Goal: Task Accomplishment & Management: Complete application form

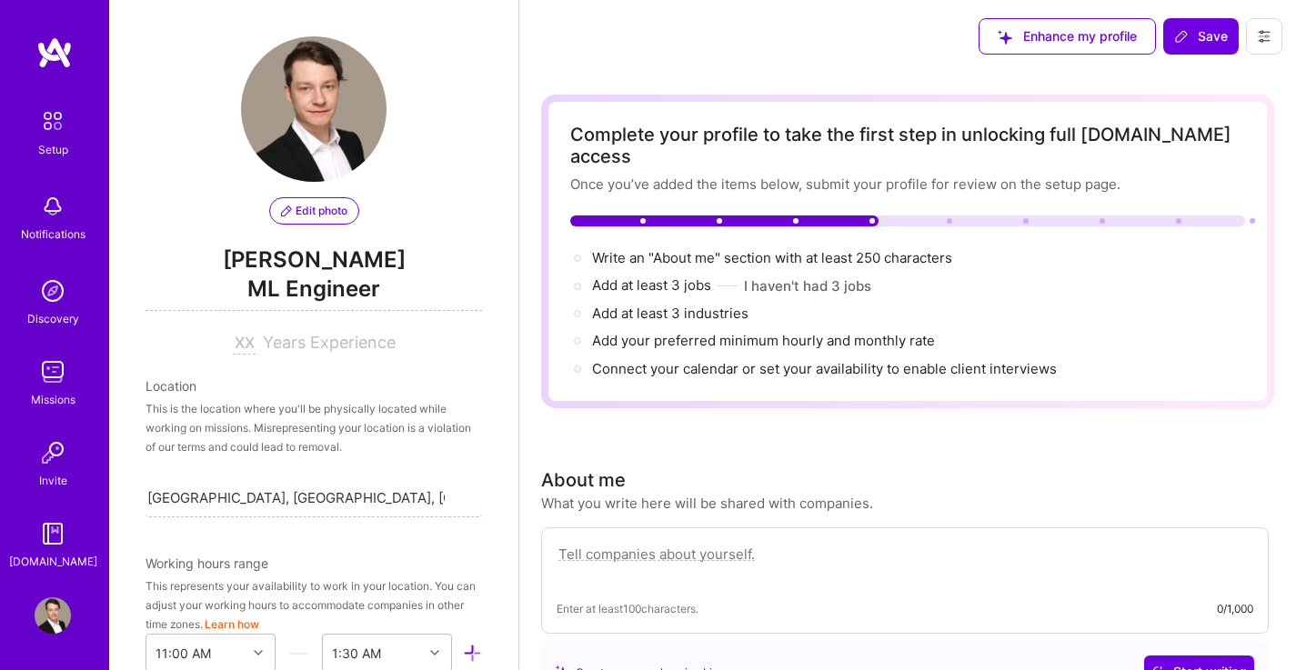
select select "US"
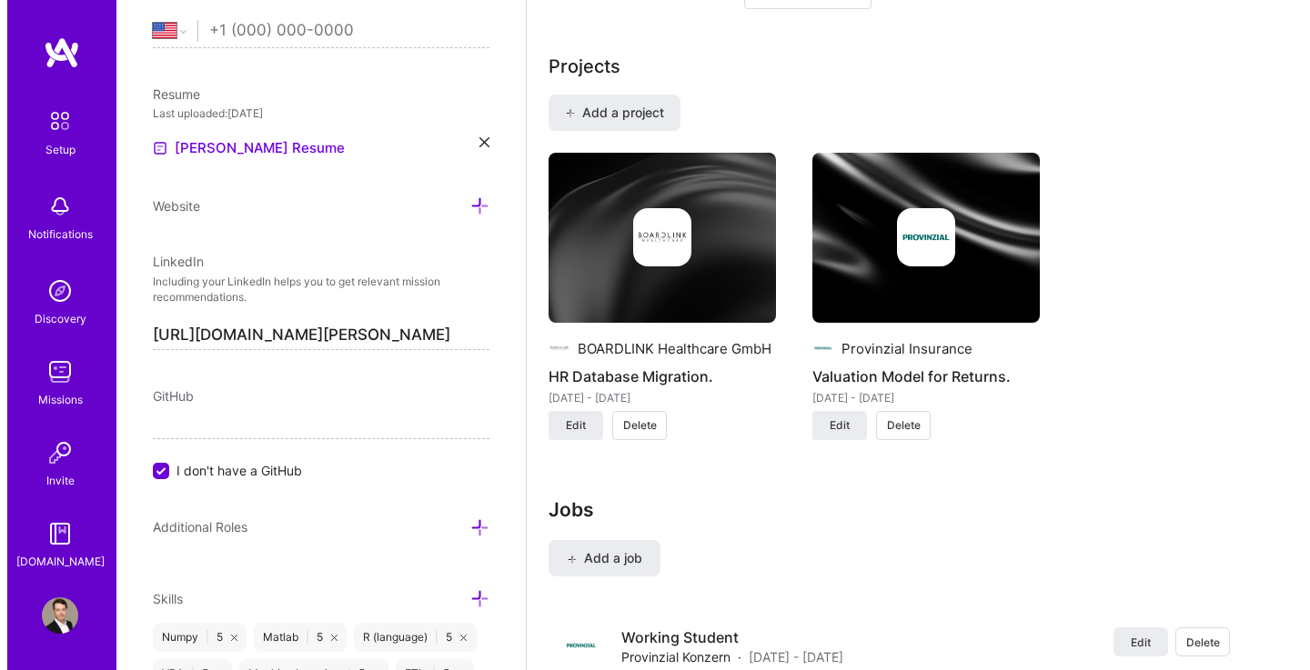
scroll to position [1356, 0]
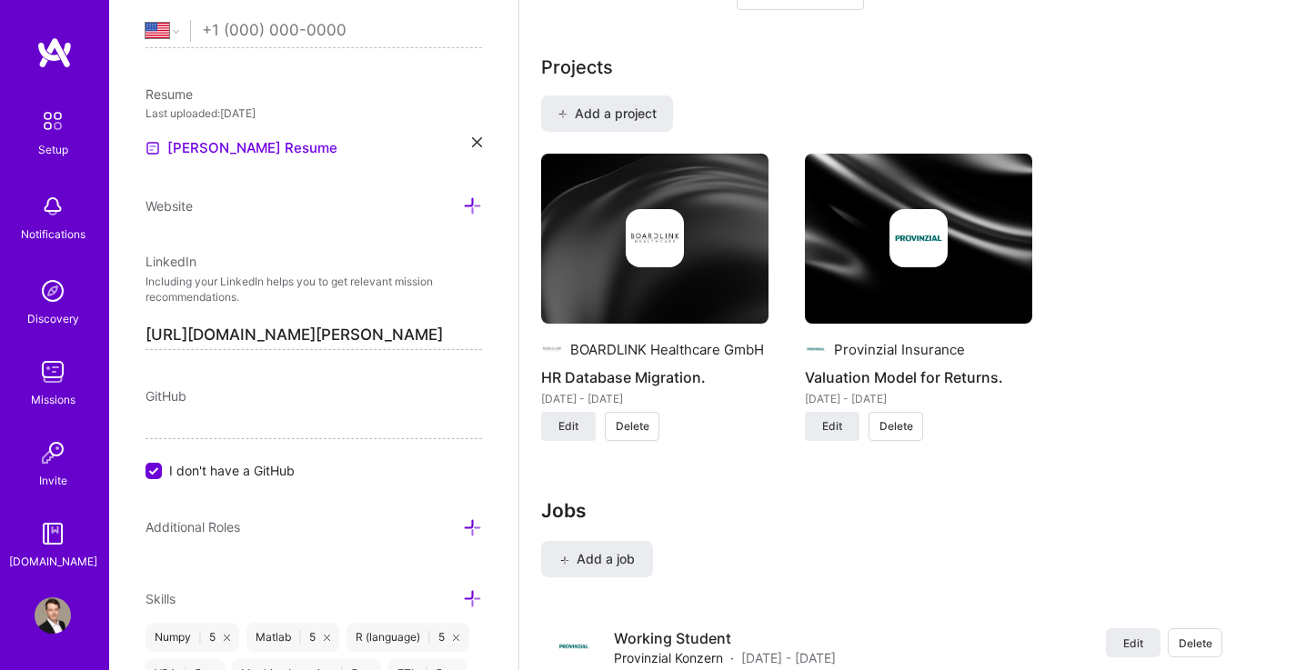
drag, startPoint x: 820, startPoint y: 275, endPoint x: 677, endPoint y: 494, distance: 262.1
click at [677, 499] on h3 "Jobs" at bounding box center [889, 510] width 696 height 23
click at [619, 550] on span "Add a job" at bounding box center [596, 559] width 75 height 18
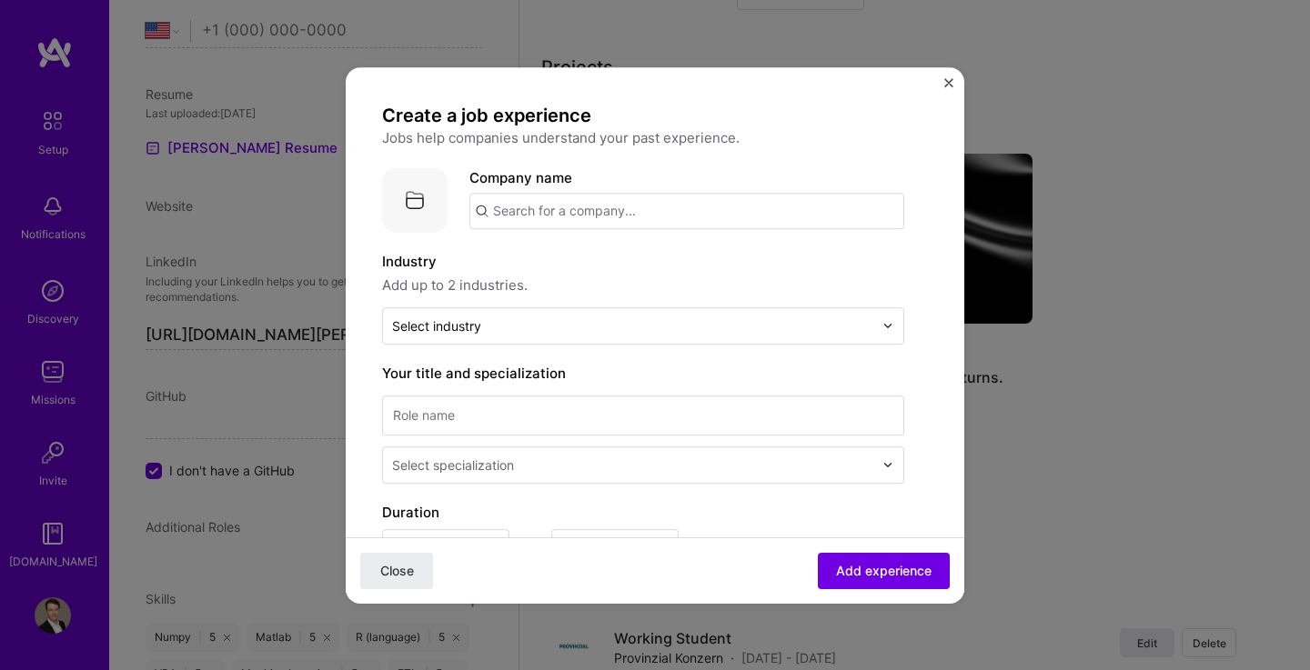
click at [632, 217] on input "text" at bounding box center [686, 211] width 435 height 36
type input "Portigon Financial Services"
click at [652, 258] on div "Portigon Financial Services" at bounding box center [669, 262] width 196 height 32
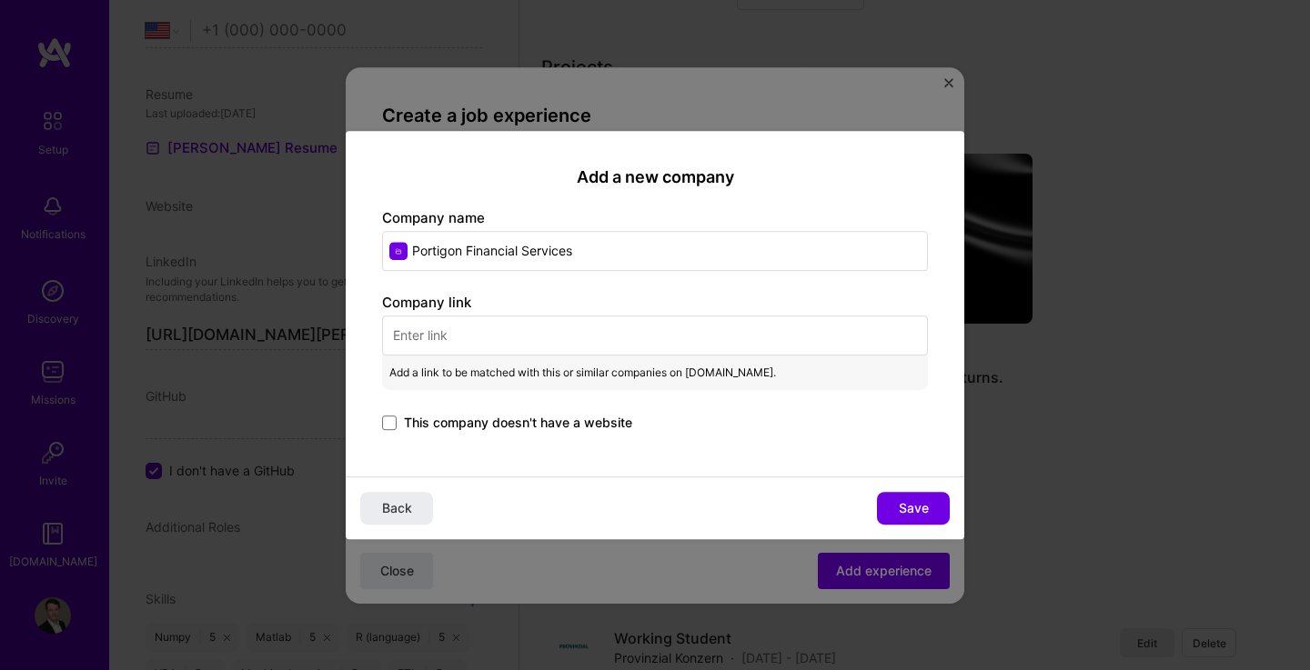
click at [477, 337] on input "text" at bounding box center [655, 336] width 546 height 40
paste input "Provinzial Life Insurance manages an investment portfolio of more than 30 billi…"
type input "Provinzial Life Insurance manages an investment portfolio of more than 30 billi…"
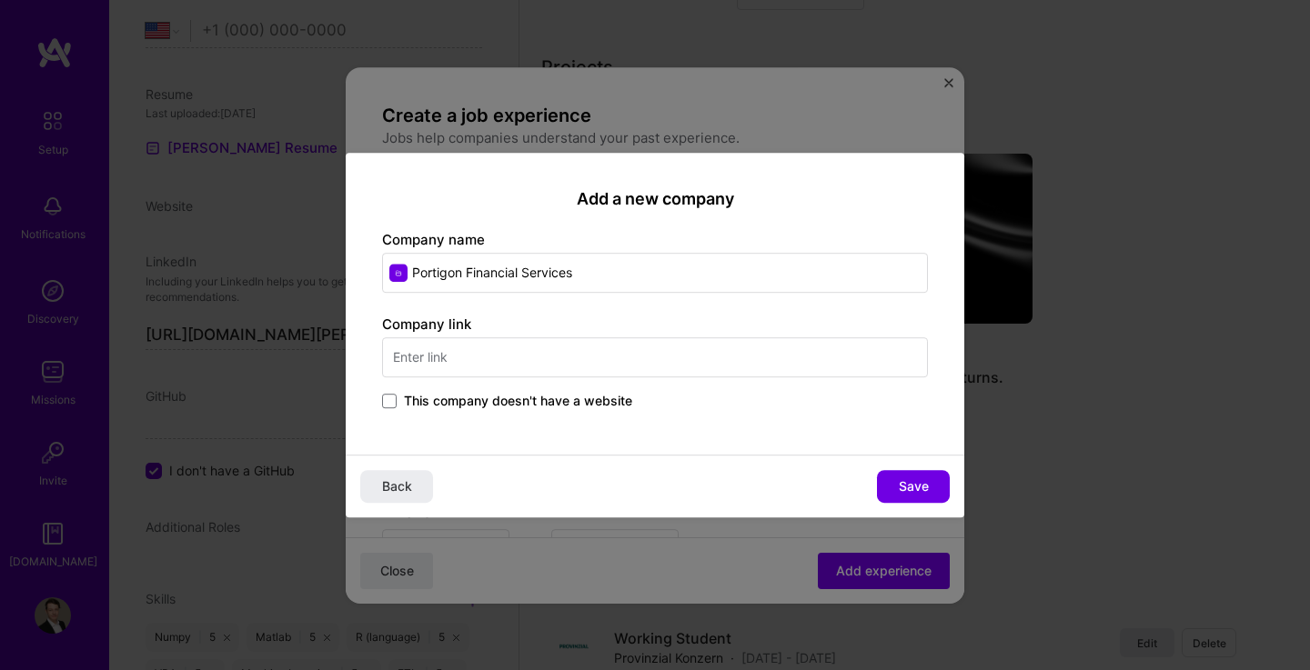
scroll to position [0, 0]
type input "[DOMAIN_NAME]"
click at [626, 272] on input "Portigon Financial Services" at bounding box center [655, 273] width 546 height 40
type input "P"
type input "Portigon"
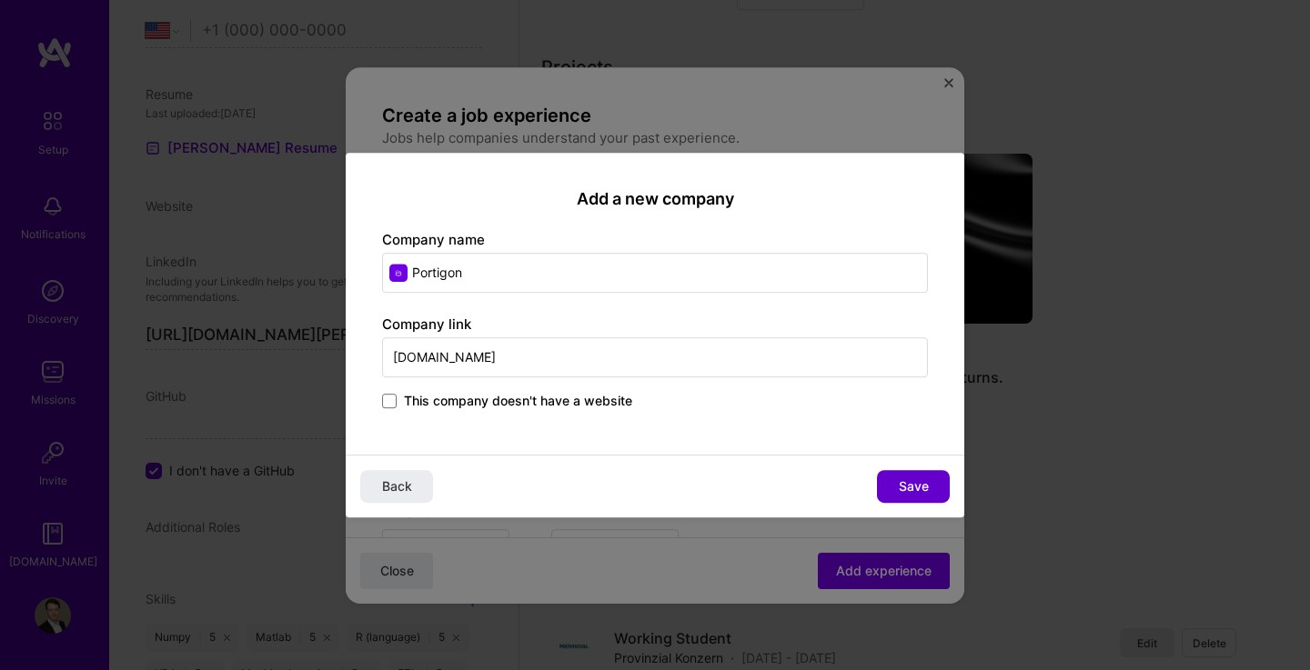
click at [915, 483] on span "Save" at bounding box center [914, 486] width 30 height 18
type input "Portigon"
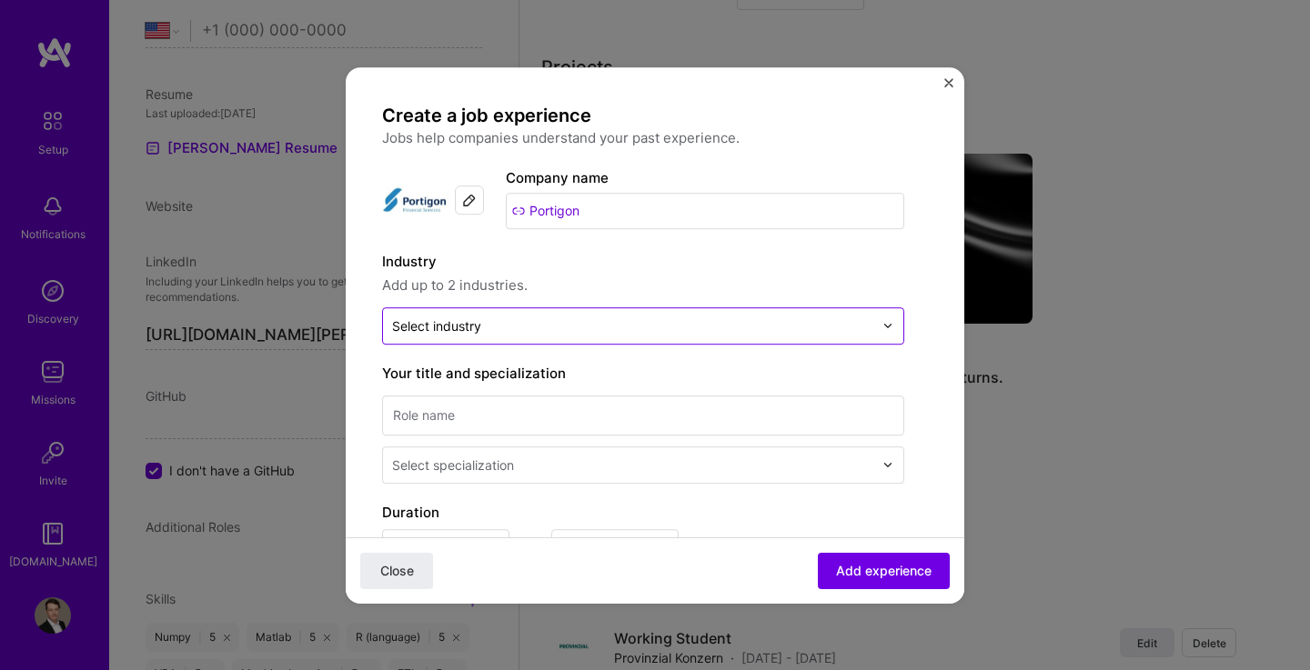
click at [562, 325] on input "text" at bounding box center [632, 325] width 481 height 19
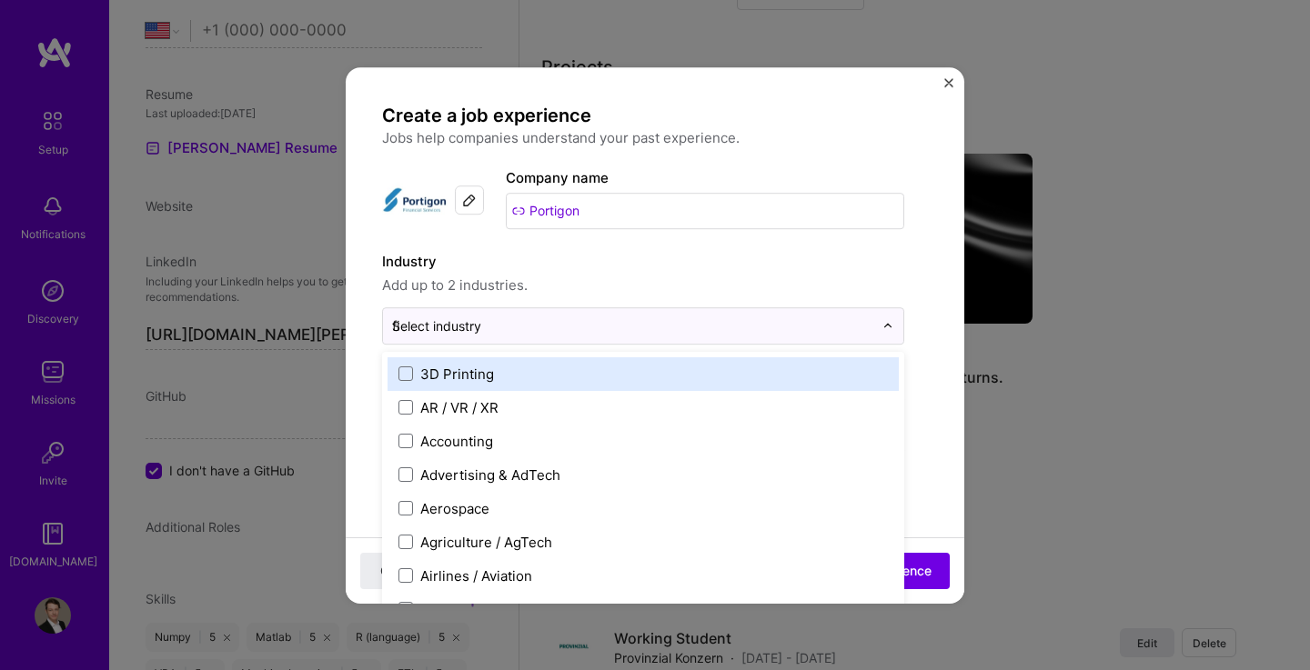
type input "fin"
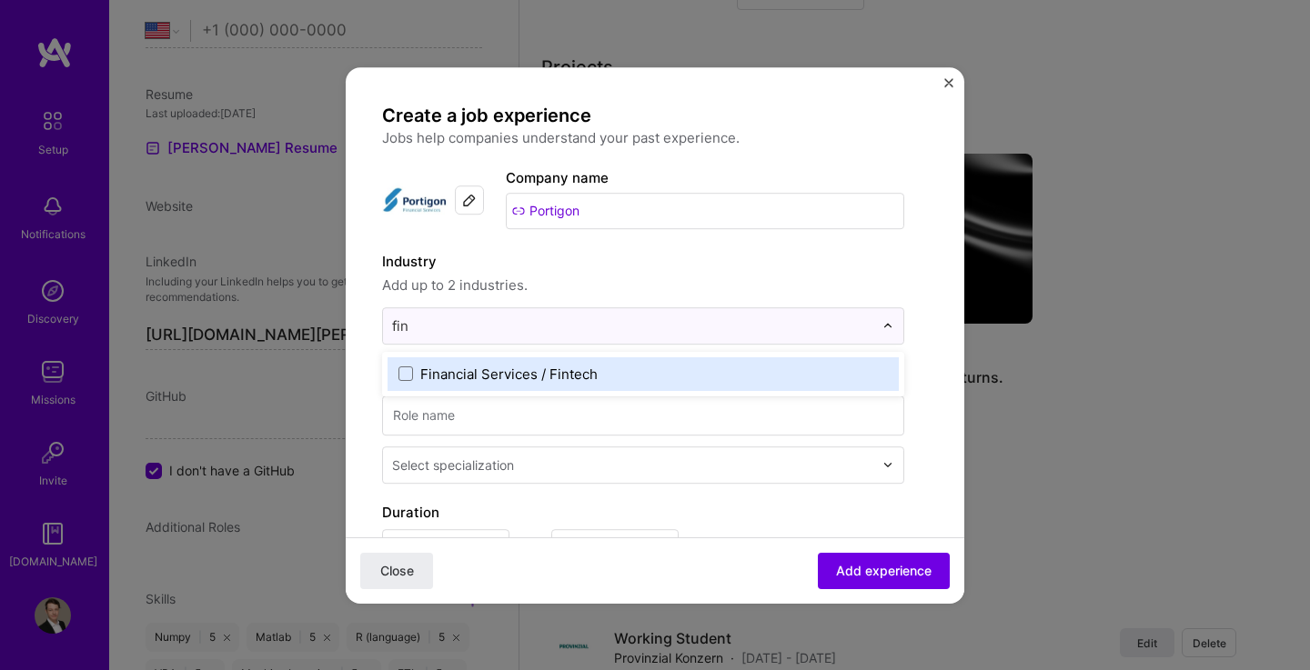
click at [541, 377] on div "Financial Services / Fintech" at bounding box center [508, 374] width 177 height 19
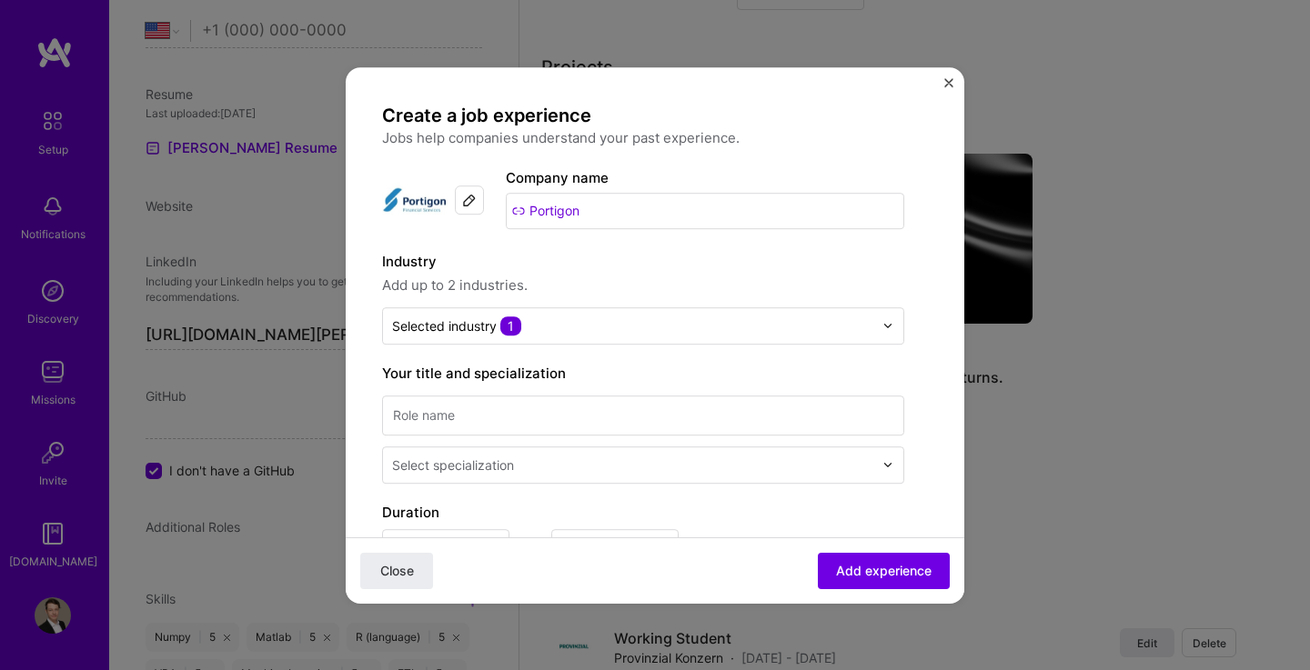
click at [641, 284] on span "Add up to 2 industries." at bounding box center [643, 286] width 522 height 22
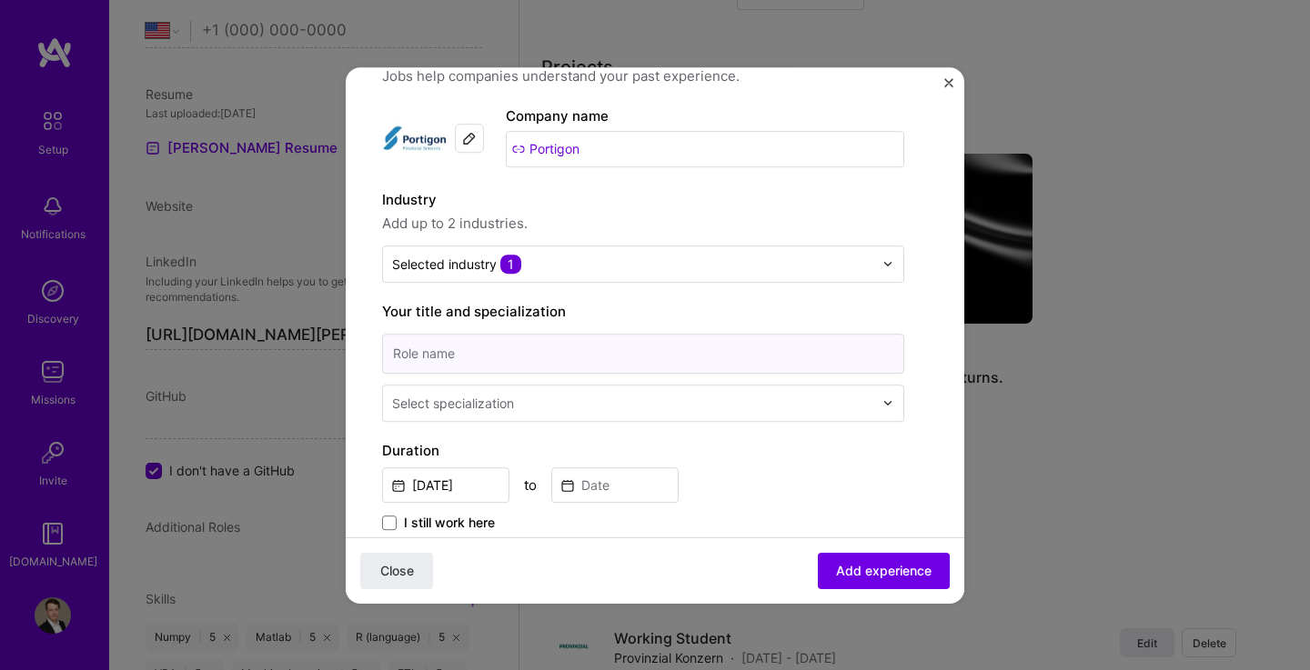
click at [596, 348] on input at bounding box center [643, 354] width 522 height 40
type input "Intern"
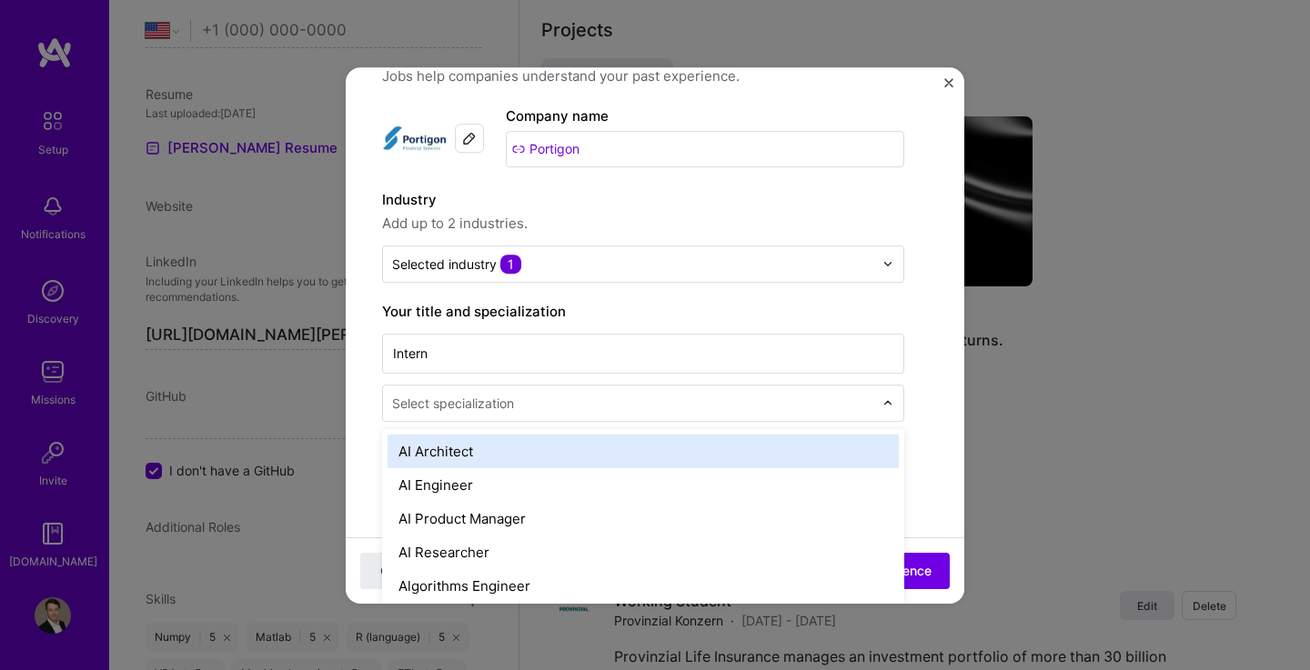
click at [574, 399] on input "text" at bounding box center [634, 403] width 485 height 19
type input "risk"
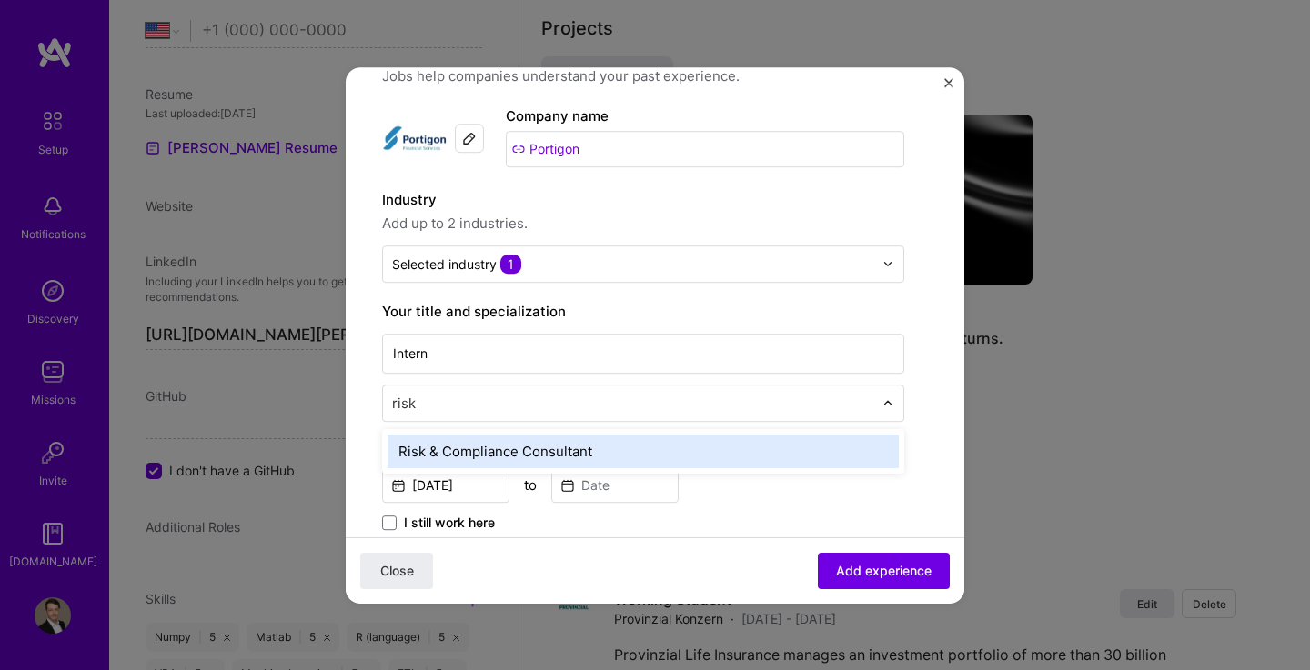
click at [577, 447] on div "Risk & Compliance Consultant" at bounding box center [642, 452] width 511 height 34
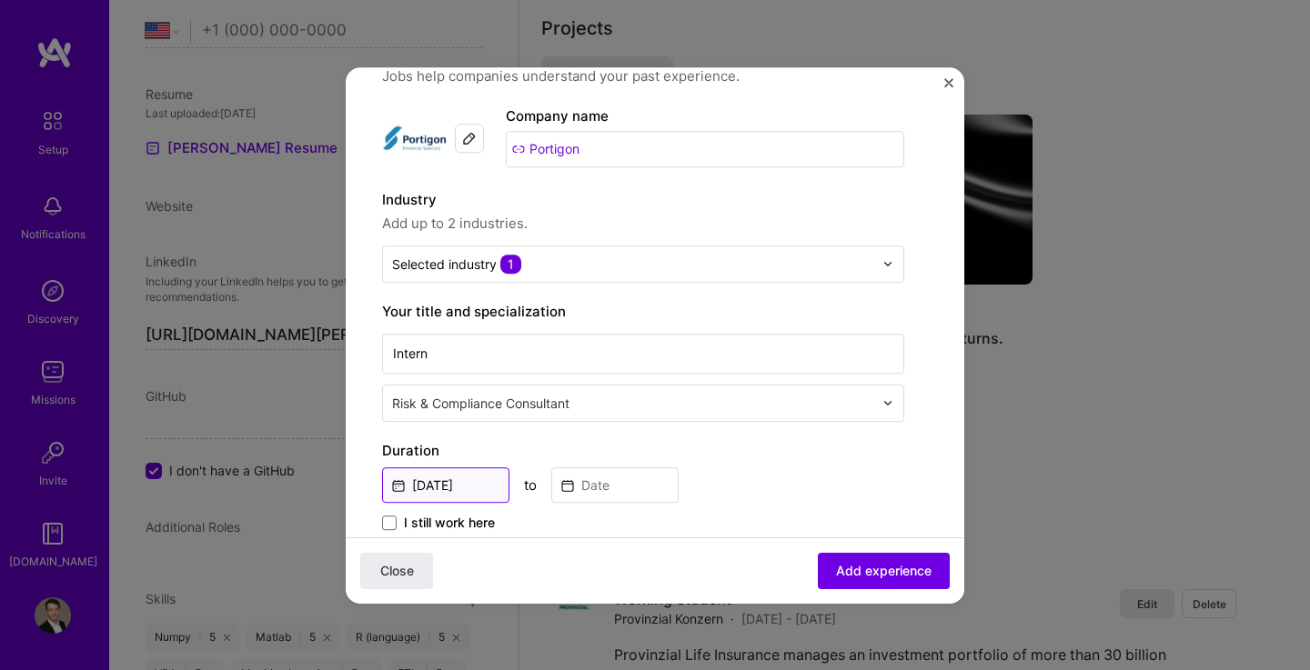
click at [457, 477] on input "[DATE]" at bounding box center [445, 484] width 127 height 35
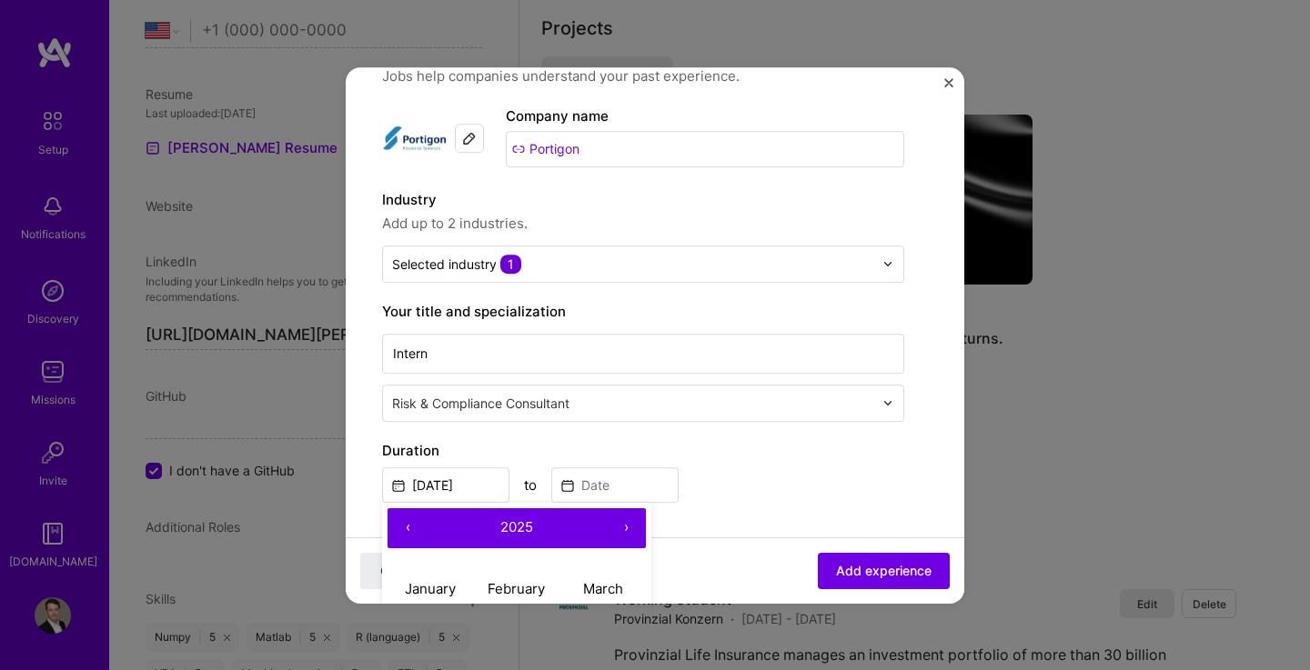
click at [413, 527] on button "‹" at bounding box center [407, 528] width 40 height 40
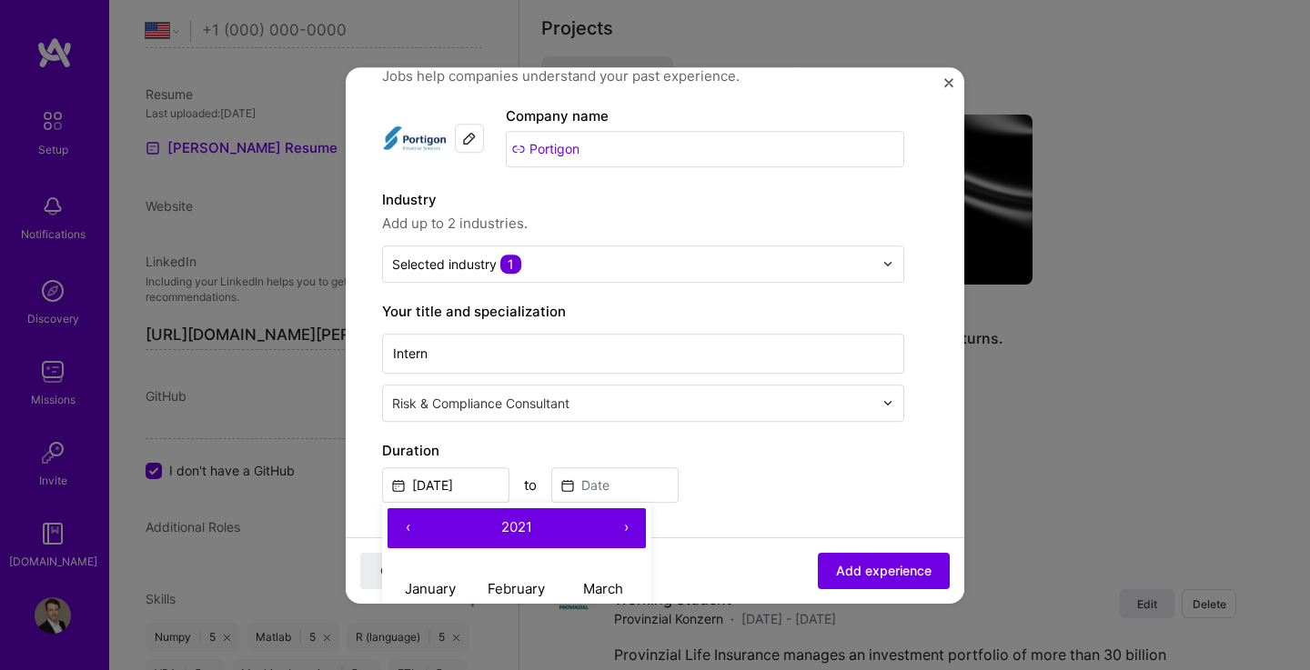
click at [413, 527] on button "‹" at bounding box center [407, 528] width 40 height 40
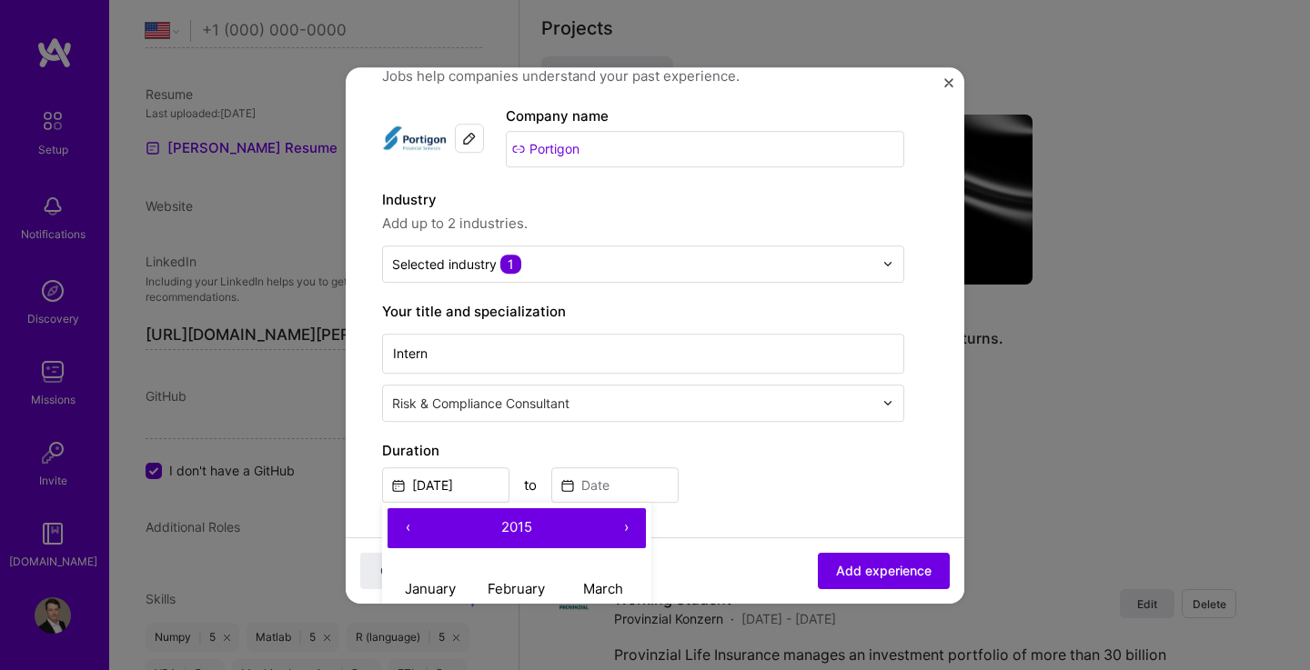
click at [413, 527] on button "‹" at bounding box center [407, 528] width 40 height 40
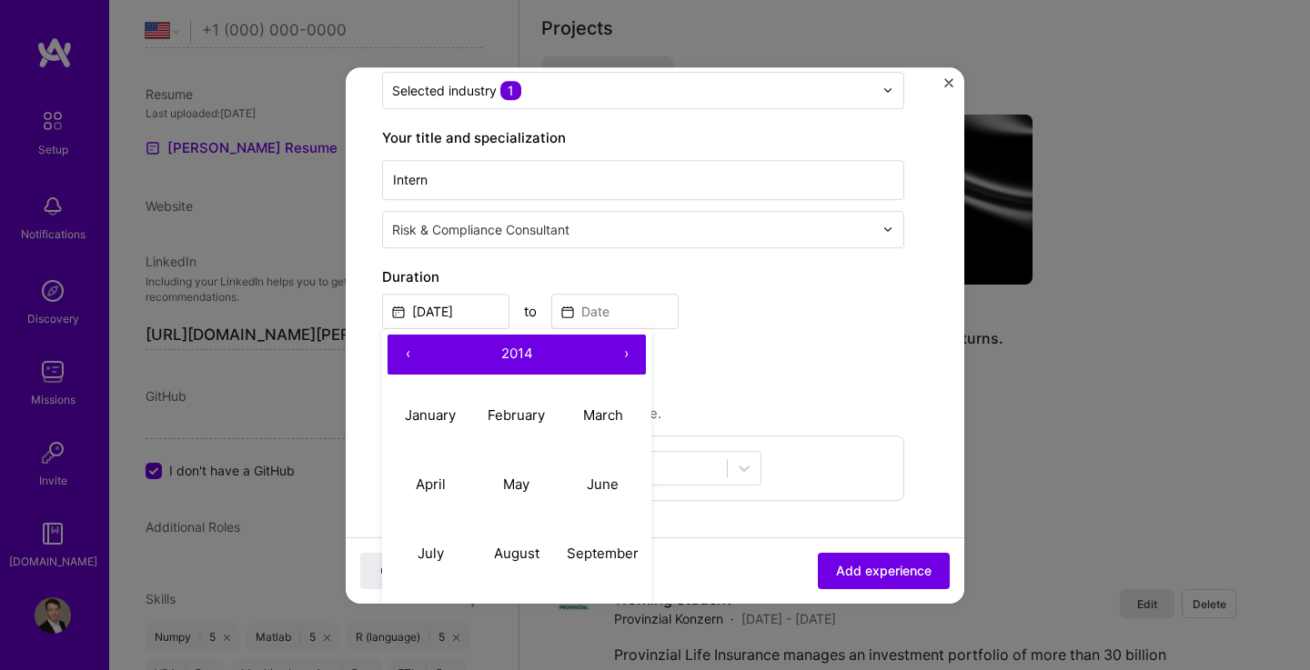
scroll to position [248, 0]
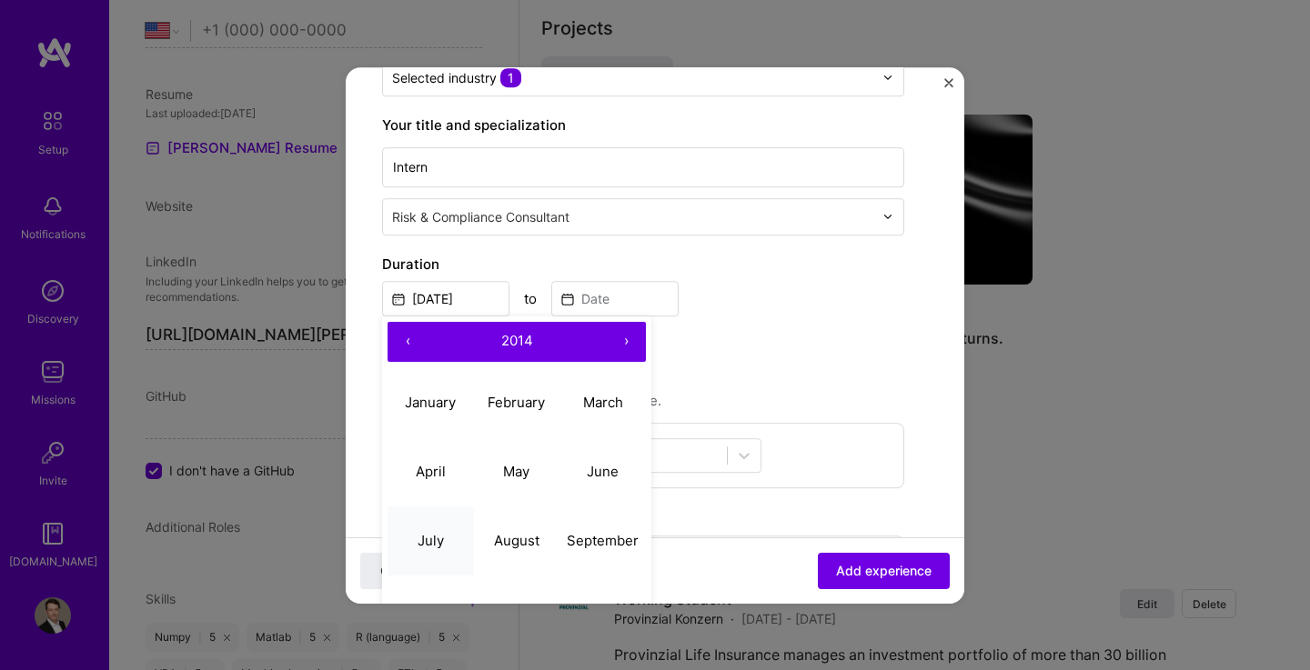
click at [437, 543] on abbr "July" at bounding box center [430, 540] width 26 height 17
type input "[DATE]"
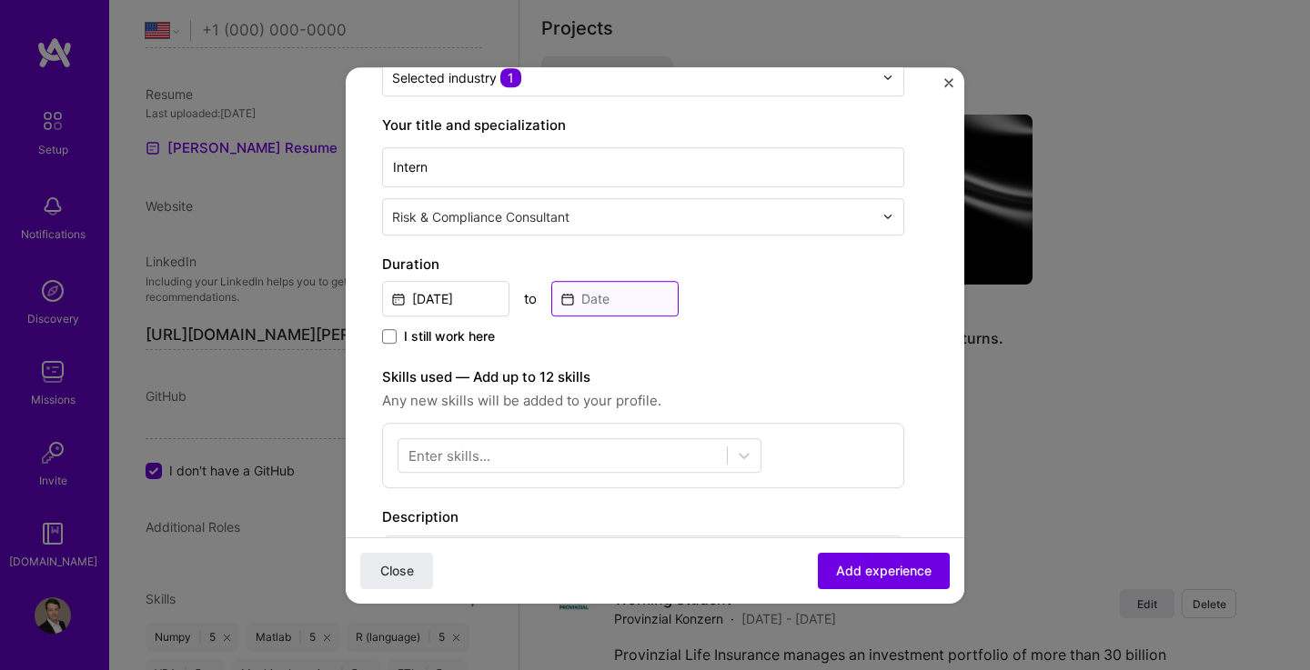
click at [606, 306] on input at bounding box center [614, 298] width 127 height 35
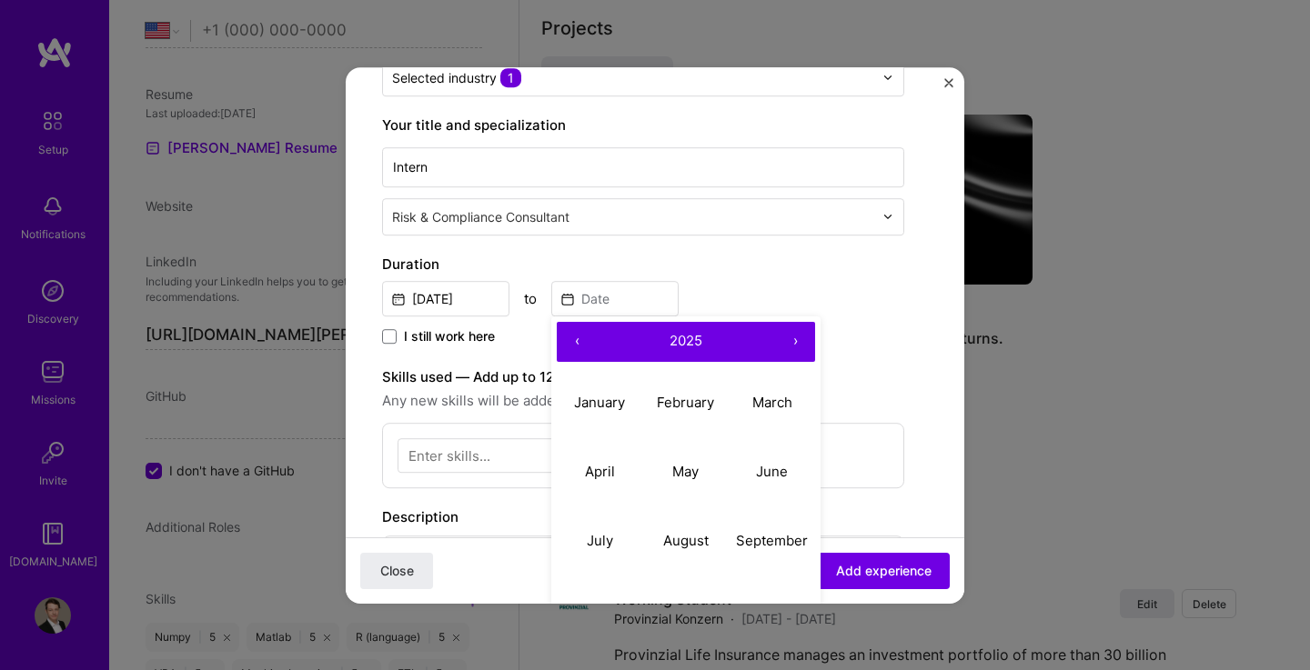
click at [566, 338] on button "‹" at bounding box center [577, 342] width 40 height 40
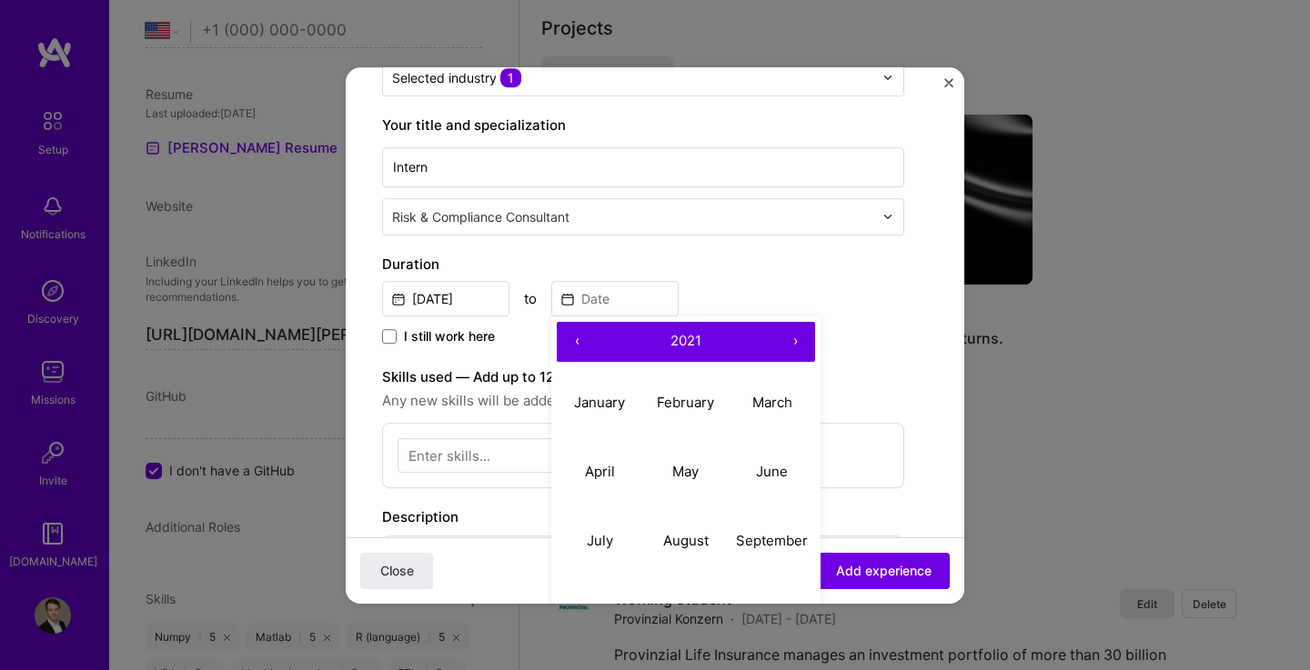
click at [566, 338] on button "‹" at bounding box center [577, 342] width 40 height 40
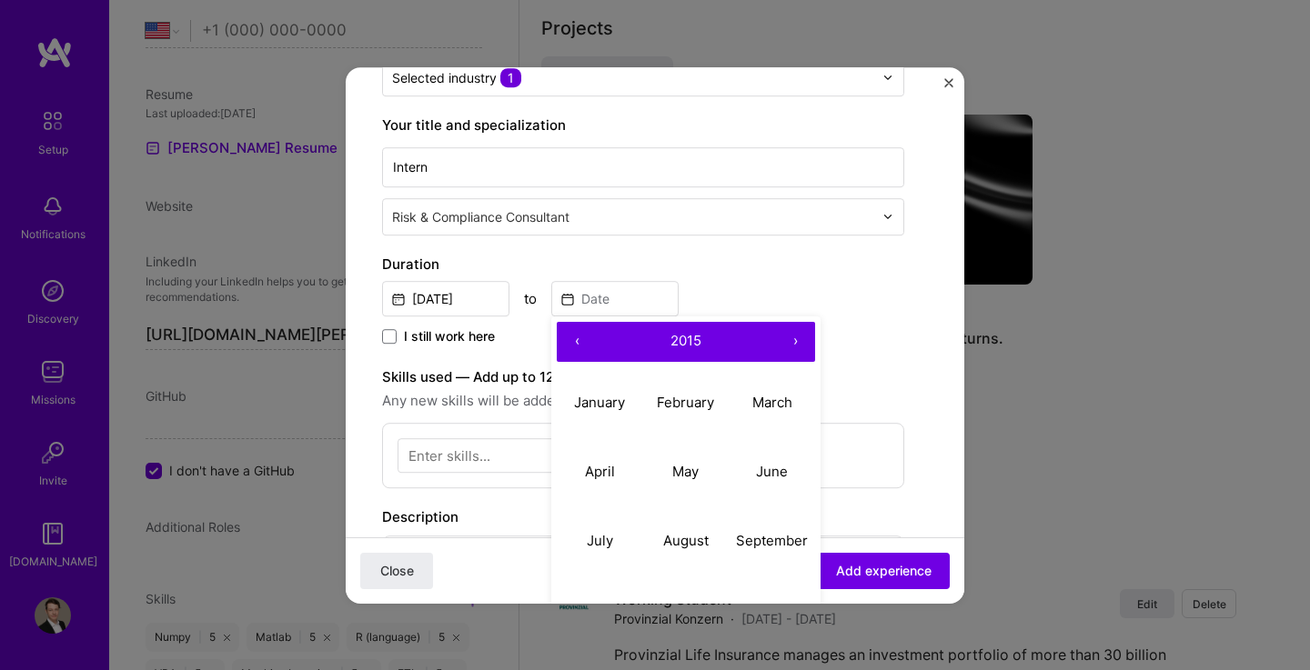
click at [566, 338] on button "‹" at bounding box center [577, 342] width 40 height 40
click at [770, 540] on abbr "September" at bounding box center [772, 540] width 72 height 17
type input "[DATE]"
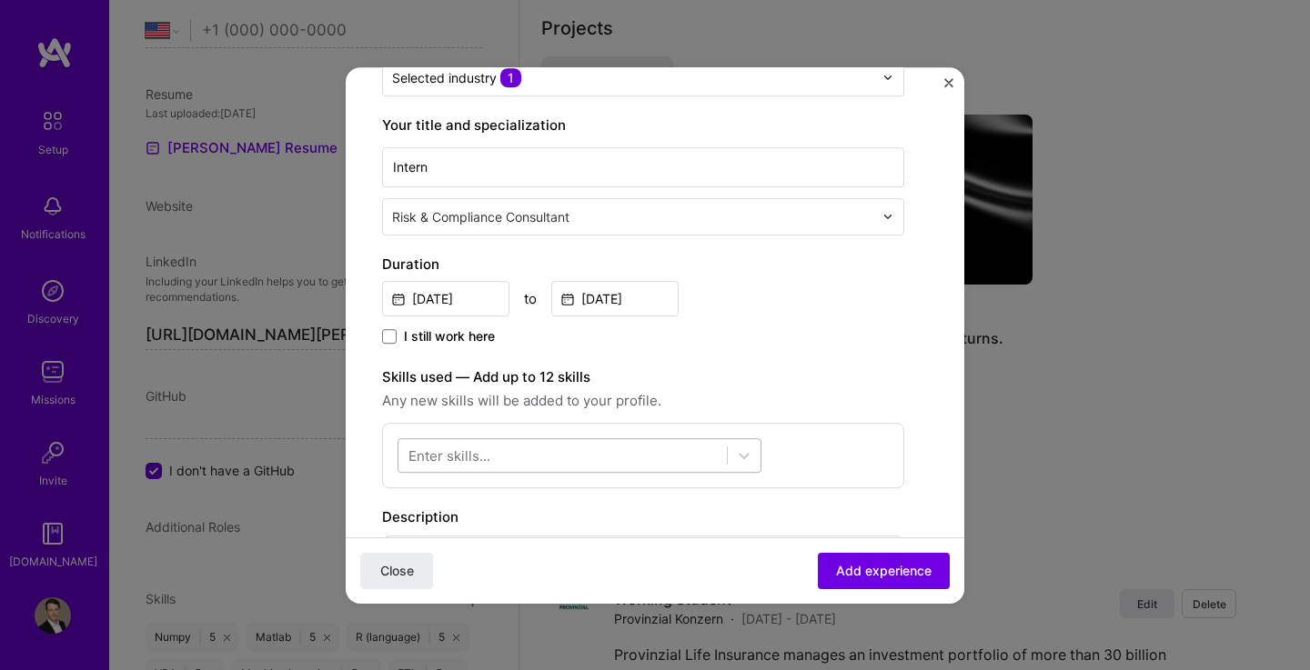
click at [683, 452] on div at bounding box center [562, 455] width 328 height 30
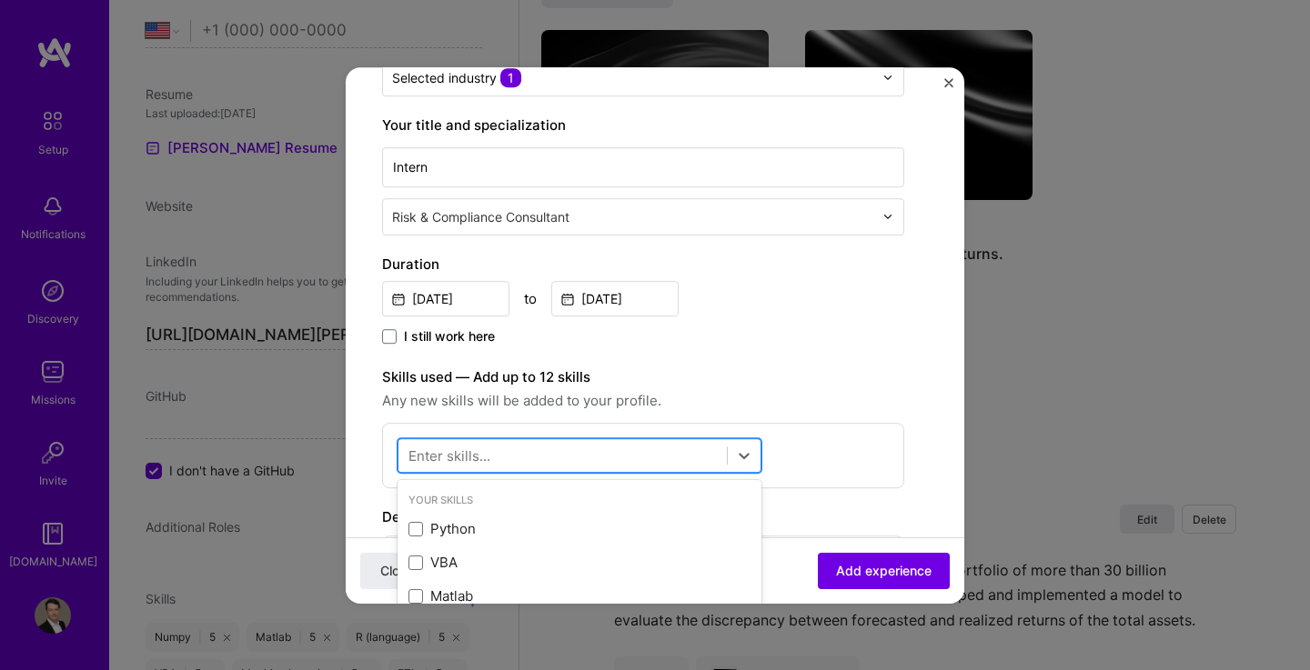
scroll to position [1484, 0]
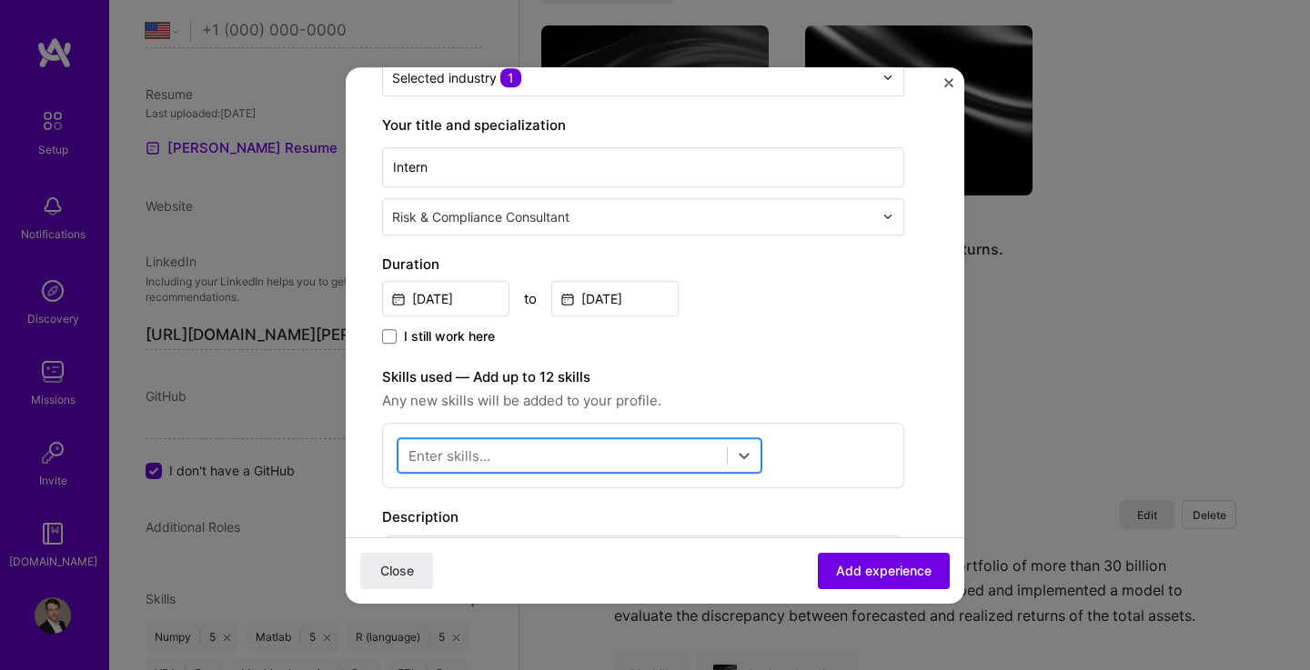
drag, startPoint x: 683, startPoint y: 452, endPoint x: 511, endPoint y: 458, distance: 172.0
click at [511, 458] on div at bounding box center [562, 455] width 328 height 30
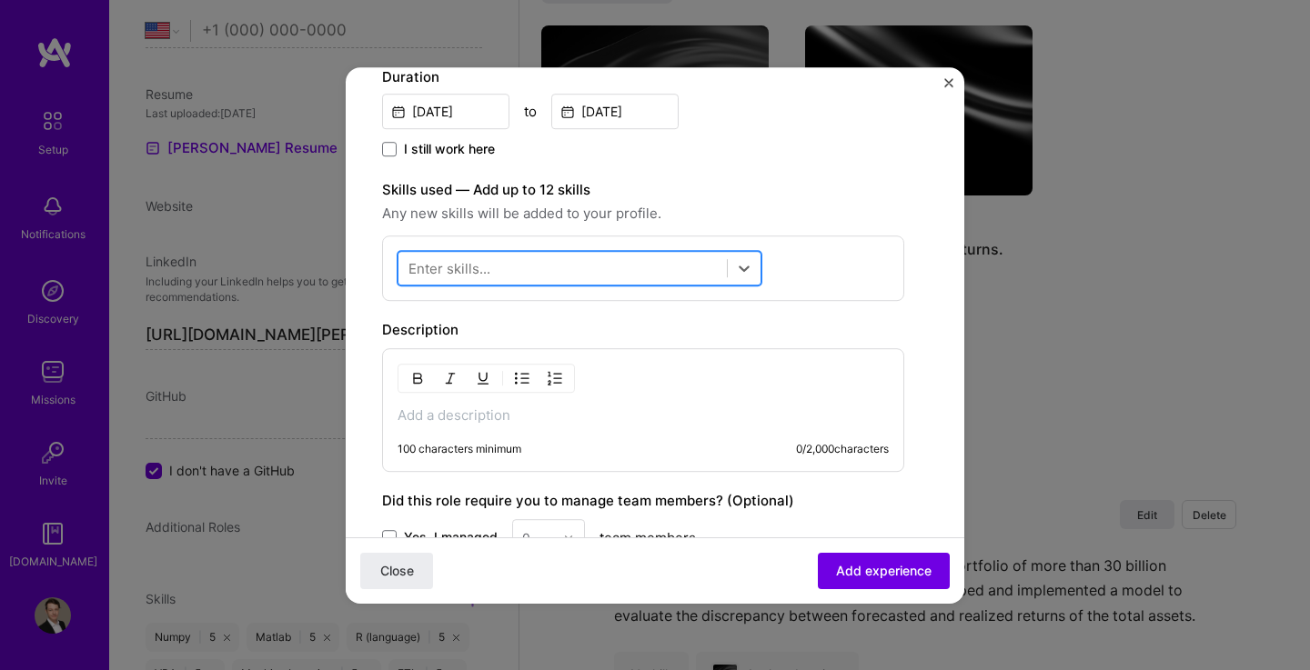
scroll to position [439, 0]
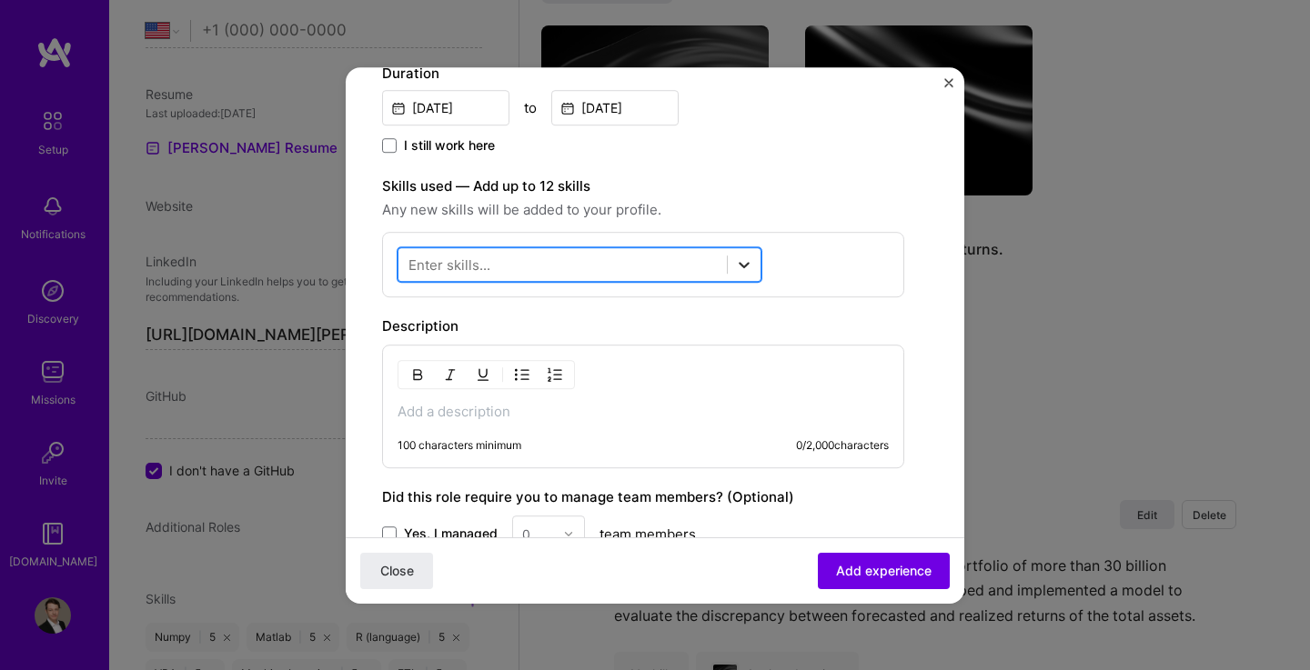
click at [748, 260] on icon at bounding box center [744, 265] width 18 height 18
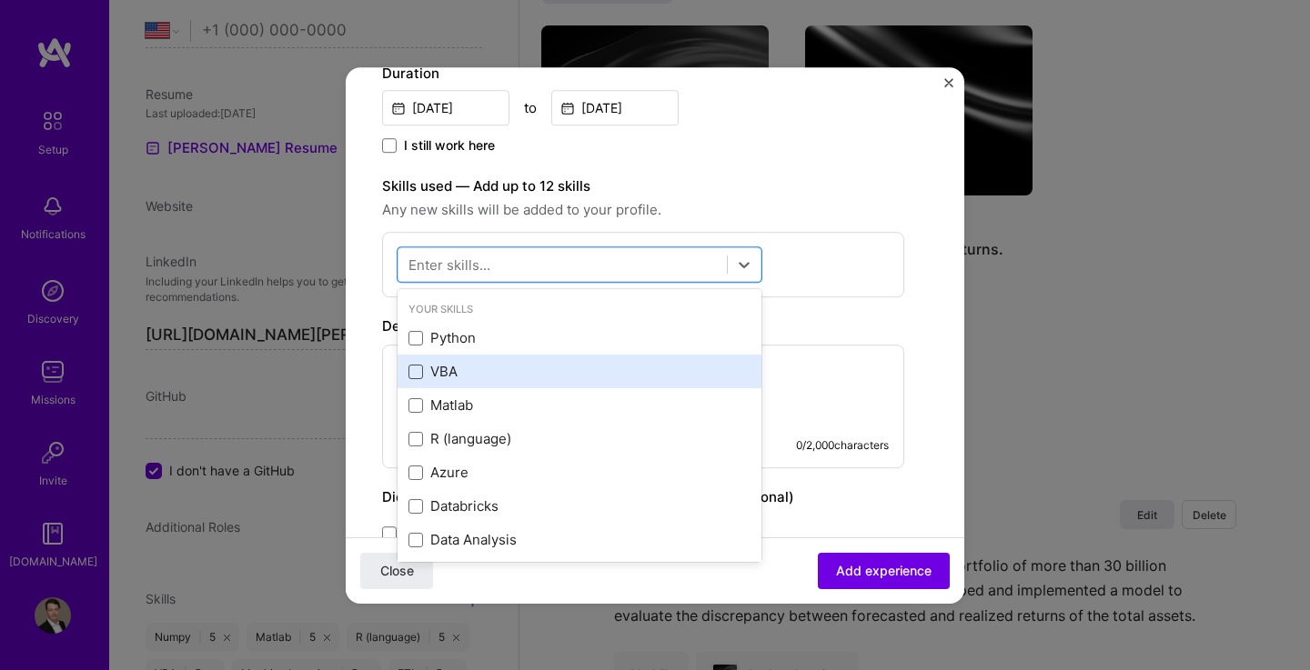
click at [421, 370] on span at bounding box center [415, 372] width 15 height 15
click at [0, 0] on input "checkbox" at bounding box center [0, 0] width 0 height 0
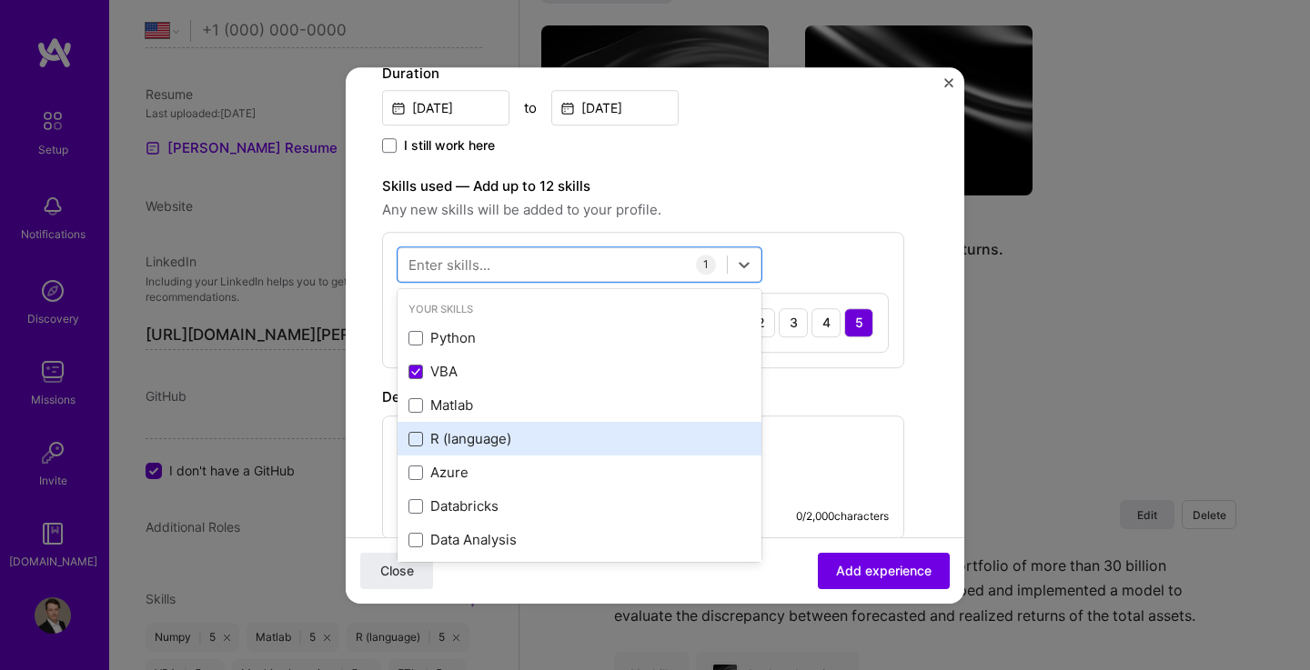
click at [416, 444] on span at bounding box center [415, 439] width 15 height 15
click at [0, 0] on input "checkbox" at bounding box center [0, 0] width 0 height 0
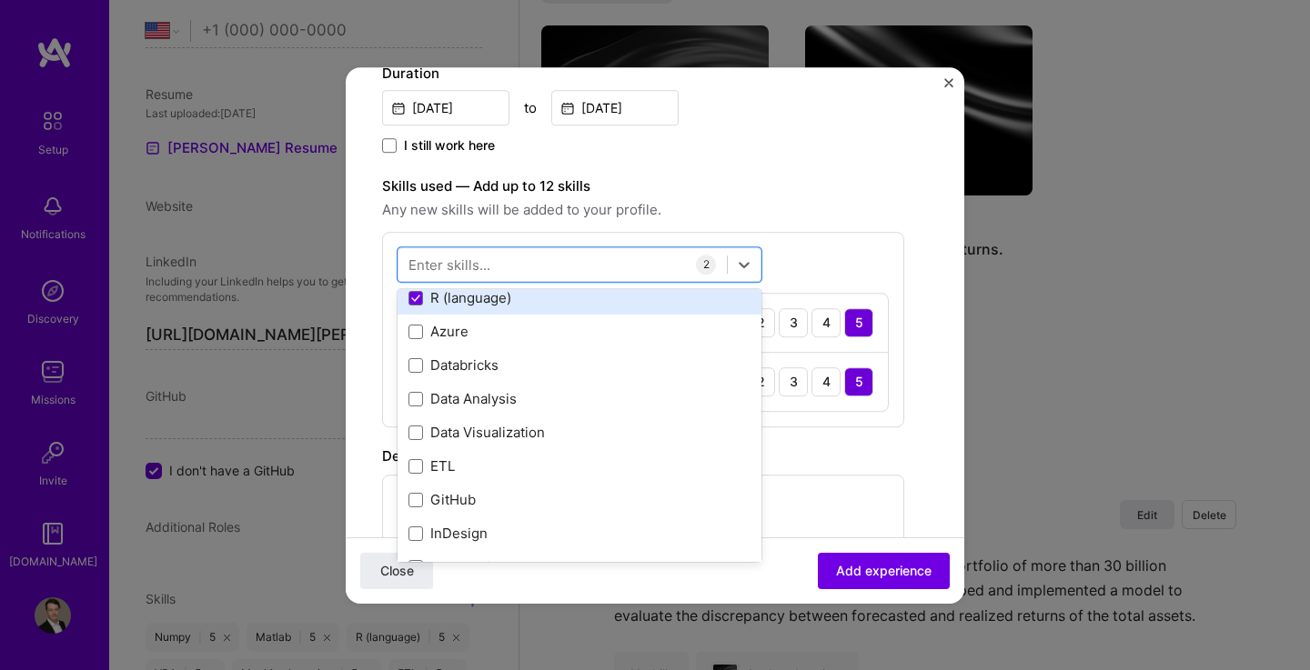
scroll to position [142, 0]
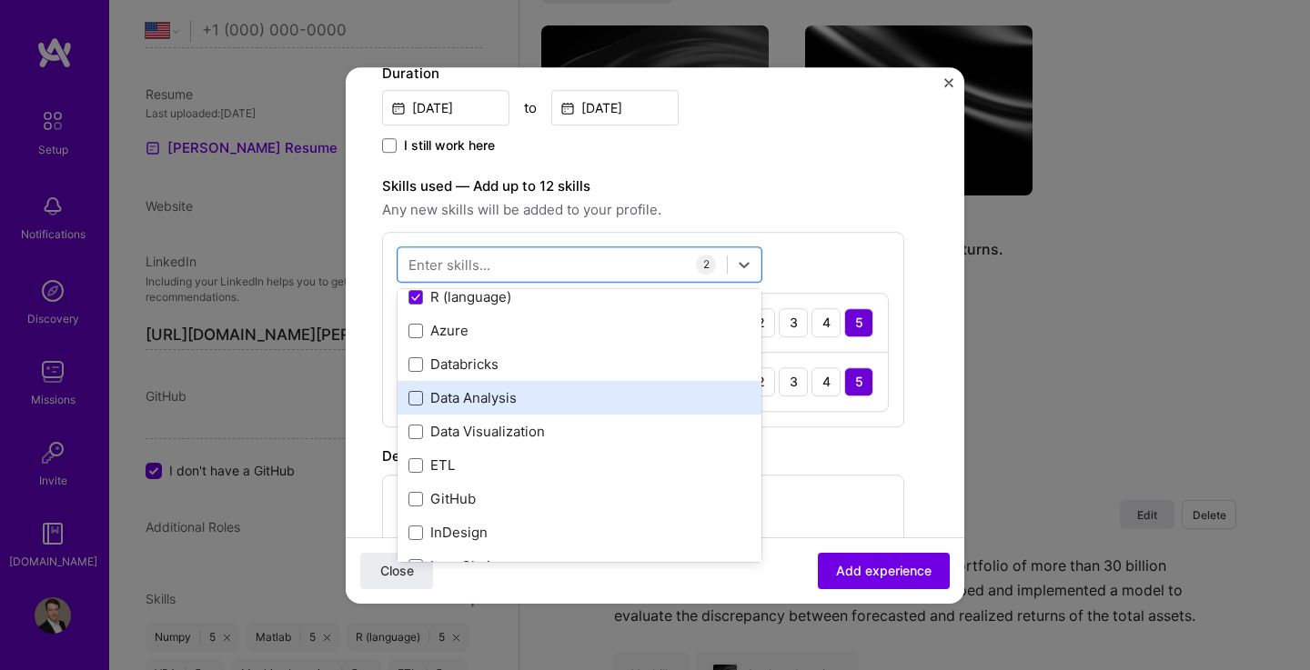
click at [417, 398] on span at bounding box center [415, 398] width 15 height 15
click at [0, 0] on input "checkbox" at bounding box center [0, 0] width 0 height 0
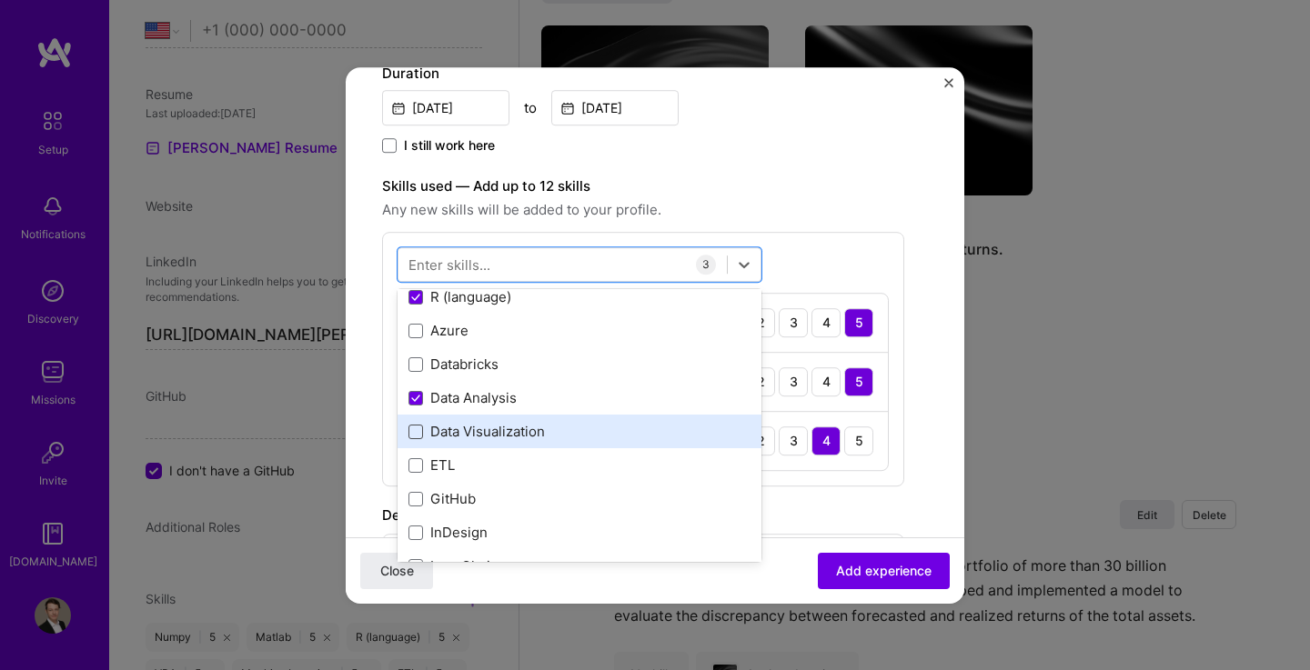
click at [418, 427] on span at bounding box center [415, 432] width 15 height 15
click at [0, 0] on input "checkbox" at bounding box center [0, 0] width 0 height 0
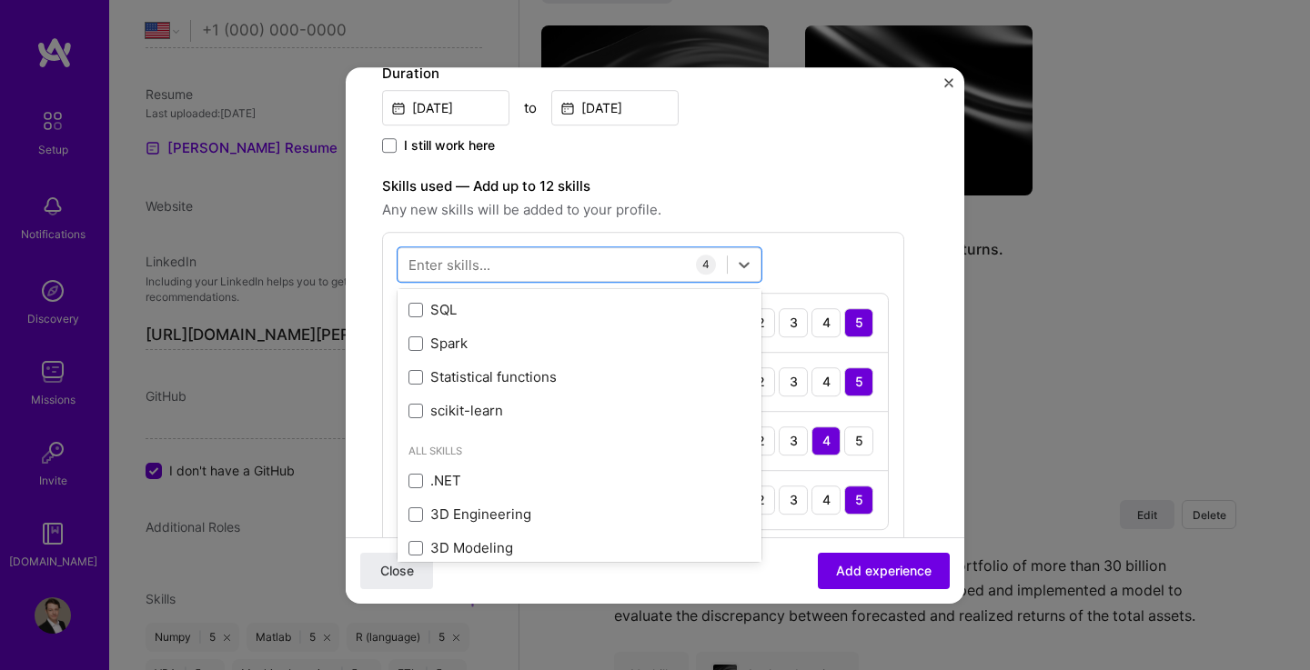
scroll to position [633, 0]
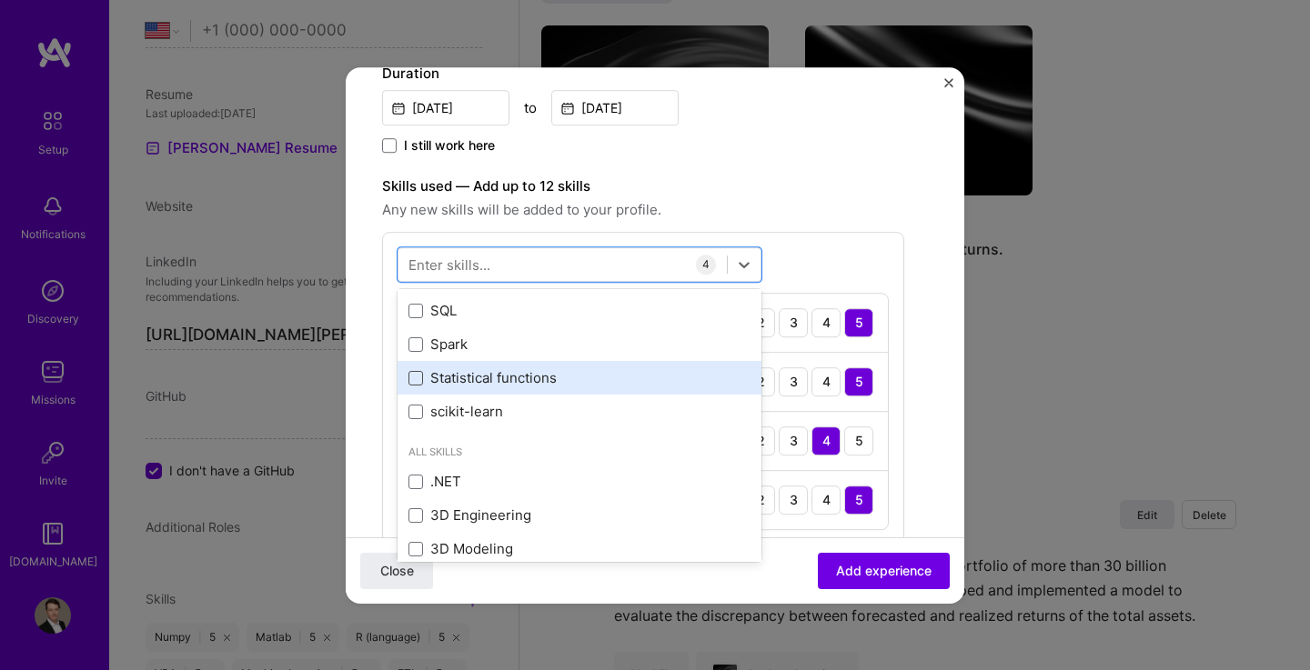
click at [417, 378] on span at bounding box center [415, 378] width 15 height 15
click at [0, 0] on input "checkbox" at bounding box center [0, 0] width 0 height 0
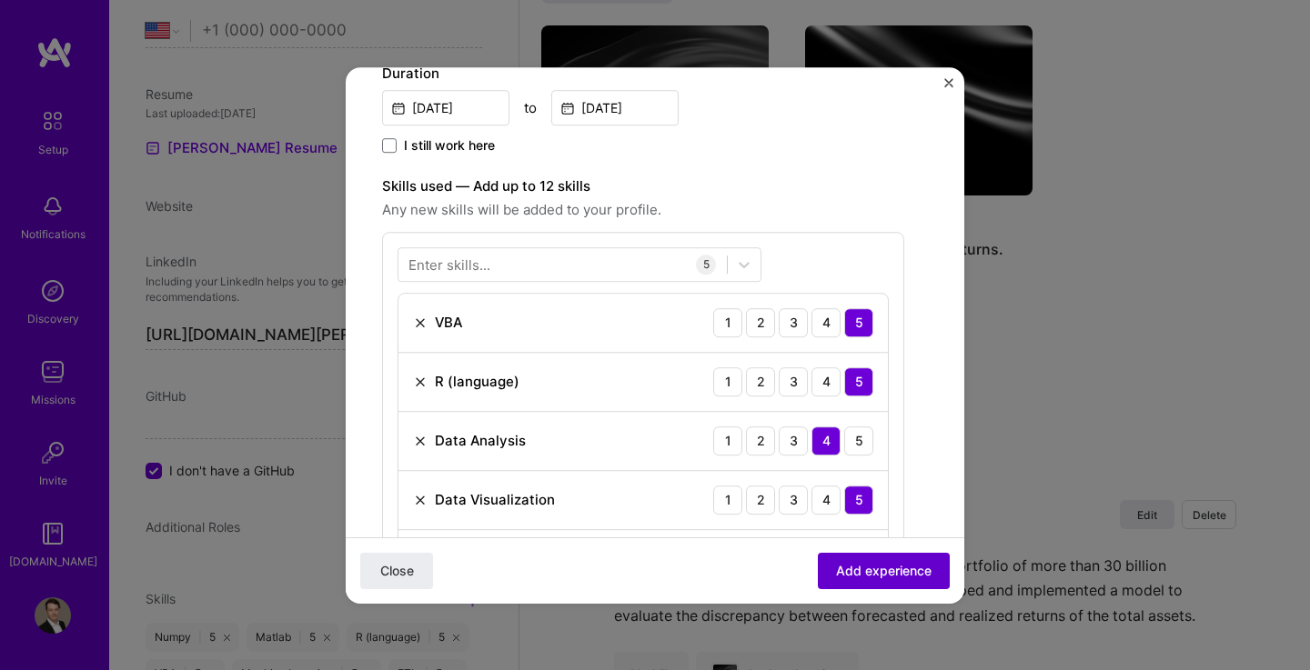
click at [895, 572] on span "Add experience" at bounding box center [883, 570] width 95 height 18
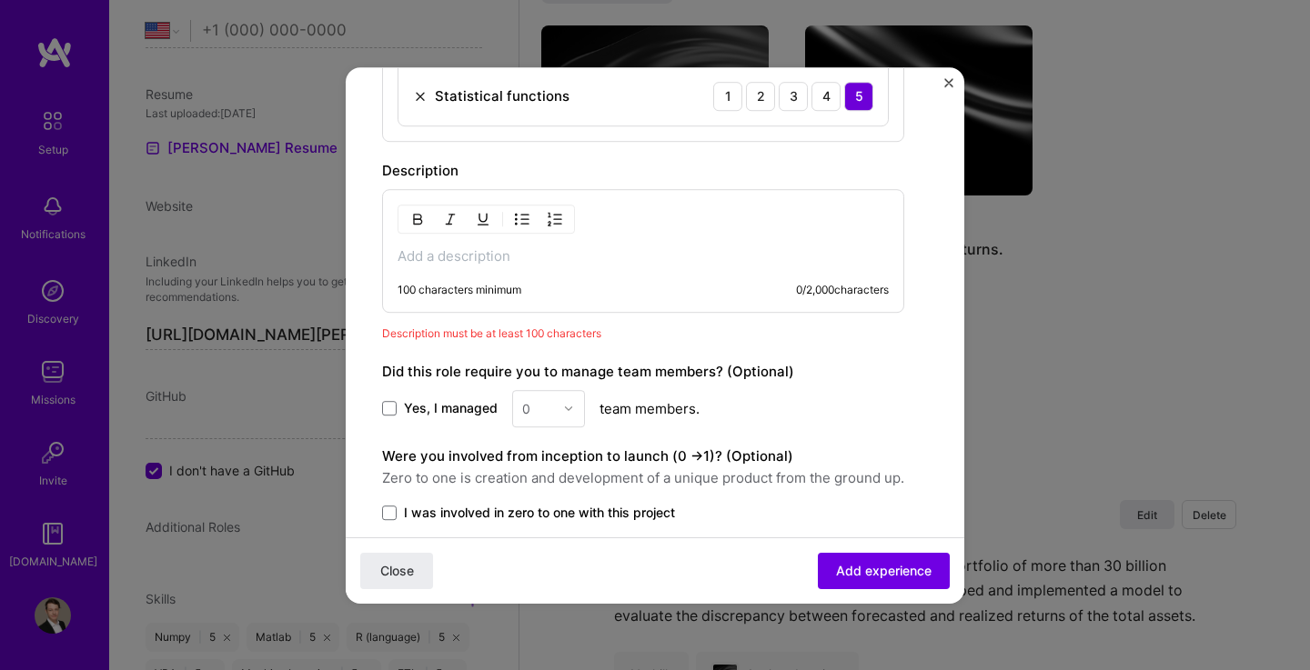
scroll to position [903, 0]
click at [495, 251] on p at bounding box center [642, 255] width 491 height 18
paste div
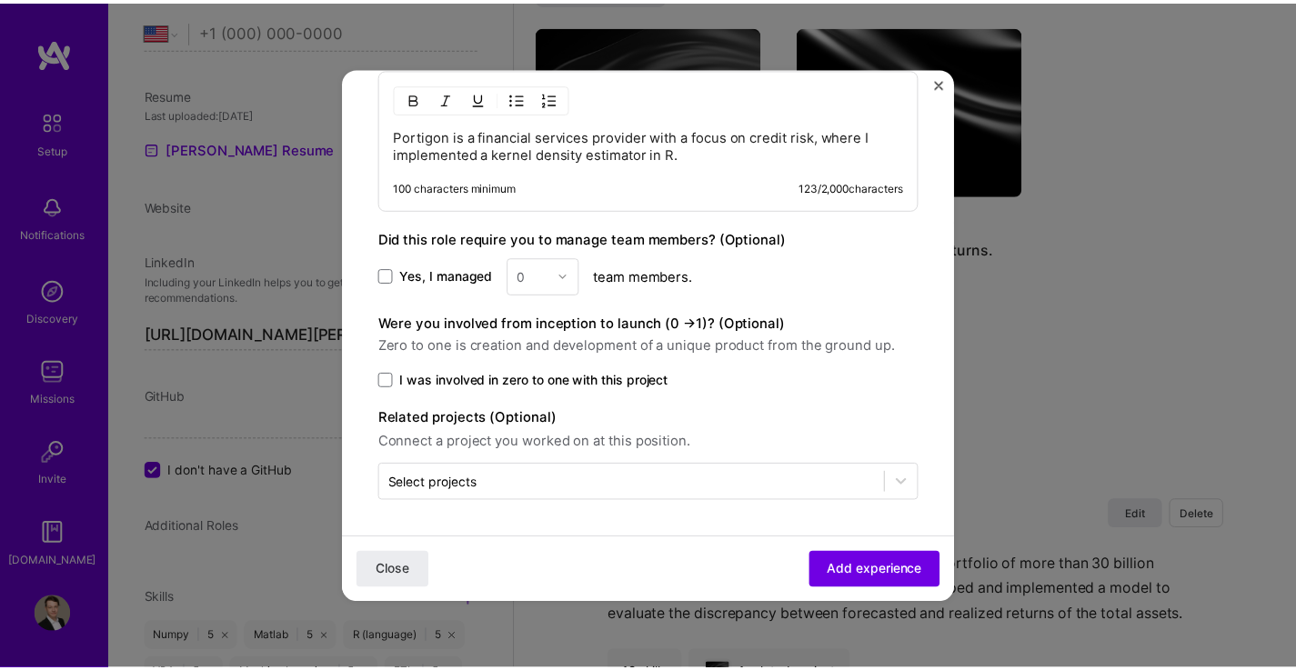
scroll to position [1023, 0]
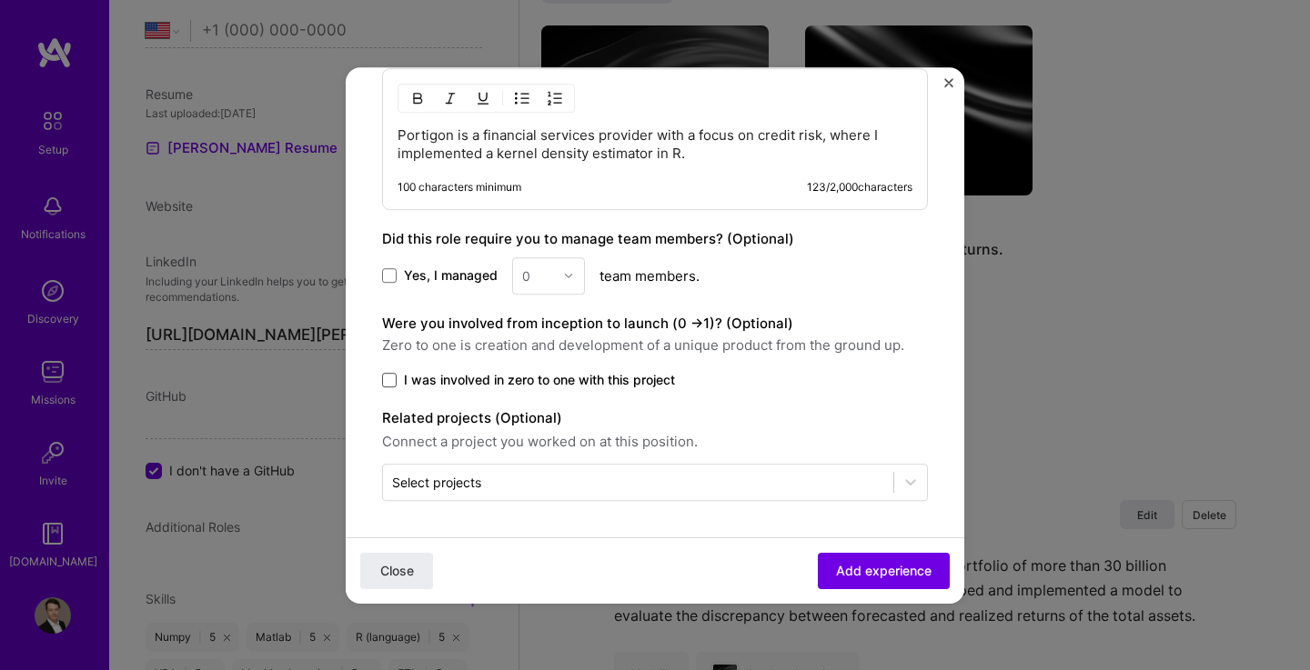
click at [390, 380] on span at bounding box center [389, 380] width 15 height 15
click at [0, 0] on input "I was involved in zero to one with this project" at bounding box center [0, 0] width 0 height 0
click at [857, 570] on span "Add experience" at bounding box center [883, 570] width 95 height 18
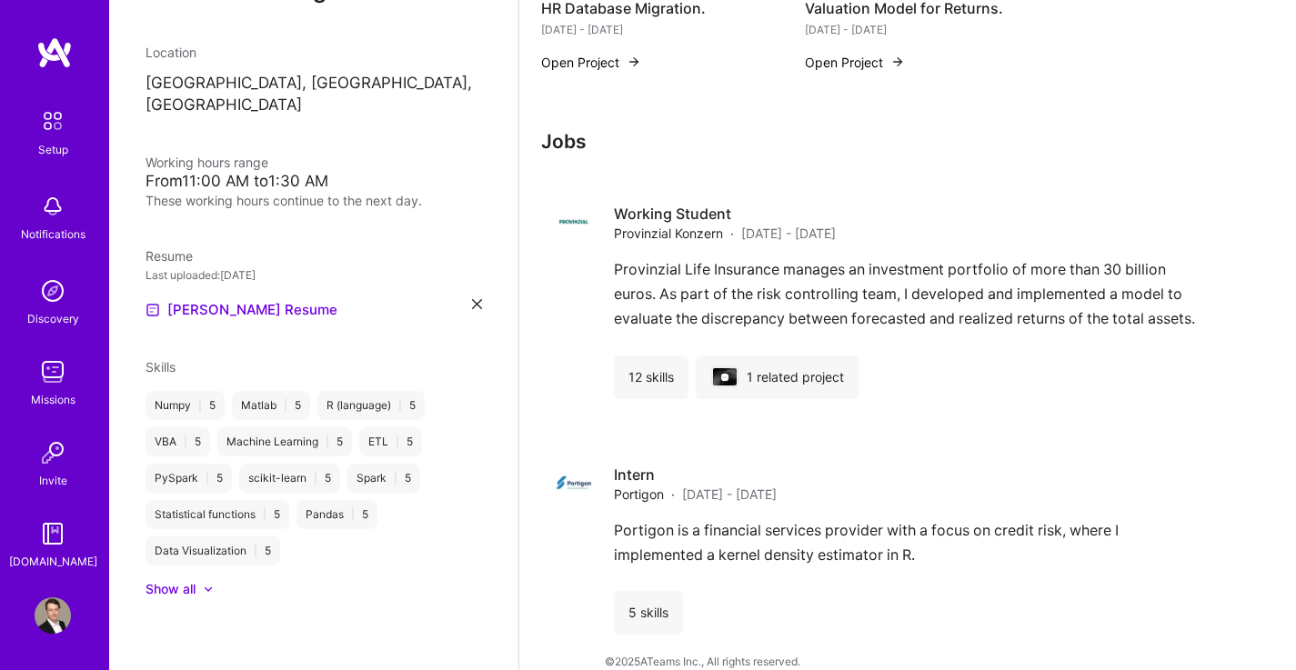
scroll to position [0, 0]
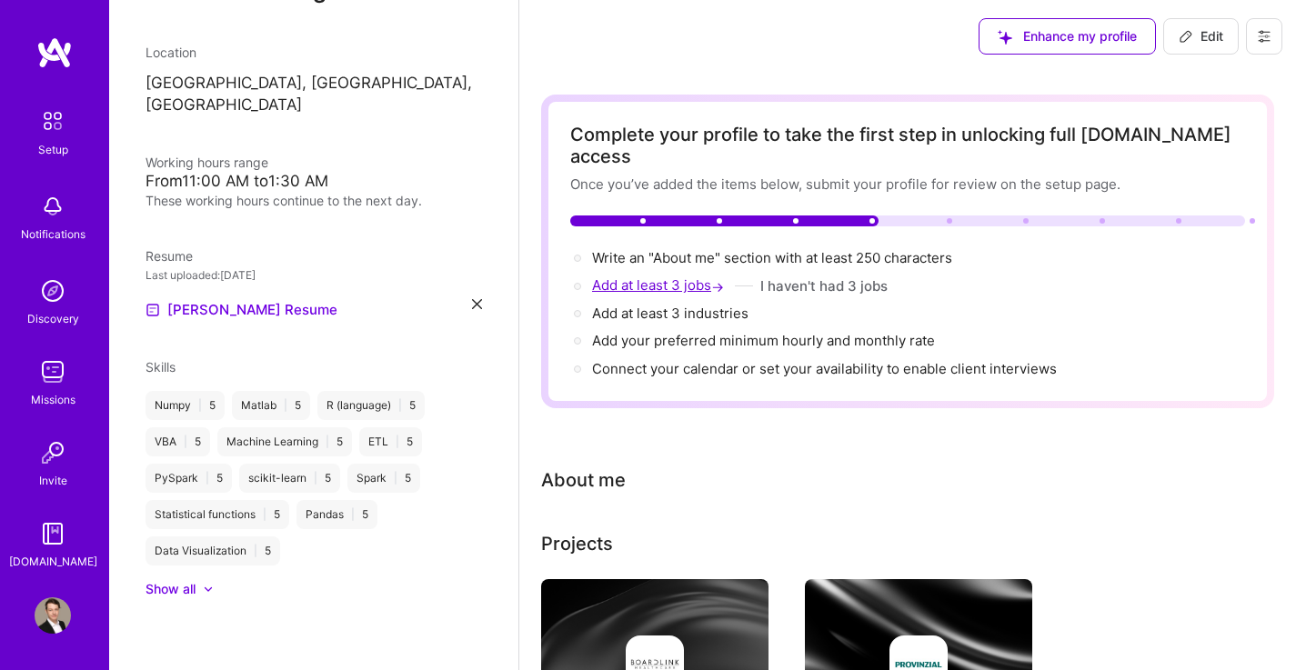
click at [634, 276] on span "Add at least 3 jobs →" at bounding box center [660, 284] width 136 height 17
select select "US"
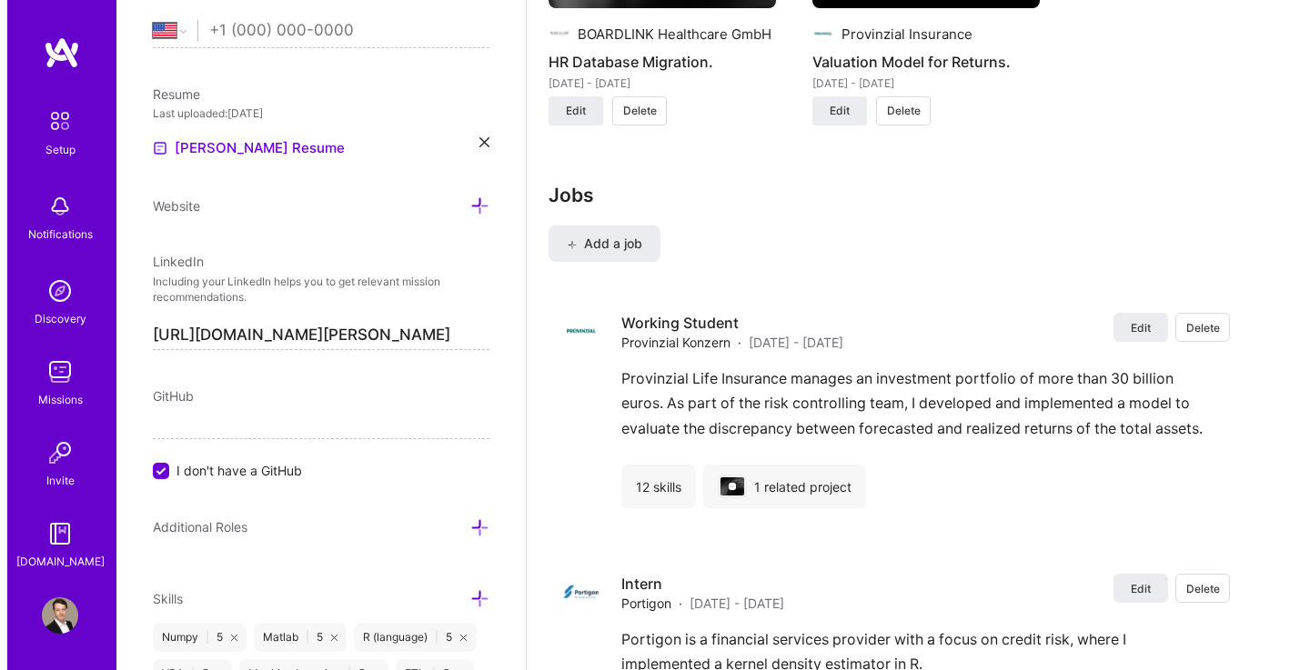
scroll to position [1782, 0]
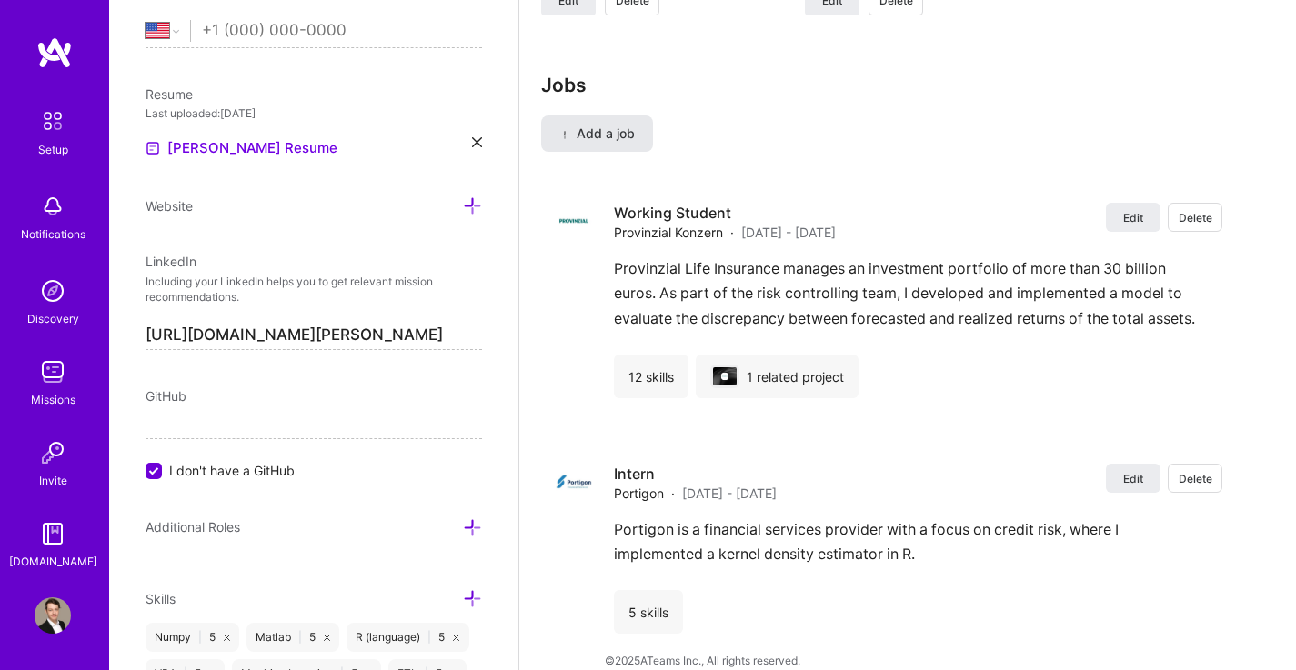
click at [609, 121] on button "Add a job" at bounding box center [597, 133] width 112 height 36
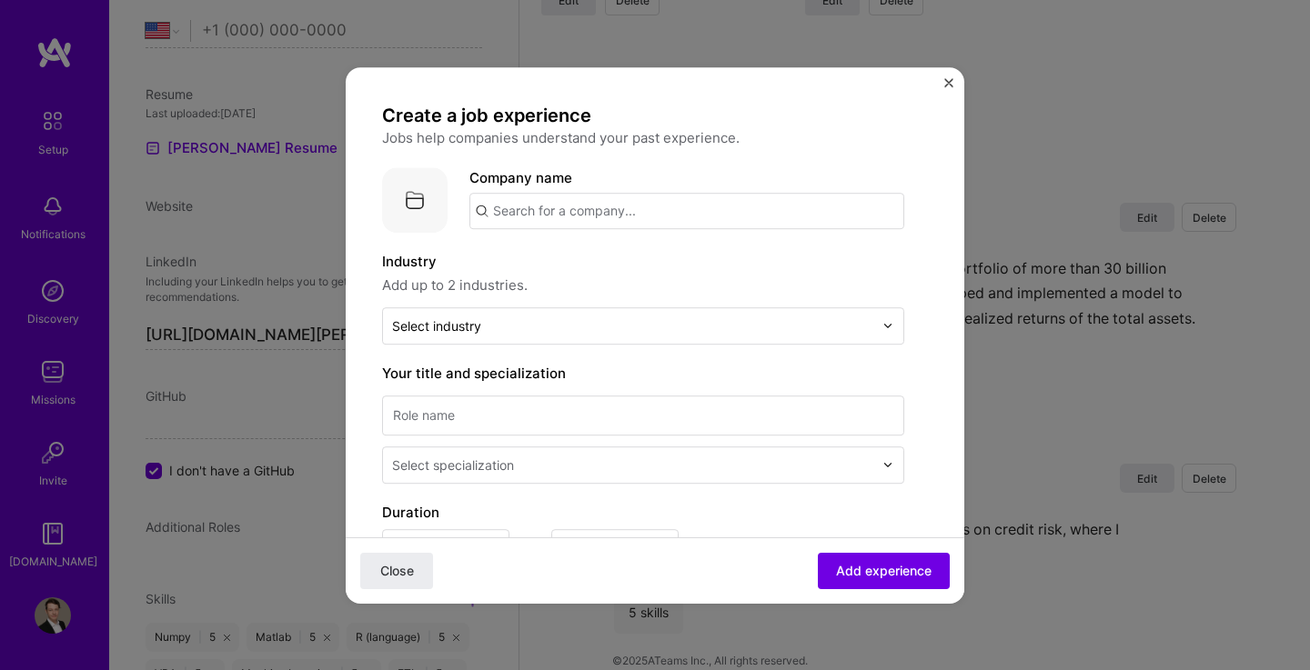
click at [551, 212] on input "text" at bounding box center [686, 211] width 435 height 36
type input "Uniklinik [GEOGRAPHIC_DATA]"
click at [690, 260] on div "Uniklinik [GEOGRAPHIC_DATA]" at bounding box center [678, 262] width 215 height 32
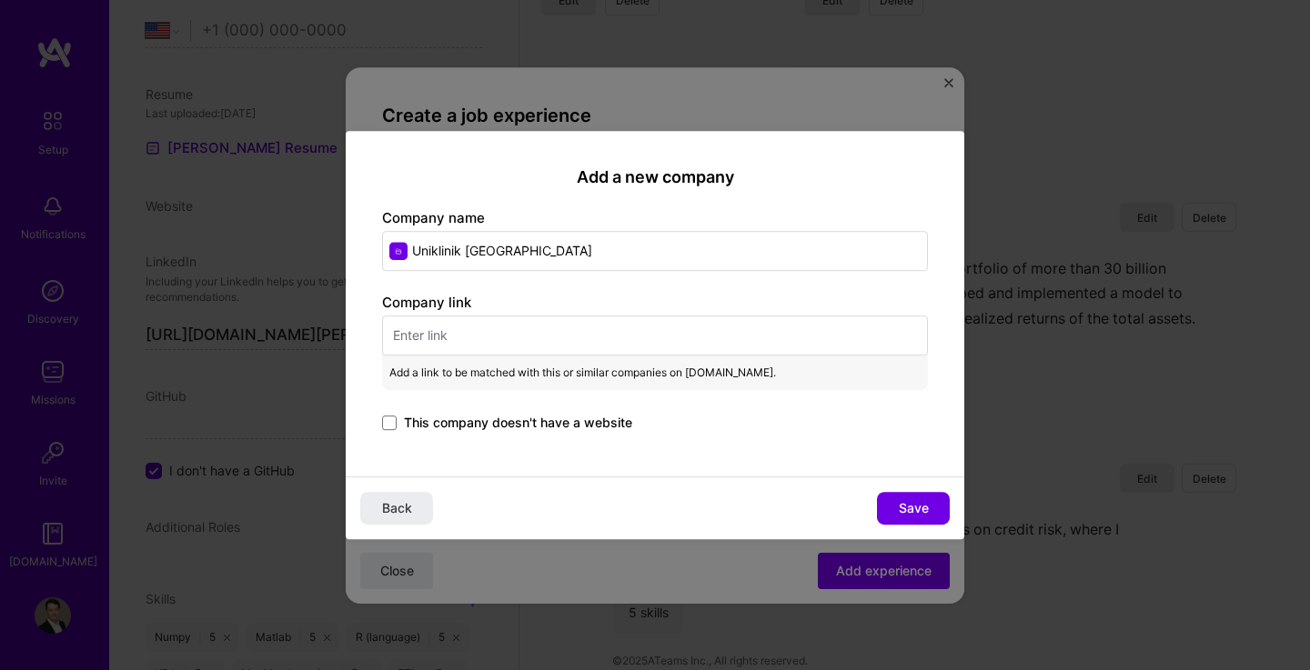
click at [466, 337] on input "text" at bounding box center [655, 336] width 546 height 40
paste input "[URL][DOMAIN_NAME]"
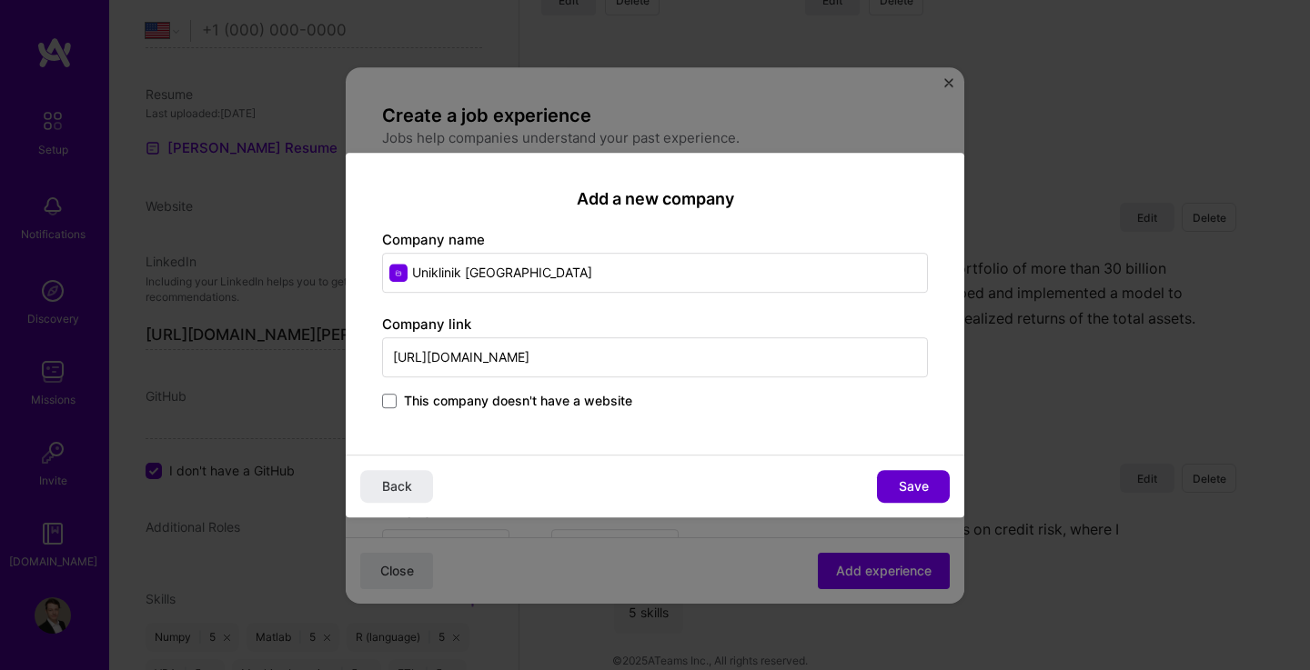
type input "[URL][DOMAIN_NAME]"
click at [914, 487] on span "Save" at bounding box center [914, 486] width 30 height 18
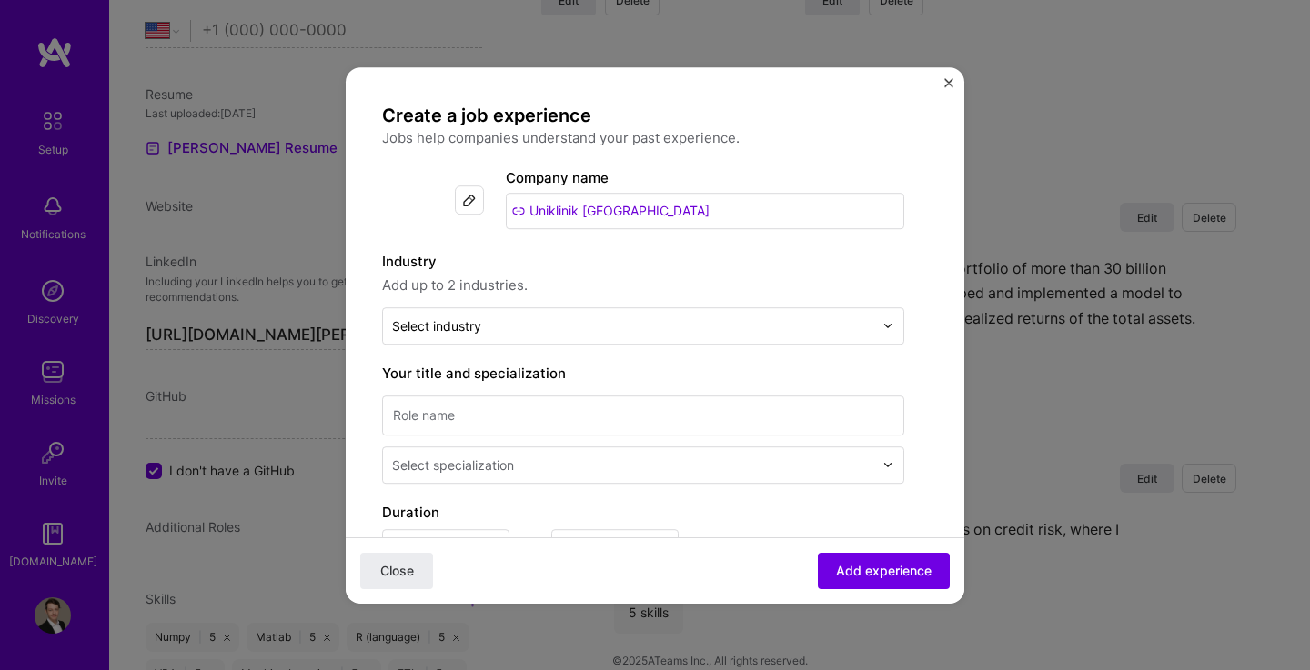
click at [537, 255] on label "Industry" at bounding box center [643, 262] width 522 height 22
click at [474, 199] on img at bounding box center [469, 200] width 15 height 15
click at [475, 205] on img at bounding box center [469, 200] width 15 height 15
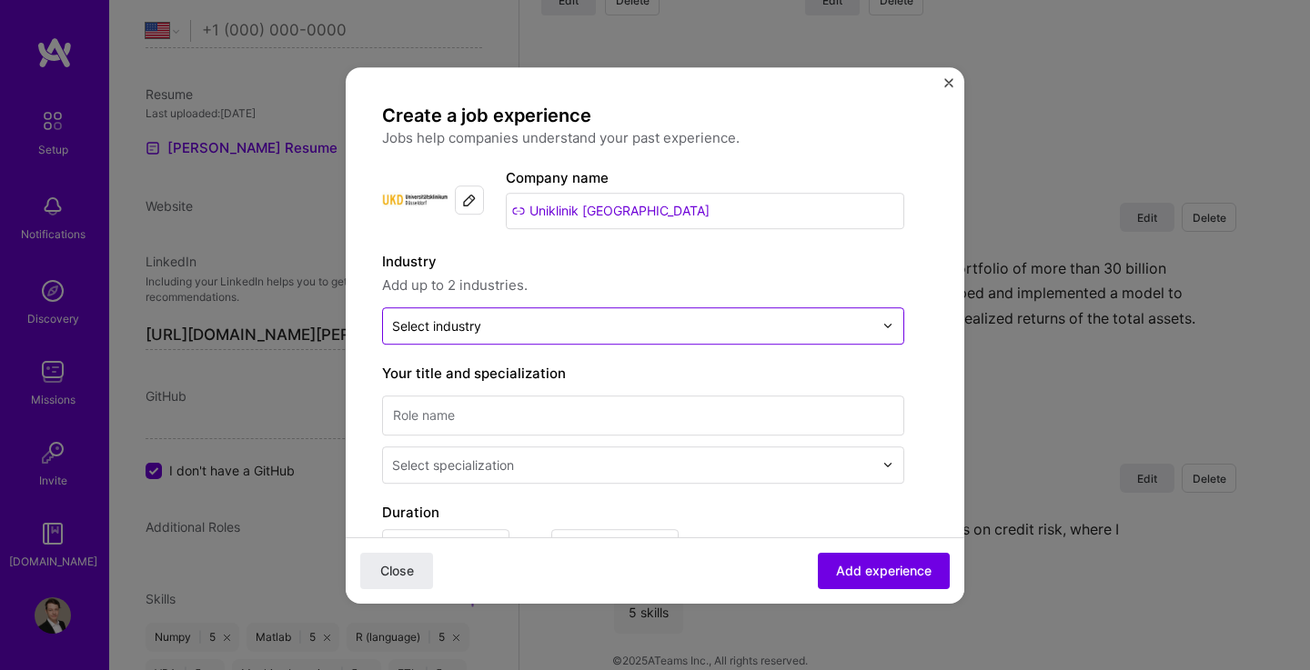
click at [620, 334] on input "text" at bounding box center [632, 325] width 481 height 19
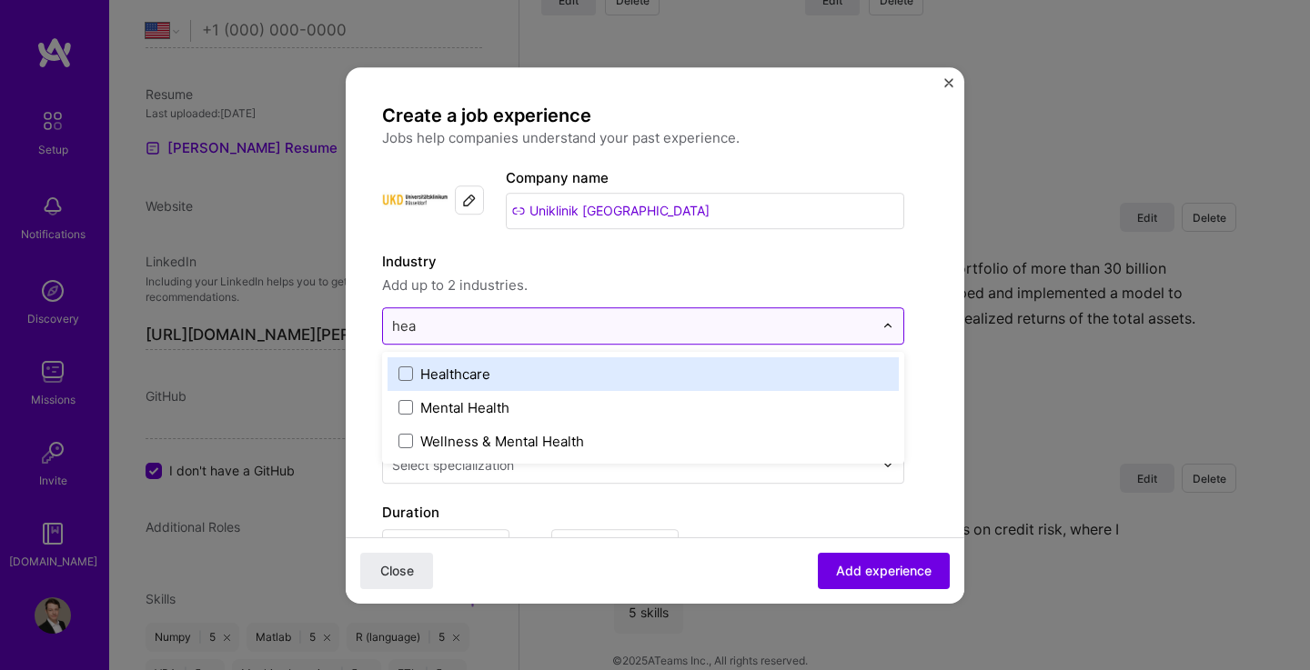
type input "heal"
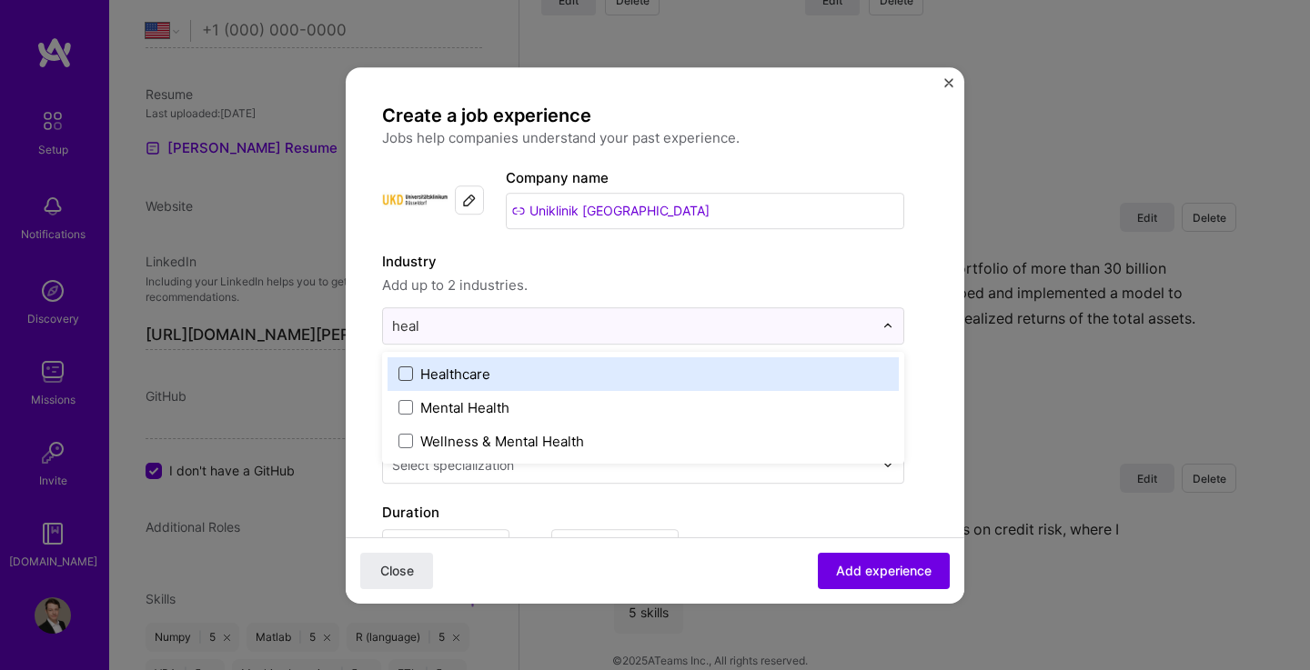
click at [408, 377] on span at bounding box center [405, 374] width 15 height 15
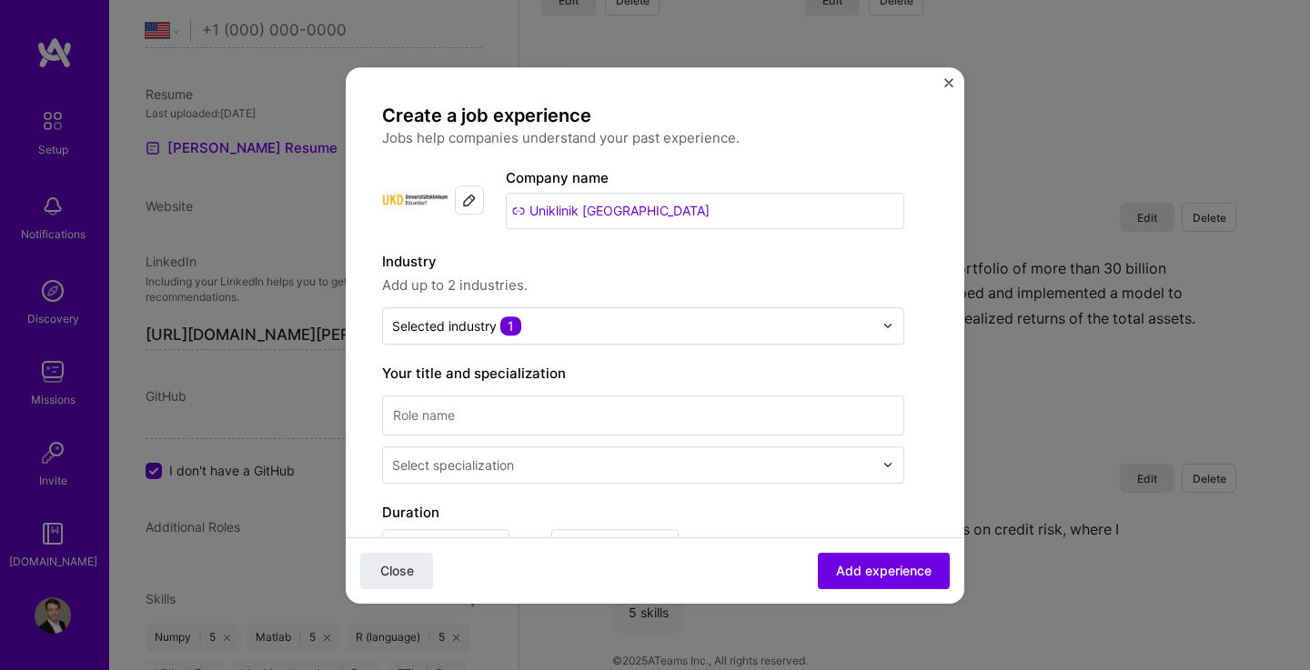
click at [652, 284] on span "Add up to 2 industries." at bounding box center [643, 286] width 522 height 22
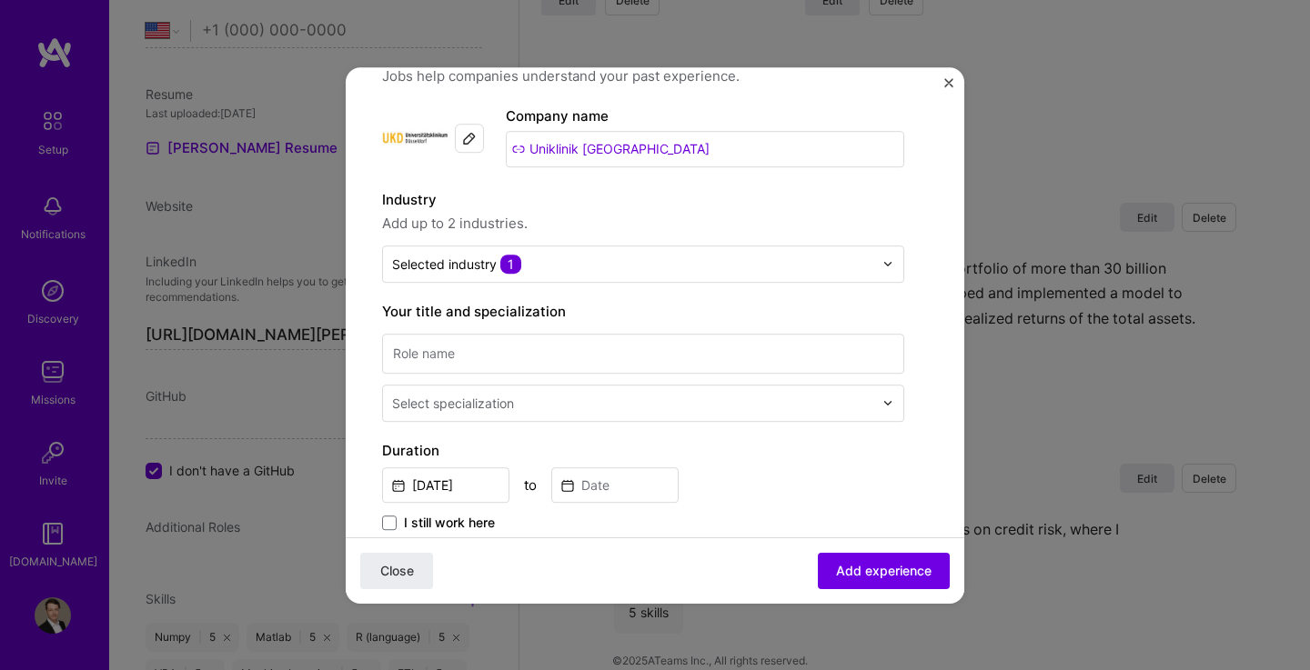
scroll to position [64, 0]
click at [602, 350] on input at bounding box center [643, 352] width 522 height 40
type input "Research Assistant"
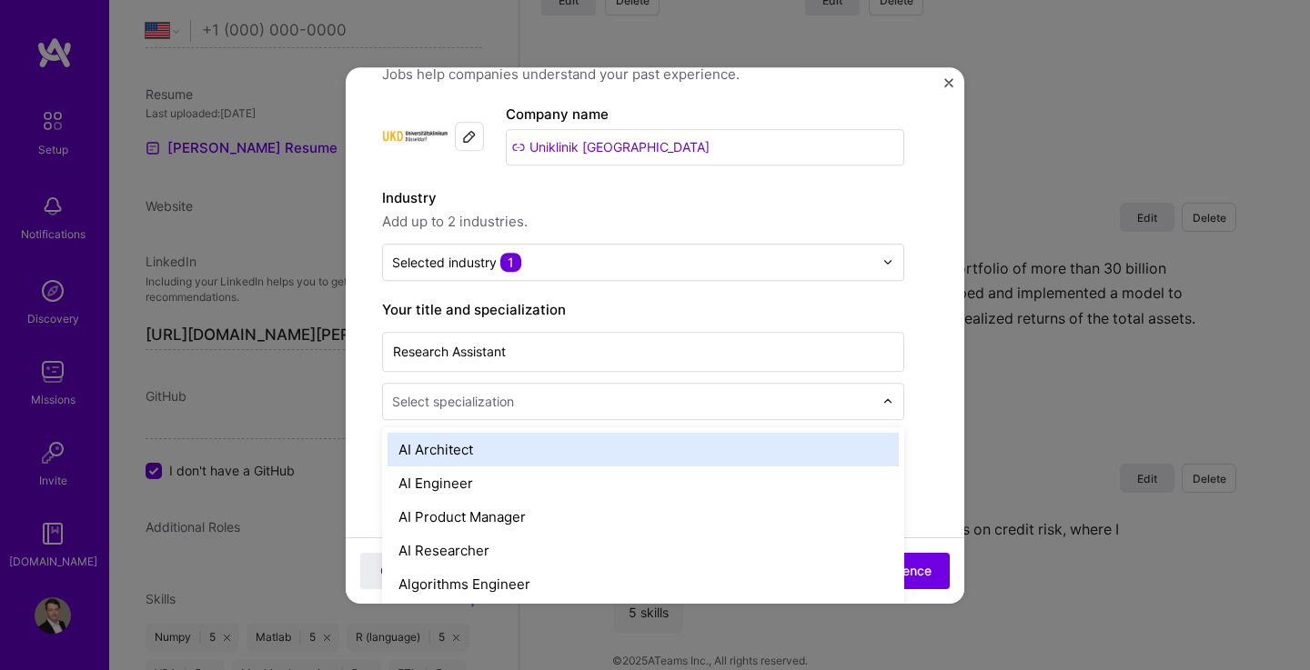
click at [537, 404] on input "text" at bounding box center [634, 401] width 485 height 19
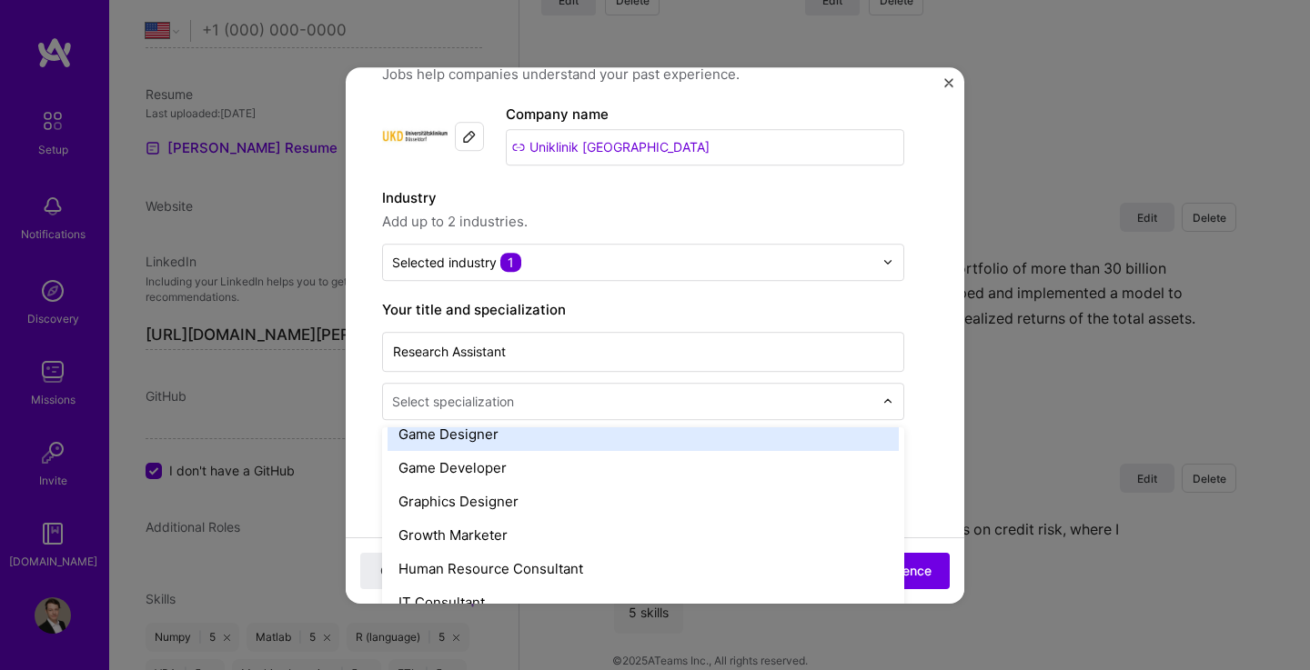
scroll to position [1124, 0]
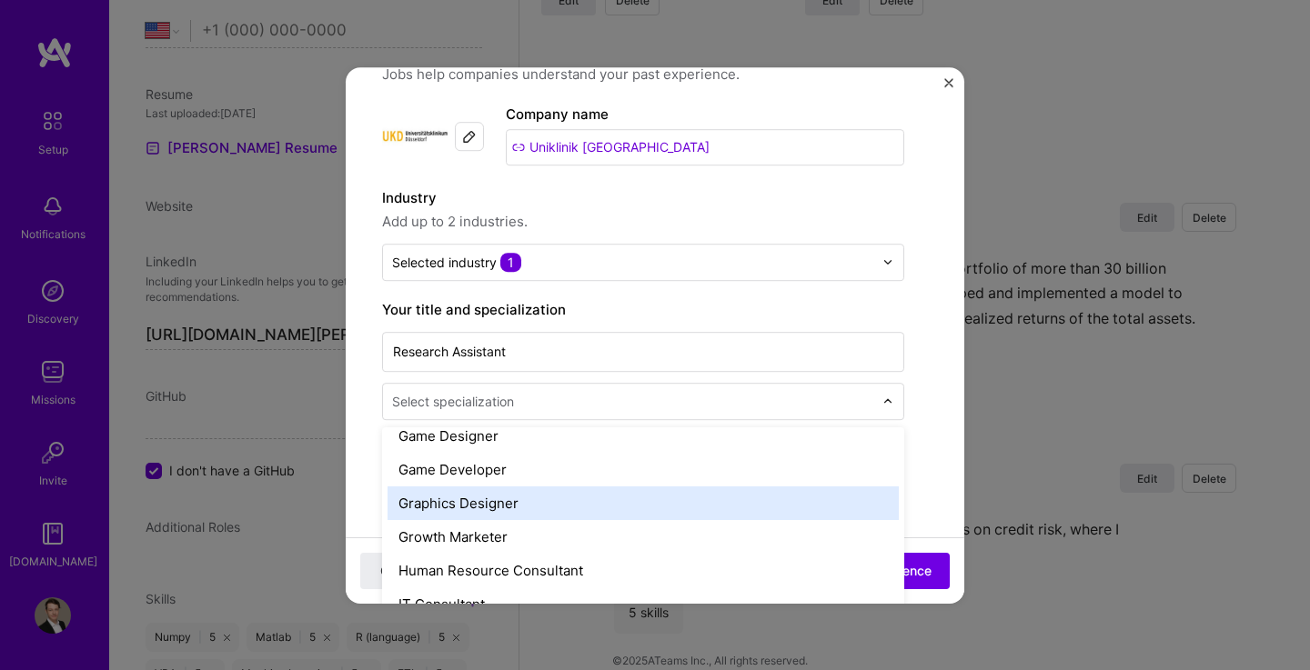
click at [560, 491] on div "Graphics Designer" at bounding box center [642, 504] width 511 height 34
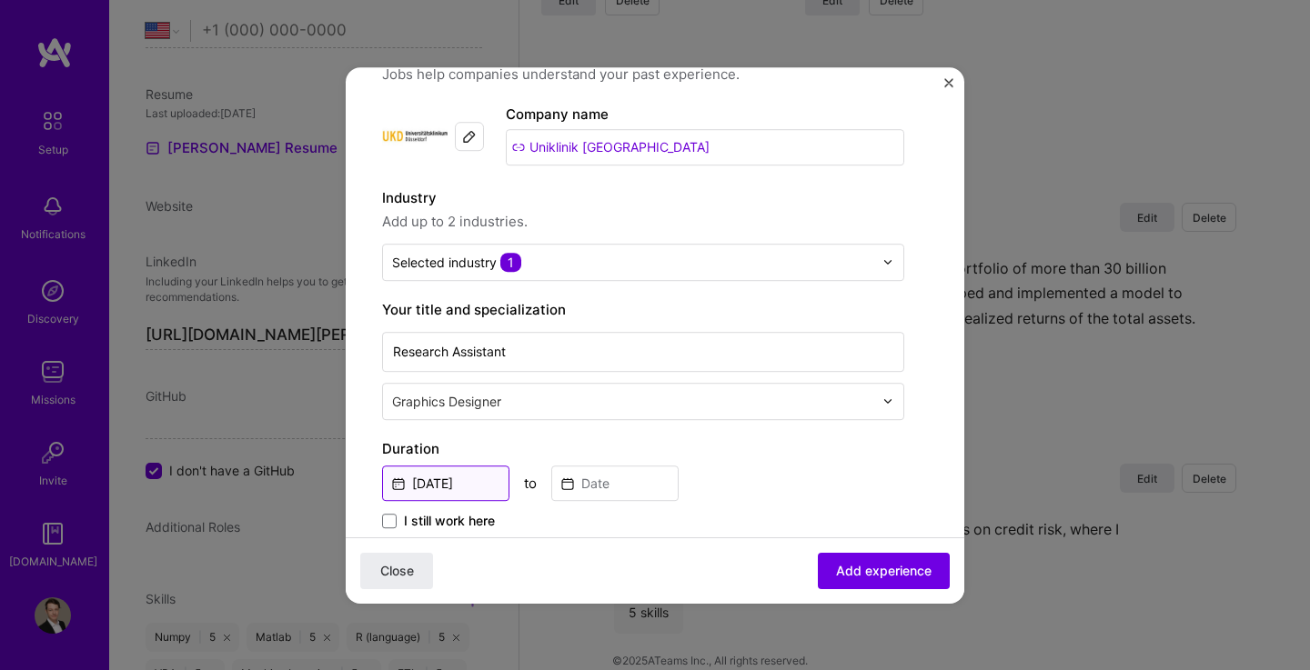
click at [455, 478] on input "[DATE]" at bounding box center [445, 483] width 127 height 35
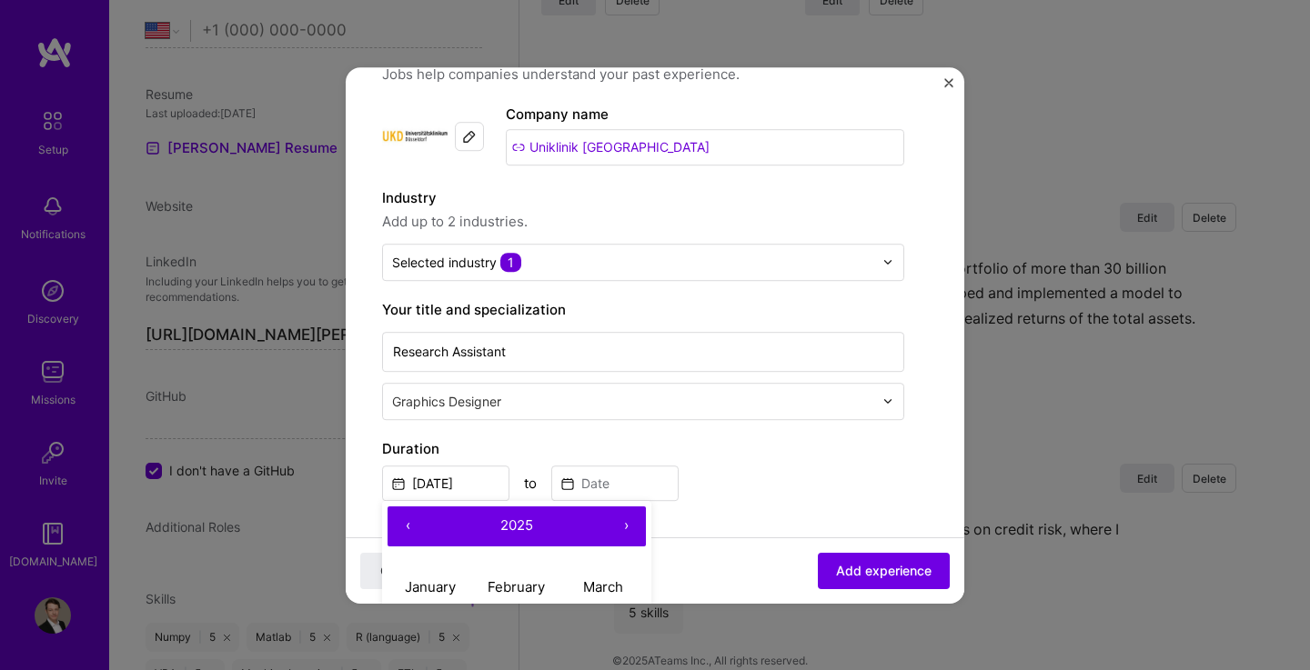
click at [412, 517] on button "‹" at bounding box center [407, 527] width 40 height 40
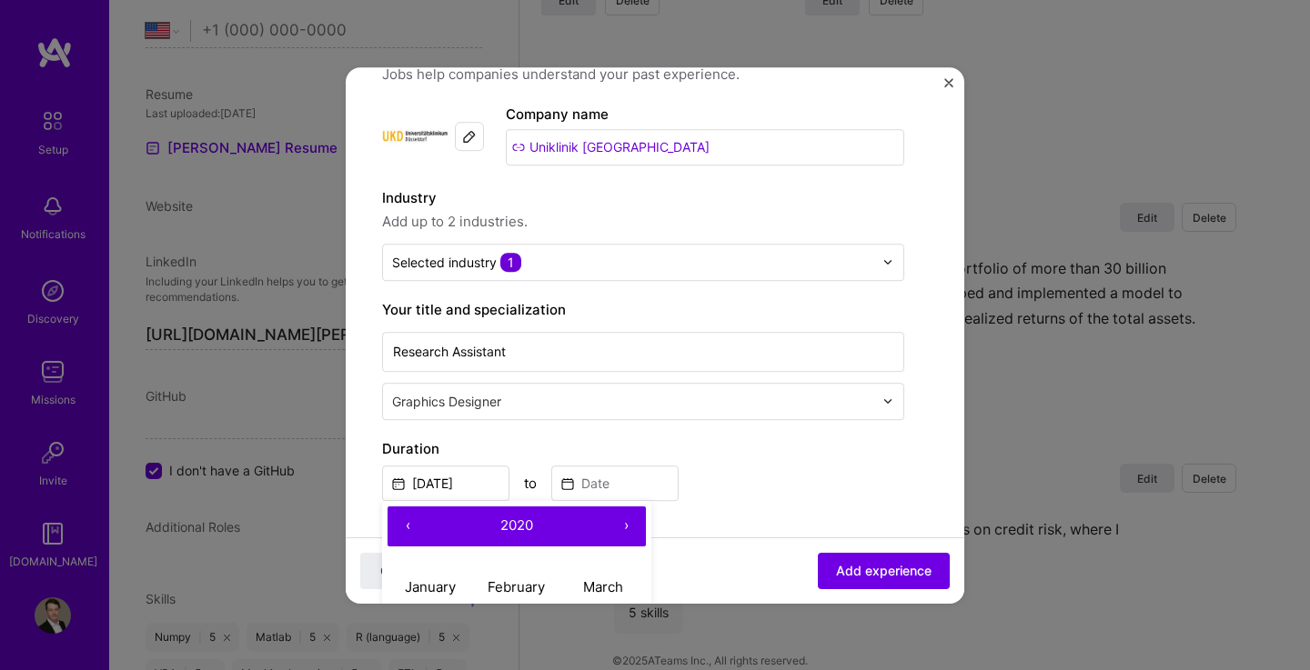
click at [412, 517] on button "‹" at bounding box center [407, 527] width 40 height 40
drag, startPoint x: 412, startPoint y: 517, endPoint x: 395, endPoint y: 529, distance: 20.9
click at [395, 529] on button "‹" at bounding box center [407, 527] width 40 height 40
click at [407, 520] on button "‹" at bounding box center [407, 527] width 40 height 40
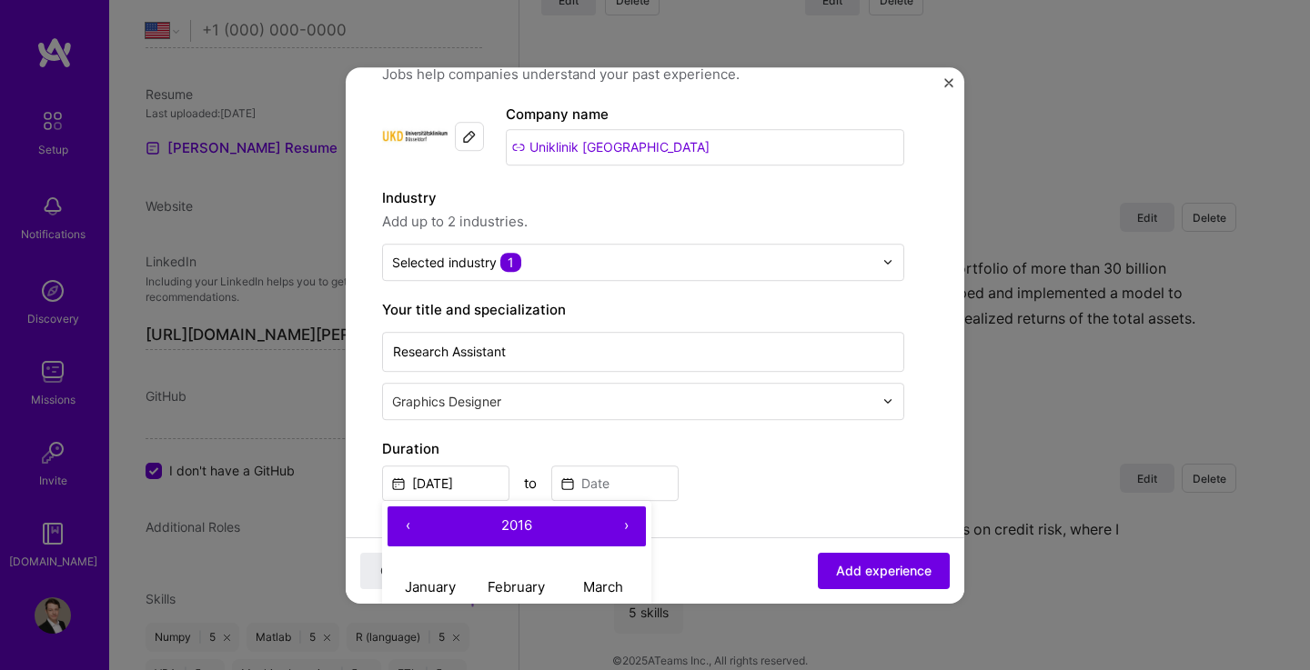
click at [407, 520] on button "‹" at bounding box center [407, 527] width 40 height 40
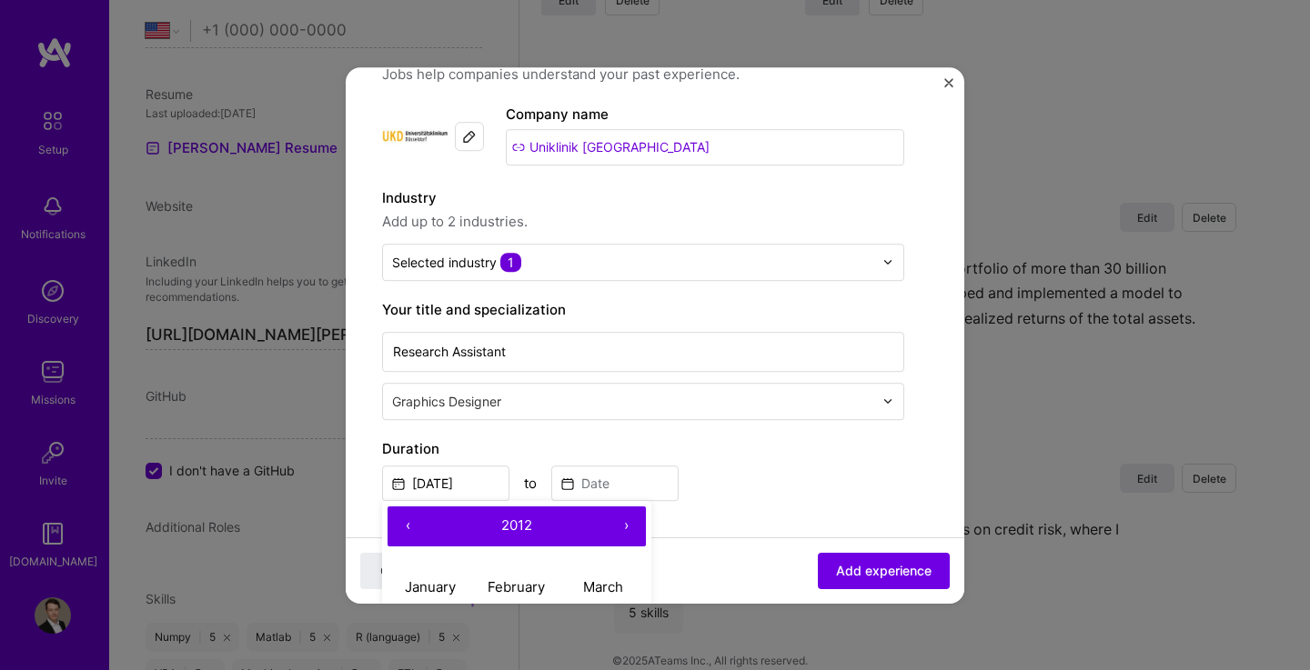
click at [407, 520] on button "‹" at bounding box center [407, 527] width 40 height 40
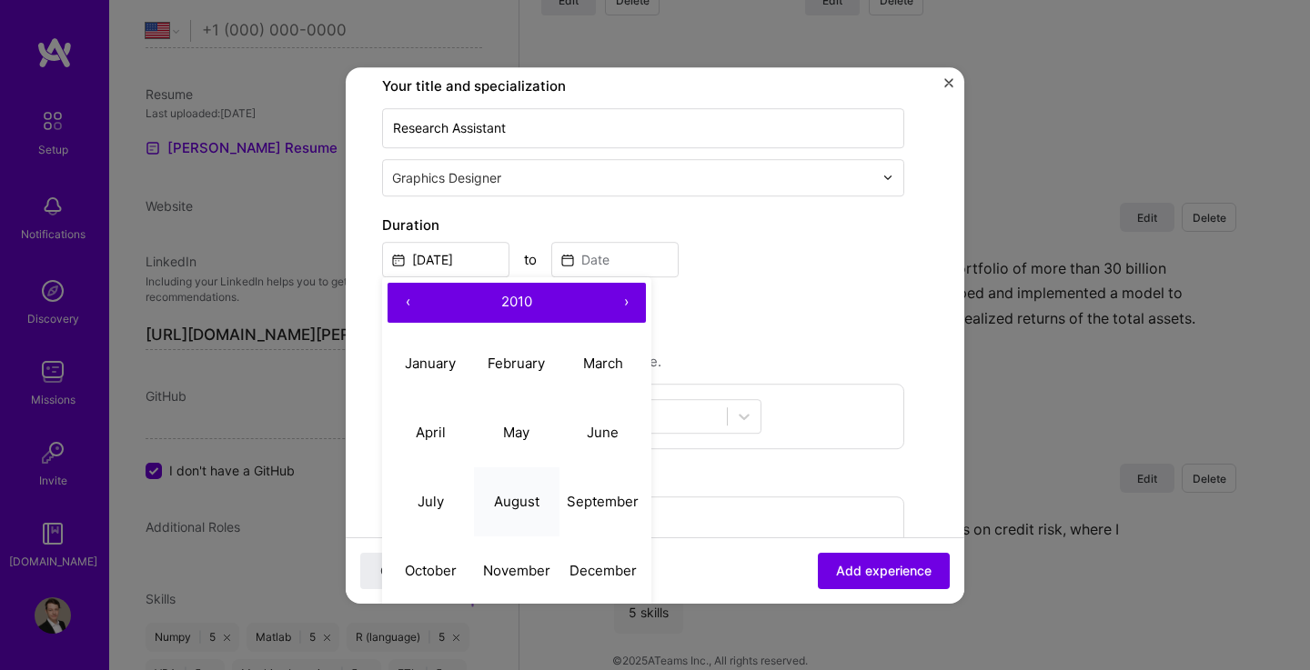
scroll to position [288, 0]
click at [517, 564] on abbr "November" at bounding box center [516, 569] width 67 height 17
type input "[DATE]"
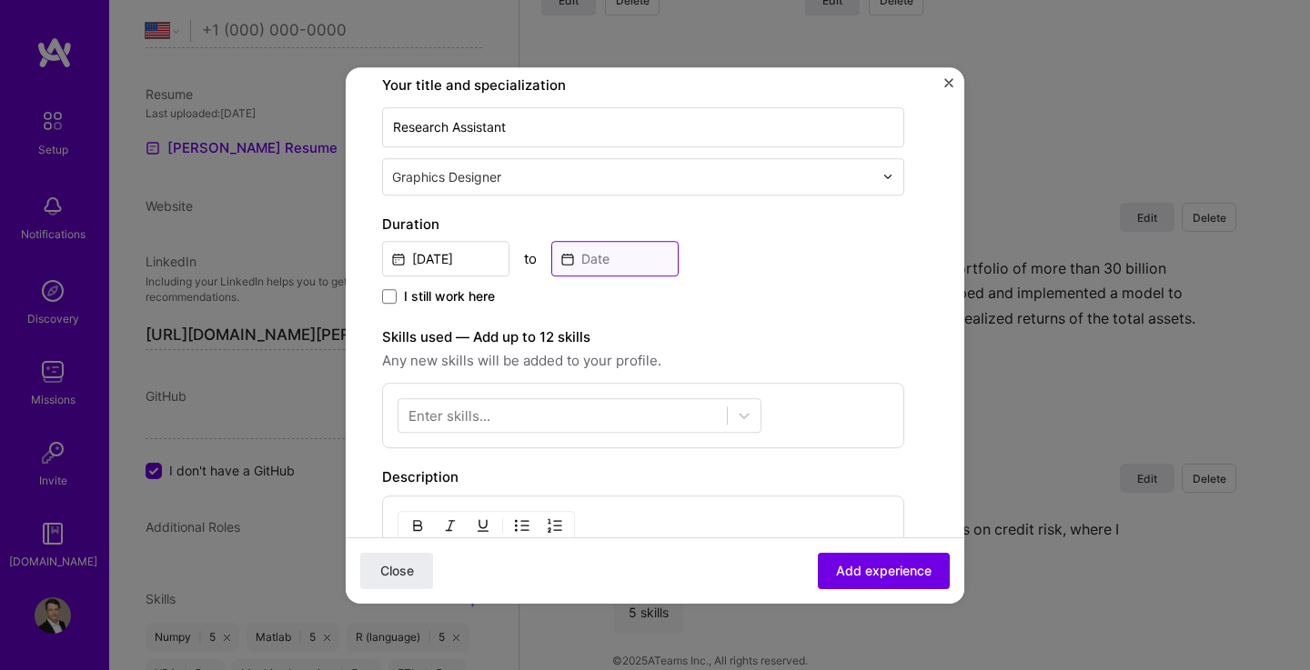
click at [604, 262] on input at bounding box center [614, 258] width 127 height 35
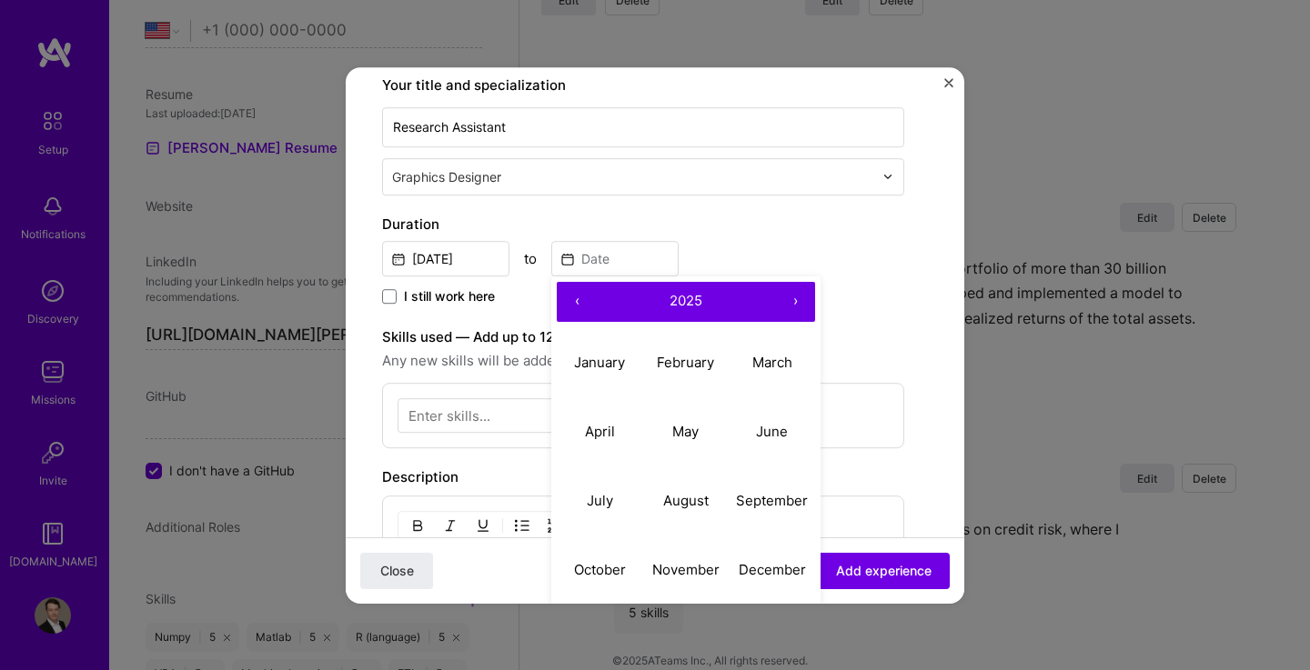
click at [582, 302] on button "‹" at bounding box center [577, 302] width 40 height 40
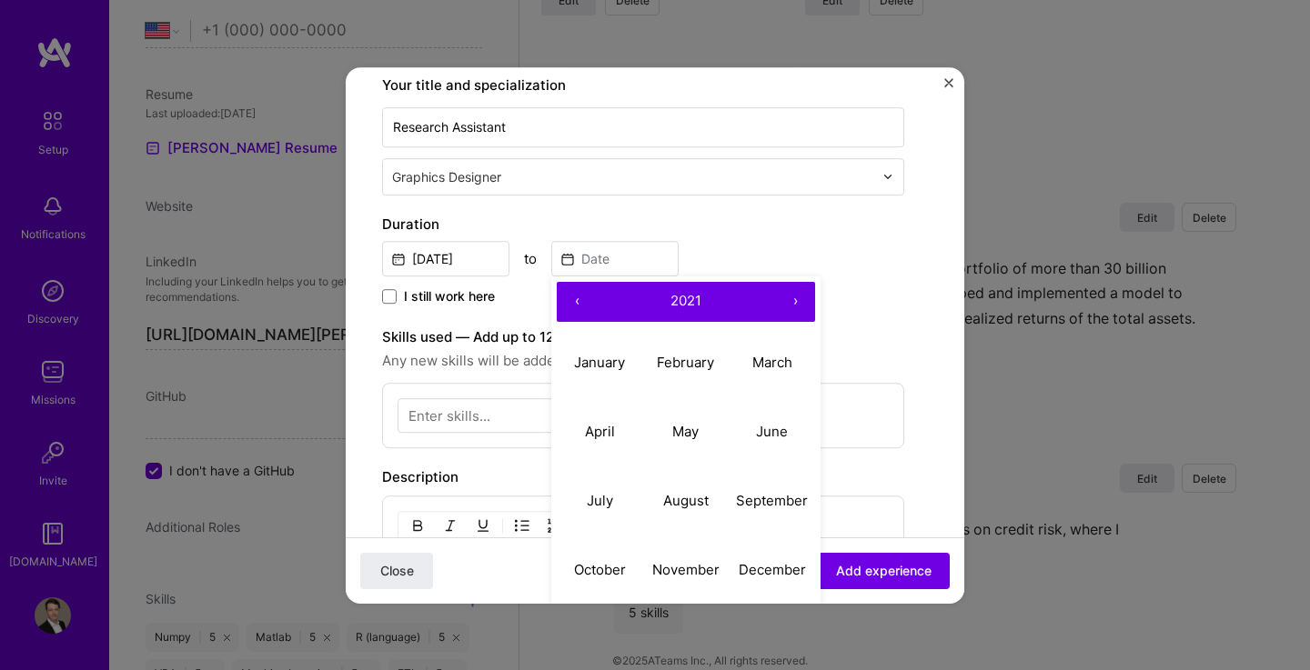
click at [582, 302] on button "‹" at bounding box center [577, 302] width 40 height 40
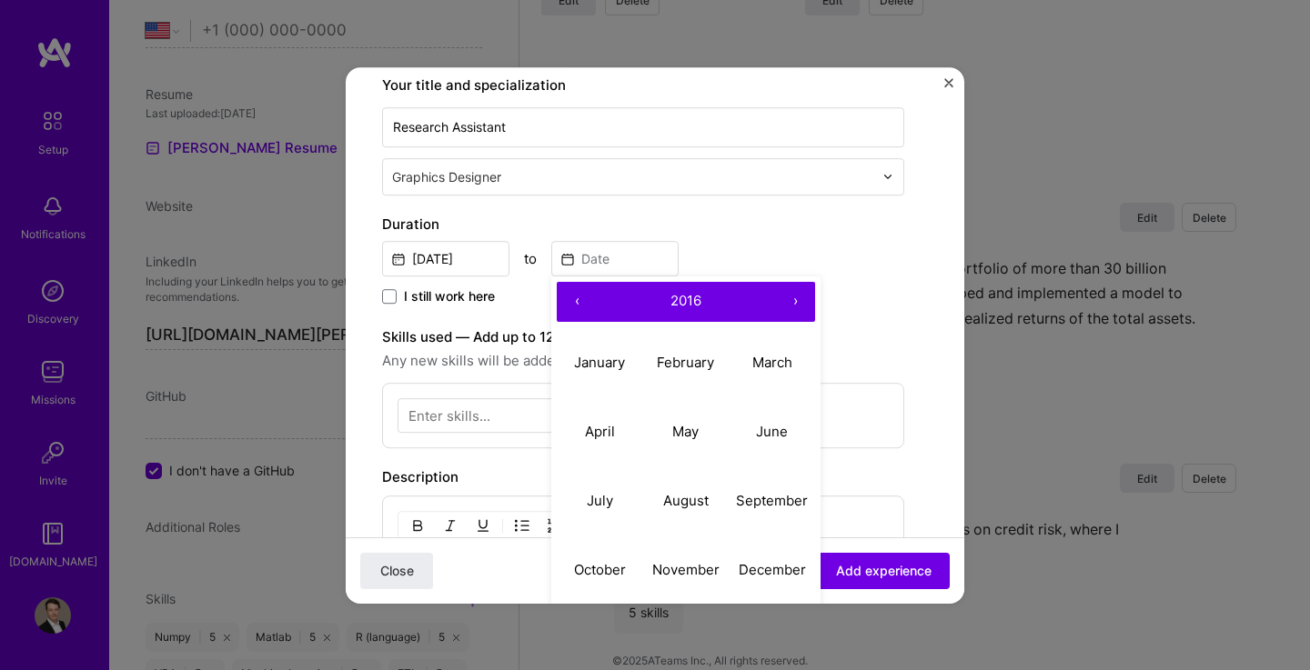
click at [582, 302] on button "‹" at bounding box center [577, 302] width 40 height 40
click at [708, 437] on button "May" at bounding box center [686, 431] width 86 height 69
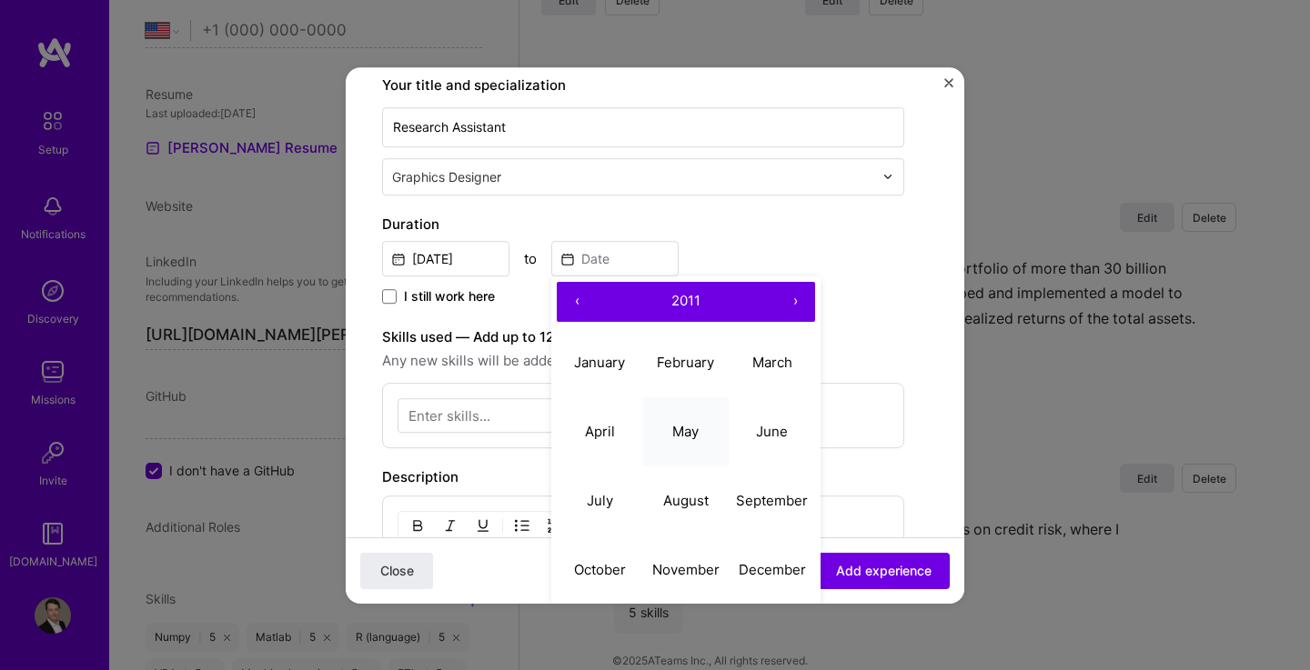
type input "[DATE]"
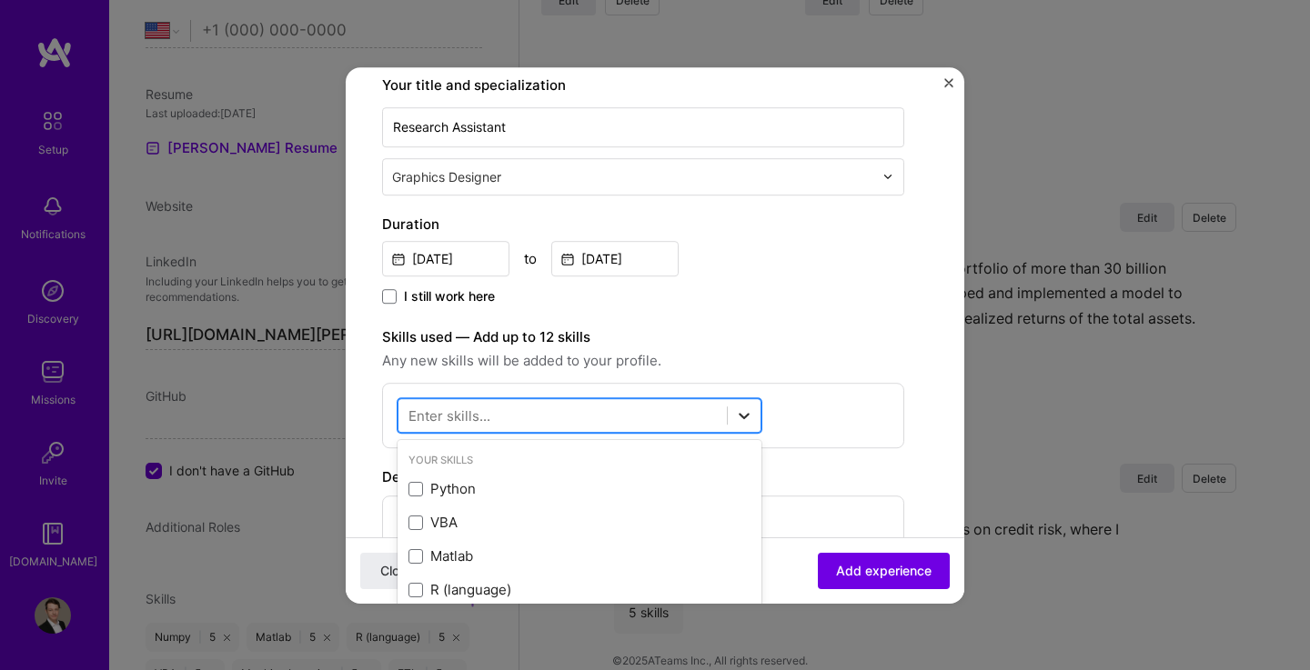
click at [750, 417] on icon at bounding box center [744, 416] width 18 height 18
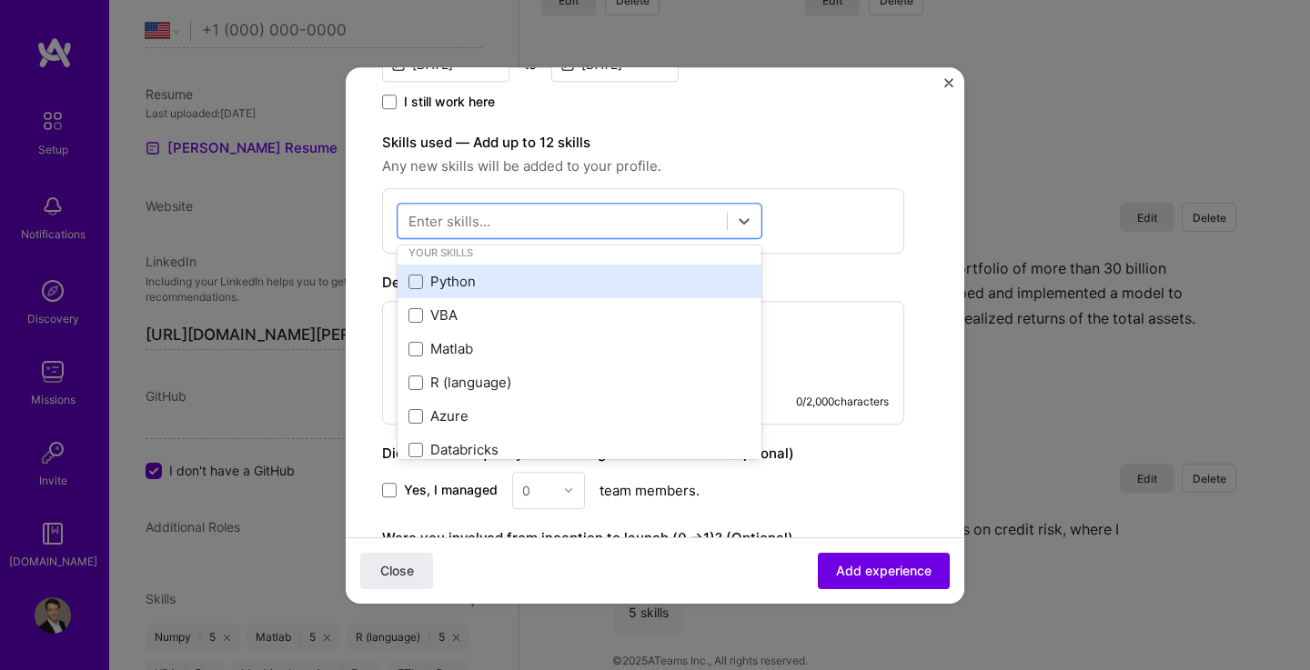
scroll to position [14, 0]
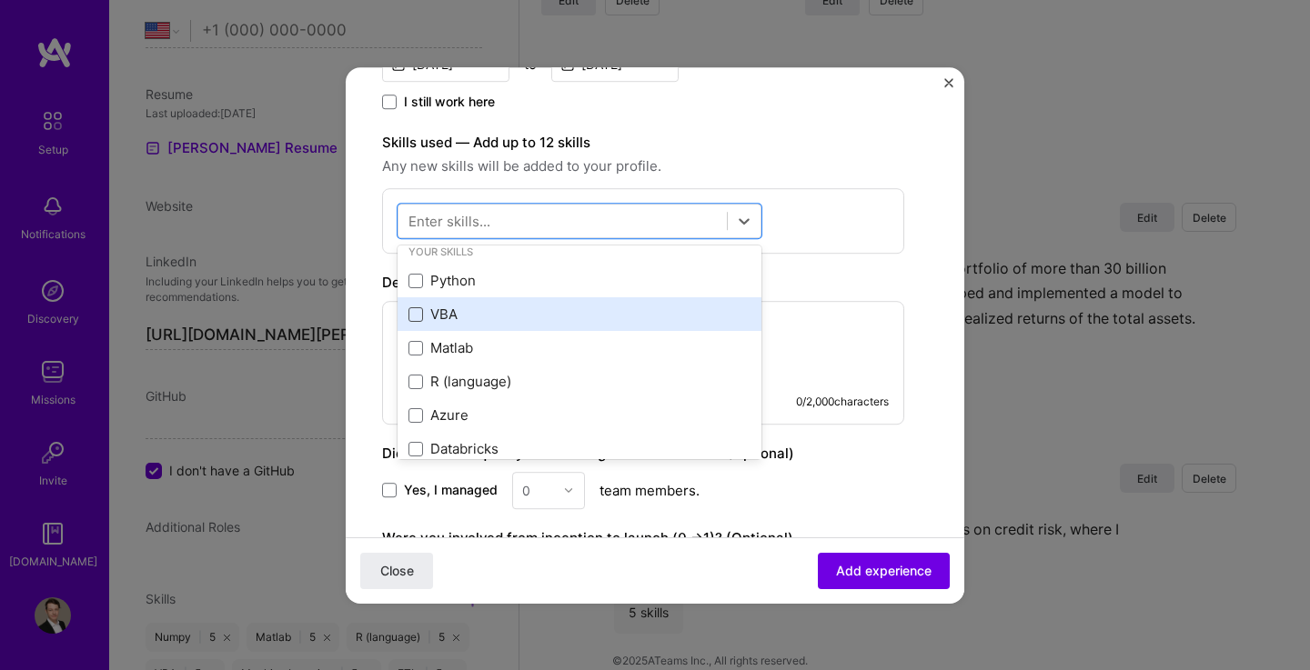
click at [420, 314] on span at bounding box center [415, 314] width 15 height 15
click at [0, 0] on input "checkbox" at bounding box center [0, 0] width 0 height 0
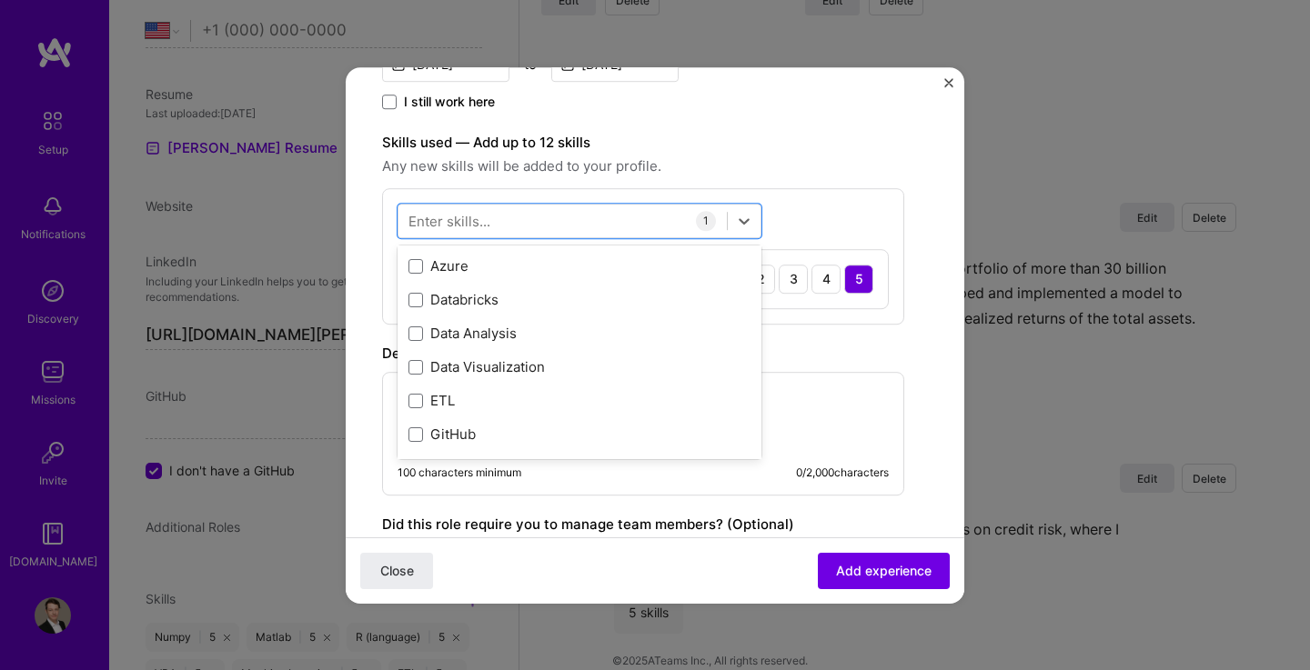
scroll to position [164, 0]
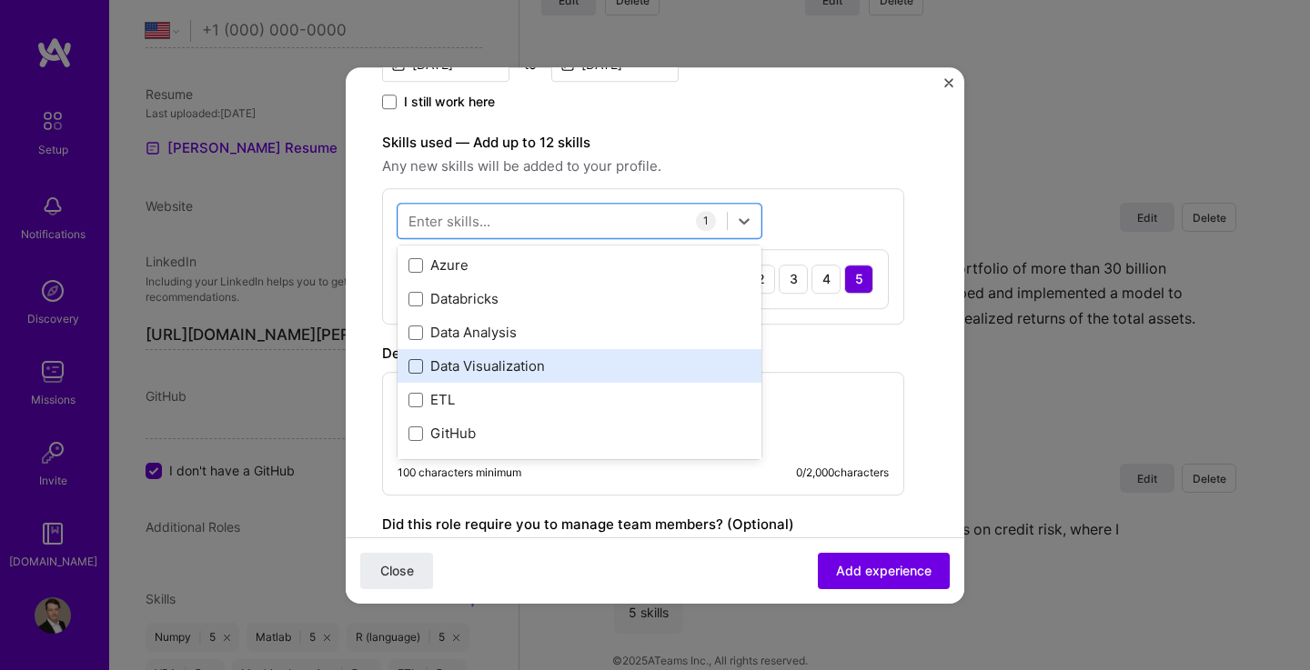
click at [416, 366] on span at bounding box center [415, 366] width 15 height 15
click at [0, 0] on input "checkbox" at bounding box center [0, 0] width 0 height 0
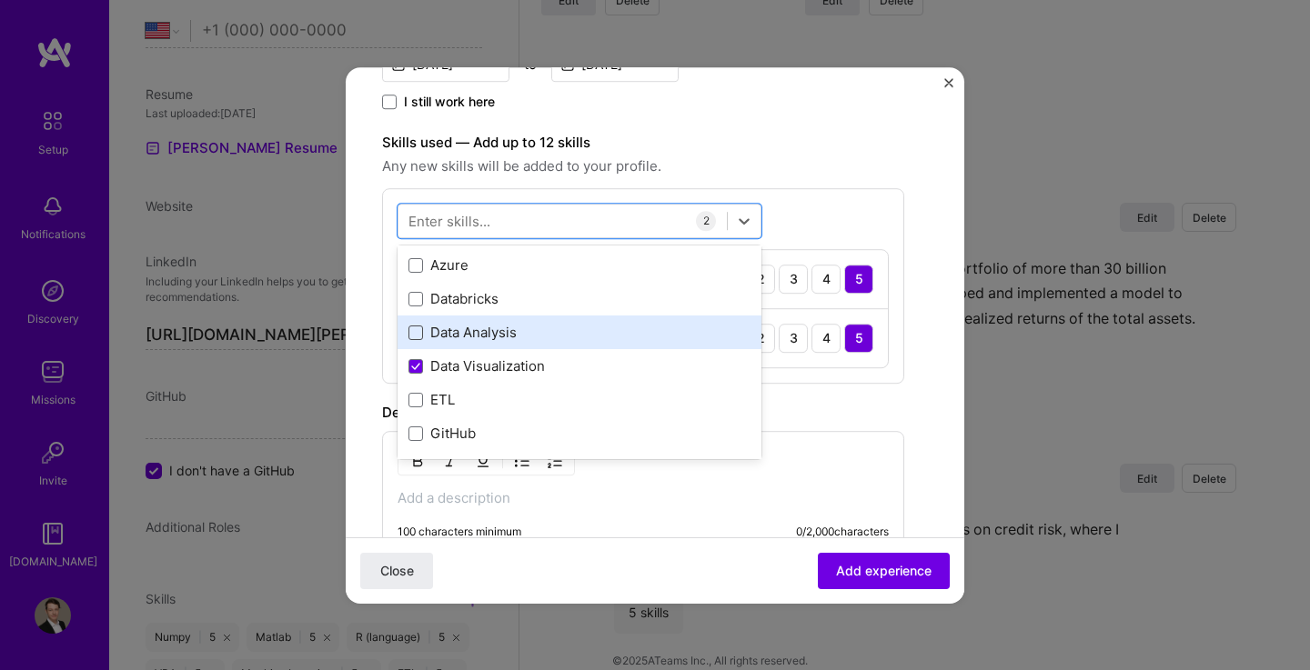
click at [417, 335] on span at bounding box center [415, 333] width 15 height 15
click at [0, 0] on input "checkbox" at bounding box center [0, 0] width 0 height 0
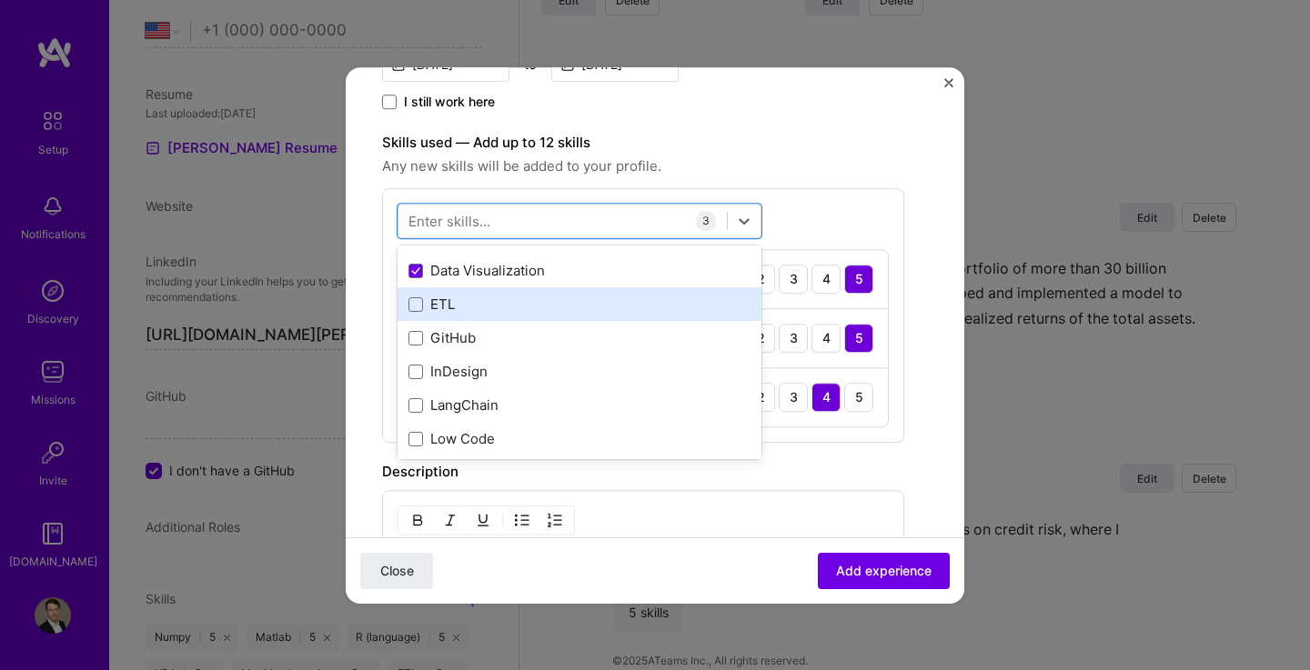
scroll to position [267, 0]
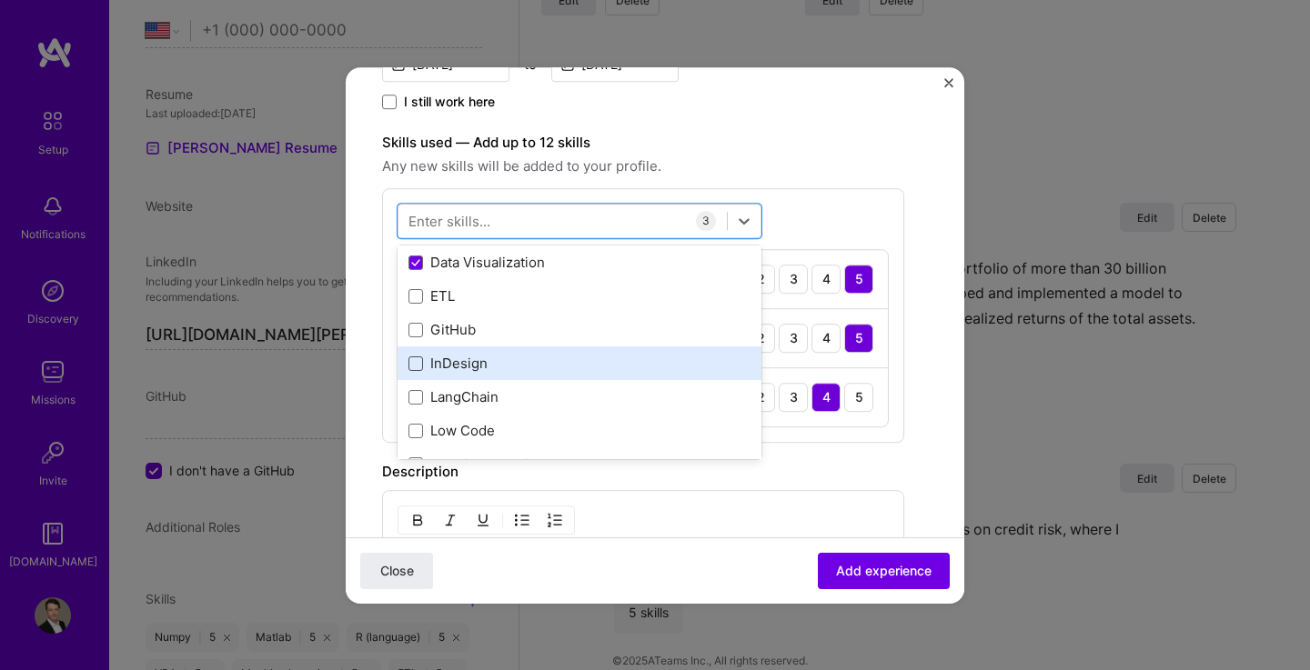
click at [419, 360] on span at bounding box center [415, 363] width 15 height 15
click at [0, 0] on input "checkbox" at bounding box center [0, 0] width 0 height 0
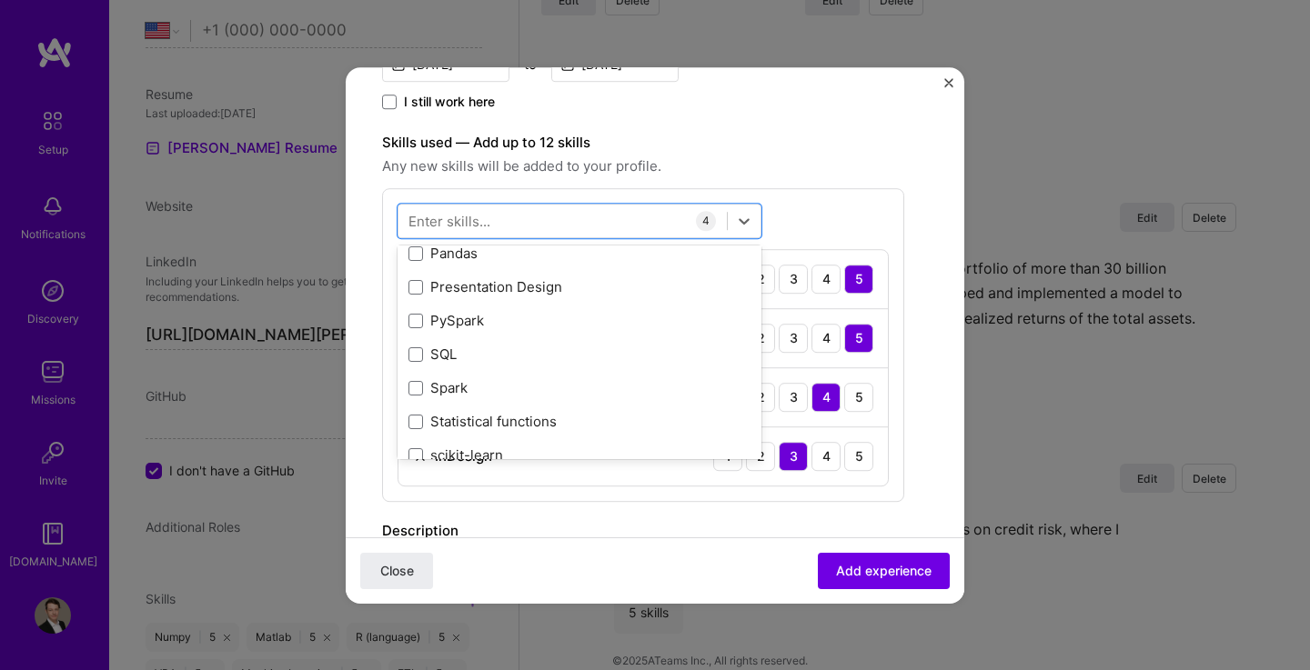
scroll to position [561, 0]
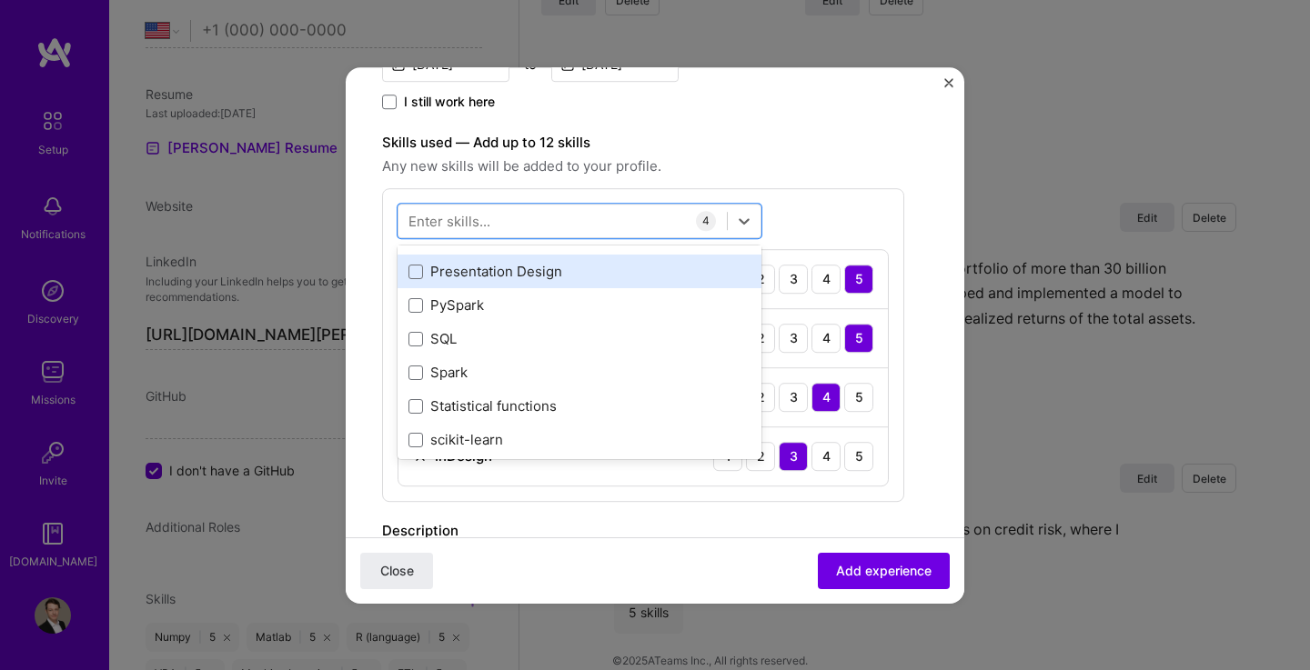
click at [423, 273] on div "Presentation Design" at bounding box center [579, 272] width 342 height 19
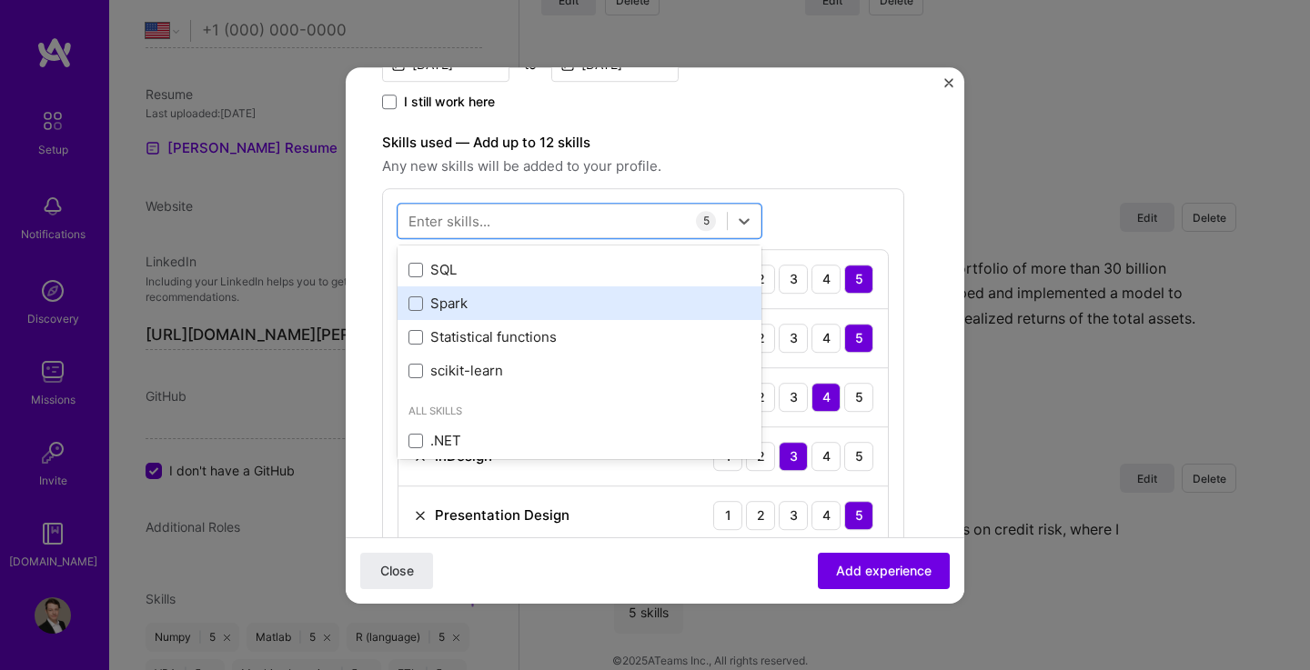
scroll to position [660, 0]
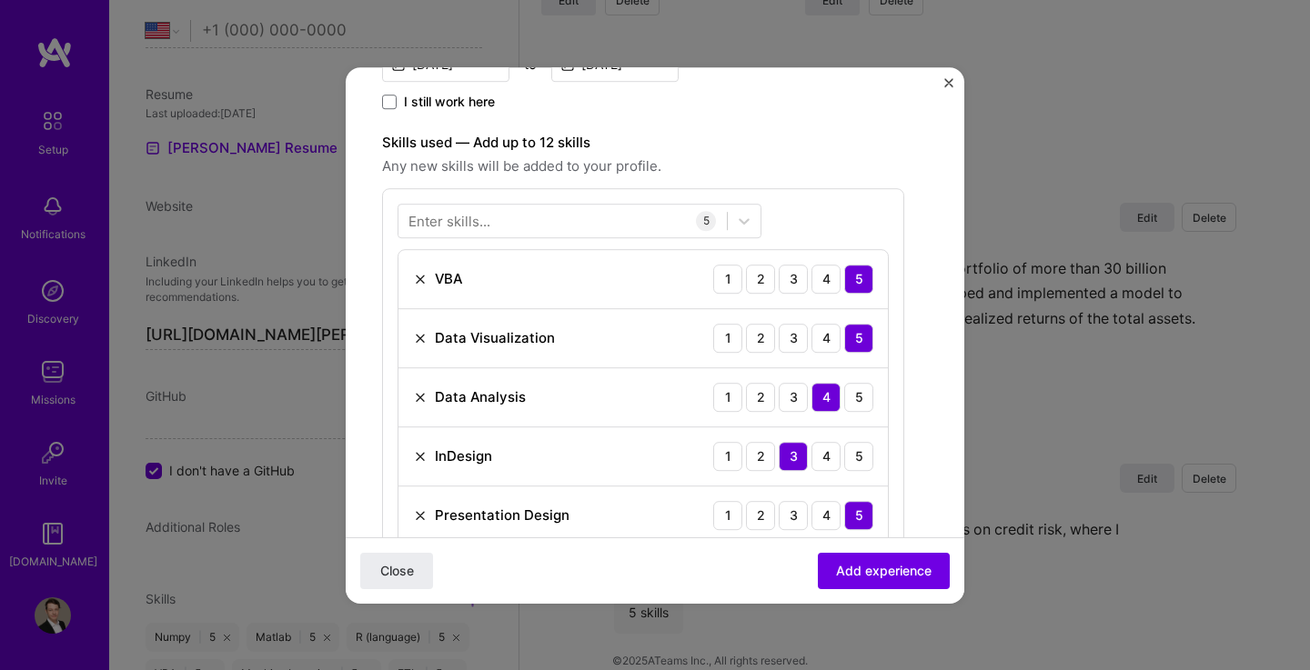
click at [733, 587] on div "Close Add experience" at bounding box center [655, 570] width 618 height 66
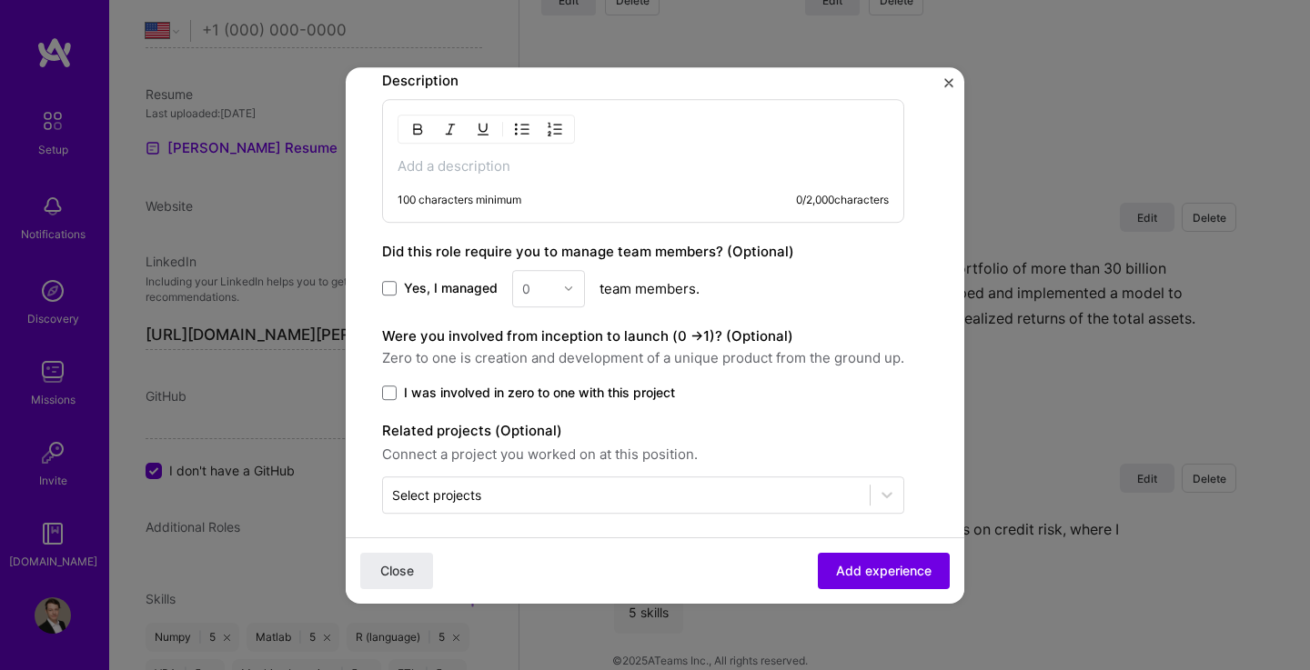
scroll to position [1005, 0]
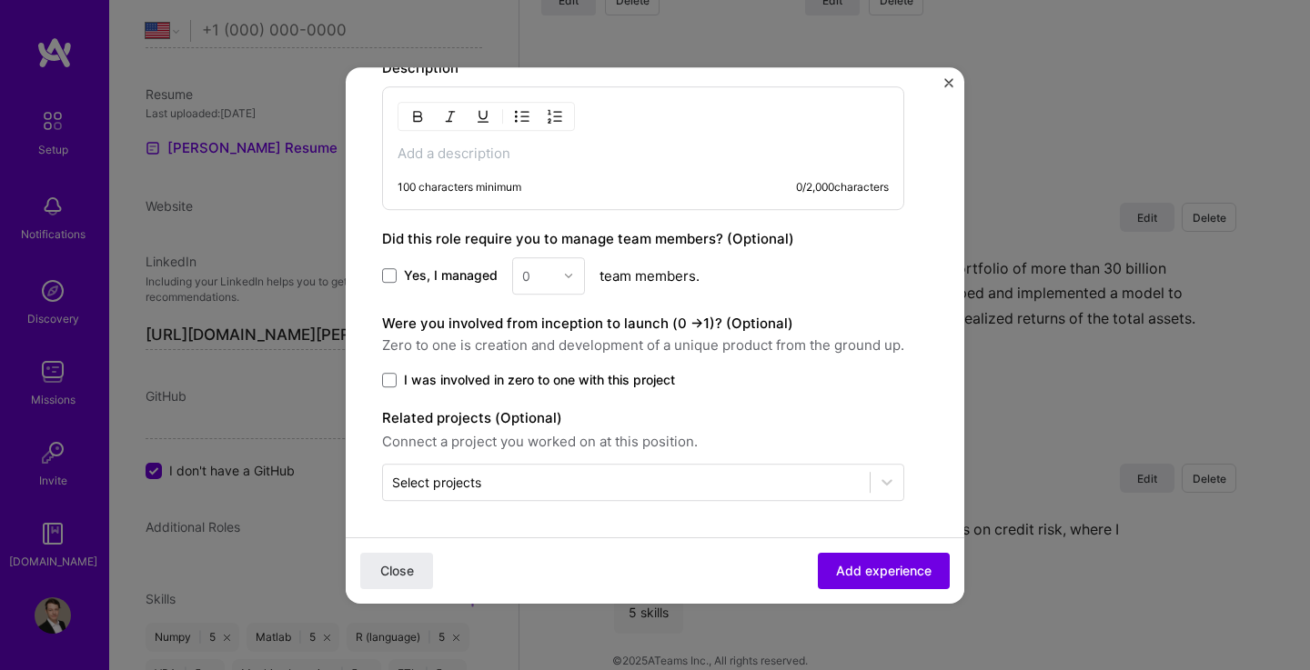
click at [397, 376] on label "I was involved in zero to one with this project" at bounding box center [643, 380] width 522 height 18
click at [0, 0] on input "I was involved in zero to one with this project" at bounding box center [0, 0] width 0 height 0
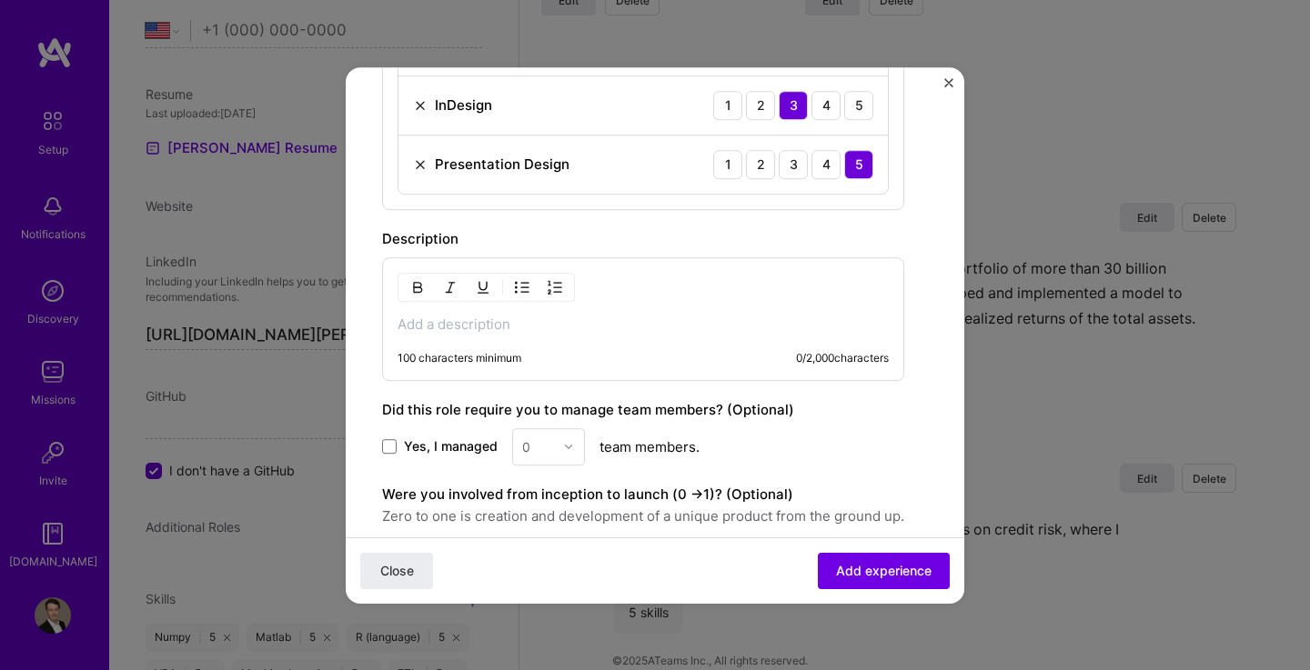
scroll to position [836, 0]
click at [561, 323] on p at bounding box center [642, 323] width 491 height 18
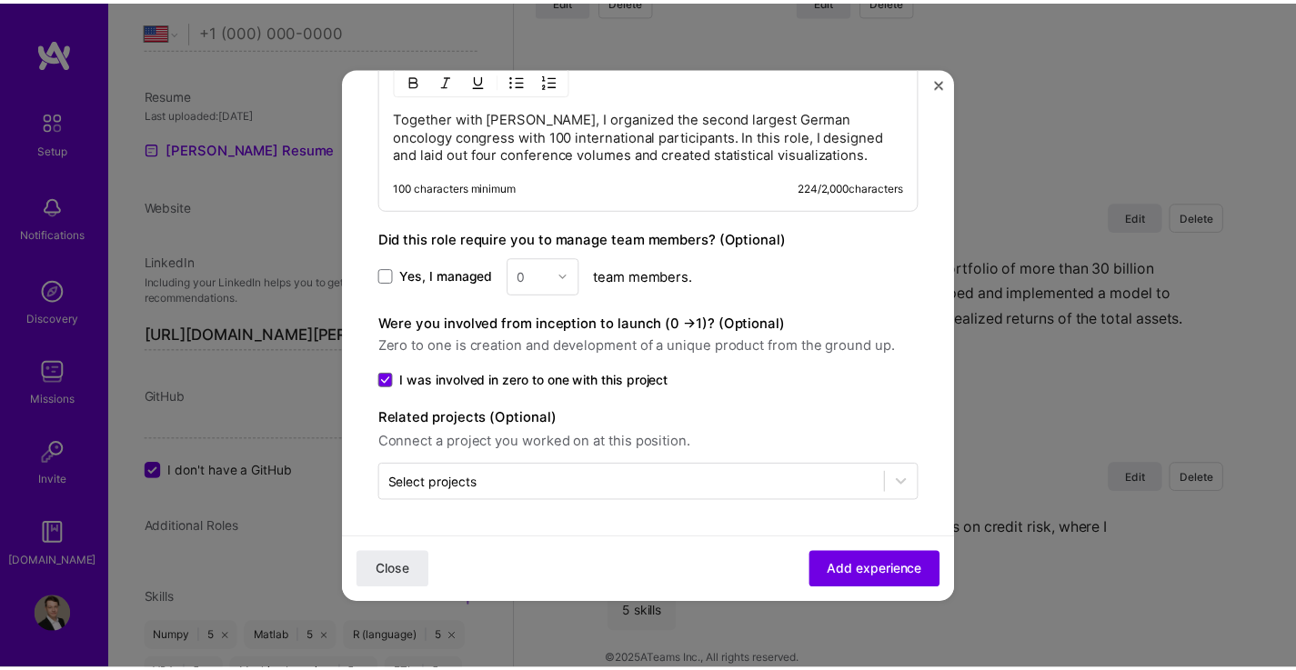
scroll to position [1041, 0]
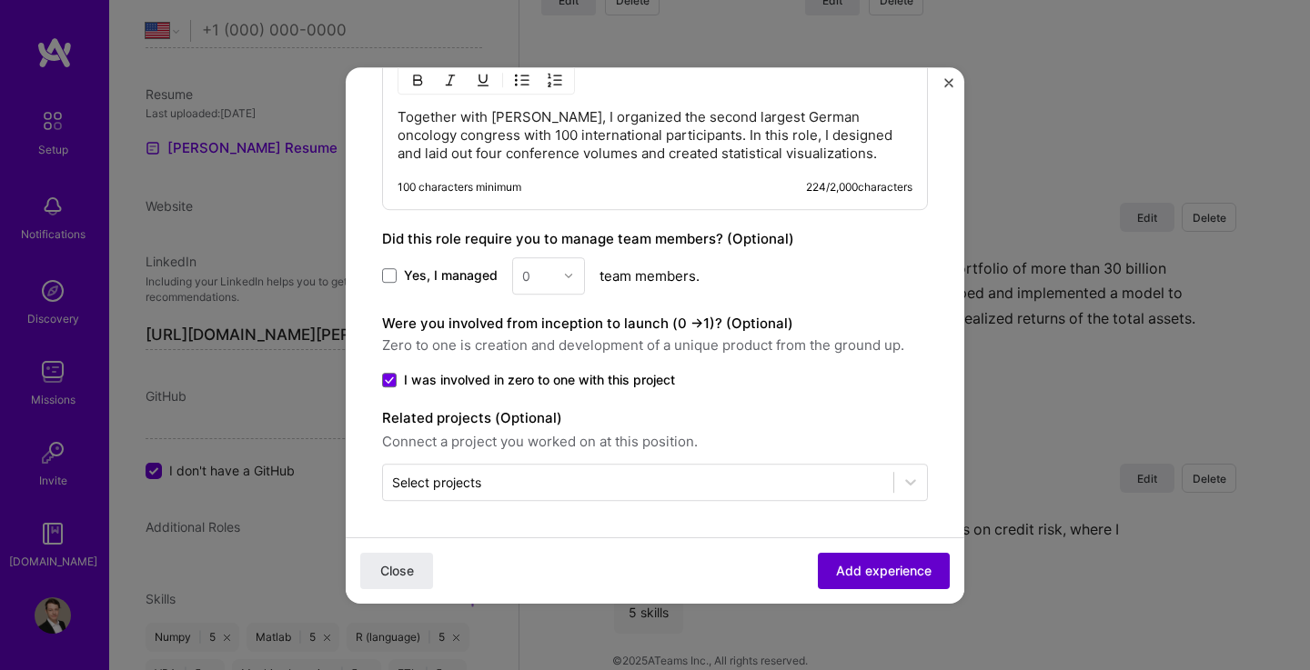
click at [876, 579] on span "Add experience" at bounding box center [883, 570] width 95 height 18
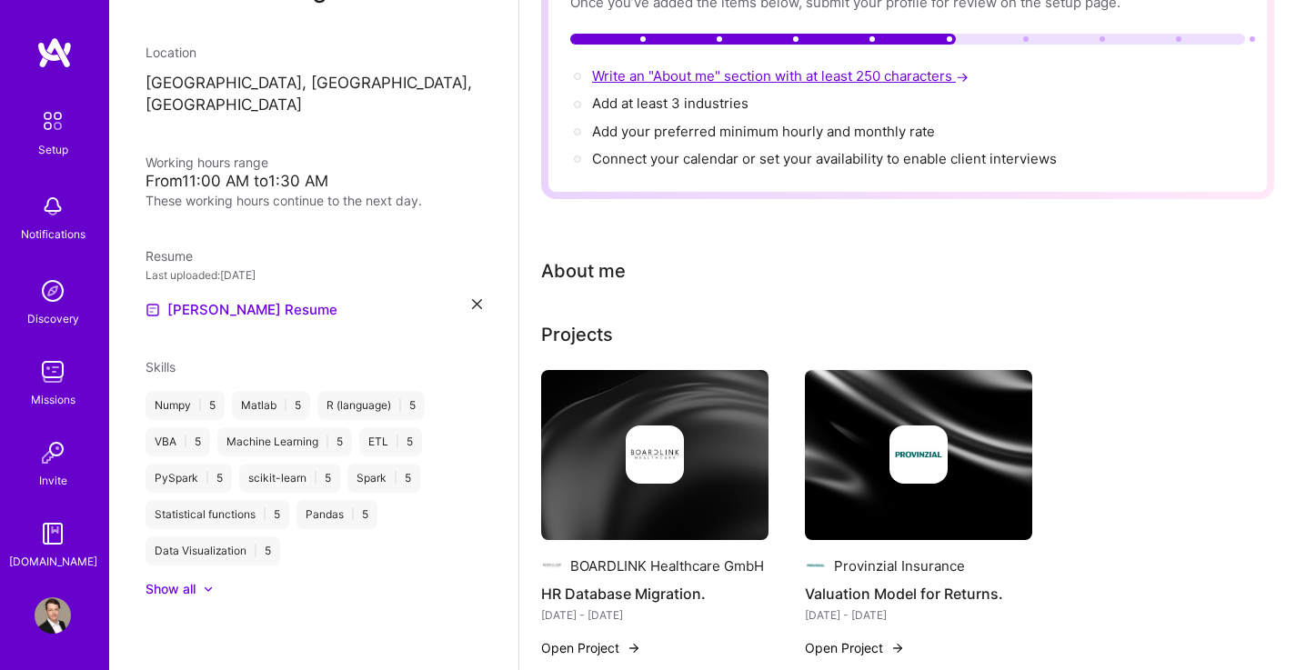
scroll to position [183, 0]
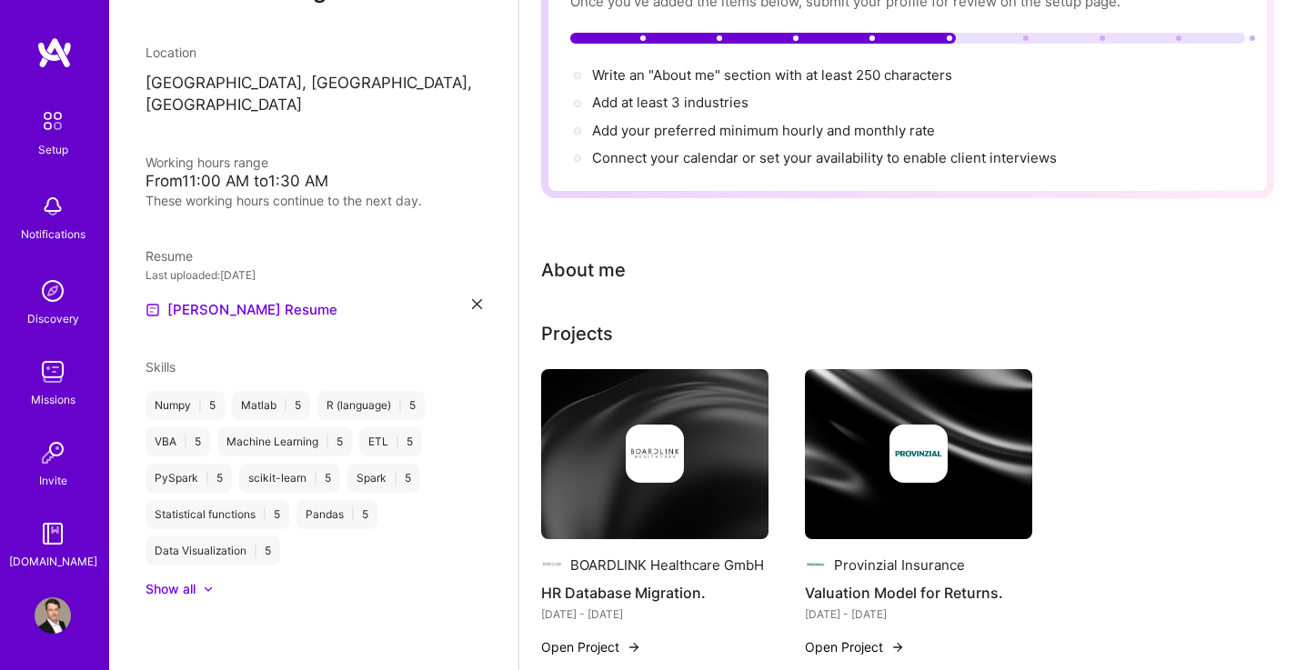
click at [603, 256] on div "About me" at bounding box center [583, 269] width 85 height 27
click at [598, 320] on div "Projects" at bounding box center [577, 333] width 72 height 27
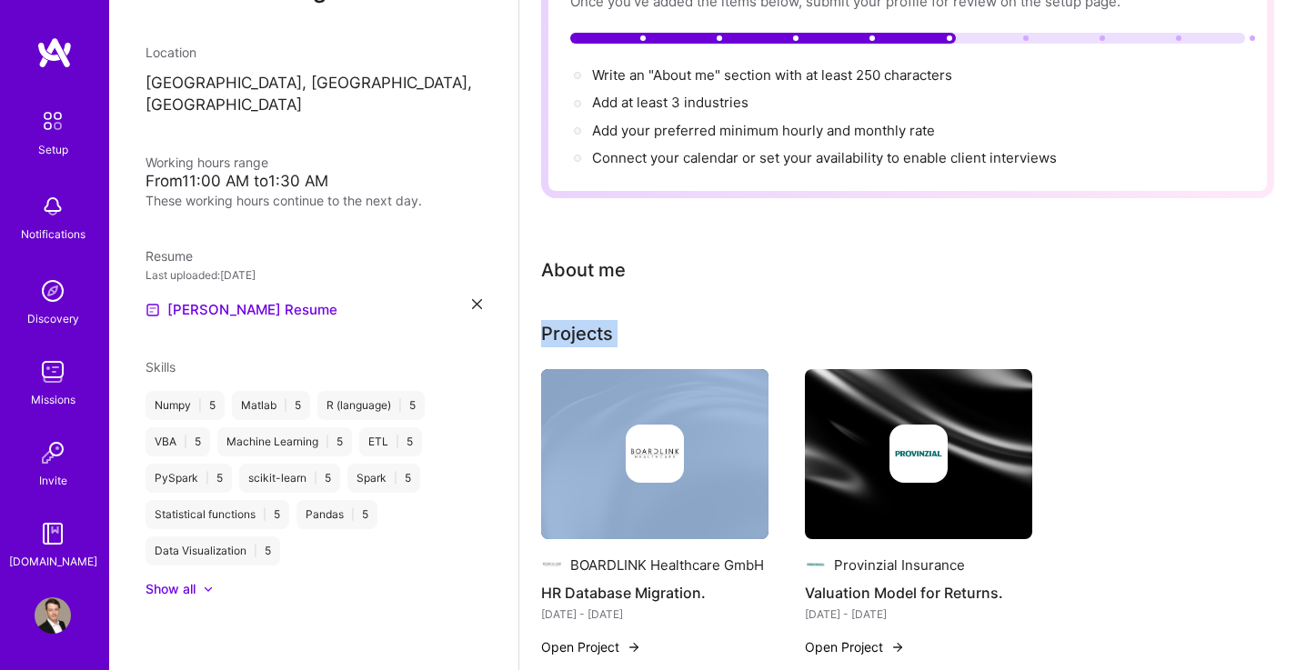
click at [598, 320] on div "Projects" at bounding box center [577, 333] width 72 height 27
click at [662, 320] on div "Projects" at bounding box center [907, 333] width 733 height 27
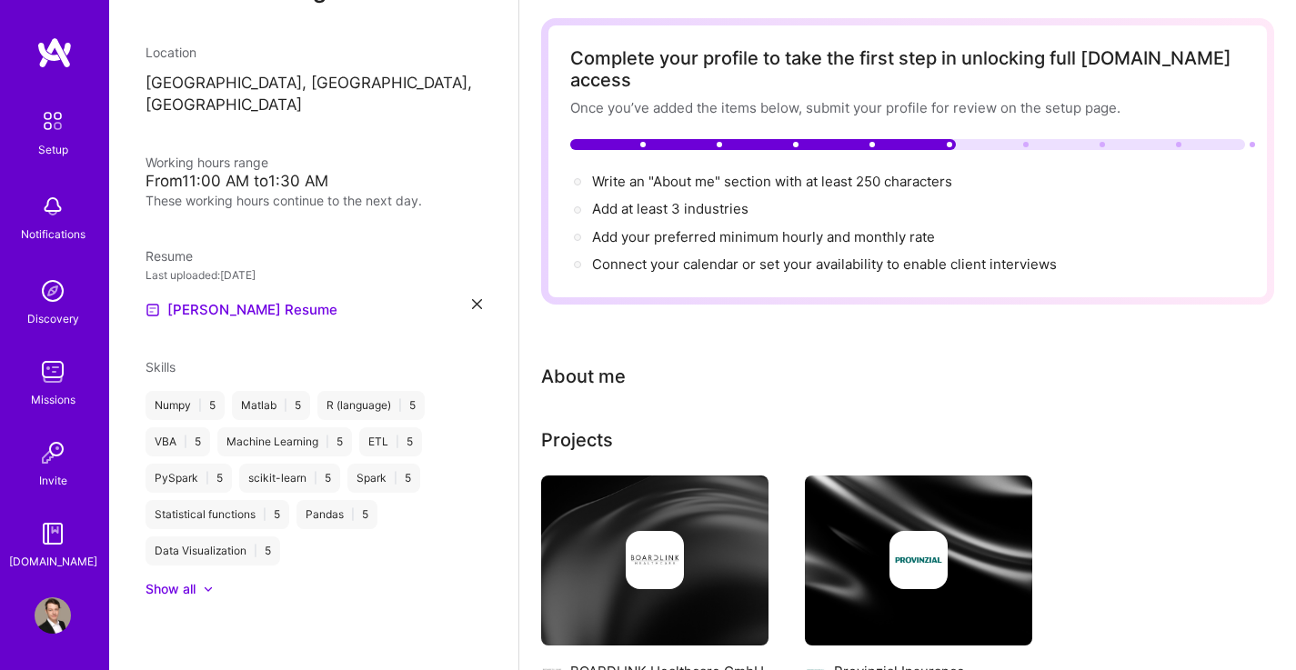
scroll to position [0, 0]
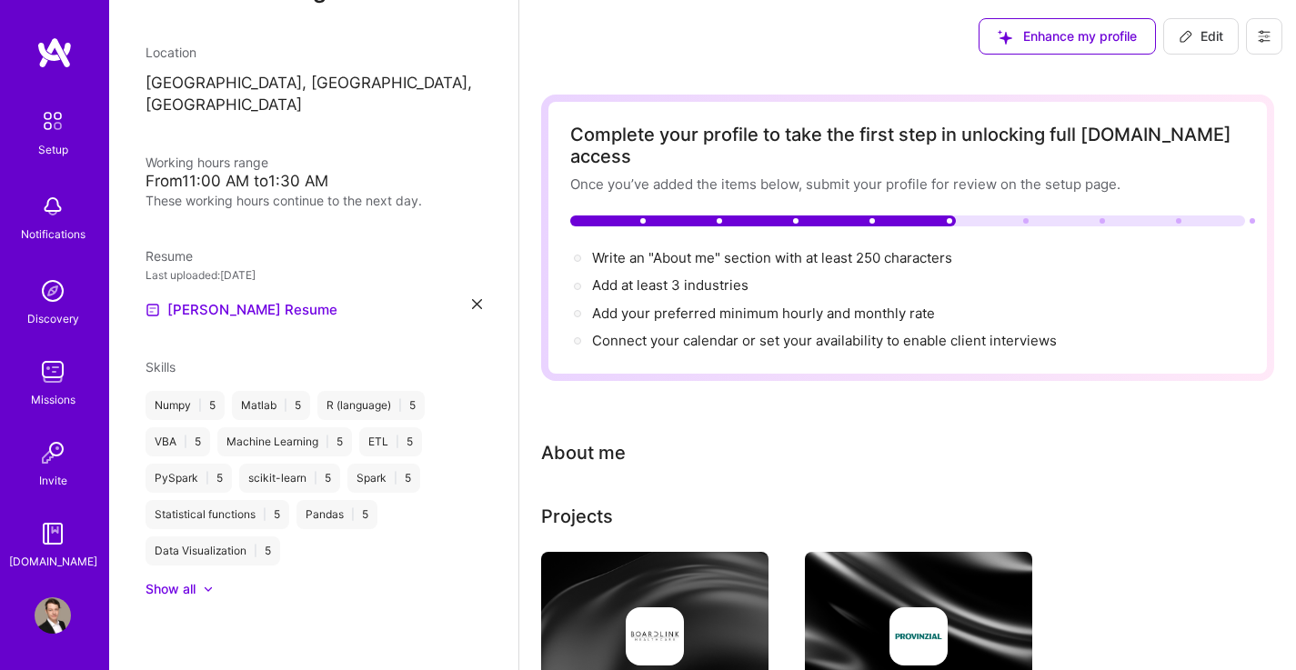
click at [1216, 38] on span "Edit" at bounding box center [1201, 36] width 45 height 18
select select "US"
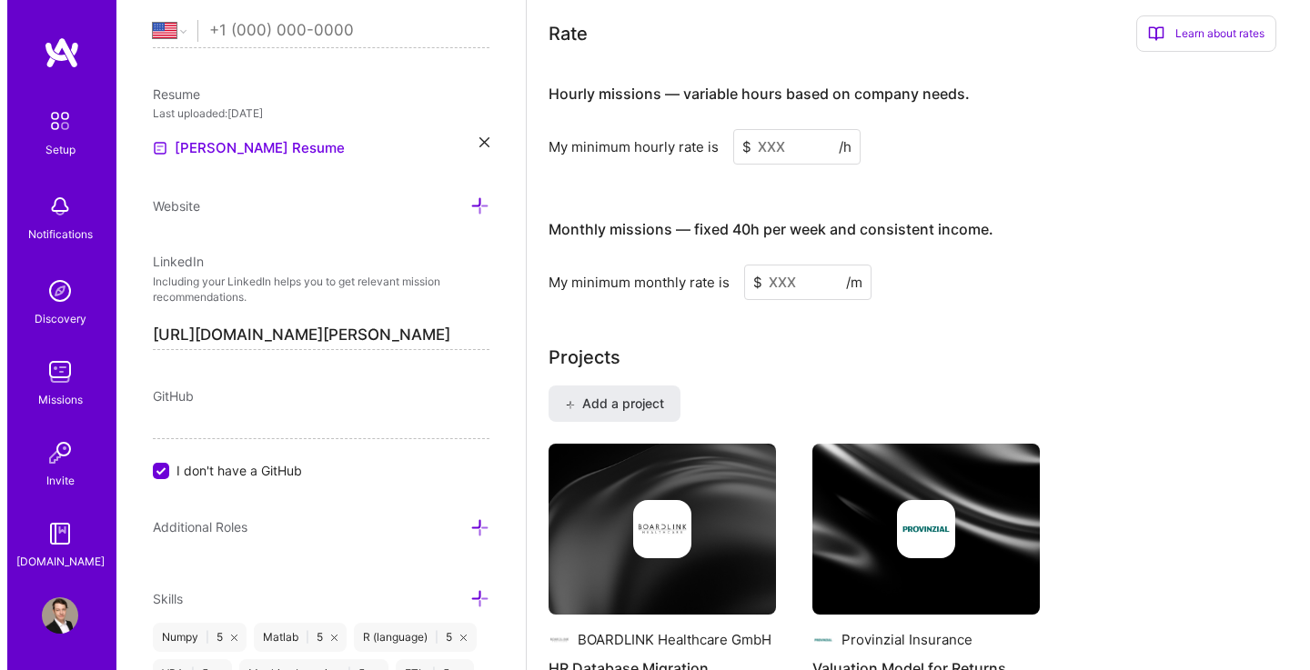
scroll to position [1069, 0]
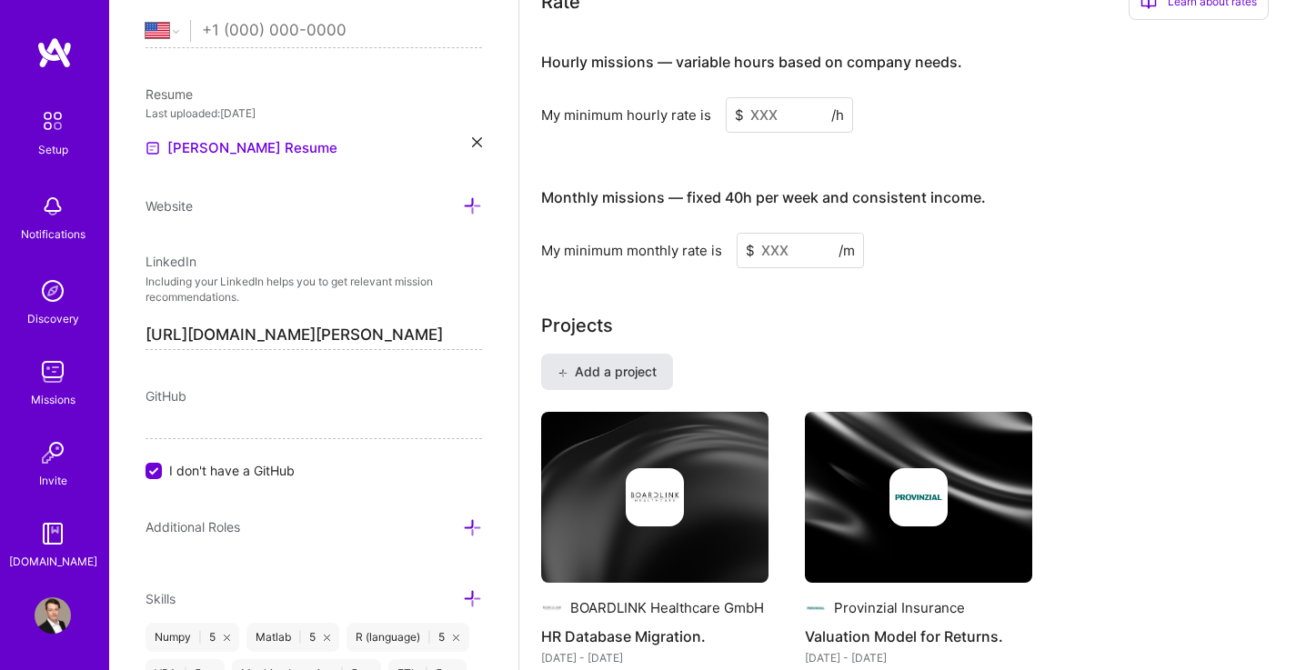
click at [644, 363] on span "Add a project" at bounding box center [606, 372] width 99 height 18
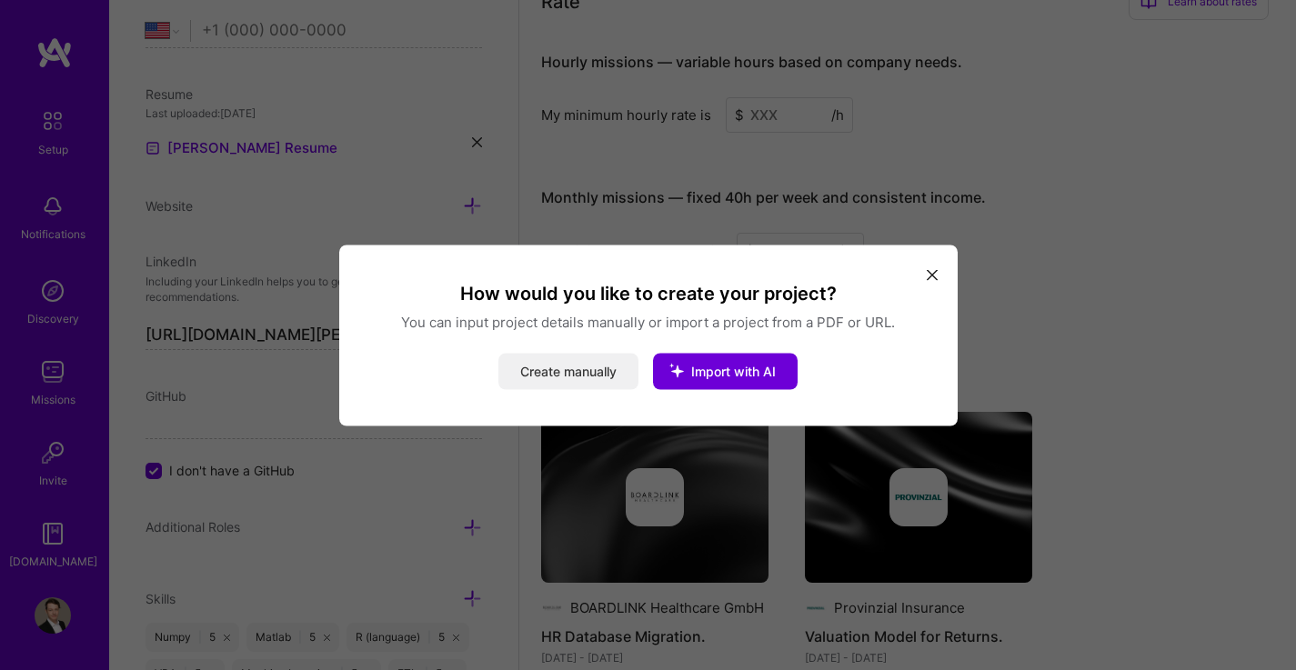
click at [607, 382] on button "Create manually" at bounding box center [568, 371] width 140 height 36
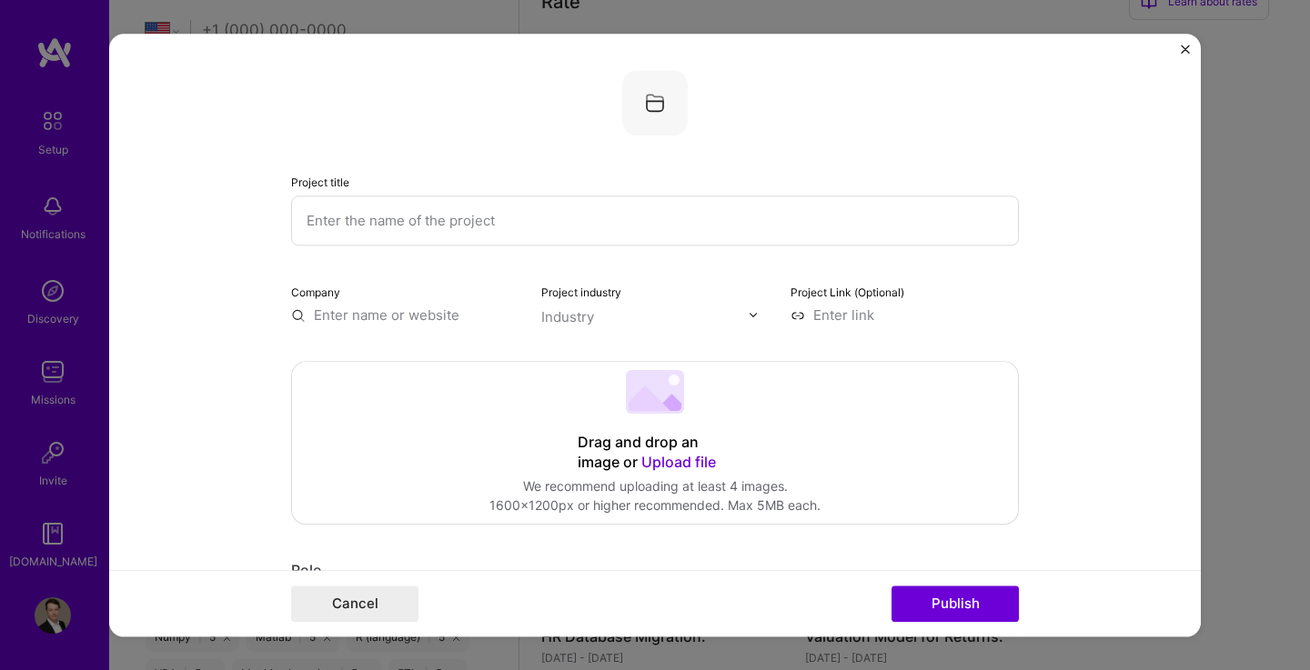
click at [502, 221] on input "text" at bounding box center [655, 221] width 728 height 50
click at [300, 224] on input "Oncology Congress." at bounding box center [655, 221] width 728 height 50
type input "International Oncology Congress."
click at [415, 323] on input "text" at bounding box center [405, 315] width 228 height 19
click at [407, 317] on input "text" at bounding box center [405, 315] width 228 height 19
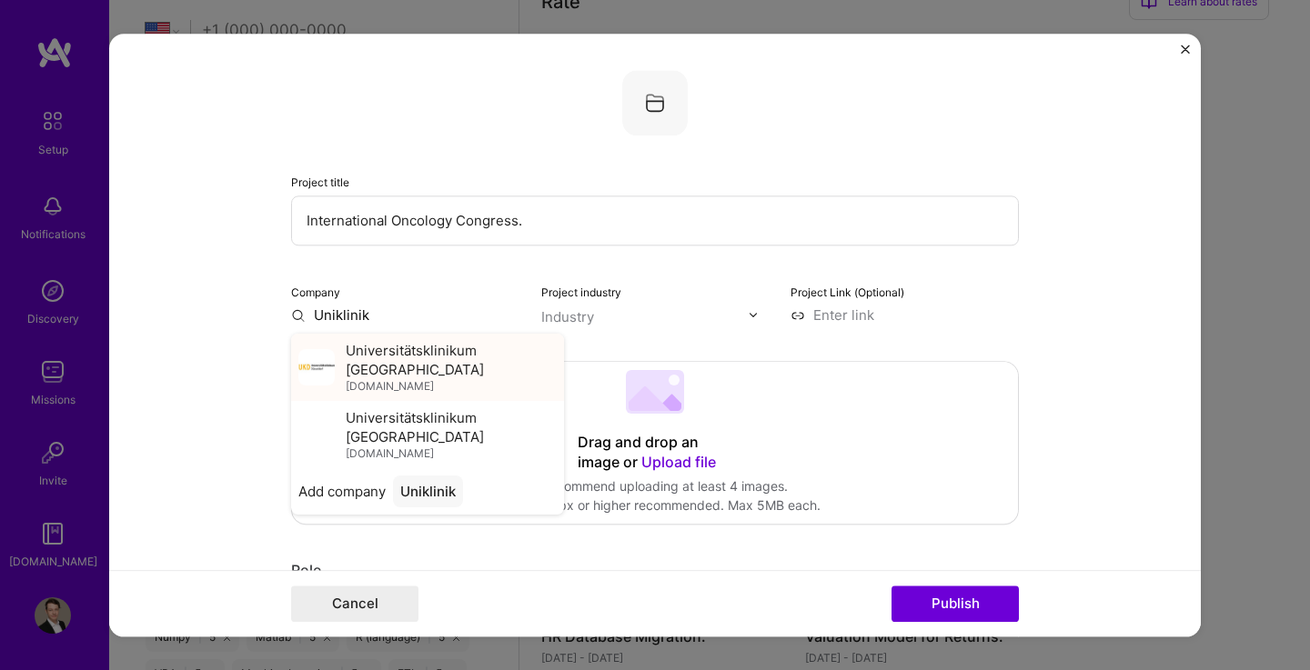
click at [426, 354] on span "Universitätsklinikum [GEOGRAPHIC_DATA]" at bounding box center [451, 360] width 211 height 38
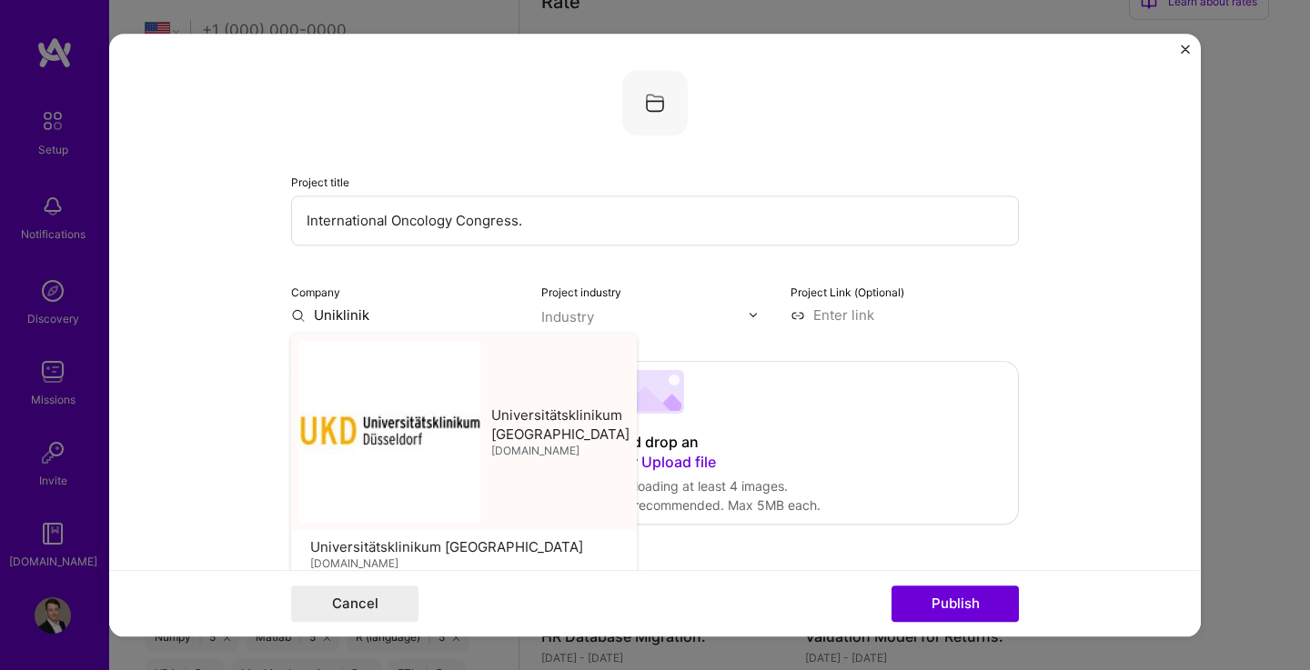
type input "Universitätsklinikum [GEOGRAPHIC_DATA]"
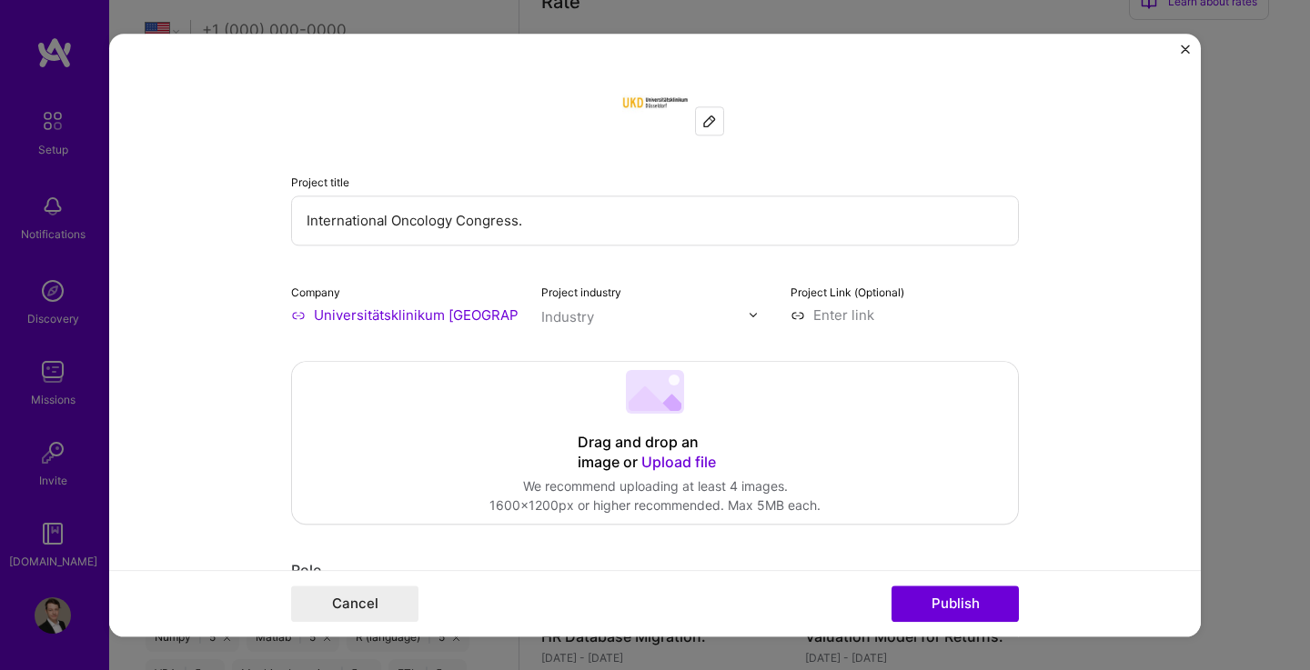
click at [594, 316] on input "text" at bounding box center [644, 316] width 207 height 19
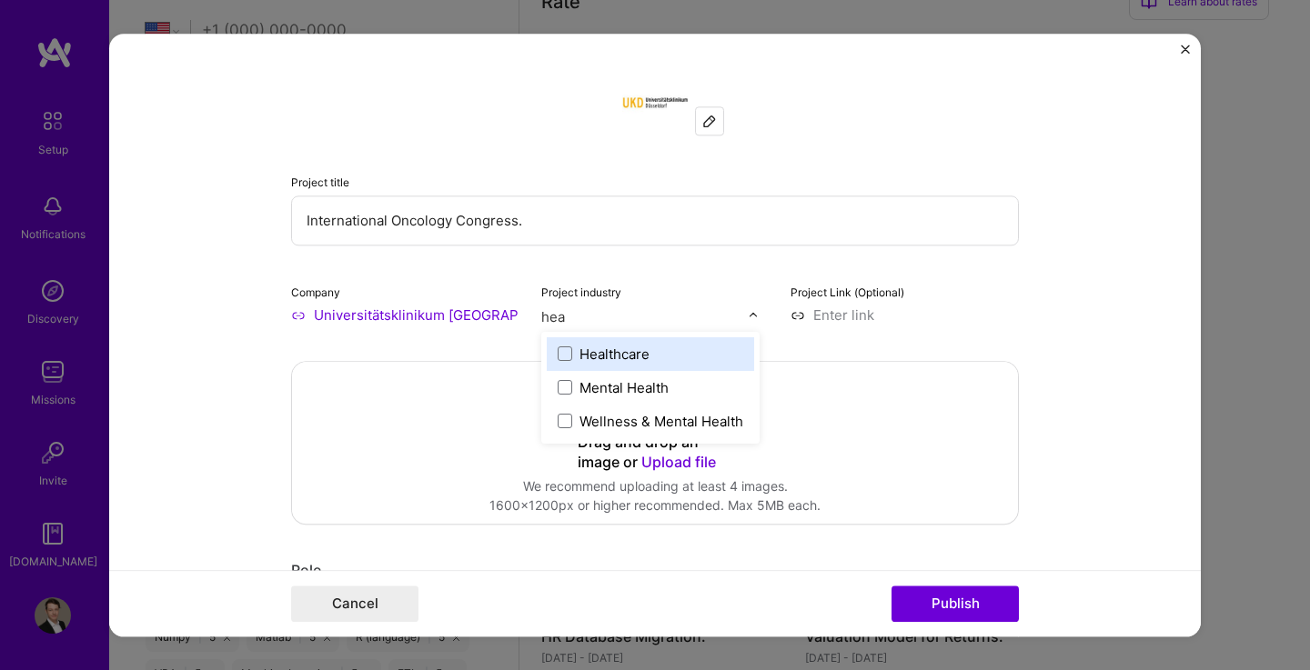
type input "heal"
click at [688, 358] on label "Healthcare" at bounding box center [650, 354] width 186 height 19
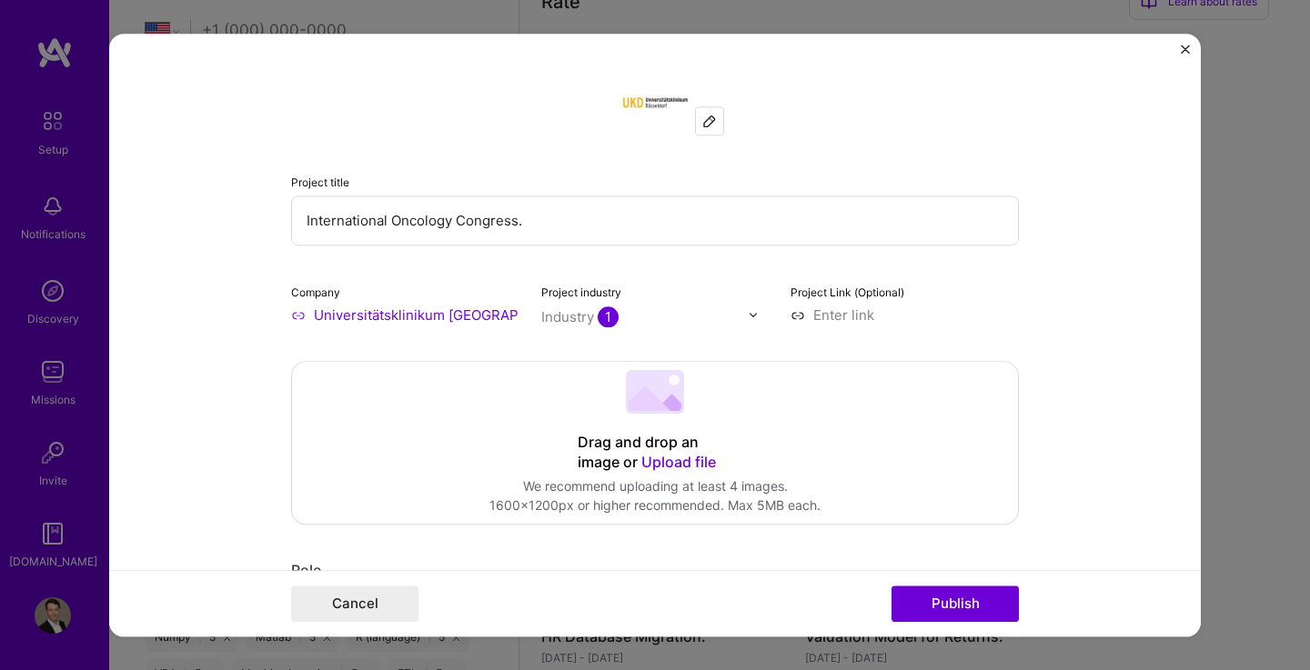
click at [1080, 290] on form "Project title International Oncology Congress. Company Universitätsklinikum [GE…" at bounding box center [654, 335] width 1091 height 603
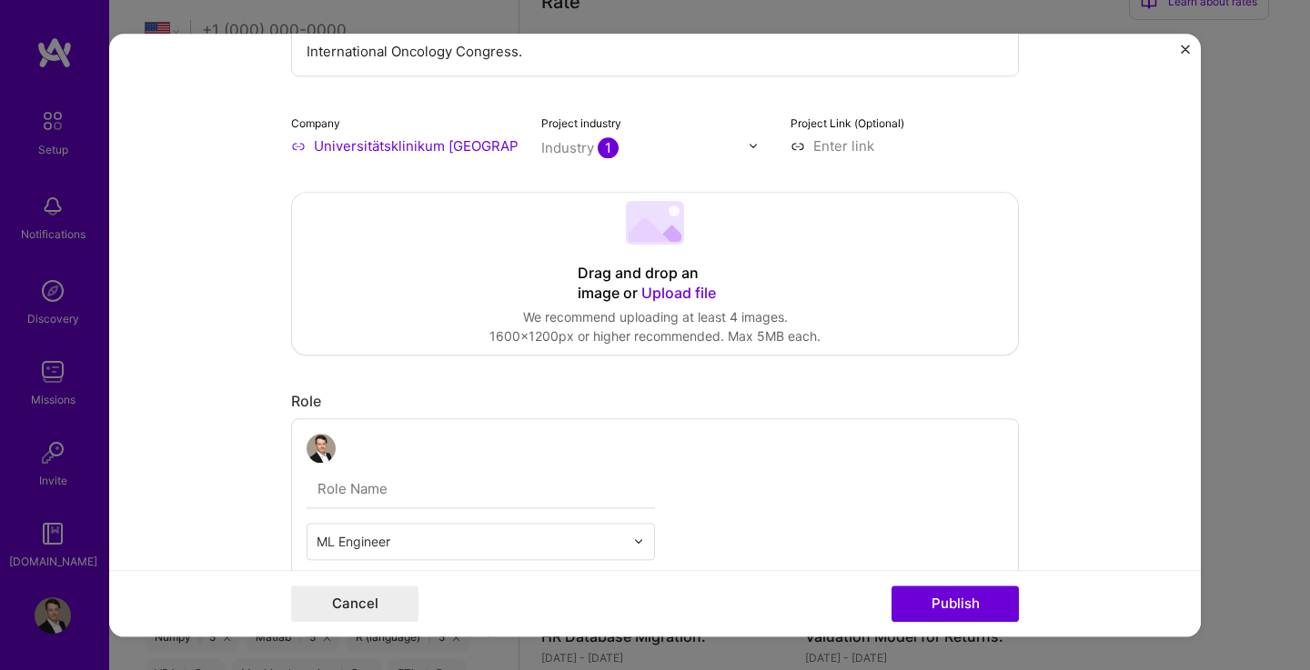
scroll to position [307, 0]
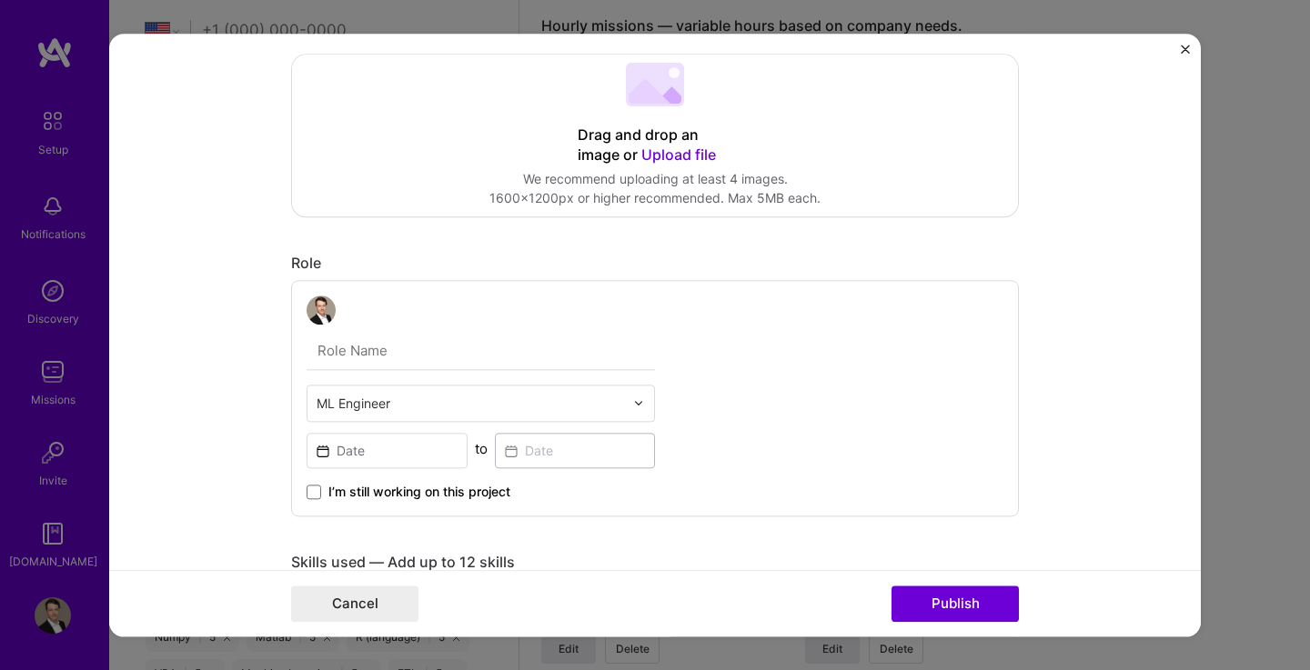
click at [420, 403] on input "text" at bounding box center [469, 403] width 307 height 19
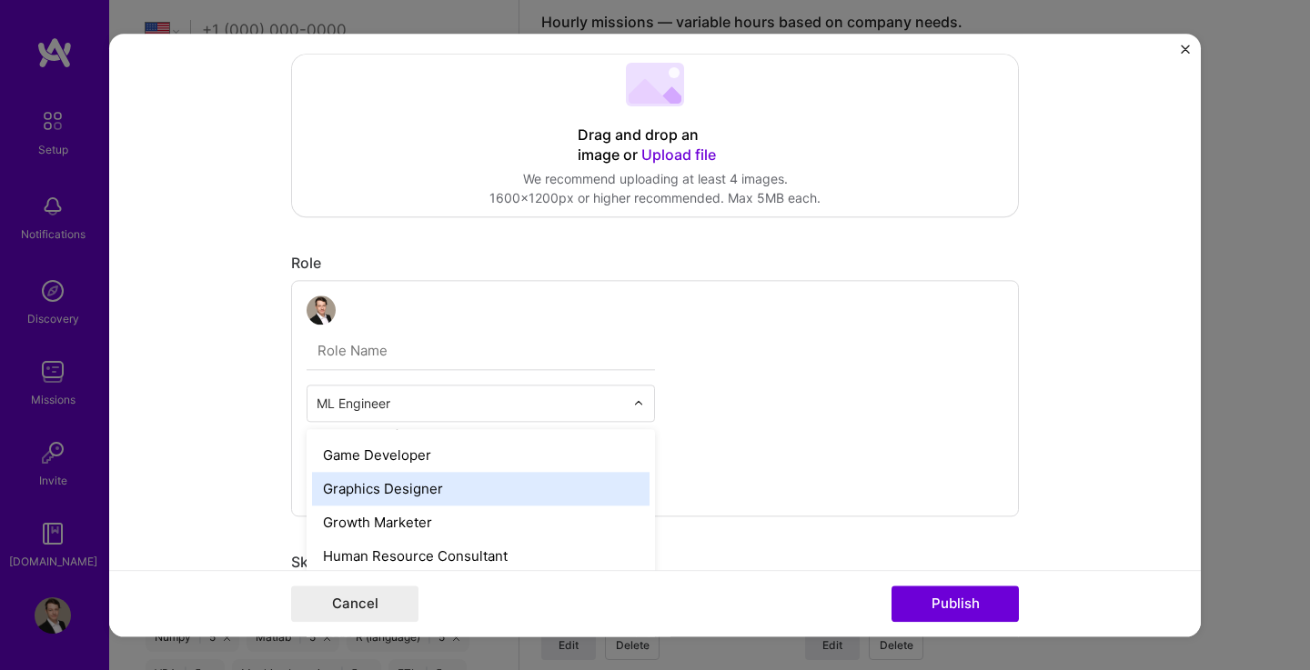
click at [420, 487] on div "Graphics Designer" at bounding box center [480, 489] width 337 height 34
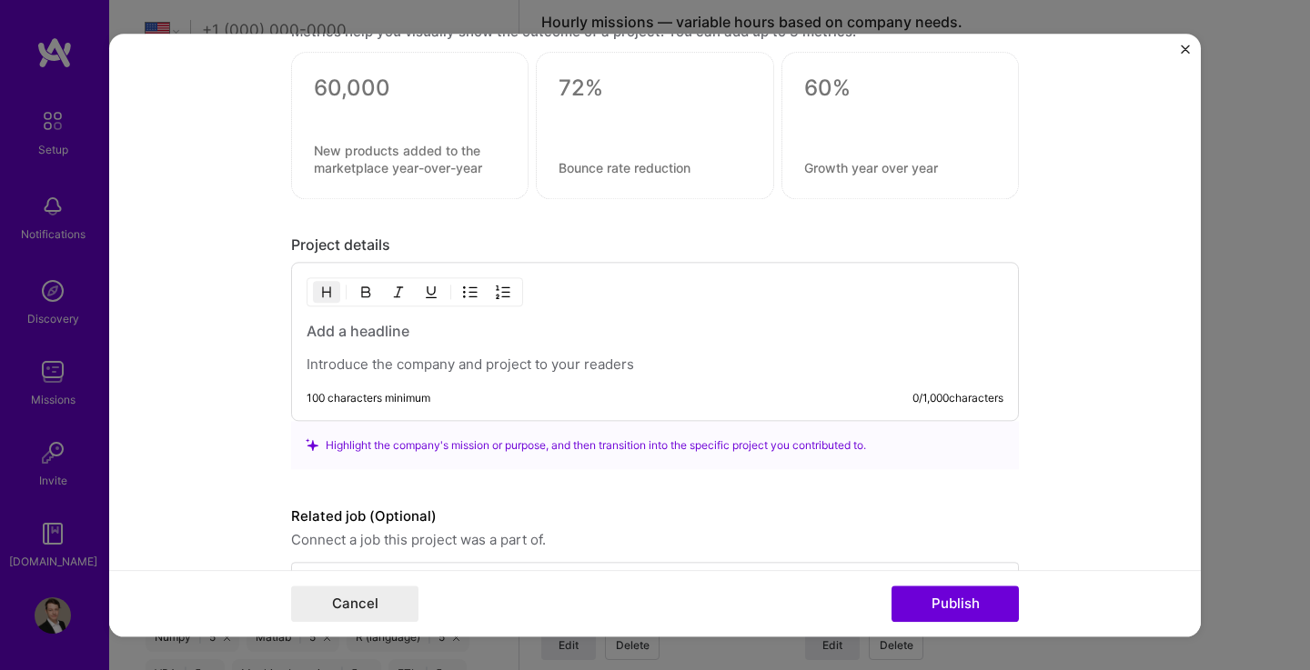
scroll to position [1243, 0]
click at [487, 367] on p at bounding box center [654, 364] width 697 height 18
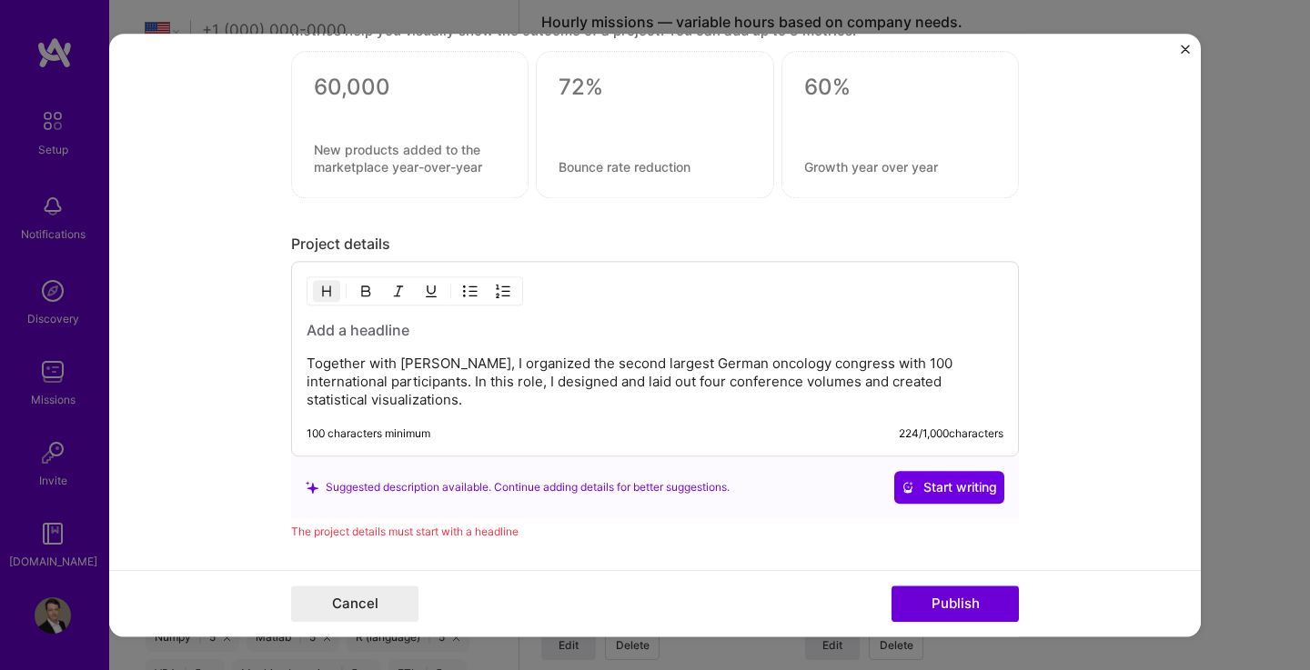
click at [398, 332] on h3 at bounding box center [654, 330] width 697 height 20
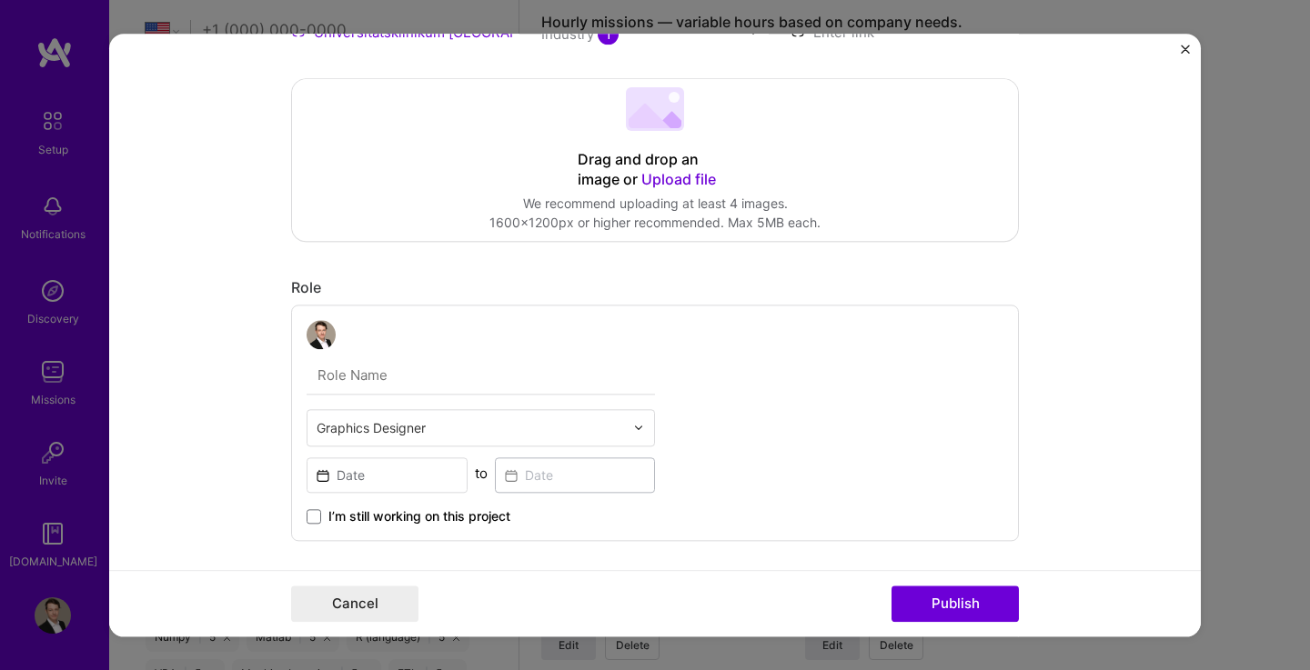
scroll to position [282, 0]
click at [376, 471] on input at bounding box center [386, 475] width 161 height 35
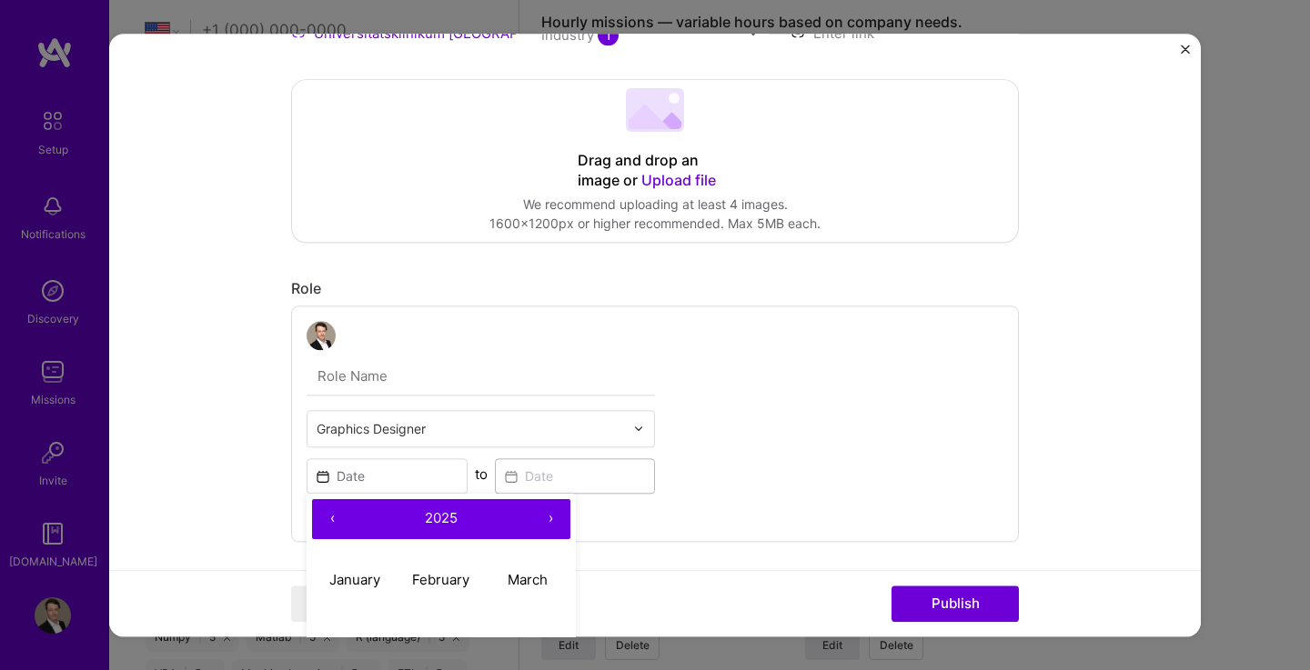
click at [326, 517] on button "‹" at bounding box center [332, 519] width 40 height 40
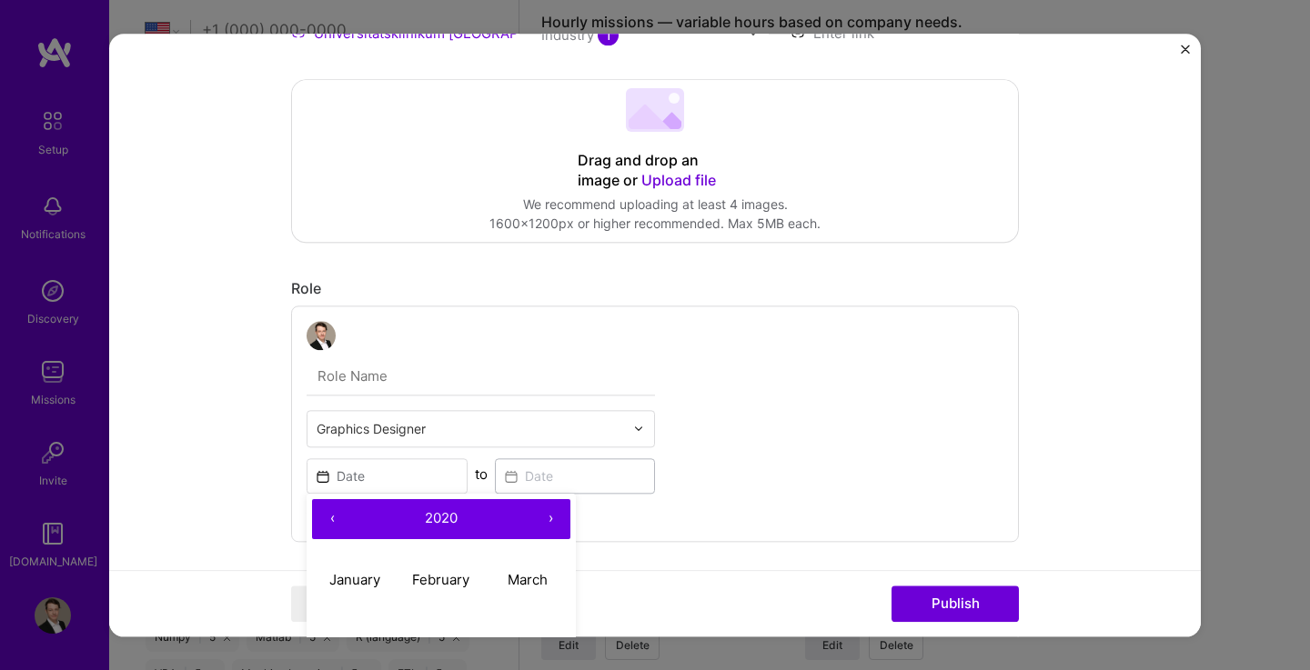
click at [326, 517] on button "‹" at bounding box center [332, 519] width 40 height 40
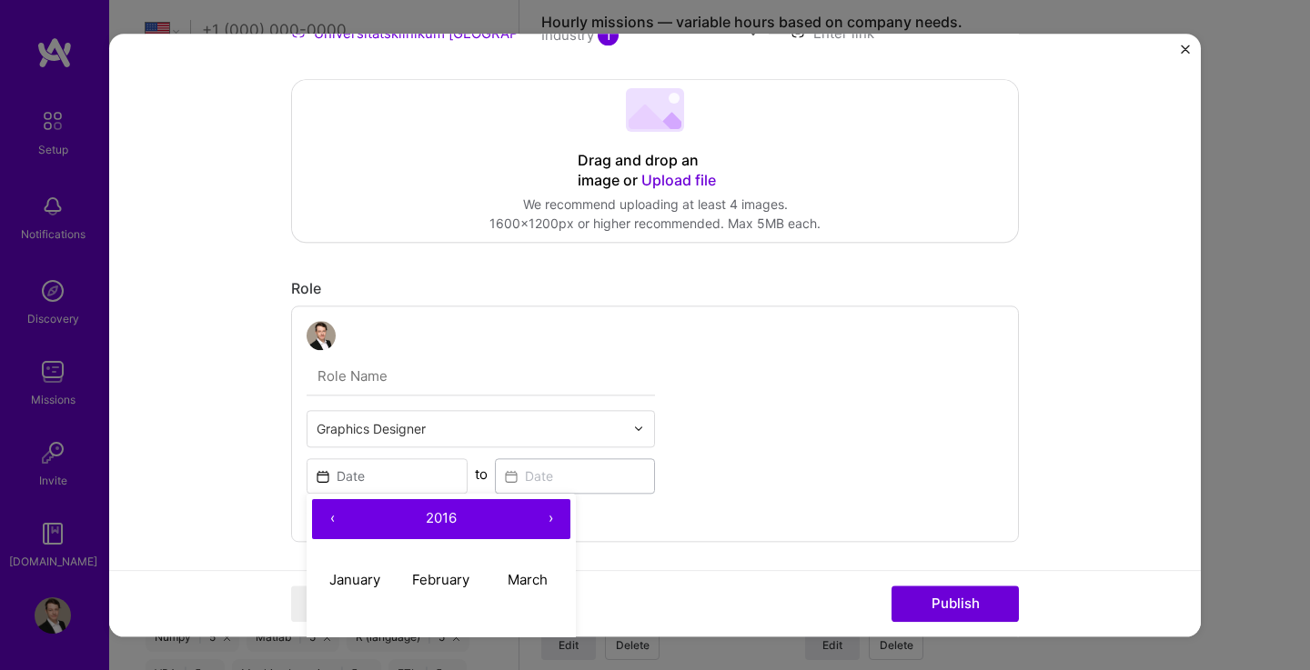
click at [326, 517] on button "‹" at bounding box center [332, 519] width 40 height 40
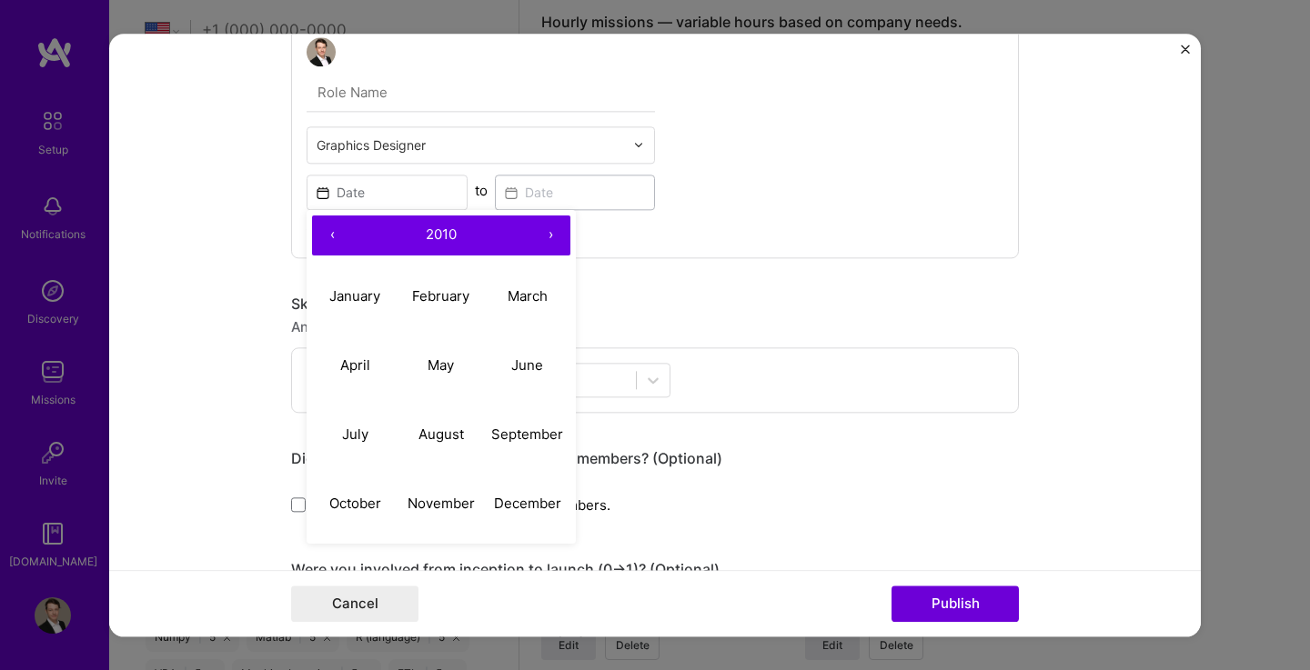
scroll to position [565, 0]
click at [442, 513] on abbr "November" at bounding box center [440, 504] width 67 height 17
type input "[DATE]"
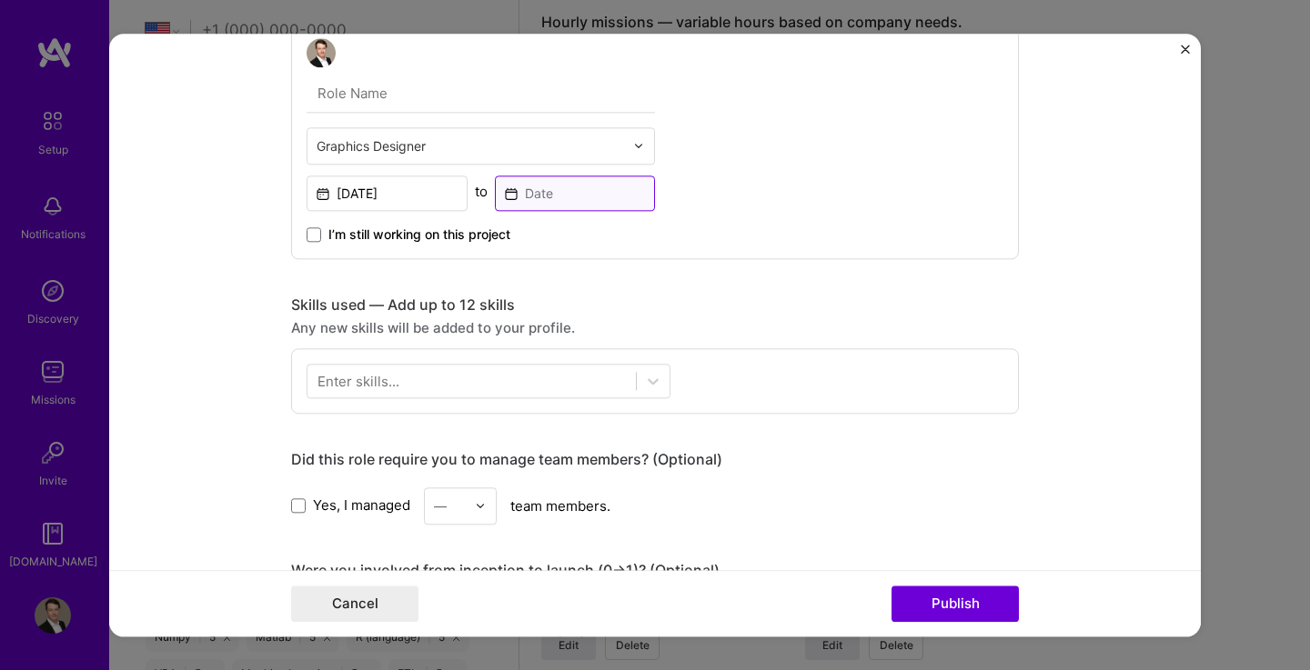
click at [535, 188] on input at bounding box center [575, 193] width 161 height 35
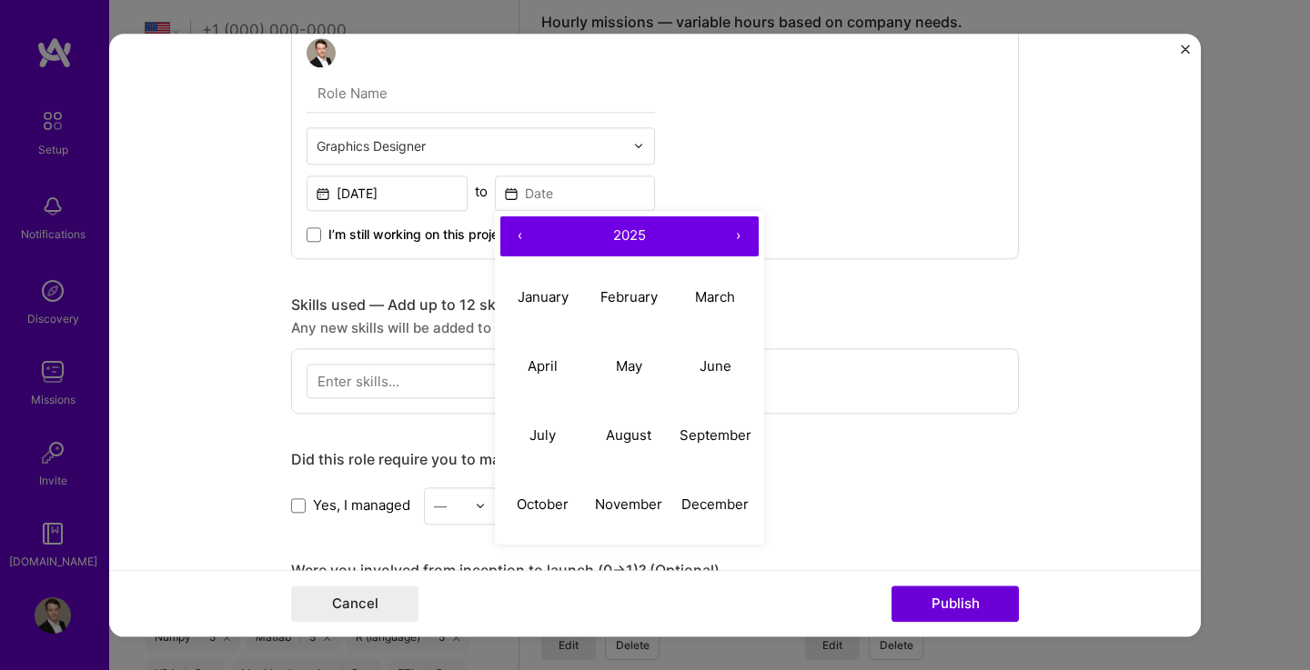
click at [511, 241] on button "‹" at bounding box center [520, 236] width 40 height 40
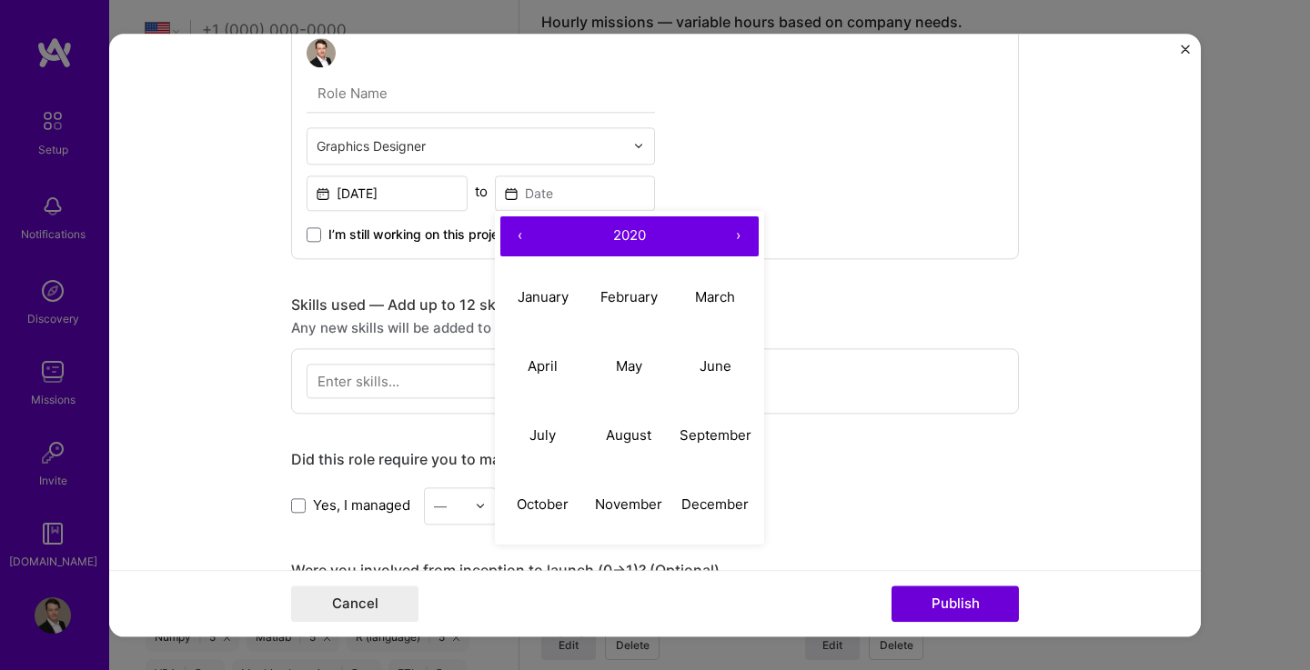
click at [511, 241] on button "‹" at bounding box center [520, 236] width 40 height 40
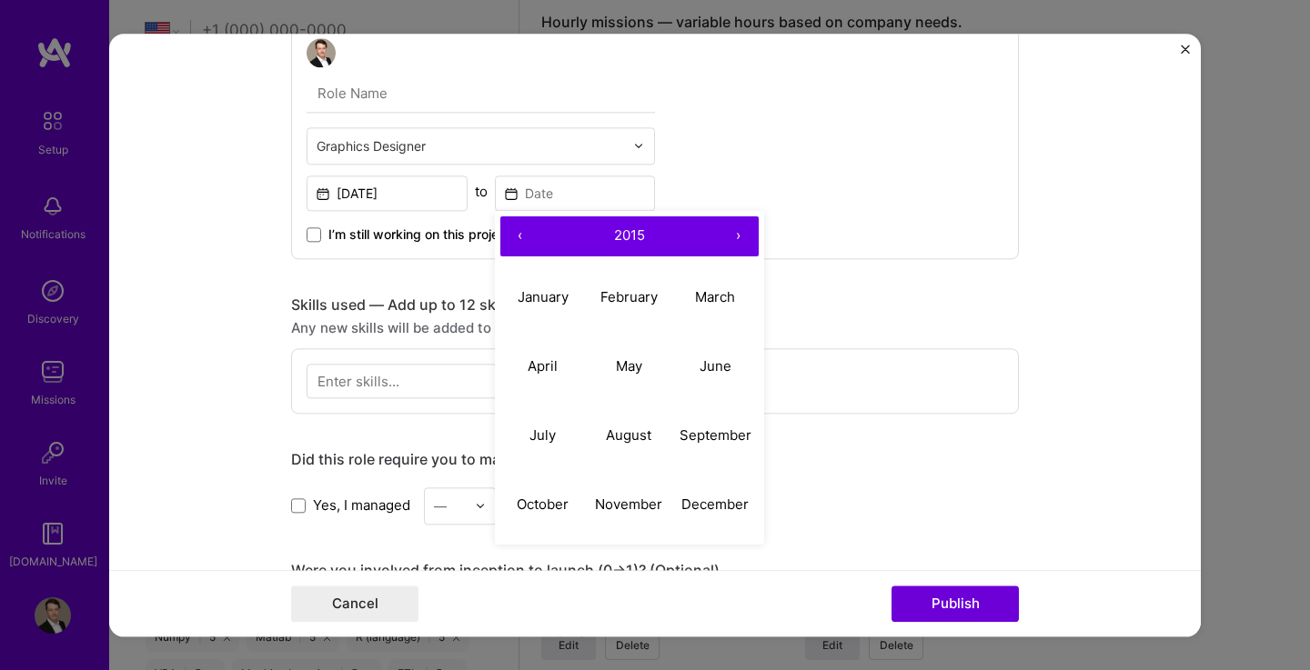
click at [511, 241] on button "‹" at bounding box center [520, 236] width 40 height 40
click at [623, 366] on abbr "May" at bounding box center [629, 365] width 26 height 17
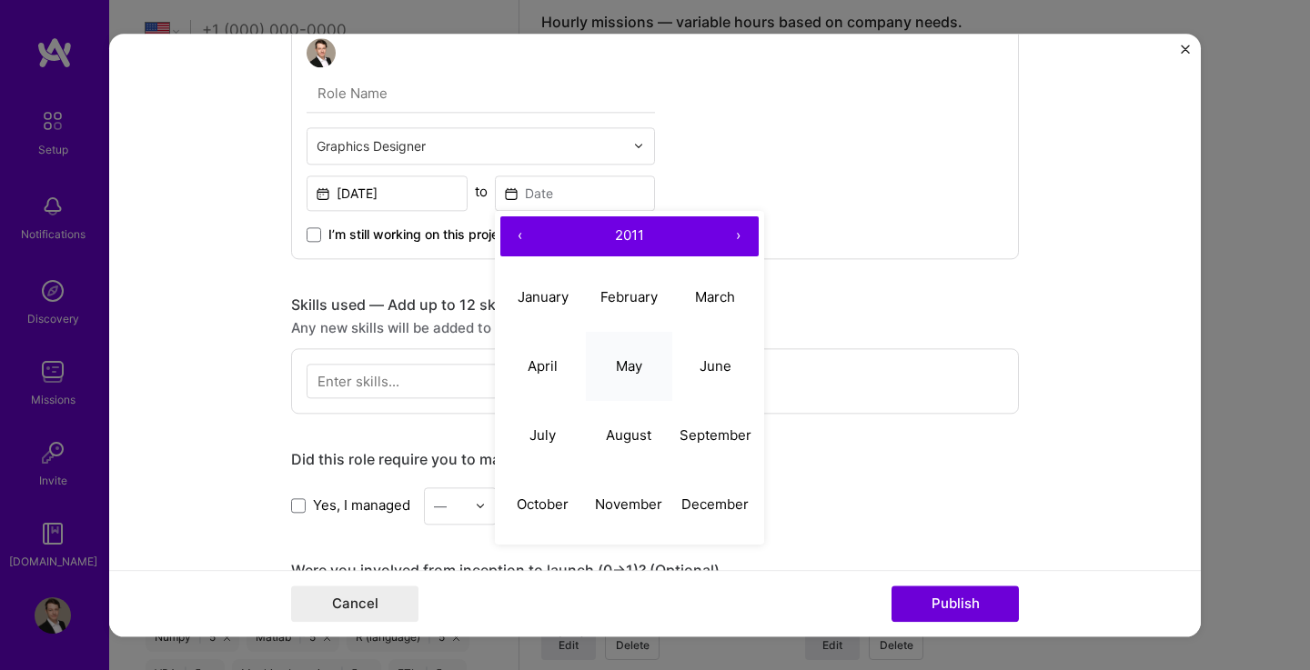
type input "[DATE]"
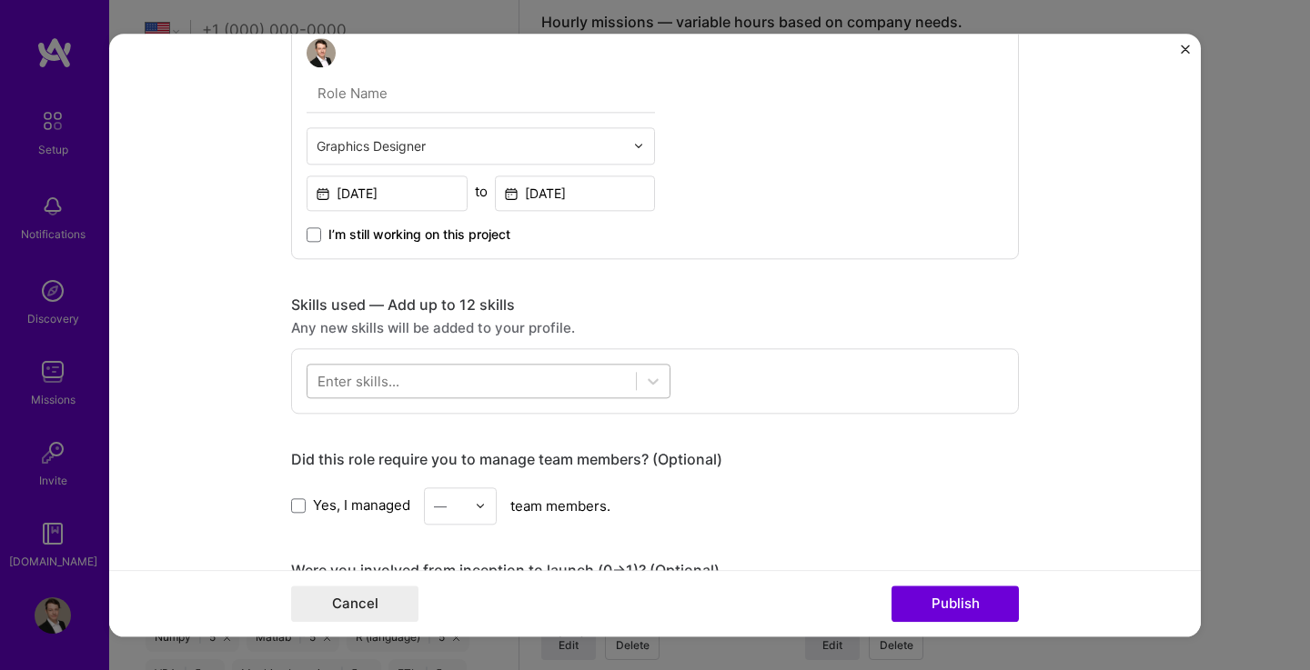
click at [597, 381] on div at bounding box center [471, 381] width 328 height 30
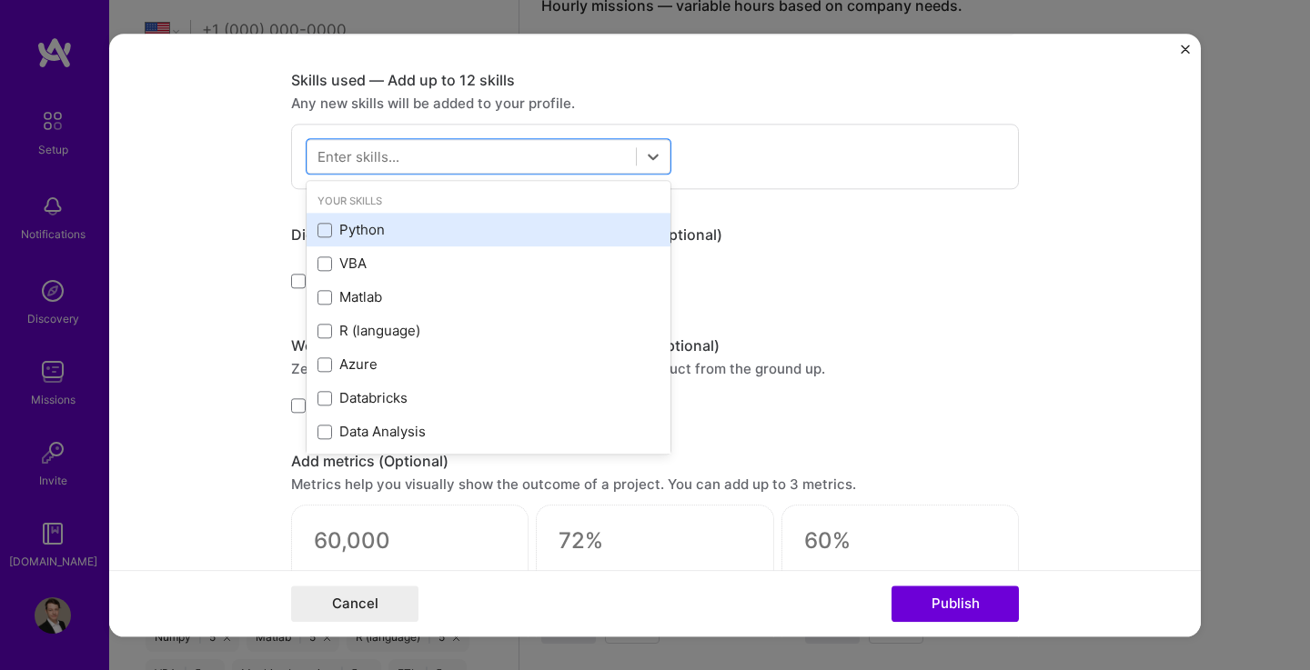
scroll to position [790, 0]
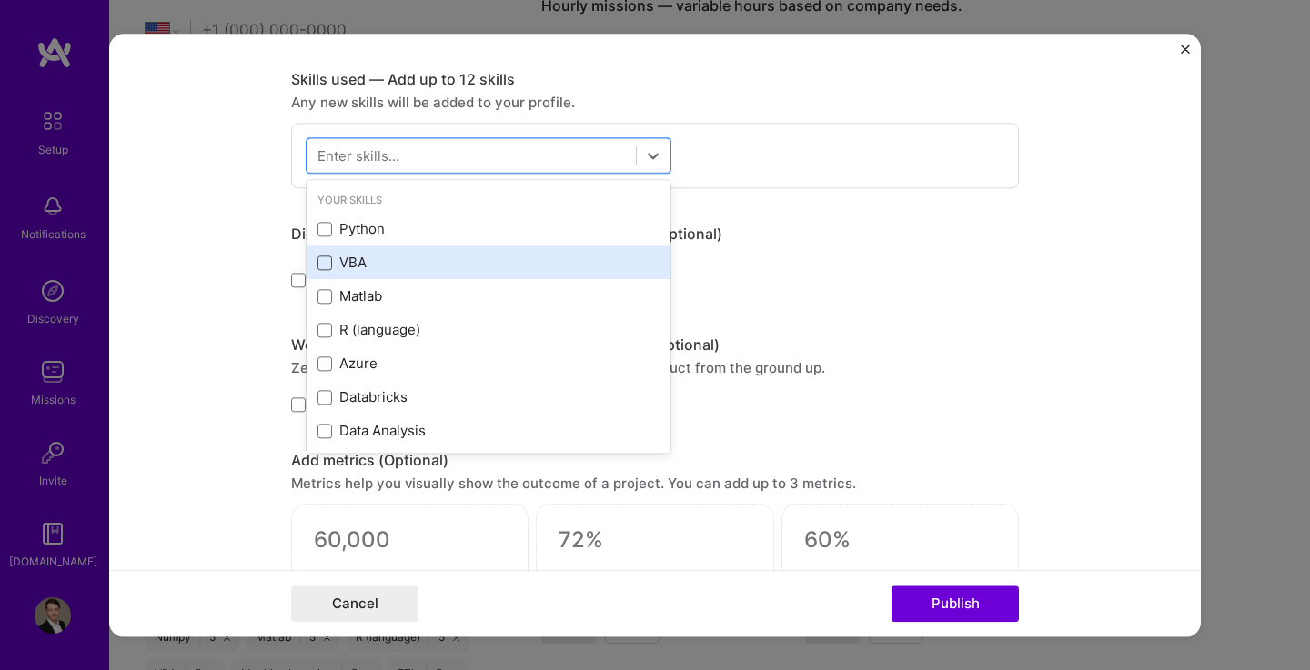
click at [323, 268] on span at bounding box center [324, 263] width 15 height 15
click at [0, 0] on input "checkbox" at bounding box center [0, 0] width 0 height 0
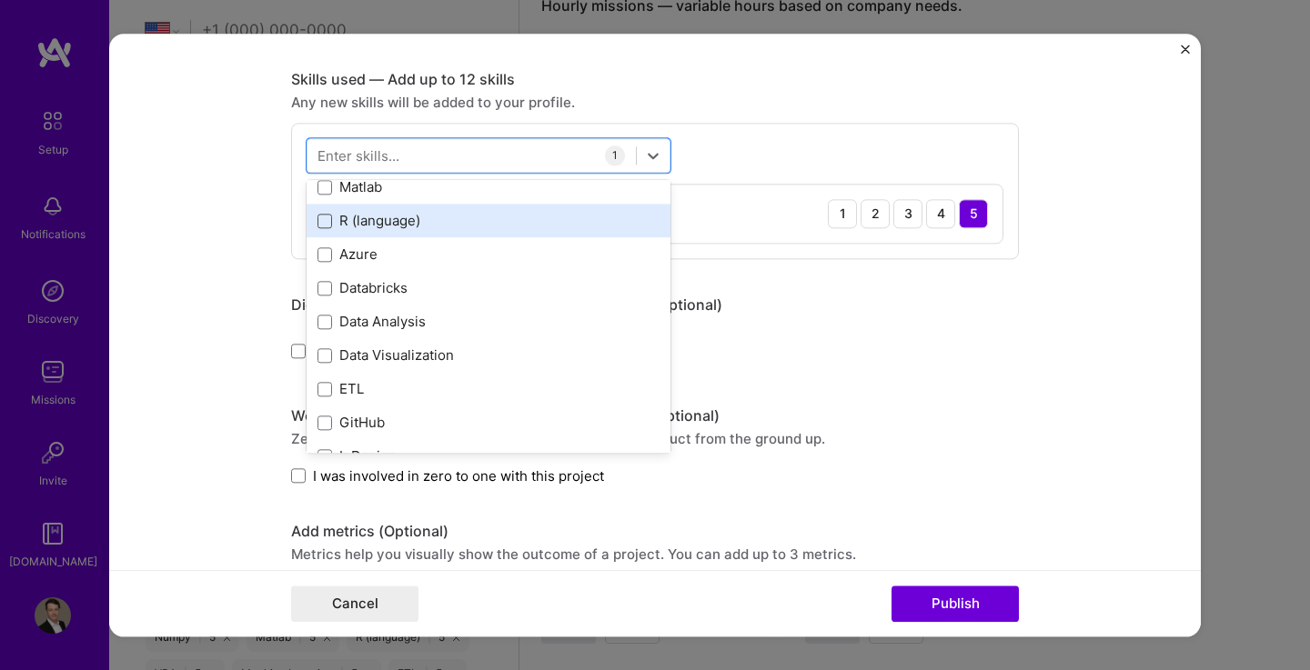
scroll to position [112, 0]
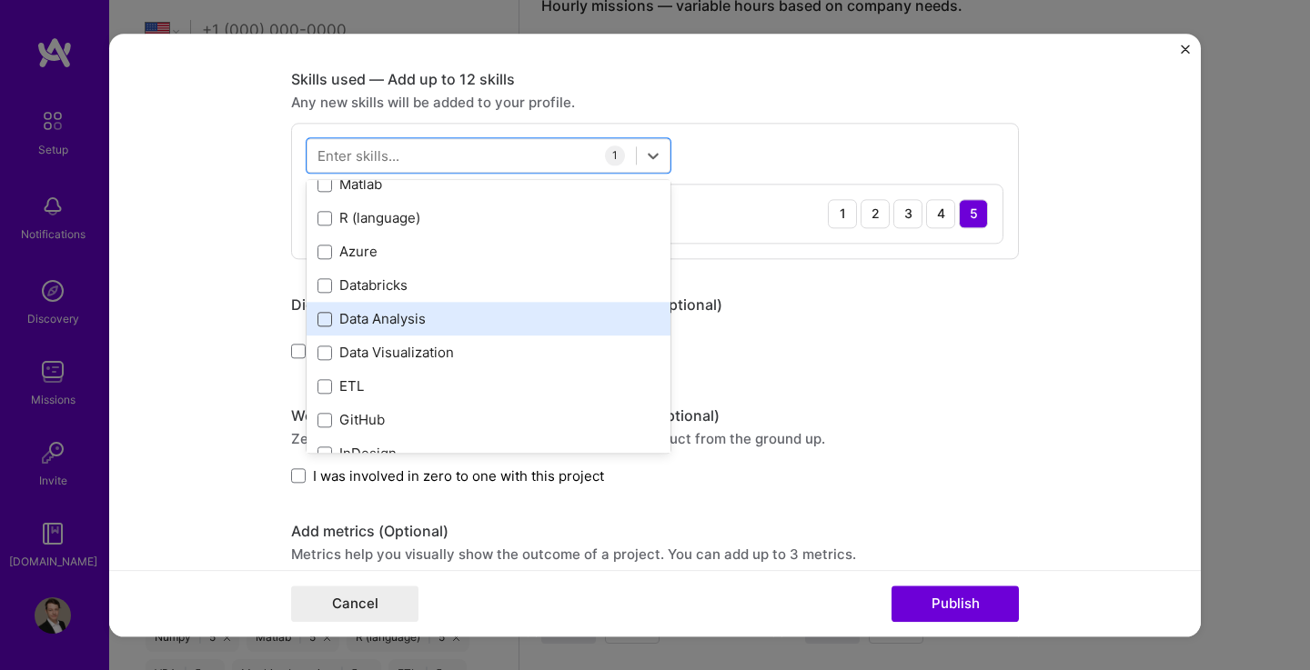
click at [317, 321] on span at bounding box center [324, 319] width 15 height 15
click at [0, 0] on input "checkbox" at bounding box center [0, 0] width 0 height 0
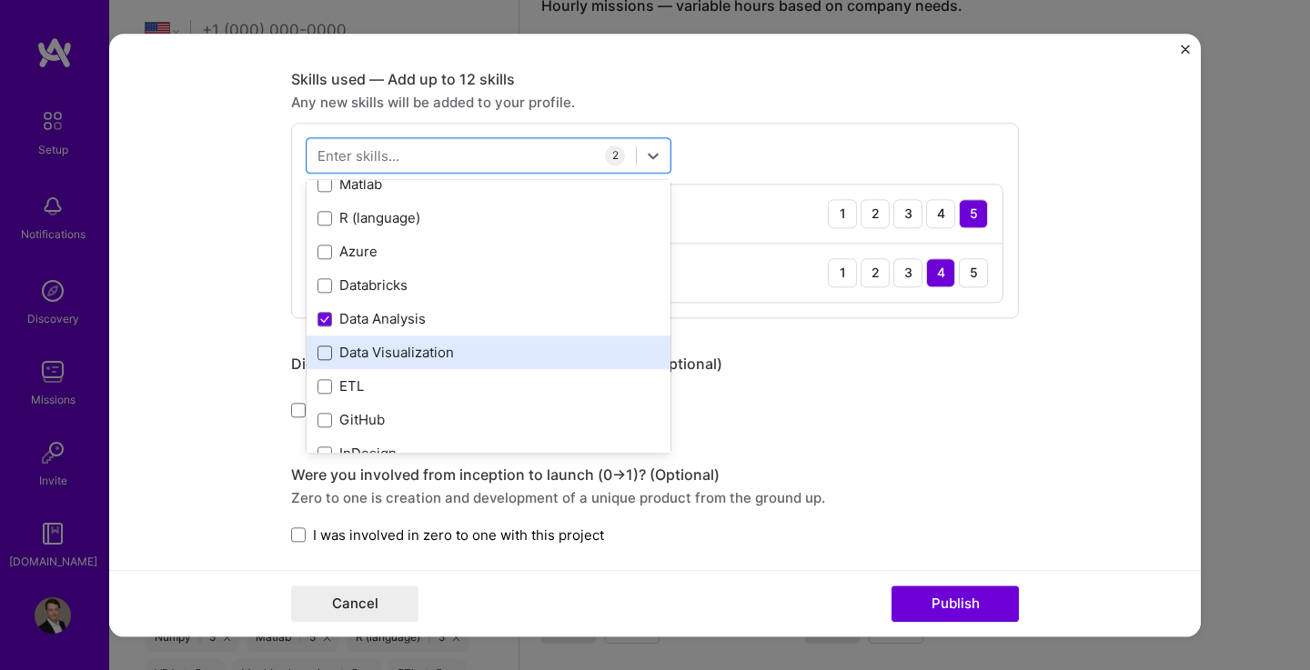
click at [317, 347] on span at bounding box center [324, 353] width 15 height 15
click at [0, 0] on input "checkbox" at bounding box center [0, 0] width 0 height 0
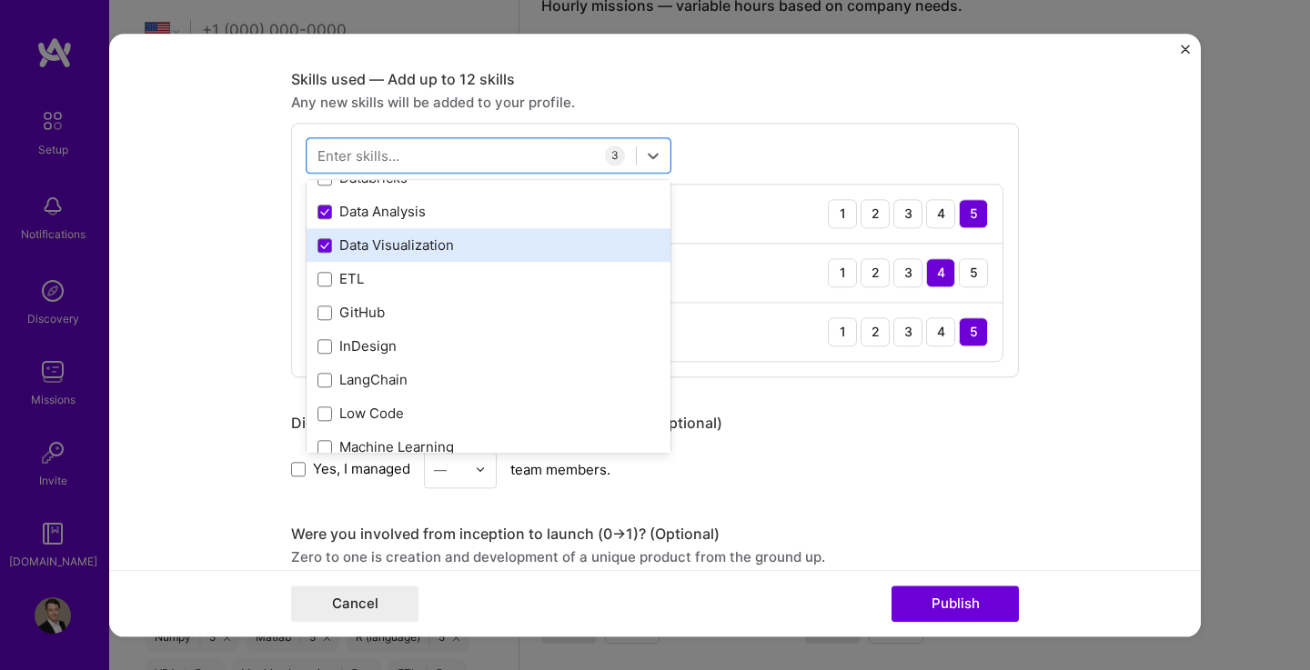
scroll to position [256, 0]
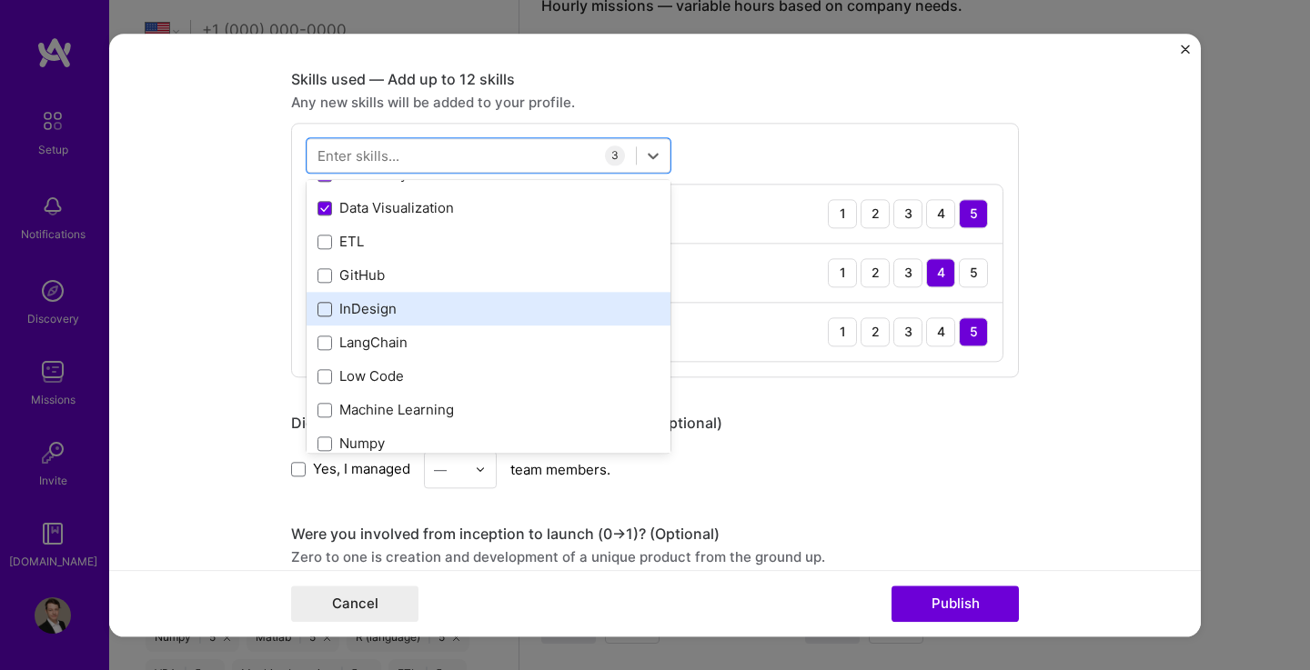
click at [323, 309] on span at bounding box center [324, 309] width 15 height 15
click at [0, 0] on input "checkbox" at bounding box center [0, 0] width 0 height 0
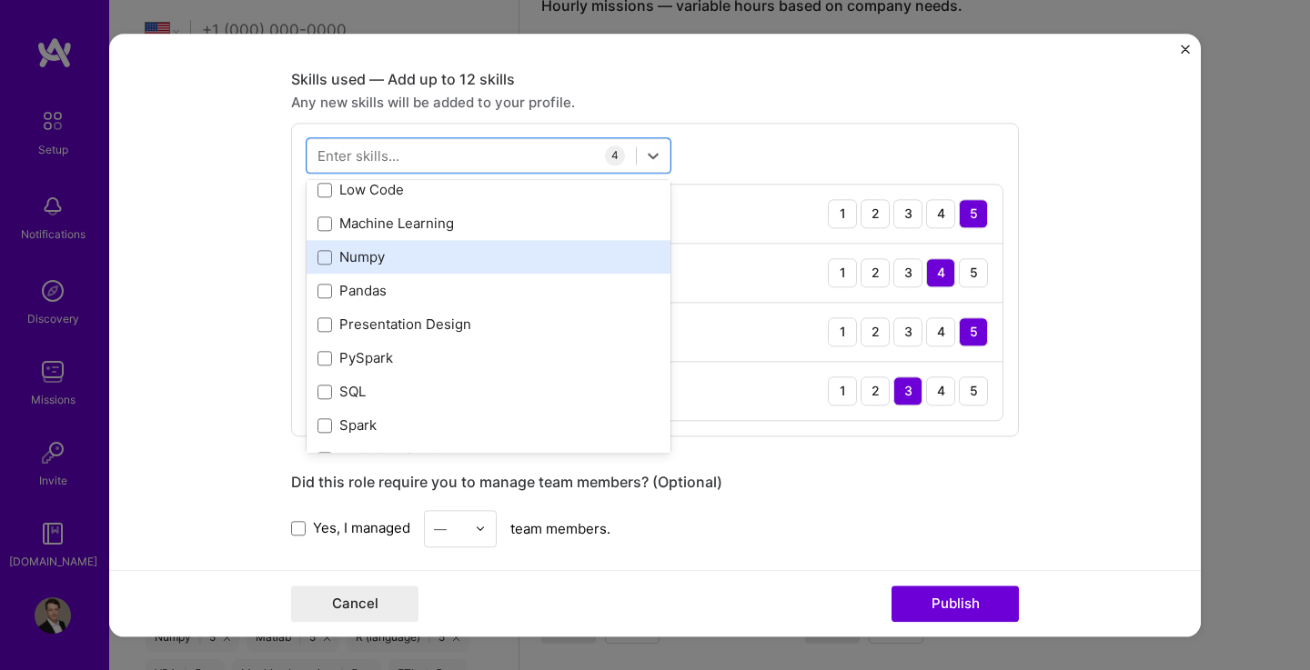
scroll to position [447, 0]
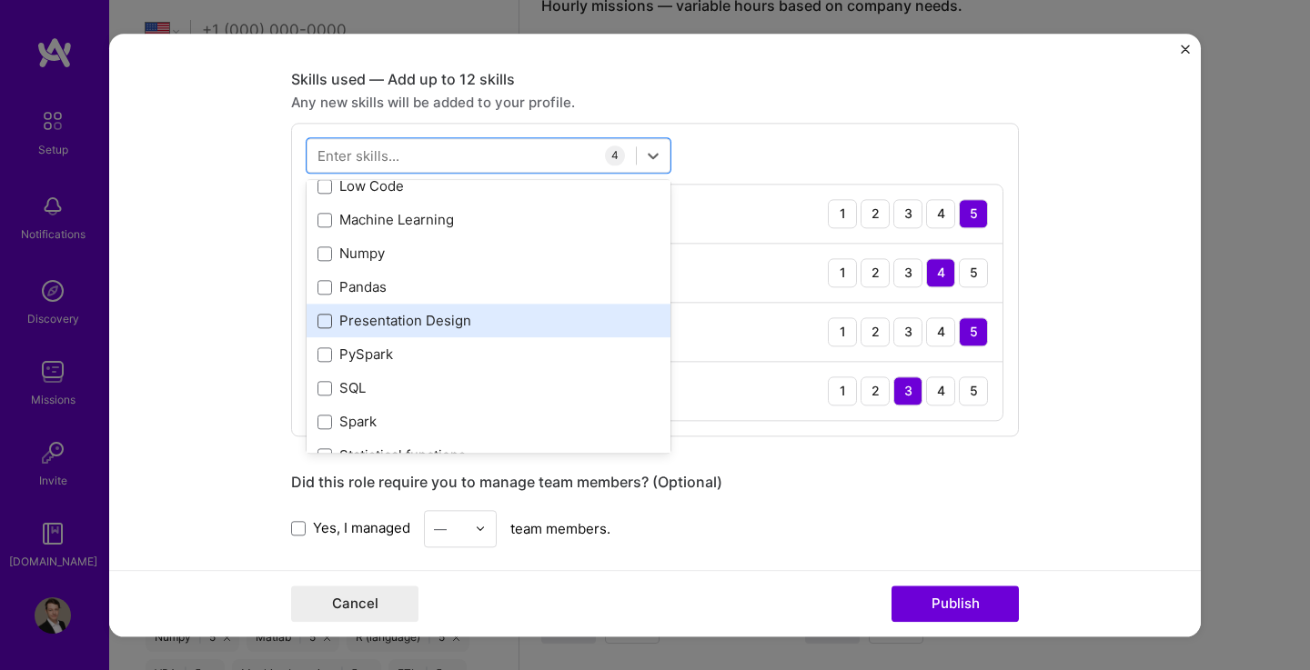
click at [319, 323] on span at bounding box center [324, 321] width 15 height 15
click at [0, 0] on input "checkbox" at bounding box center [0, 0] width 0 height 0
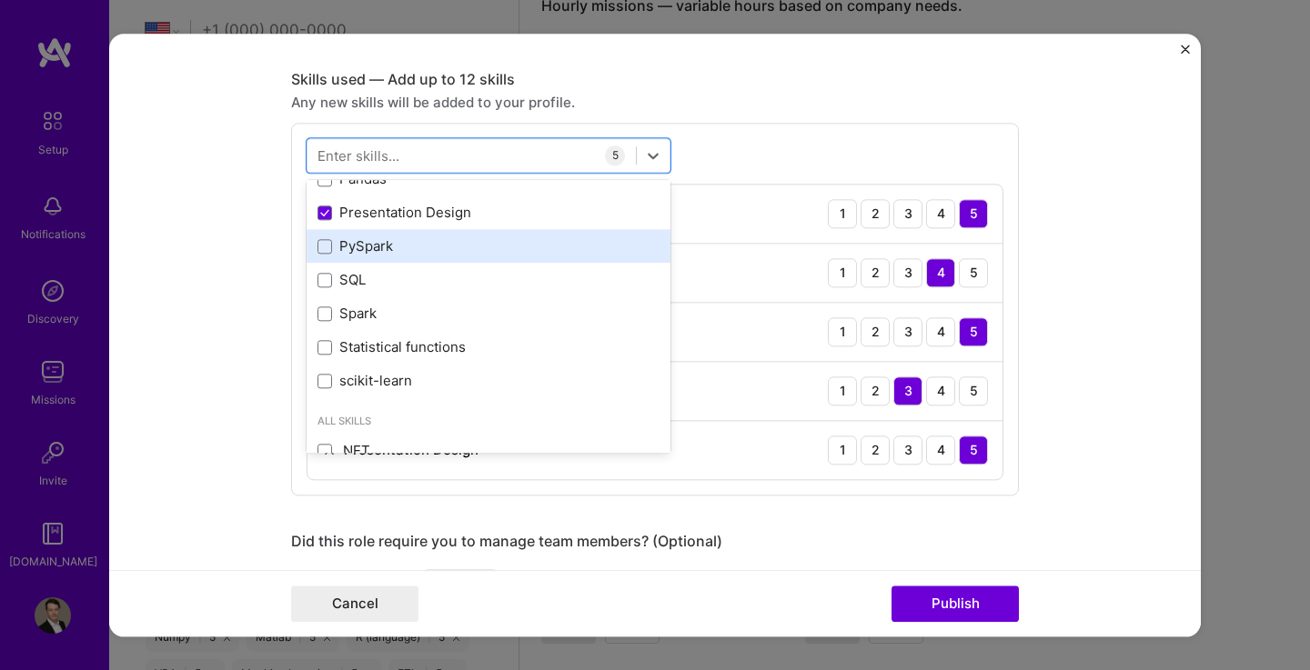
scroll to position [572, 0]
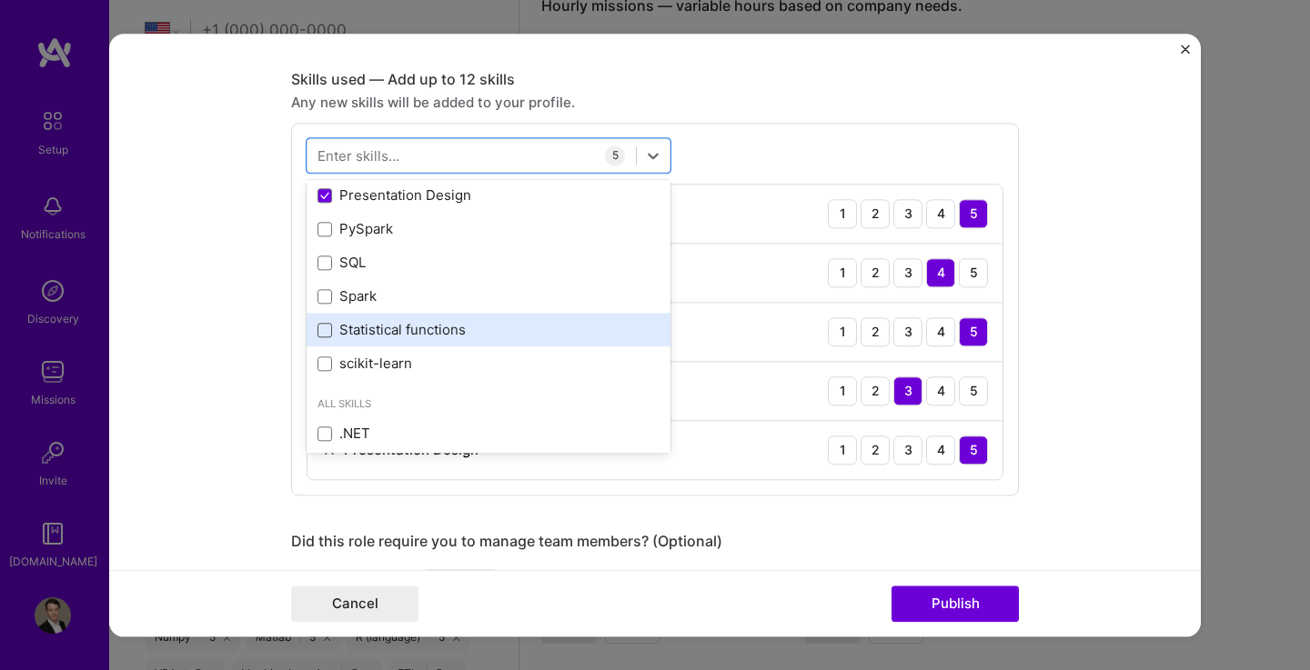
click at [323, 332] on span at bounding box center [324, 330] width 15 height 15
click at [0, 0] on input "checkbox" at bounding box center [0, 0] width 0 height 0
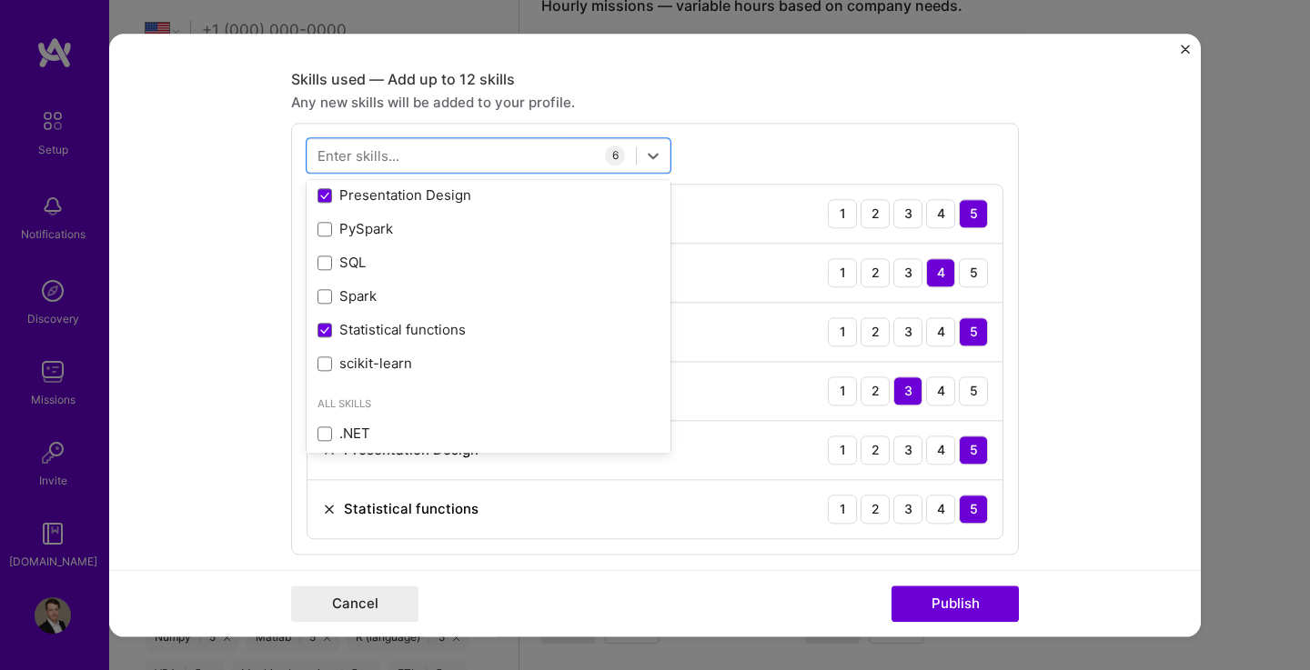
click at [1019, 421] on form "Project title International Oncology Congress. Company Universitätsklinikum [GE…" at bounding box center [654, 335] width 1091 height 603
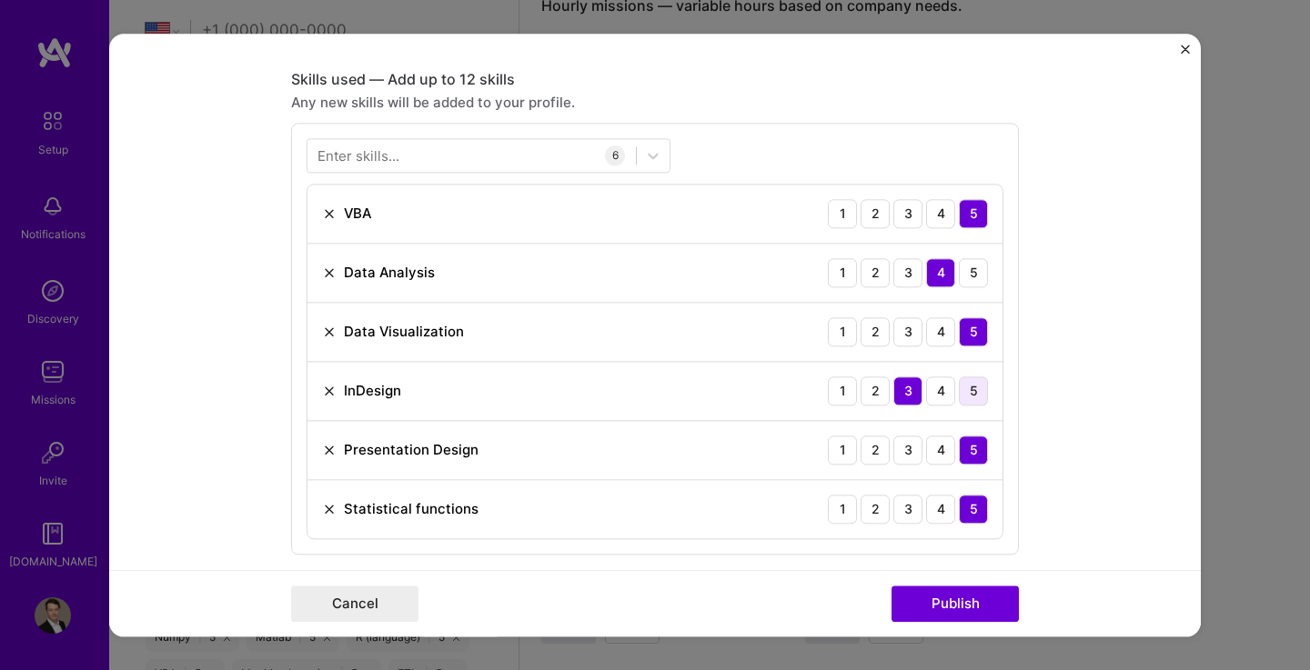
click at [975, 396] on div "5" at bounding box center [973, 391] width 29 height 29
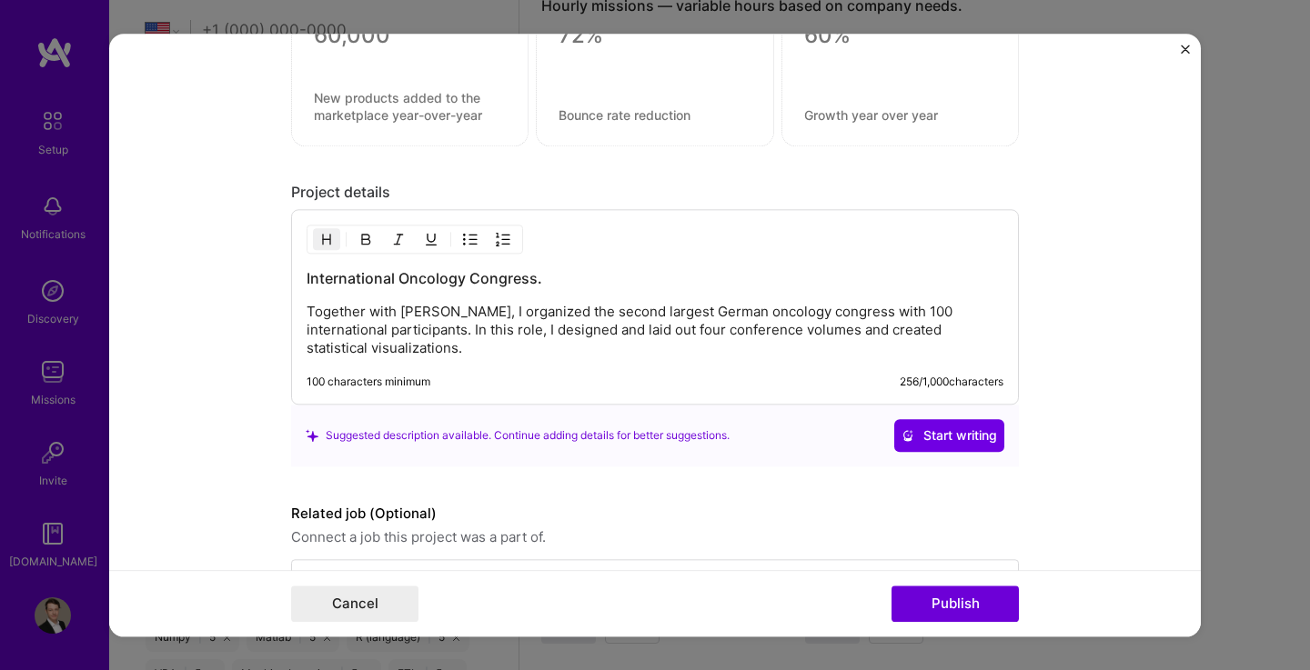
scroll to position [1722, 0]
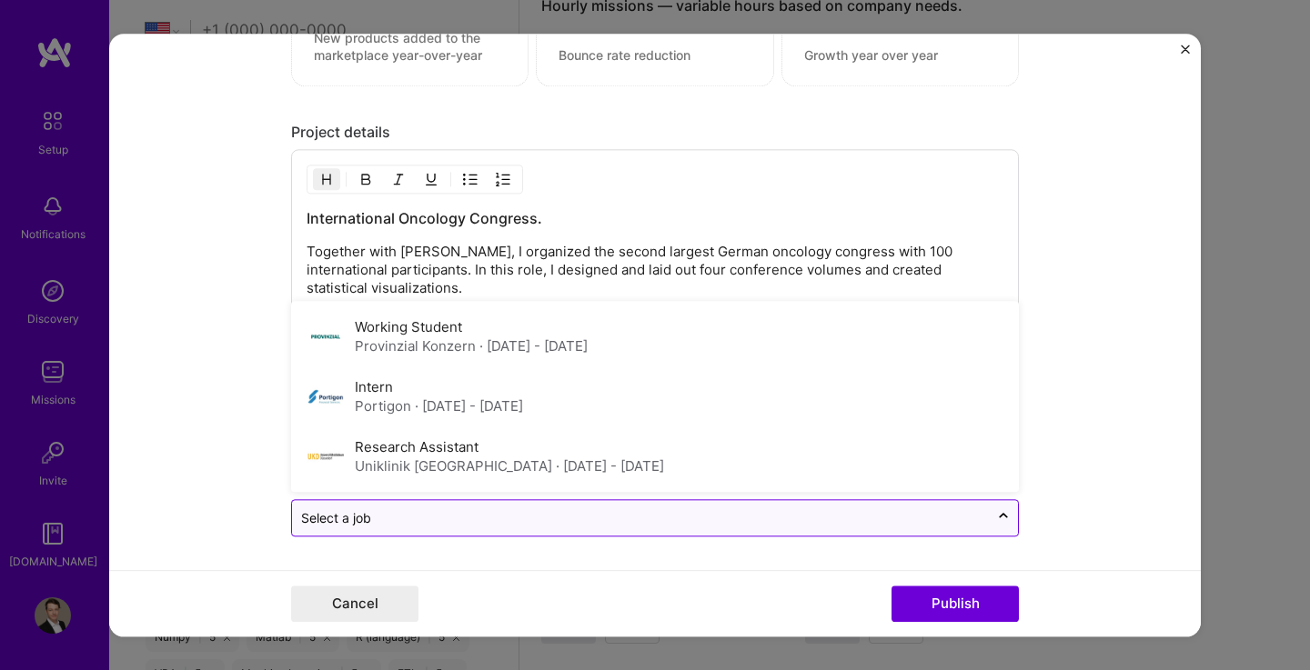
click at [447, 520] on input "text" at bounding box center [640, 517] width 678 height 19
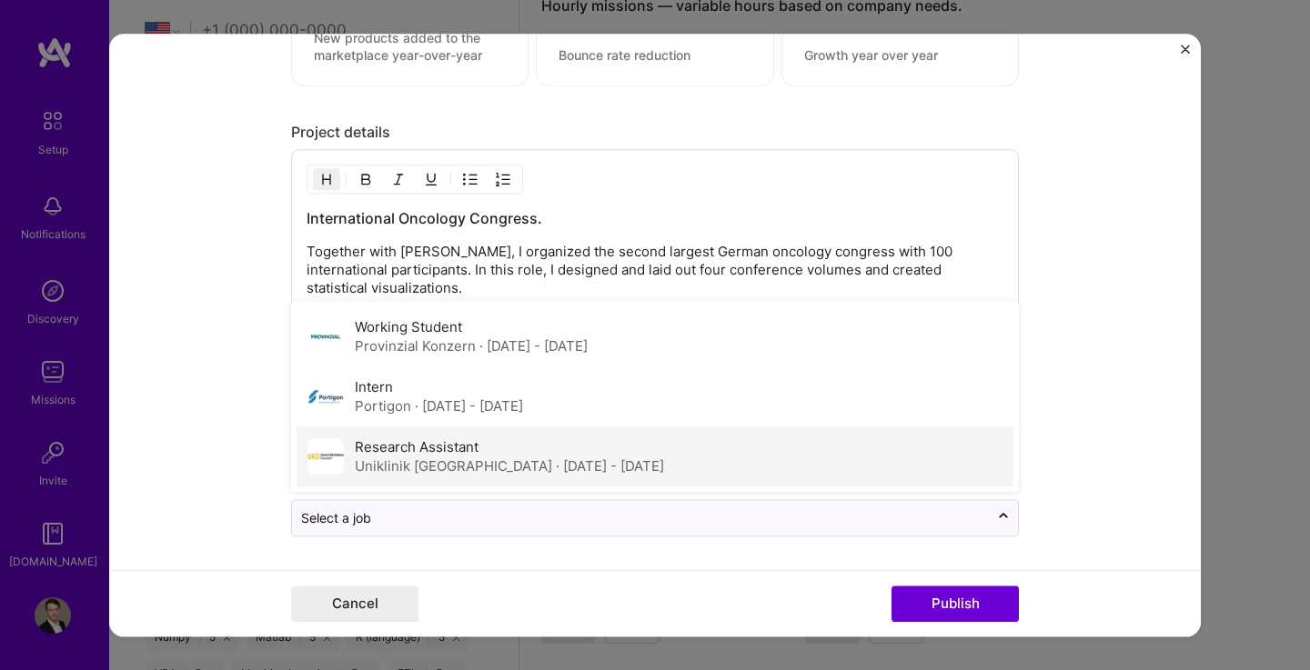
click at [505, 454] on div "Research Assistant Uniklinik [GEOGRAPHIC_DATA] · [DATE] - [DATE]" at bounding box center [509, 456] width 309 height 38
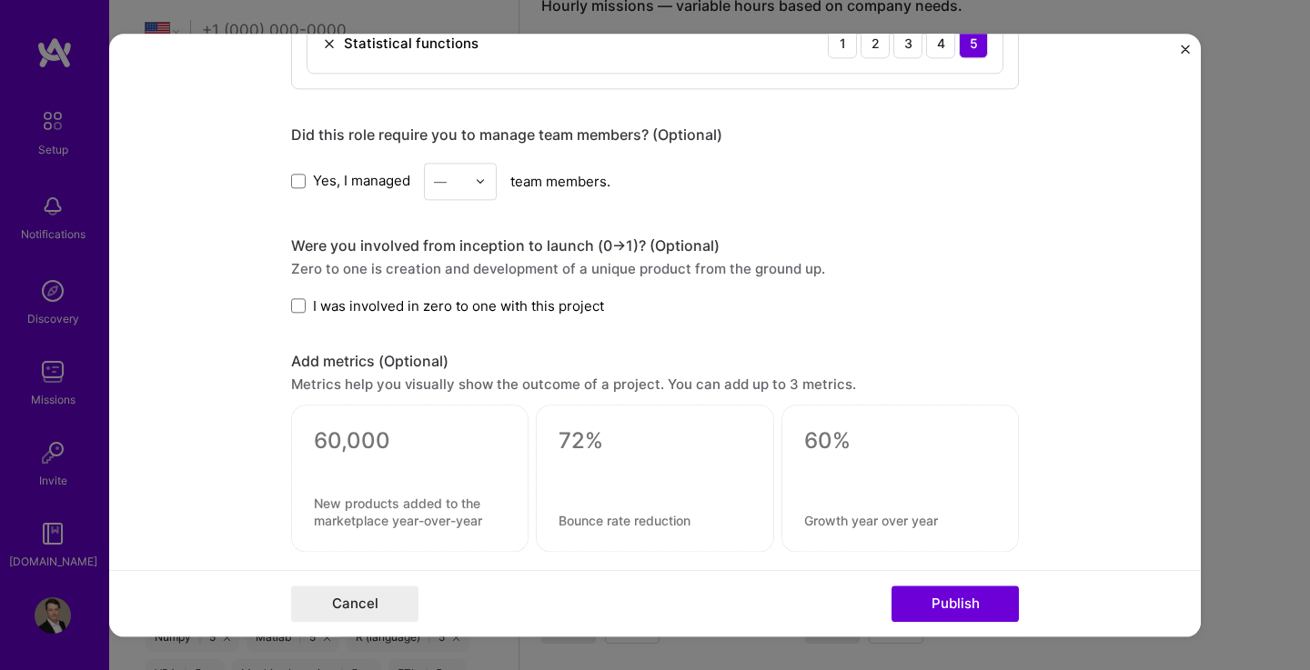
scroll to position [1255, 0]
click at [295, 311] on span at bounding box center [298, 307] width 15 height 15
click at [0, 0] on input "I was involved in zero to one with this project" at bounding box center [0, 0] width 0 height 0
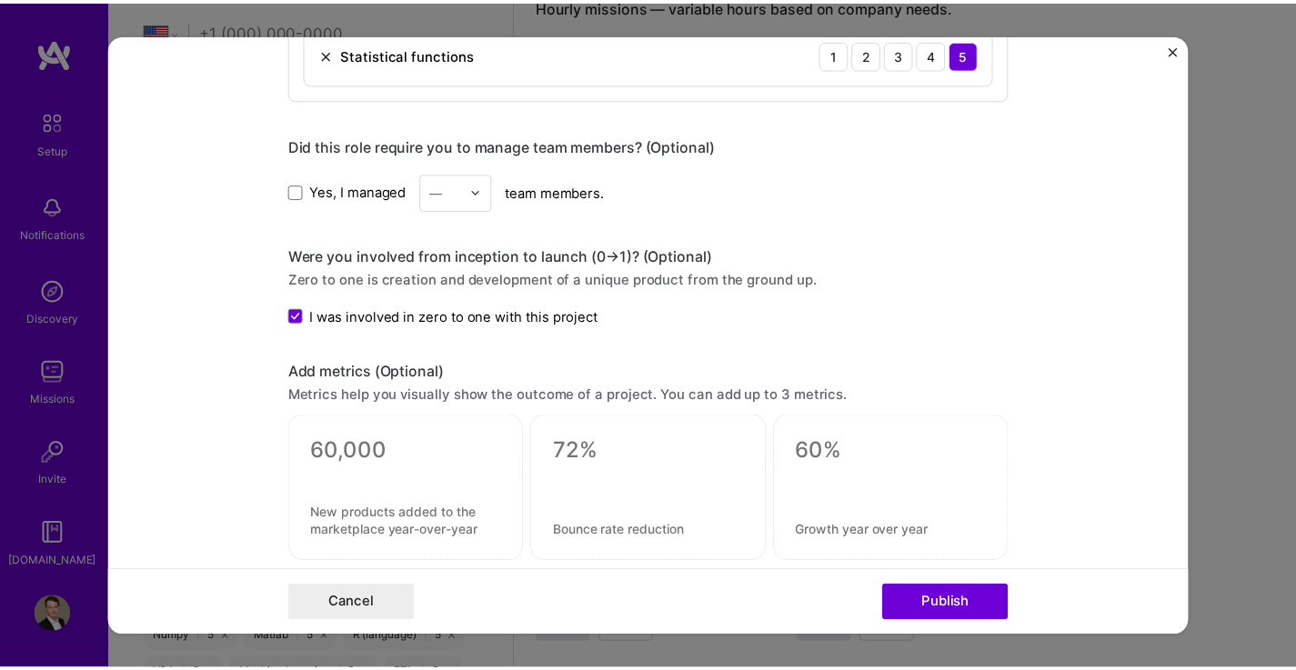
scroll to position [1722, 0]
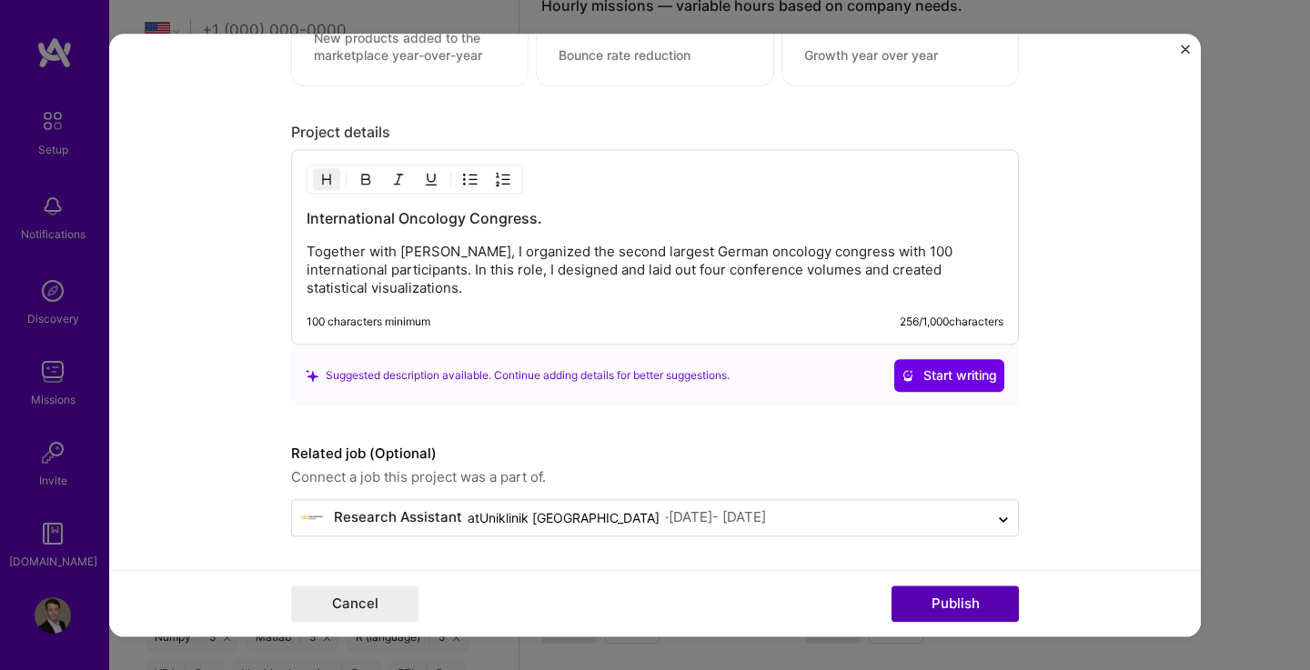
click at [949, 603] on button "Publish" at bounding box center [954, 604] width 127 height 36
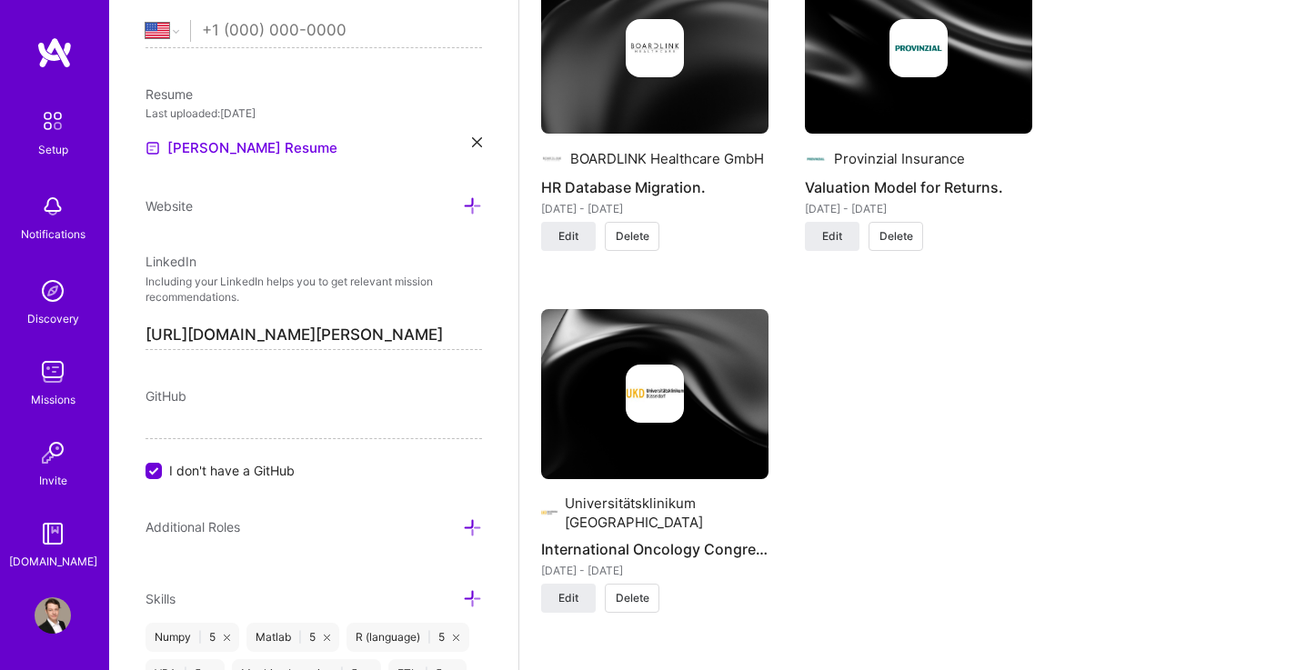
scroll to position [1491, 0]
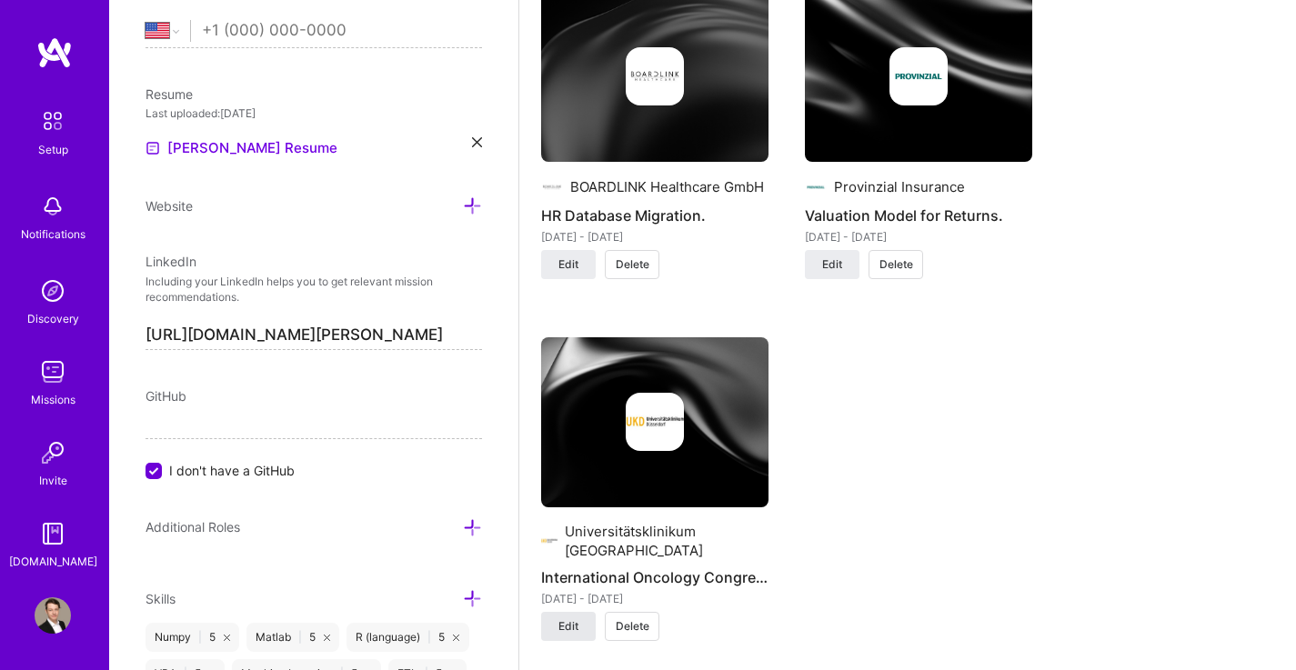
click at [570, 618] on span "Edit" at bounding box center [568, 626] width 20 height 16
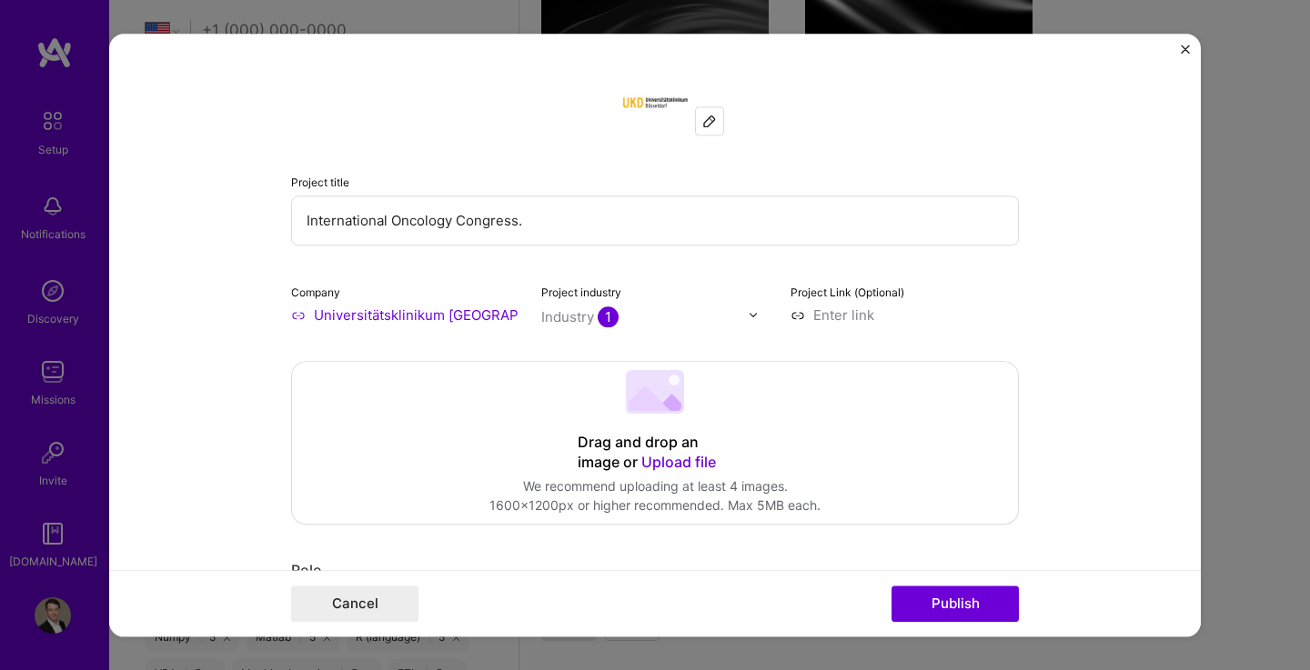
click at [381, 225] on input "International Oncology Congress." at bounding box center [655, 221] width 728 height 50
type input "Intern. Oncology Congress."
click at [987, 605] on button "Publish" at bounding box center [954, 604] width 127 height 36
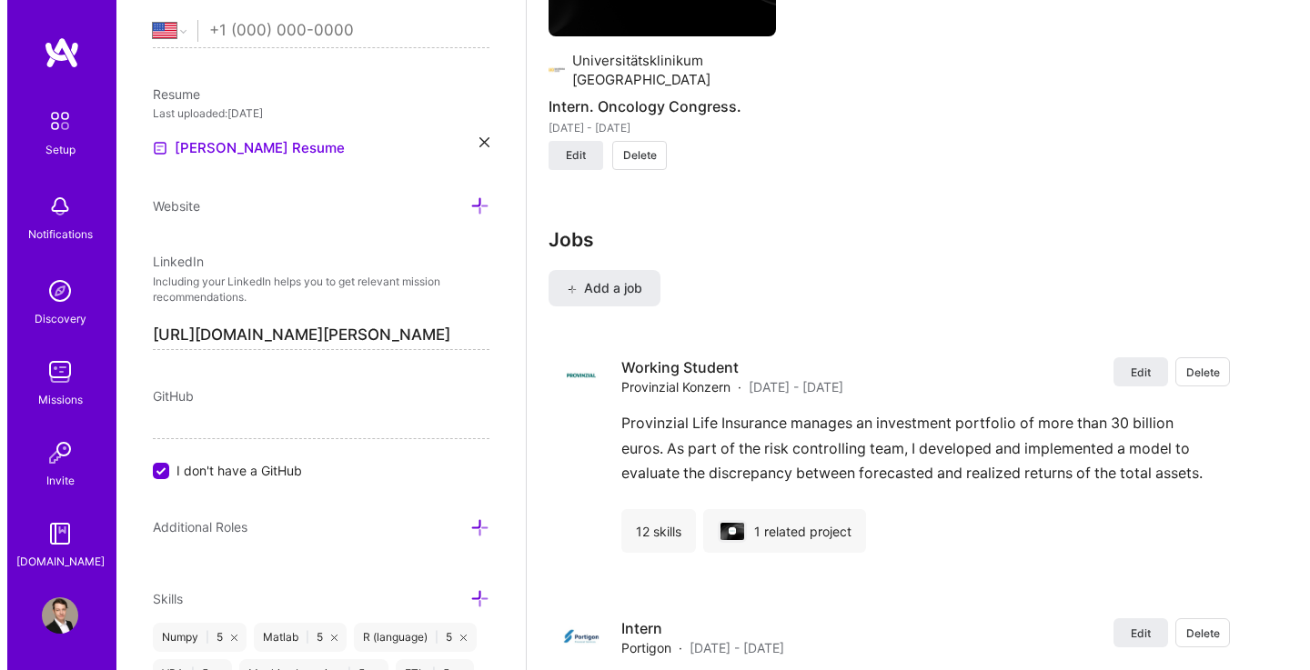
scroll to position [1961, 0]
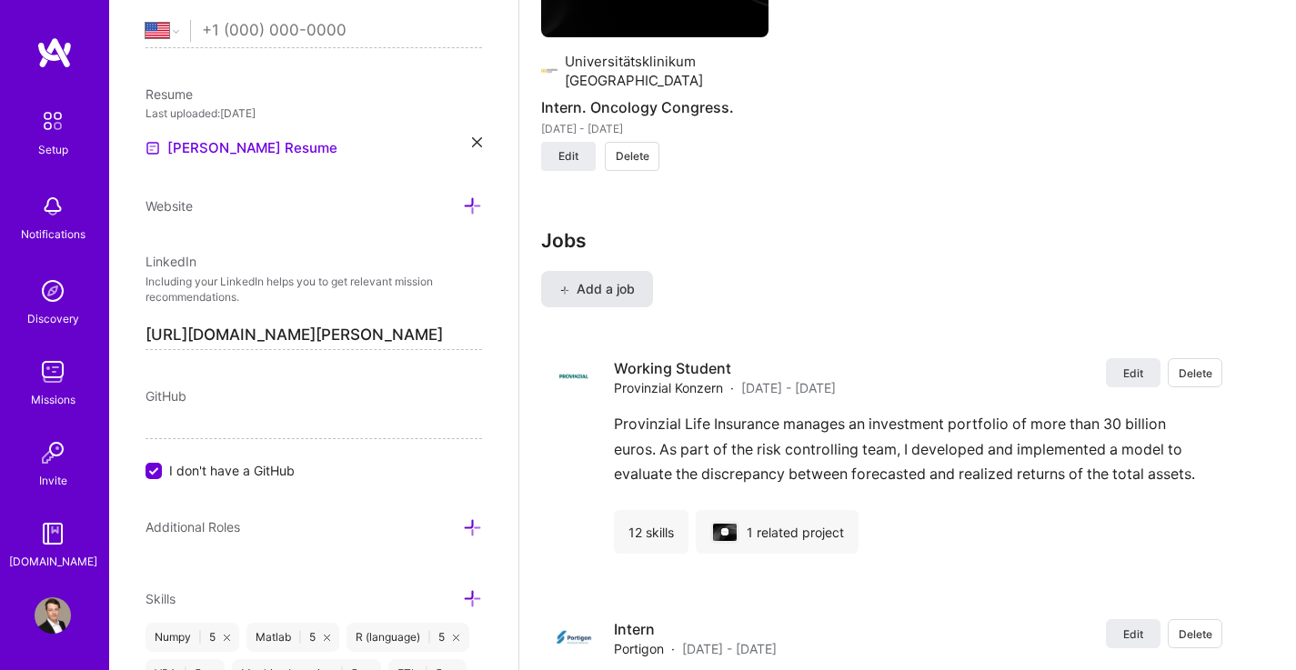
click at [615, 280] on span "Add a job" at bounding box center [596, 289] width 75 height 18
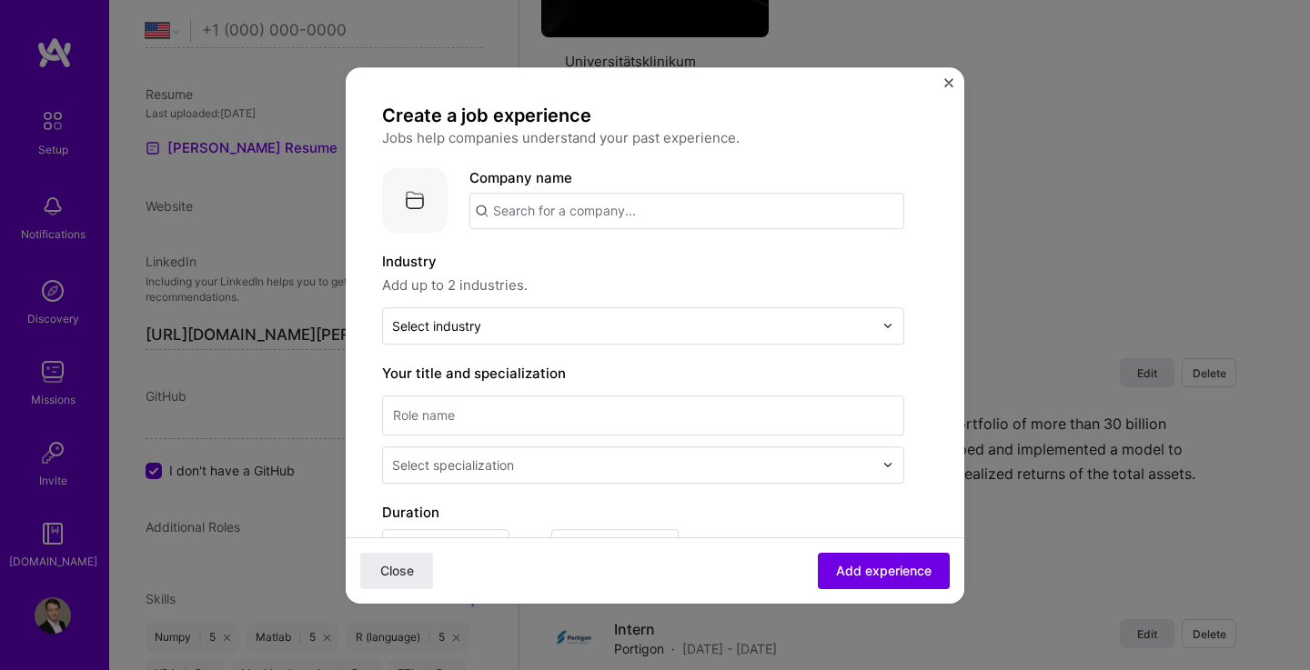
click at [577, 217] on input "text" at bounding box center [686, 211] width 435 height 36
type input "[PERSON_NAME] University"
click at [639, 255] on div "[PERSON_NAME] University" at bounding box center [670, 262] width 199 height 32
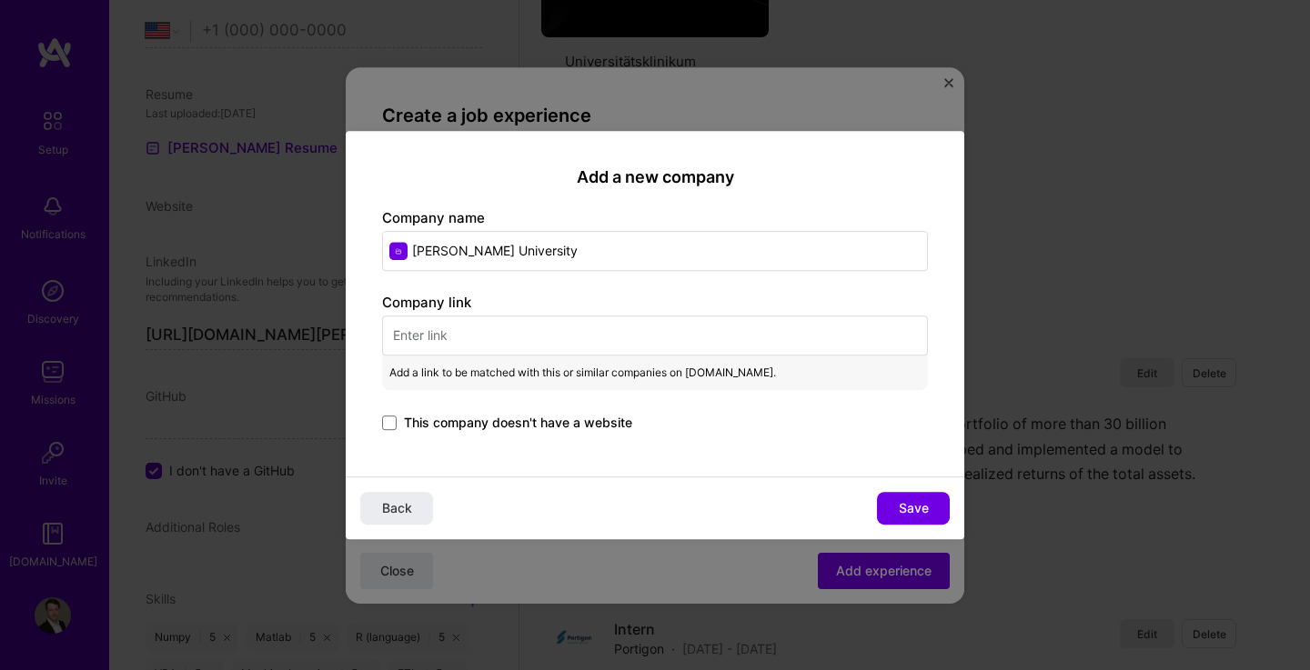
click at [567, 334] on input "text" at bounding box center [655, 336] width 546 height 40
paste input "[URL][DOMAIN_NAME]"
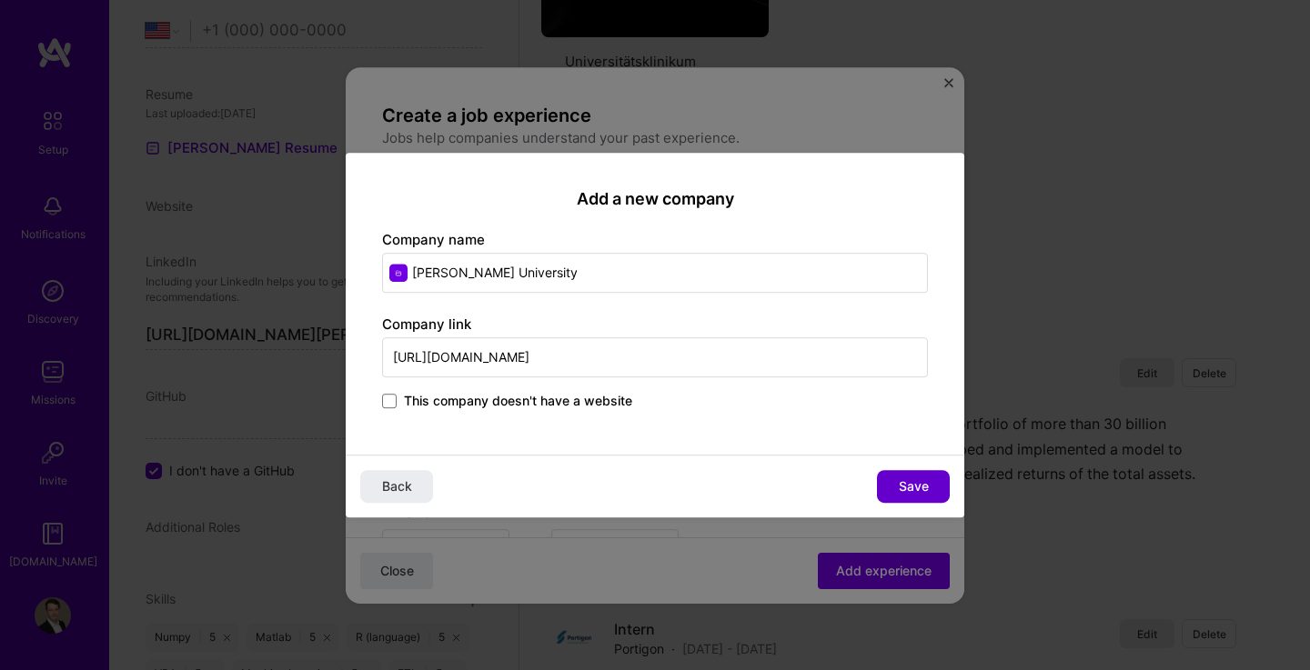
type input "[URL][DOMAIN_NAME]"
click at [909, 485] on span "Save" at bounding box center [914, 486] width 30 height 18
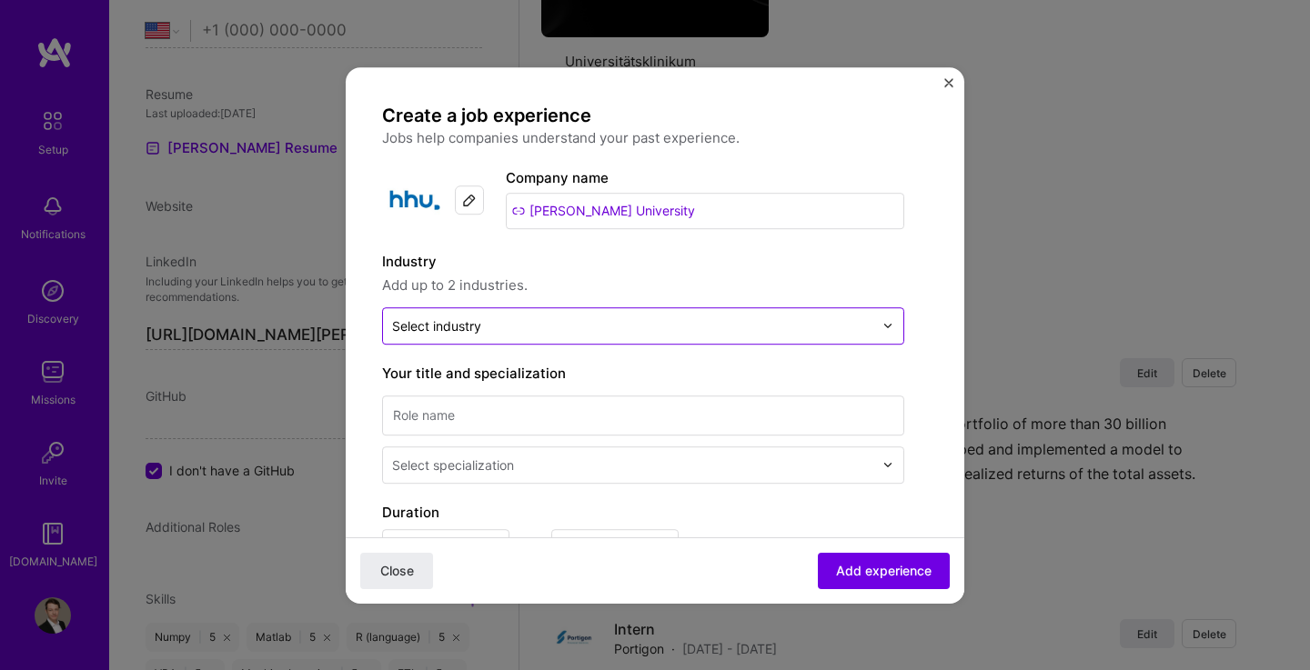
click at [492, 327] on input "text" at bounding box center [632, 325] width 481 height 19
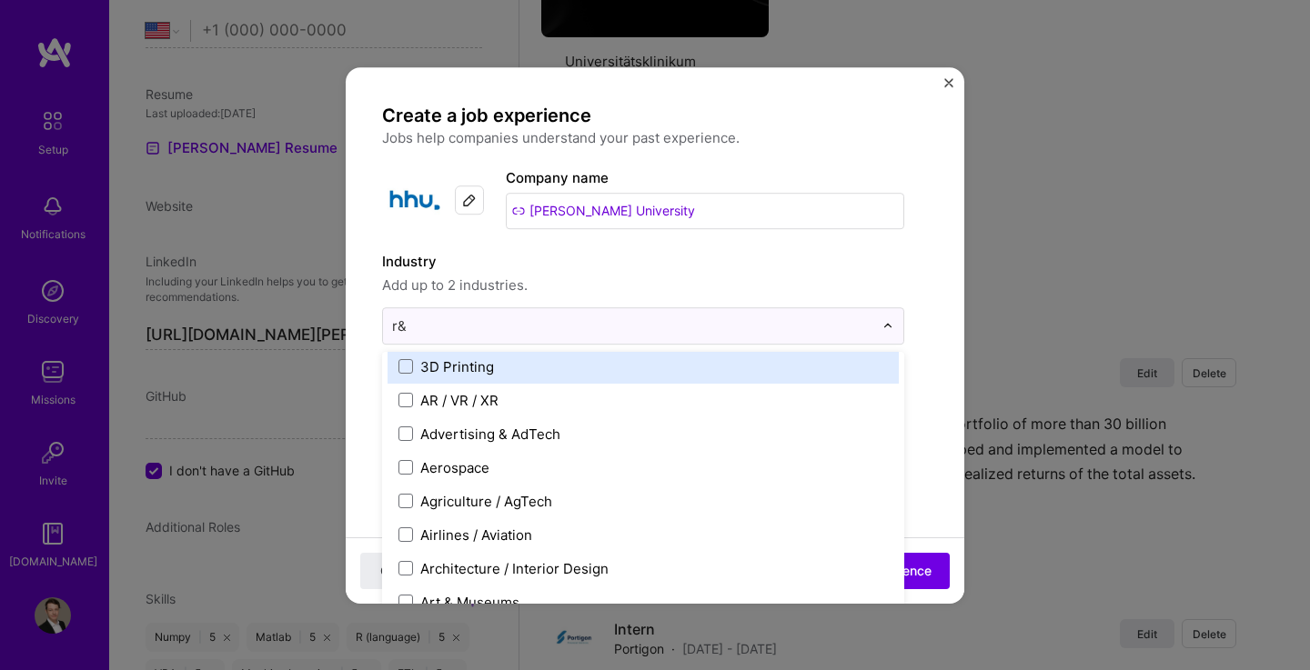
scroll to position [0, 0]
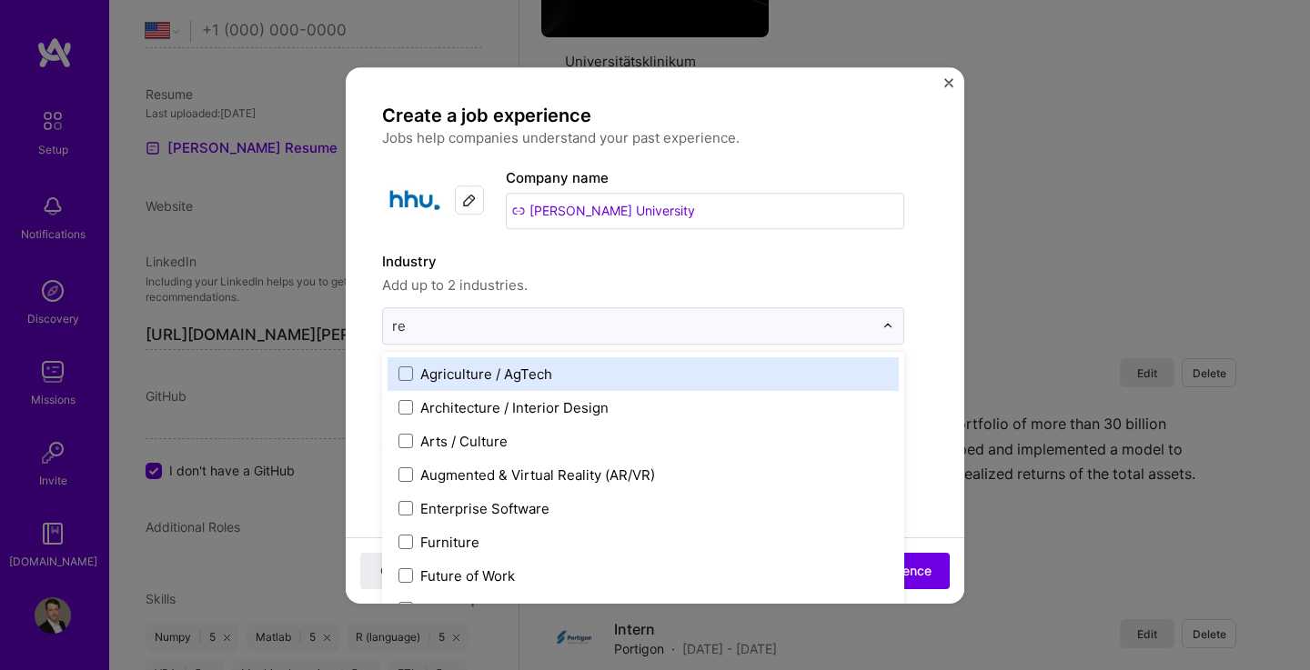
type input "res"
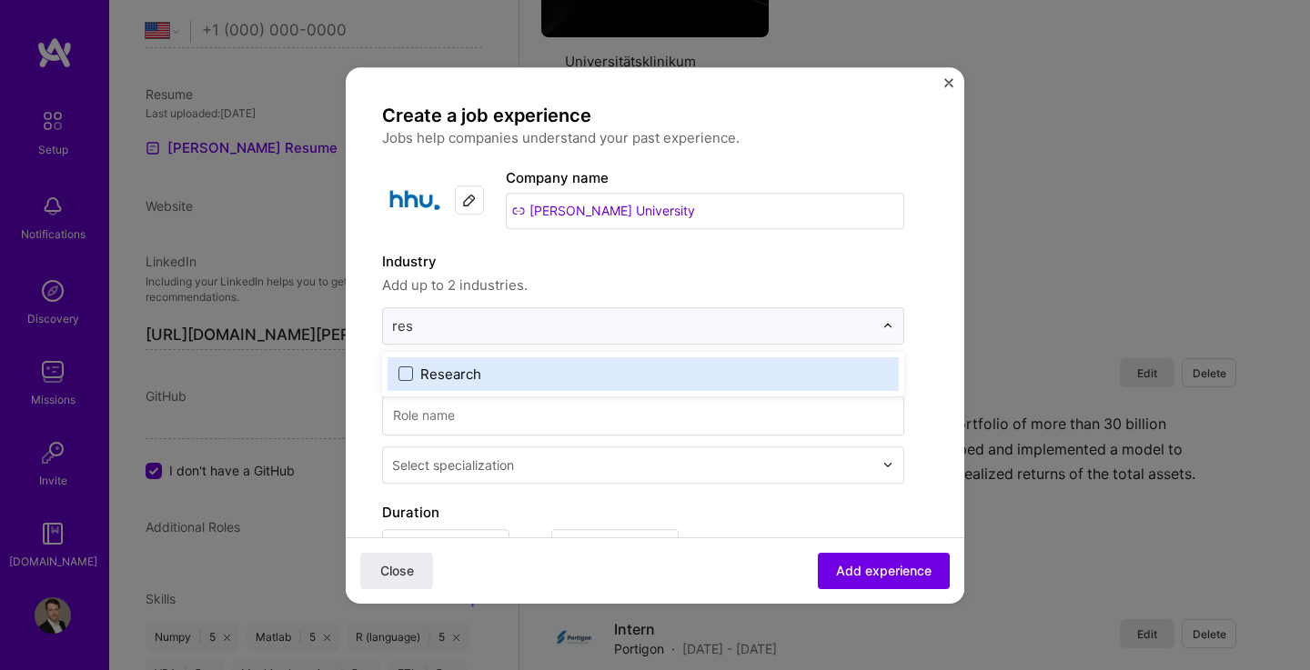
click at [405, 376] on span at bounding box center [405, 374] width 15 height 15
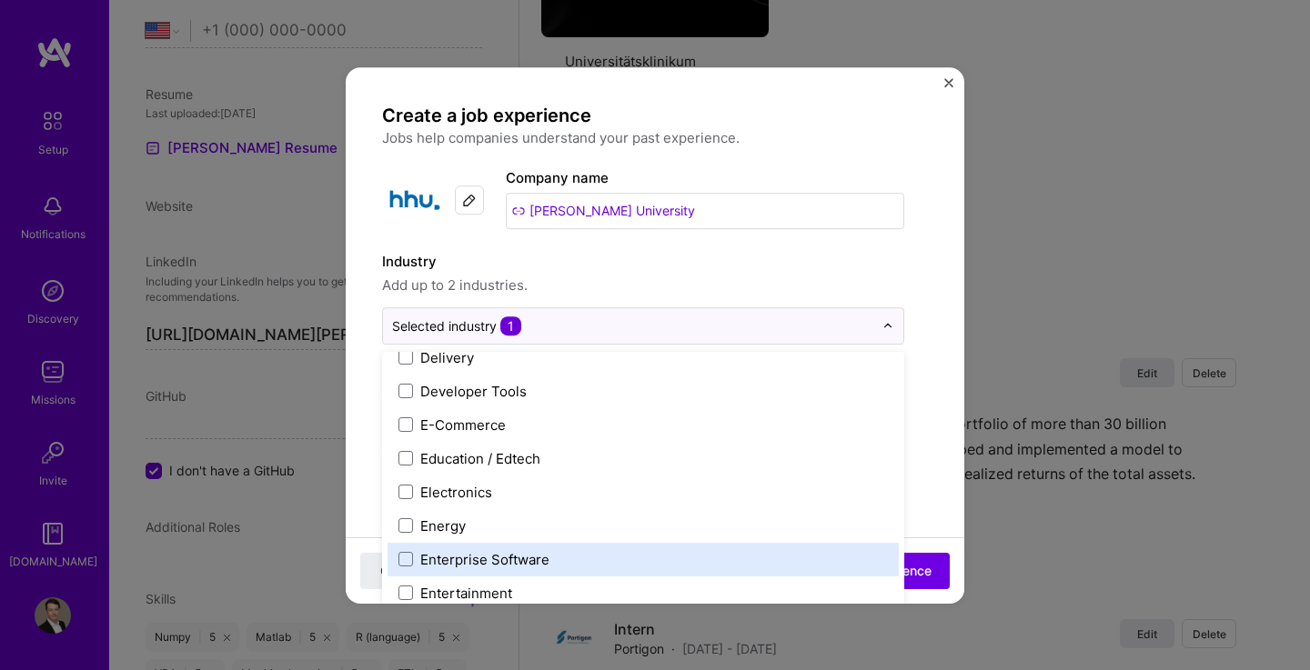
scroll to position [1558, 0]
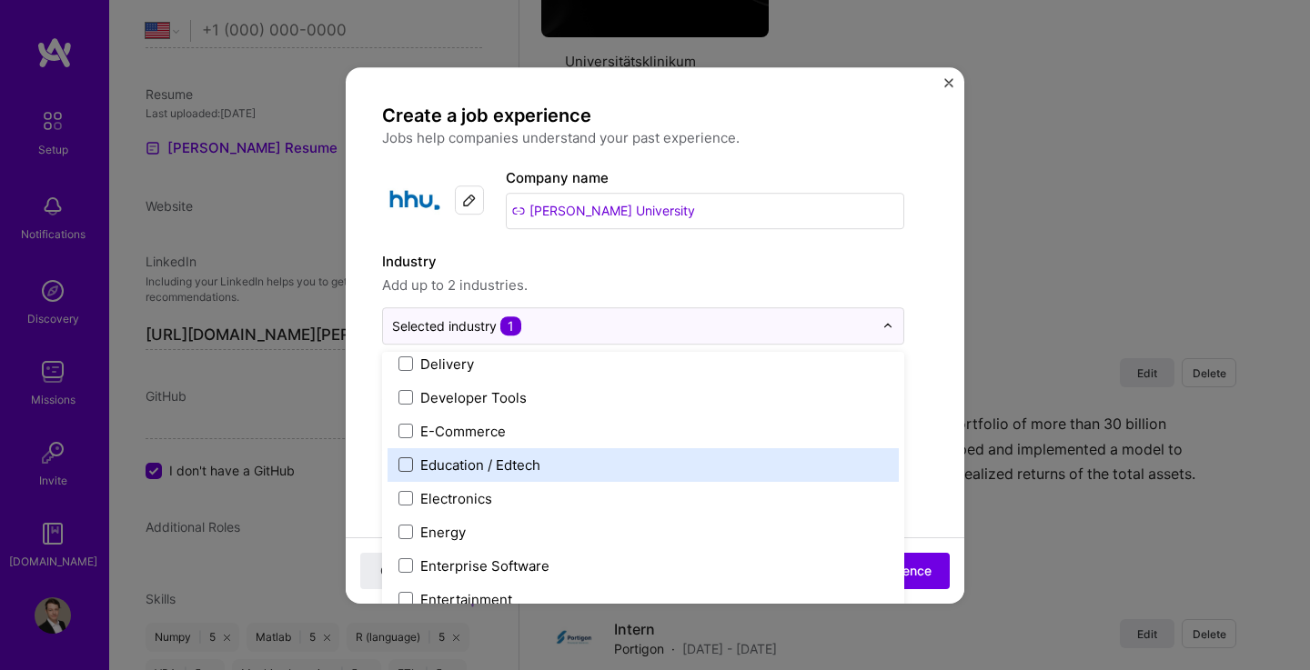
click at [407, 462] on span at bounding box center [405, 464] width 15 height 15
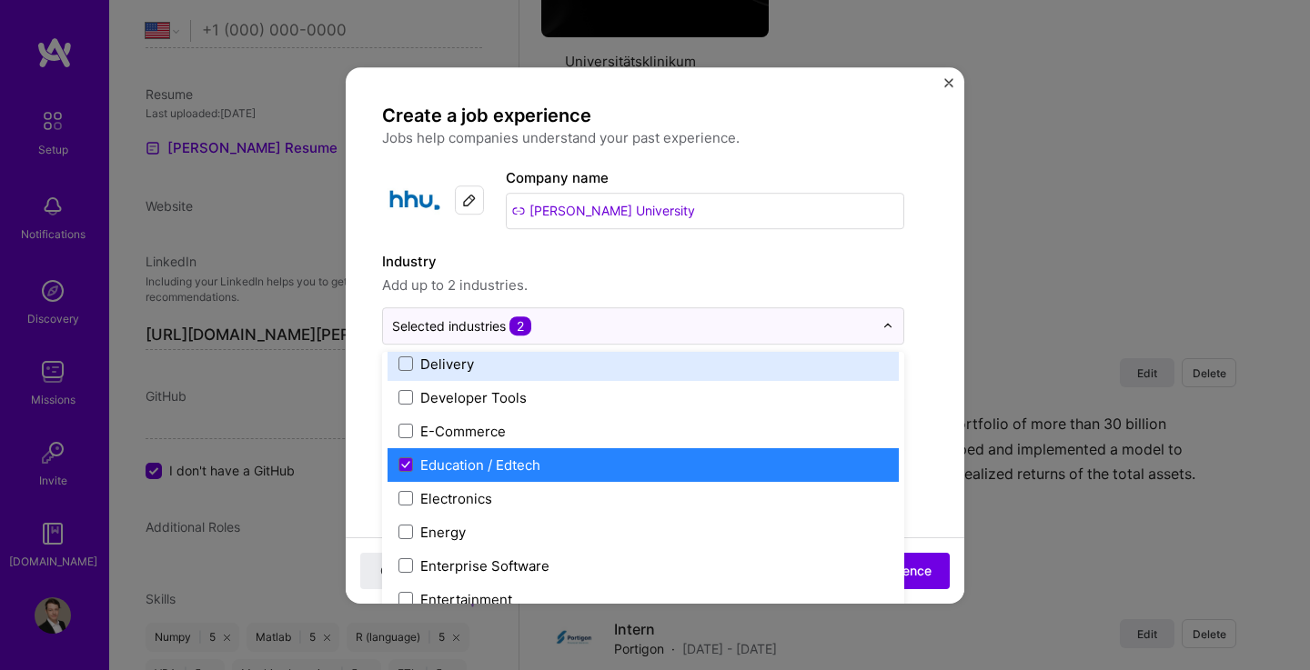
click at [702, 282] on span "Add up to 2 industries." at bounding box center [643, 286] width 522 height 22
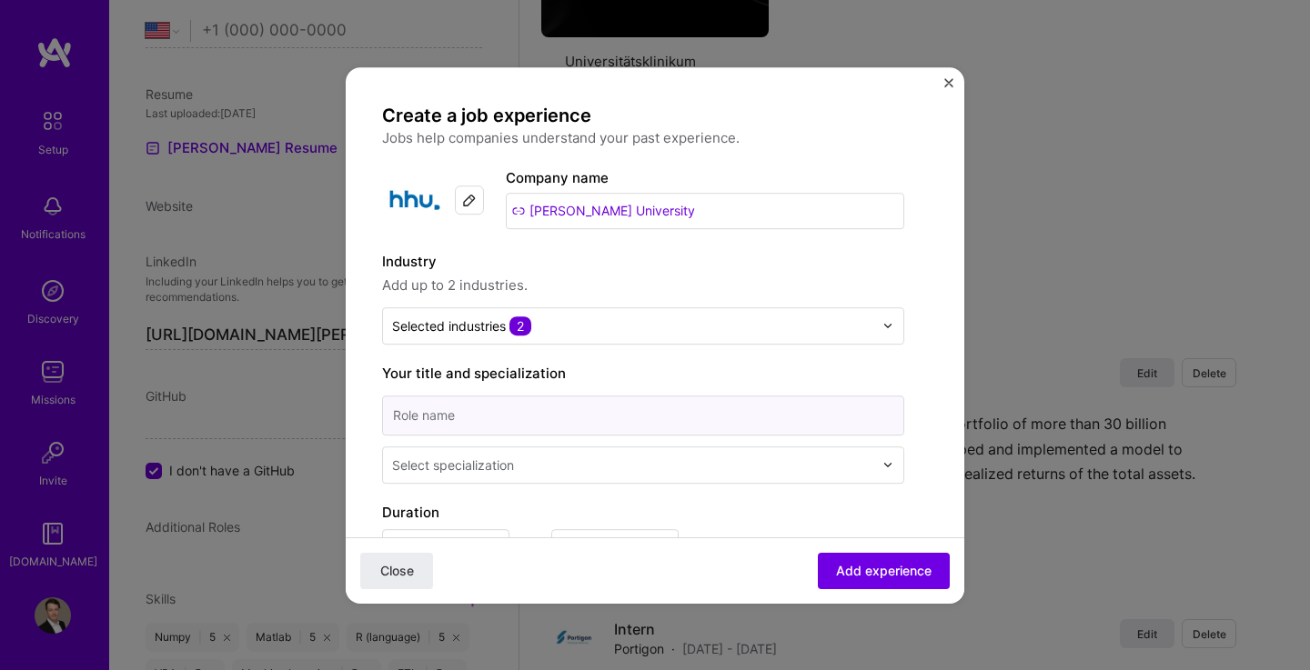
click at [565, 414] on input at bounding box center [643, 416] width 522 height 40
click at [477, 415] on input "Research Assitant" at bounding box center [643, 416] width 522 height 40
type input "Research Assistant"
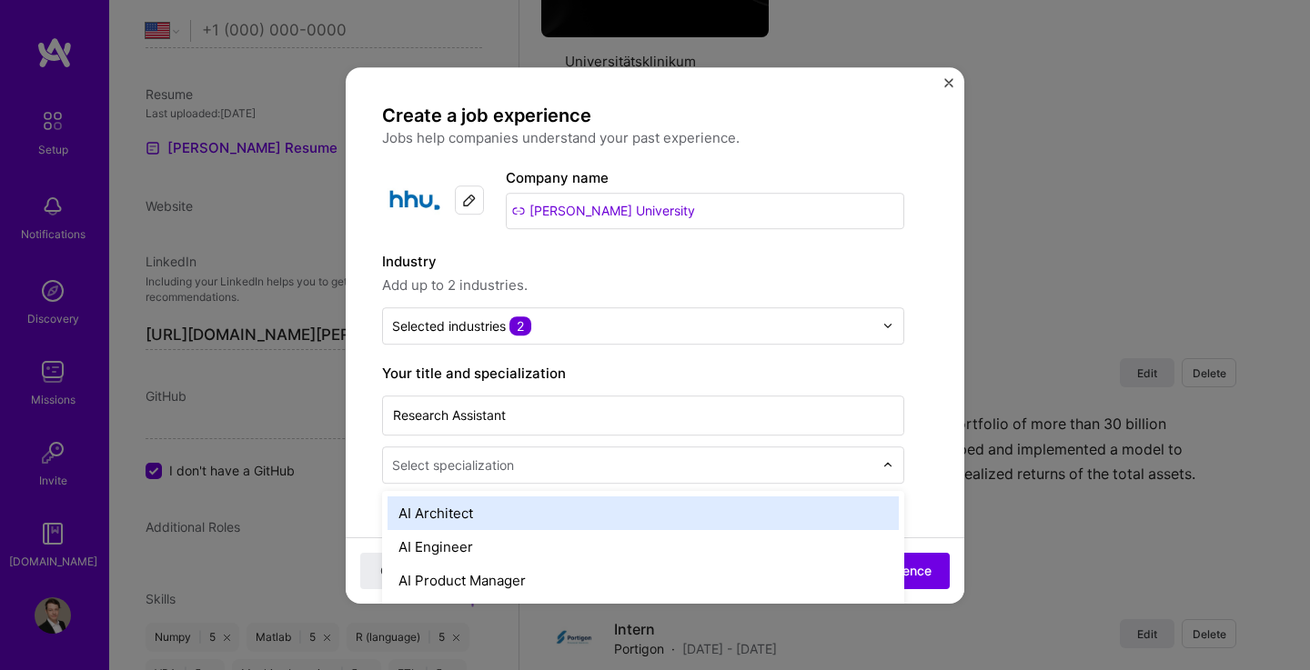
click at [573, 461] on input "text" at bounding box center [634, 465] width 485 height 19
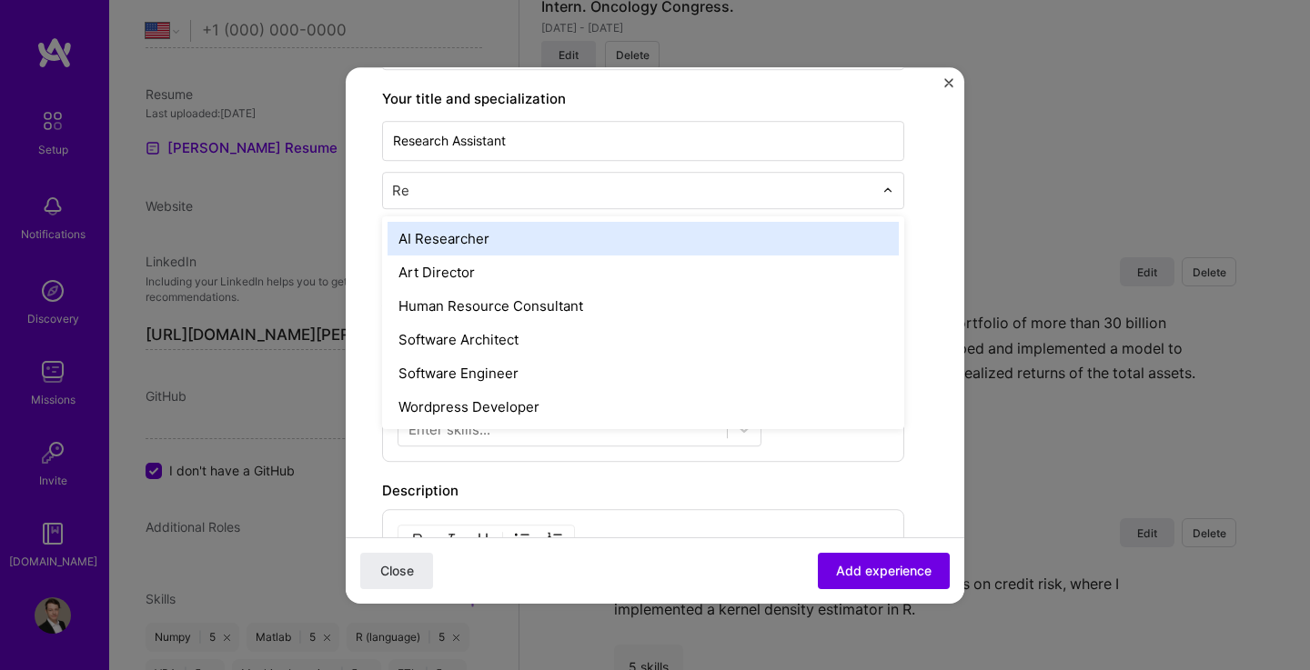
scroll to position [0, 0]
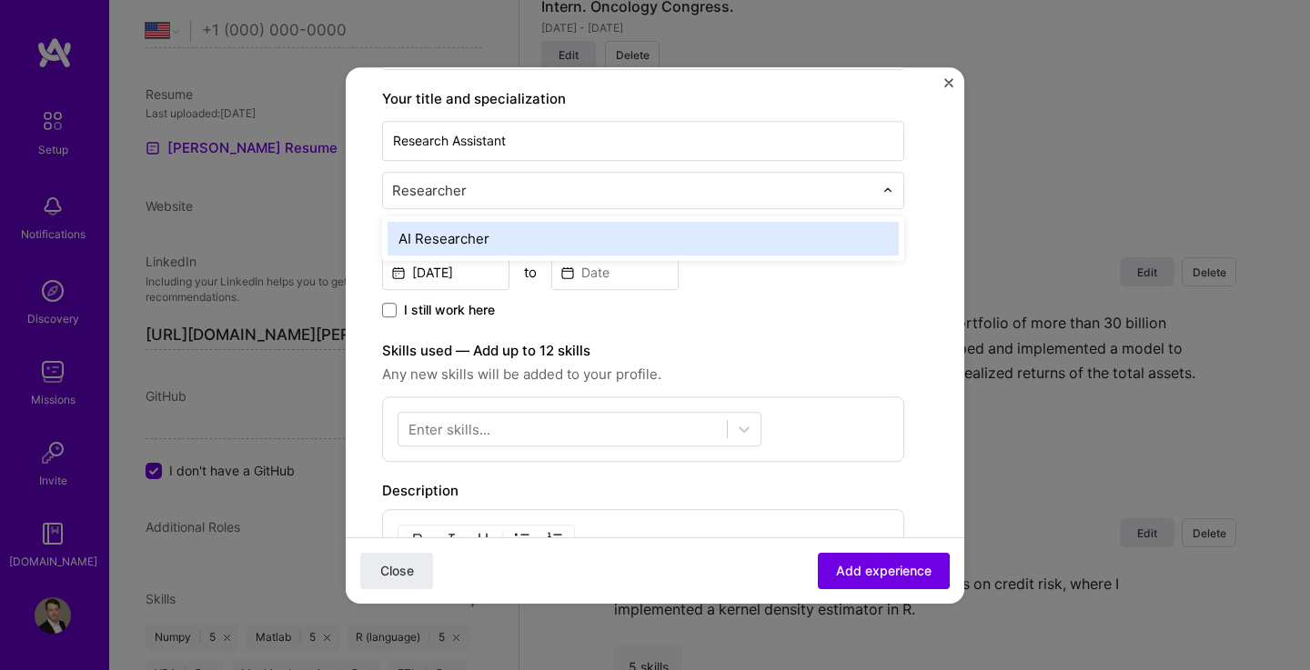
type input "Researcher"
click at [810, 313] on div "I still work here" at bounding box center [643, 311] width 522 height 21
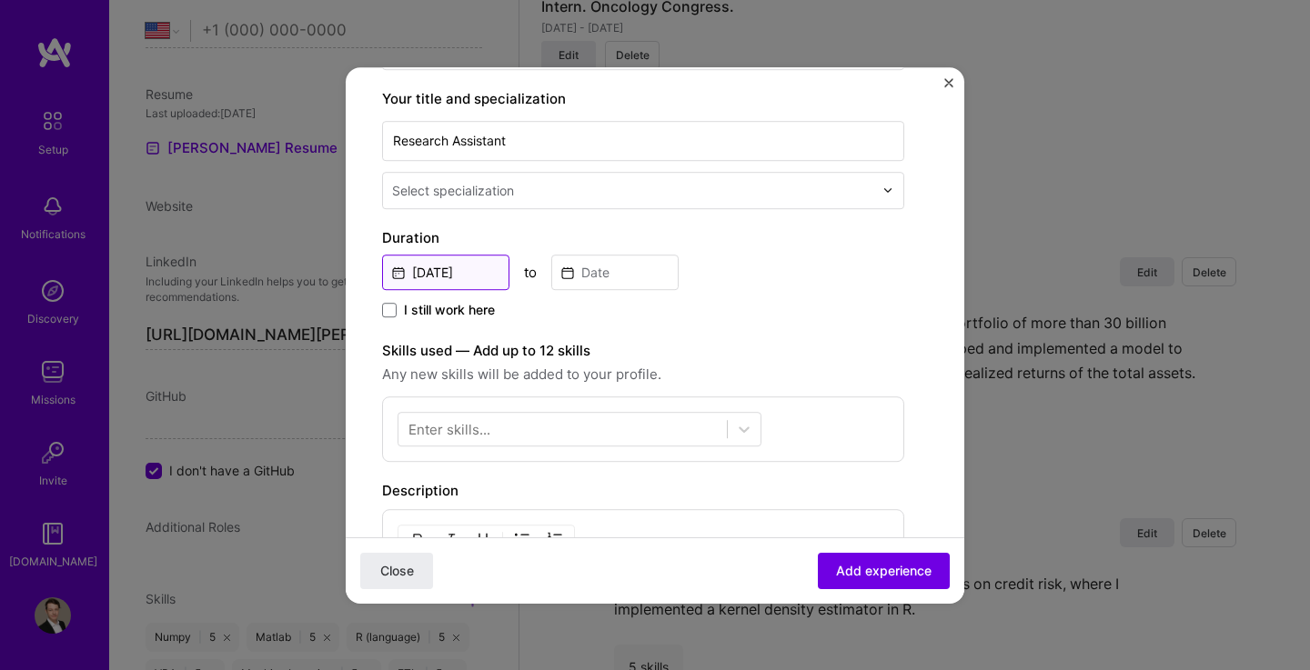
click at [459, 269] on input "[DATE]" at bounding box center [445, 272] width 127 height 35
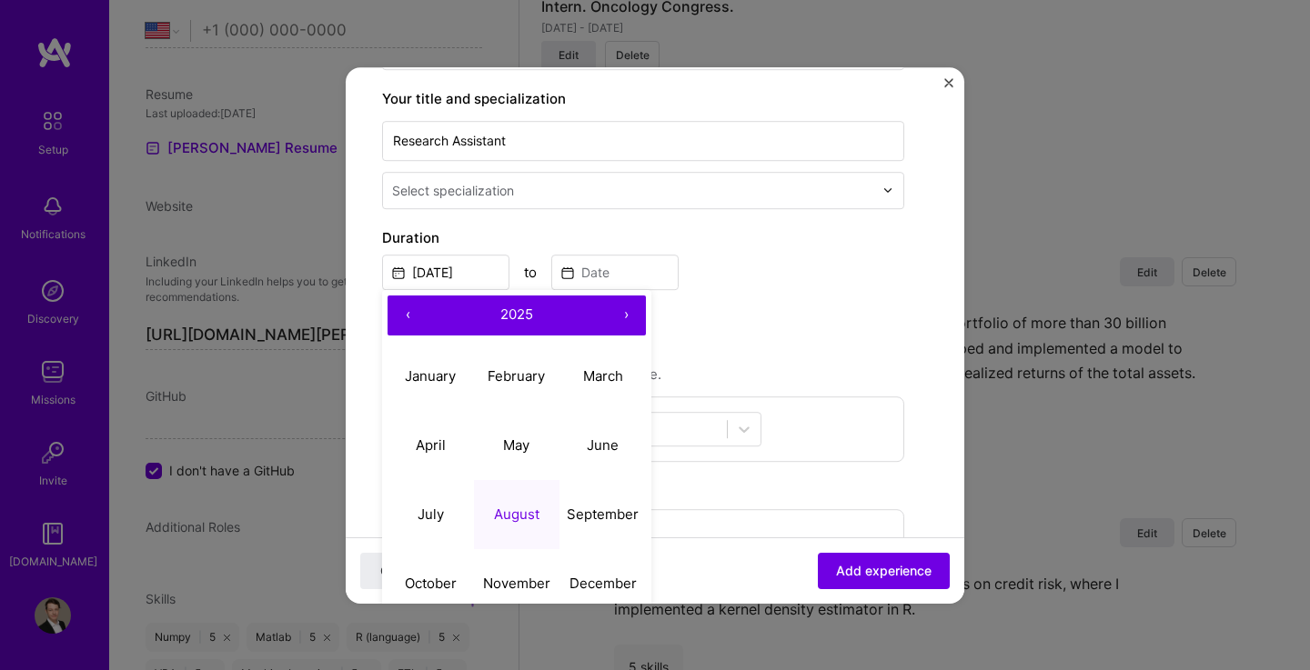
click at [406, 313] on button "‹" at bounding box center [407, 316] width 40 height 40
click at [407, 314] on button "‹" at bounding box center [407, 316] width 40 height 40
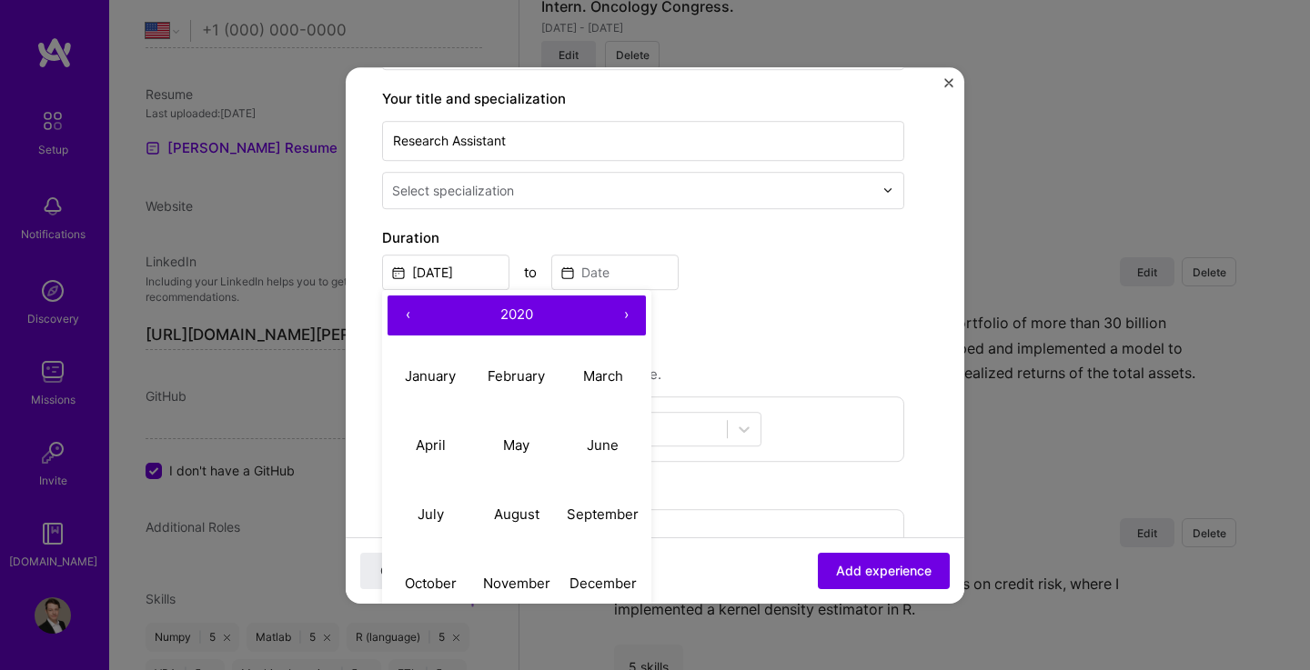
click at [407, 314] on button "‹" at bounding box center [407, 316] width 40 height 40
click at [628, 315] on button "›" at bounding box center [626, 316] width 40 height 40
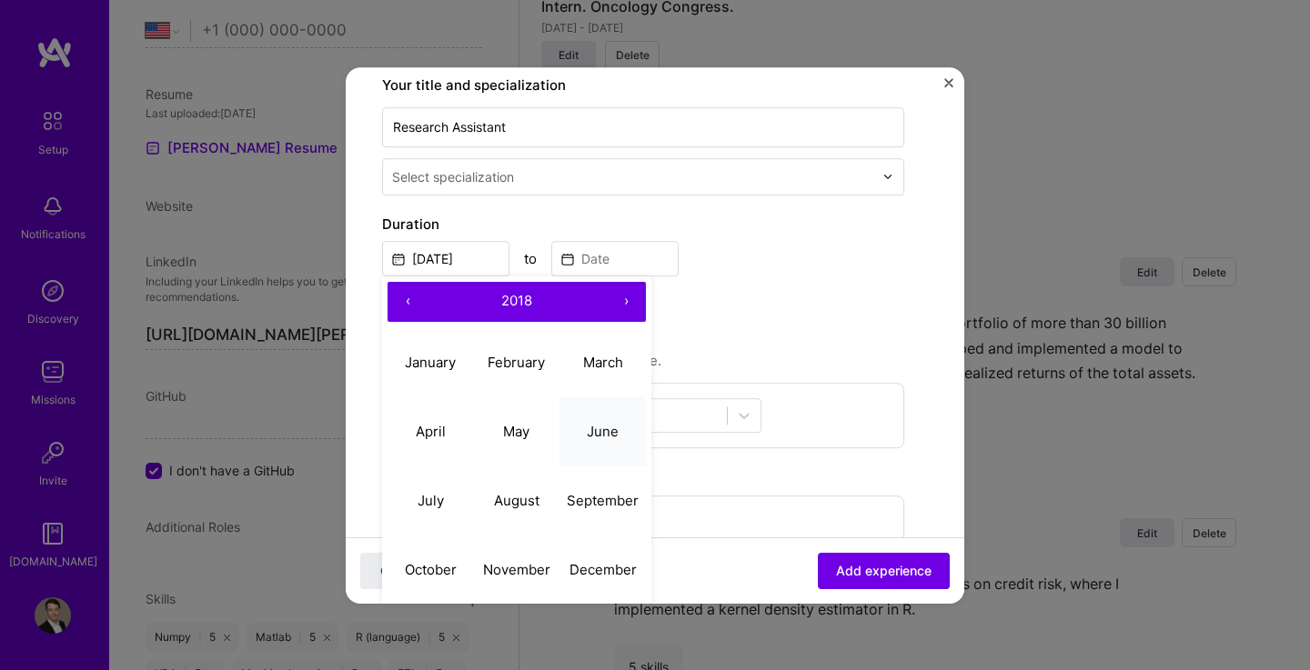
scroll to position [290, 0]
click at [409, 567] on abbr "October" at bounding box center [431, 567] width 52 height 17
type input "[DATE]"
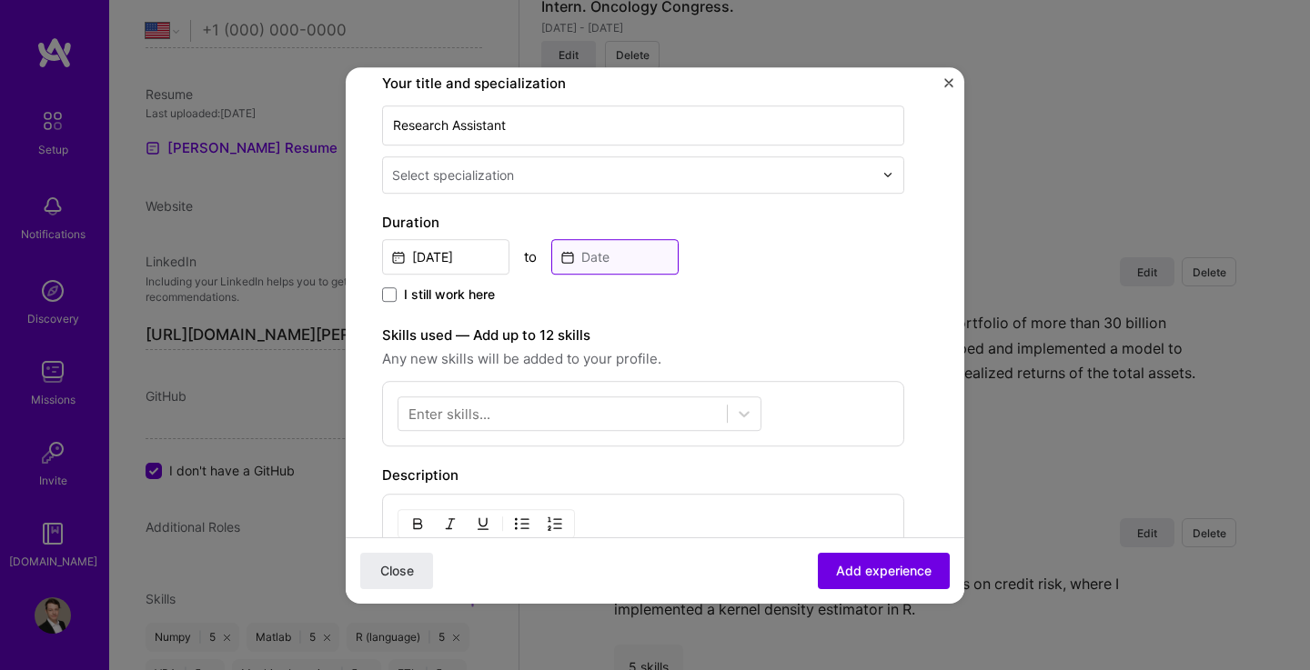
click at [602, 256] on input at bounding box center [614, 256] width 127 height 35
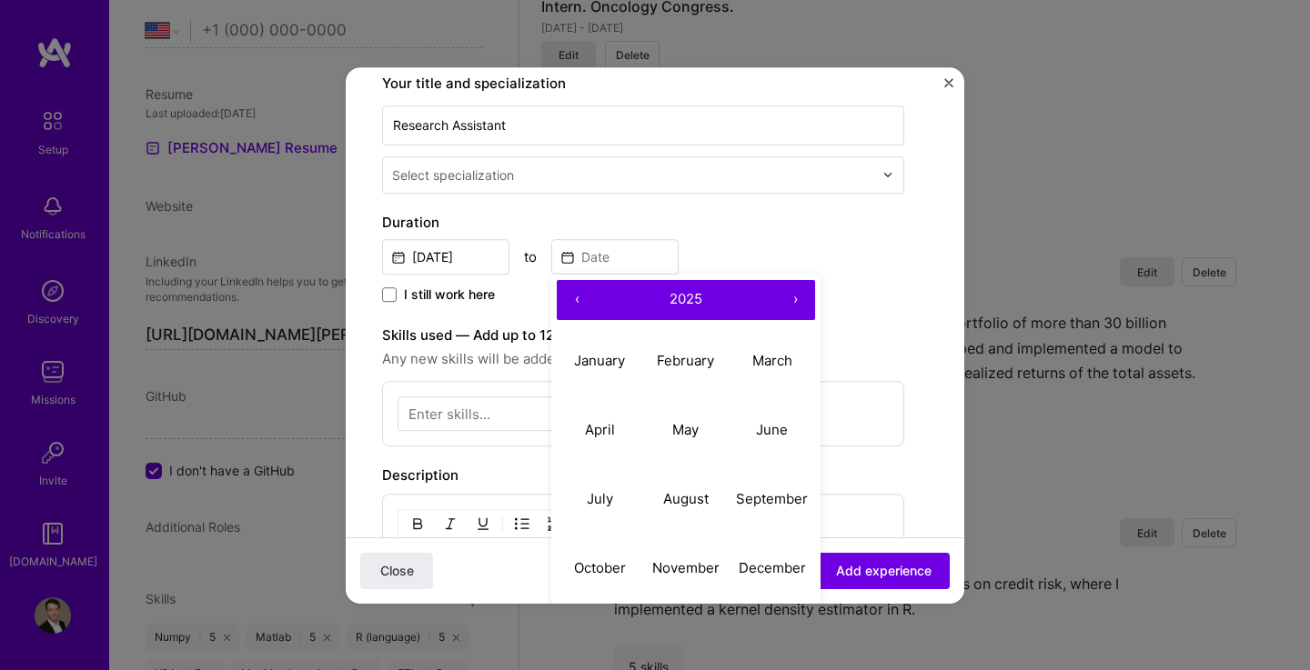
click at [577, 297] on button "‹" at bounding box center [577, 300] width 40 height 40
click at [780, 363] on abbr "March" at bounding box center [772, 360] width 40 height 17
type input "[DATE]"
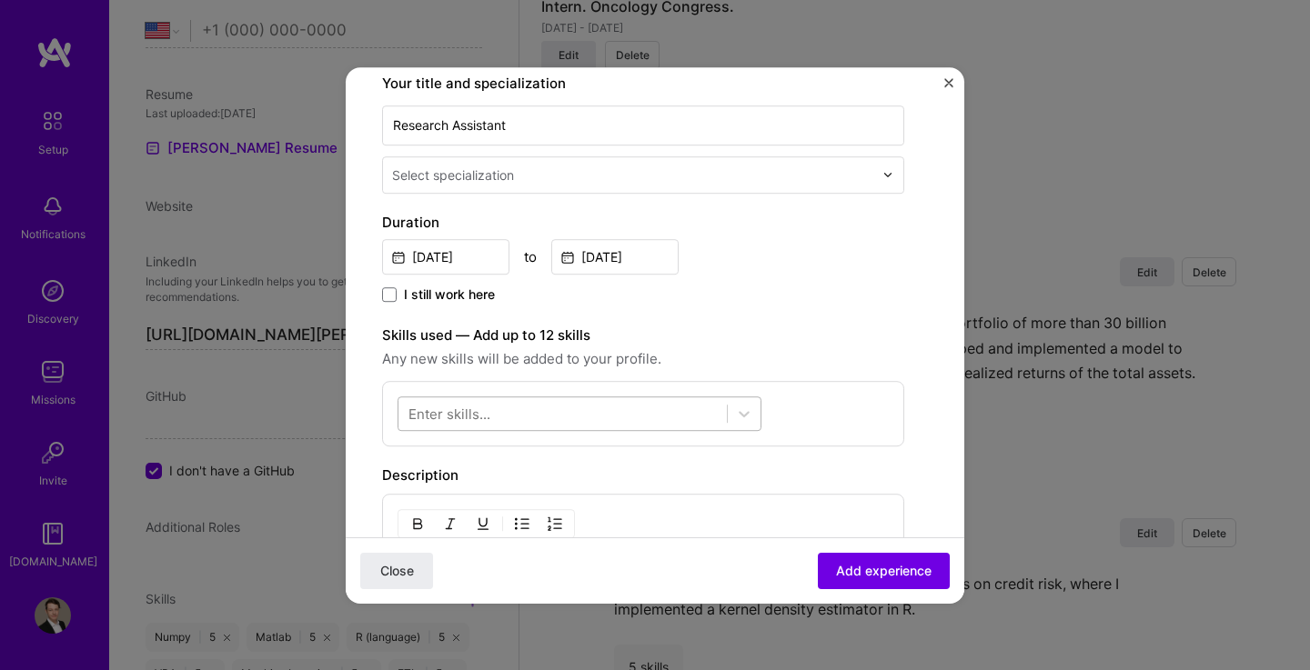
click at [617, 408] on div at bounding box center [562, 413] width 328 height 30
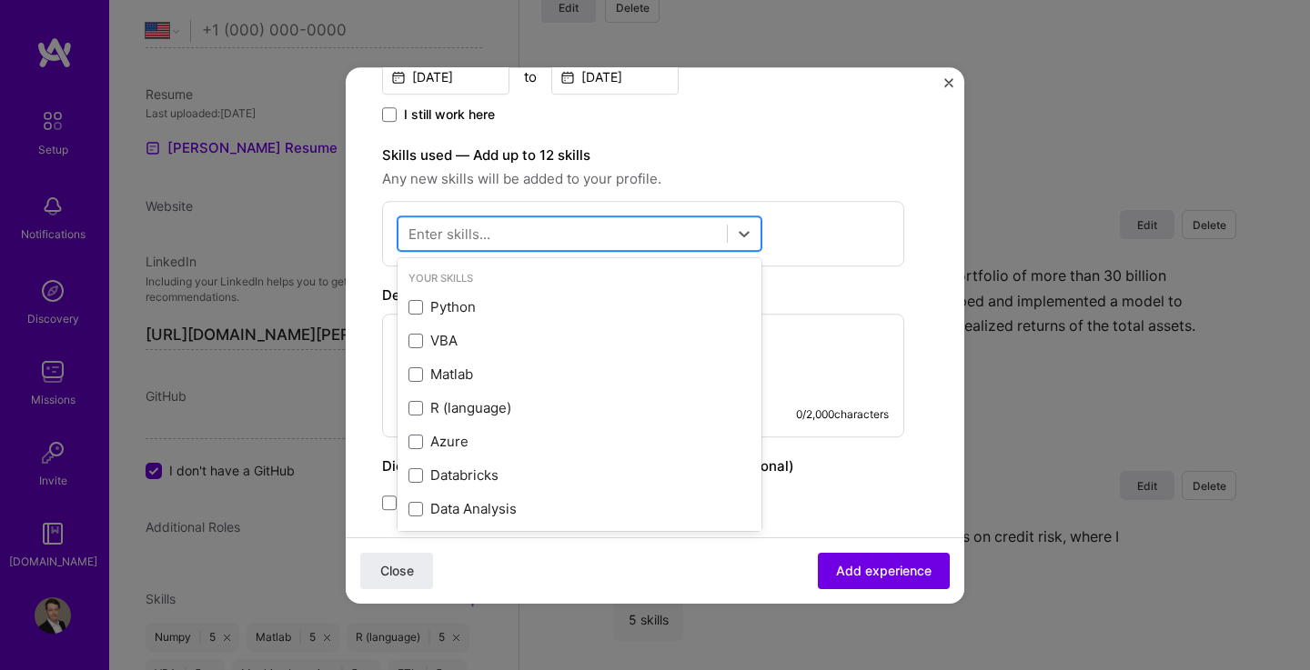
scroll to position [523, 0]
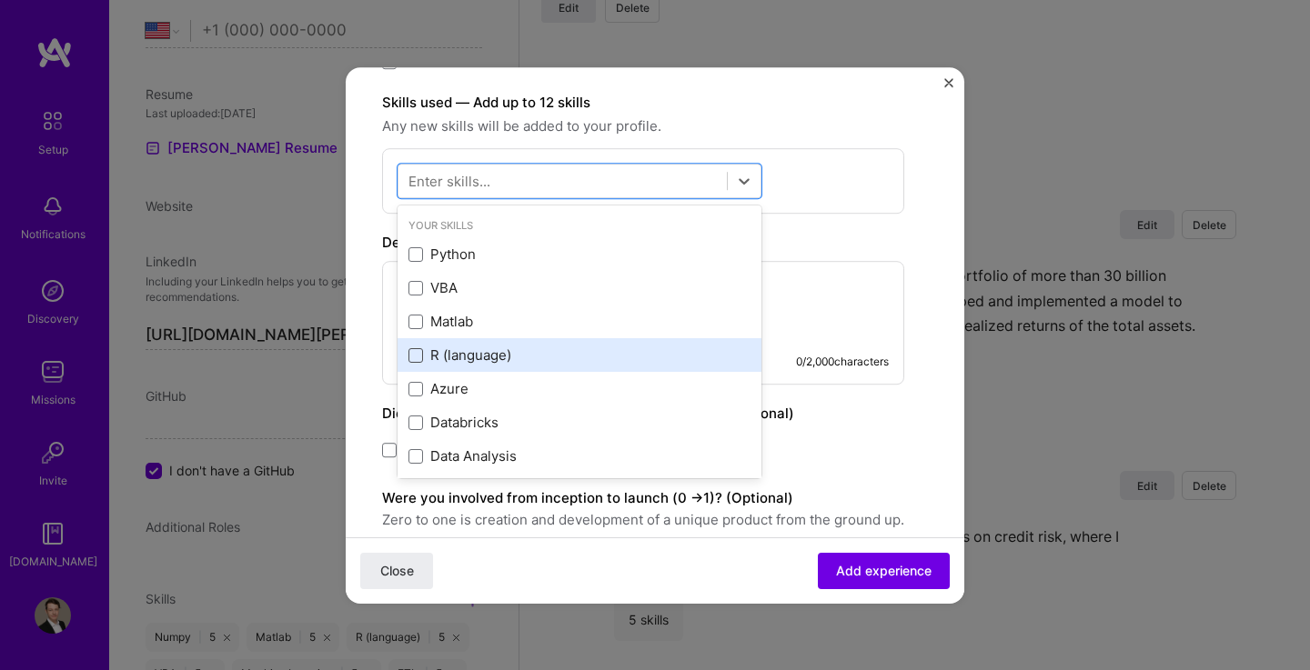
click at [422, 357] on span at bounding box center [415, 355] width 15 height 15
click at [0, 0] on input "checkbox" at bounding box center [0, 0] width 0 height 0
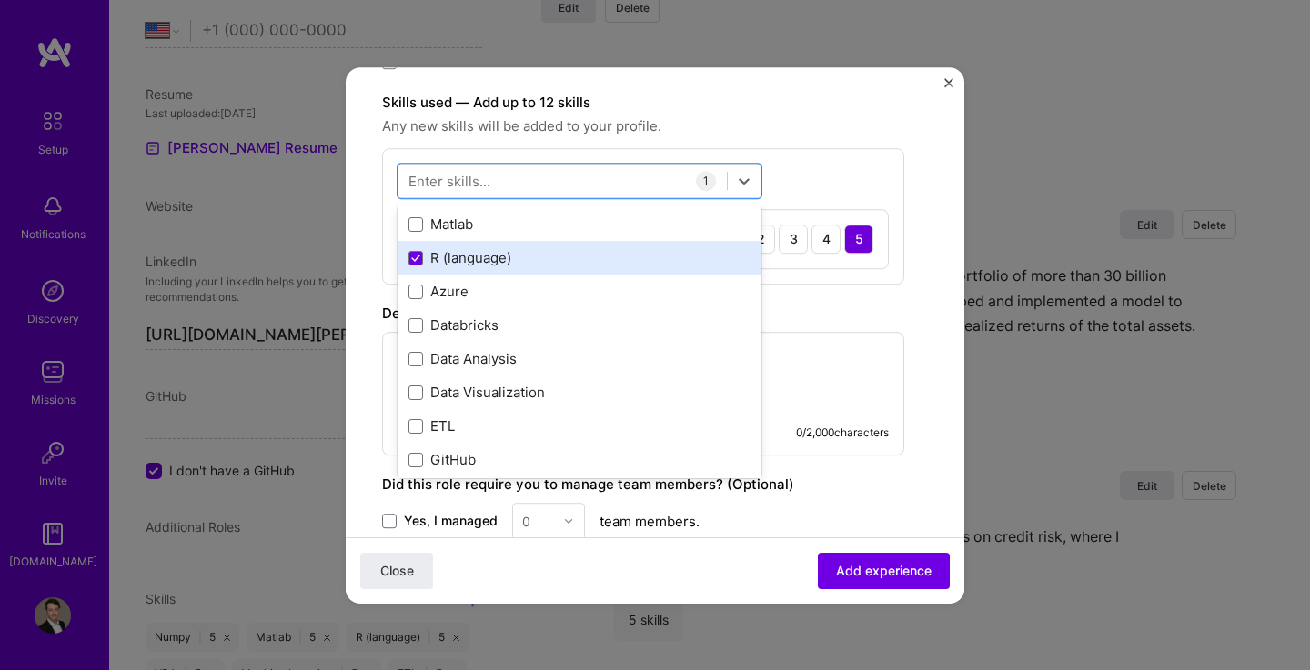
scroll to position [119, 0]
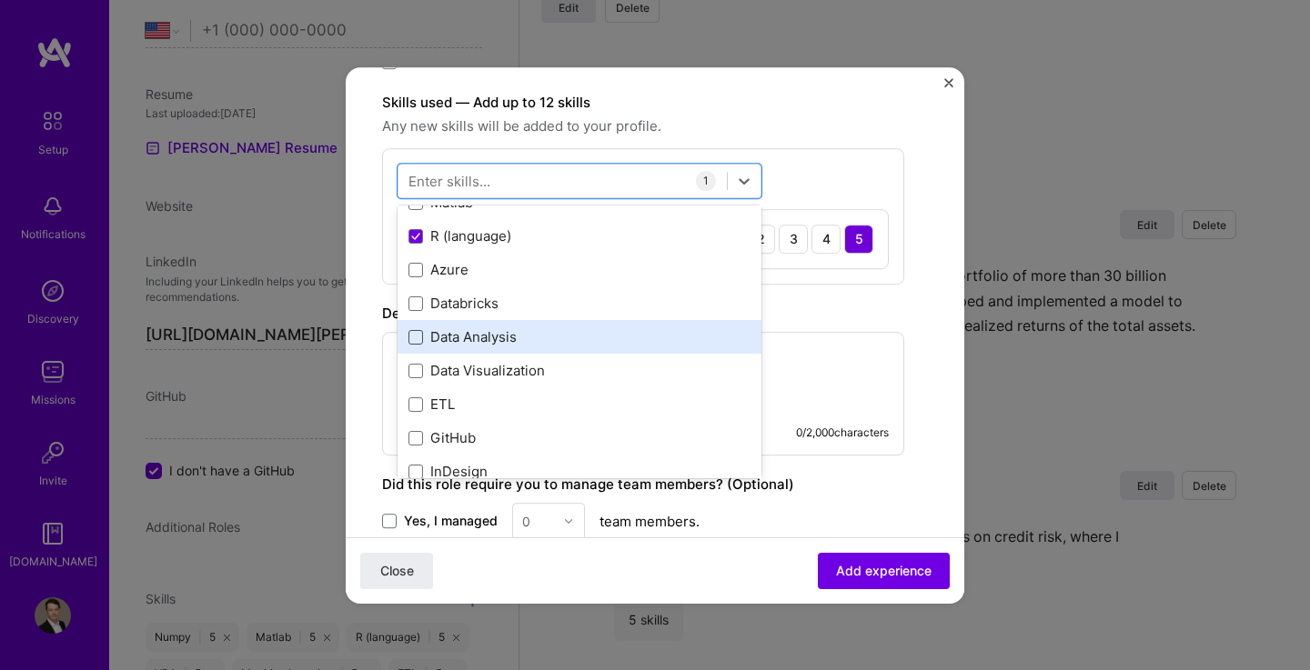
click at [417, 337] on span at bounding box center [415, 337] width 15 height 15
click at [0, 0] on input "checkbox" at bounding box center [0, 0] width 0 height 0
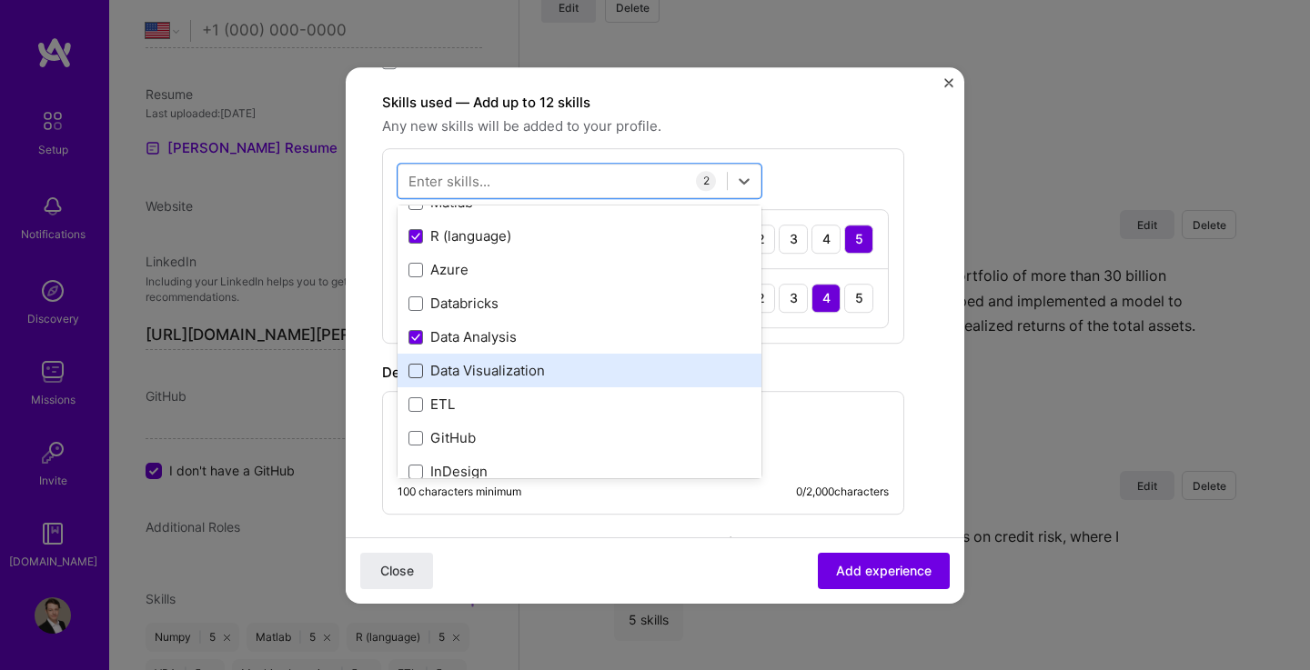
click at [418, 373] on span at bounding box center [415, 371] width 15 height 15
click at [0, 0] on input "checkbox" at bounding box center [0, 0] width 0 height 0
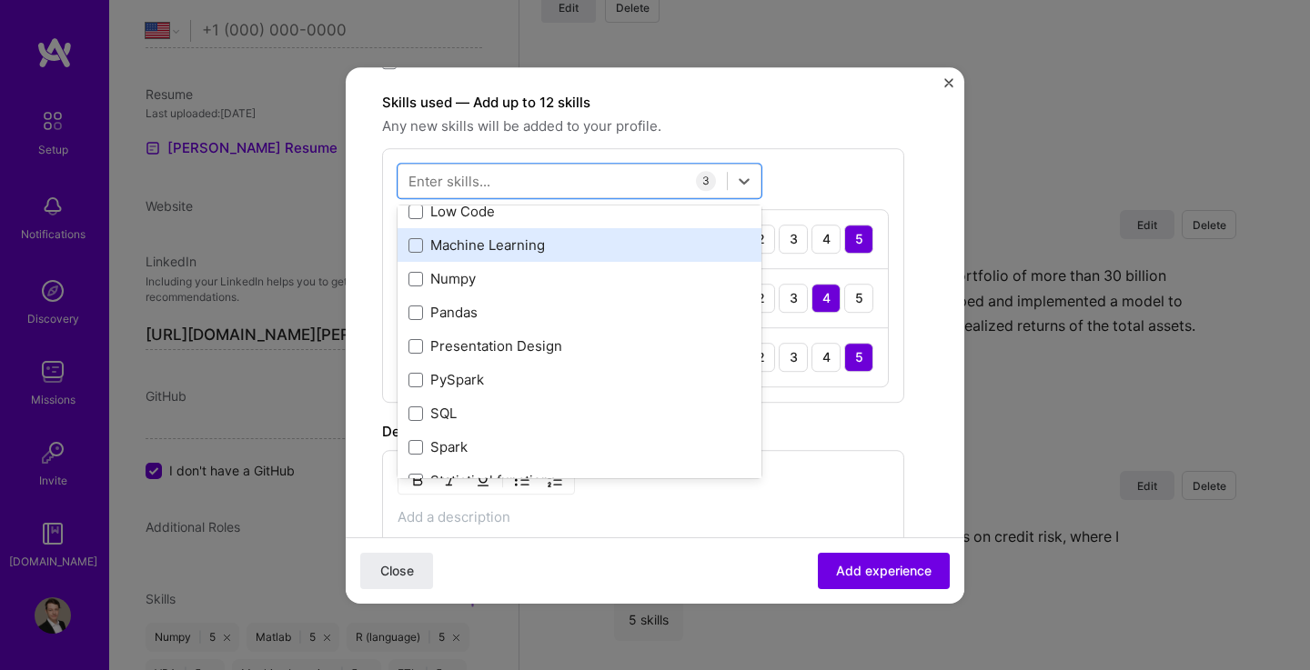
scroll to position [447, 0]
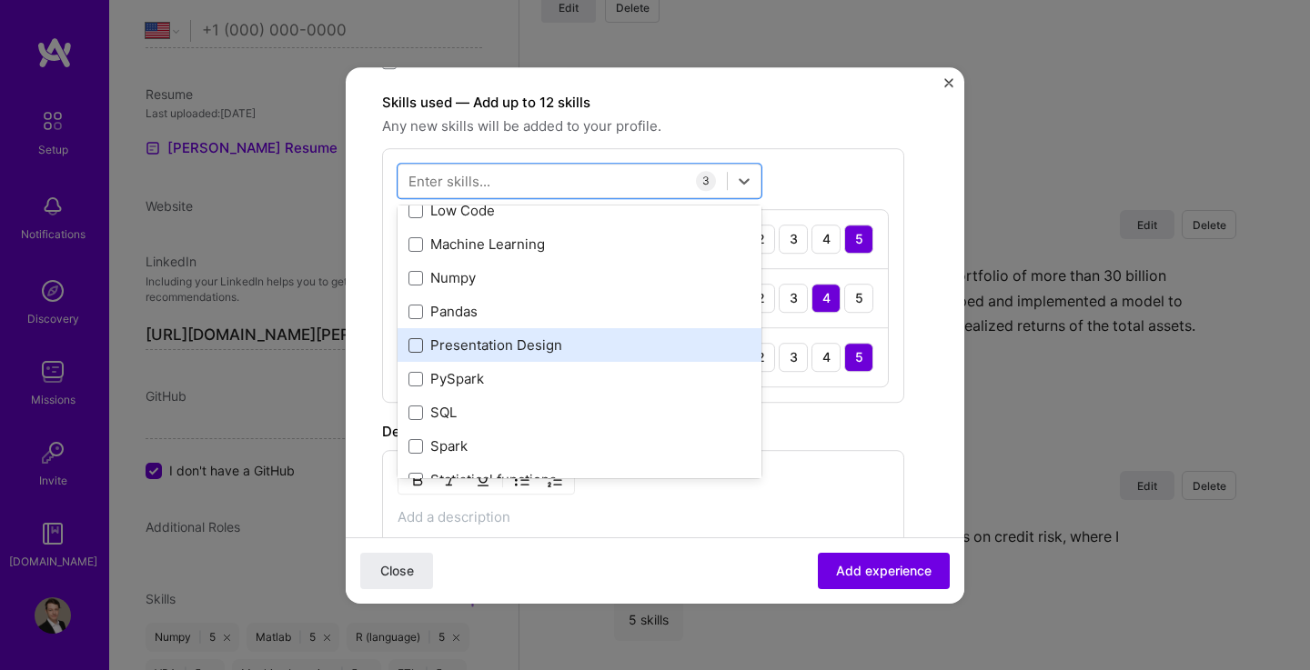
click at [411, 346] on span at bounding box center [415, 345] width 15 height 15
click at [0, 0] on input "checkbox" at bounding box center [0, 0] width 0 height 0
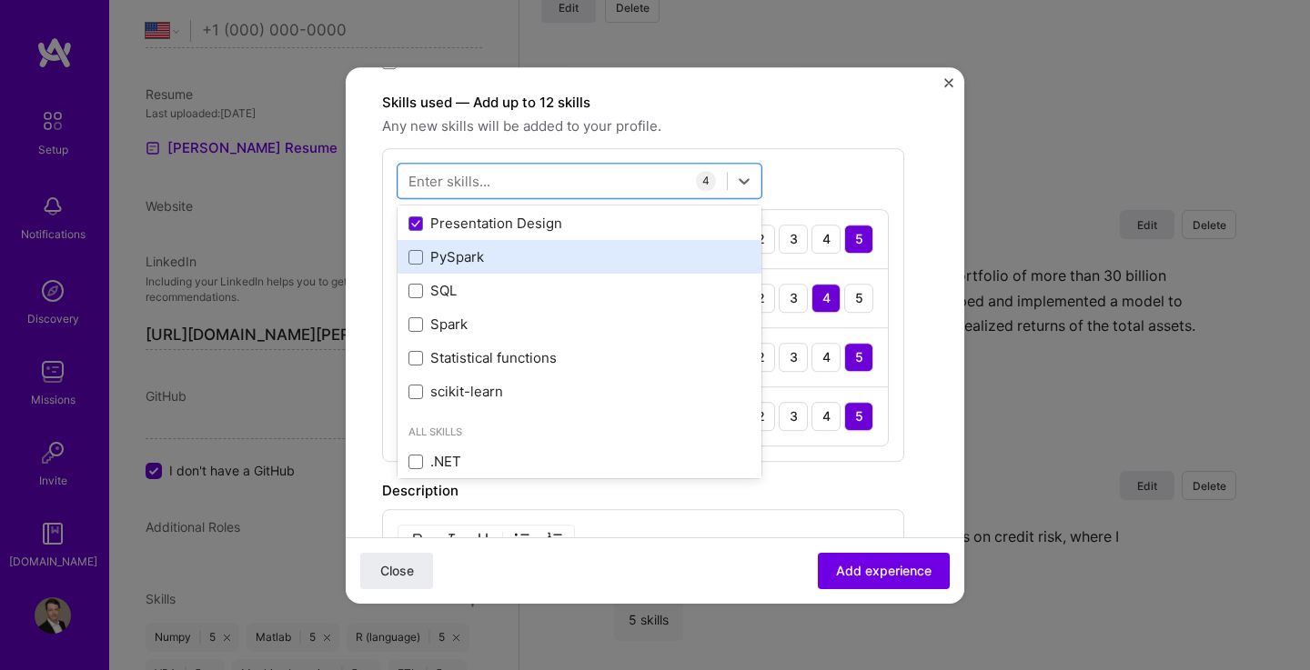
scroll to position [571, 0]
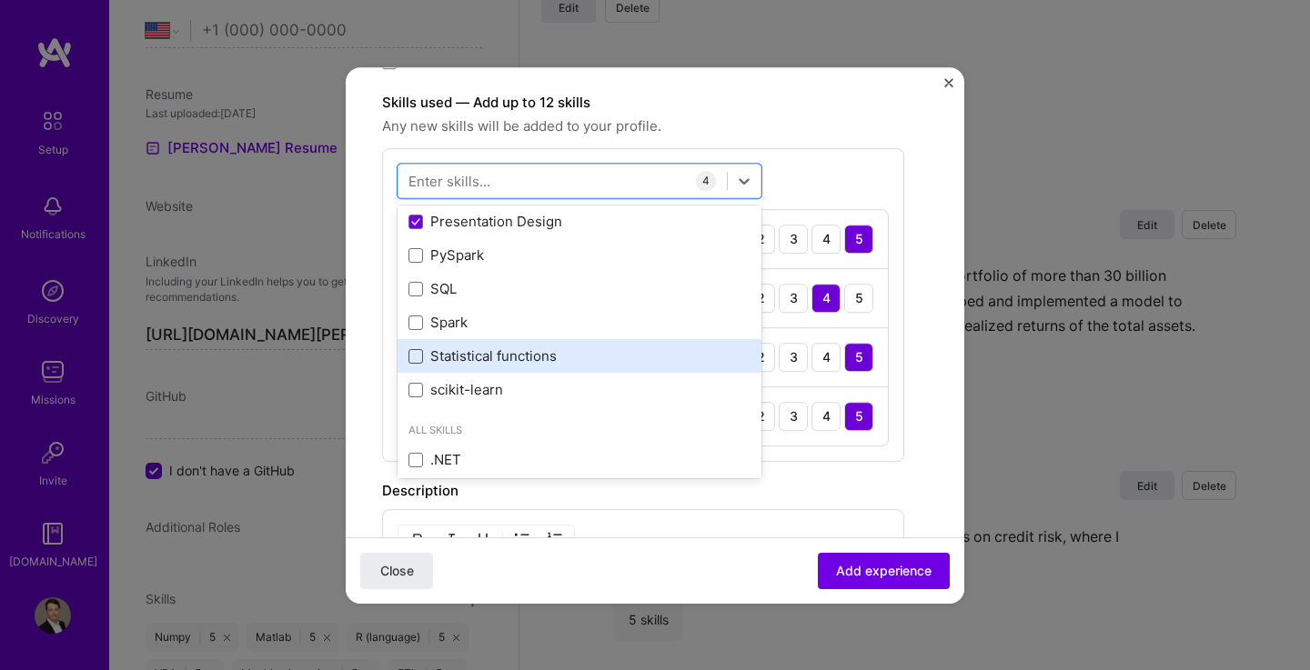
click at [421, 357] on span at bounding box center [415, 356] width 15 height 15
click at [0, 0] on input "checkbox" at bounding box center [0, 0] width 0 height 0
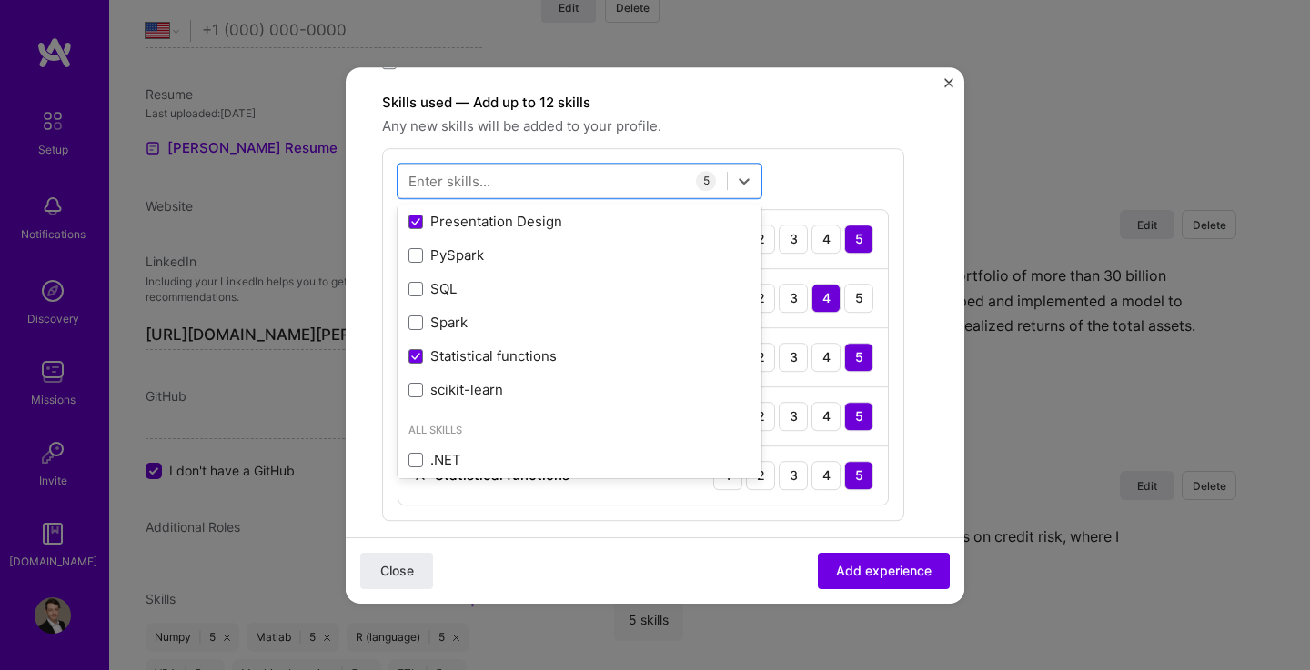
click at [918, 267] on form "Create a job experience Jobs help companies understand your past experience. Co…" at bounding box center [655, 333] width 618 height 1505
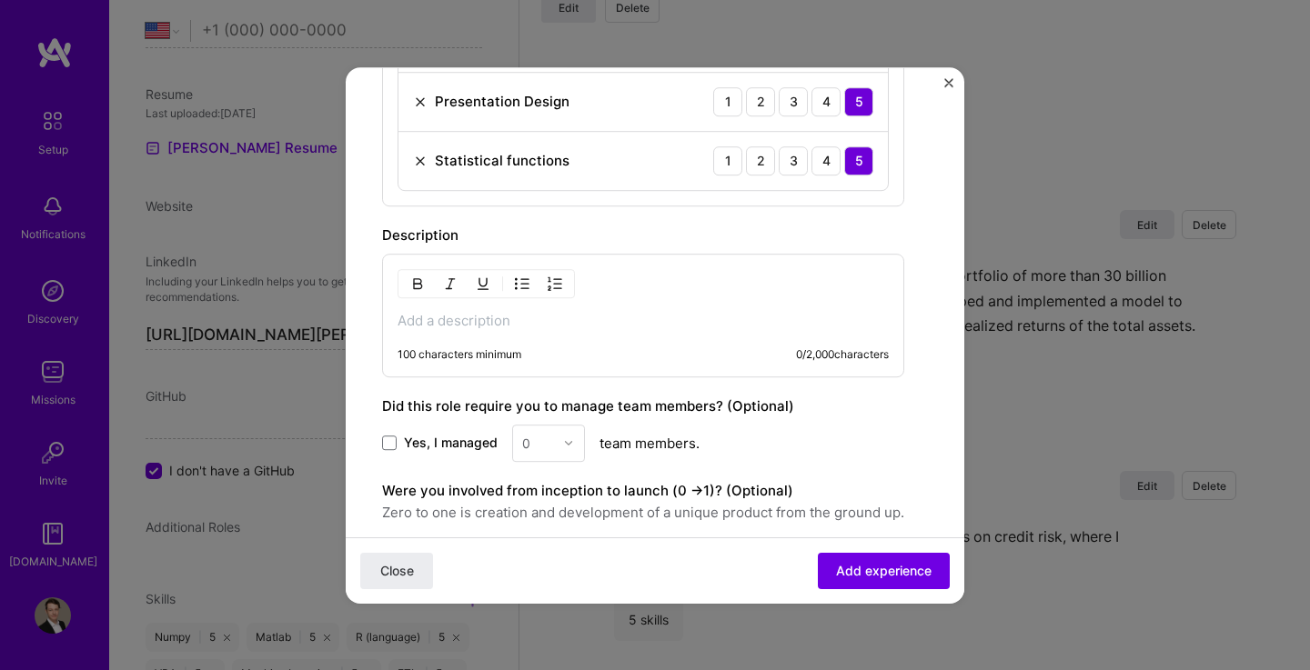
scroll to position [924, 0]
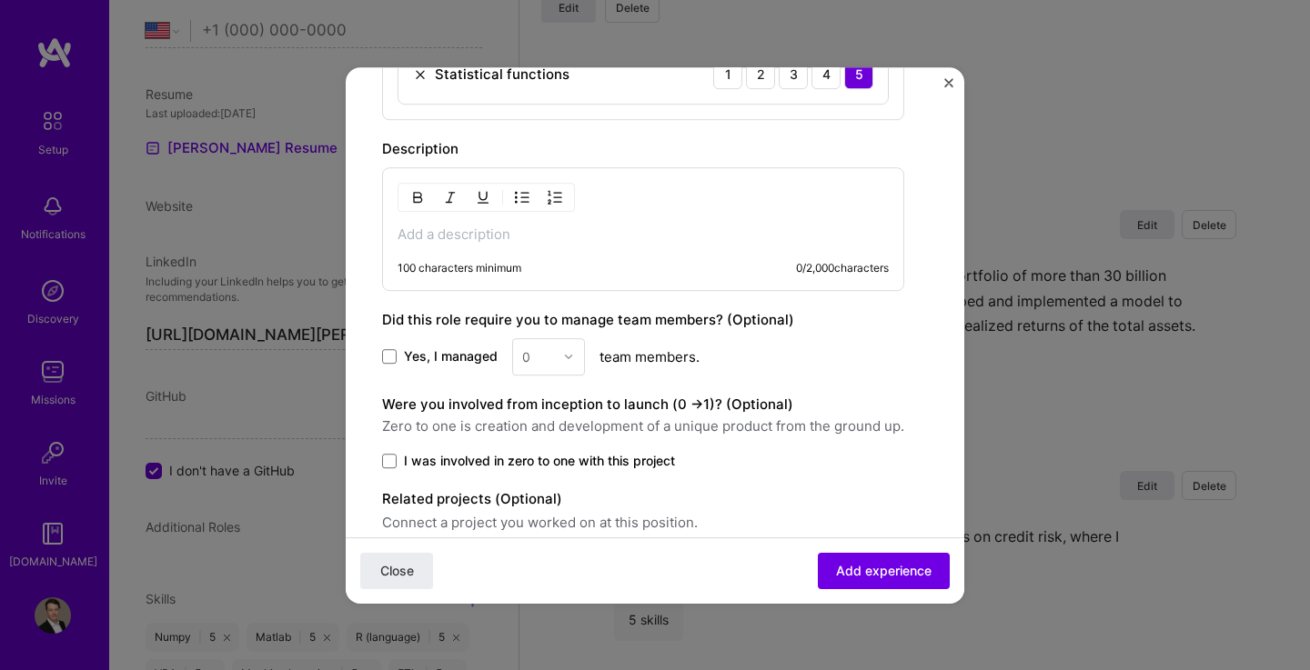
click at [637, 239] on p at bounding box center [642, 235] width 491 height 18
click at [585, 234] on p at bounding box center [642, 235] width 491 height 18
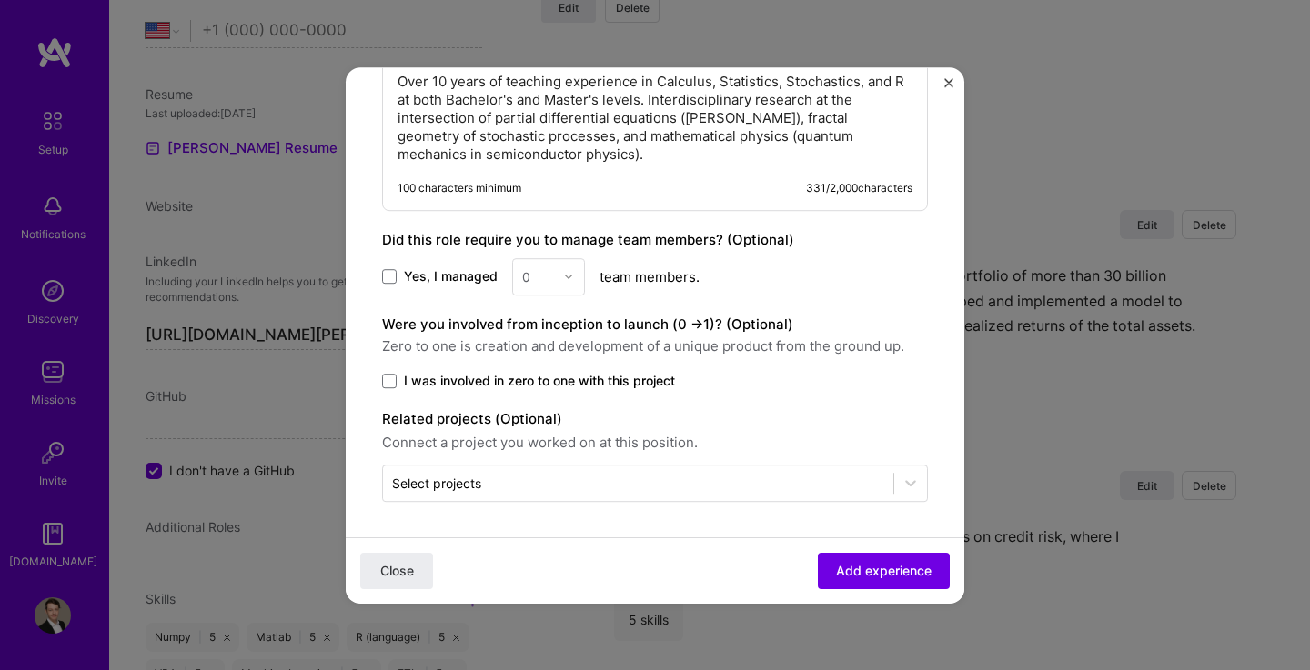
scroll to position [1076, 0]
click at [394, 279] on span at bounding box center [389, 277] width 15 height 15
click at [0, 0] on input "Yes, I managed" at bounding box center [0, 0] width 0 height 0
click at [573, 279] on div at bounding box center [573, 277] width 21 height 35
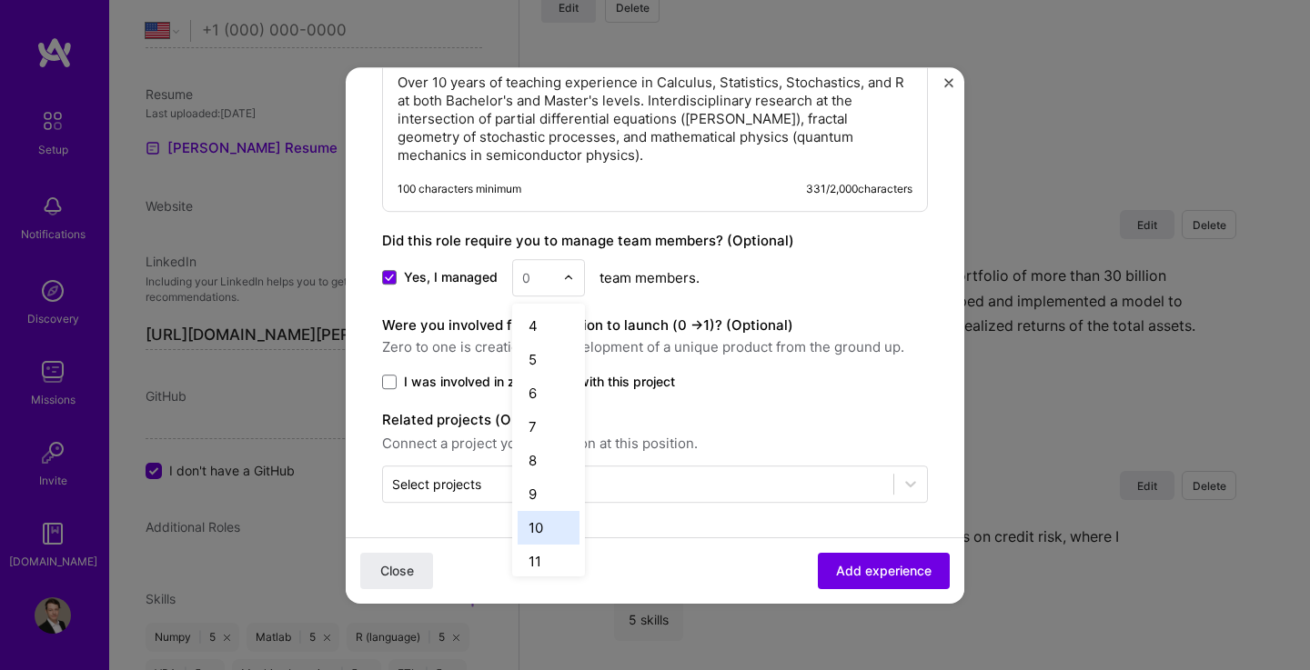
click at [554, 525] on div "10" at bounding box center [548, 528] width 62 height 34
click at [386, 381] on span at bounding box center [389, 382] width 15 height 15
click at [0, 0] on input "I was involved in zero to one with this project" at bounding box center [0, 0] width 0 height 0
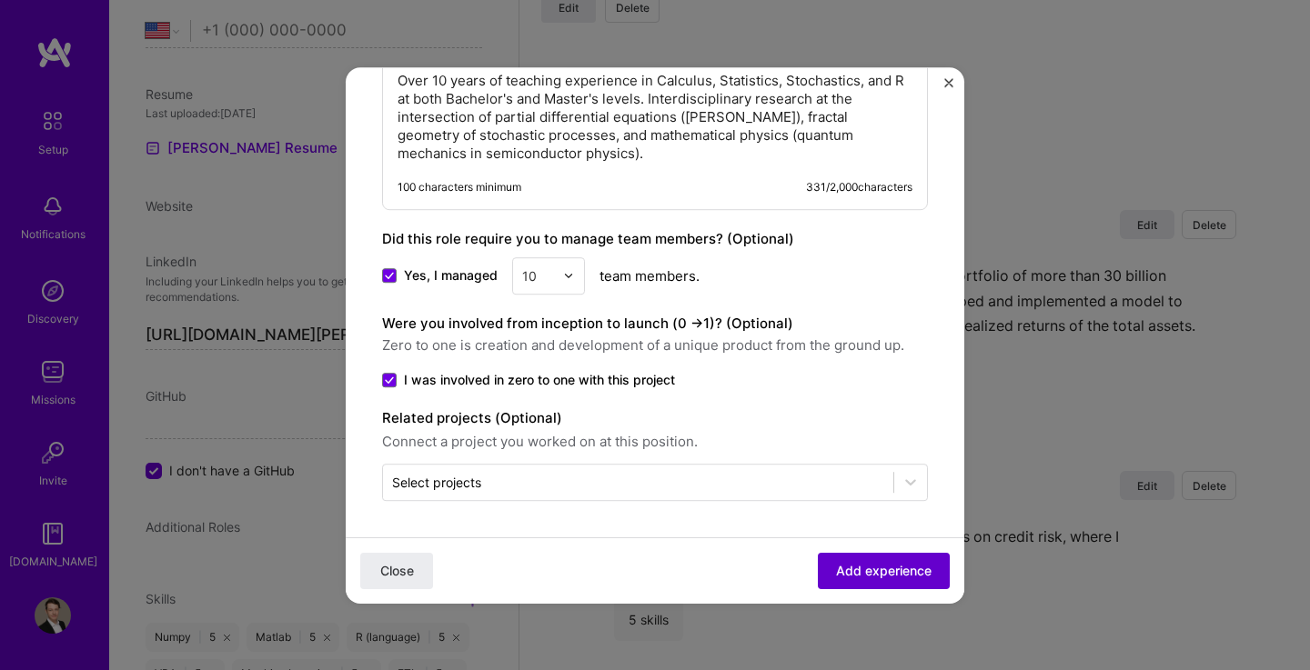
click at [836, 562] on span "Add experience" at bounding box center [883, 570] width 95 height 18
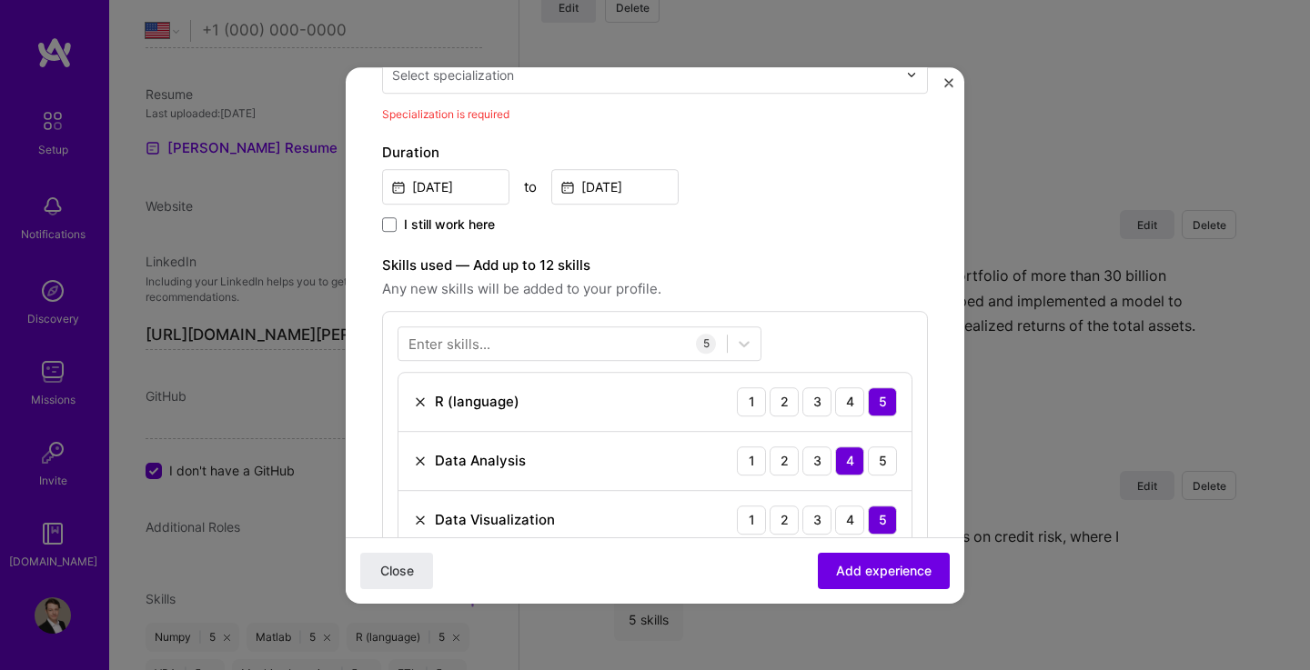
scroll to position [296, 0]
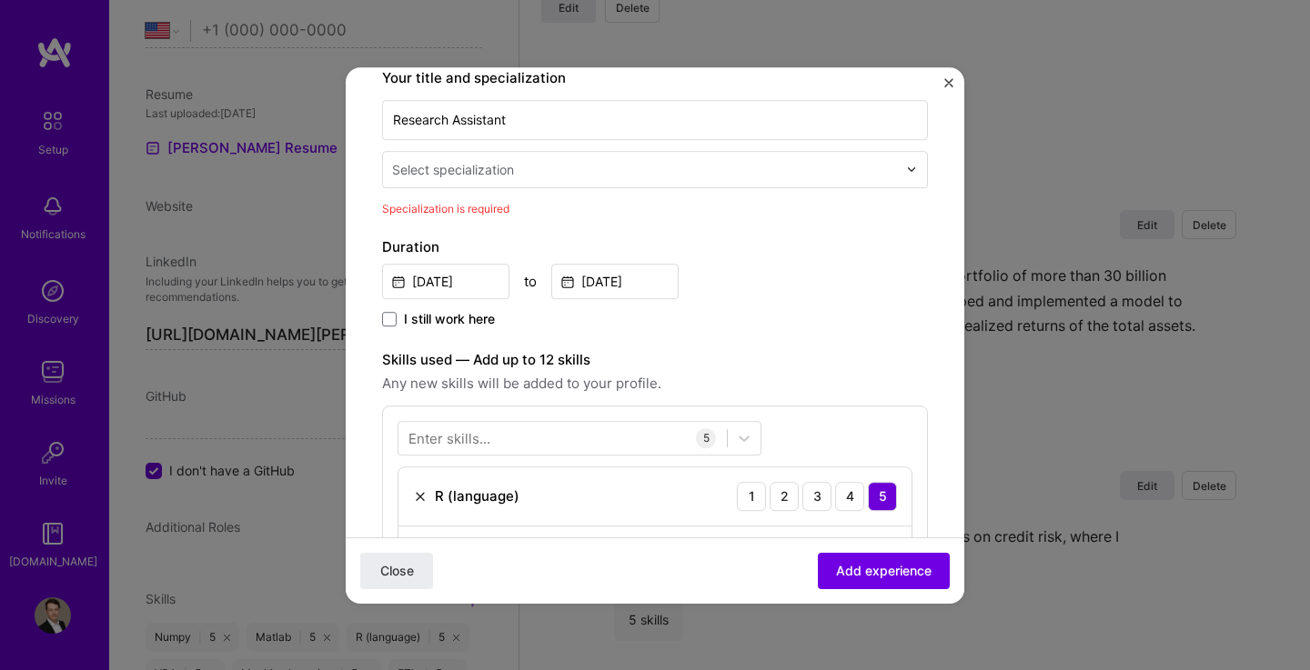
click at [608, 182] on div "Select specialization" at bounding box center [644, 169] width 523 height 35
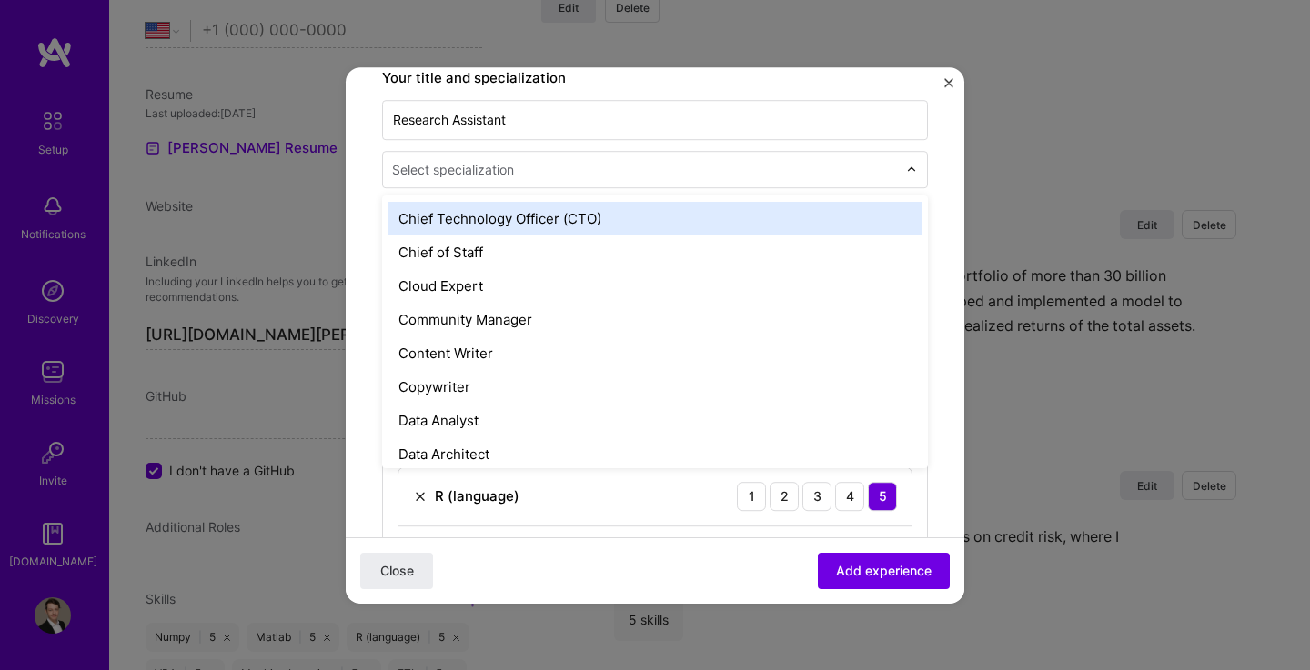
scroll to position [472, 0]
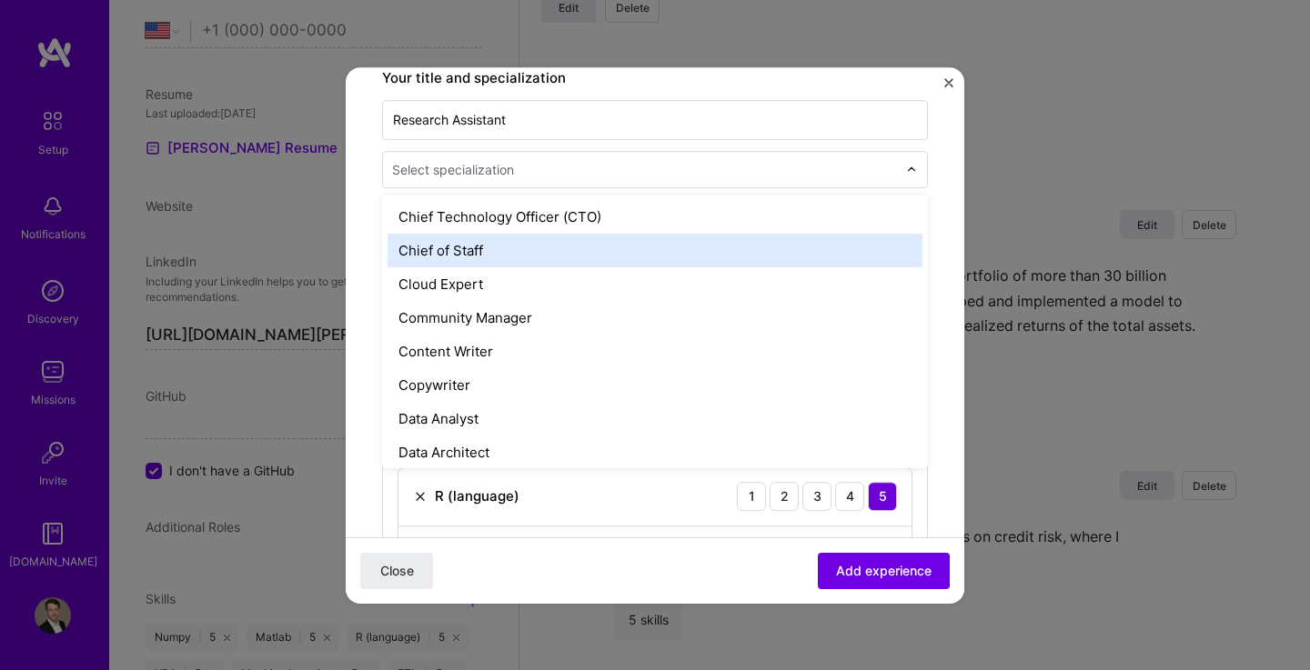
click at [583, 250] on div "Chief of Staff" at bounding box center [654, 251] width 535 height 34
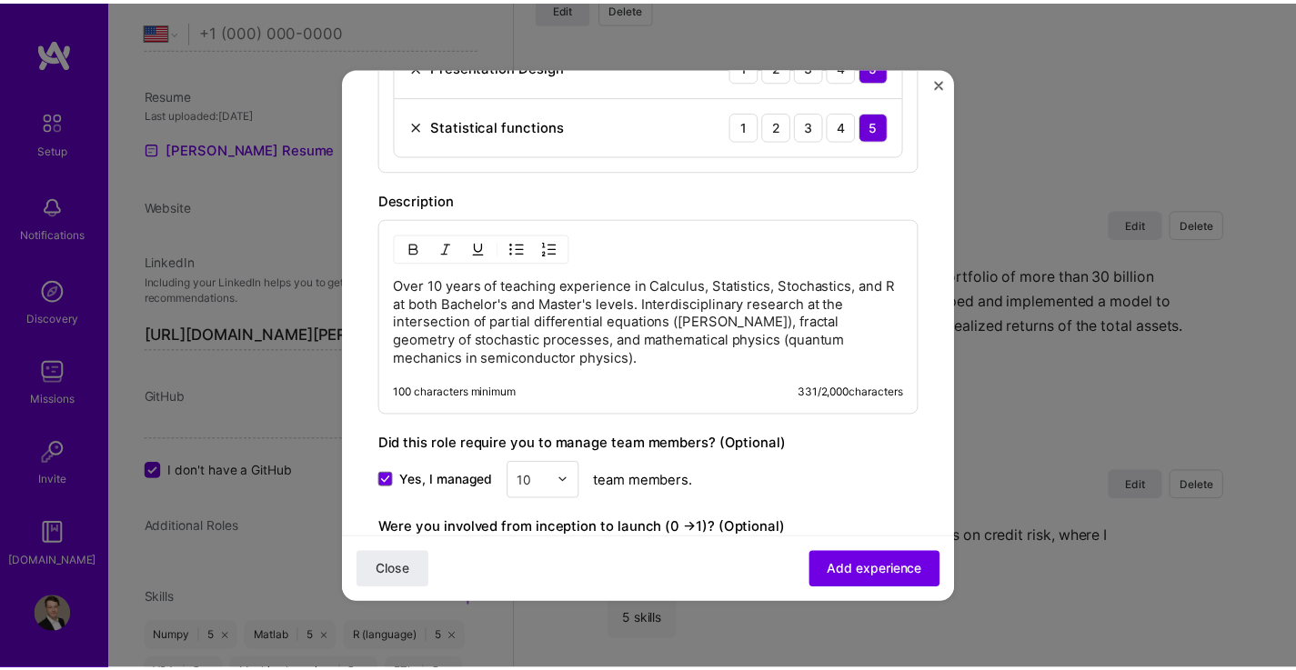
scroll to position [876, 0]
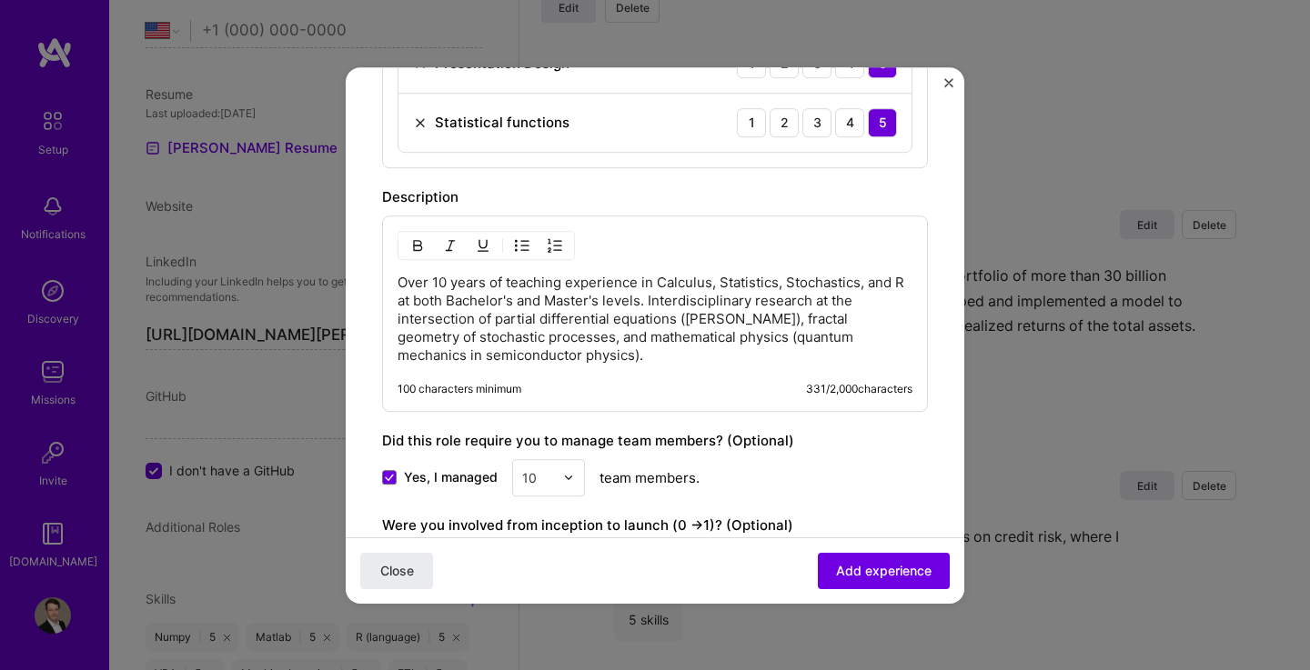
click at [672, 356] on p "Over 10 years of teaching experience in Calculus, Statistics, Stochastics, and …" at bounding box center [654, 319] width 515 height 91
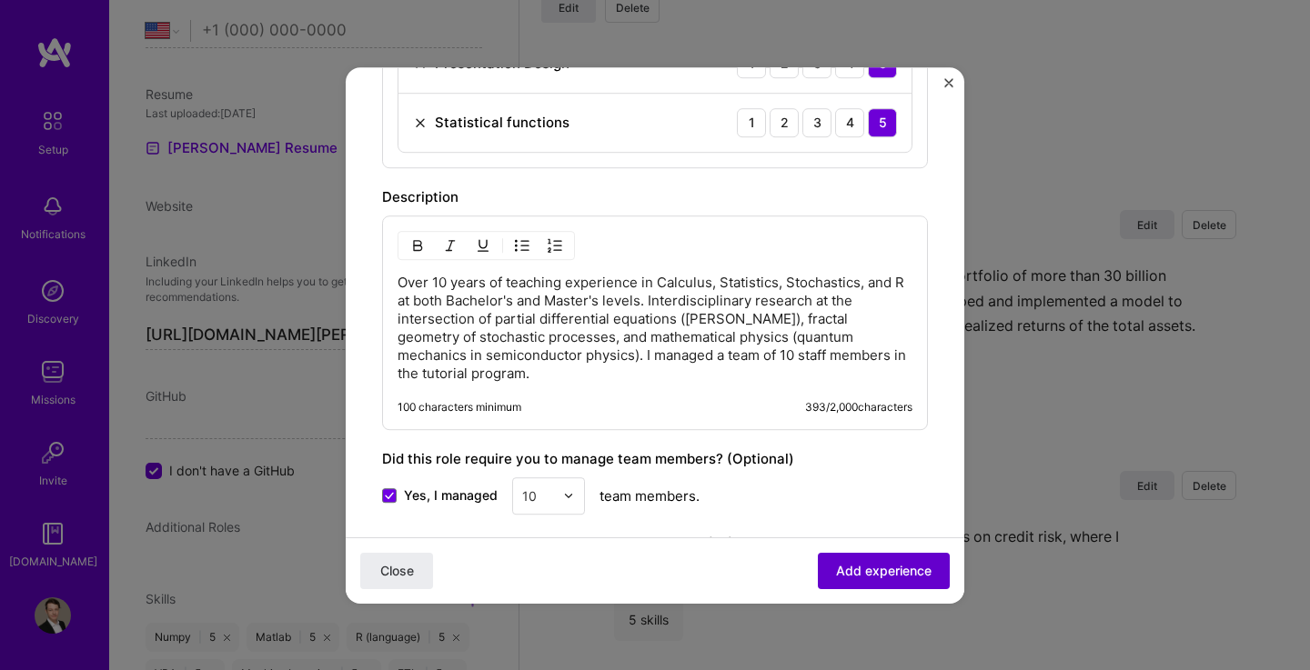
click at [875, 560] on button "Add experience" at bounding box center [884, 570] width 132 height 36
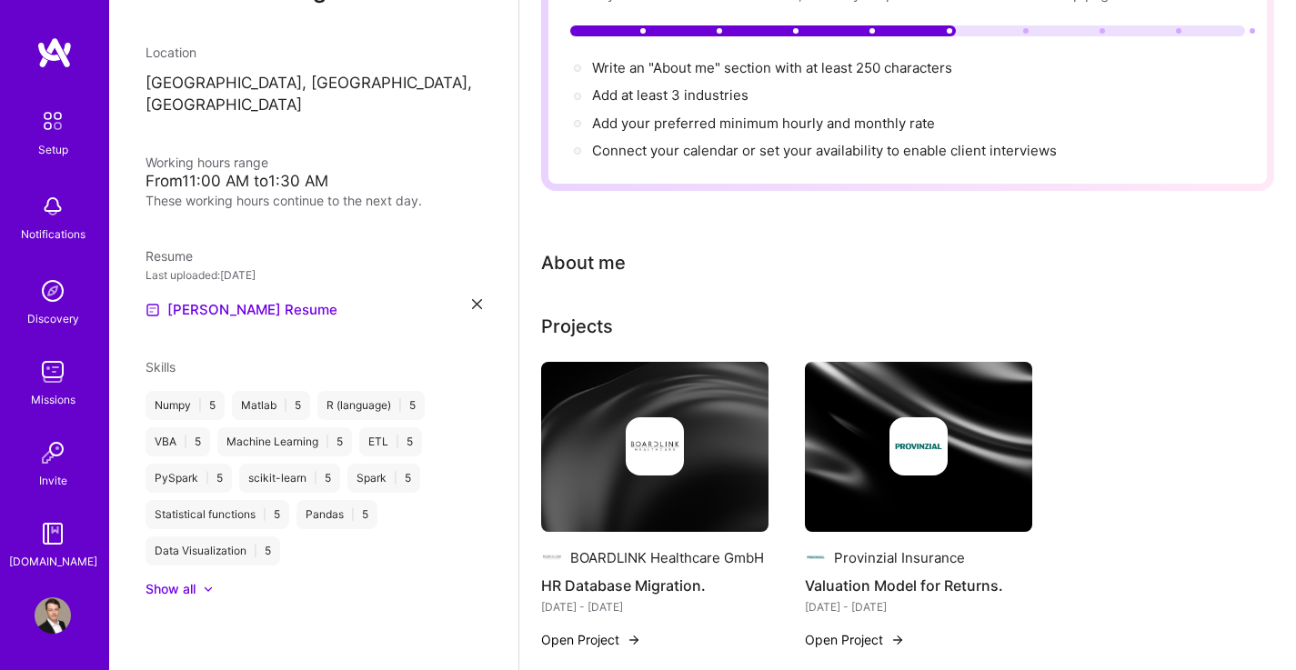
scroll to position [0, 0]
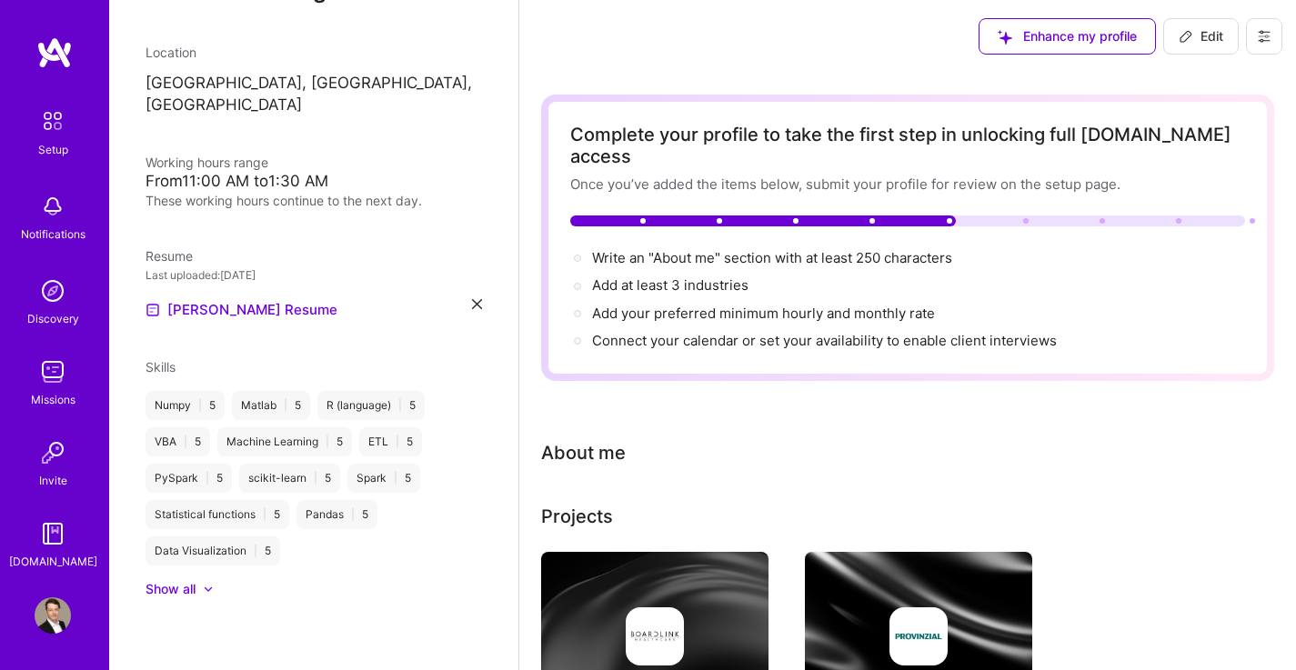
click at [1187, 42] on icon at bounding box center [1186, 36] width 15 height 15
select select "US"
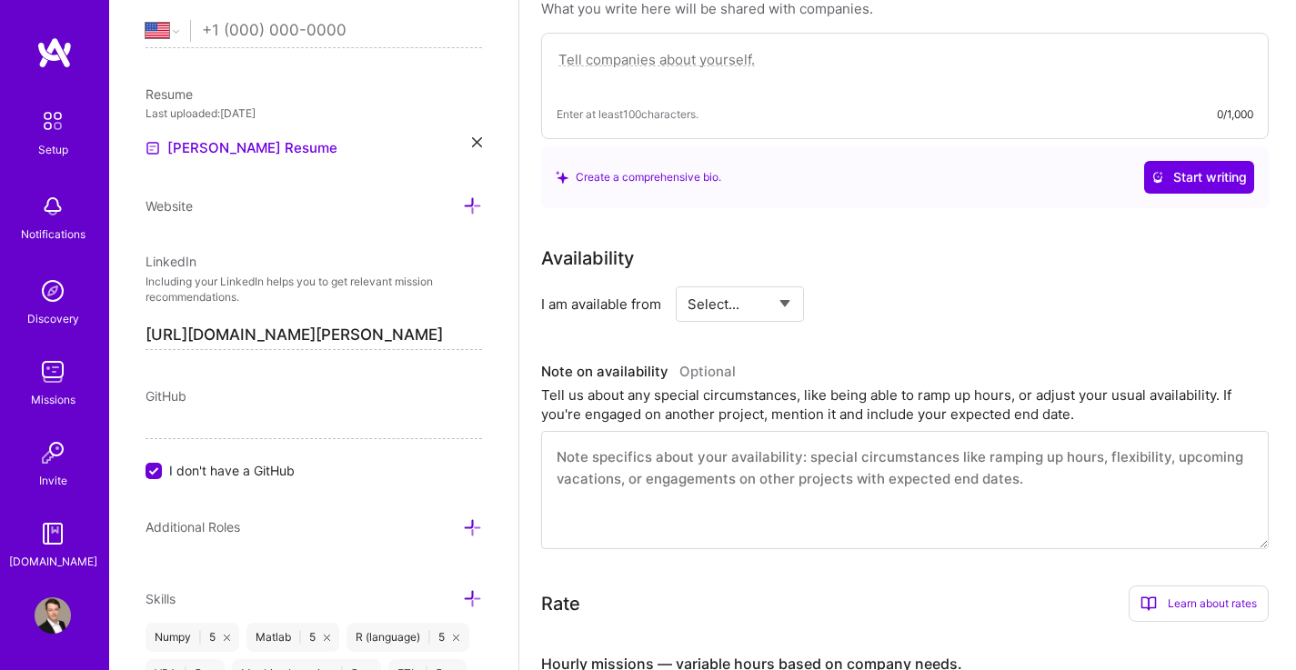
scroll to position [457, 0]
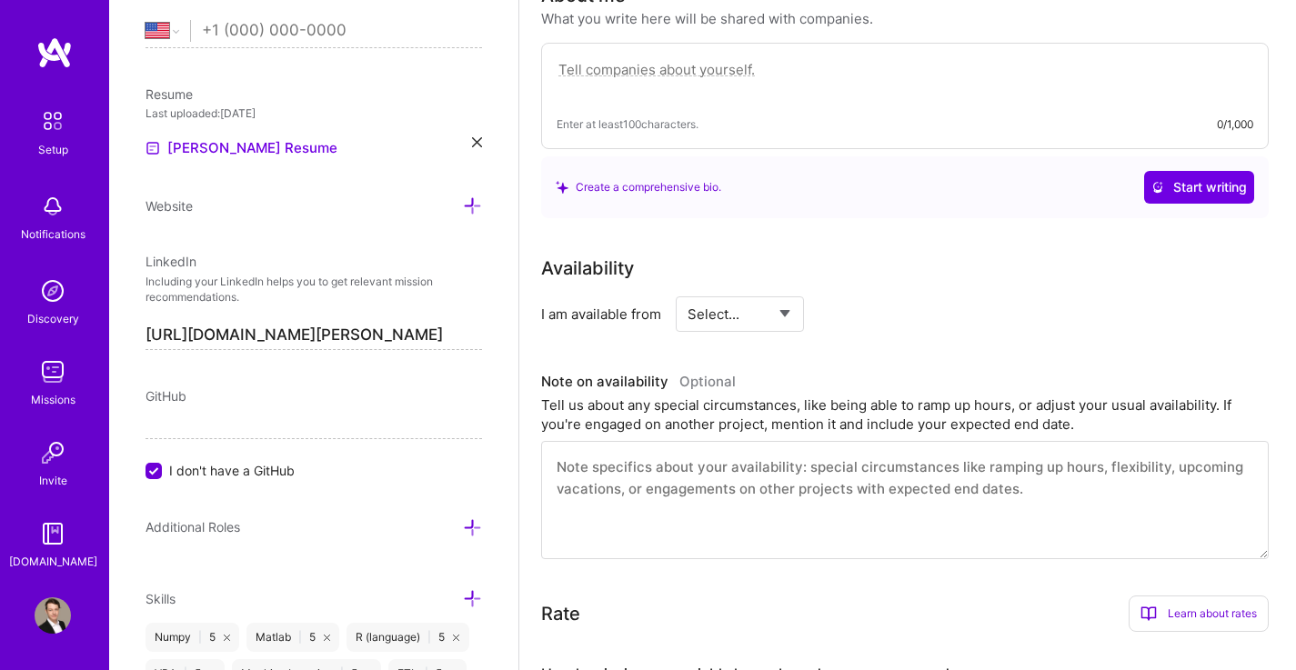
click at [756, 297] on select "Select... Right Now Future Date Not Available" at bounding box center [740, 314] width 105 height 46
select select "Right Now"
click at [688, 291] on select "Select... Right Now Future Date Not Available" at bounding box center [740, 314] width 105 height 46
click at [887, 299] on input at bounding box center [905, 313] width 109 height 35
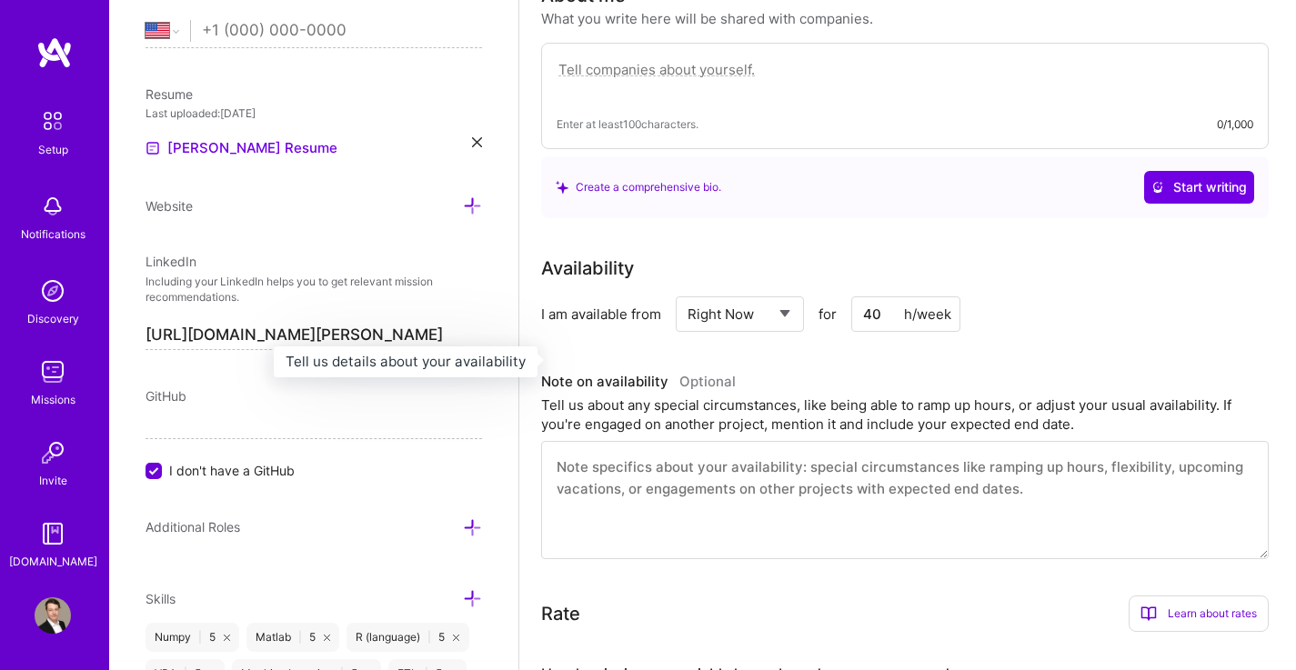
type input "40"
click at [833, 396] on div "Tell us about any special circumstances, like being able to ramp up hours, or a…" at bounding box center [905, 415] width 728 height 38
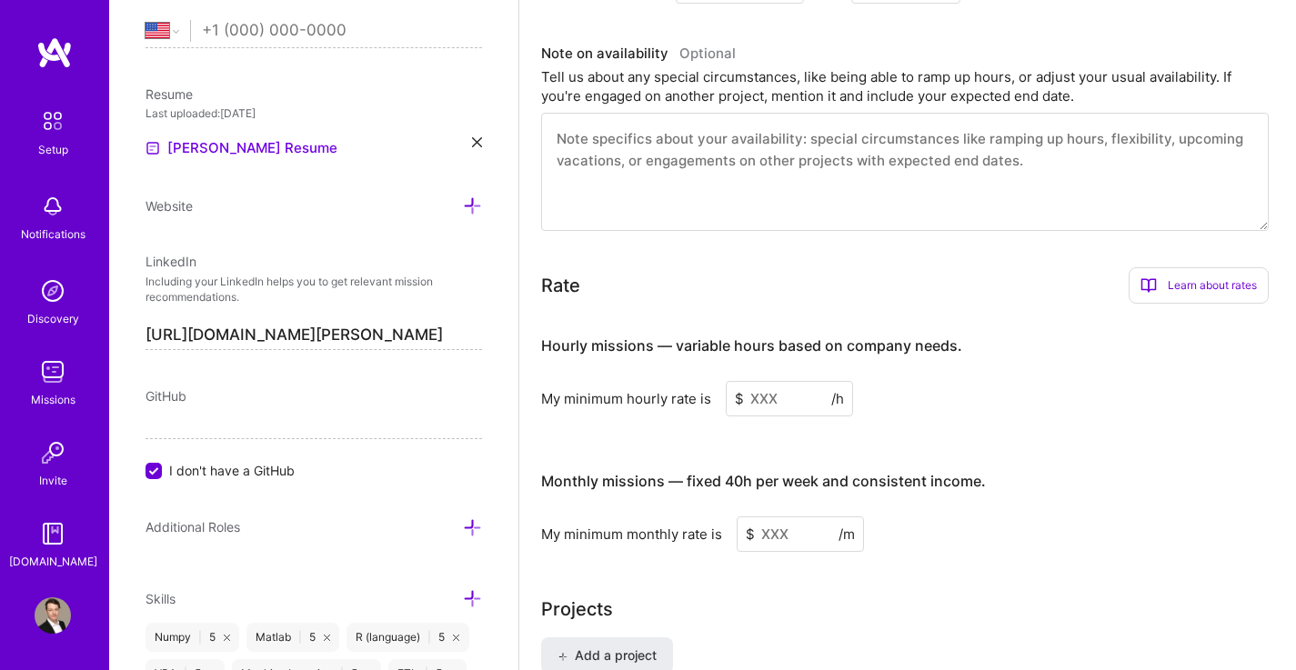
scroll to position [785, 0]
click at [789, 382] on input at bounding box center [789, 399] width 127 height 35
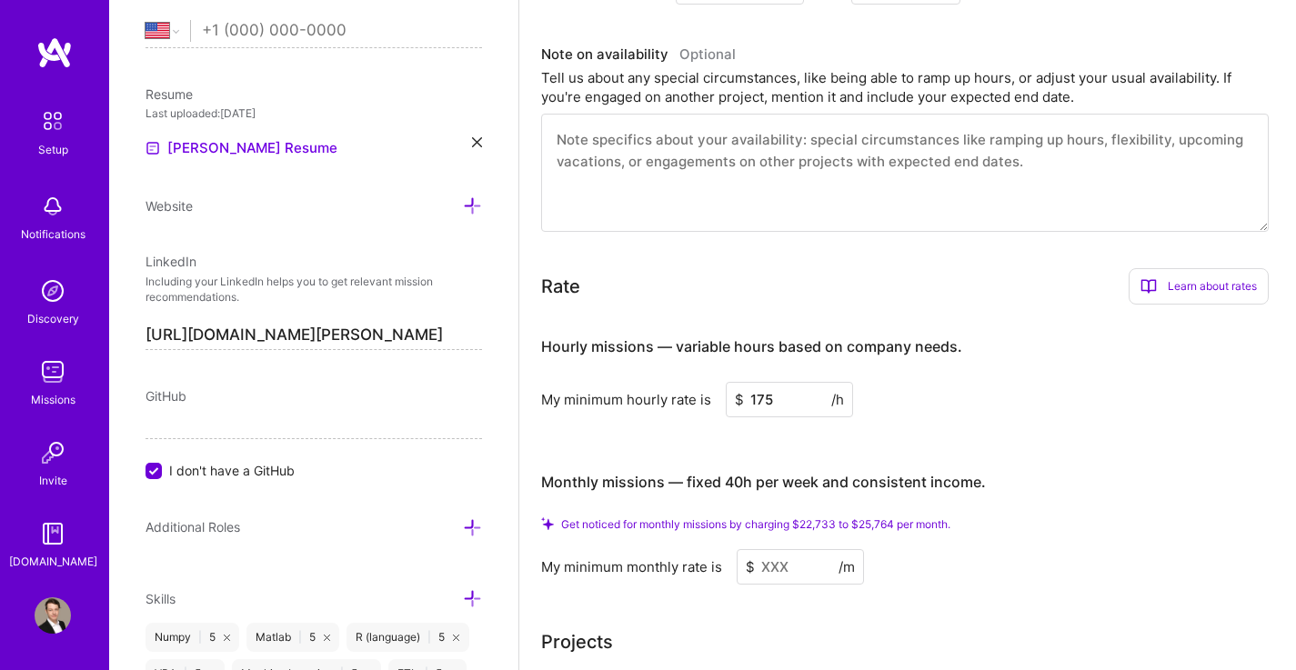
type input "175"
click at [796, 549] on input at bounding box center [800, 566] width 127 height 35
click at [1001, 354] on div "Hourly missions — variable hours based on company needs. My minimum hourly rate…" at bounding box center [905, 368] width 728 height 99
click at [790, 550] on input at bounding box center [800, 566] width 127 height 35
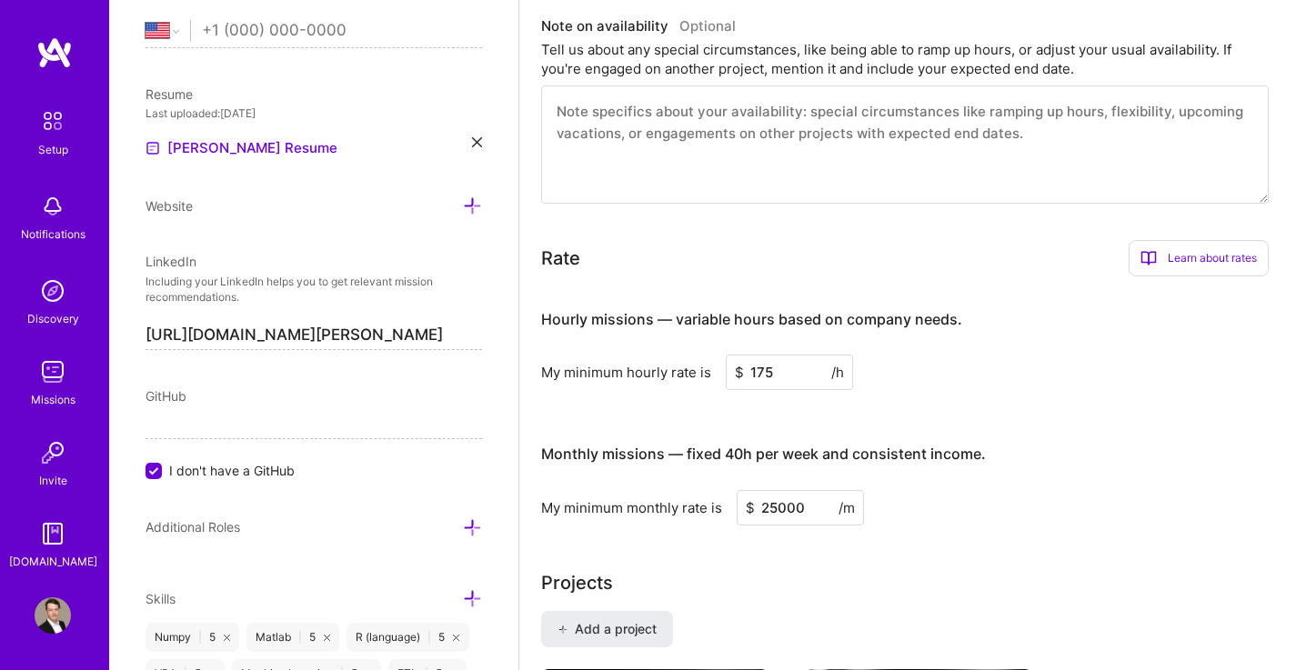
click at [889, 569] on div "Projects" at bounding box center [907, 582] width 733 height 27
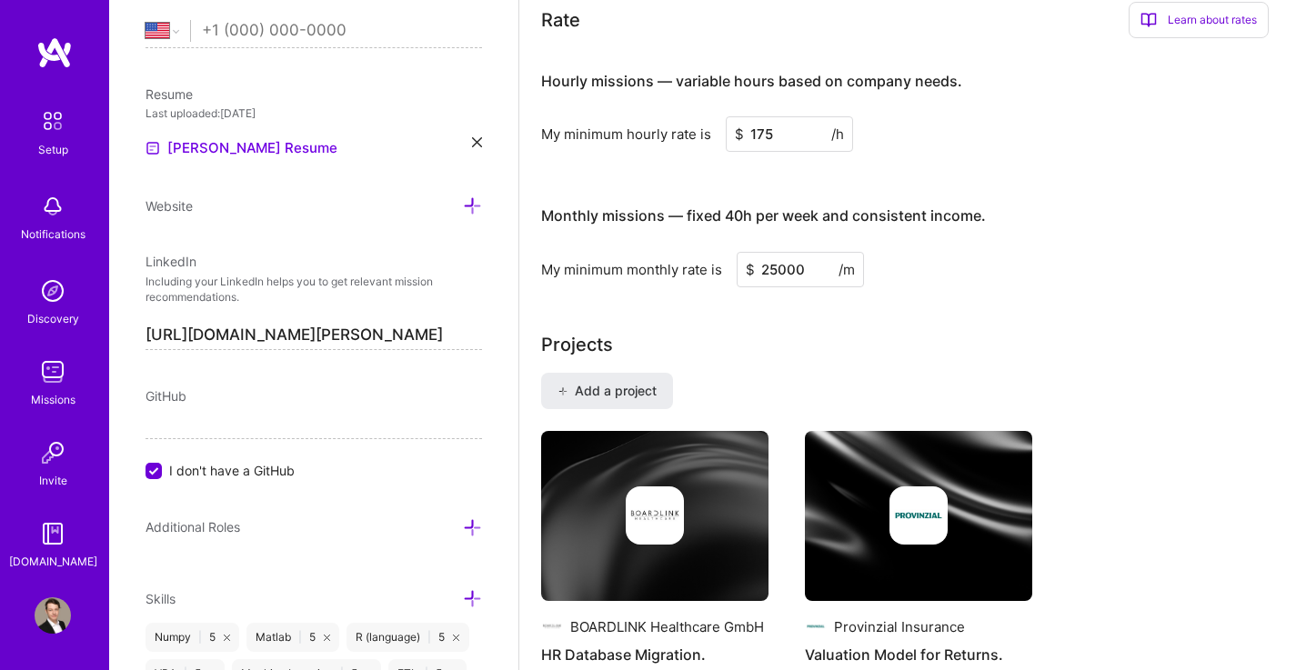
scroll to position [1028, 0]
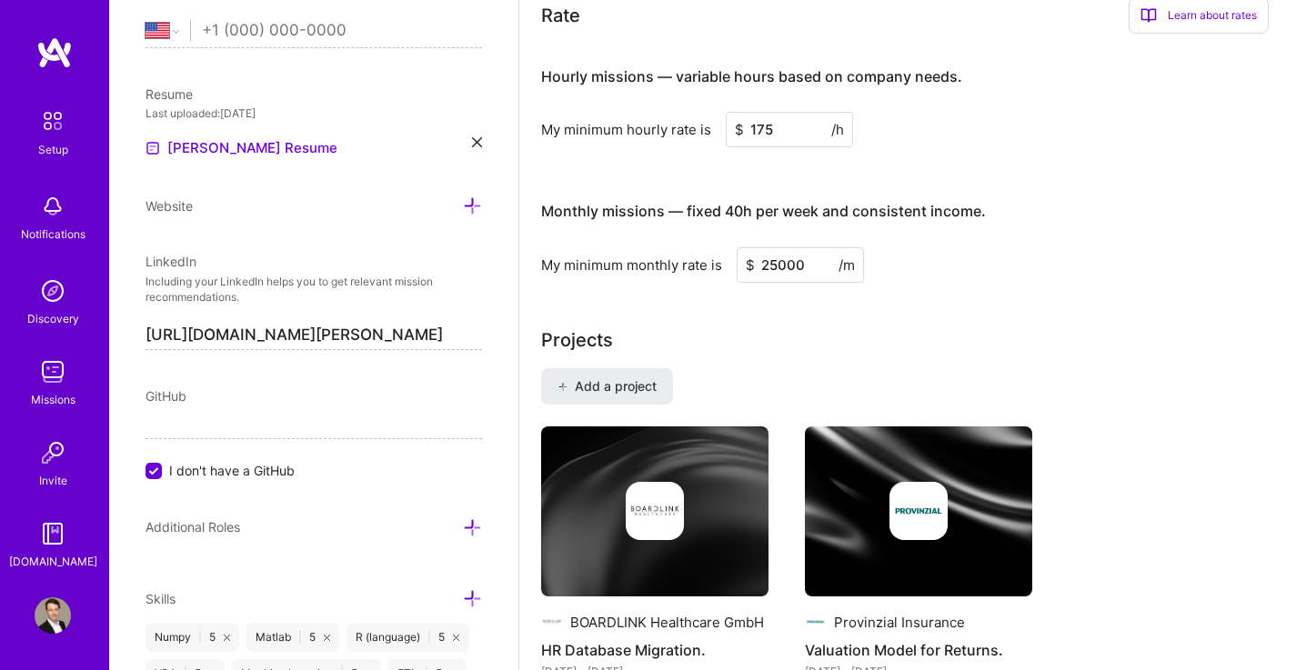
click at [777, 247] on input "25000" at bounding box center [800, 264] width 127 height 35
click at [776, 256] on input "24000" at bounding box center [800, 264] width 127 height 35
type input "24000"
click at [808, 427] on img at bounding box center [918, 512] width 227 height 171
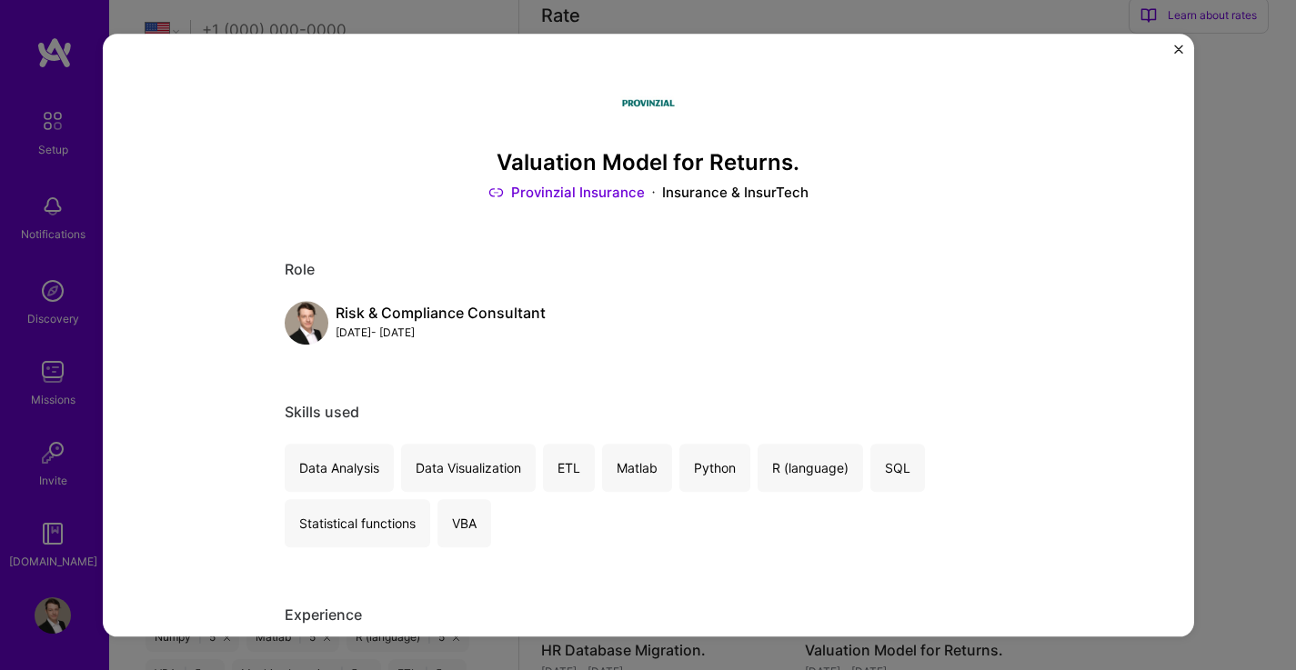
click at [808, 412] on div "Skills used" at bounding box center [649, 413] width 728 height 19
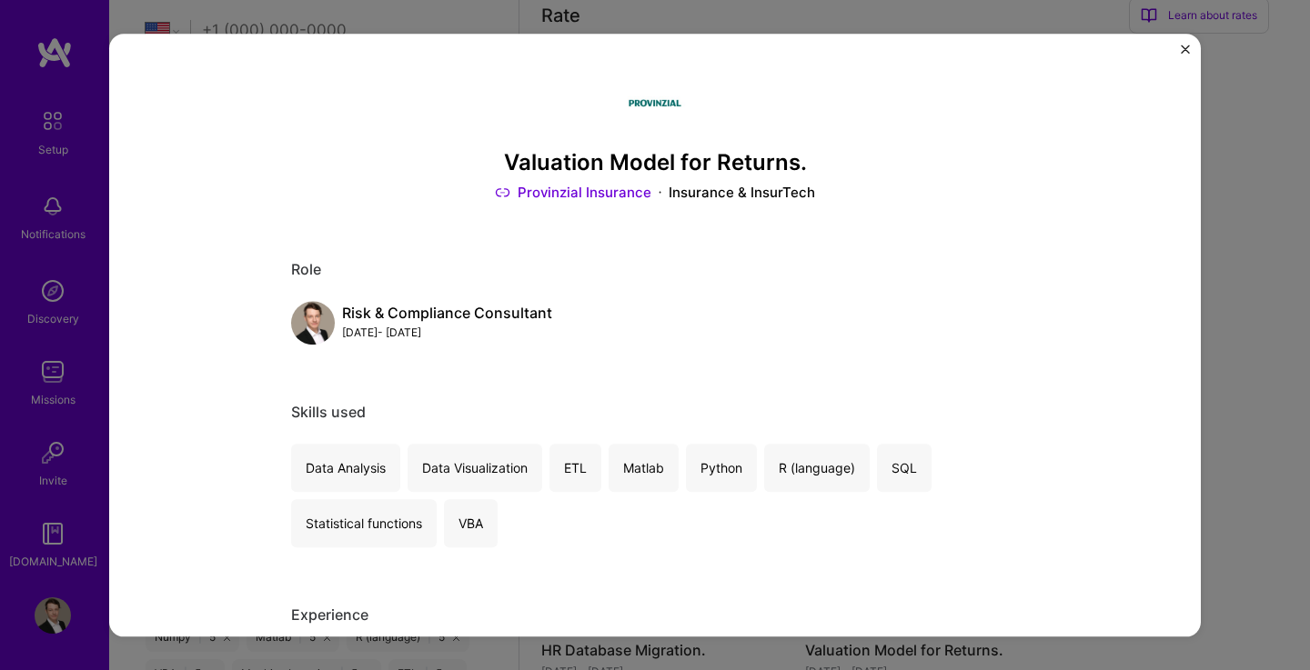
click at [1228, 144] on div "Valuation Model for Returns. Provinzial Insurance Insurance & InsurTech Role Ri…" at bounding box center [655, 335] width 1310 height 670
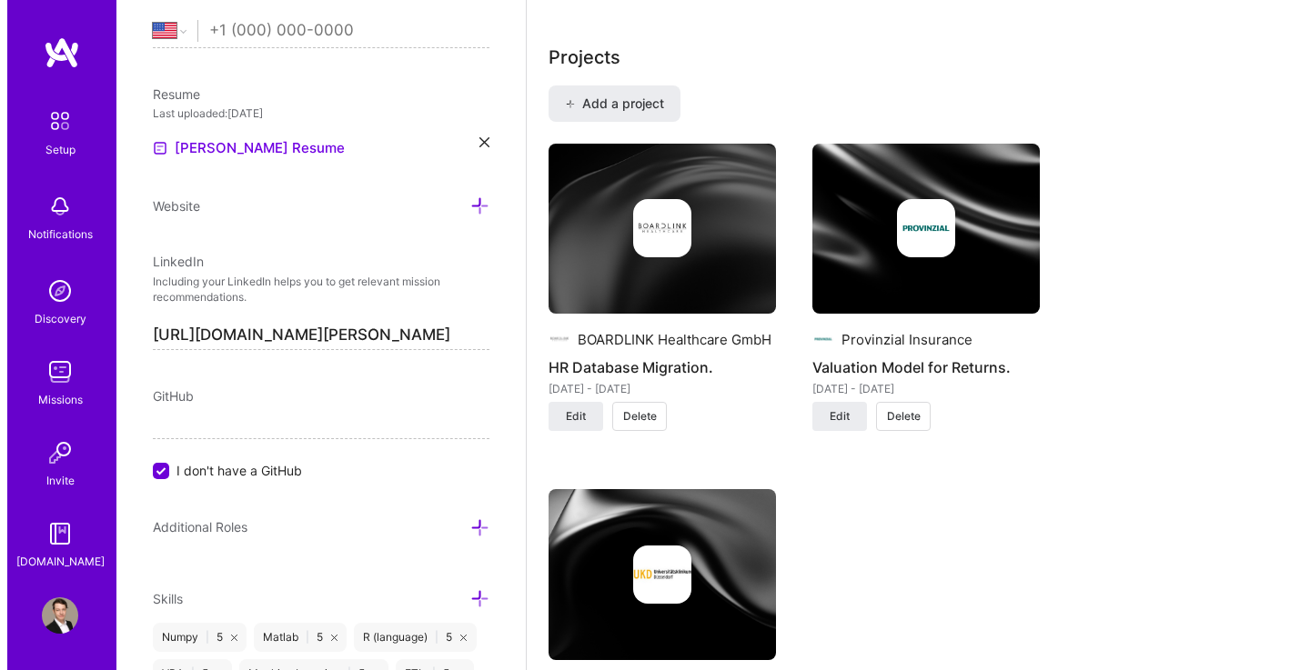
scroll to position [1241, 0]
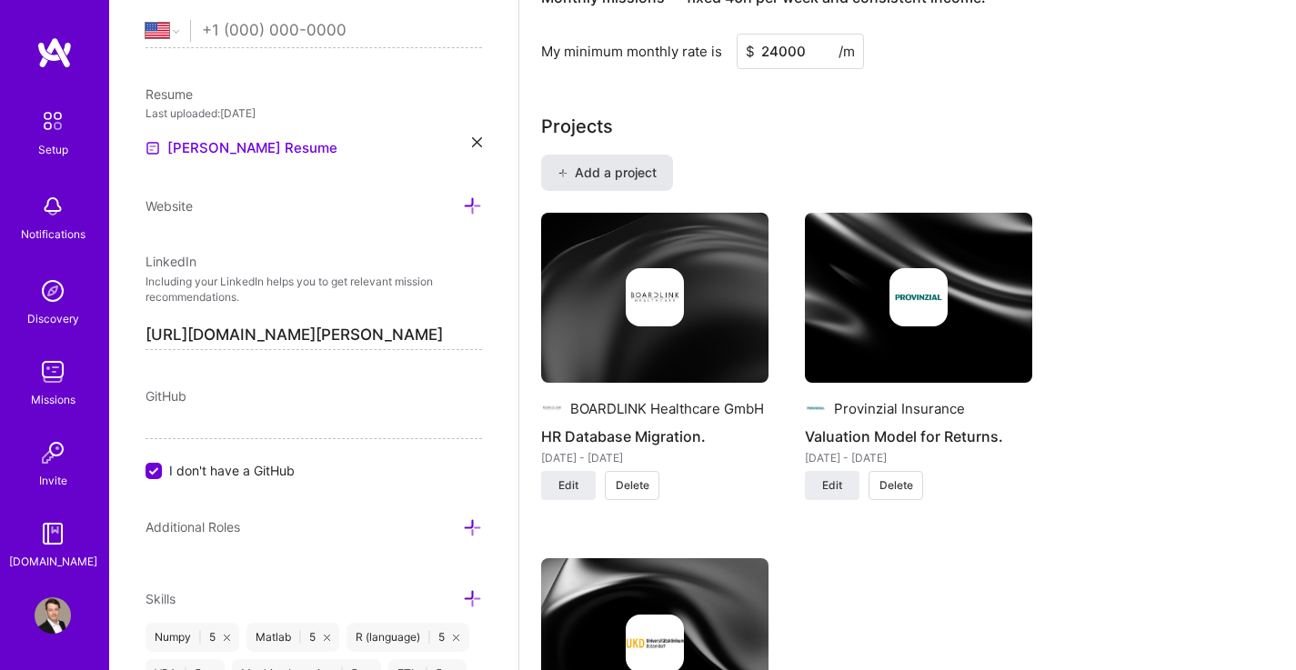
click at [608, 164] on span "Add a project" at bounding box center [606, 173] width 99 height 18
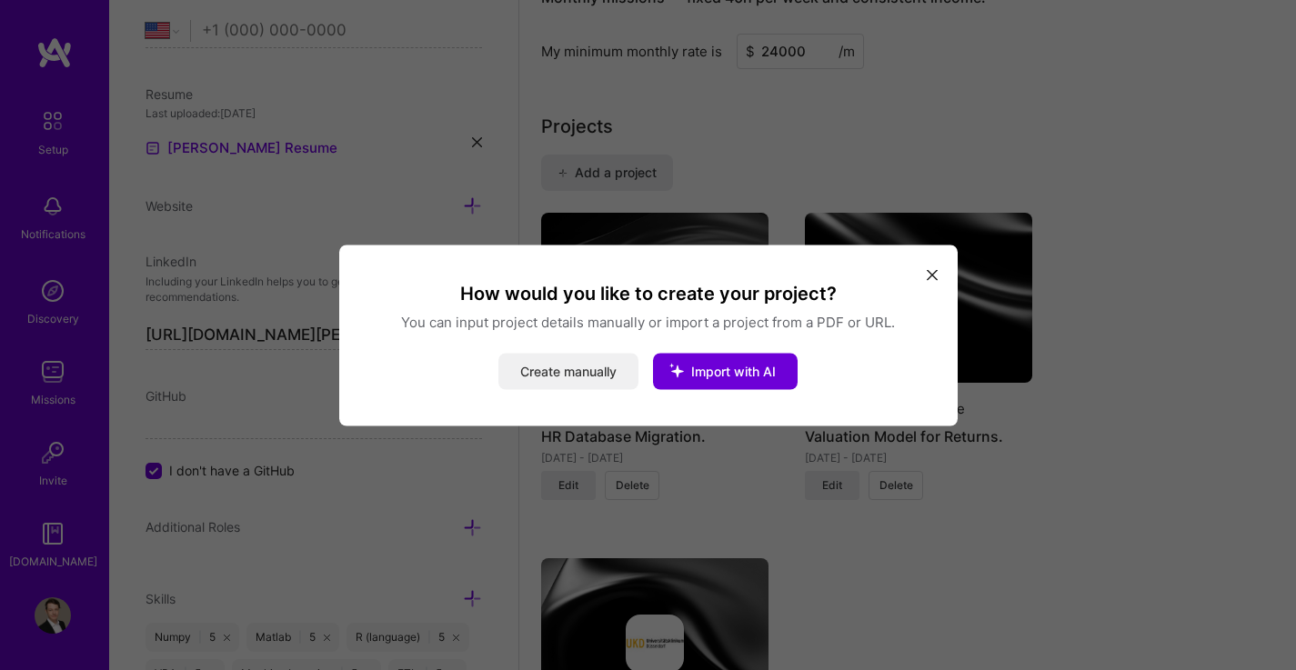
click at [594, 380] on button "Create manually" at bounding box center [568, 371] width 140 height 36
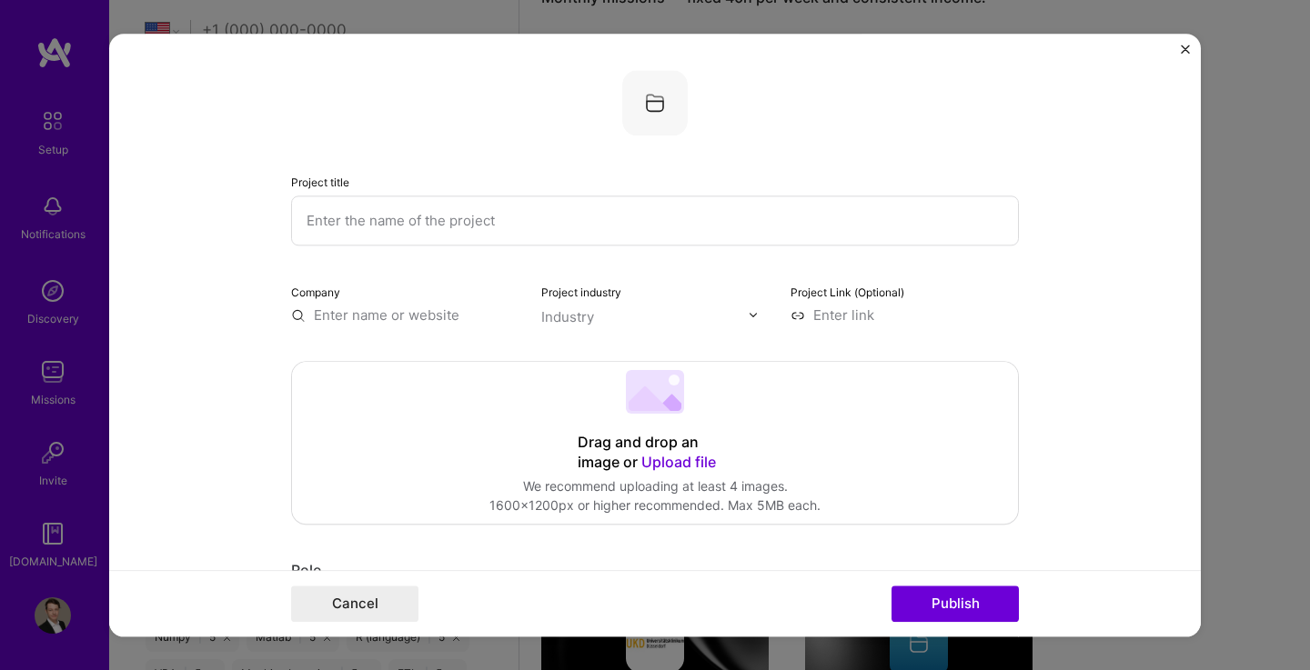
click at [513, 224] on input "text" at bounding box center [655, 221] width 728 height 50
click at [304, 219] on input "Fractal Geometry" at bounding box center [655, 221] width 728 height 50
click at [516, 218] on input "Parabolic Fractal Geometry" at bounding box center [655, 221] width 728 height 50
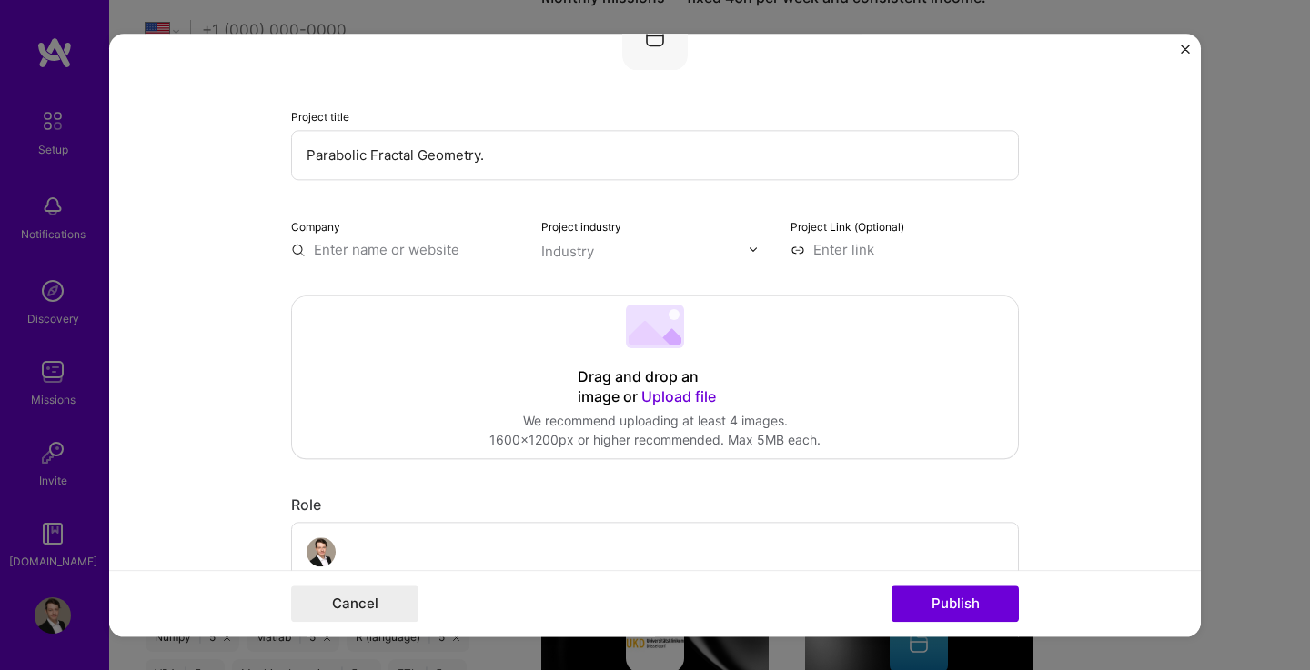
scroll to position [66, 0]
type input "Parabolic Fractal Geometry."
click at [430, 250] on input "text" at bounding box center [405, 248] width 228 height 19
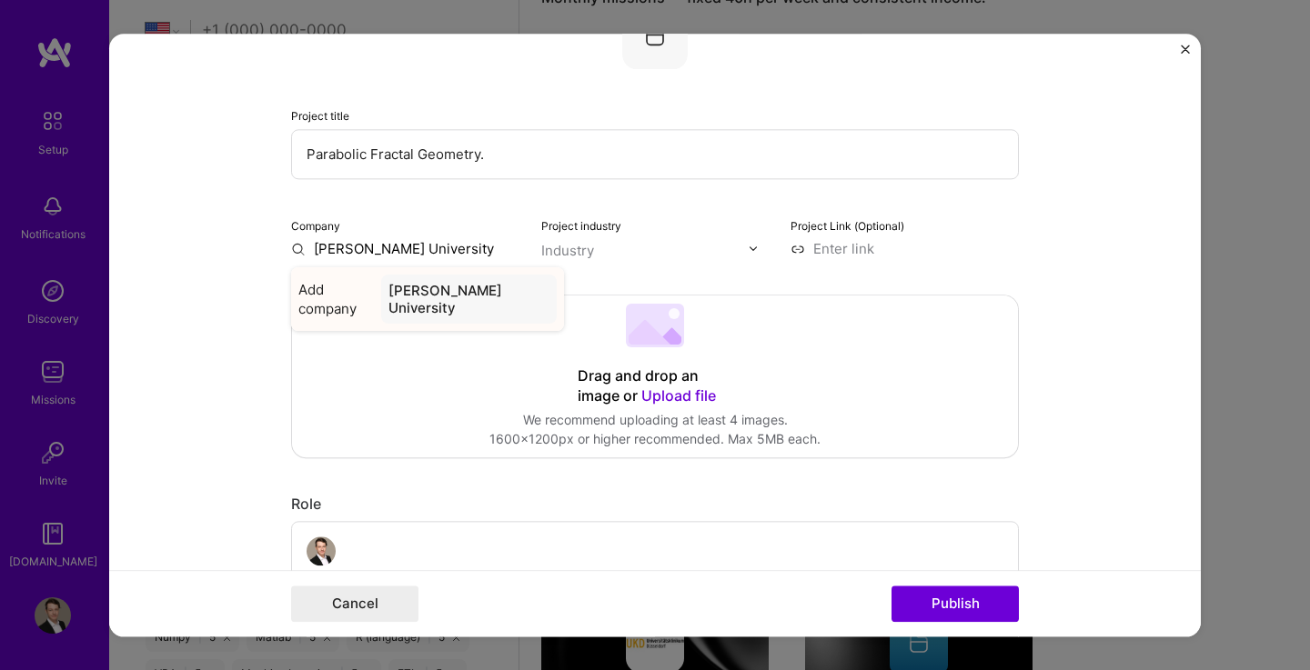
type input "[PERSON_NAME] University"
click at [457, 308] on div "[PERSON_NAME] University" at bounding box center [469, 299] width 176 height 49
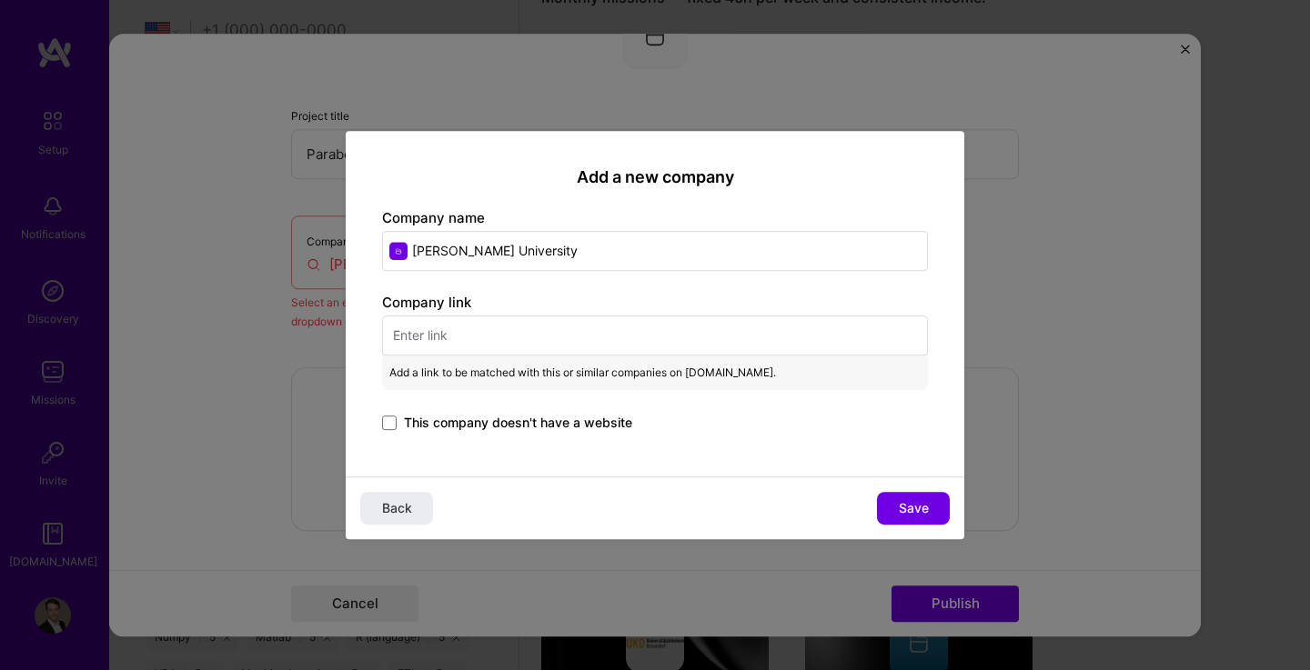
click at [440, 341] on input "text" at bounding box center [655, 336] width 546 height 40
paste input "[URL][DOMAIN_NAME]"
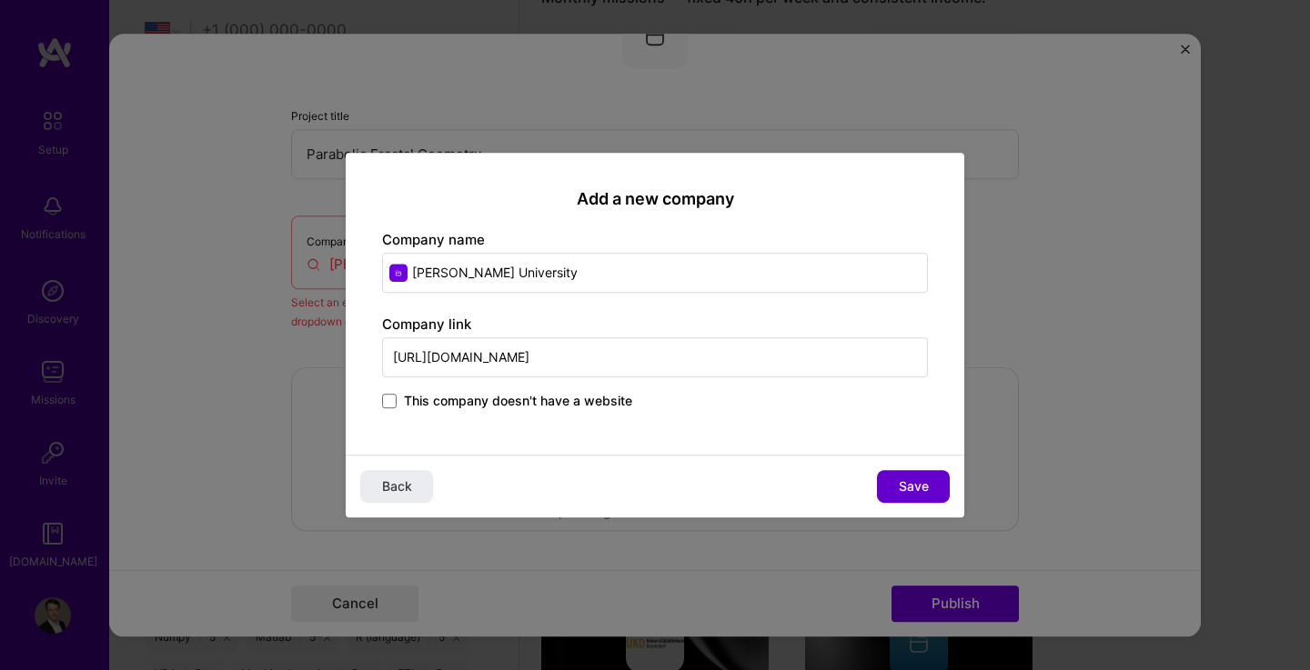
type input "[URL][DOMAIN_NAME]"
click at [921, 490] on span "Save" at bounding box center [914, 486] width 30 height 18
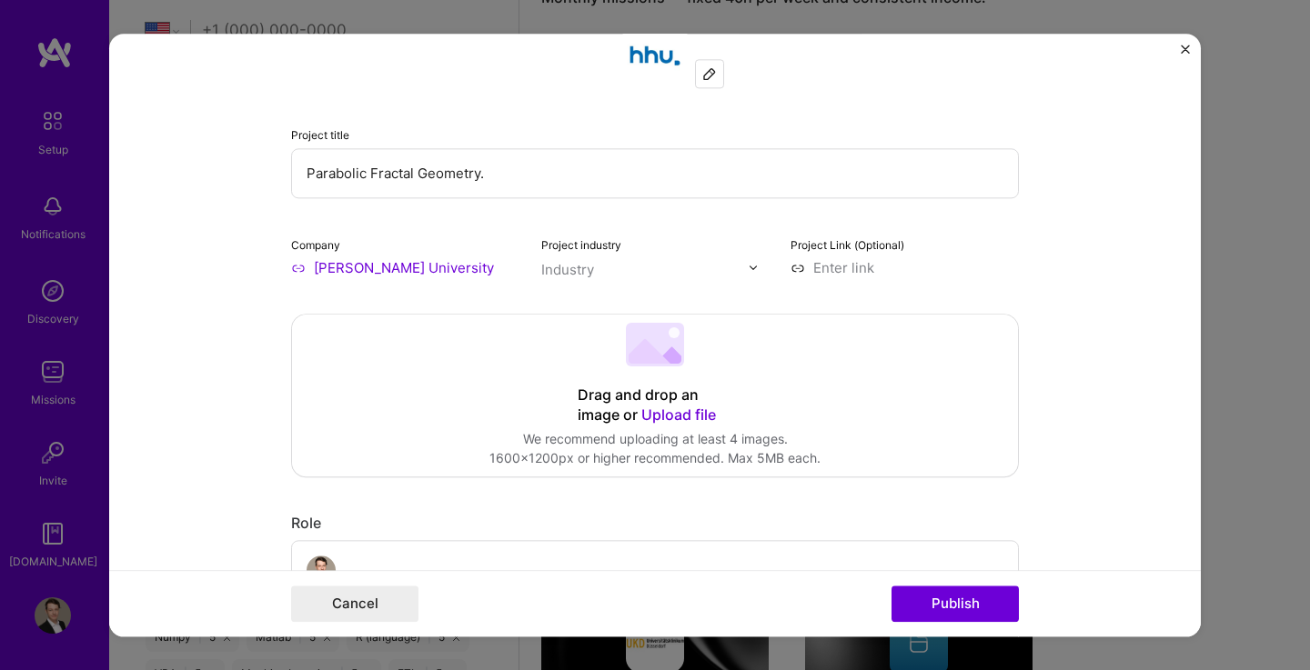
scroll to position [95, 0]
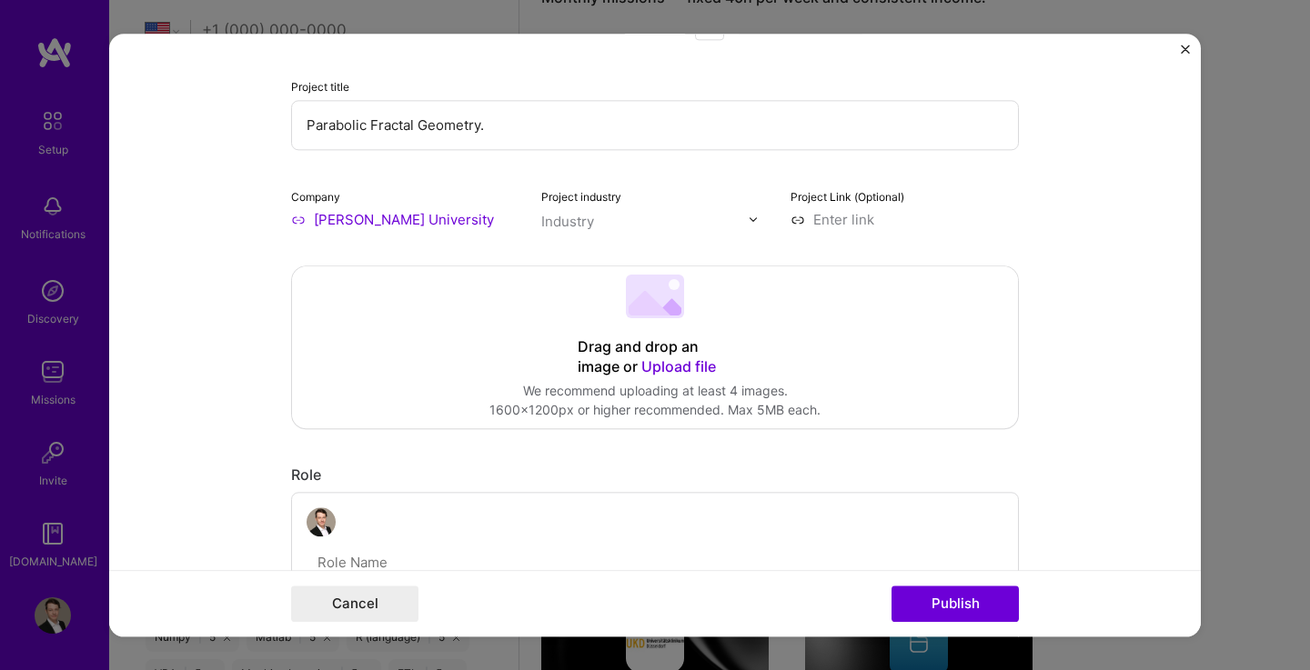
click at [614, 226] on input "text" at bounding box center [644, 221] width 207 height 19
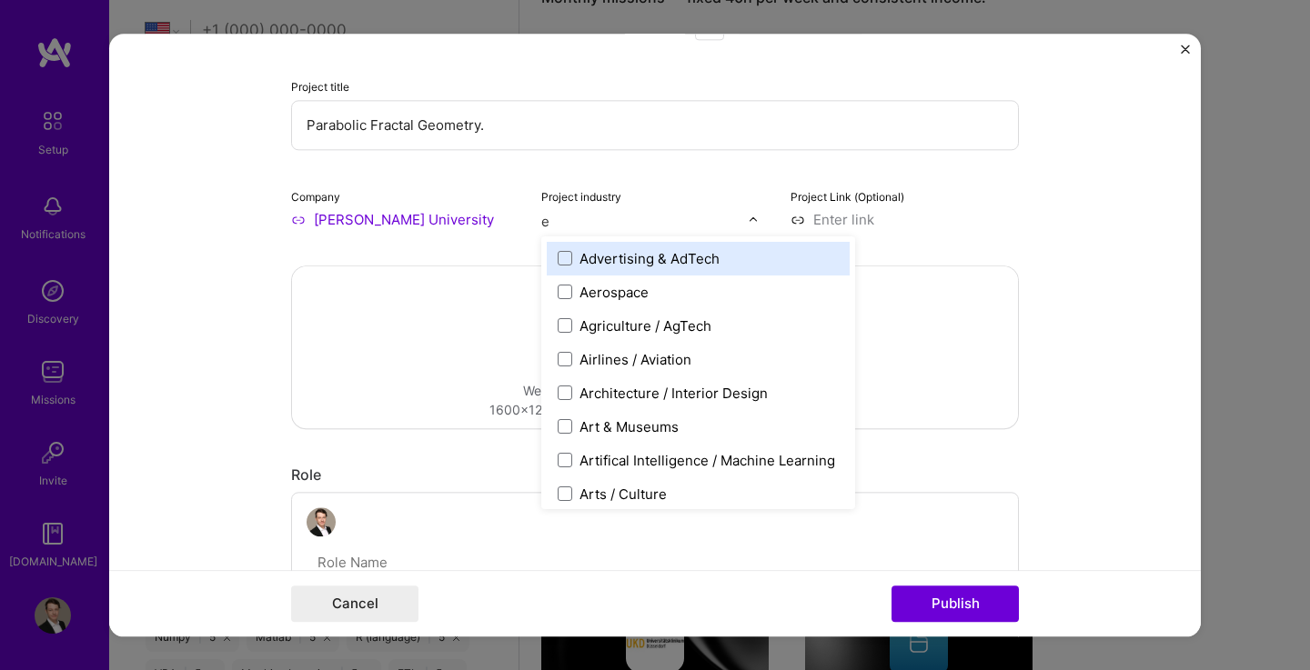
type input "ed"
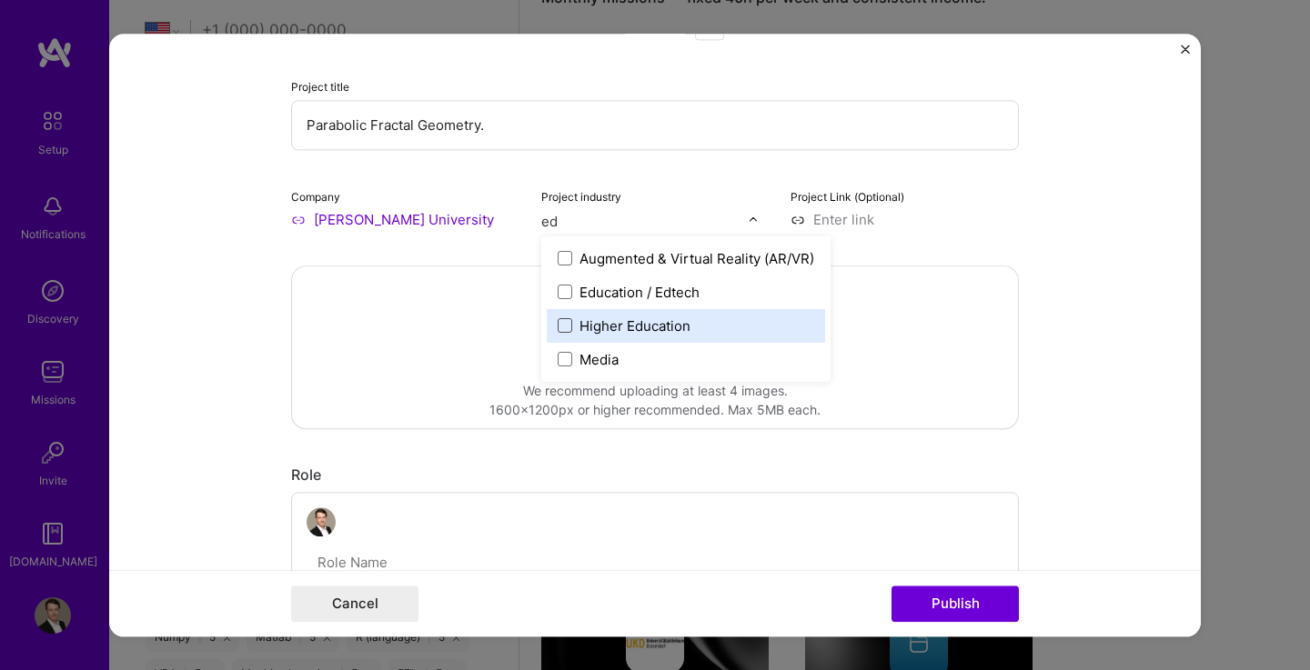
click at [559, 323] on span at bounding box center [564, 325] width 15 height 15
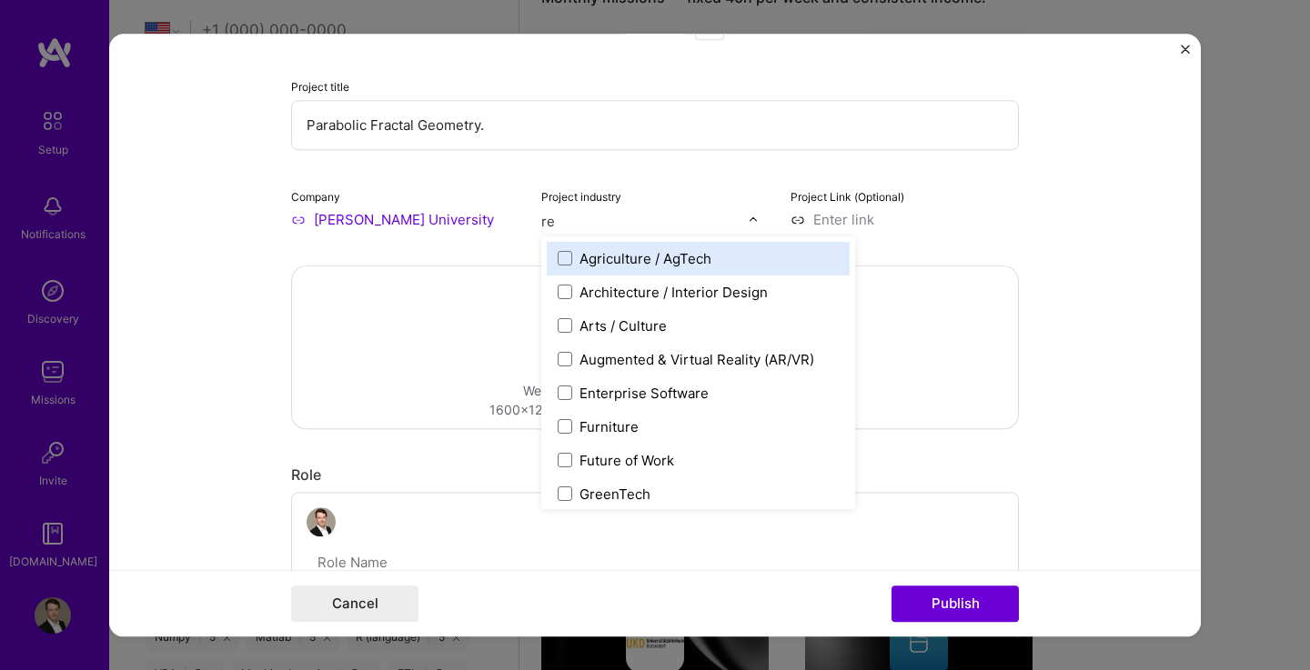
type input "res"
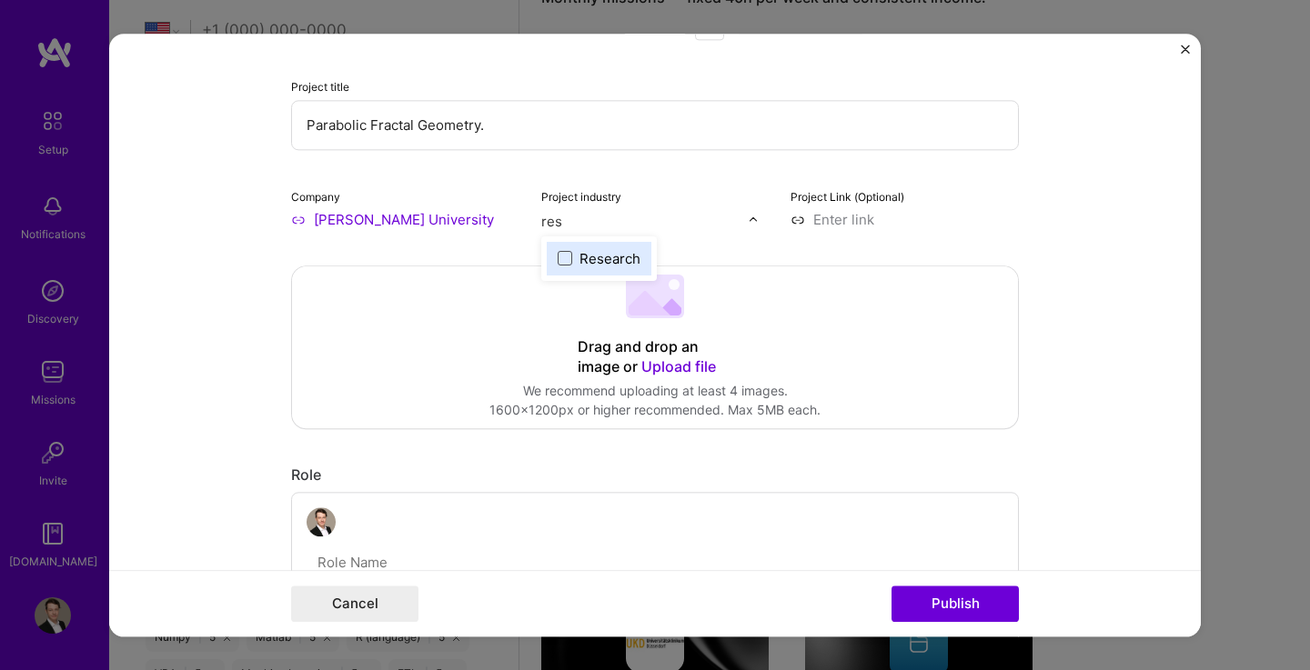
click at [557, 263] on span at bounding box center [564, 258] width 15 height 15
click at [691, 172] on div "Project title Parabolic Fractal Geometry. Company [PERSON_NAME][GEOGRAPHIC_DATA…" at bounding box center [655, 102] width 728 height 255
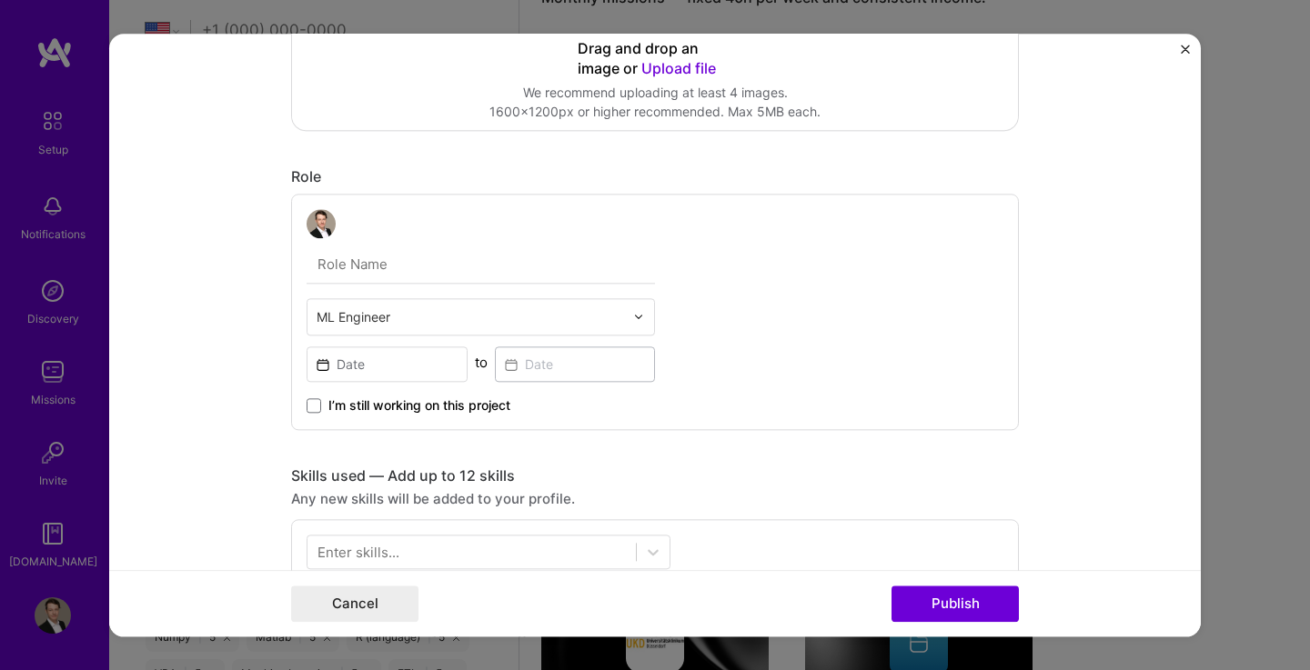
scroll to position [393, 0]
click at [482, 265] on input "text" at bounding box center [480, 265] width 348 height 38
type input "Researcher"
click at [477, 323] on input "text" at bounding box center [469, 317] width 307 height 19
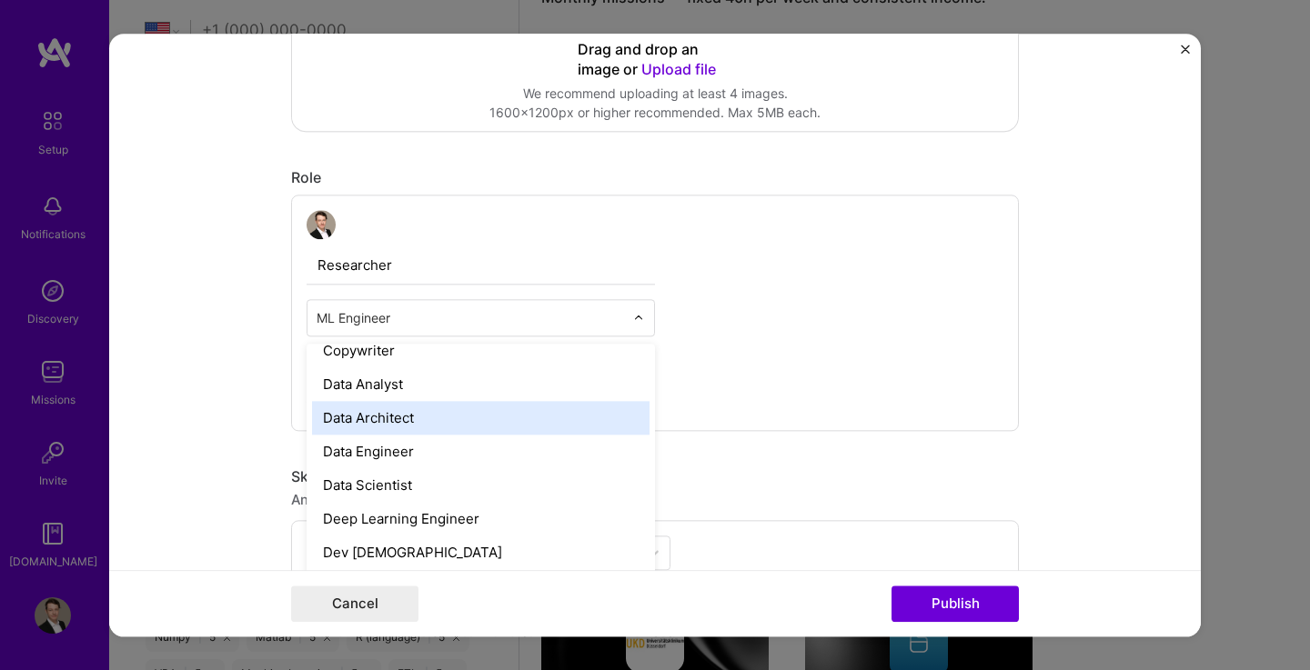
scroll to position [660, 0]
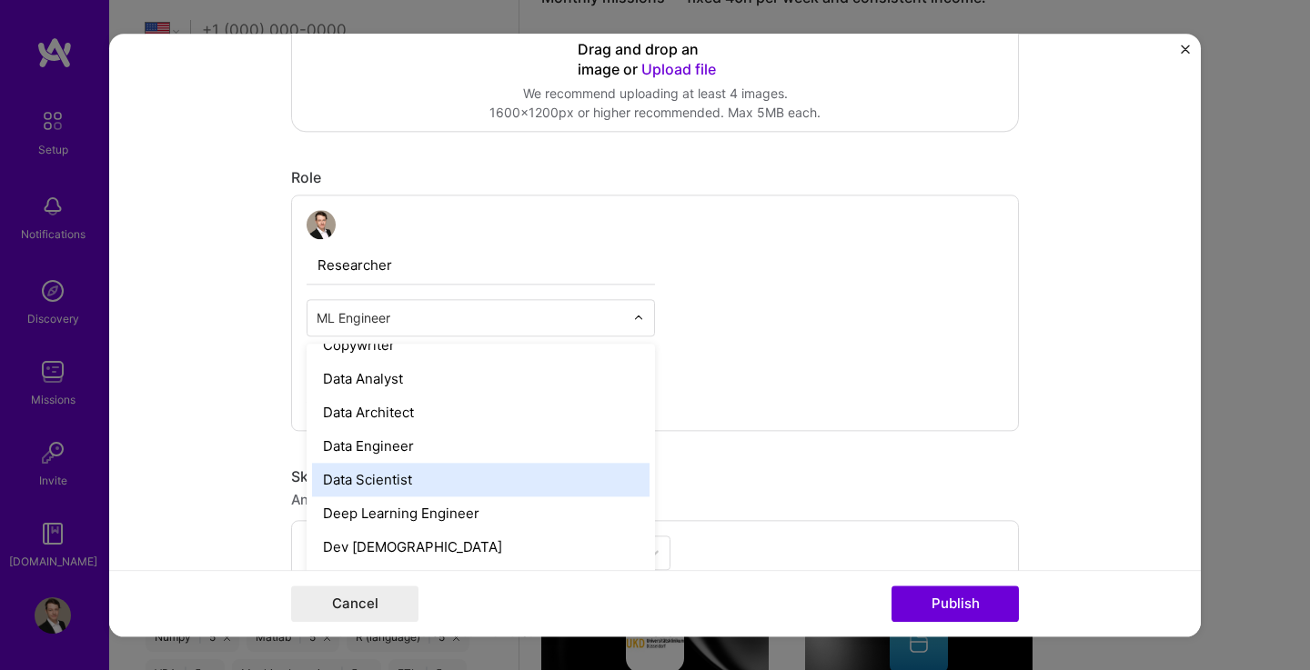
click at [435, 476] on div "Data Scientist" at bounding box center [480, 480] width 337 height 34
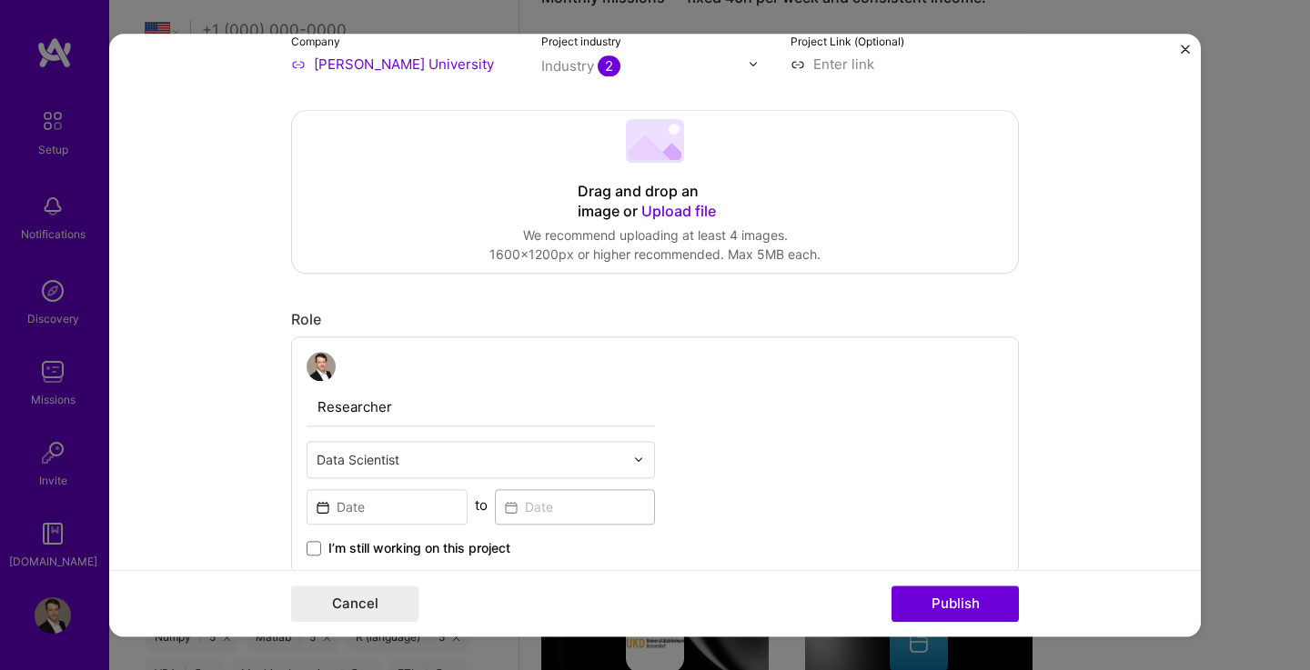
scroll to position [335, 0]
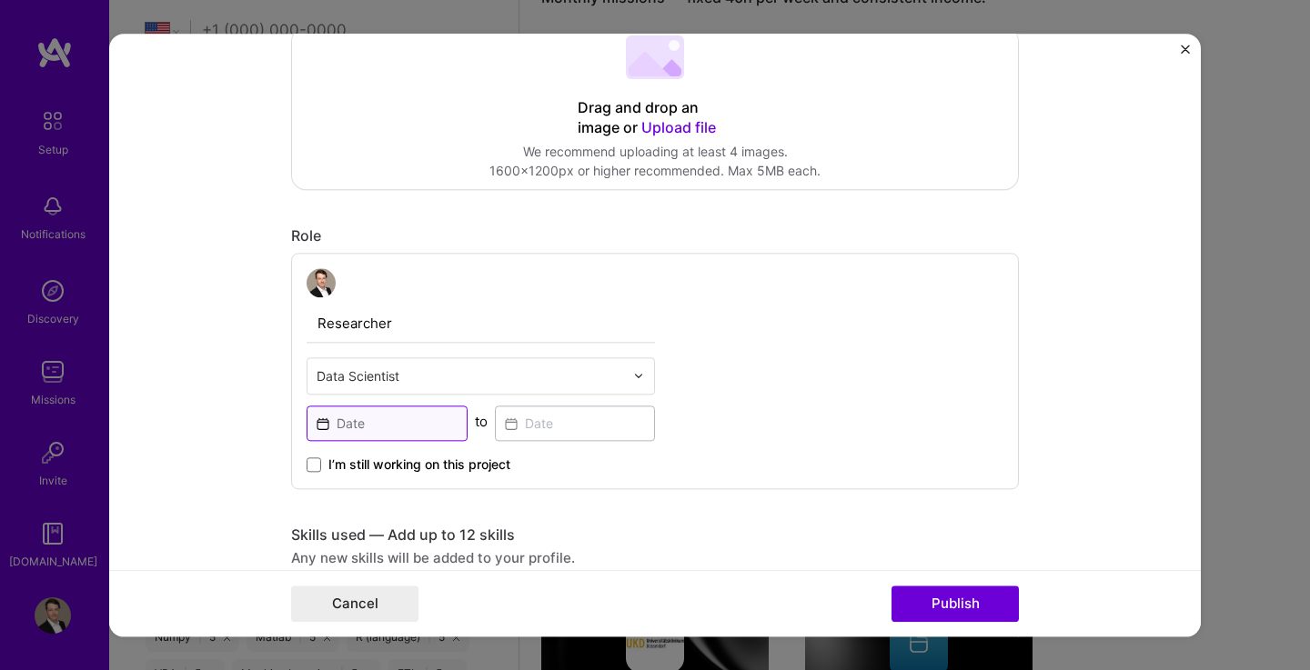
click at [422, 419] on input at bounding box center [386, 423] width 161 height 35
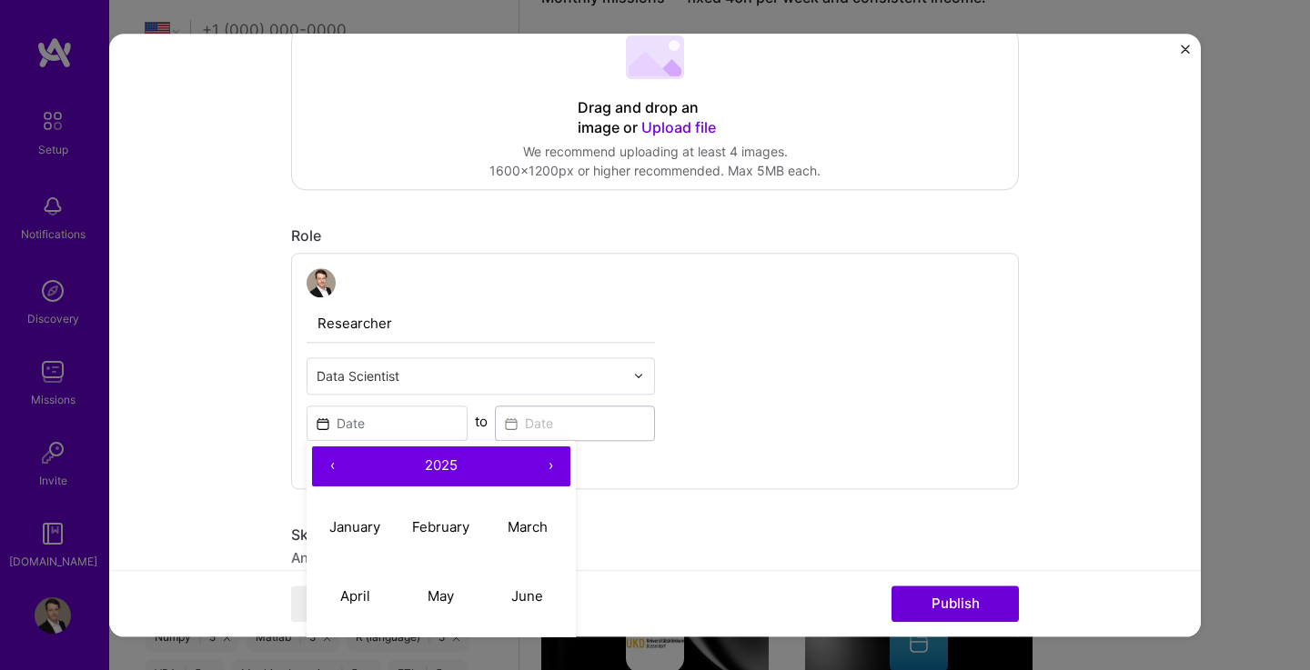
click at [333, 464] on button "‹" at bounding box center [332, 467] width 40 height 40
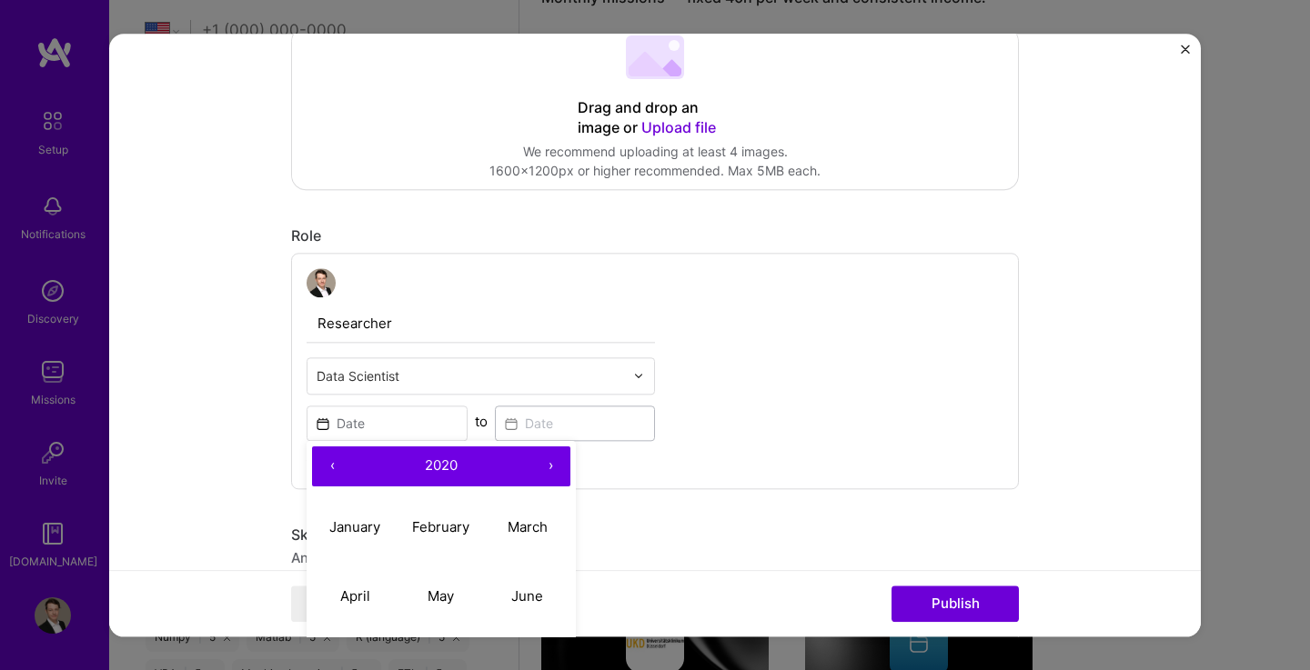
click at [333, 464] on button "‹" at bounding box center [332, 467] width 40 height 40
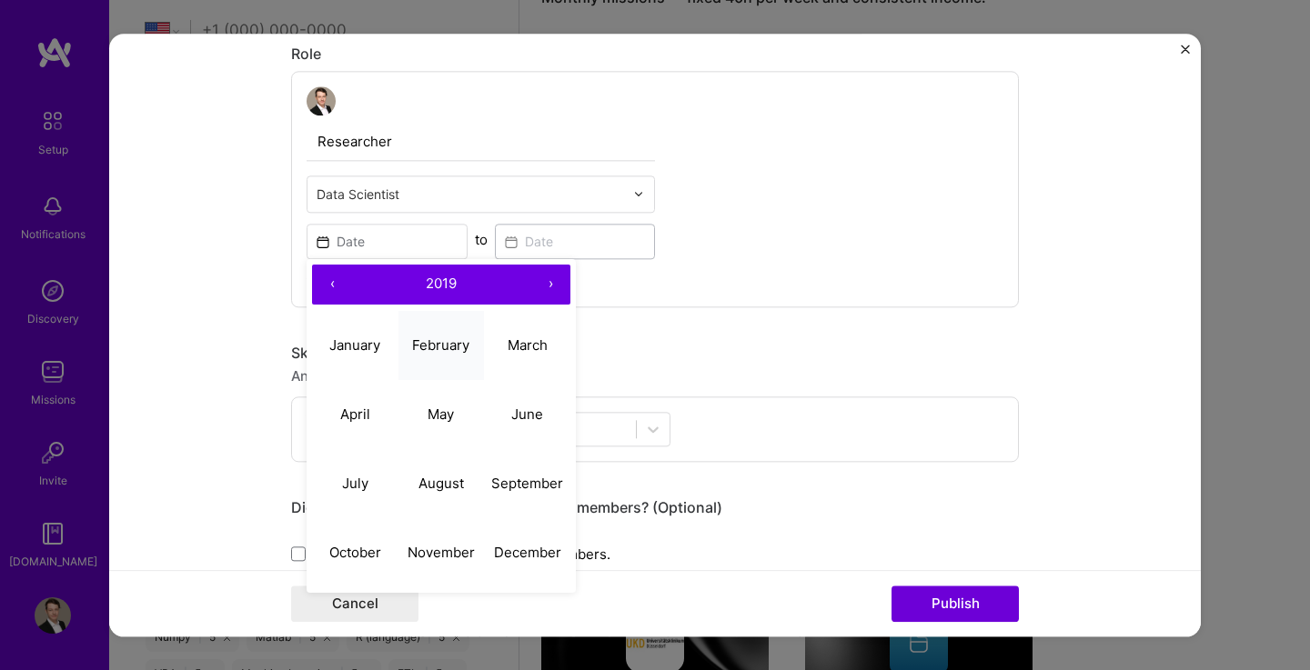
scroll to position [518, 0]
click at [345, 563] on button "October" at bounding box center [355, 551] width 86 height 69
type input "[DATE]"
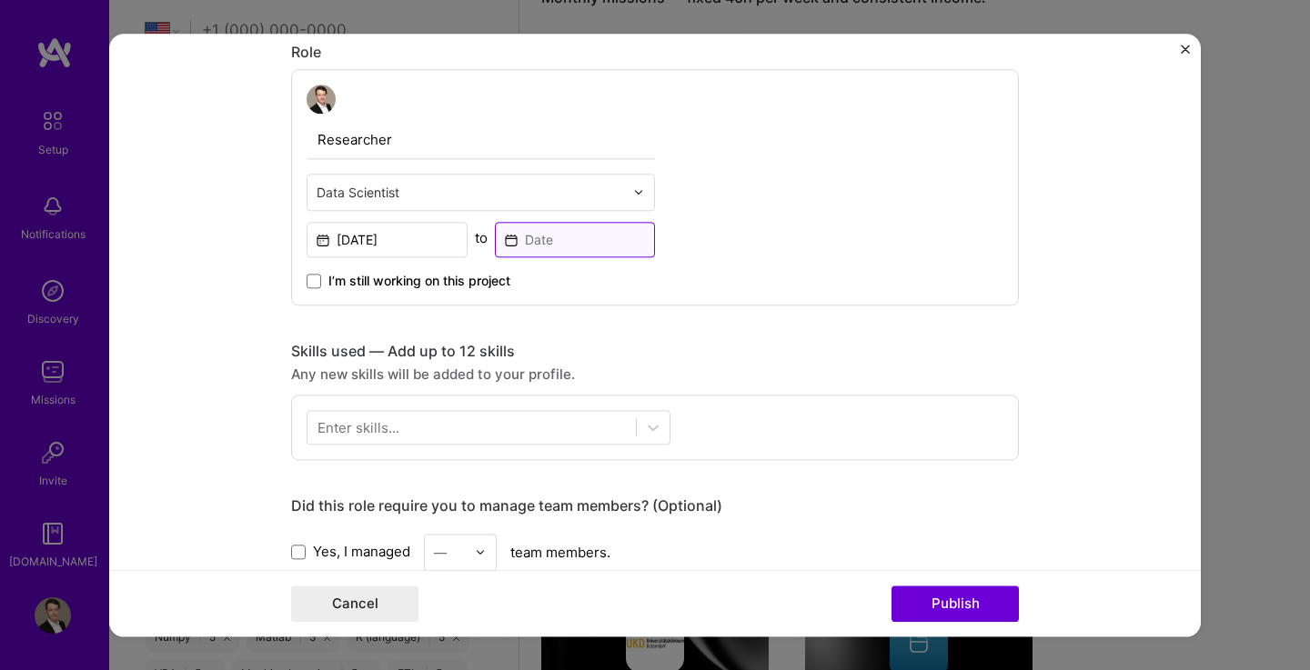
click at [580, 241] on input at bounding box center [575, 239] width 161 height 35
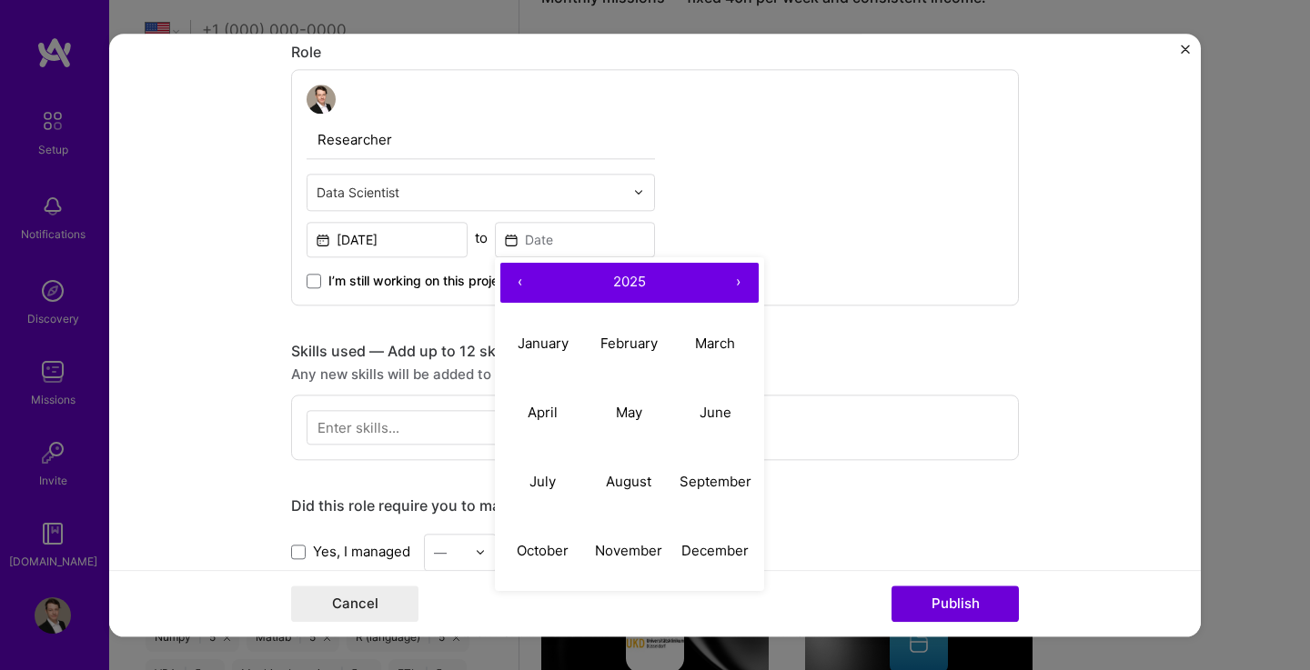
click at [510, 282] on button "‹" at bounding box center [520, 283] width 40 height 40
click at [698, 349] on abbr "March" at bounding box center [715, 343] width 40 height 17
type input "[DATE]"
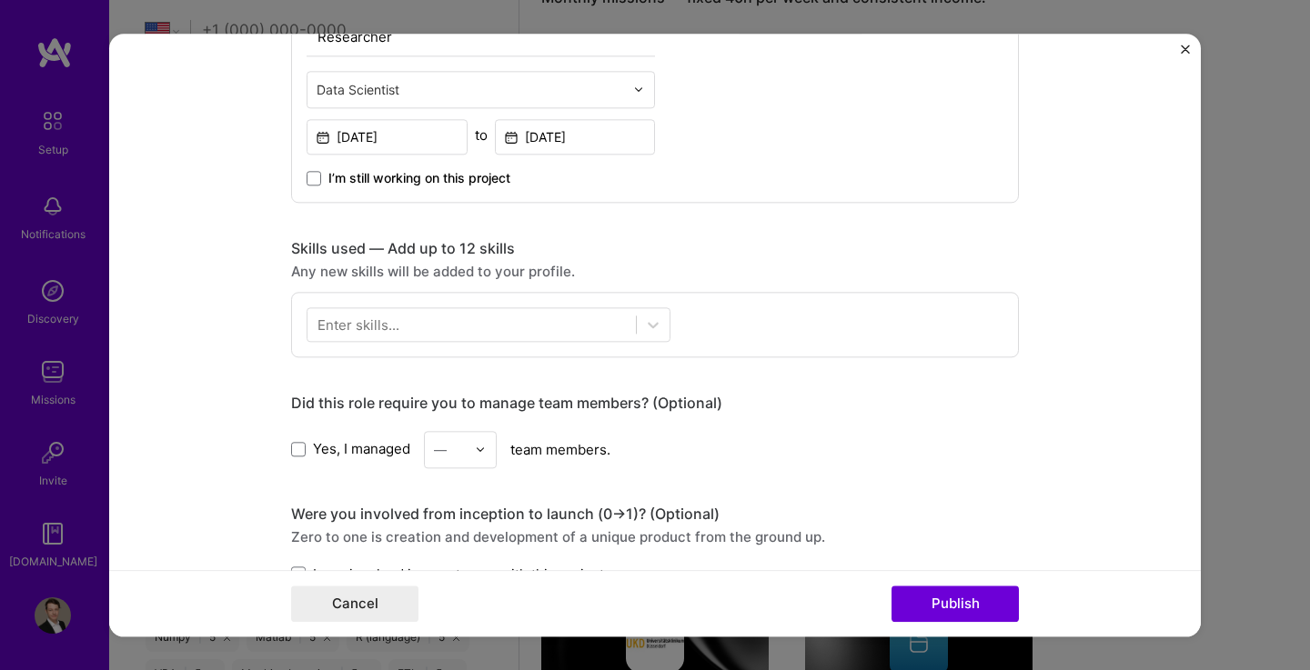
scroll to position [622, 0]
click at [644, 326] on icon at bounding box center [653, 324] width 18 height 18
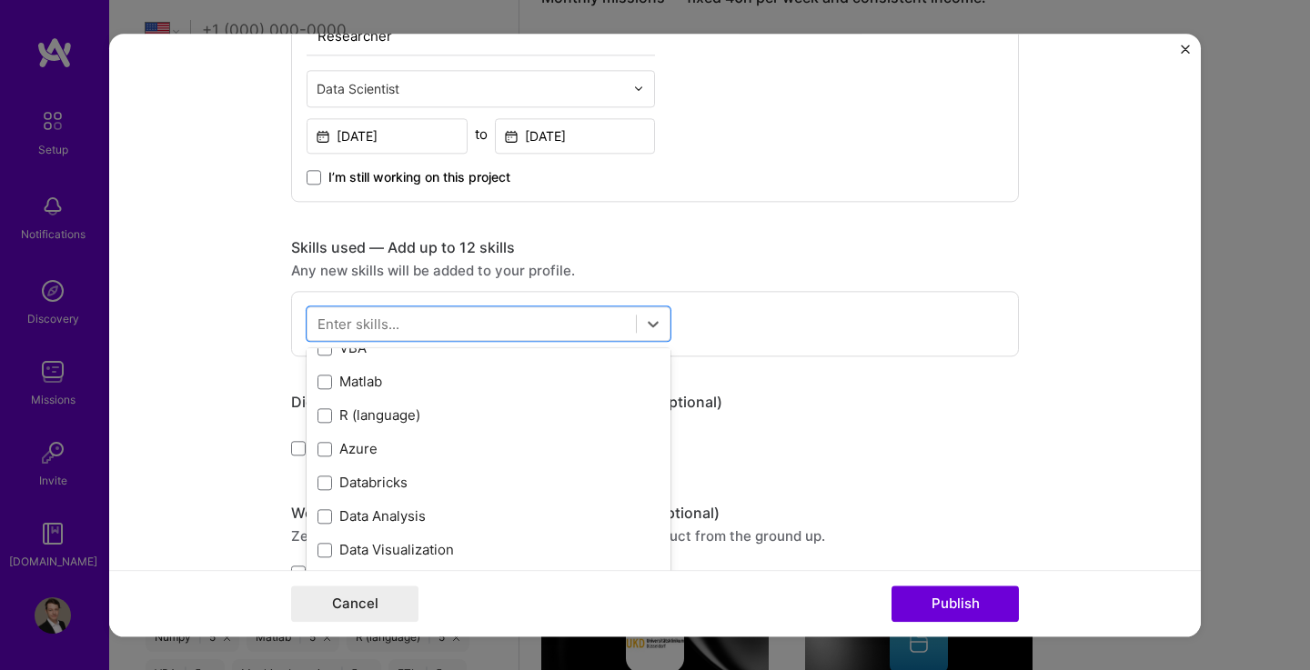
scroll to position [84, 0]
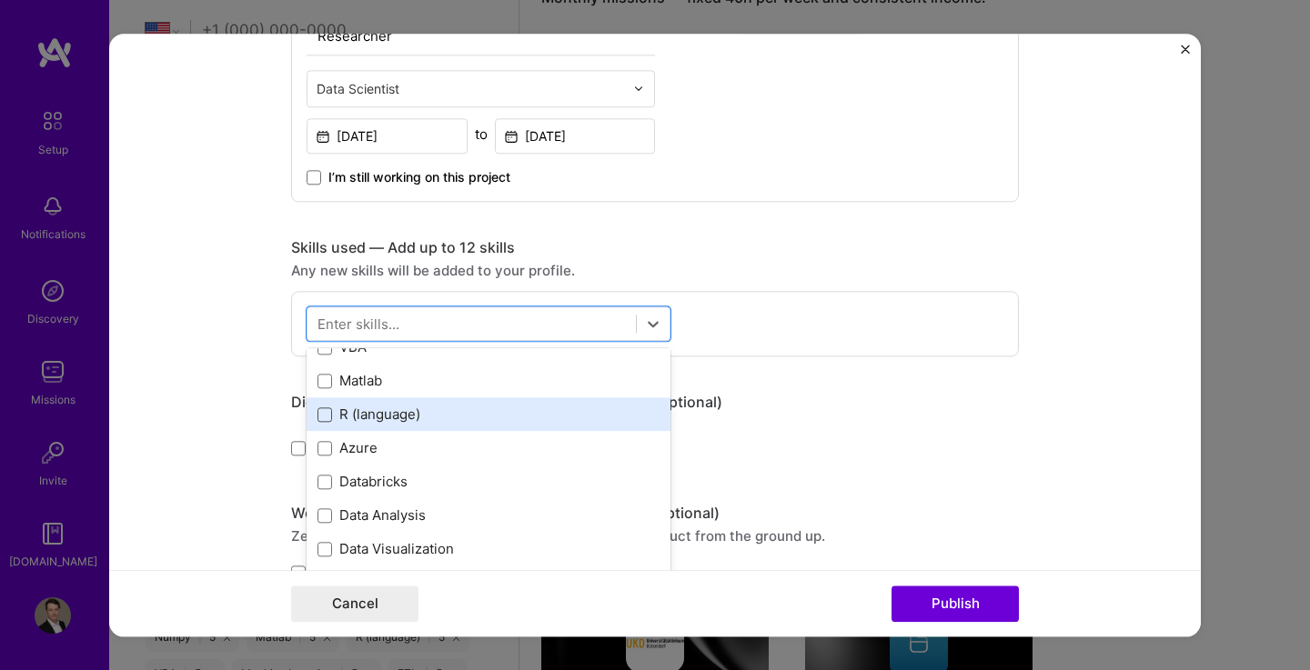
click at [320, 415] on span at bounding box center [324, 414] width 15 height 15
click at [0, 0] on input "checkbox" at bounding box center [0, 0] width 0 height 0
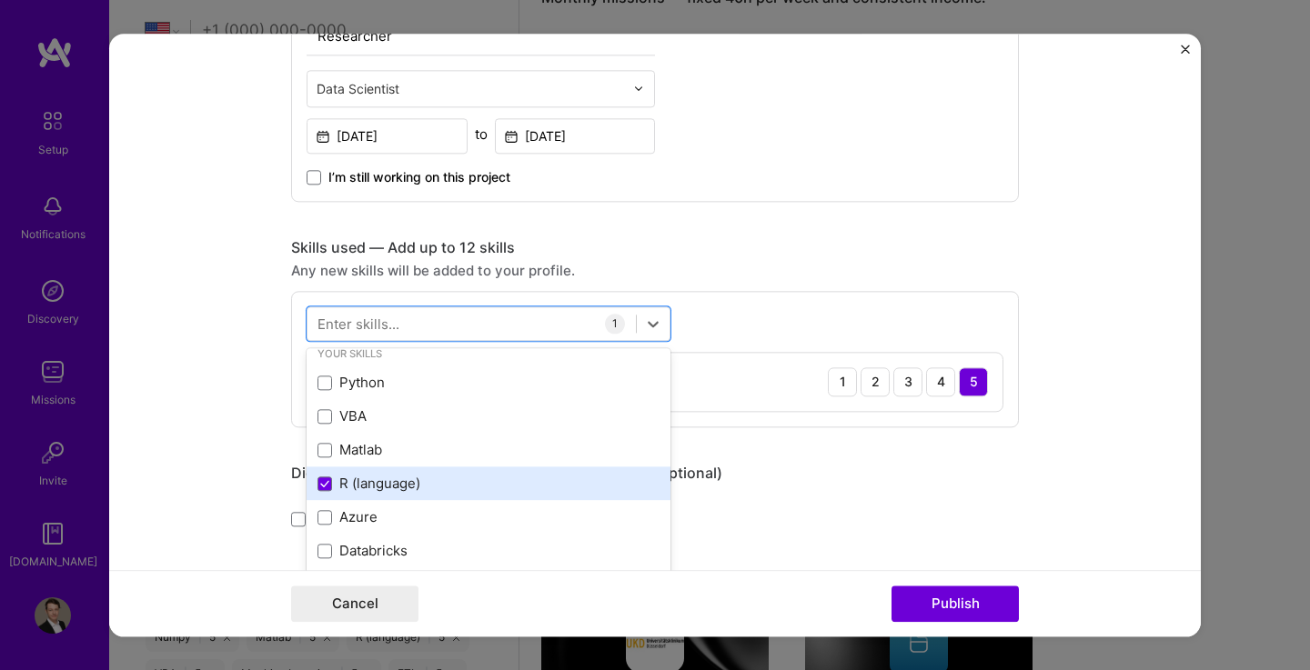
scroll to position [16, 0]
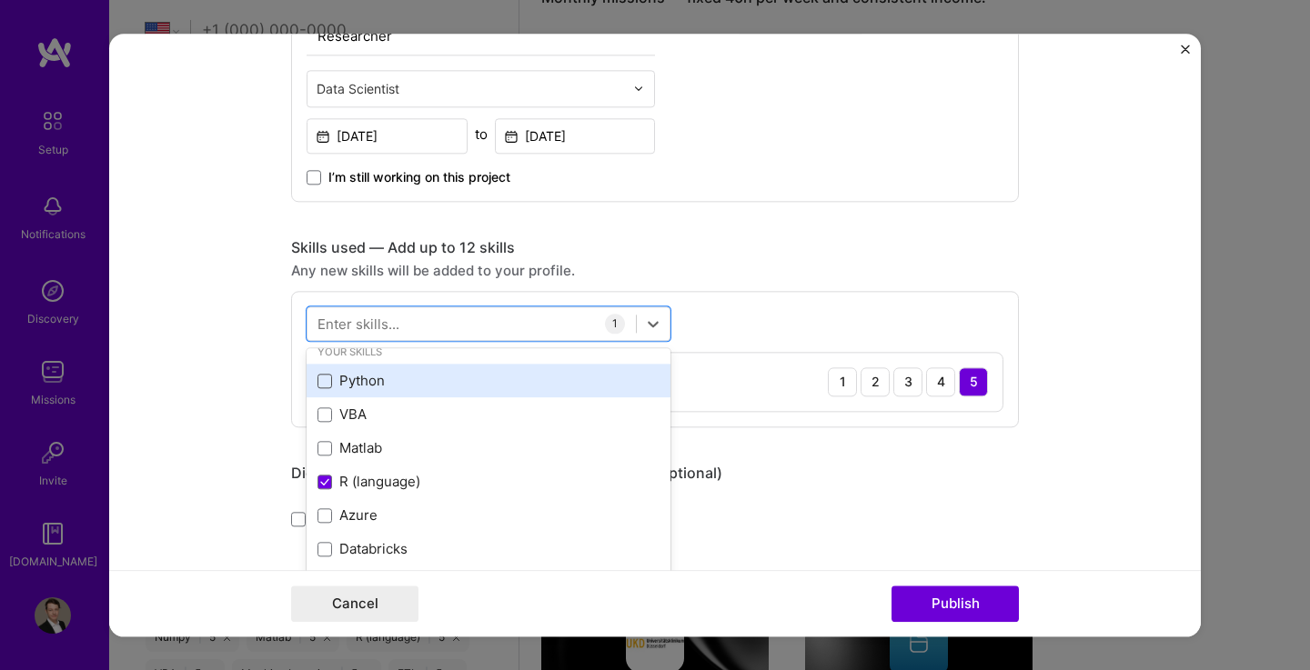
click at [317, 384] on span at bounding box center [324, 381] width 15 height 15
click at [0, 0] on input "checkbox" at bounding box center [0, 0] width 0 height 0
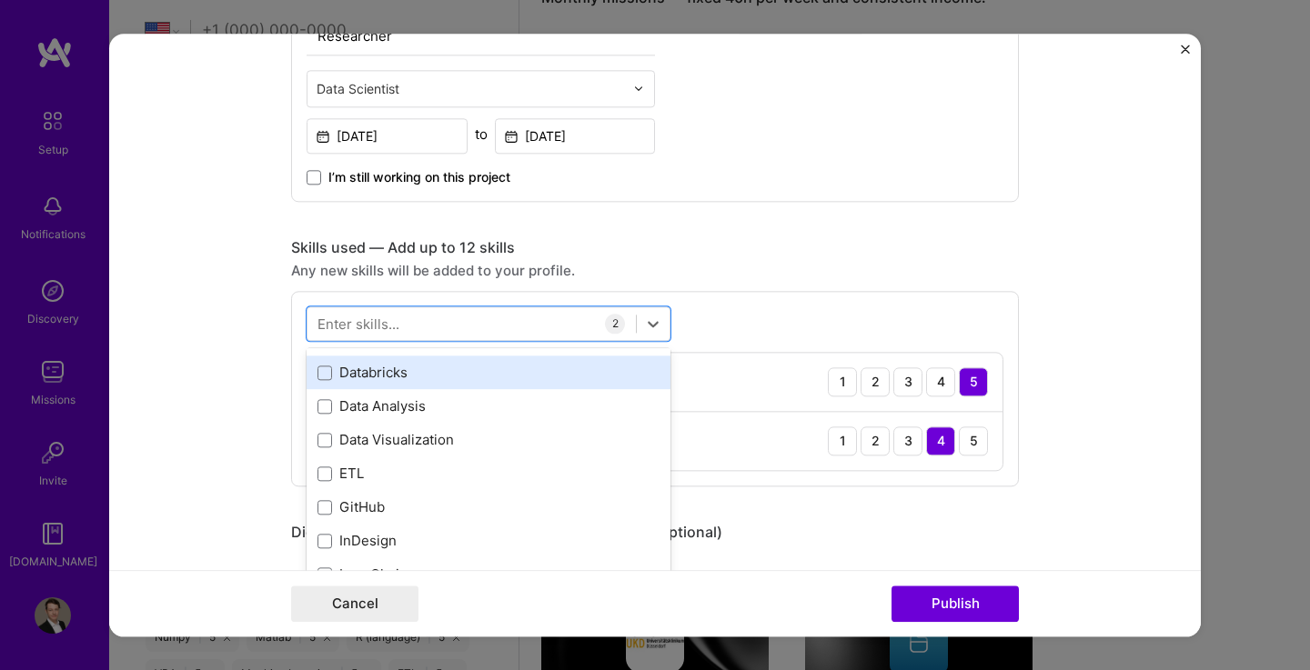
scroll to position [194, 0]
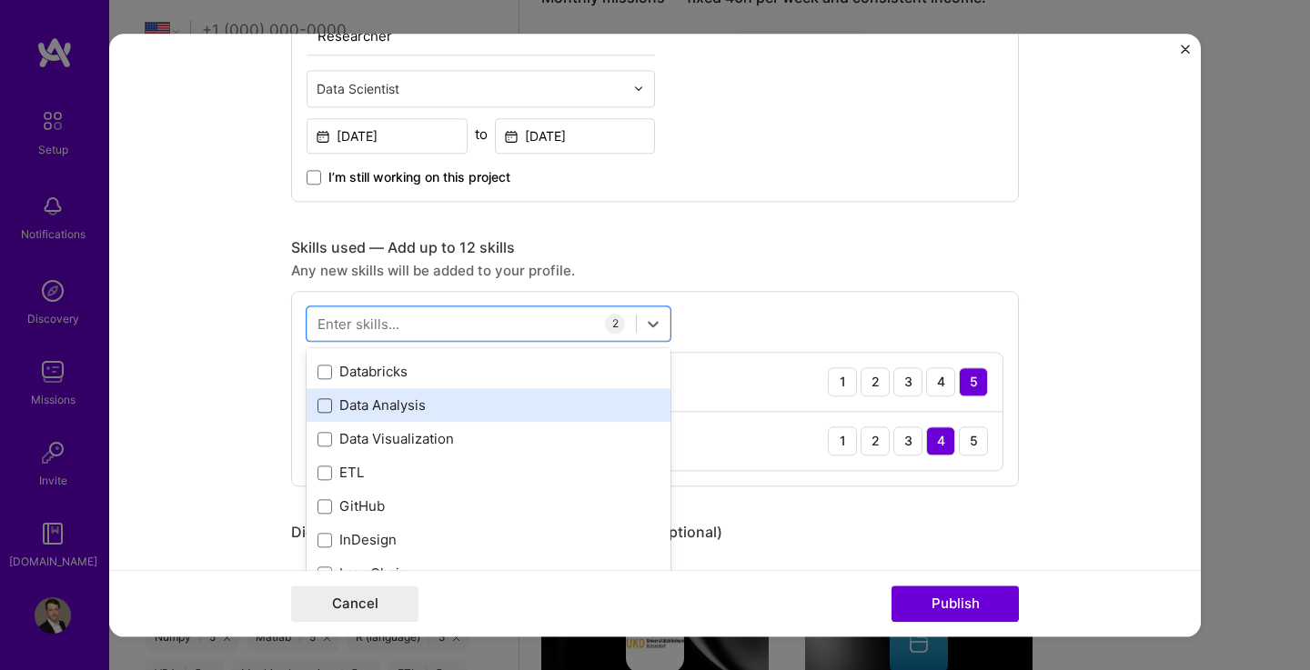
click at [318, 404] on span at bounding box center [324, 405] width 15 height 15
click at [0, 0] on input "checkbox" at bounding box center [0, 0] width 0 height 0
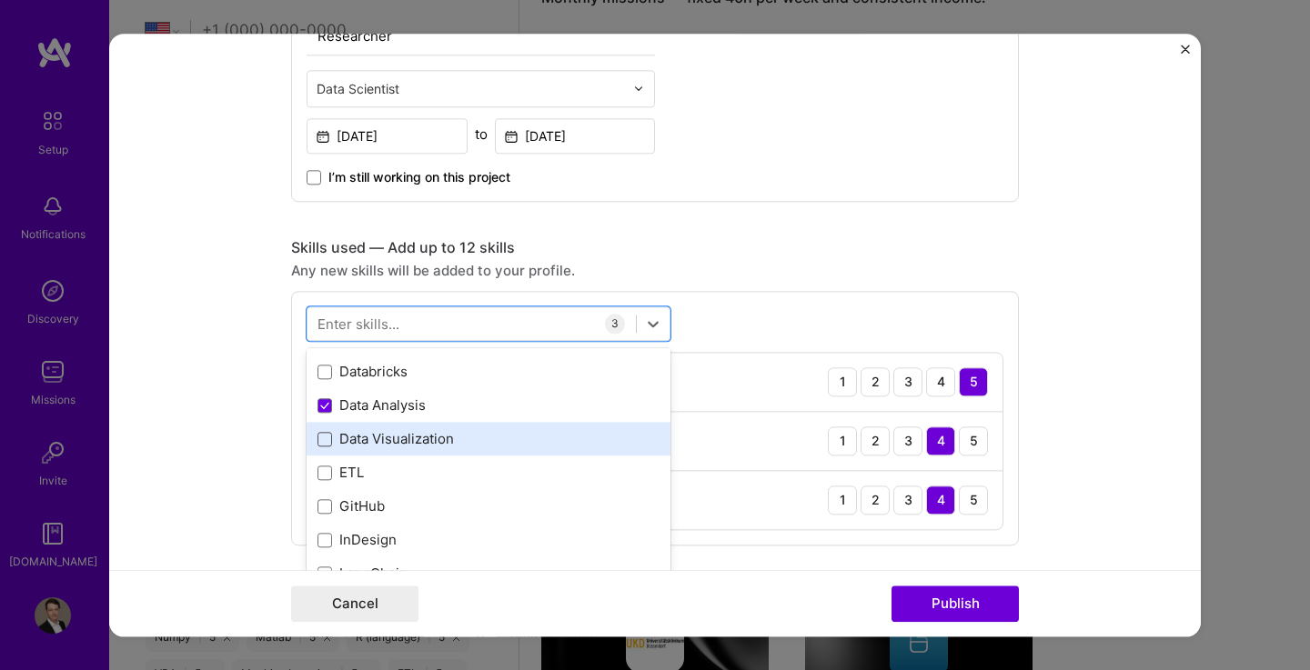
click at [317, 440] on span at bounding box center [324, 439] width 15 height 15
click at [0, 0] on input "checkbox" at bounding box center [0, 0] width 0 height 0
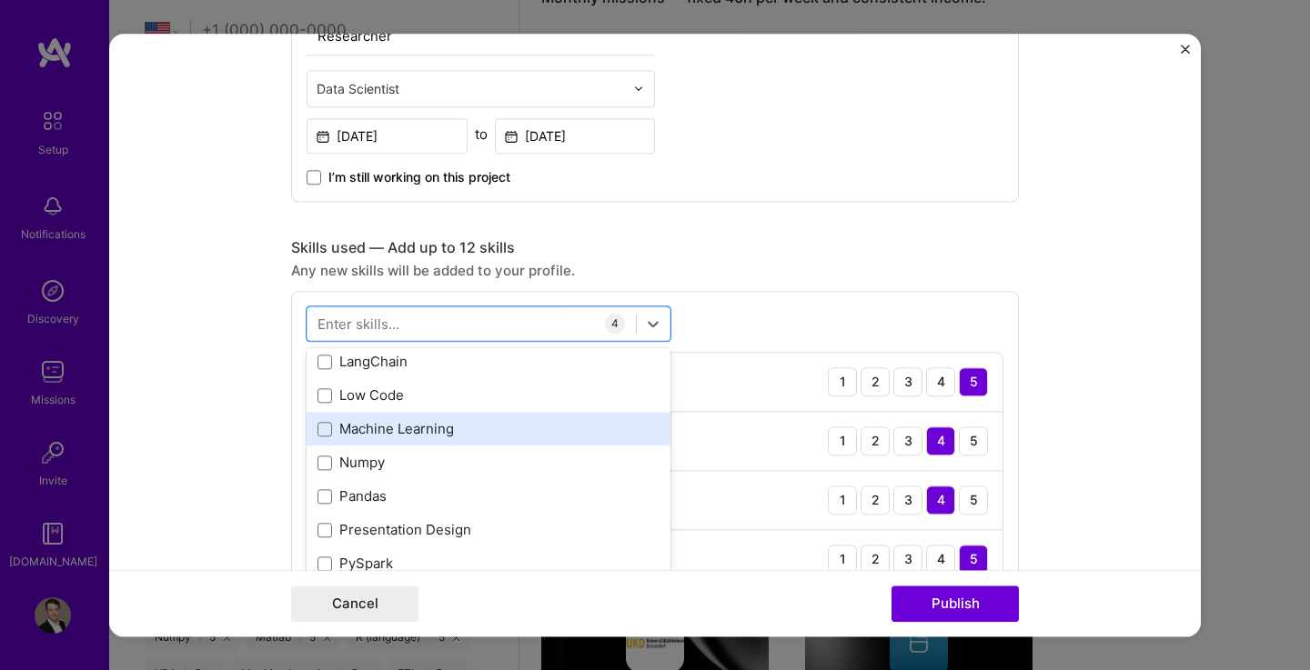
scroll to position [435, 0]
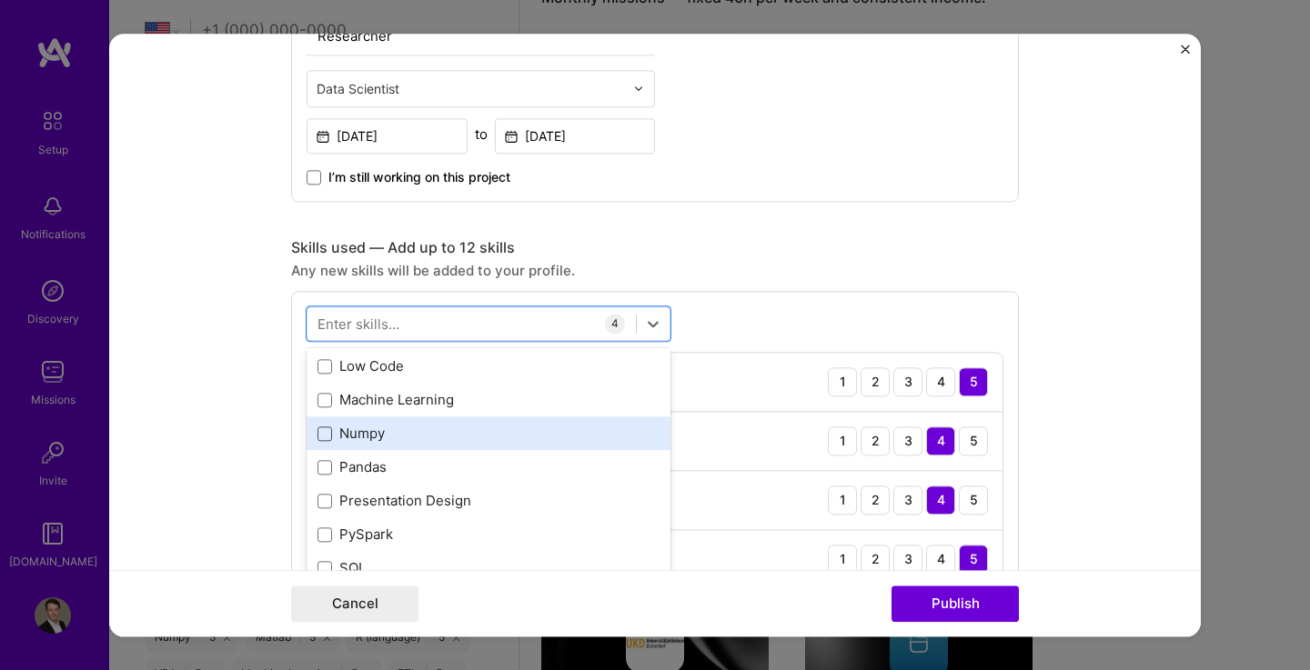
click at [319, 434] on span at bounding box center [324, 434] width 15 height 15
click at [0, 0] on input "checkbox" at bounding box center [0, 0] width 0 height 0
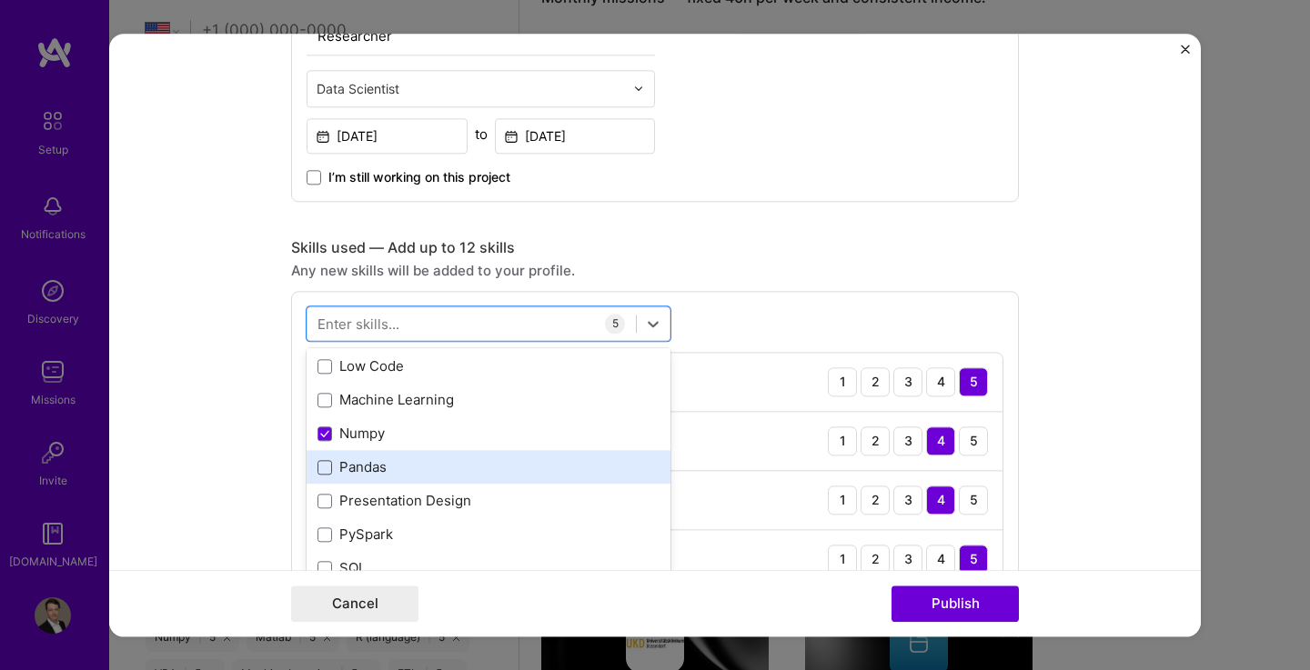
click at [318, 467] on span at bounding box center [324, 467] width 15 height 15
click at [0, 0] on input "checkbox" at bounding box center [0, 0] width 0 height 0
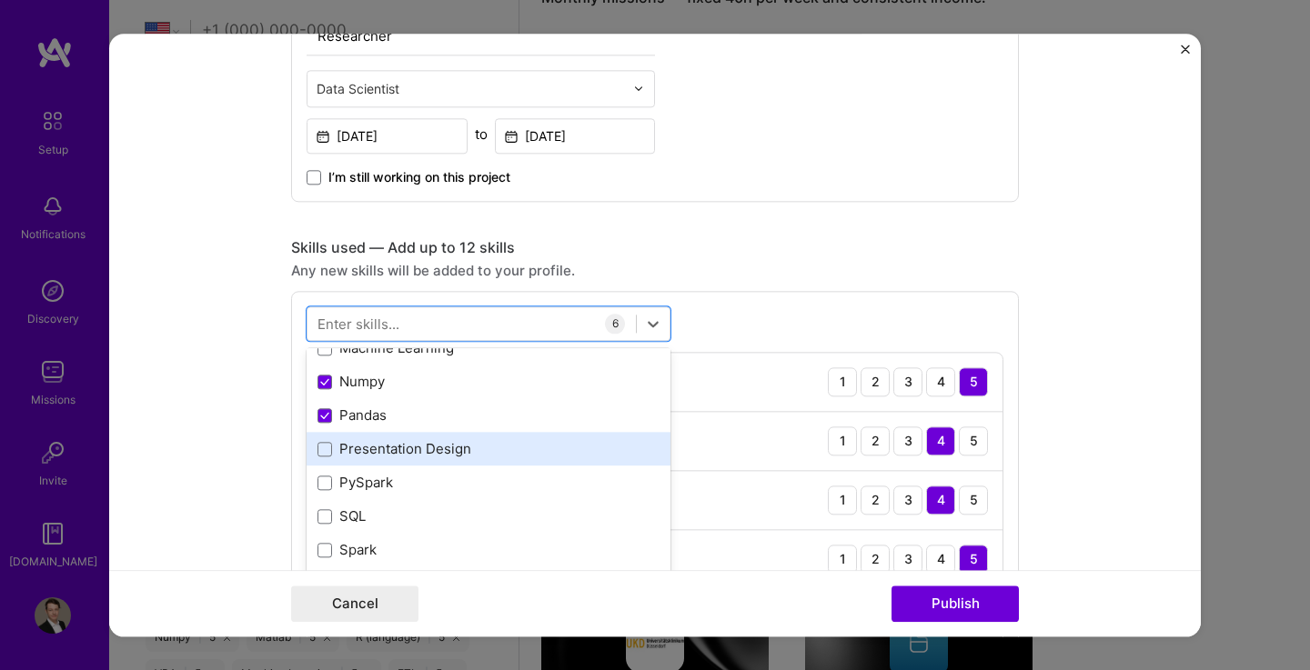
scroll to position [497, 0]
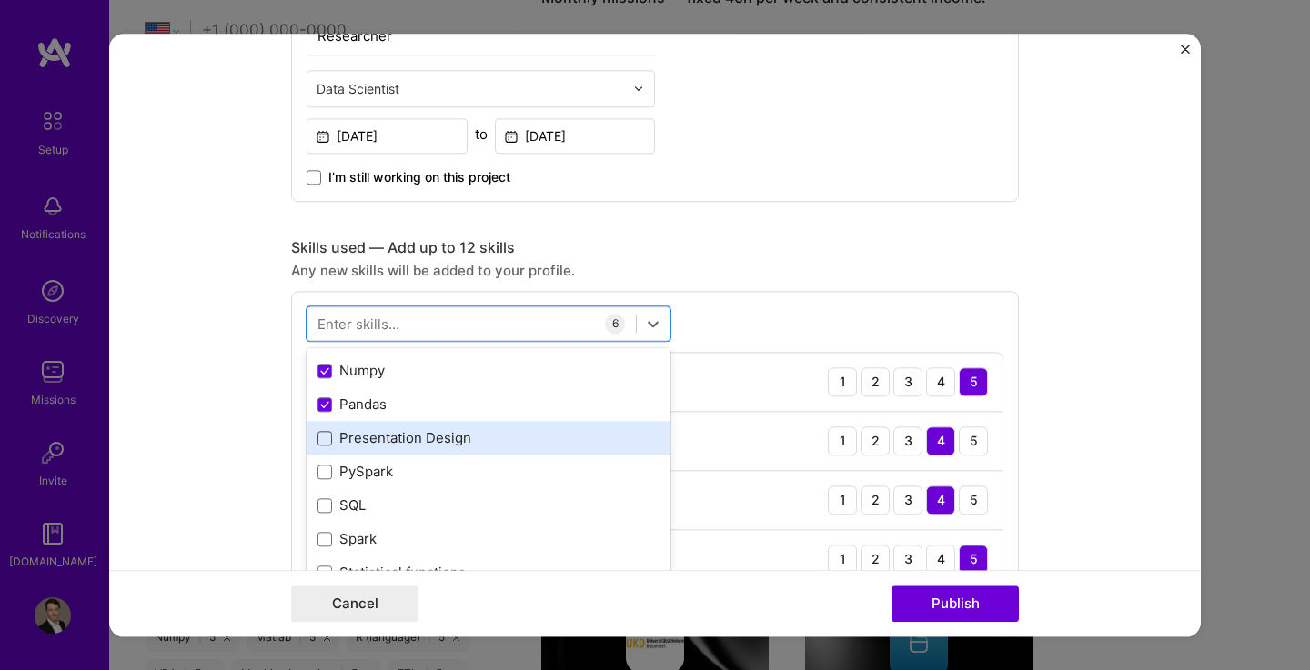
click at [319, 442] on span at bounding box center [324, 438] width 15 height 15
click at [0, 0] on input "checkbox" at bounding box center [0, 0] width 0 height 0
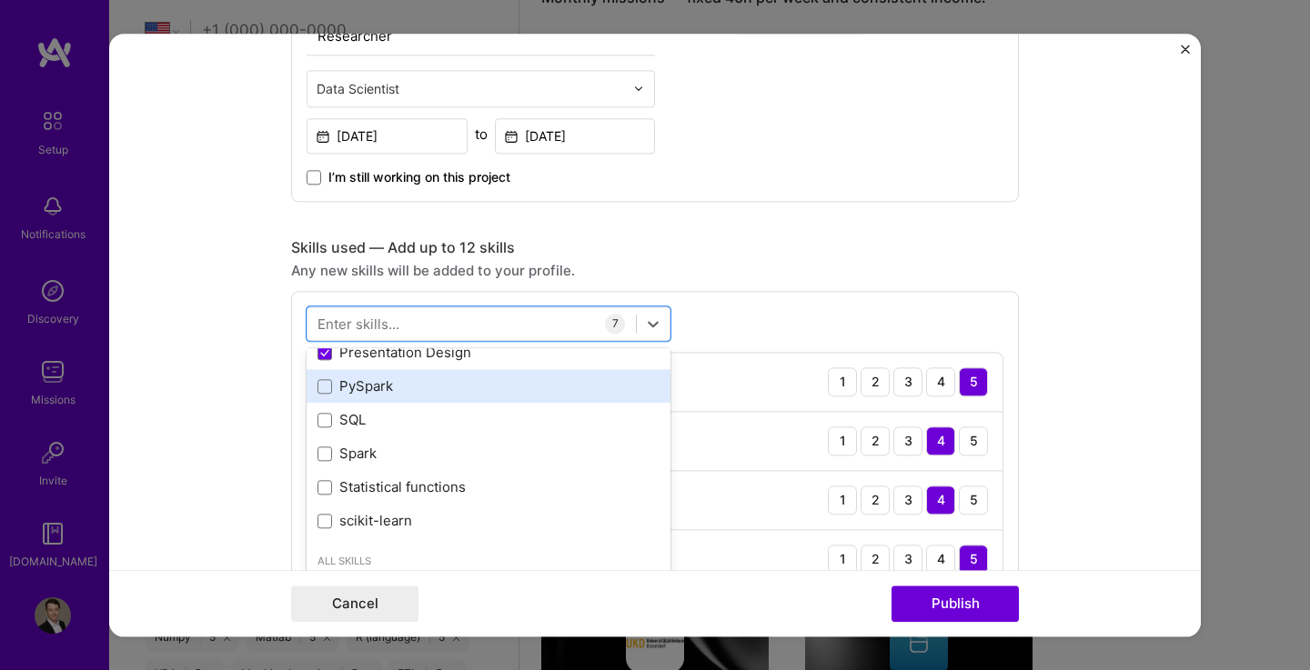
scroll to position [587, 0]
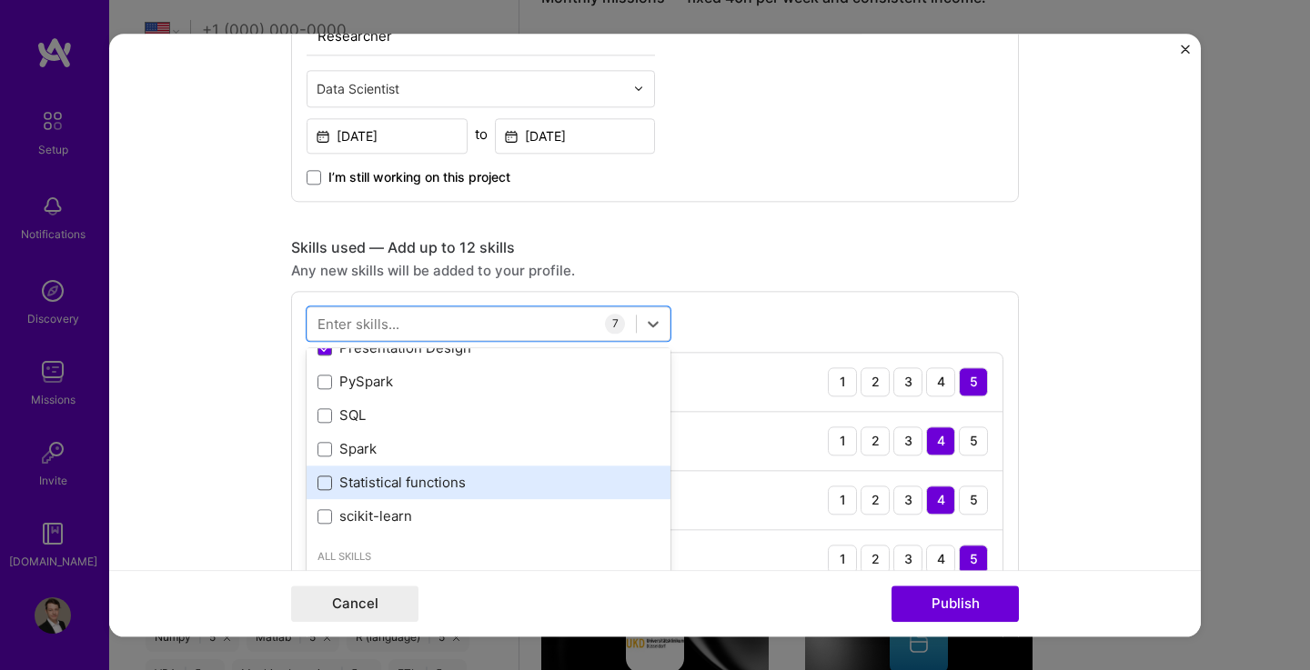
click at [317, 486] on span at bounding box center [324, 483] width 15 height 15
click at [0, 0] on input "checkbox" at bounding box center [0, 0] width 0 height 0
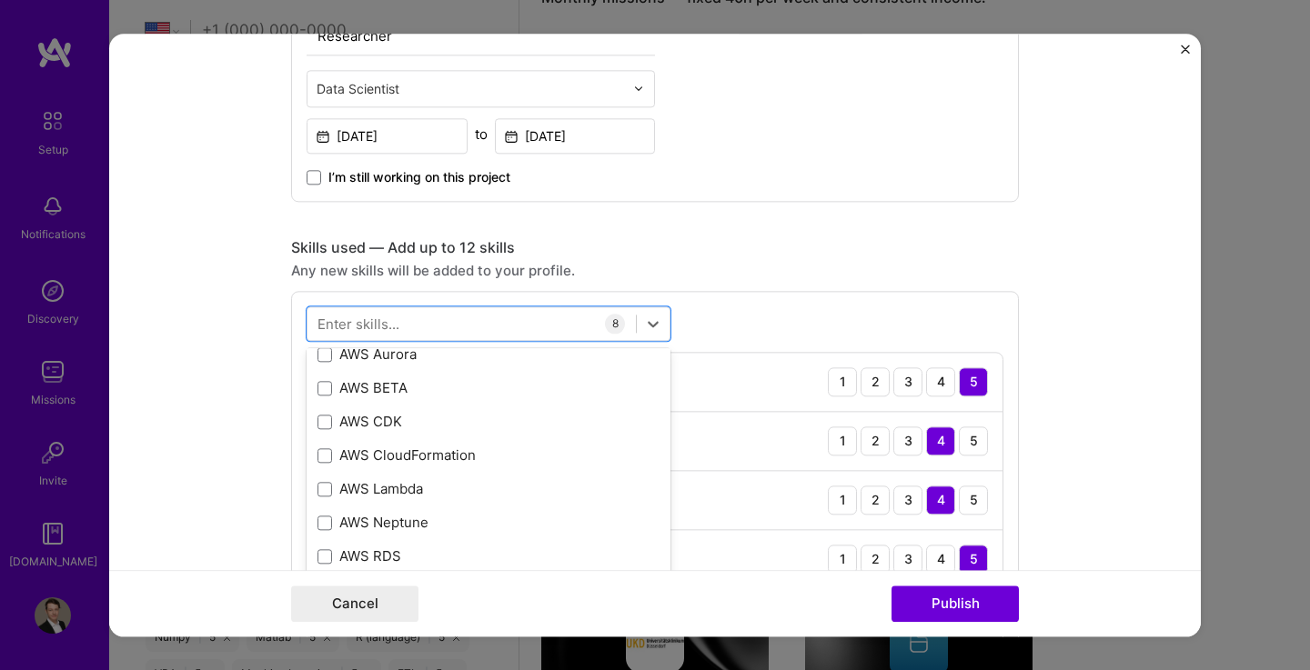
scroll to position [1131, 0]
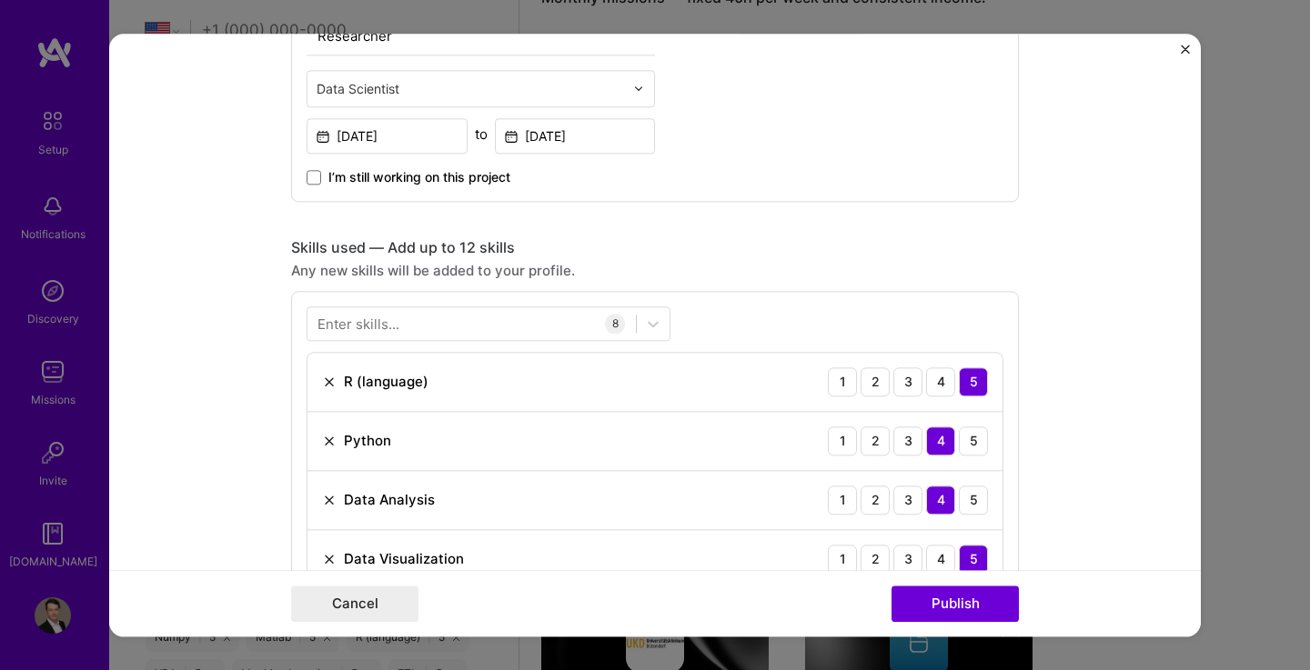
click at [1019, 289] on form "Project title Parabolic Fractal Geometry. Company [PERSON_NAME][GEOGRAPHIC_DATA…" at bounding box center [654, 335] width 1091 height 603
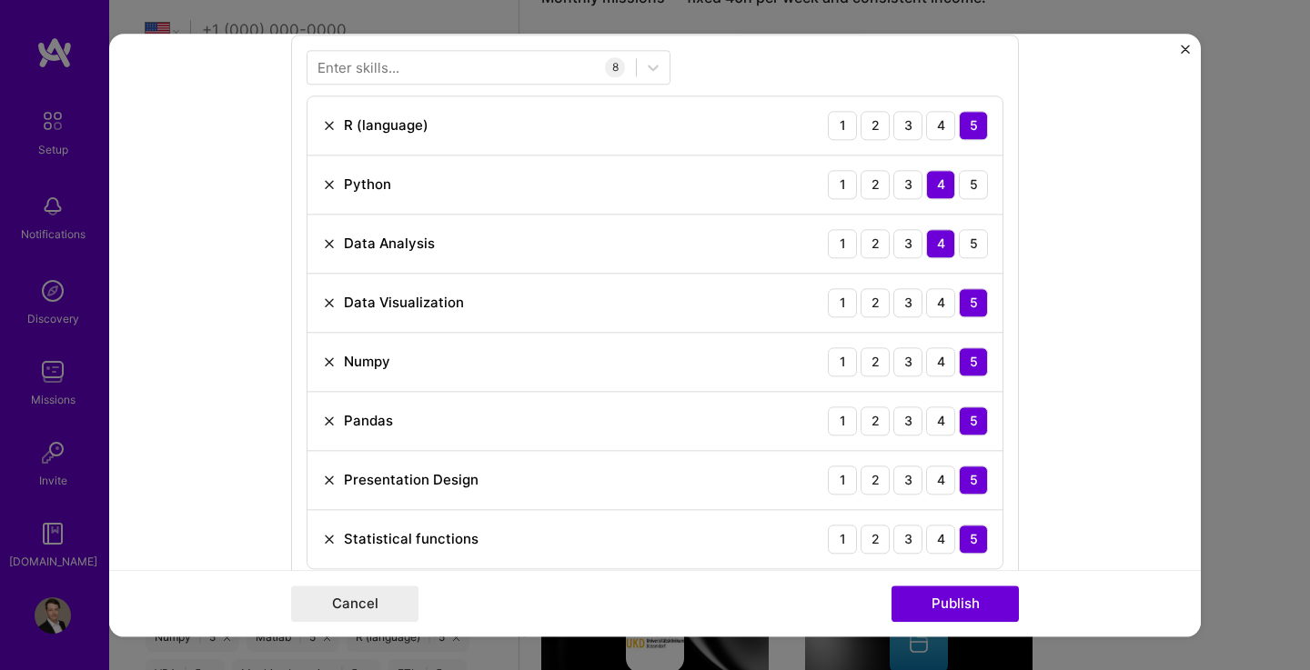
scroll to position [878, 0]
click at [969, 254] on div "5" at bounding box center [973, 244] width 29 height 29
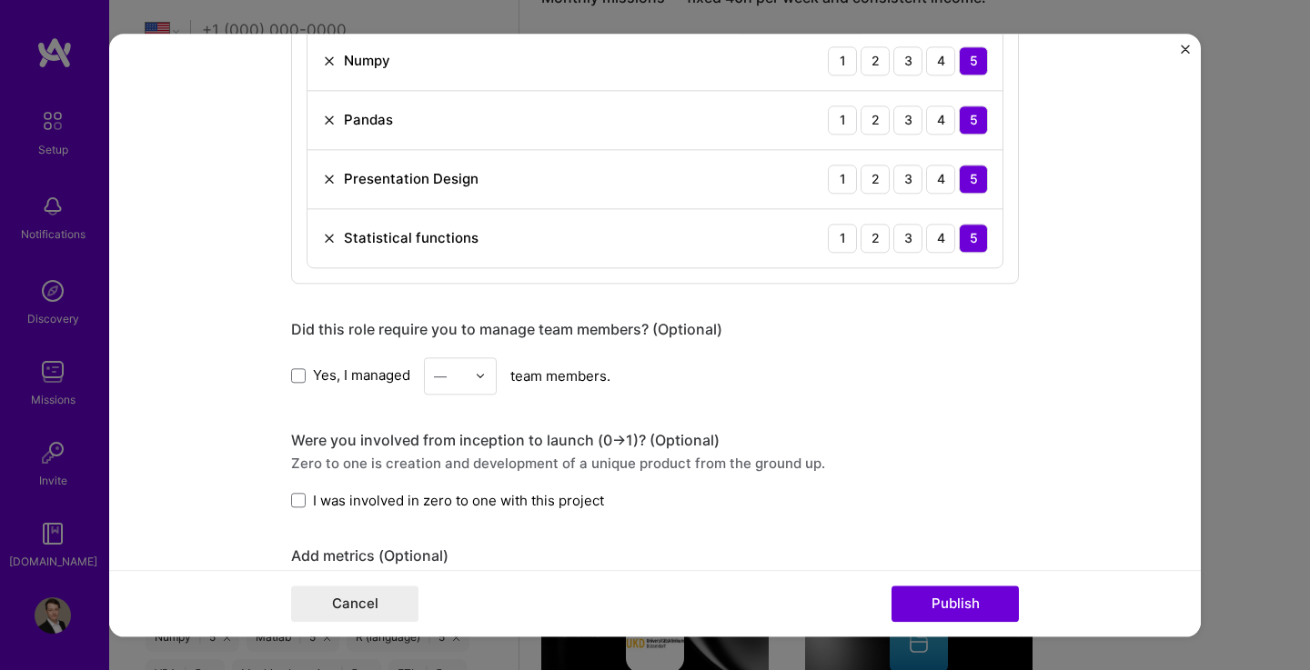
scroll to position [1181, 0]
click at [296, 497] on span at bounding box center [298, 499] width 15 height 15
click at [0, 0] on input "I was involved in zero to one with this project" at bounding box center [0, 0] width 0 height 0
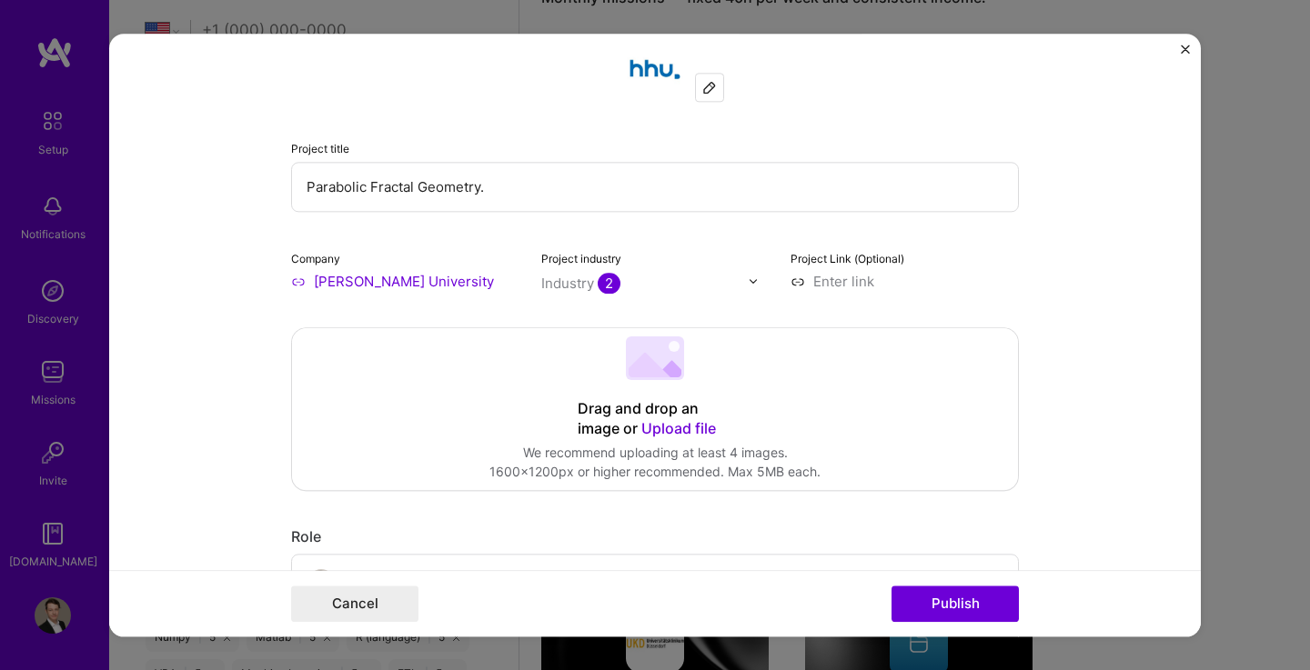
scroll to position [35, 0]
click at [842, 276] on input at bounding box center [904, 279] width 228 height 19
paste input "[URL][DOMAIN_NAME]"
type input "[URL][DOMAIN_NAME]"
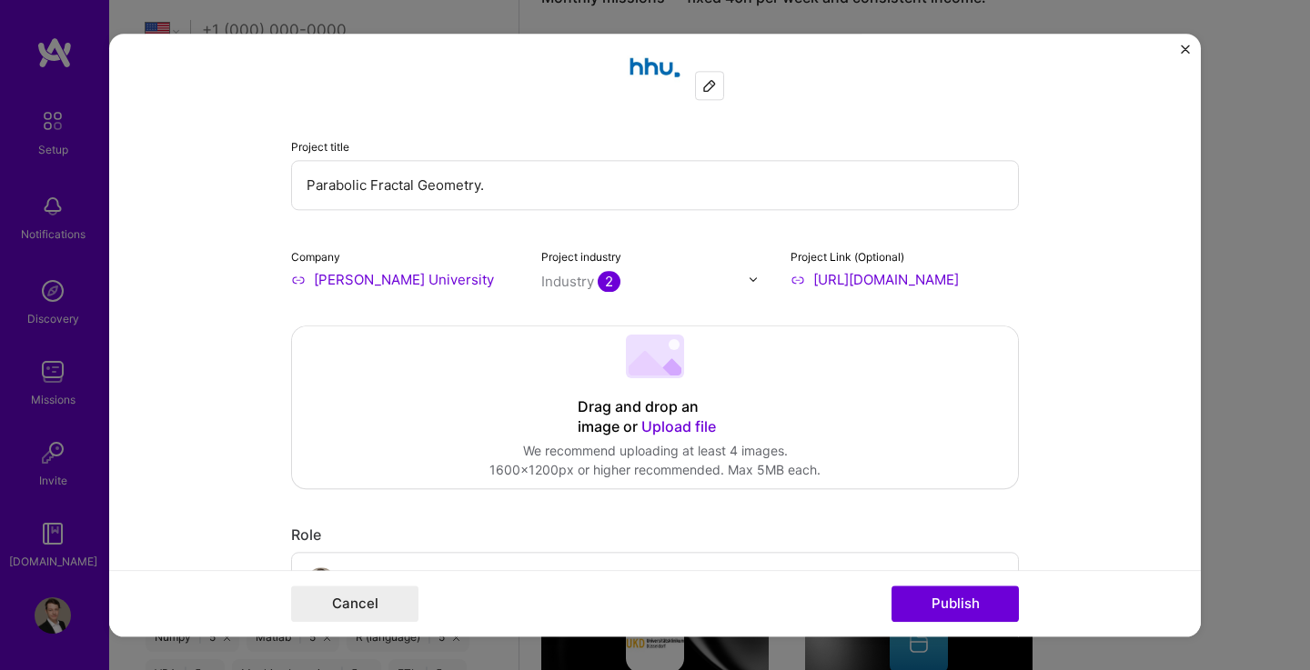
click at [1092, 342] on form "Project title Parabolic Fractal Geometry. Company [PERSON_NAME][GEOGRAPHIC_DATA…" at bounding box center [654, 335] width 1091 height 603
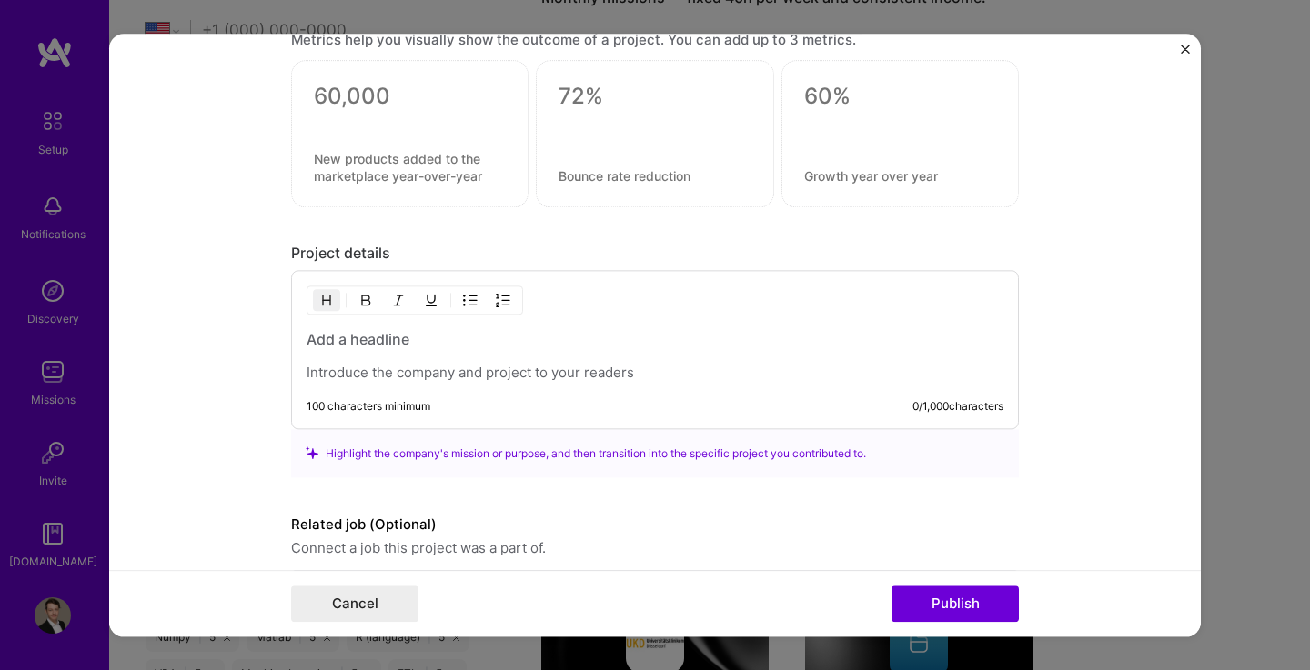
scroll to position [1731, 0]
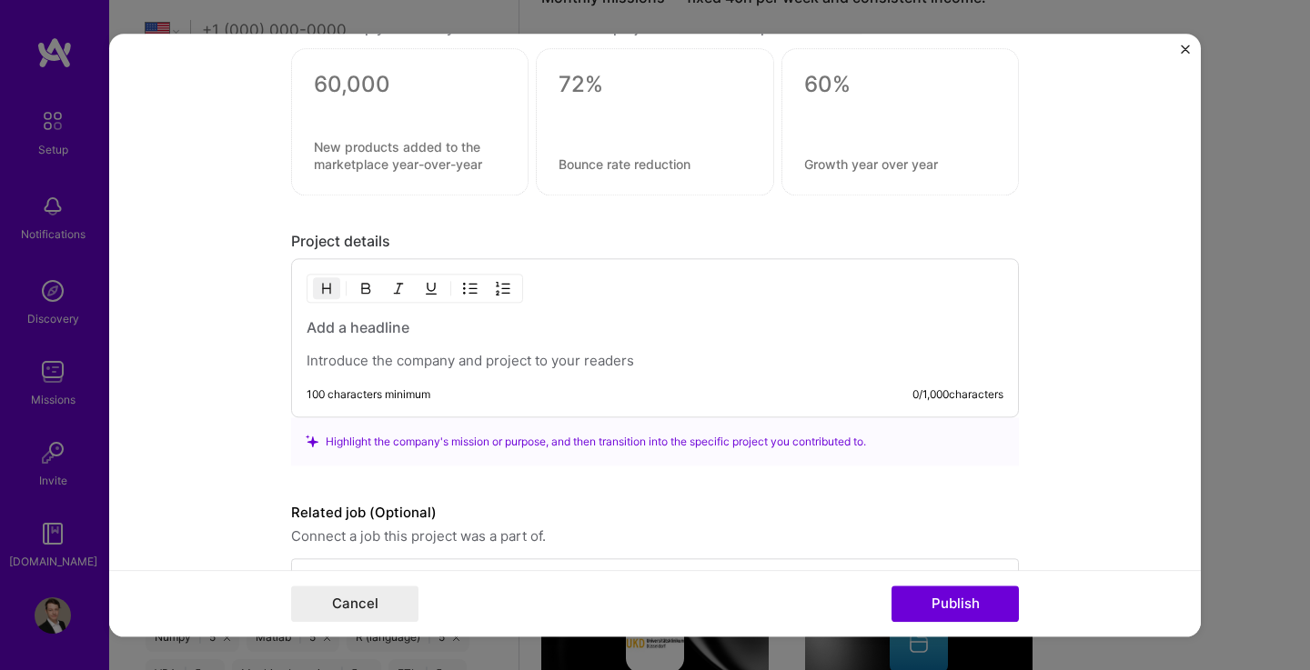
click at [374, 333] on h3 at bounding box center [654, 327] width 697 height 20
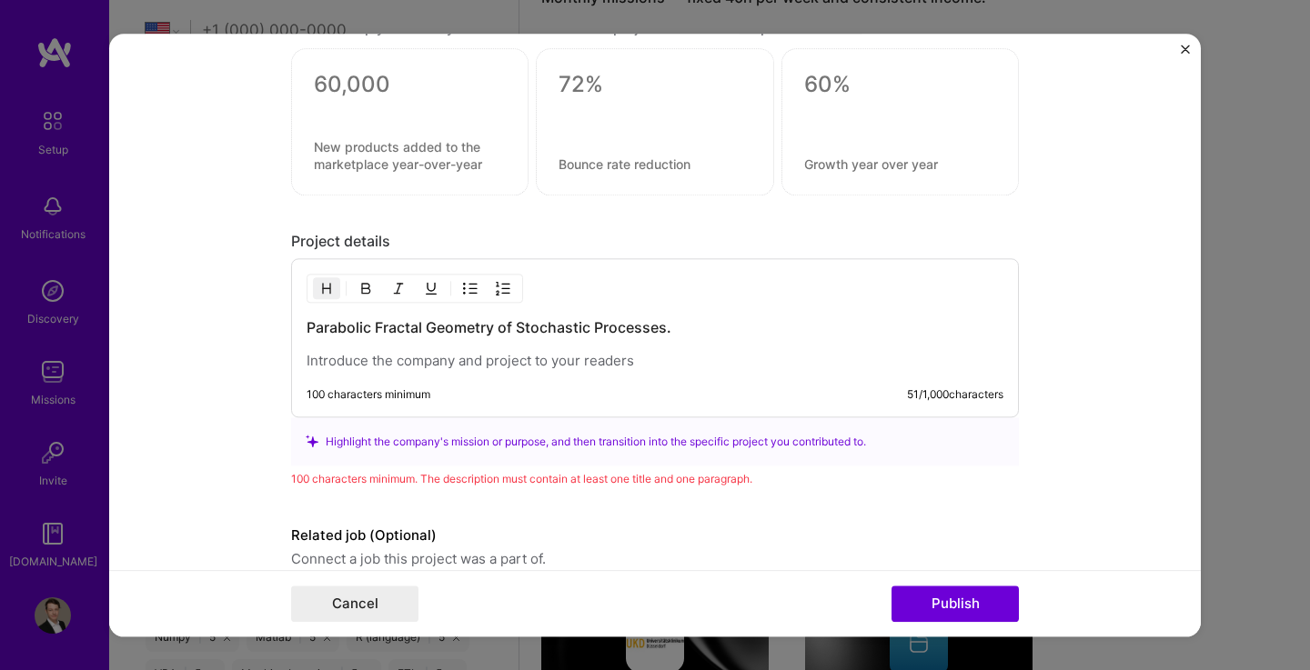
click at [391, 357] on p at bounding box center [654, 361] width 697 height 18
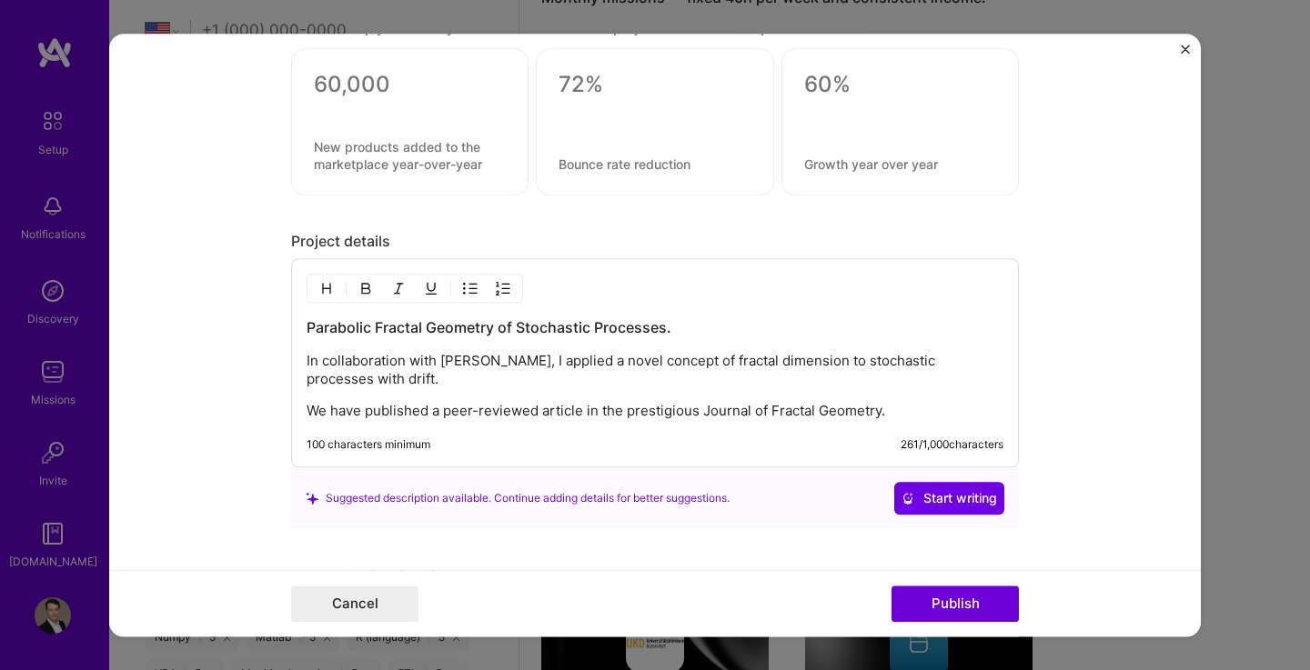
click at [495, 394] on div "Parabolic Fractal Geometry of Stochastic Processes. In collaboration with [PERS…" at bounding box center [654, 368] width 697 height 103
click at [394, 384] on p "In collaboration with [PERSON_NAME], I applied a novel concept of fractal dimen…" at bounding box center [654, 370] width 697 height 36
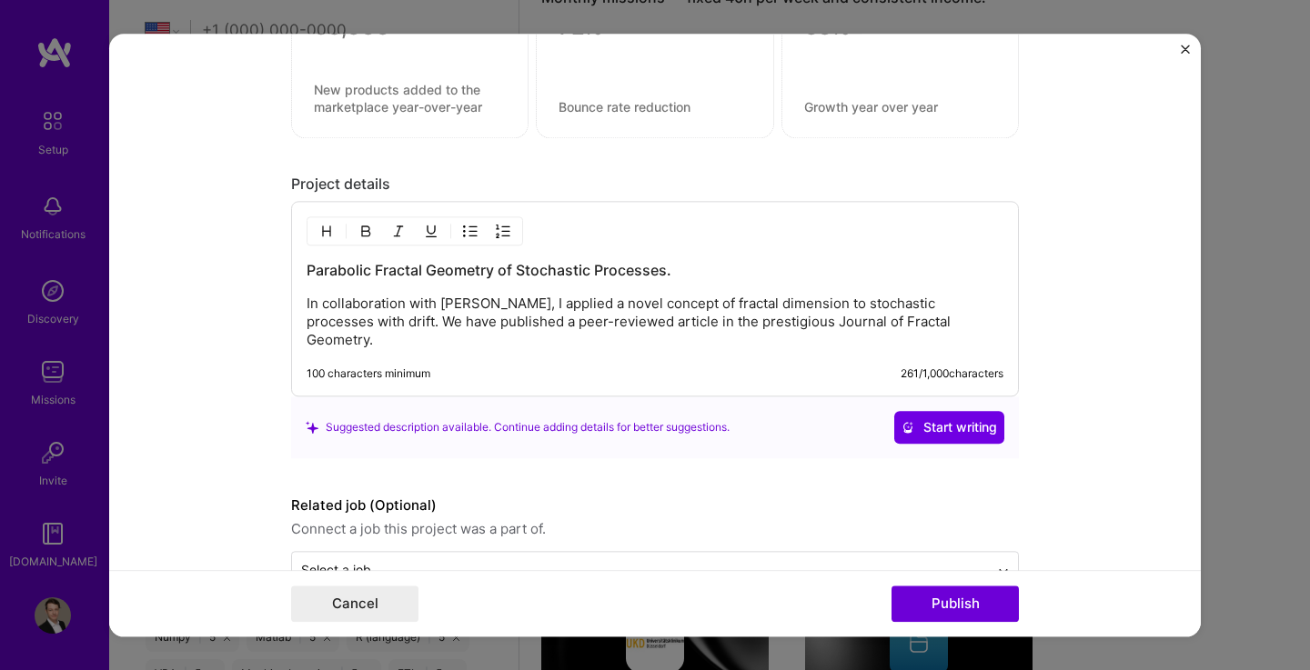
scroll to position [1823, 0]
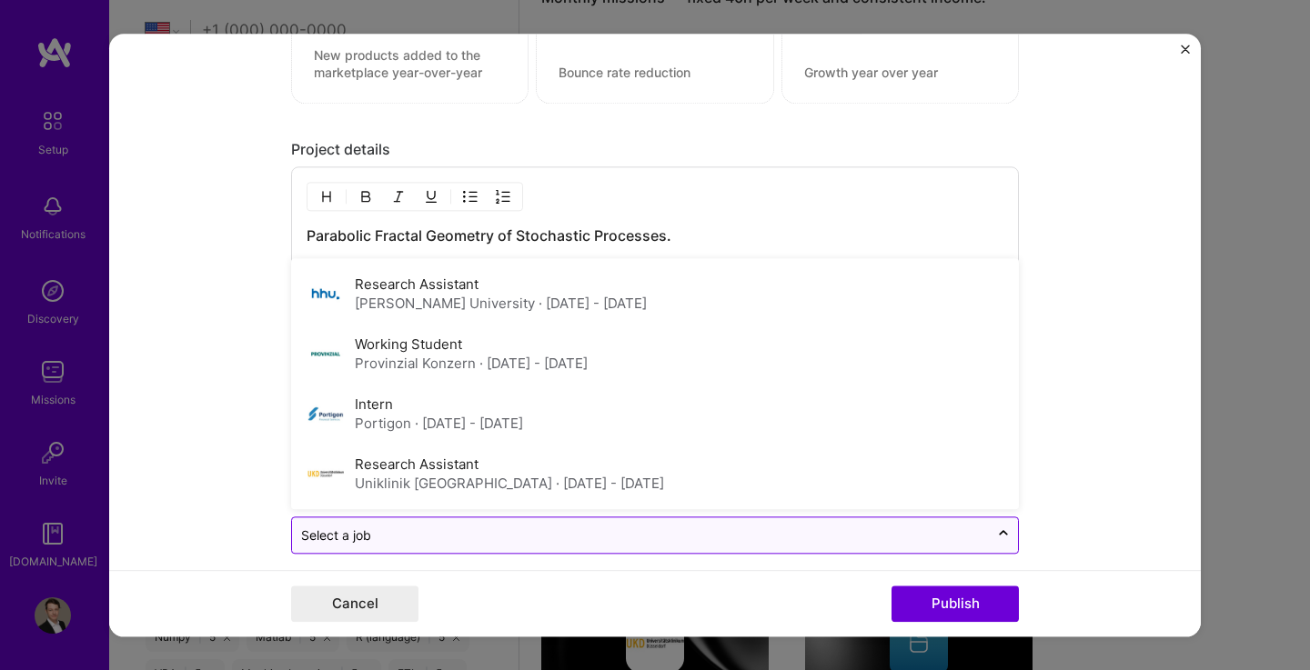
click at [537, 526] on input "text" at bounding box center [640, 535] width 678 height 19
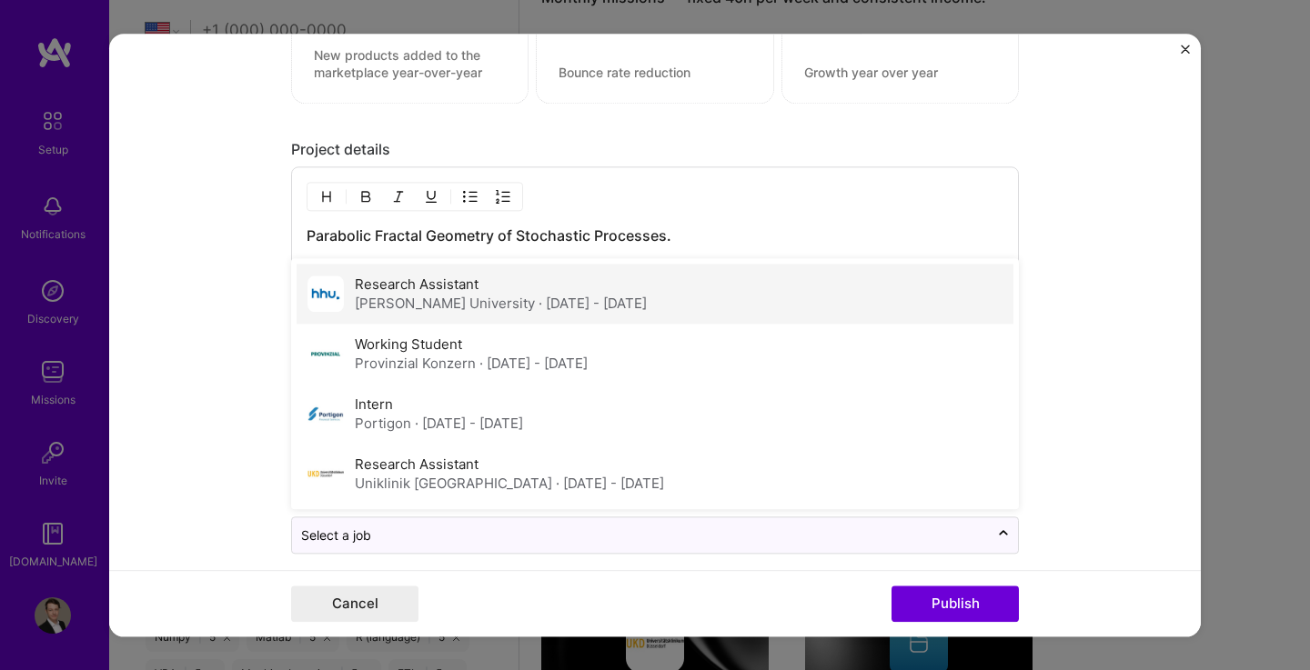
click at [594, 295] on span "· [DATE] - [DATE]" at bounding box center [592, 303] width 108 height 17
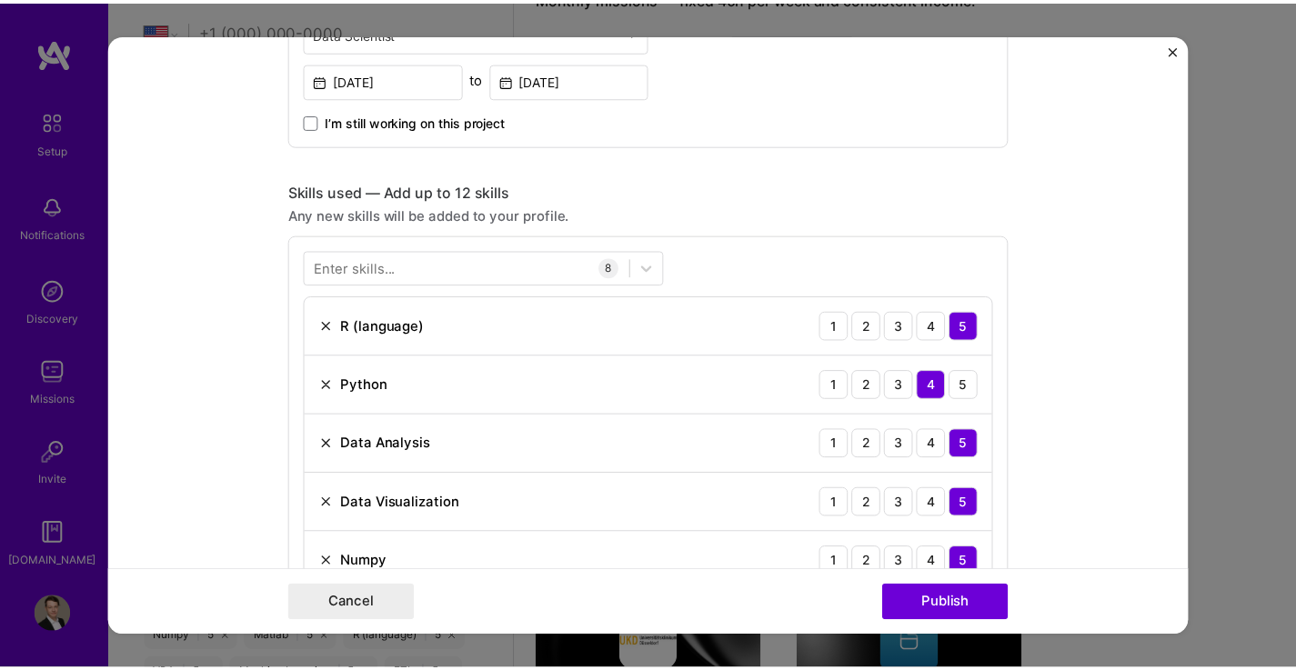
scroll to position [678, 0]
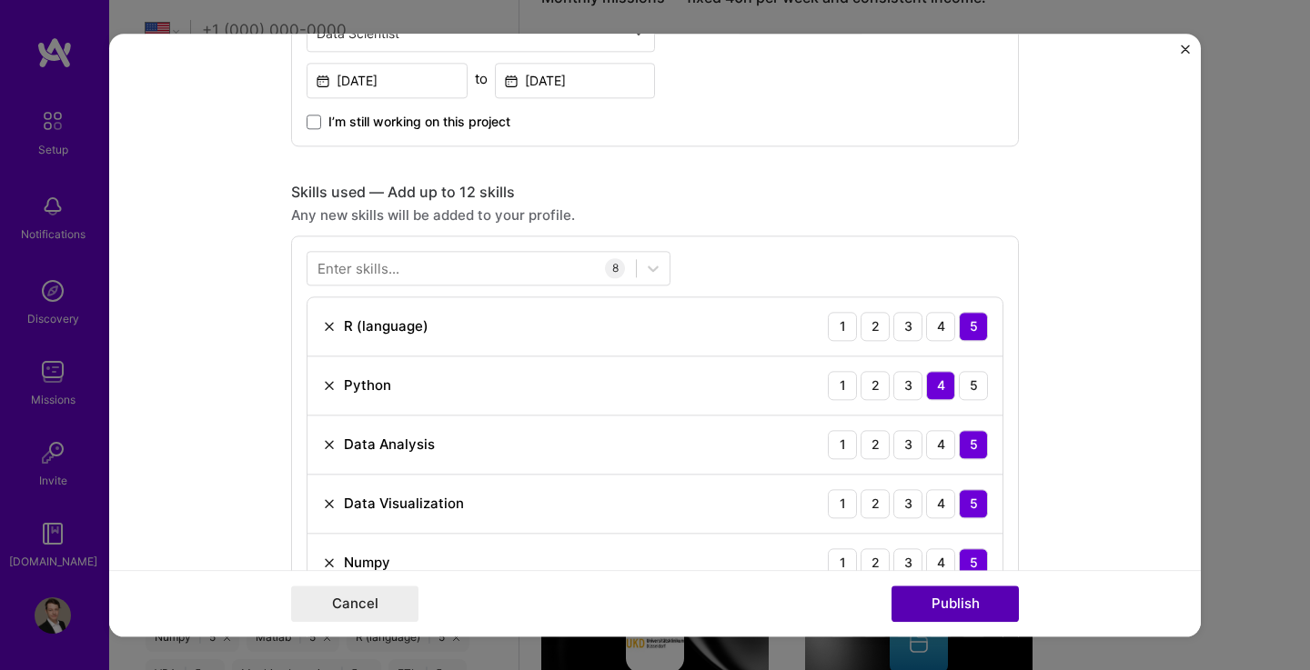
click at [921, 602] on button "Publish" at bounding box center [954, 604] width 127 height 36
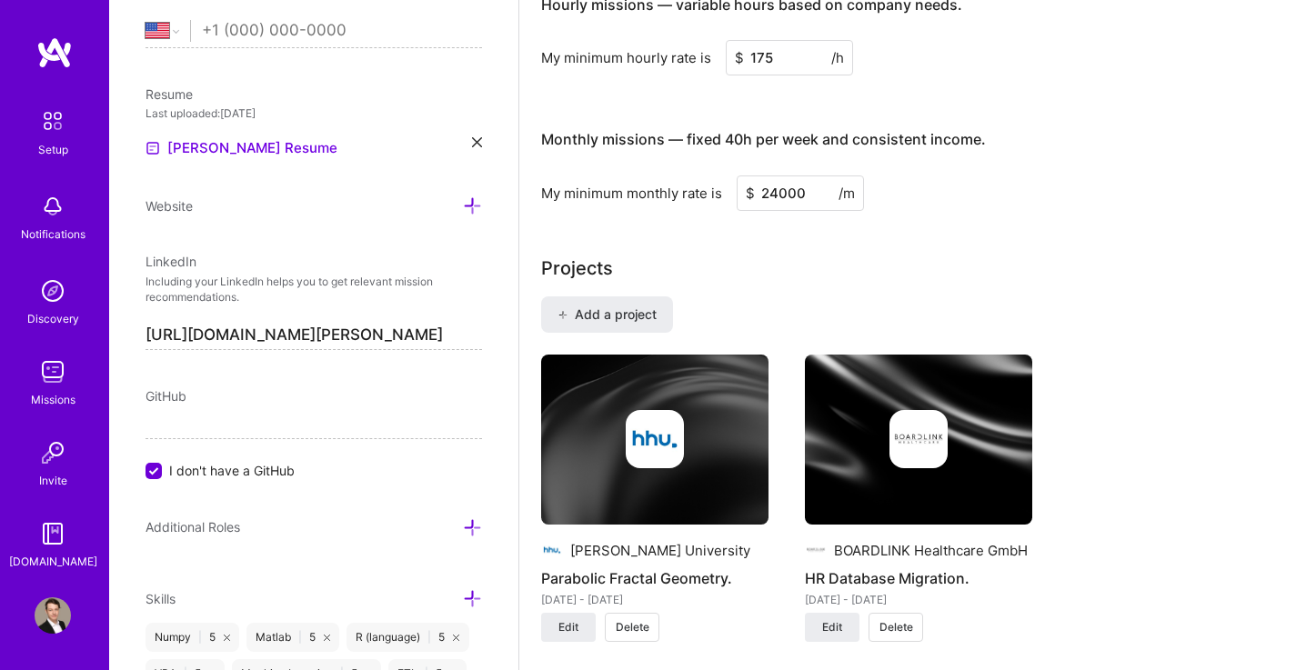
scroll to position [1049, 0]
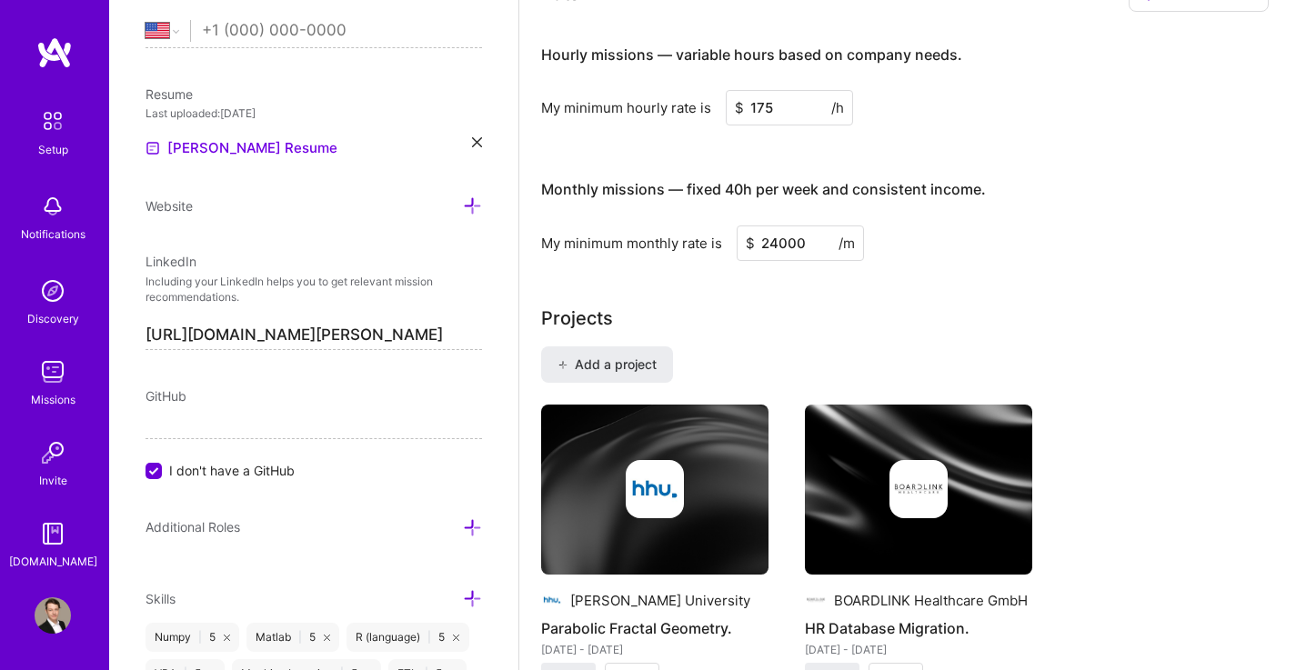
click at [183, 398] on span "GitHub" at bounding box center [166, 395] width 41 height 15
click at [160, 467] on input "I don't have a GitHub" at bounding box center [155, 472] width 16 height 16
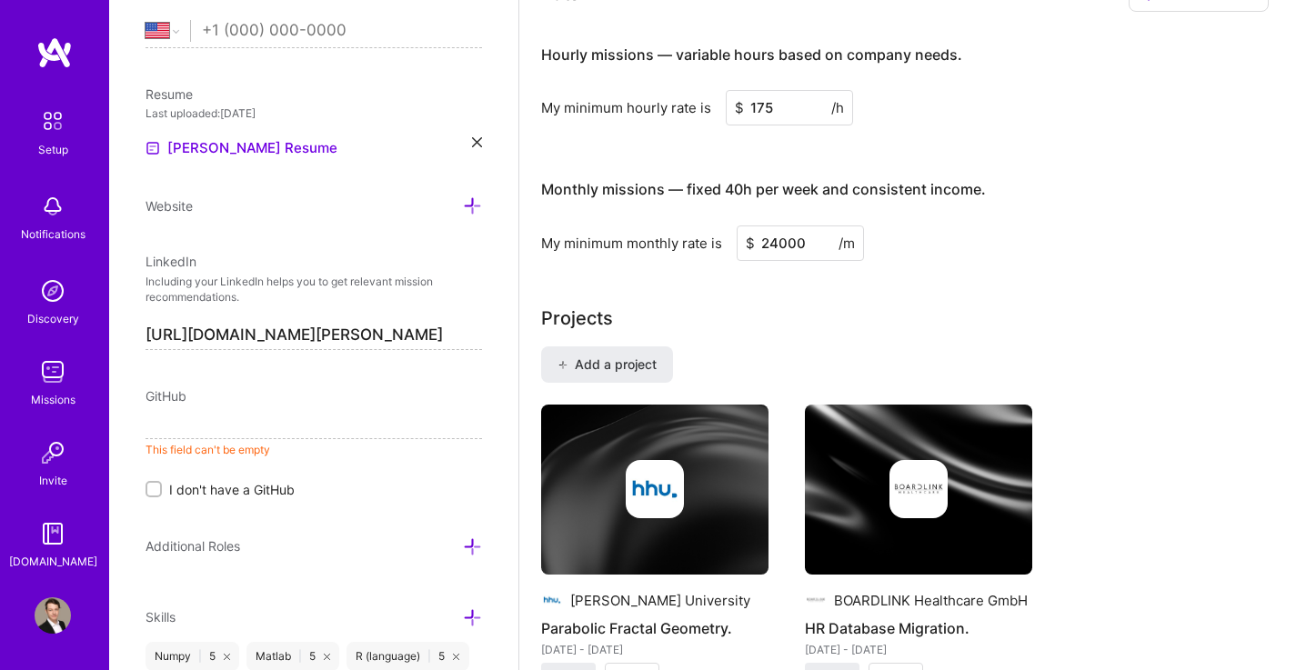
click at [208, 427] on input at bounding box center [314, 424] width 336 height 29
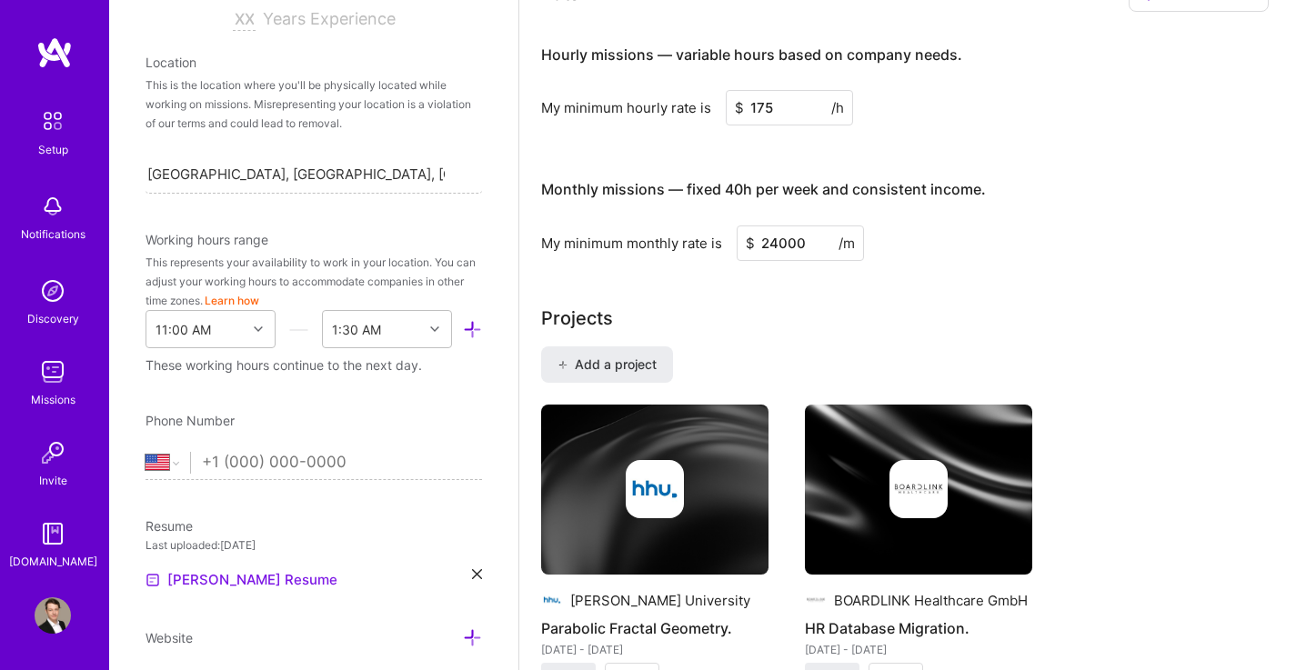
scroll to position [325, 0]
type input "[URL][DOMAIN_NAME]"
click at [168, 462] on select "[GEOGRAPHIC_DATA] [GEOGRAPHIC_DATA] [GEOGRAPHIC_DATA] [GEOGRAPHIC_DATA] [US_STA…" at bounding box center [168, 462] width 45 height 22
select select "DE"
click at [146, 451] on select "[GEOGRAPHIC_DATA] [GEOGRAPHIC_DATA] [GEOGRAPHIC_DATA] [GEOGRAPHIC_DATA] [US_STA…" at bounding box center [168, 462] width 45 height 22
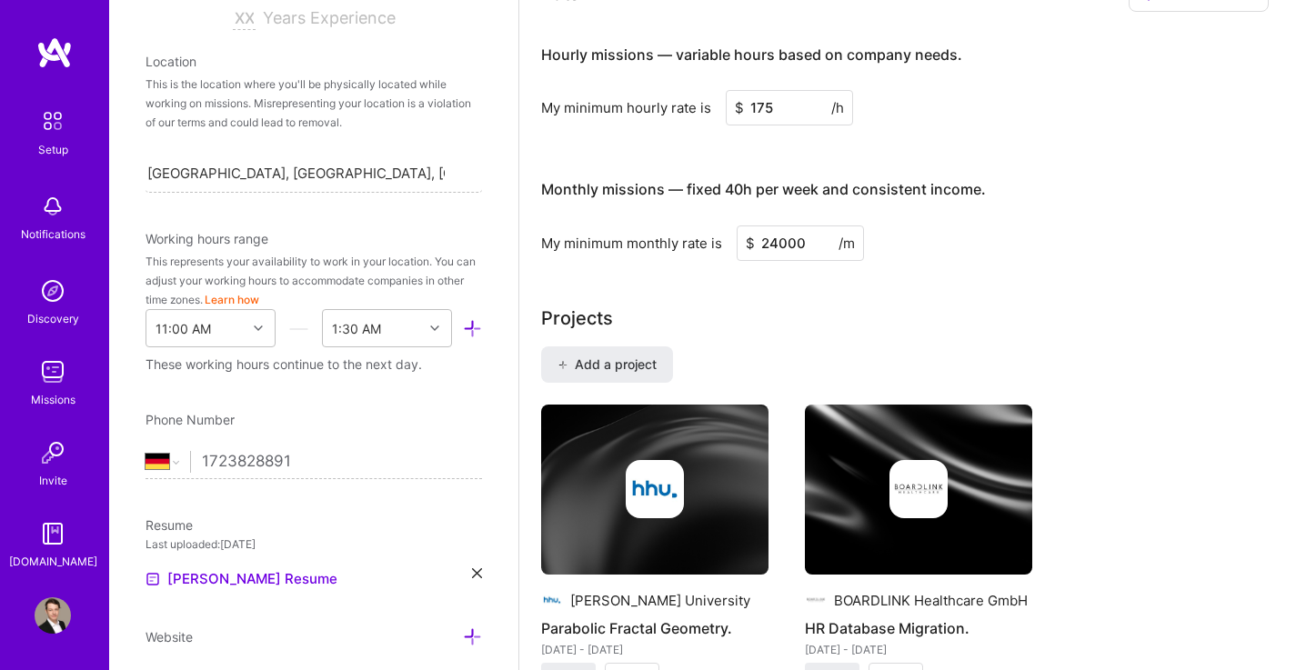
type input "[PHONE_NUMBER]"
click at [363, 530] on div "Resume" at bounding box center [314, 525] width 336 height 19
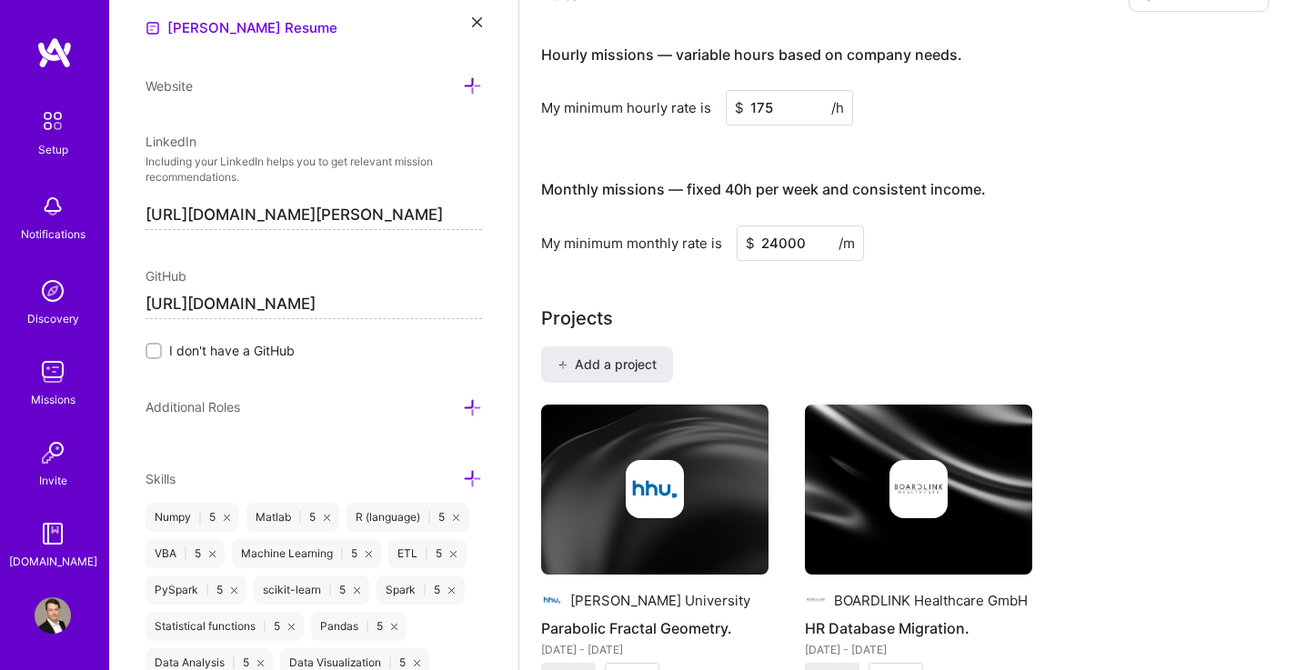
scroll to position [877, 0]
click at [463, 403] on icon at bounding box center [472, 406] width 19 height 19
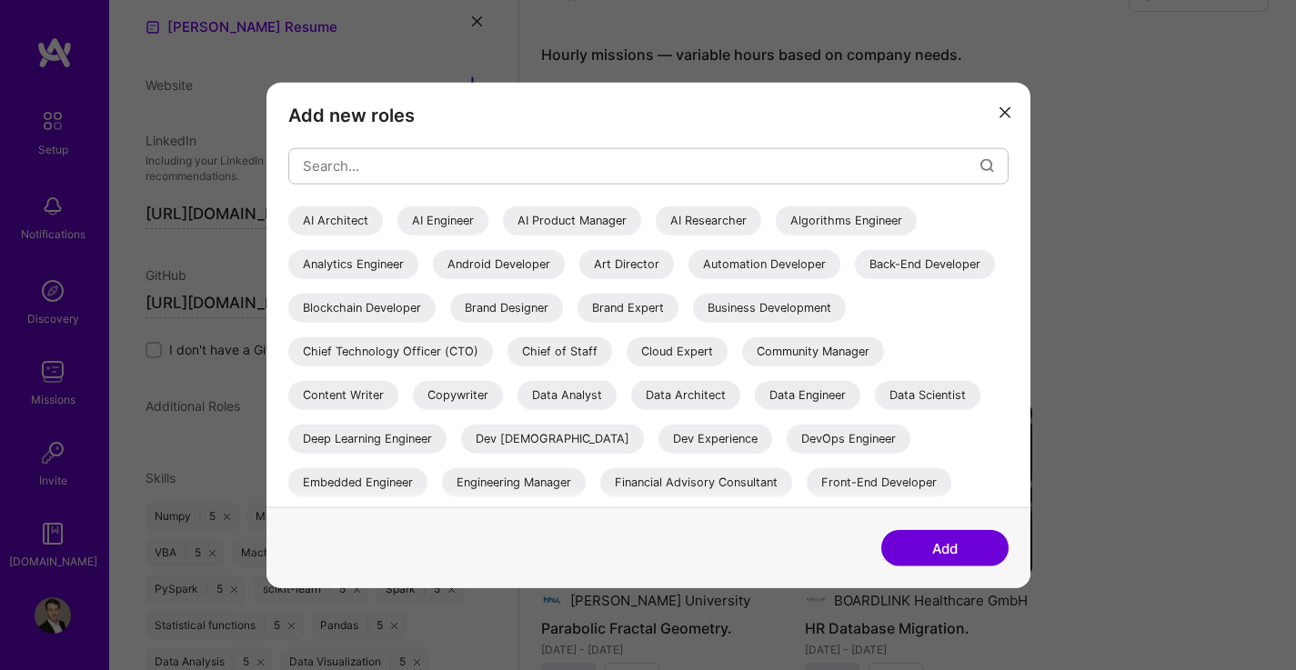
click at [443, 221] on div "AI Engineer" at bounding box center [442, 220] width 91 height 29
click at [736, 223] on div "AI Researcher" at bounding box center [708, 220] width 105 height 29
click at [806, 225] on div "Algorithms Engineer" at bounding box center [846, 220] width 141 height 29
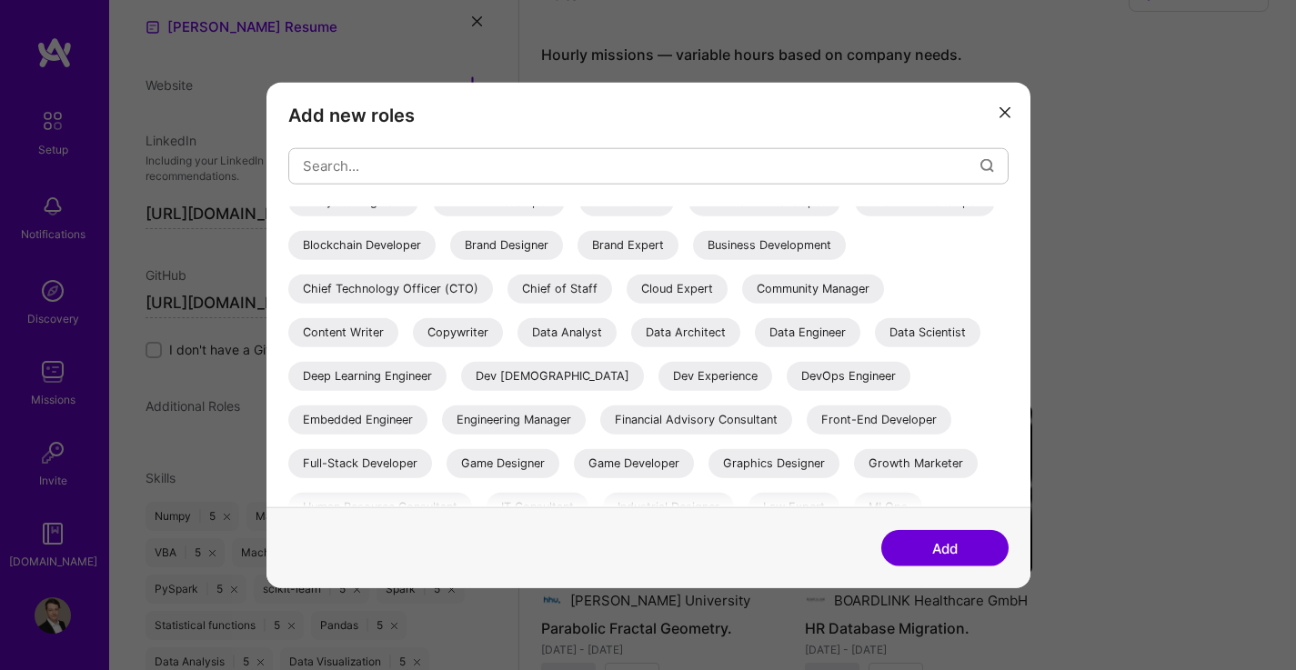
scroll to position [0, 0]
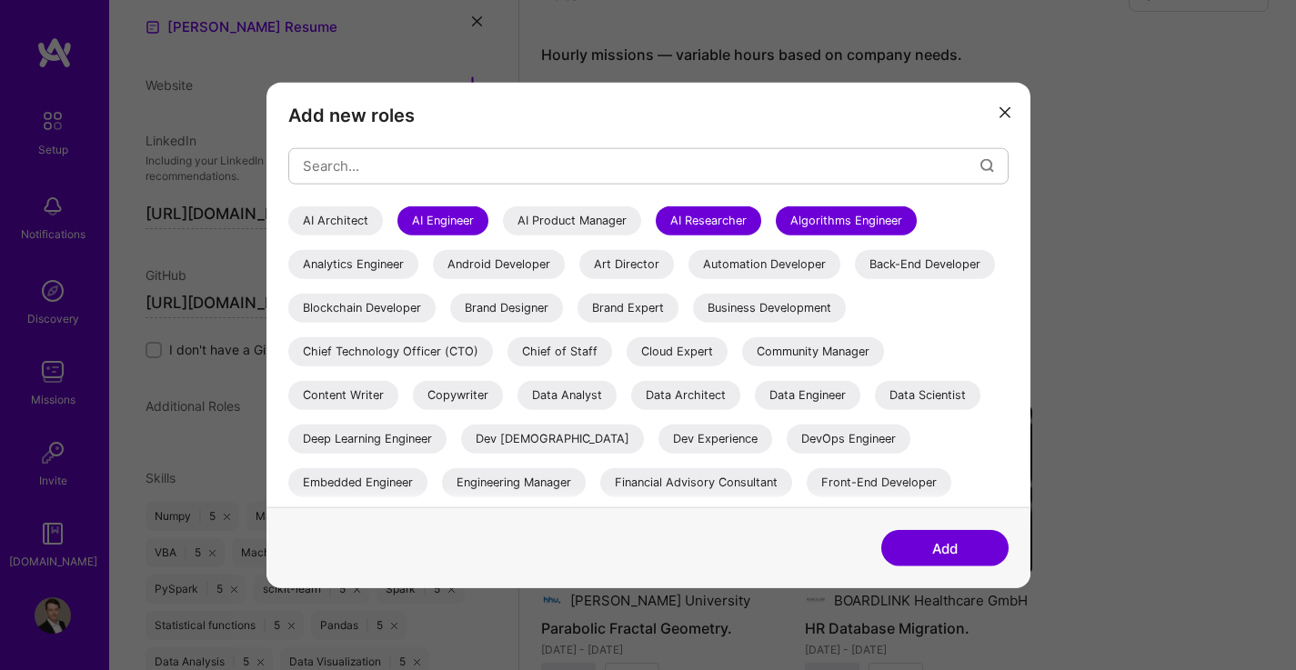
click at [380, 260] on div "Analytics Engineer" at bounding box center [353, 263] width 130 height 29
click at [748, 266] on div "Automation Developer" at bounding box center [764, 263] width 152 height 29
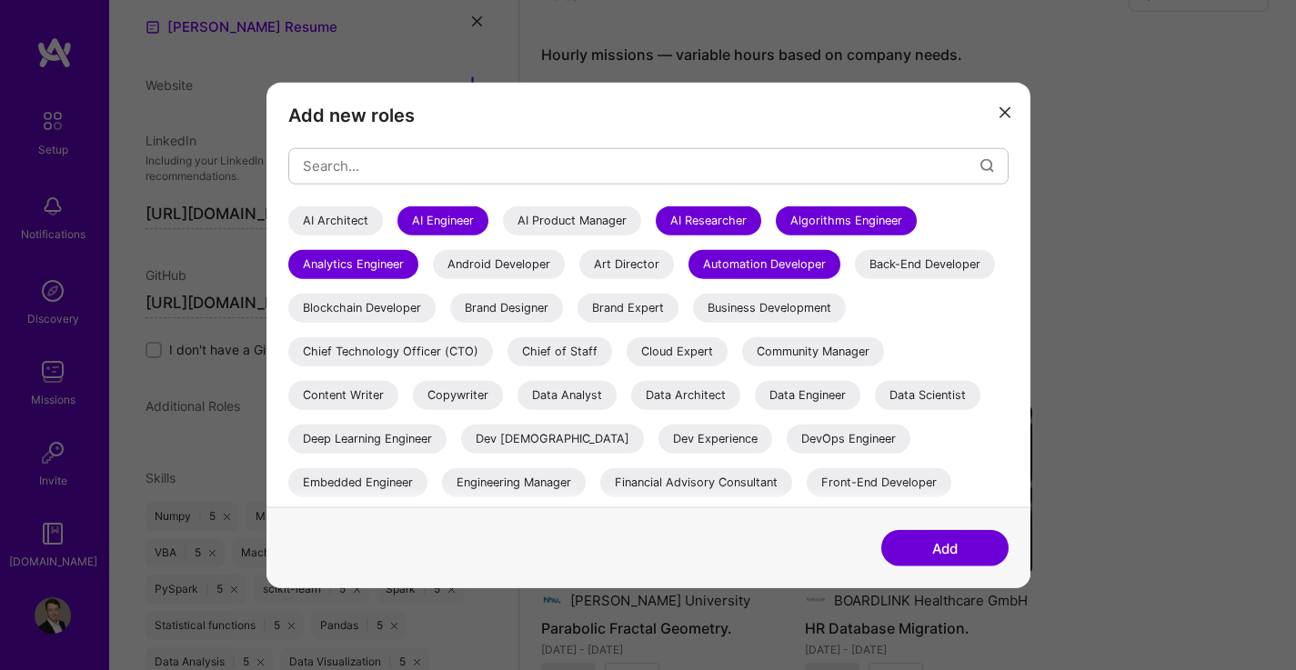
click at [617, 396] on div "Data Analyst" at bounding box center [566, 394] width 99 height 29
click at [755, 409] on div "Data Engineer" at bounding box center [807, 394] width 105 height 29
click at [875, 409] on div "Data Scientist" at bounding box center [927, 394] width 105 height 29
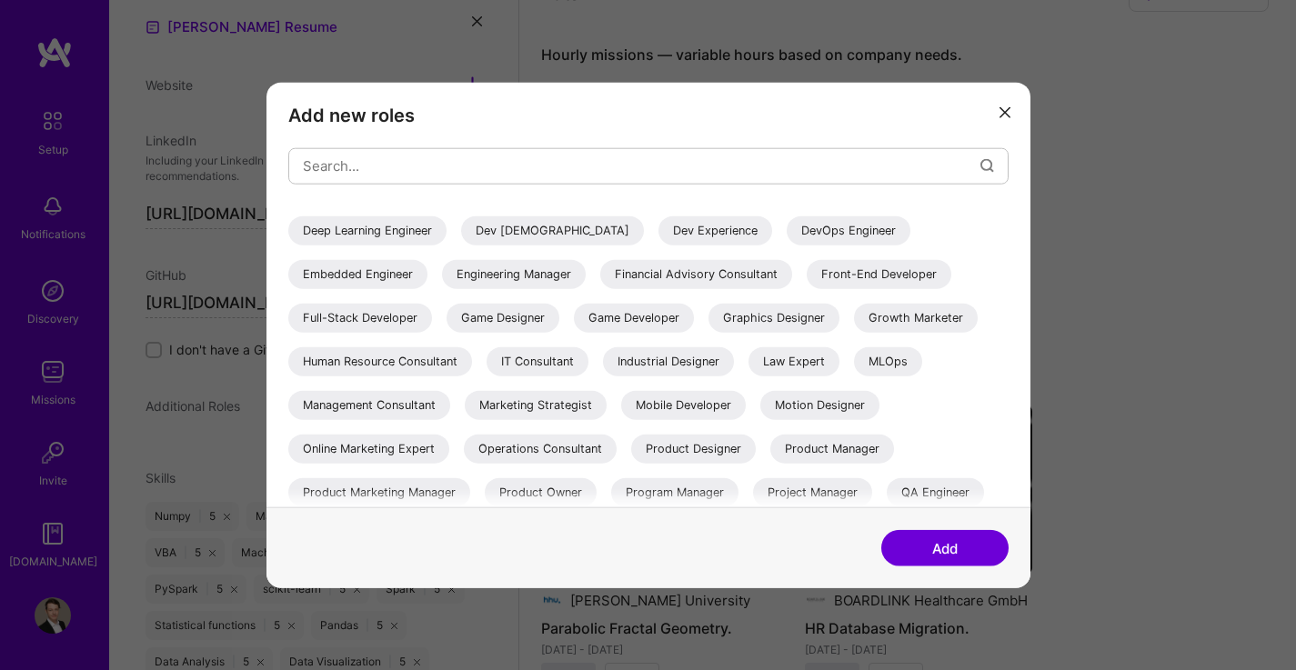
scroll to position [209, 0]
click at [791, 276] on div "Financial Advisory Consultant" at bounding box center [696, 272] width 192 height 29
click at [792, 258] on div "Financial Advisory Consultant" at bounding box center [696, 272] width 192 height 29
click at [708, 331] on div "Graphics Designer" at bounding box center [773, 316] width 131 height 29
click at [588, 362] on div "IT Consultant" at bounding box center [538, 360] width 102 height 29
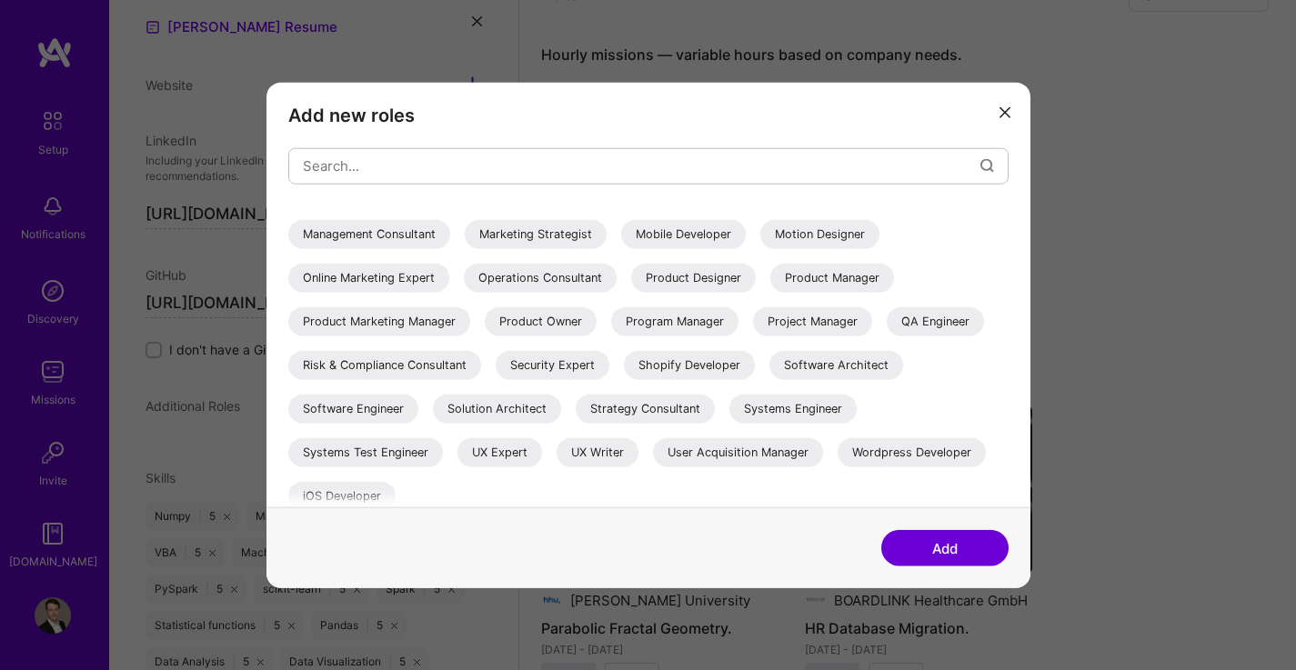
scroll to position [389, 0]
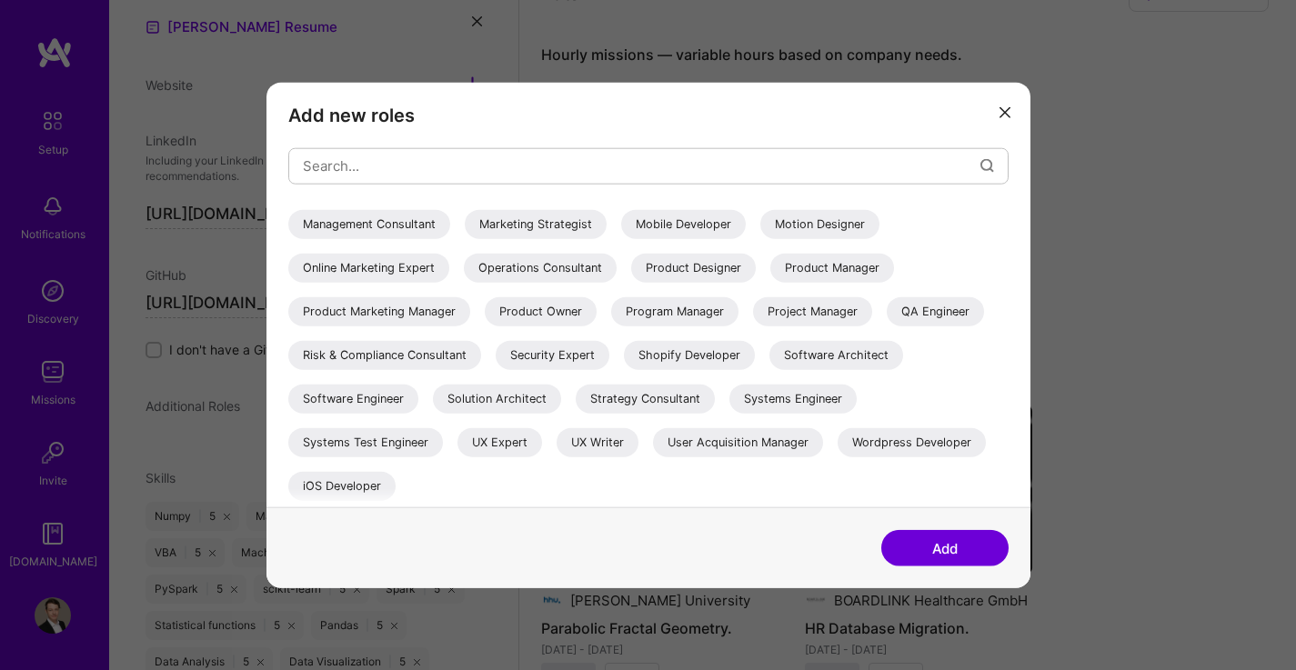
click at [753, 326] on div "Project Manager" at bounding box center [812, 310] width 119 height 29
click at [481, 356] on div "Risk & Compliance Consultant" at bounding box center [384, 354] width 193 height 29
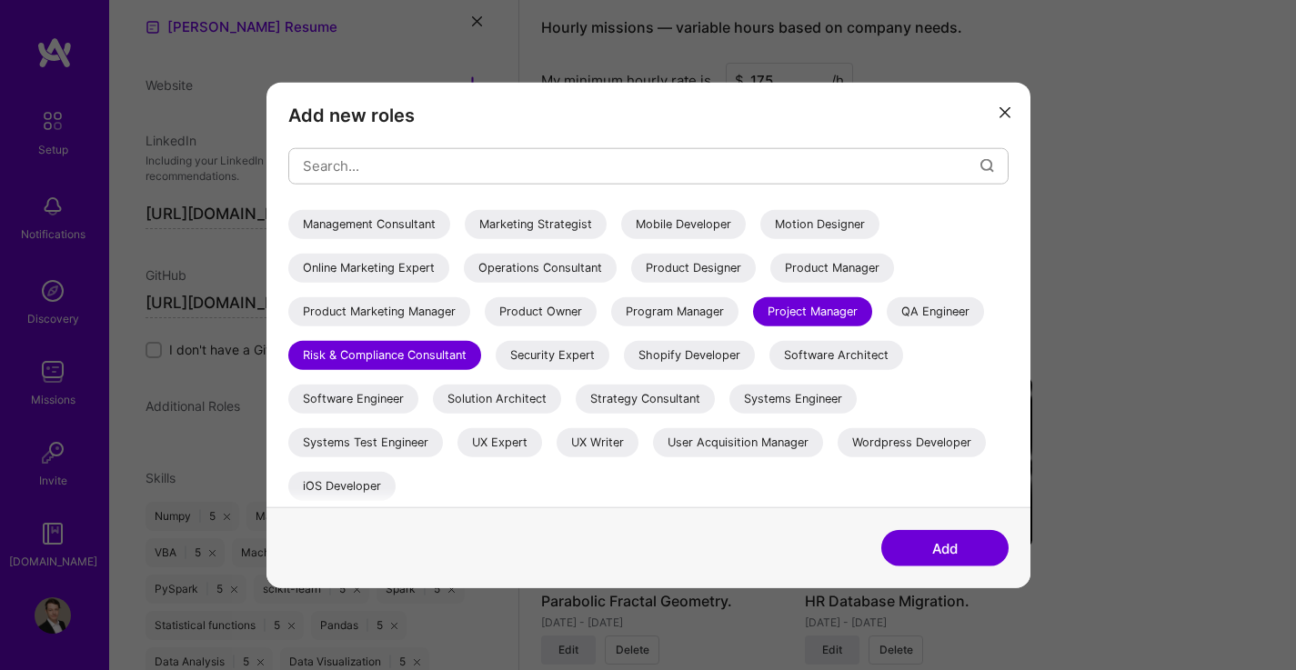
scroll to position [1090, 0]
click at [418, 402] on div "Software Engineer" at bounding box center [353, 398] width 130 height 29
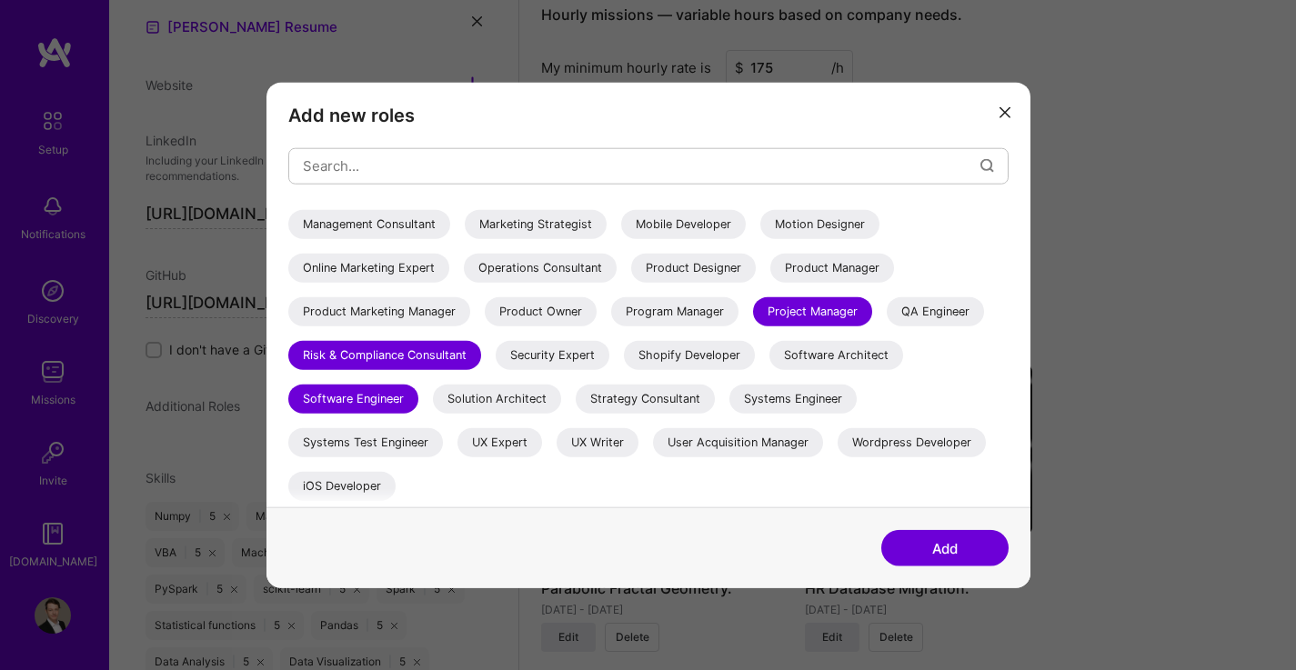
click at [953, 547] on button "Add" at bounding box center [944, 548] width 127 height 36
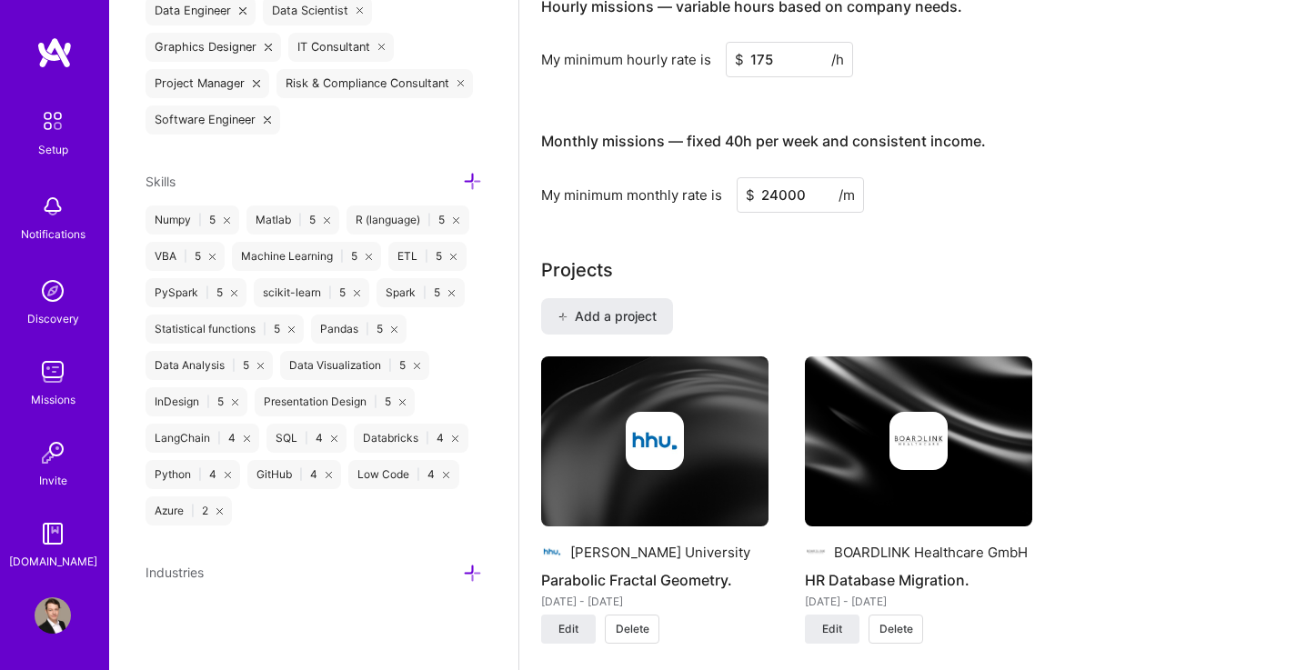
scroll to position [1099, 0]
click at [463, 573] on icon at bounding box center [472, 573] width 19 height 19
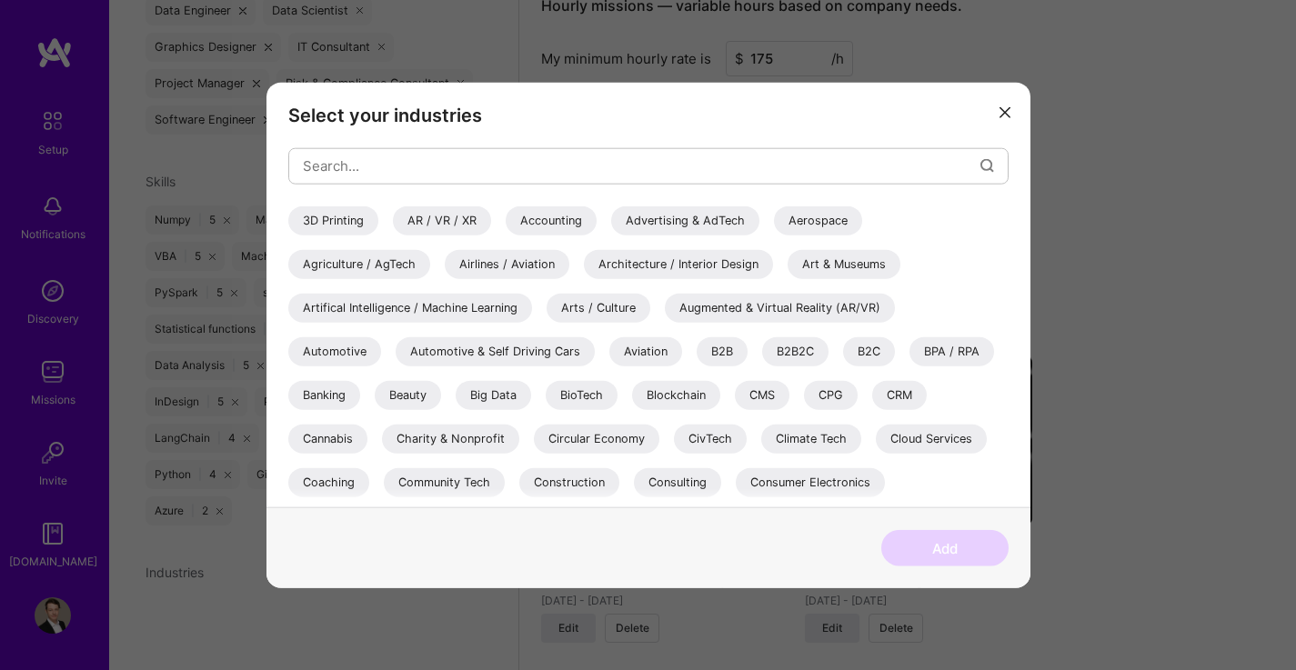
click at [504, 304] on div "Artifical Intelligence / Machine Learning" at bounding box center [410, 307] width 244 height 29
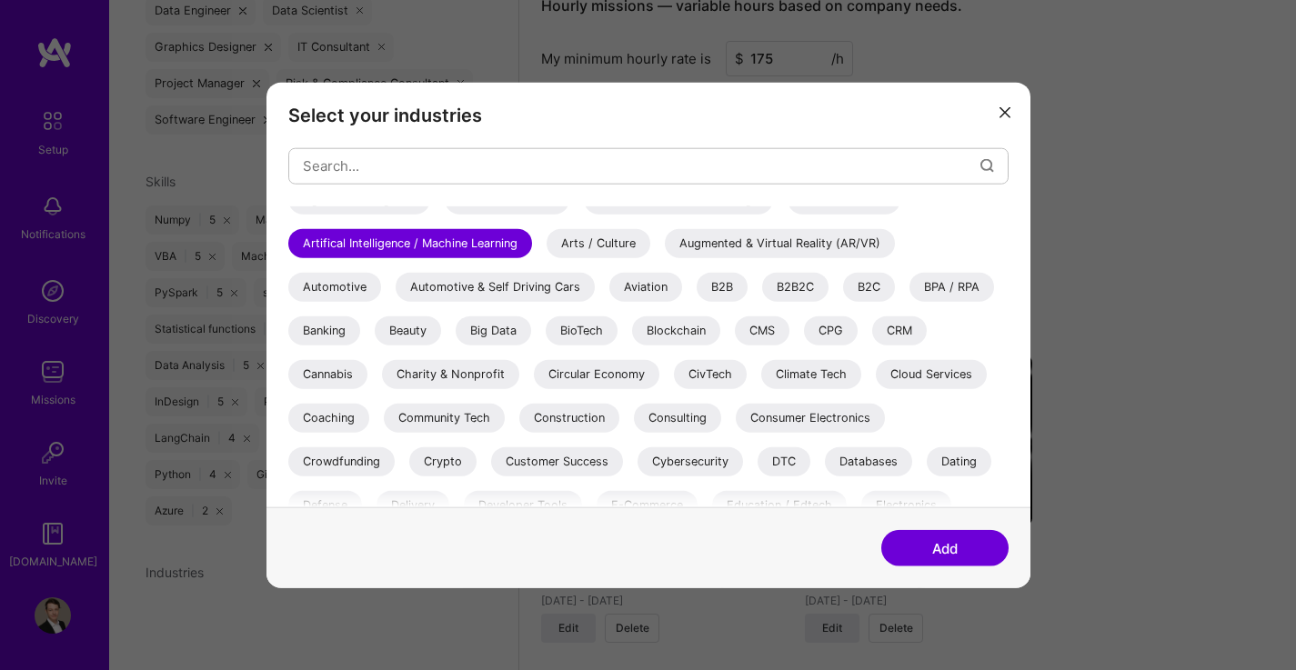
scroll to position [65, 0]
click at [725, 289] on div "B2B" at bounding box center [722, 285] width 51 height 29
click at [487, 337] on div "Big Data" at bounding box center [493, 329] width 75 height 29
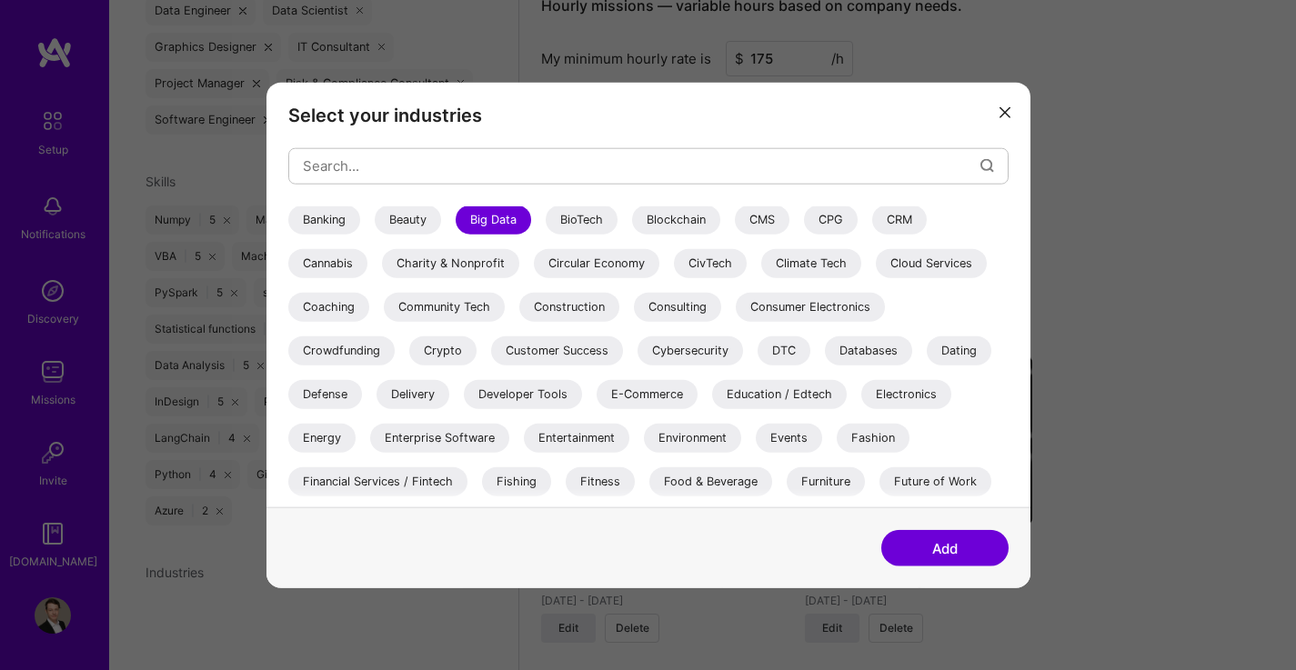
scroll to position [178, 0]
click at [663, 306] on div "Consulting" at bounding box center [677, 303] width 87 height 29
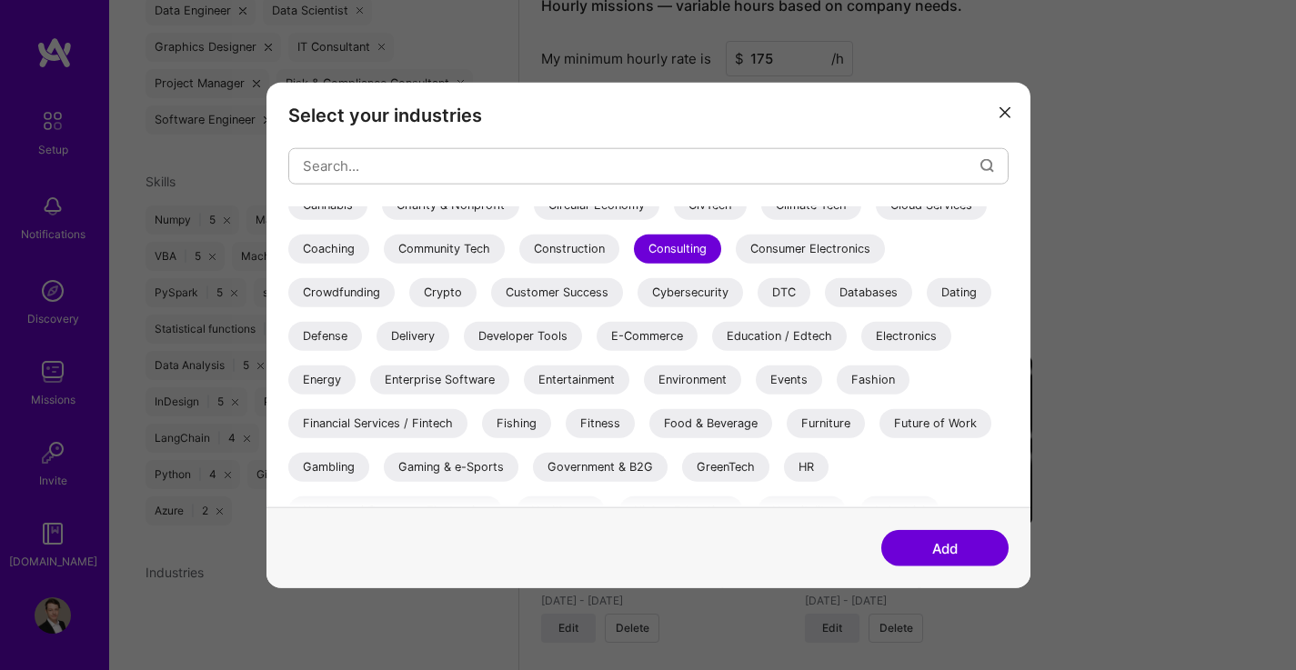
scroll to position [235, 0]
click at [869, 309] on div "3D Printing AR / VR / XR Accounting Advertising & AdTech Aerospace Agriculture …" at bounding box center [648, 425] width 720 height 909
click at [871, 302] on div "Databases" at bounding box center [868, 290] width 87 height 29
click at [773, 332] on div "Education / Edtech" at bounding box center [779, 334] width 135 height 29
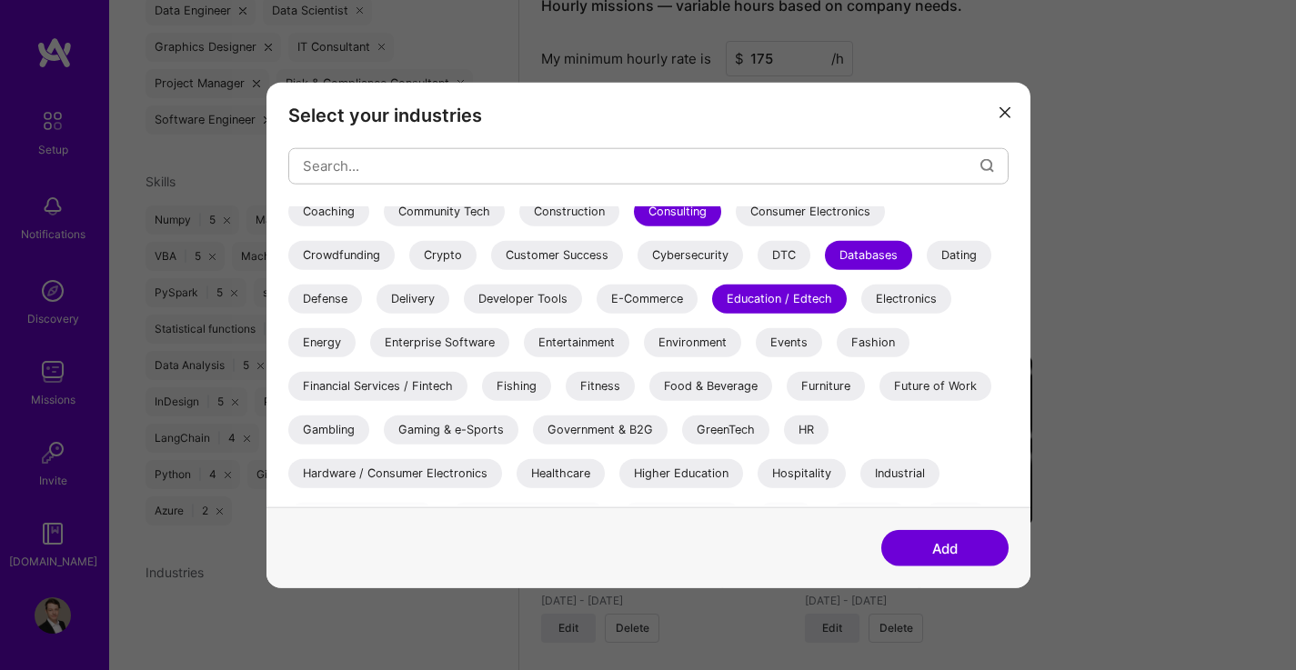
scroll to position [273, 0]
click at [452, 379] on div "Financial Services / Fintech" at bounding box center [377, 383] width 179 height 29
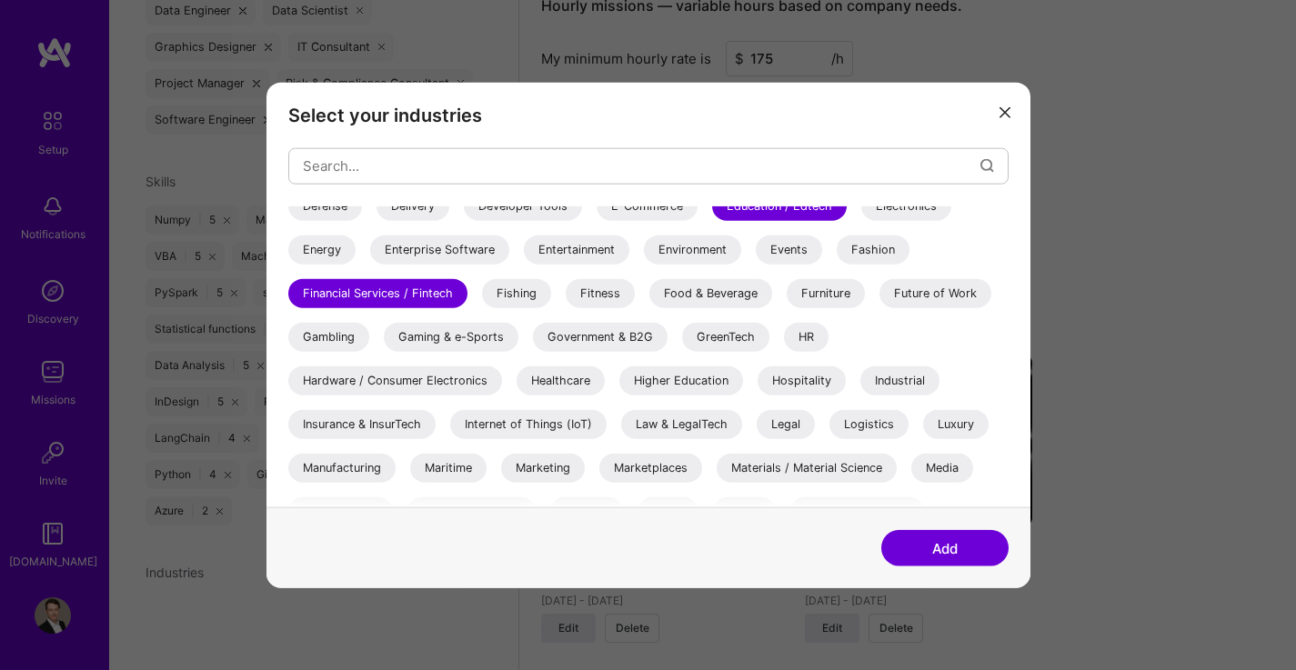
scroll to position [365, 0]
click at [810, 332] on div "HR" at bounding box center [806, 335] width 45 height 29
click at [578, 374] on div "Healthcare" at bounding box center [561, 379] width 88 height 29
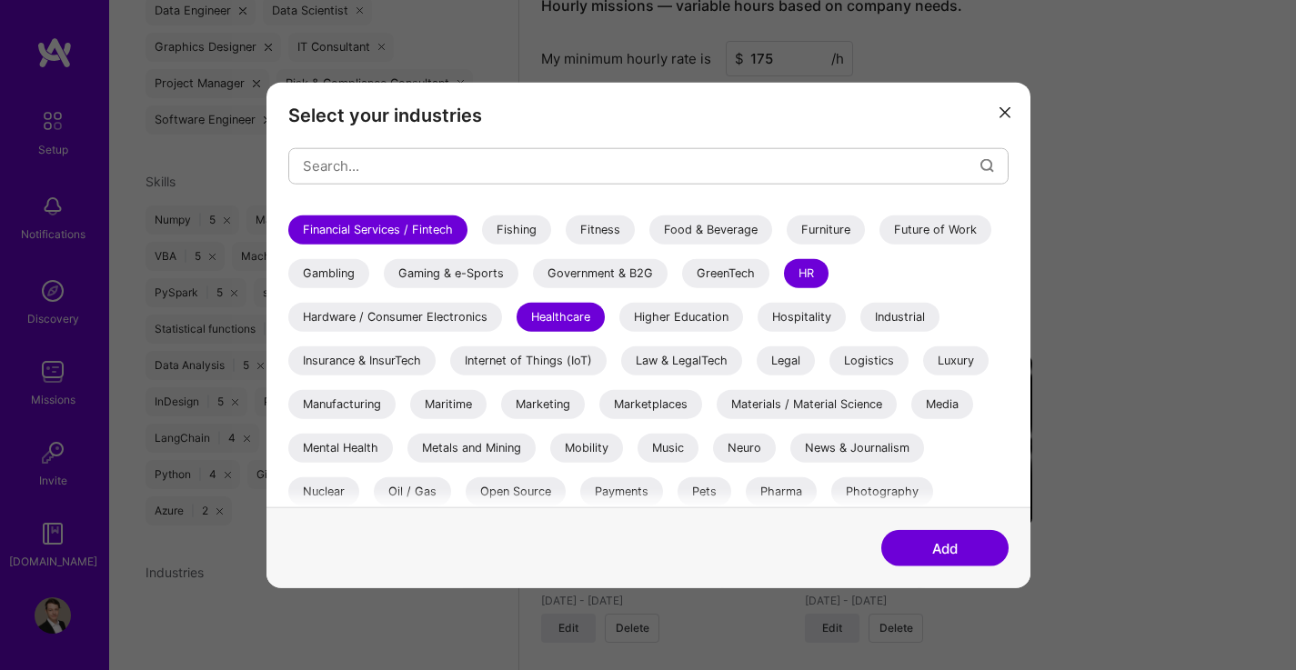
scroll to position [428, 0]
click at [654, 326] on div "Higher Education" at bounding box center [681, 315] width 124 height 29
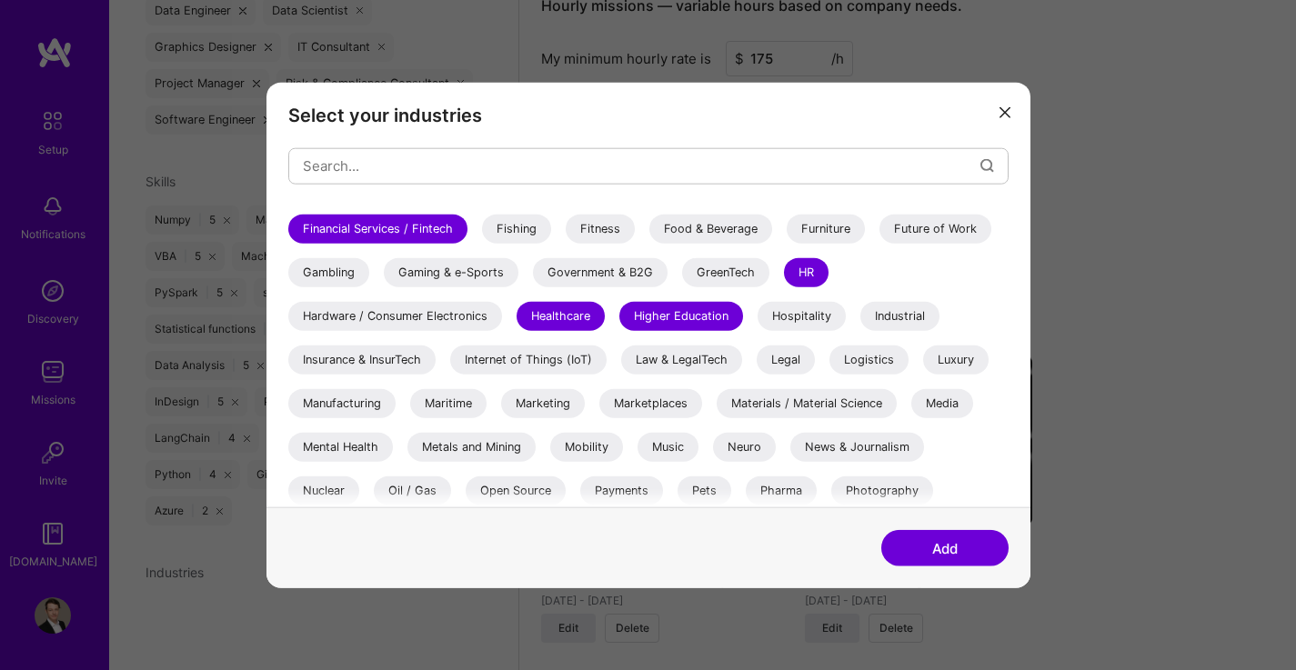
click at [351, 356] on div "Insurance & InsurTech" at bounding box center [361, 359] width 147 height 29
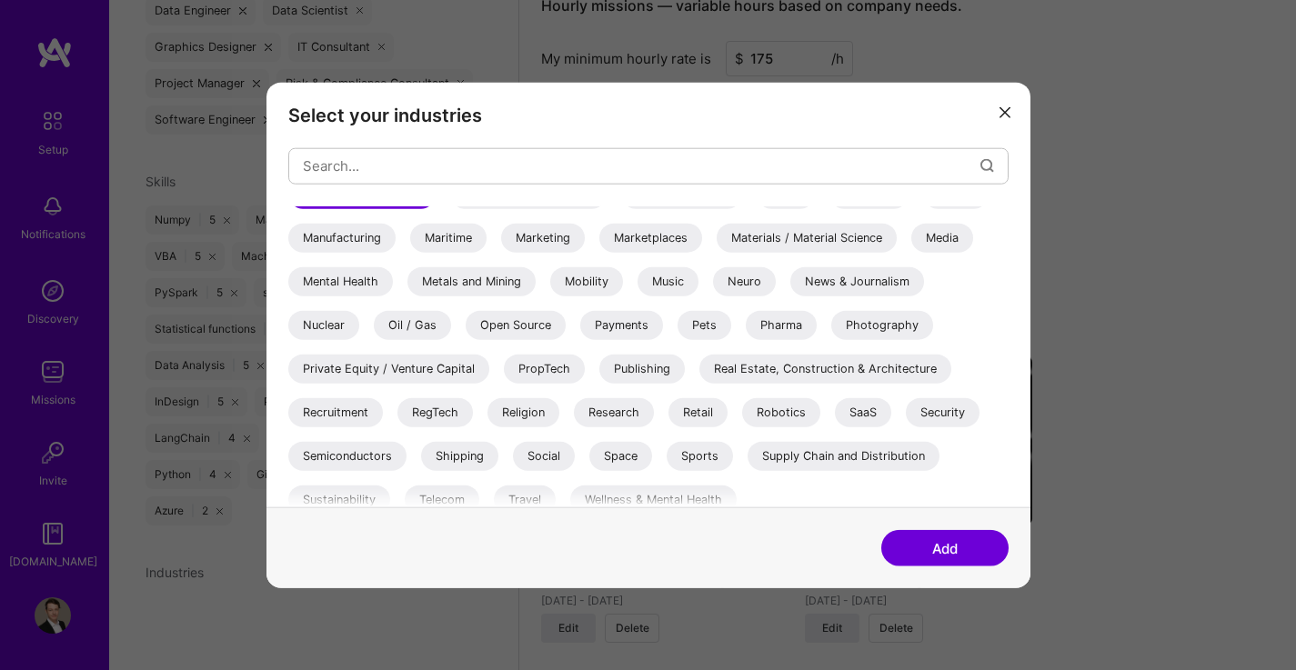
scroll to position [608, 0]
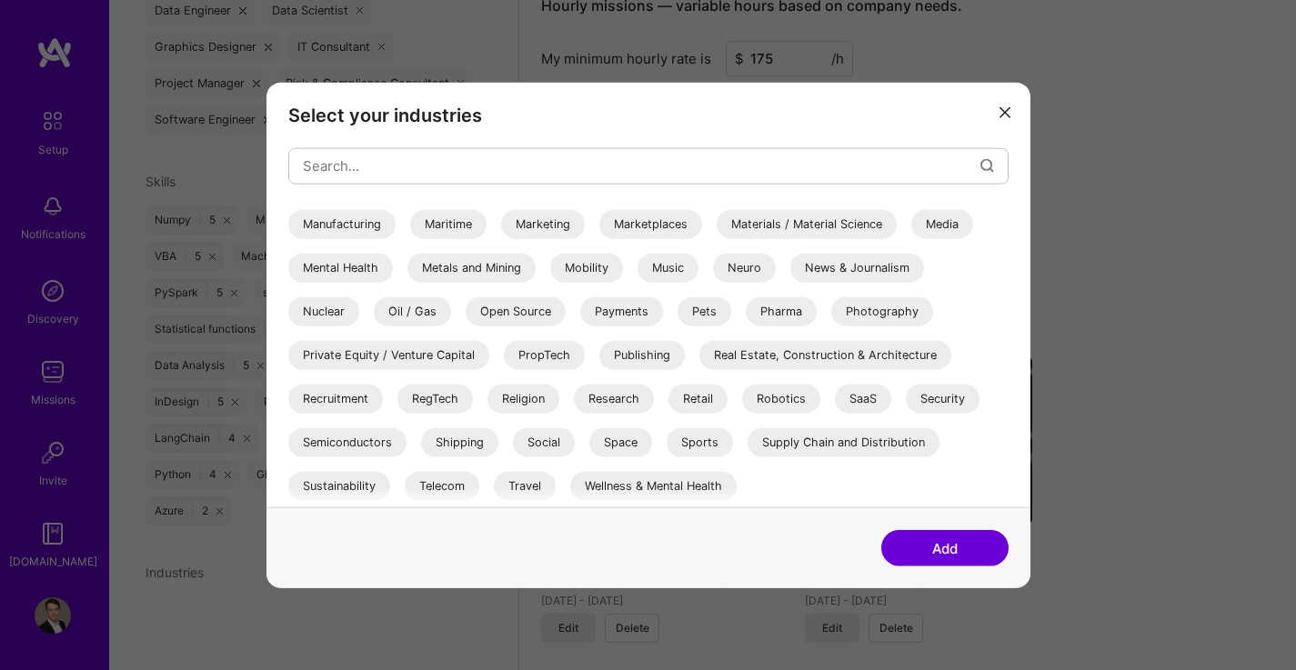
click at [467, 355] on div "Private Equity / Venture Capital" at bounding box center [388, 354] width 201 height 29
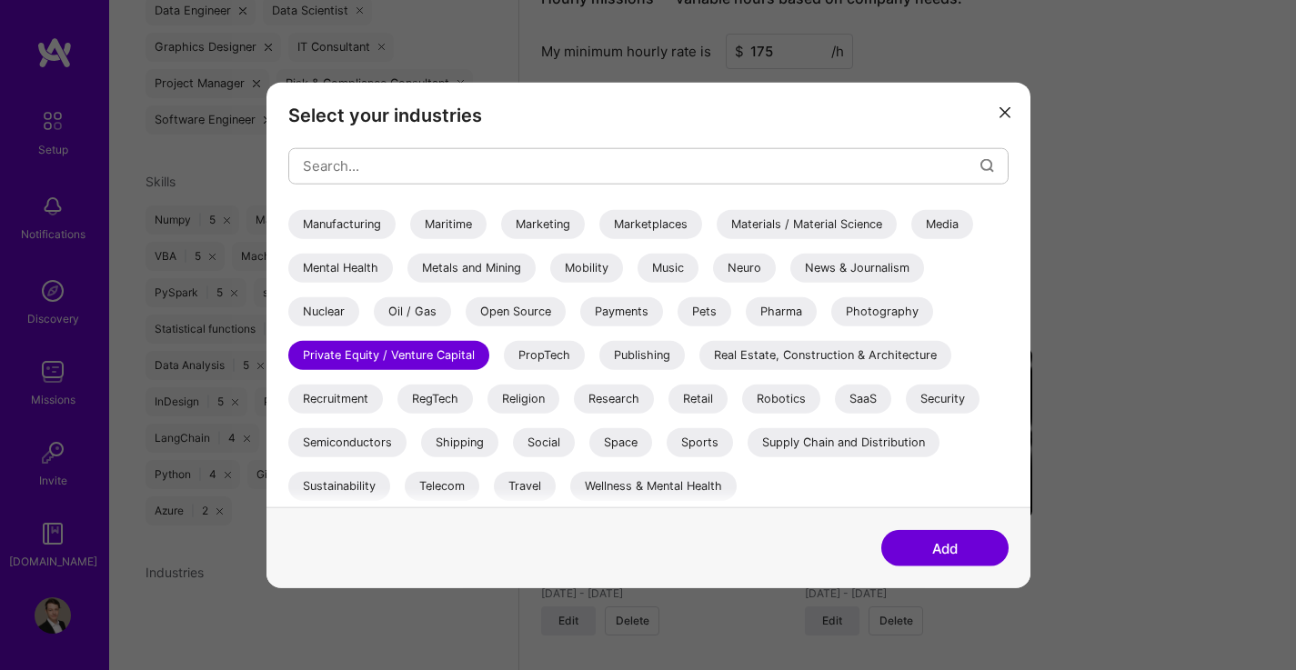
click at [645, 395] on div "Research" at bounding box center [614, 398] width 80 height 29
click at [375, 436] on div "Semiconductors" at bounding box center [347, 441] width 118 height 29
click at [910, 547] on button "Add" at bounding box center [944, 548] width 127 height 36
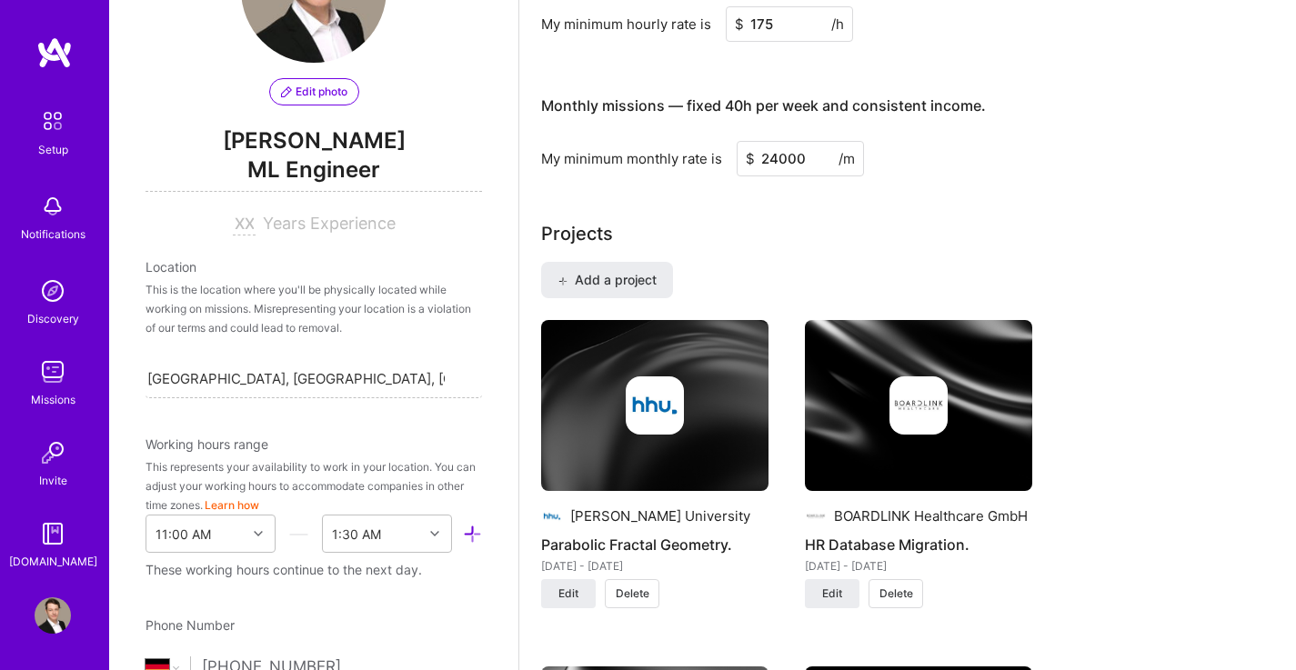
scroll to position [120, 0]
click at [368, 169] on span "ML Engineer" at bounding box center [314, 172] width 336 height 37
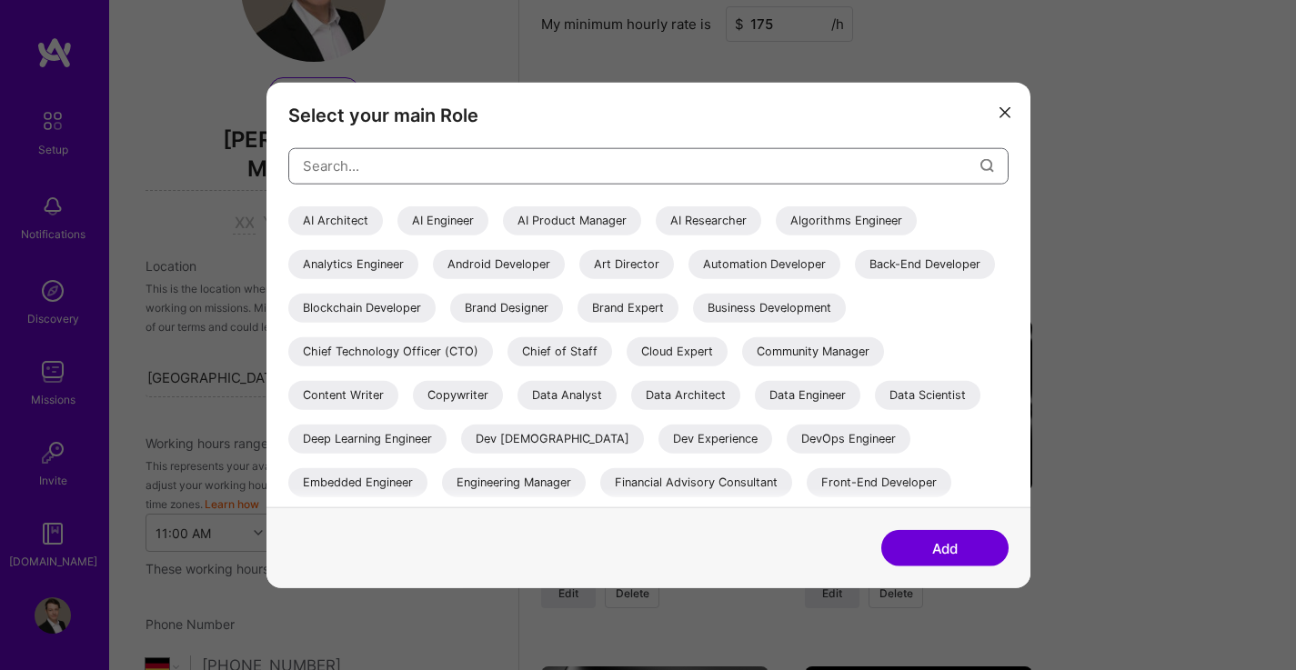
click at [435, 167] on input "modal" at bounding box center [642, 166] width 678 height 46
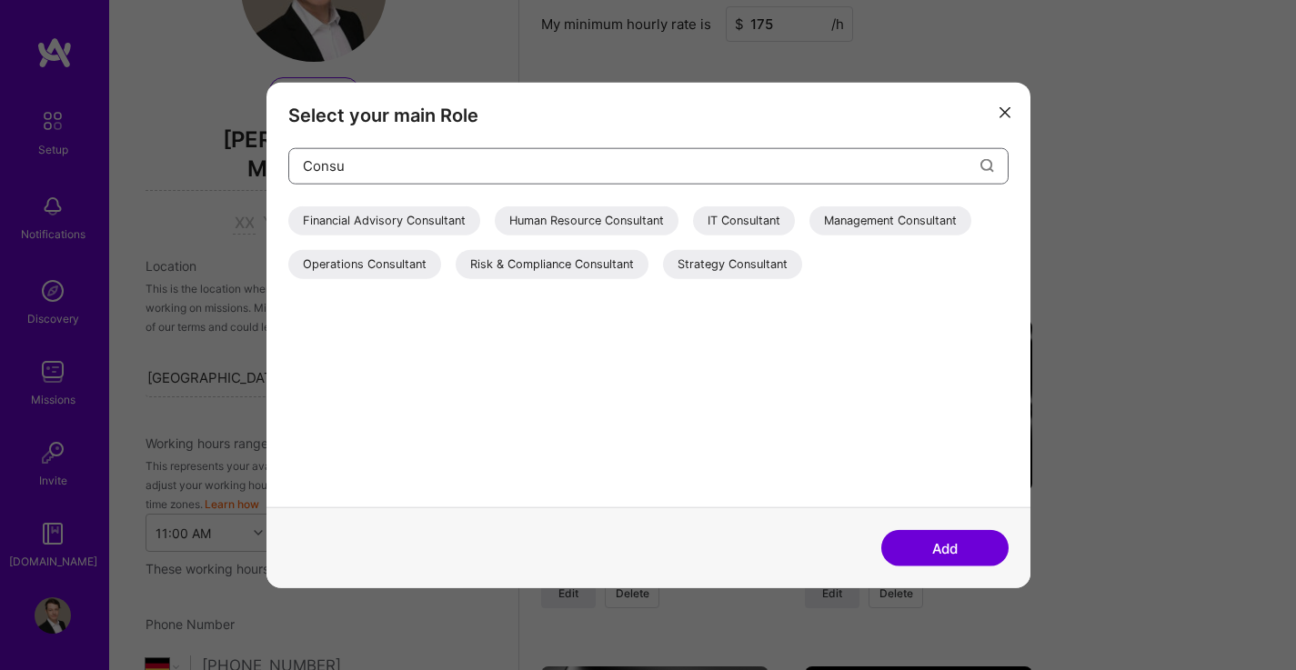
type input "Consu"
click at [730, 225] on div "IT Consultant" at bounding box center [744, 220] width 102 height 29
click at [936, 549] on button "Add" at bounding box center [944, 548] width 127 height 36
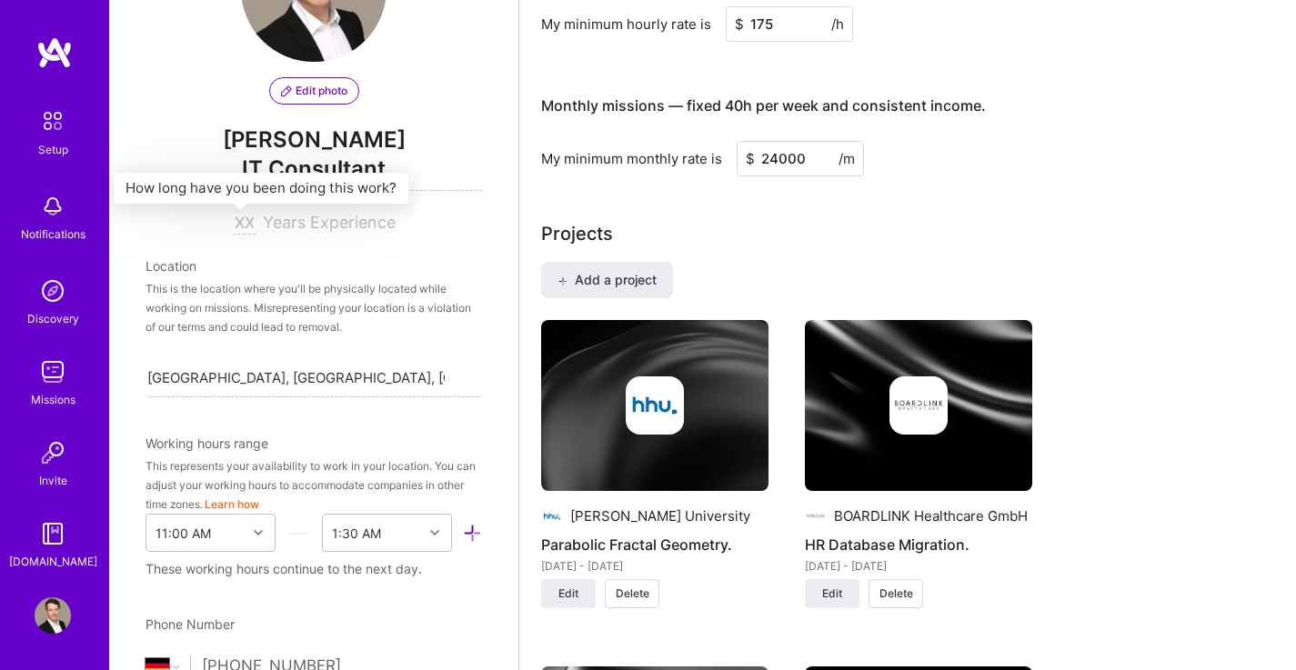
click at [240, 221] on input at bounding box center [244, 224] width 23 height 22
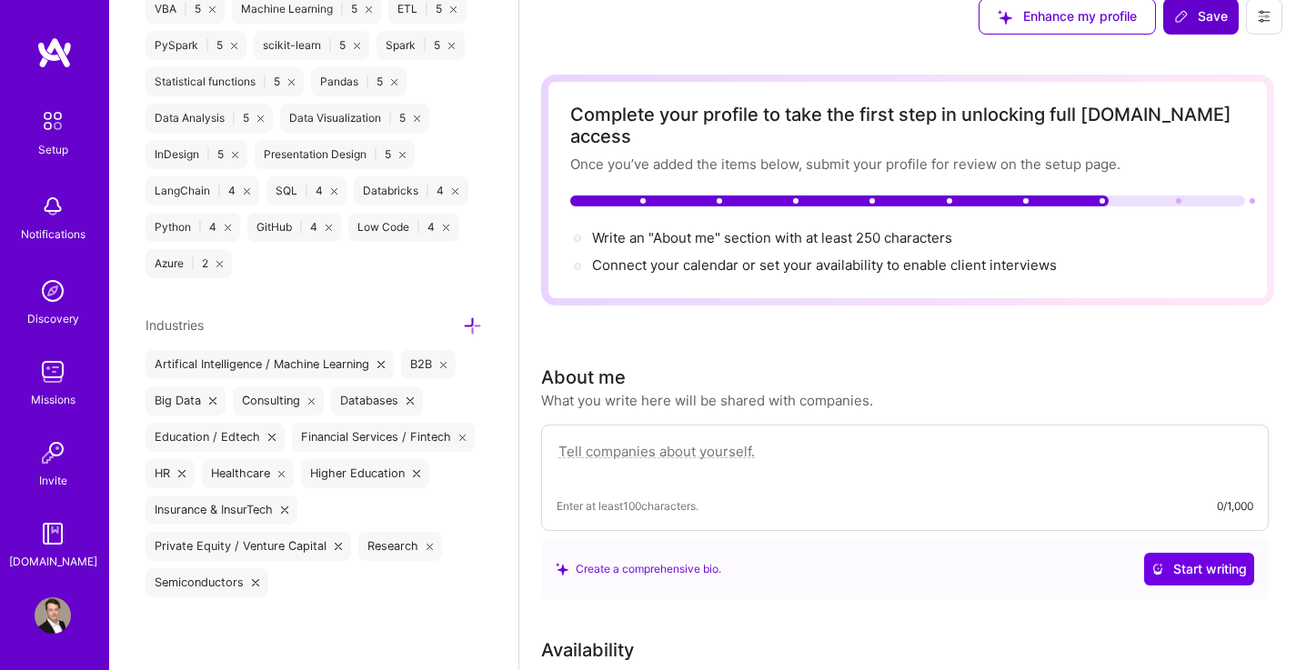
scroll to position [19, 0]
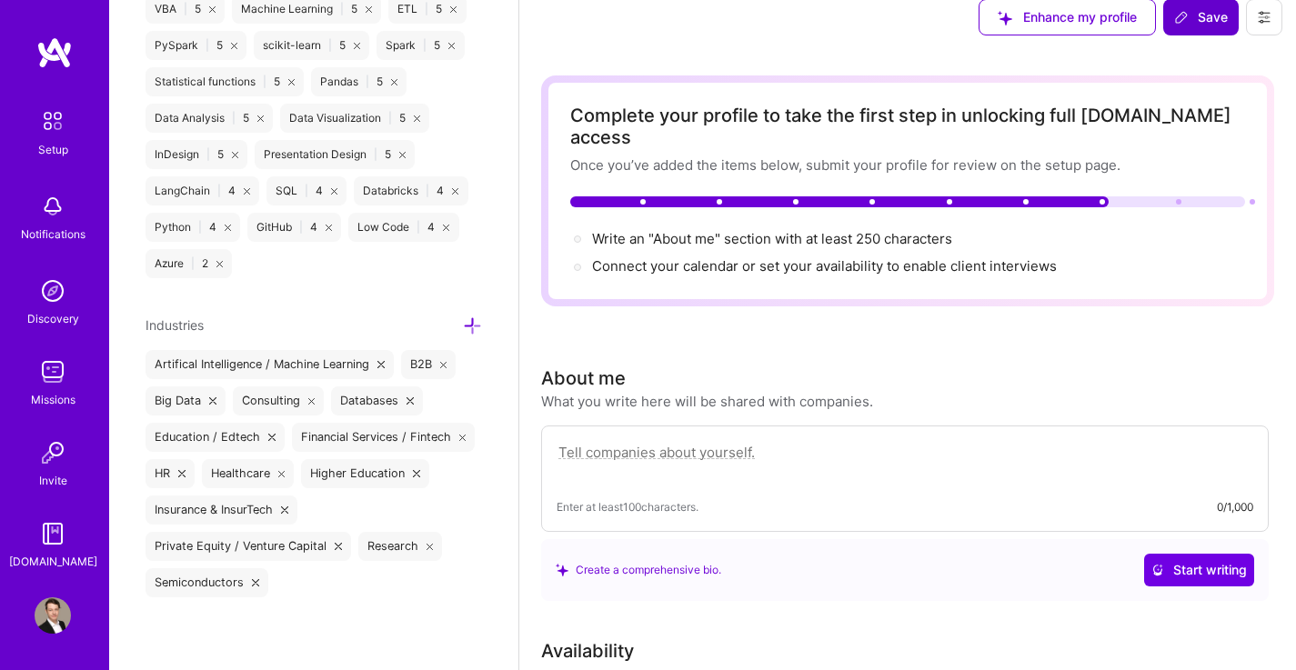
type input "10"
click at [1200, 21] on span "Save" at bounding box center [1201, 17] width 54 height 18
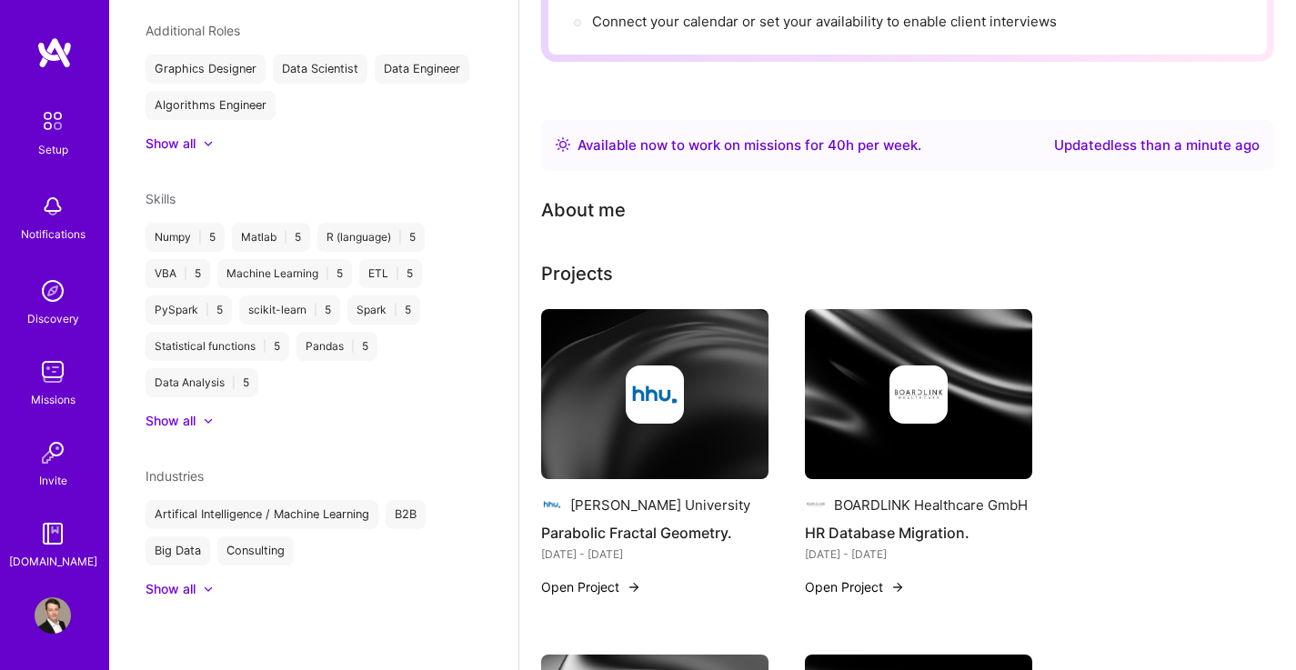
scroll to position [0, 0]
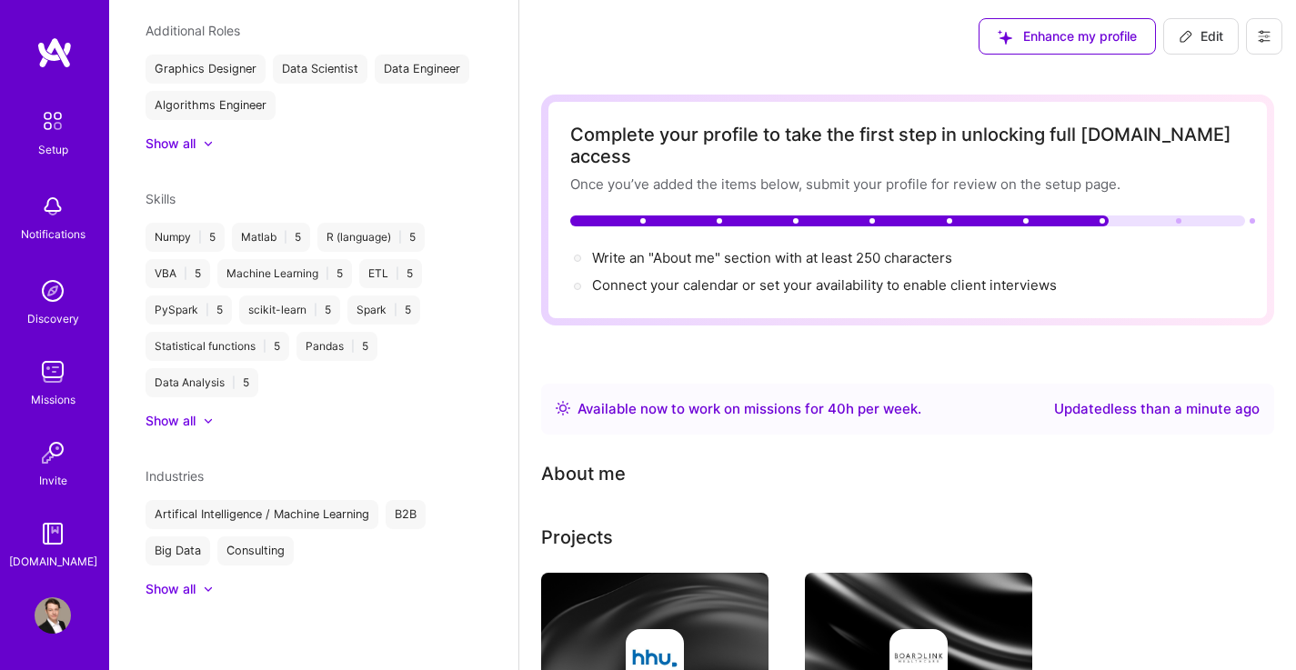
click at [1190, 40] on icon at bounding box center [1186, 36] width 15 height 15
select select "US"
select select "Right Now"
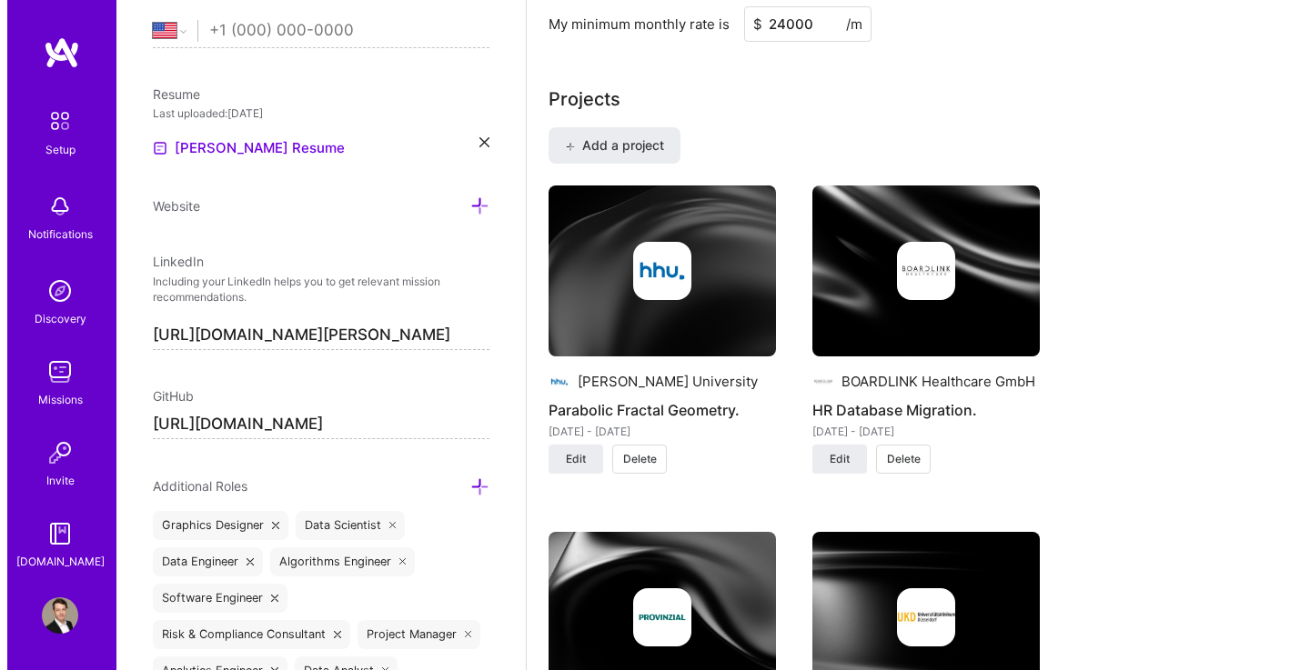
scroll to position [1240, 0]
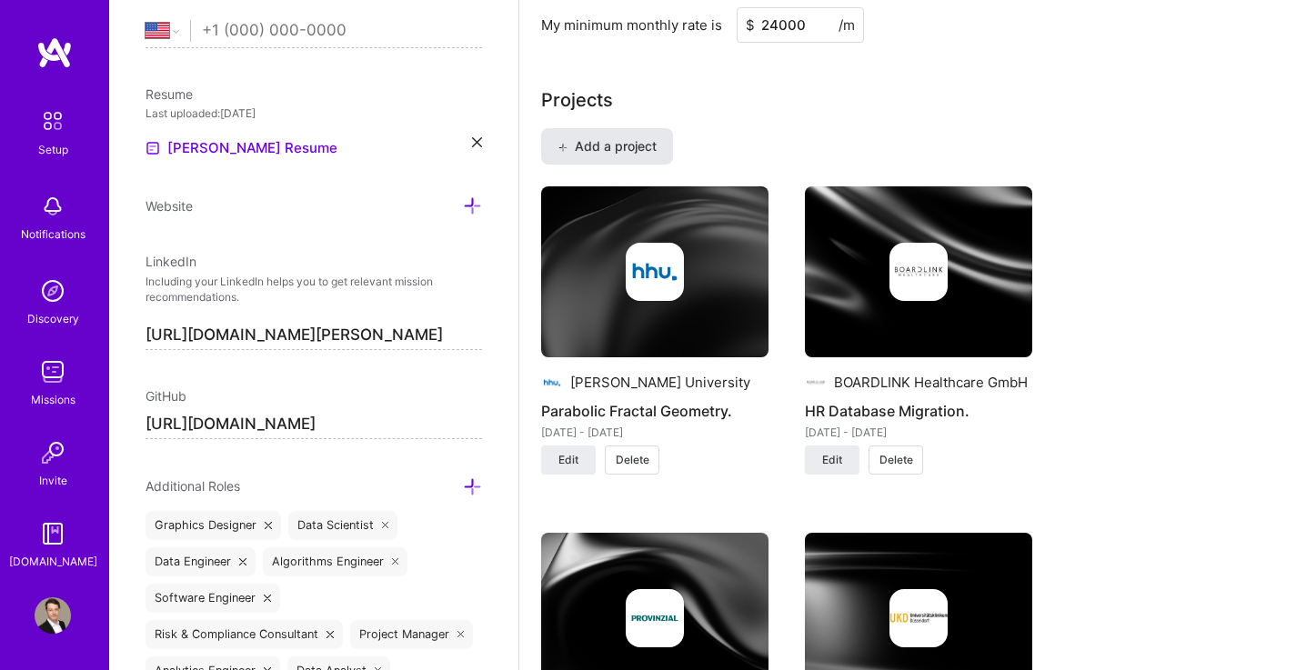
click at [626, 137] on span "Add a project" at bounding box center [606, 146] width 99 height 18
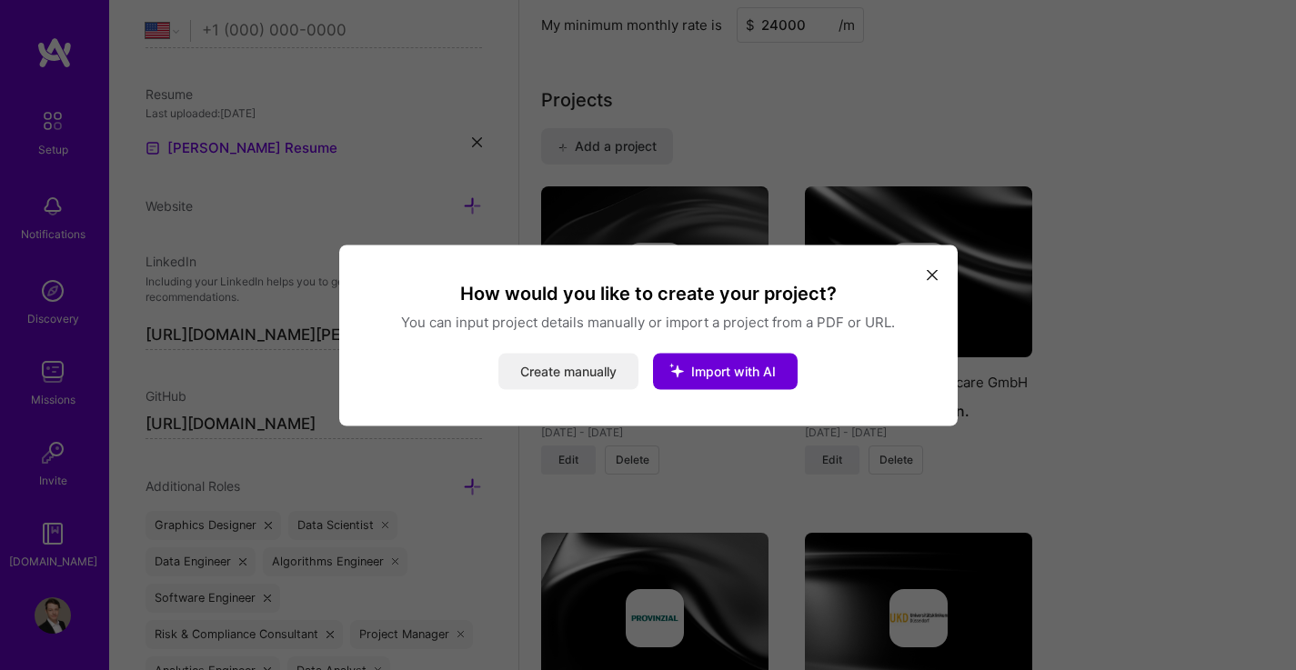
click at [602, 370] on button "Create manually" at bounding box center [568, 371] width 140 height 36
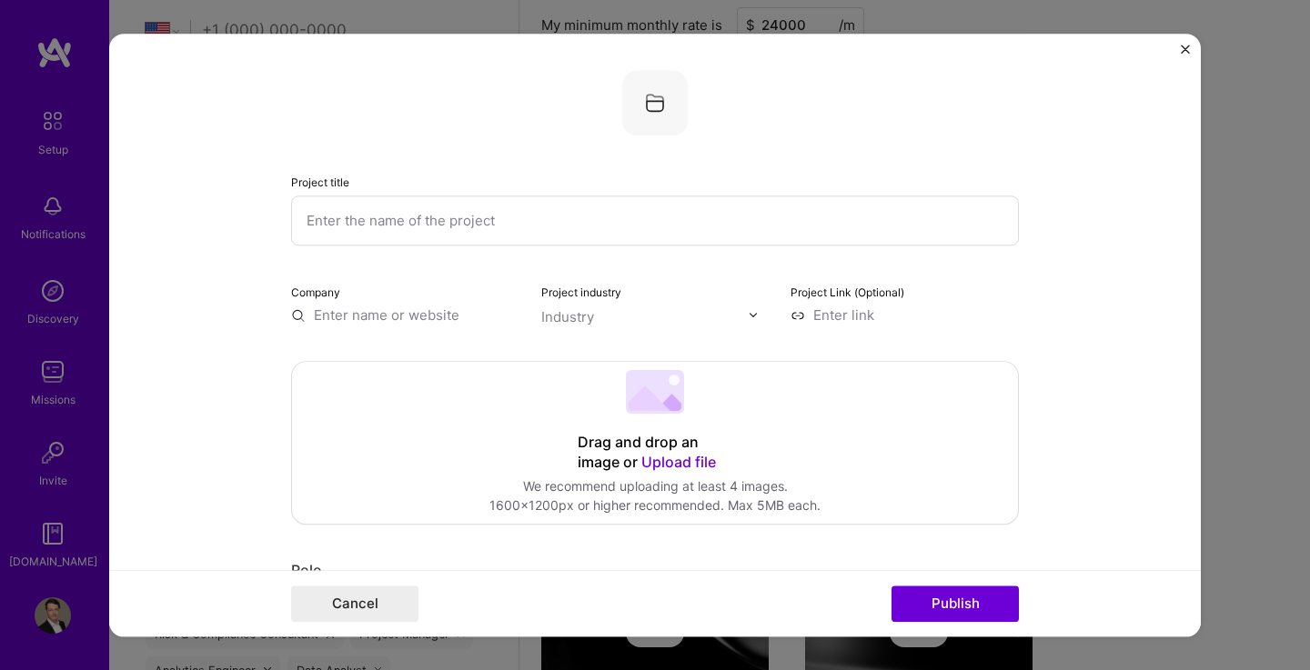
click at [531, 225] on input "text" at bounding box center [655, 221] width 728 height 50
click at [304, 219] on input "Databricks" at bounding box center [655, 221] width 728 height 50
click at [334, 222] on input "Full-stack Databricks" at bounding box center [655, 221] width 728 height 50
click at [463, 216] on input "Full-Stack Databricks" at bounding box center [655, 221] width 728 height 50
type input "Full-Stack Databricks Model."
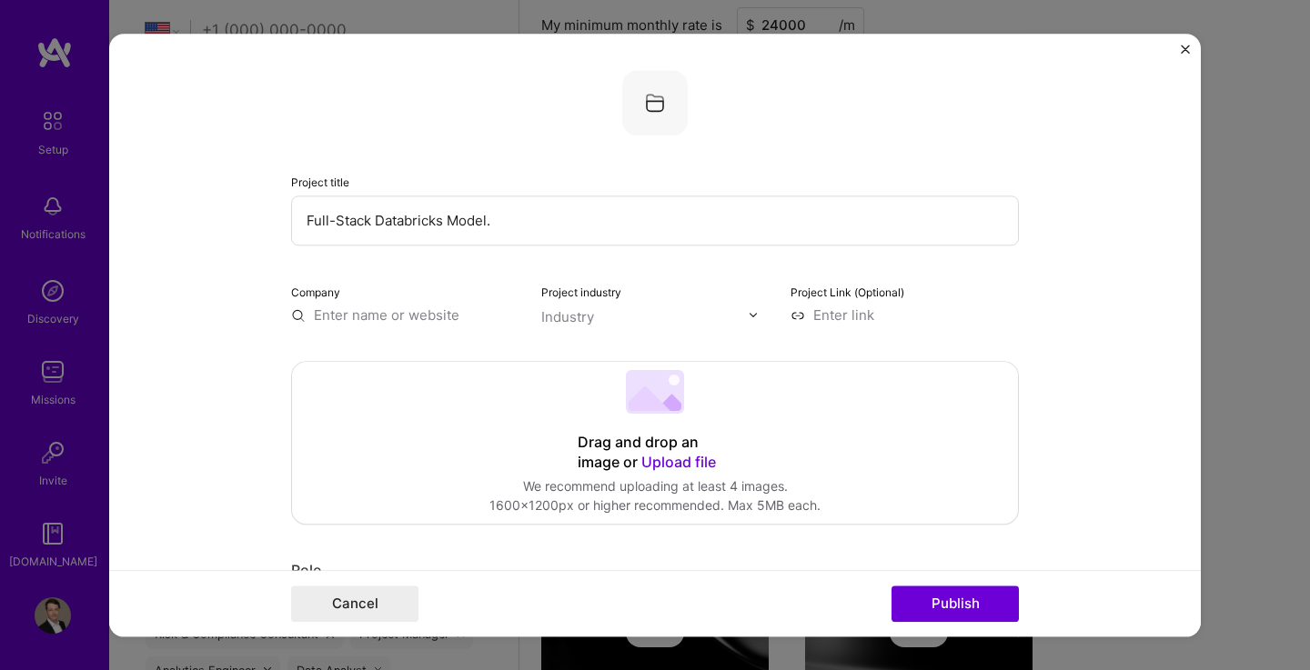
click at [438, 324] on input "text" at bounding box center [405, 315] width 228 height 19
type input "[PERSON_NAME]."
click at [413, 357] on div "[PERSON_NAME]." at bounding box center [459, 357] width 132 height 32
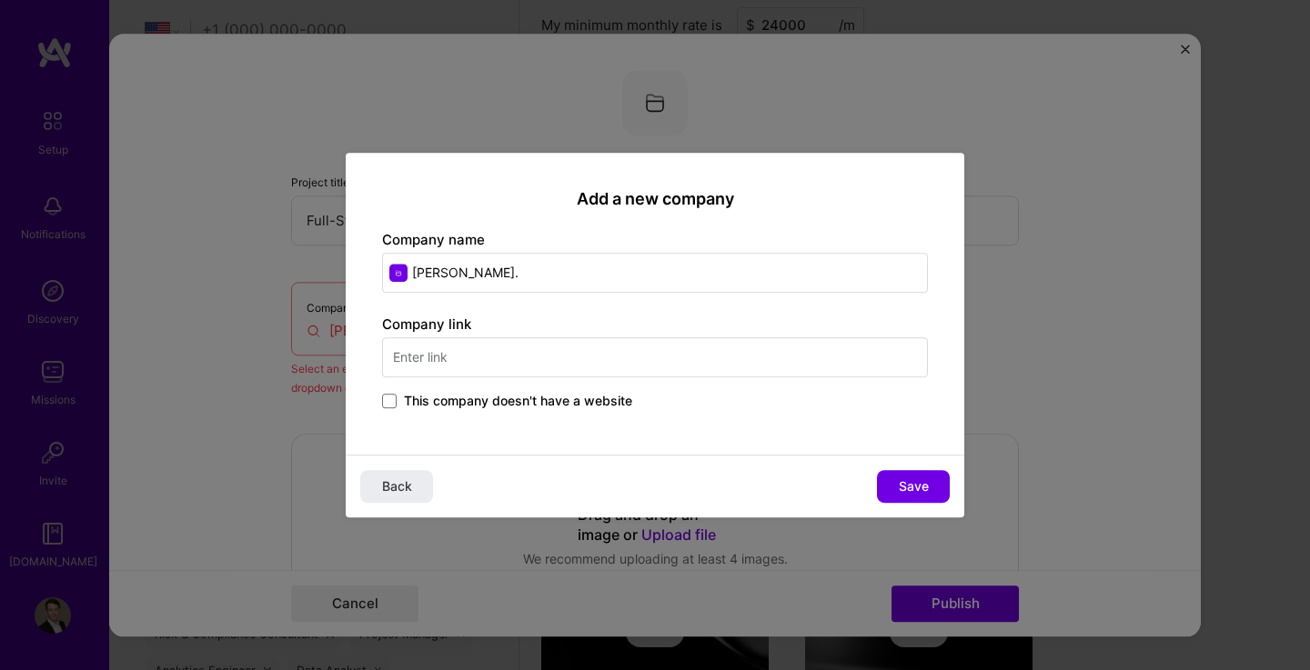
click at [438, 369] on input "text" at bounding box center [655, 357] width 546 height 40
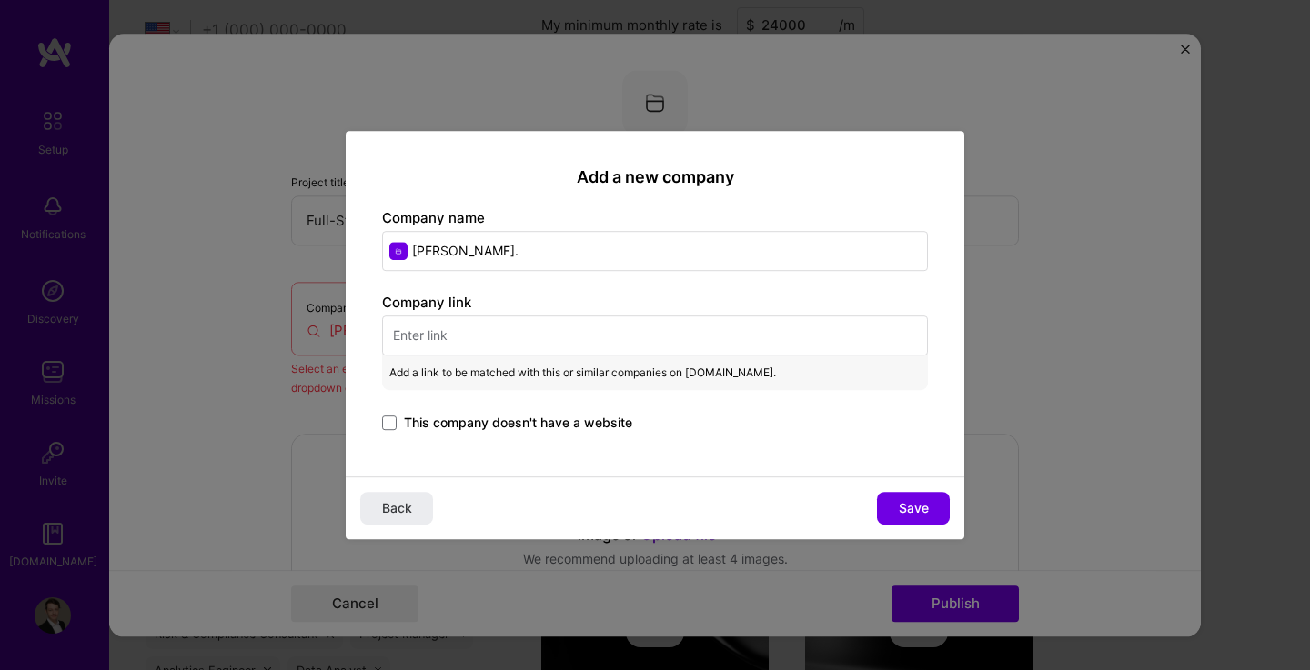
paste input "[URL][DOMAIN_NAME][PERSON_NAME]"
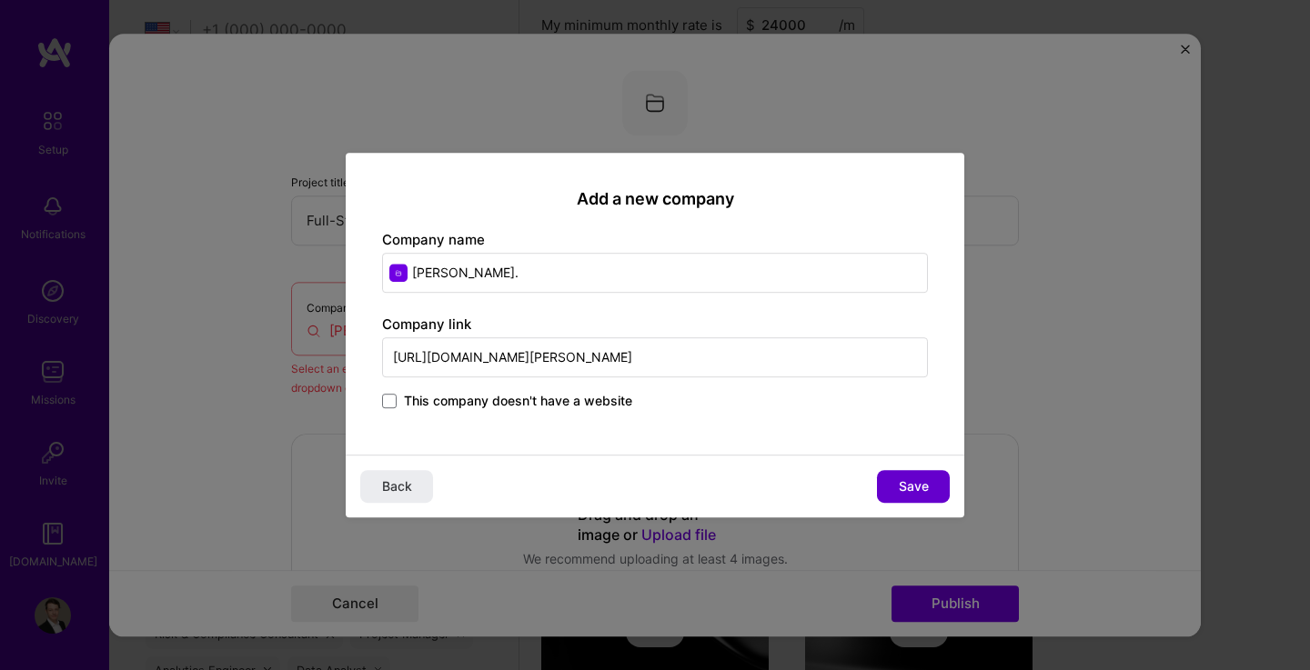
type input "[URL][DOMAIN_NAME][PERSON_NAME]"
click at [890, 486] on button "Save" at bounding box center [913, 486] width 73 height 33
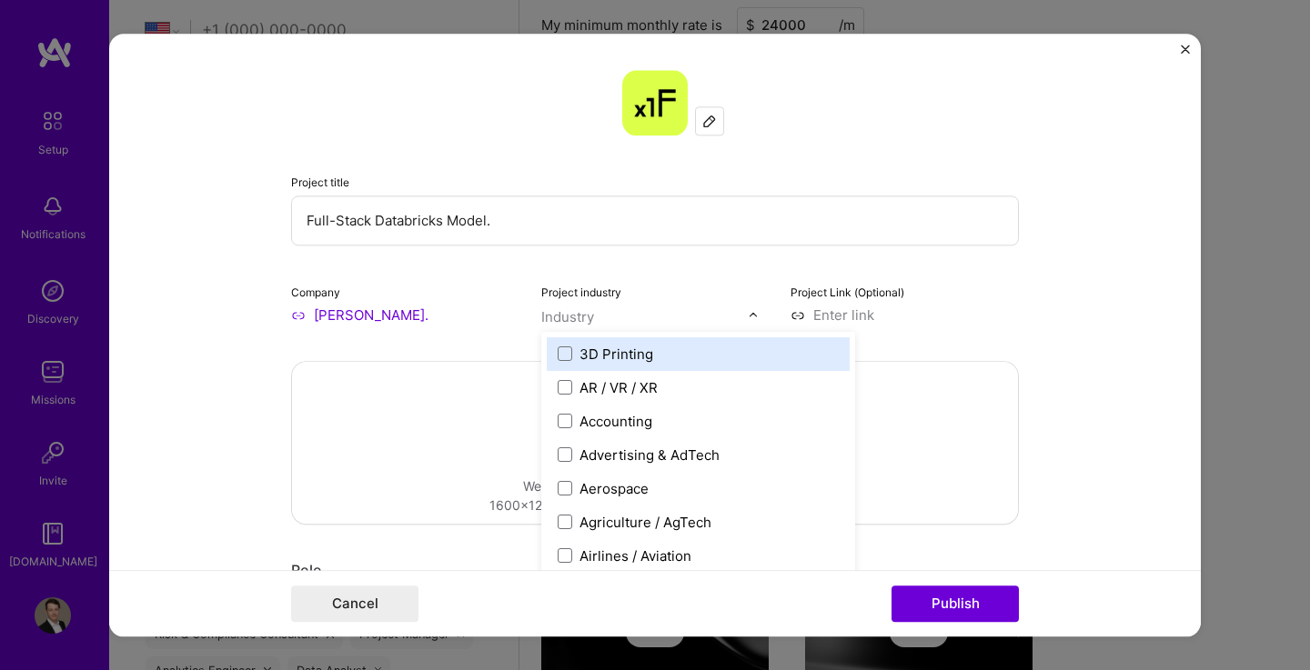
click at [668, 322] on input "text" at bounding box center [644, 316] width 207 height 19
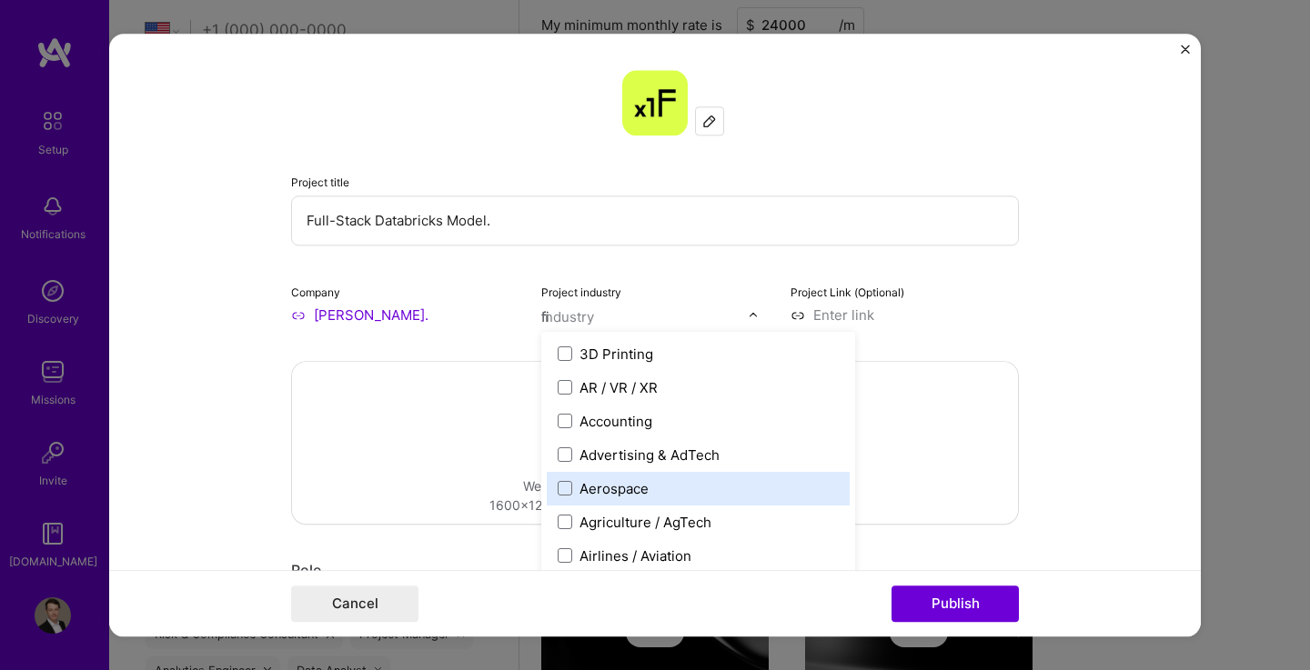
type input "fin"
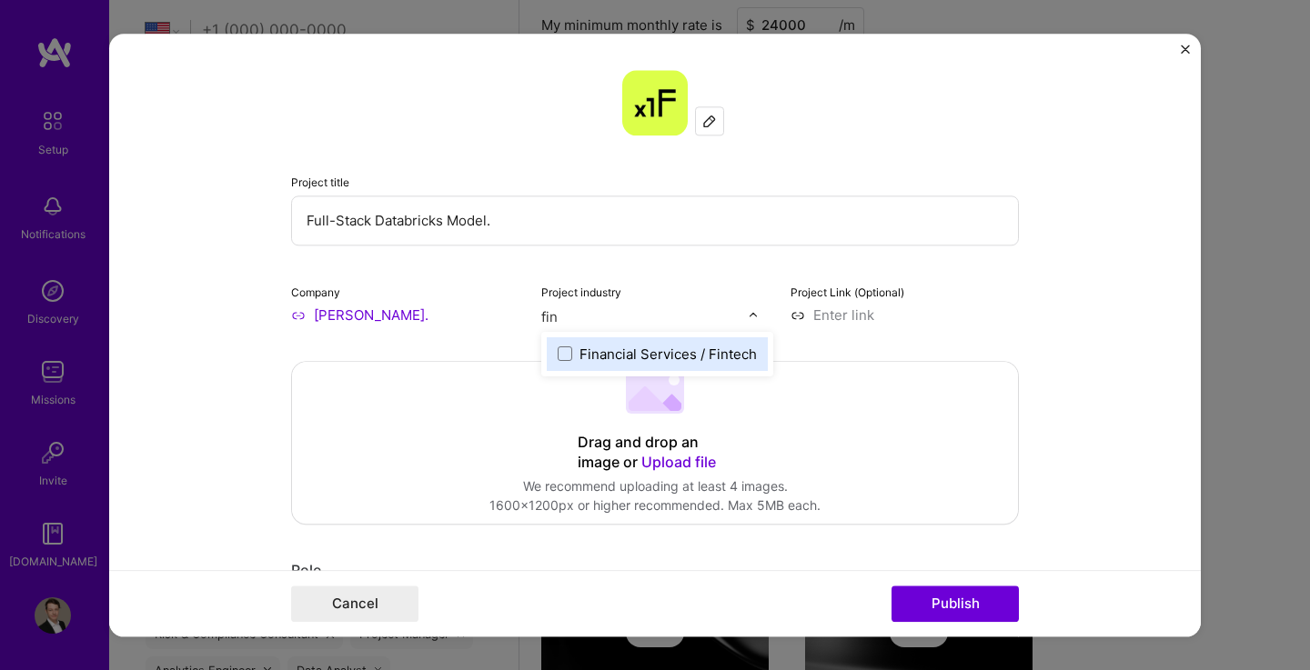
click at [650, 359] on div "Financial Services / Fintech" at bounding box center [667, 354] width 177 height 19
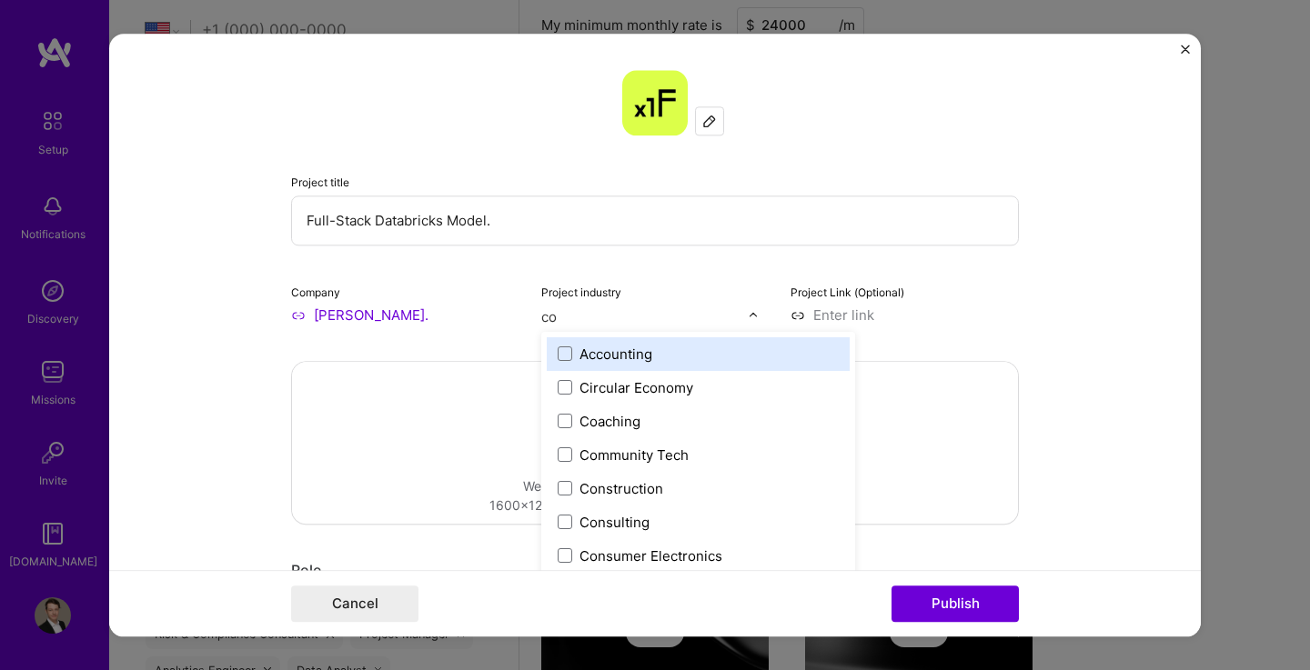
type input "con"
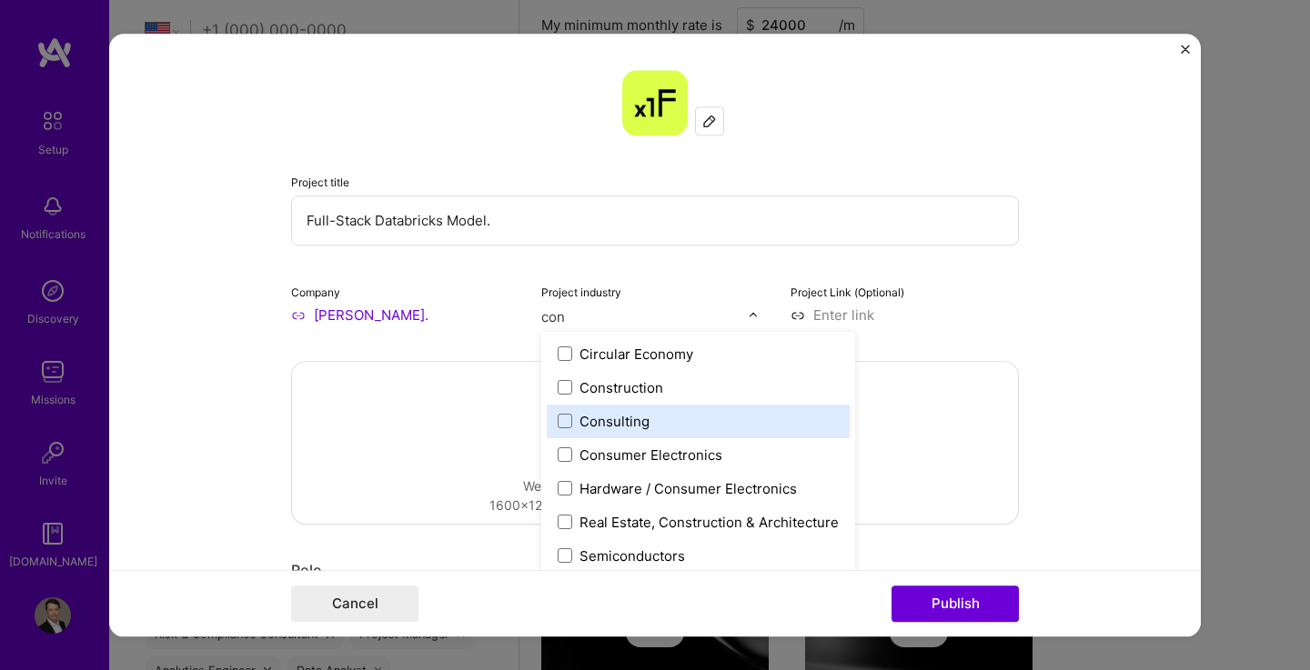
click at [608, 427] on div "Consulting" at bounding box center [614, 421] width 70 height 19
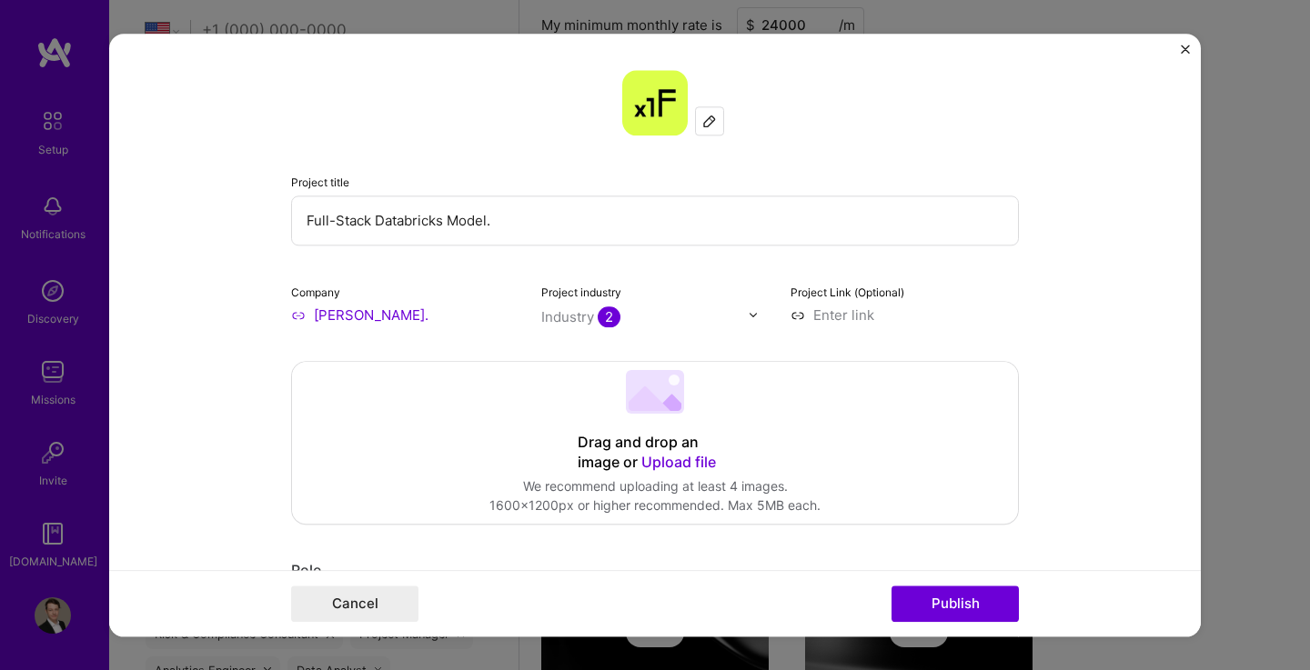
click at [1066, 346] on form "Project title Full-Stack Databricks Model. Company [PERSON_NAME]. Project indus…" at bounding box center [654, 335] width 1091 height 603
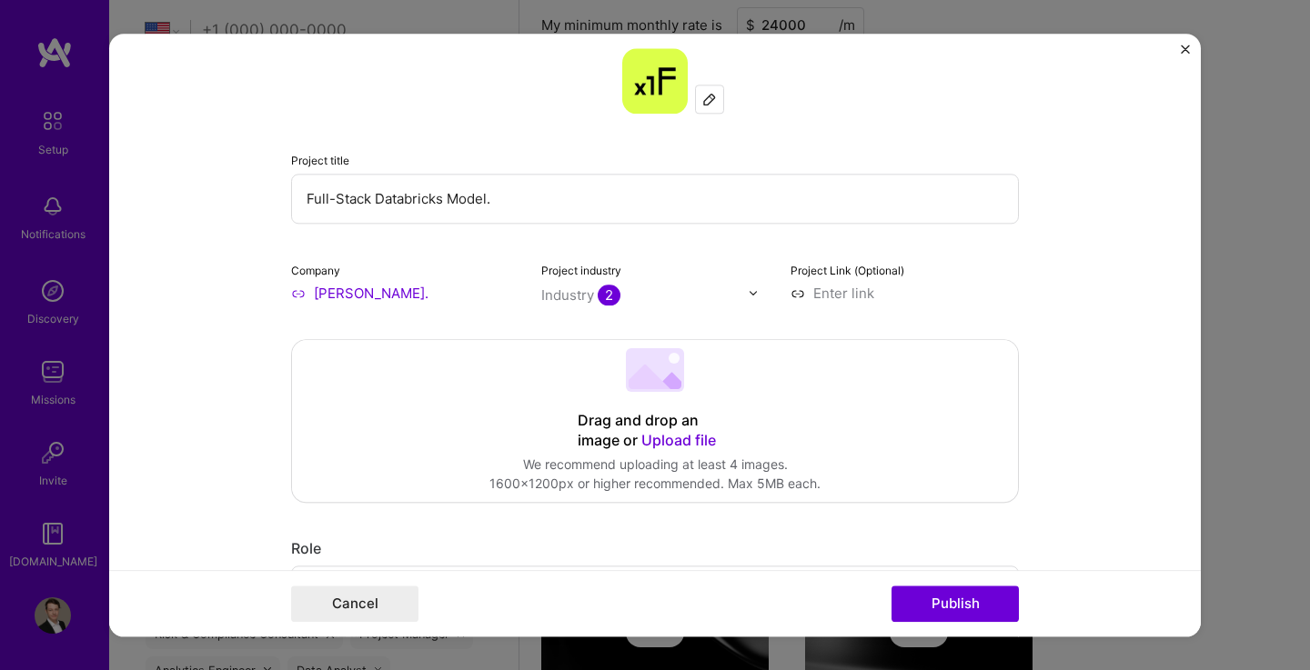
scroll to position [23, 0]
click at [368, 200] on input "Full-Stack Databricks Model." at bounding box center [655, 198] width 728 height 50
click at [415, 196] on input "Databricks Model." at bounding box center [655, 198] width 728 height 50
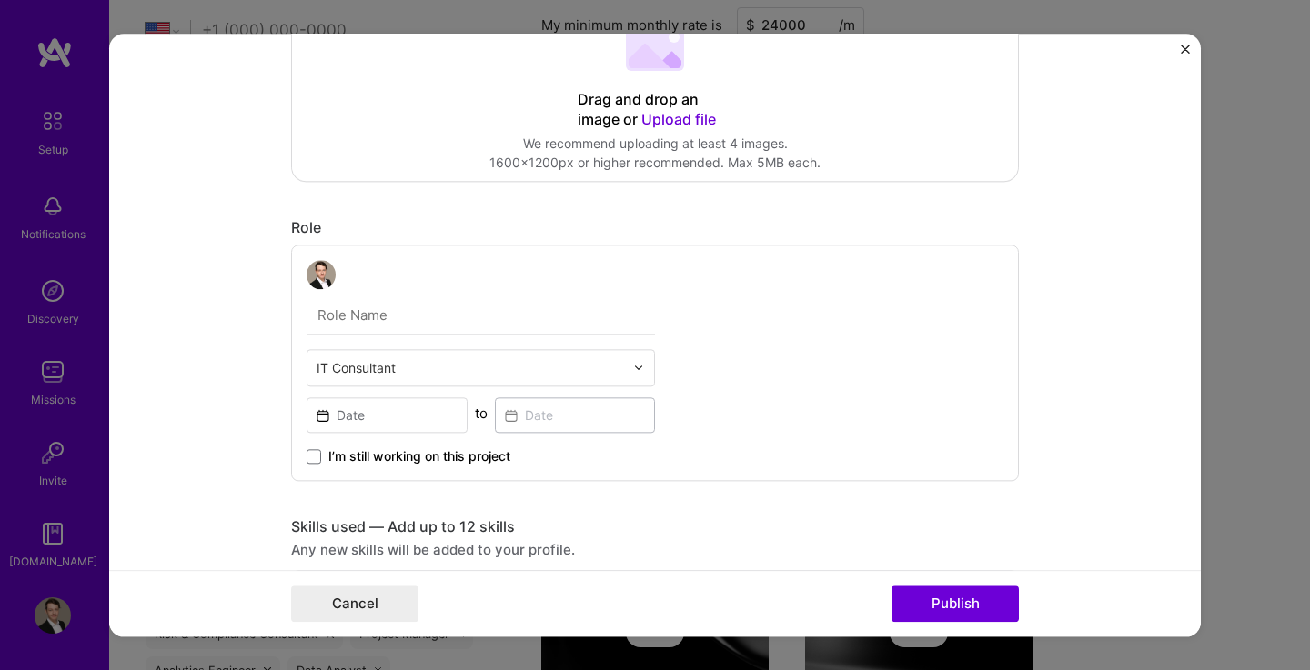
scroll to position [342, 0]
type input "Databricks Model on Azure."
click at [477, 366] on input "text" at bounding box center [469, 368] width 307 height 19
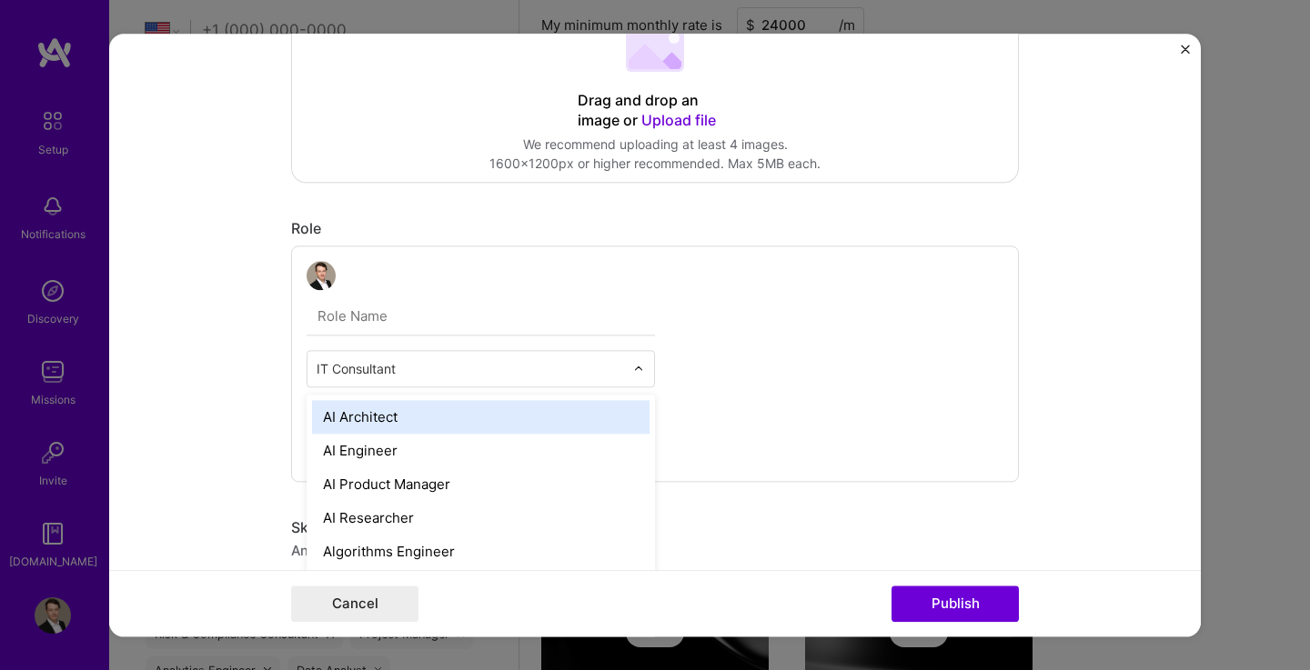
click at [477, 368] on input "text" at bounding box center [469, 368] width 307 height 19
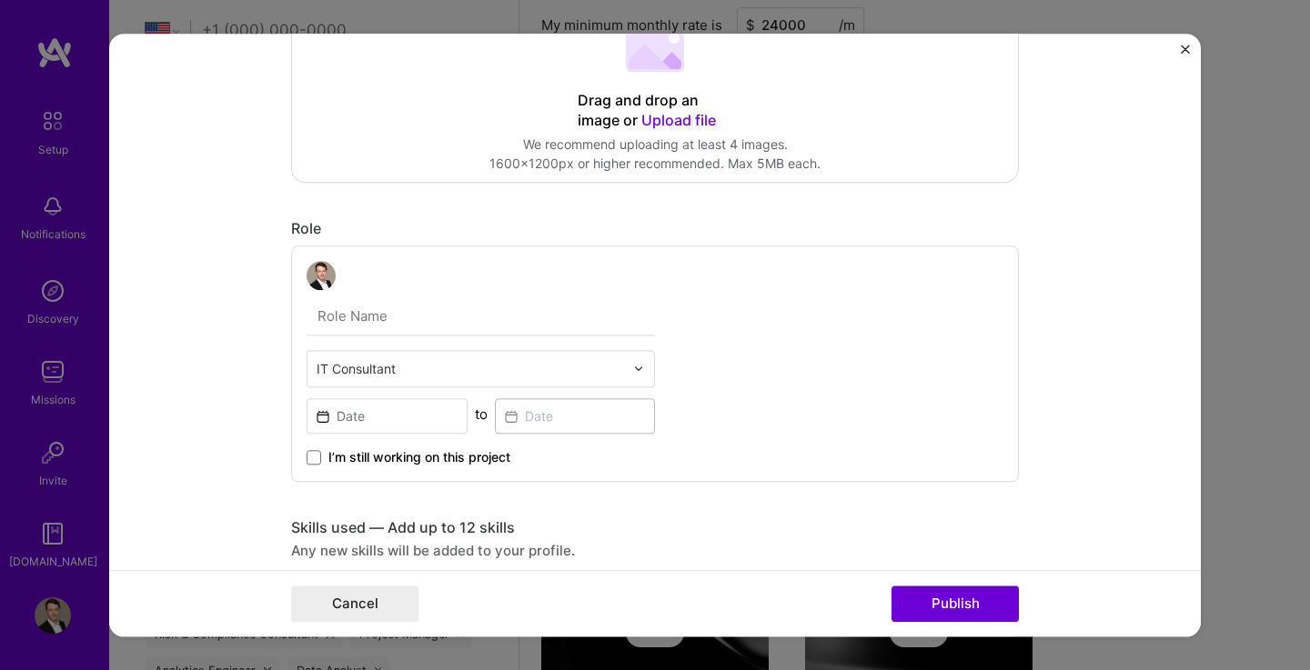
click at [802, 412] on div "IT Consultant to I’m still working on this project" at bounding box center [655, 364] width 728 height 236
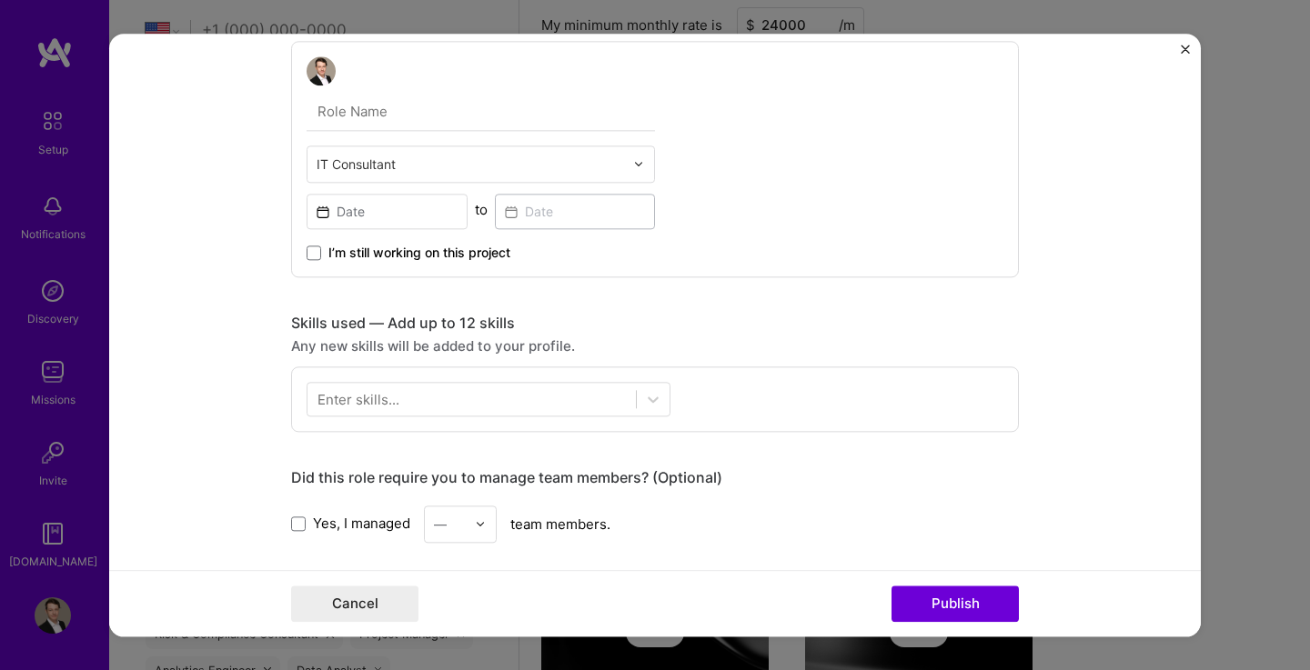
scroll to position [547, 0]
click at [417, 220] on input at bounding box center [386, 211] width 161 height 35
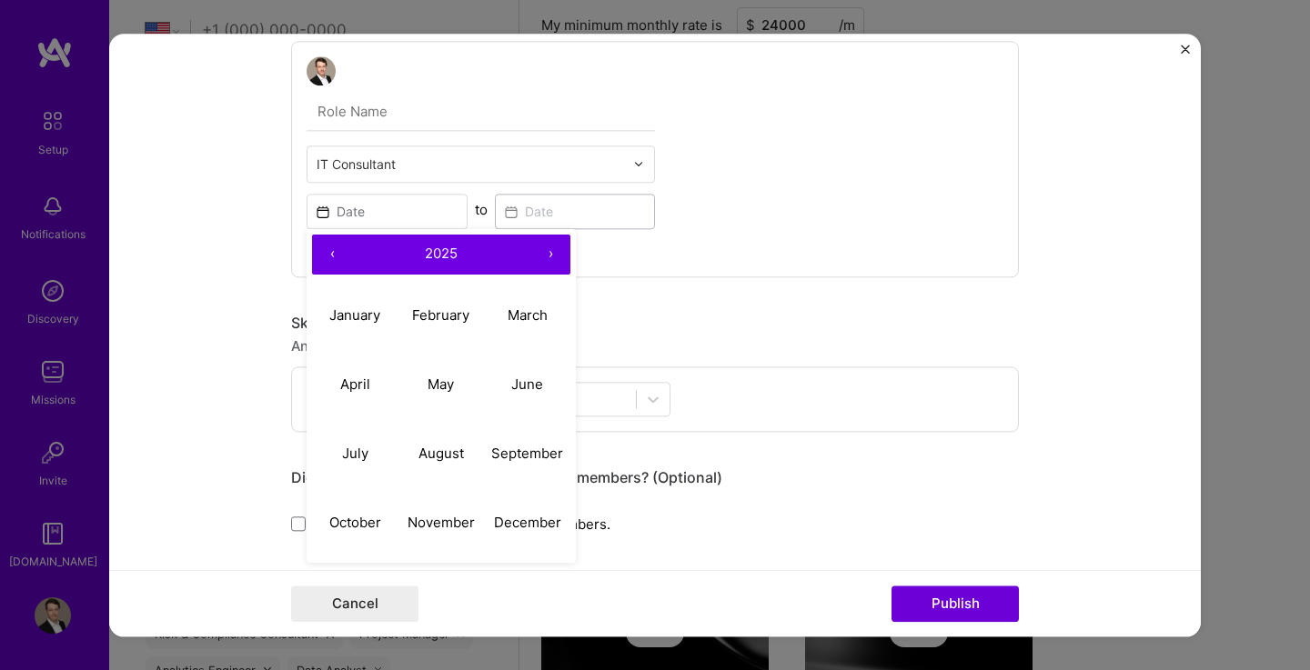
click at [326, 258] on button "‹" at bounding box center [332, 255] width 40 height 40
click at [343, 386] on abbr "April" at bounding box center [355, 384] width 30 height 17
type input "[DATE]"
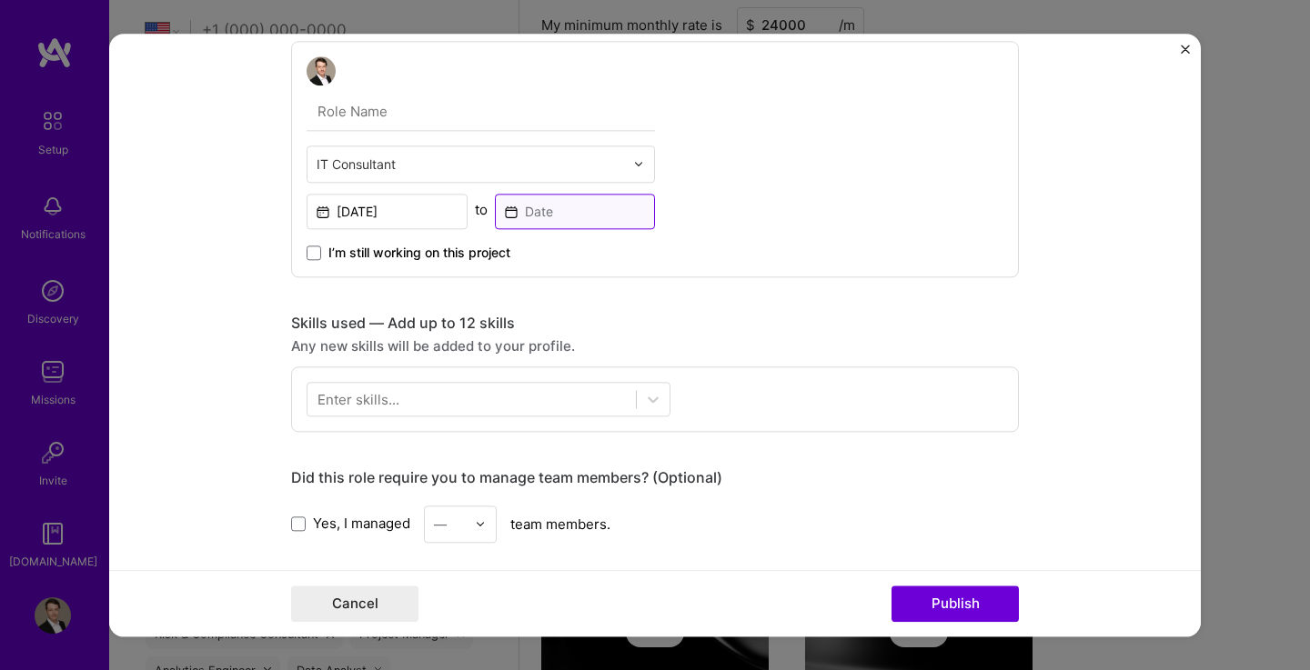
click at [575, 209] on input at bounding box center [575, 211] width 161 height 35
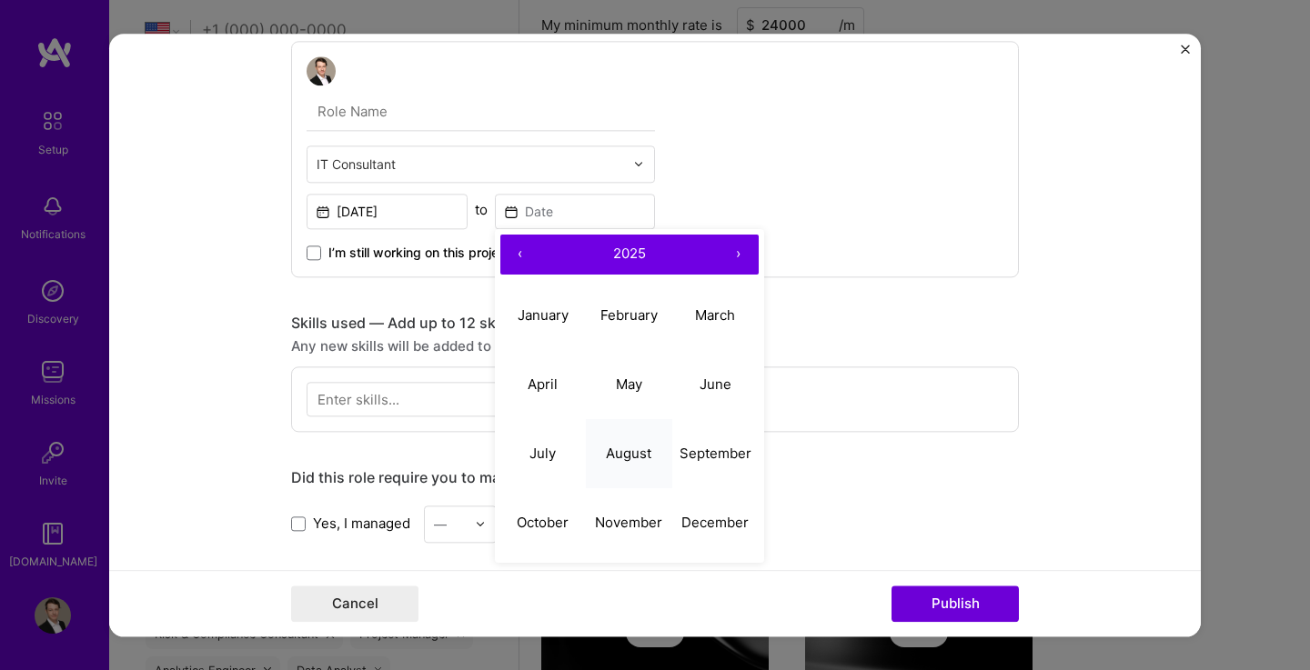
click at [618, 454] on abbr "August" at bounding box center [628, 453] width 45 height 17
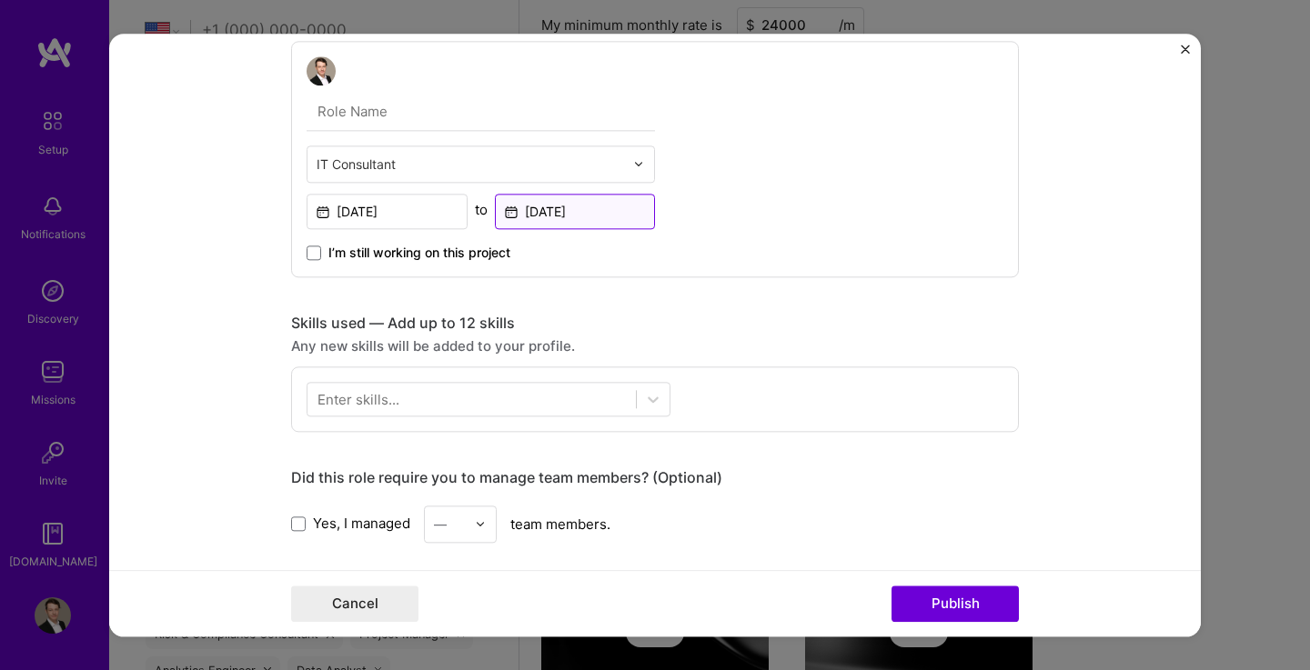
click at [589, 217] on input "[DATE]" at bounding box center [575, 211] width 161 height 35
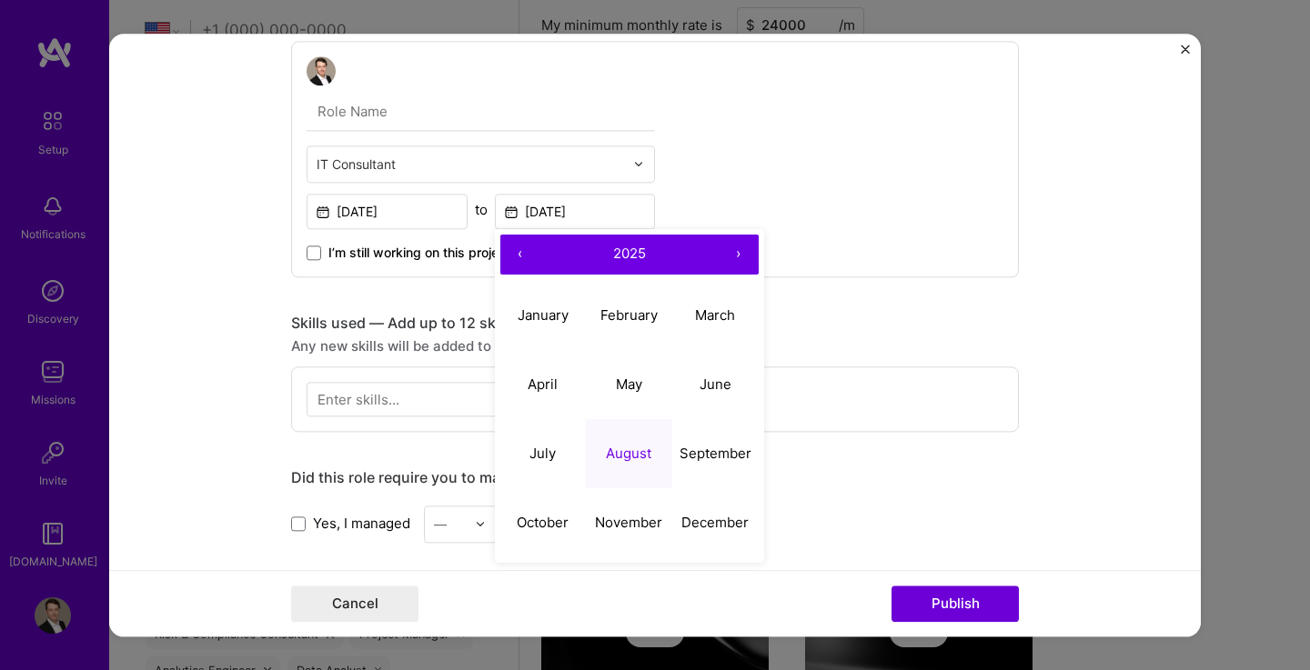
click at [507, 256] on button "‹" at bounding box center [520, 255] width 40 height 40
click at [617, 456] on abbr "August" at bounding box center [628, 453] width 45 height 17
type input "[DATE]"
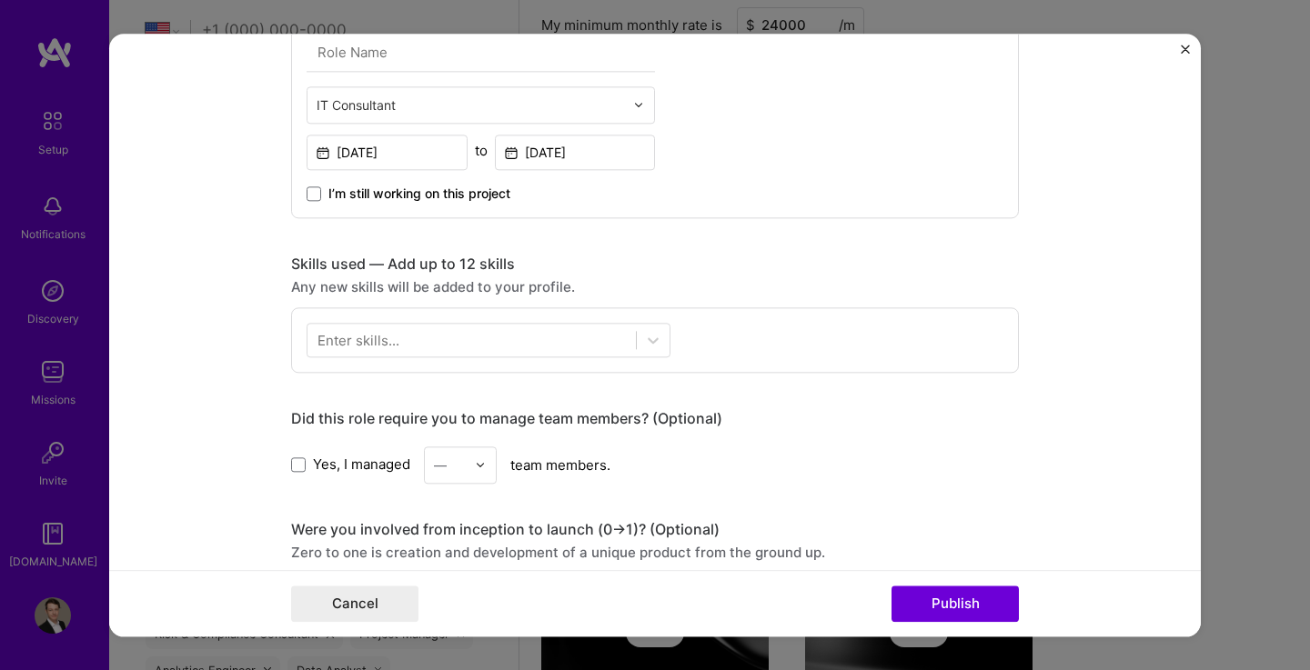
click at [517, 331] on div at bounding box center [471, 340] width 328 height 30
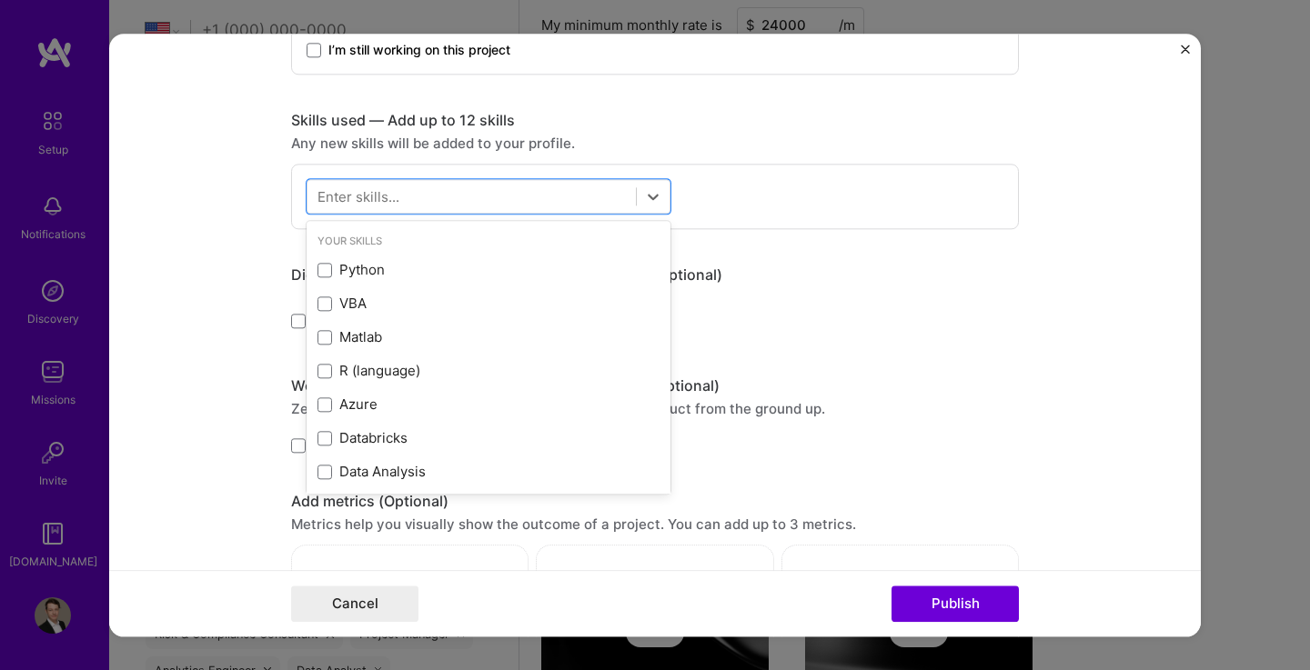
scroll to position [751, 0]
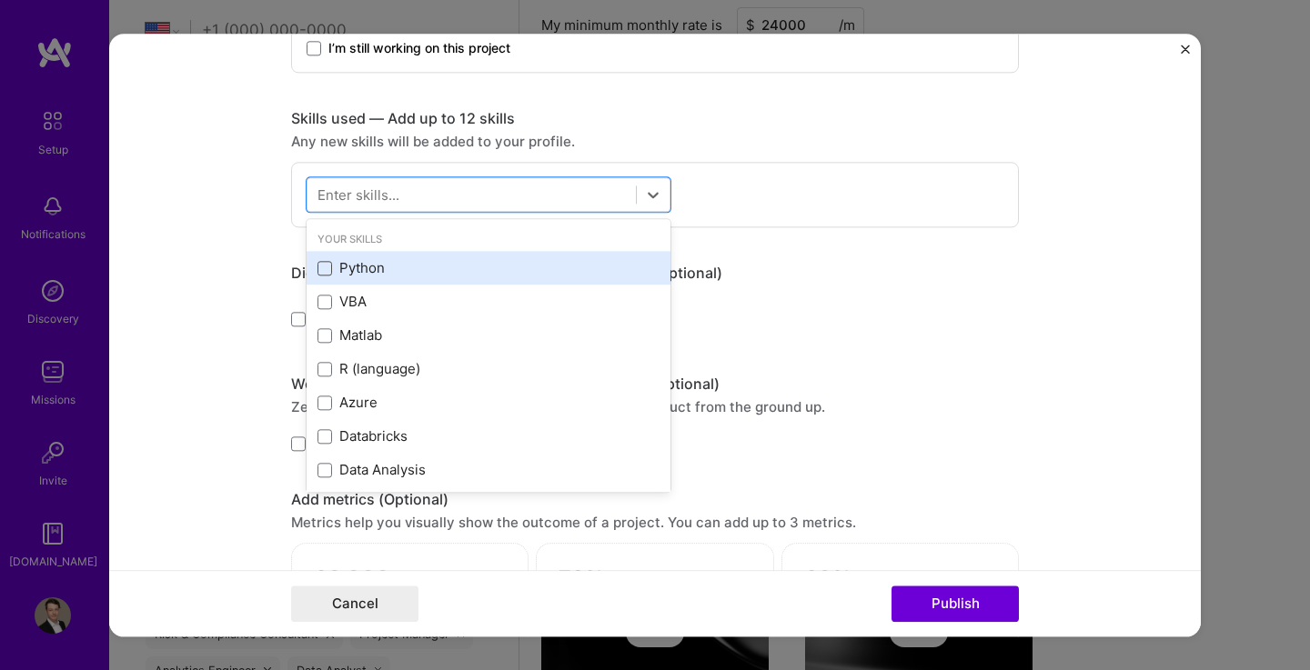
click at [317, 270] on span at bounding box center [324, 268] width 15 height 15
click at [0, 0] on input "checkbox" at bounding box center [0, 0] width 0 height 0
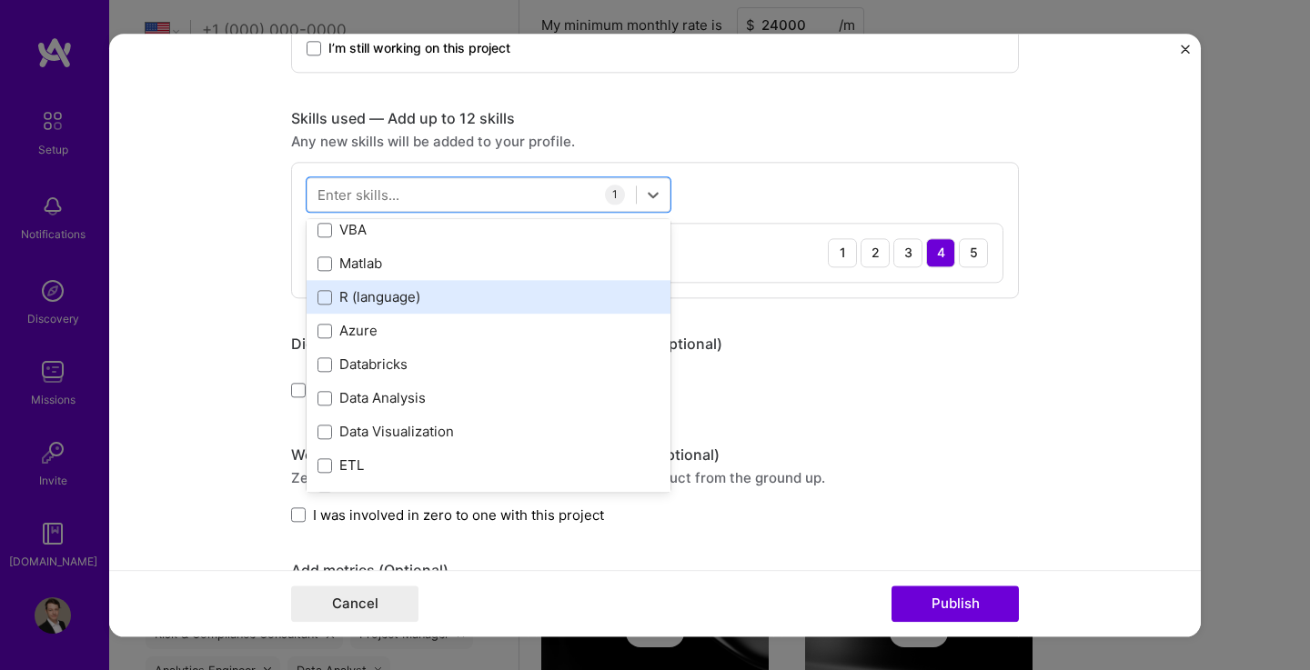
scroll to position [74, 0]
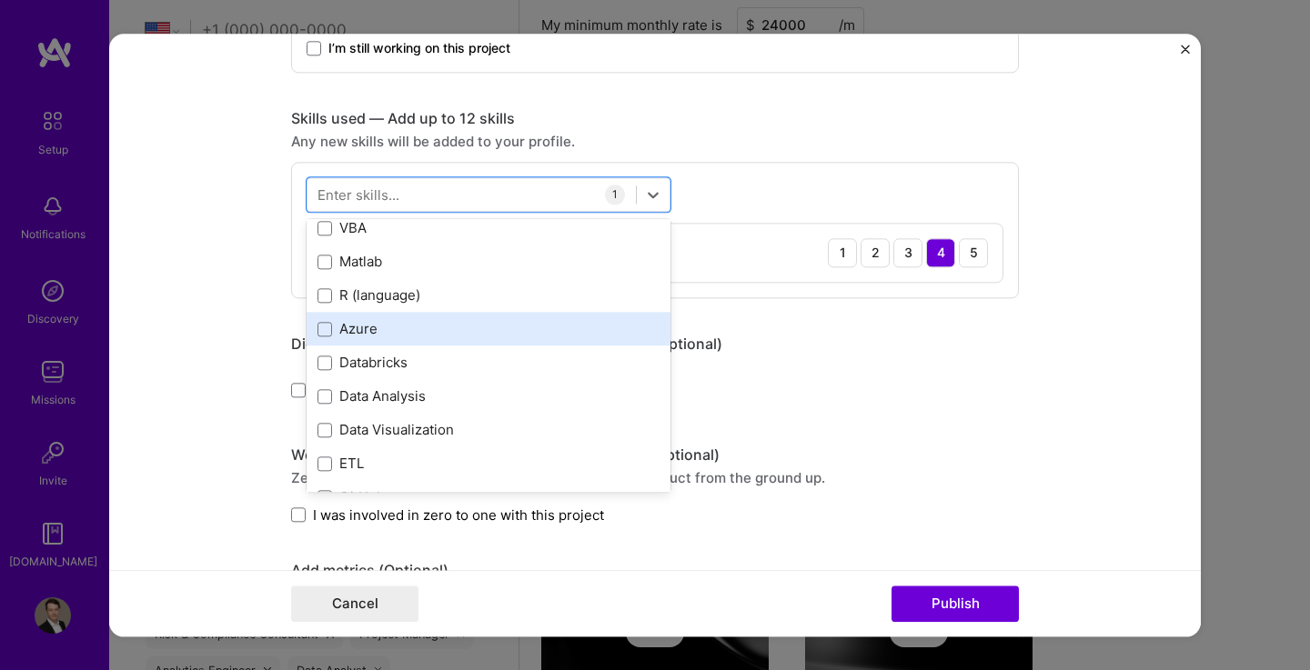
click at [325, 330] on span at bounding box center [324, 329] width 15 height 15
click at [0, 0] on input "checkbox" at bounding box center [0, 0] width 0 height 0
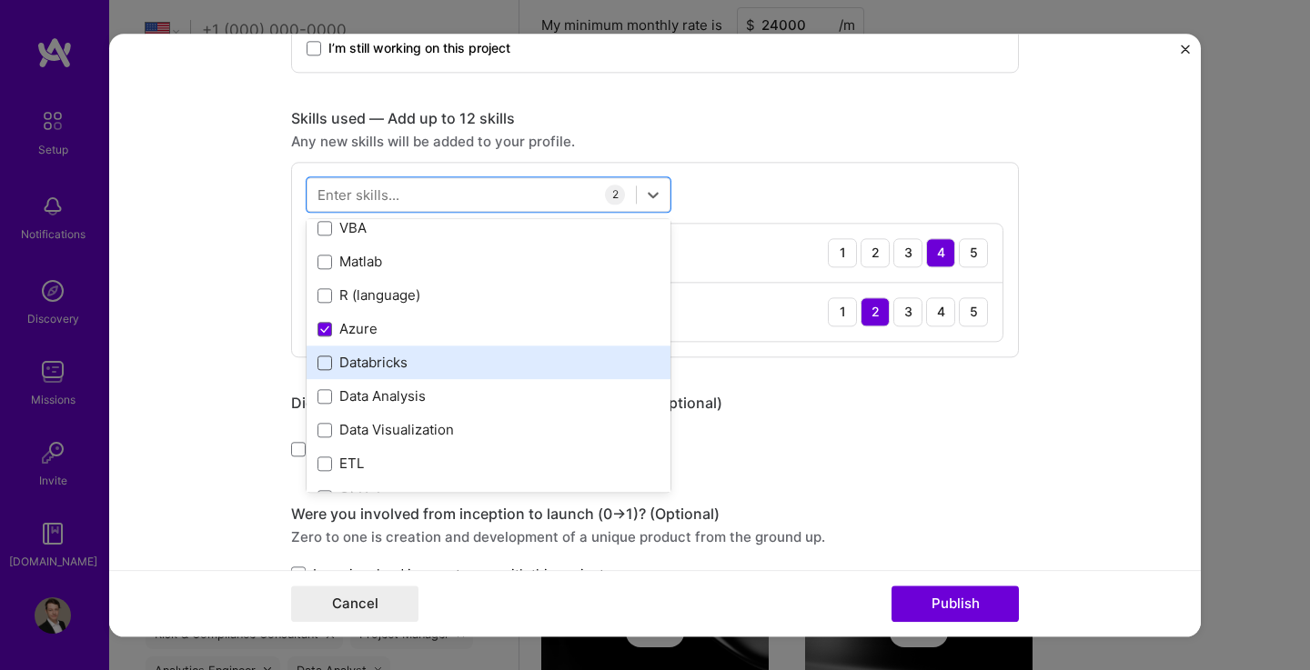
click at [318, 364] on span at bounding box center [324, 363] width 15 height 15
click at [0, 0] on input "checkbox" at bounding box center [0, 0] width 0 height 0
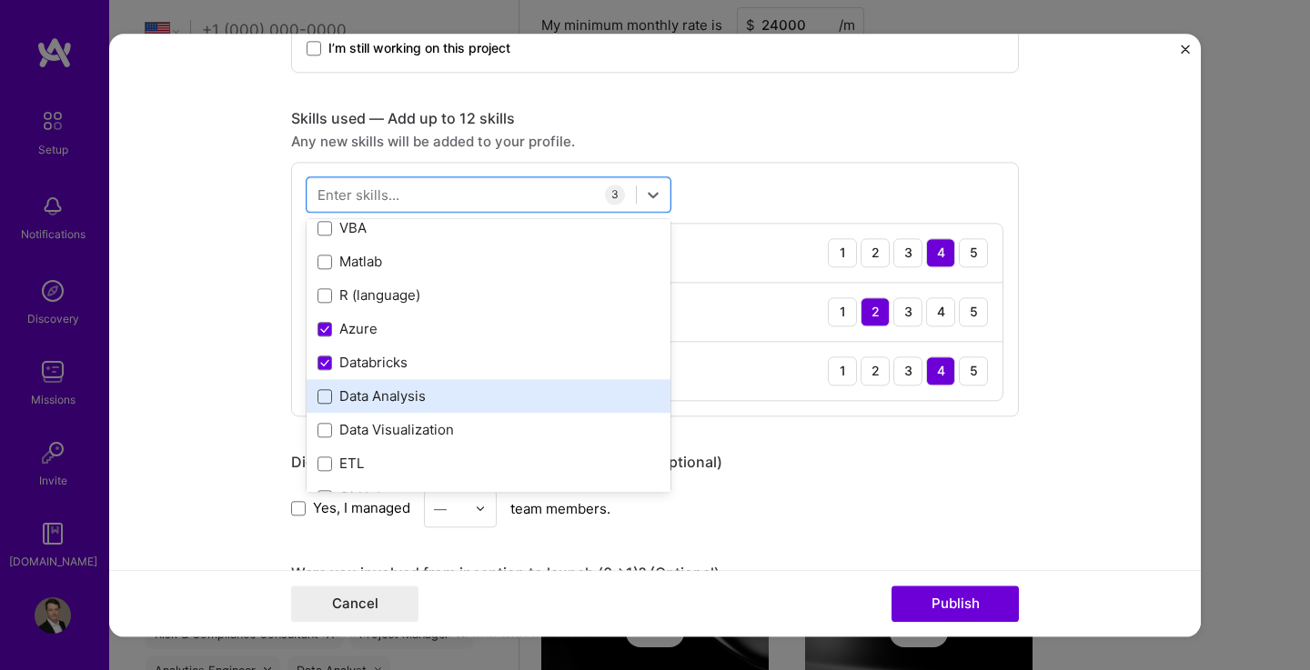
click at [318, 396] on span at bounding box center [324, 396] width 15 height 15
click at [0, 0] on input "checkbox" at bounding box center [0, 0] width 0 height 0
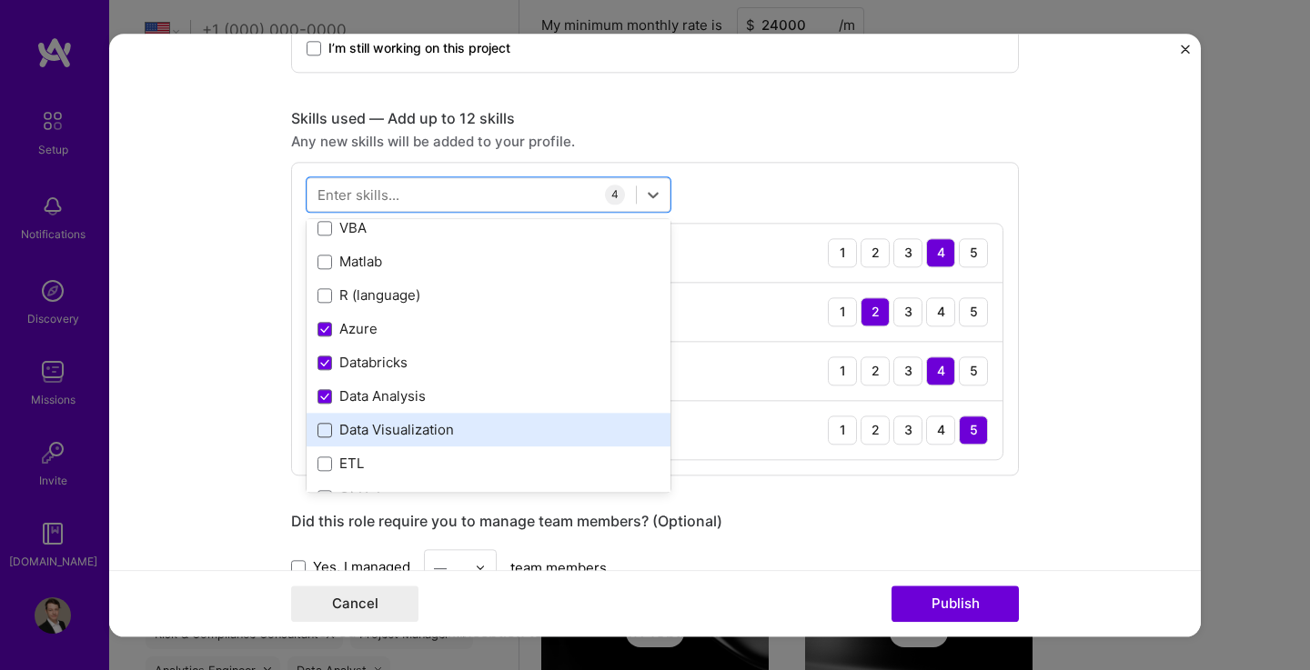
click at [317, 428] on span at bounding box center [324, 430] width 15 height 15
click at [0, 0] on input "checkbox" at bounding box center [0, 0] width 0 height 0
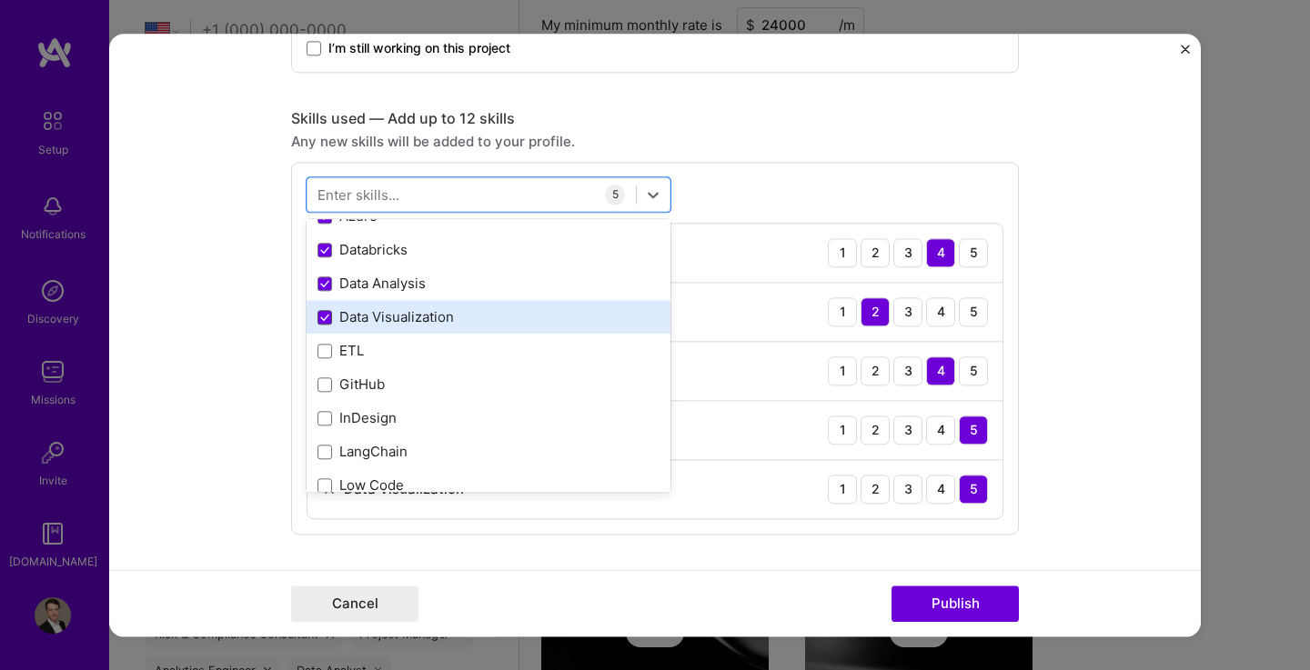
scroll to position [219, 0]
click at [321, 320] on span at bounding box center [324, 318] width 15 height 15
click at [0, 0] on input "checkbox" at bounding box center [0, 0] width 0 height 0
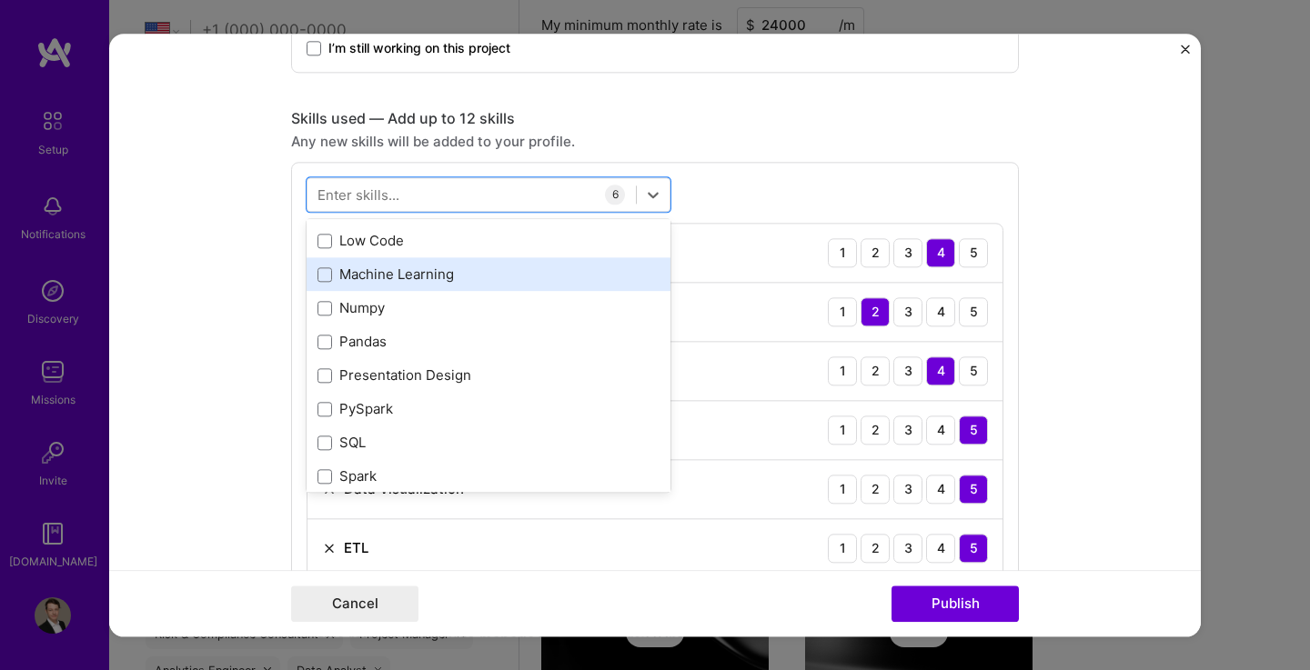
scroll to position [441, 0]
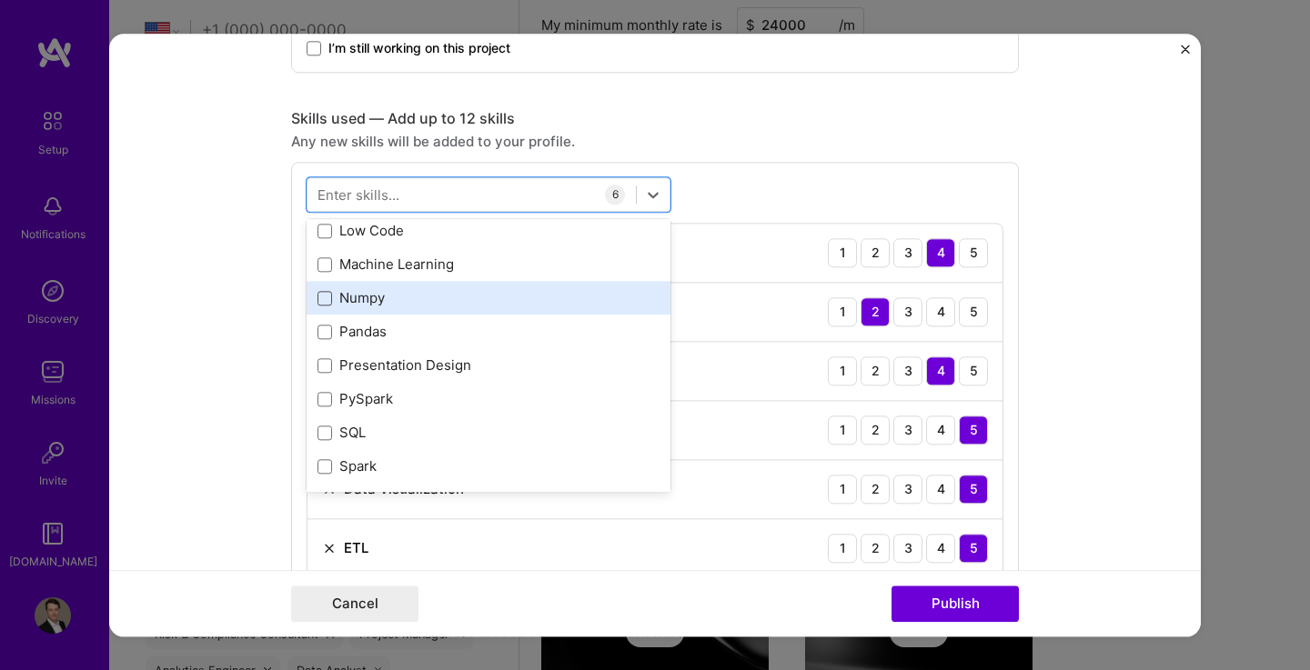
click at [319, 302] on span at bounding box center [324, 298] width 15 height 15
click at [0, 0] on input "checkbox" at bounding box center [0, 0] width 0 height 0
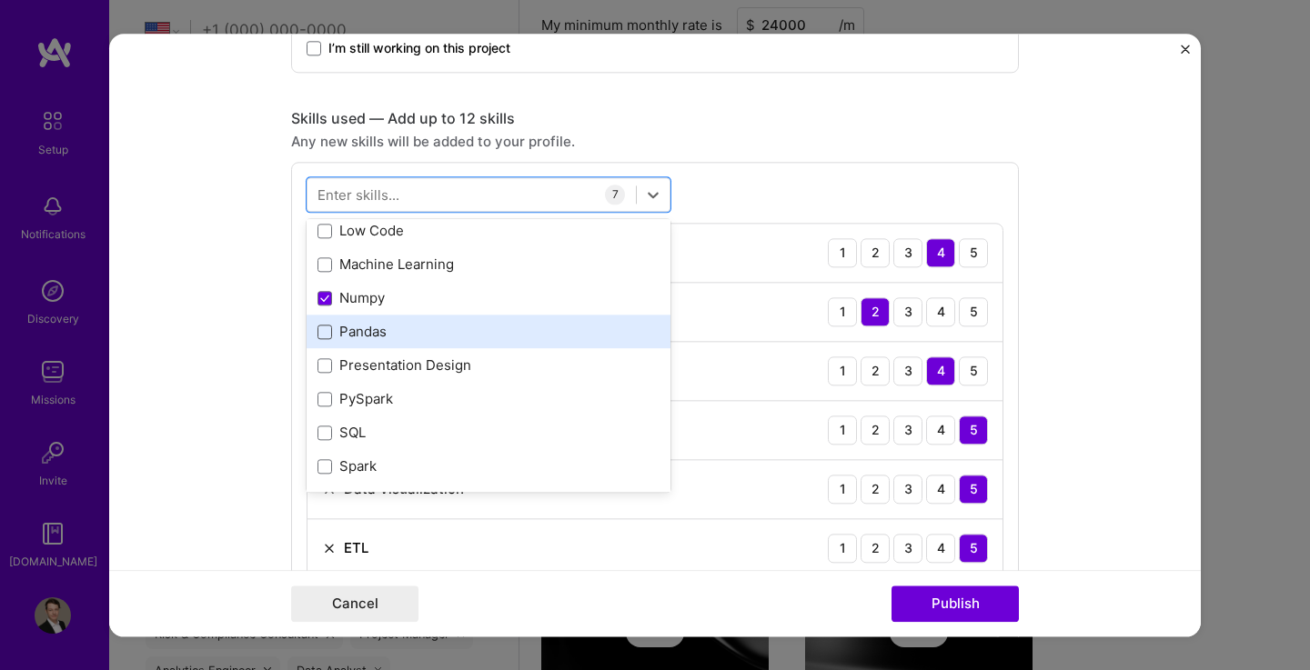
click at [318, 336] on span at bounding box center [324, 332] width 15 height 15
click at [0, 0] on input "checkbox" at bounding box center [0, 0] width 0 height 0
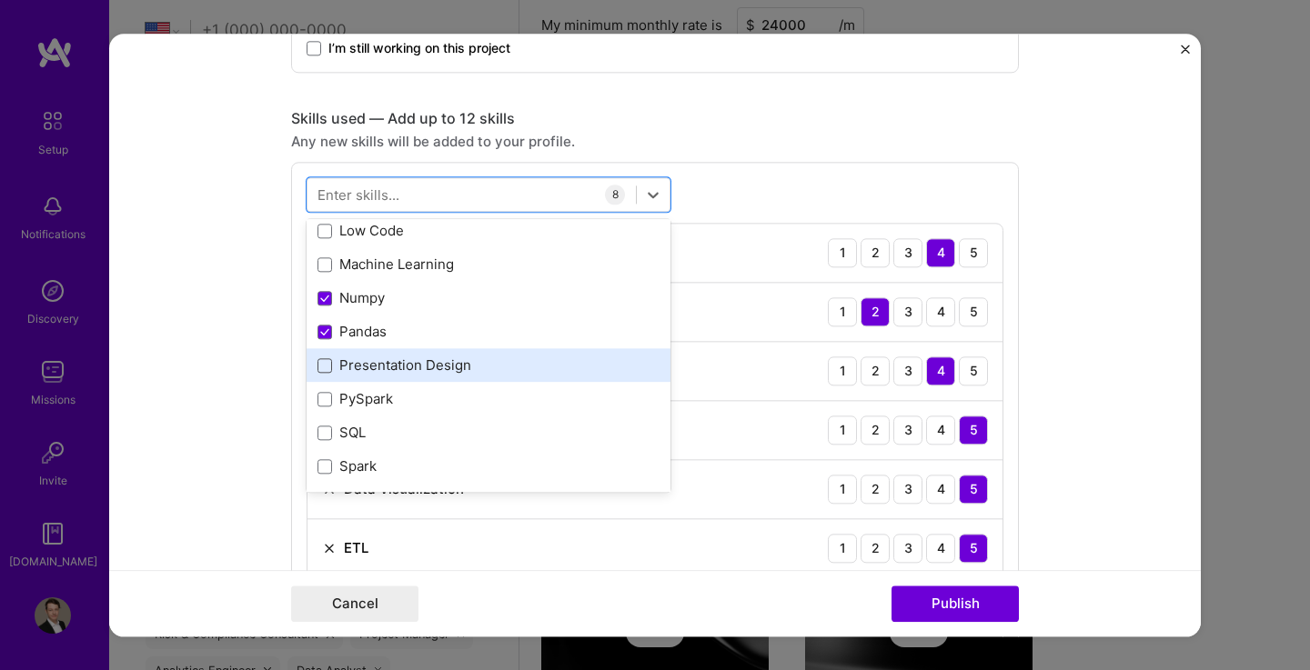
click at [324, 367] on span at bounding box center [324, 365] width 15 height 15
click at [0, 0] on input "checkbox" at bounding box center [0, 0] width 0 height 0
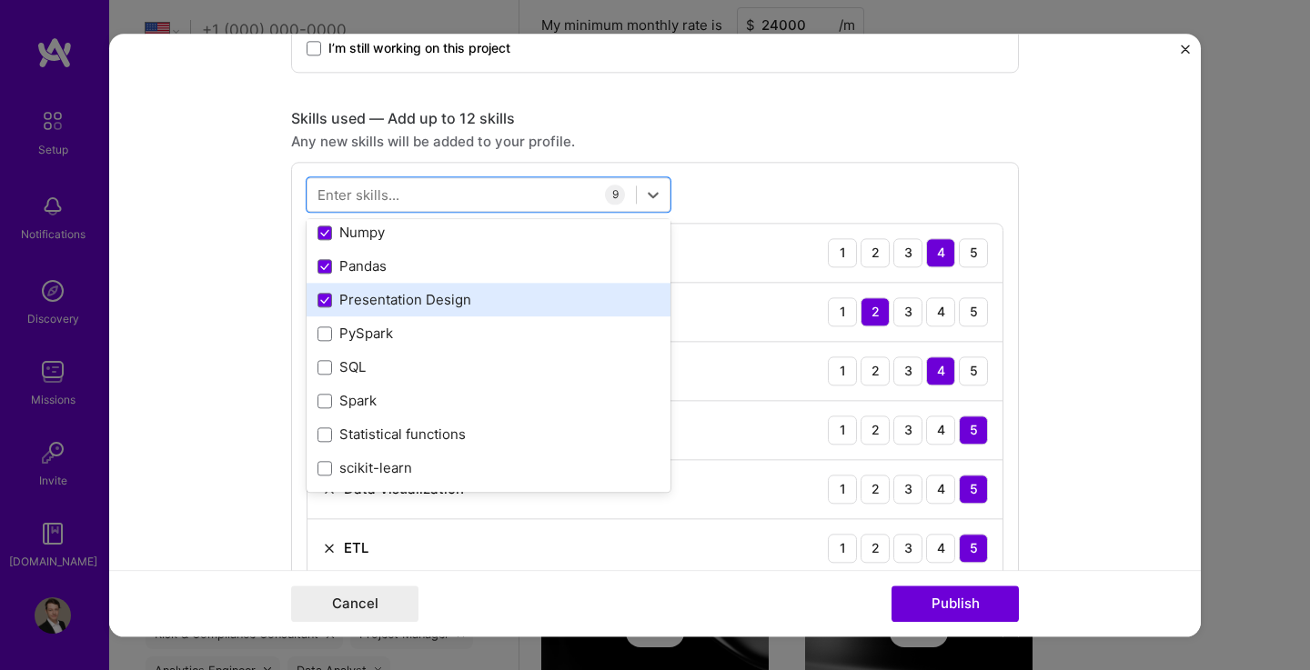
scroll to position [511, 0]
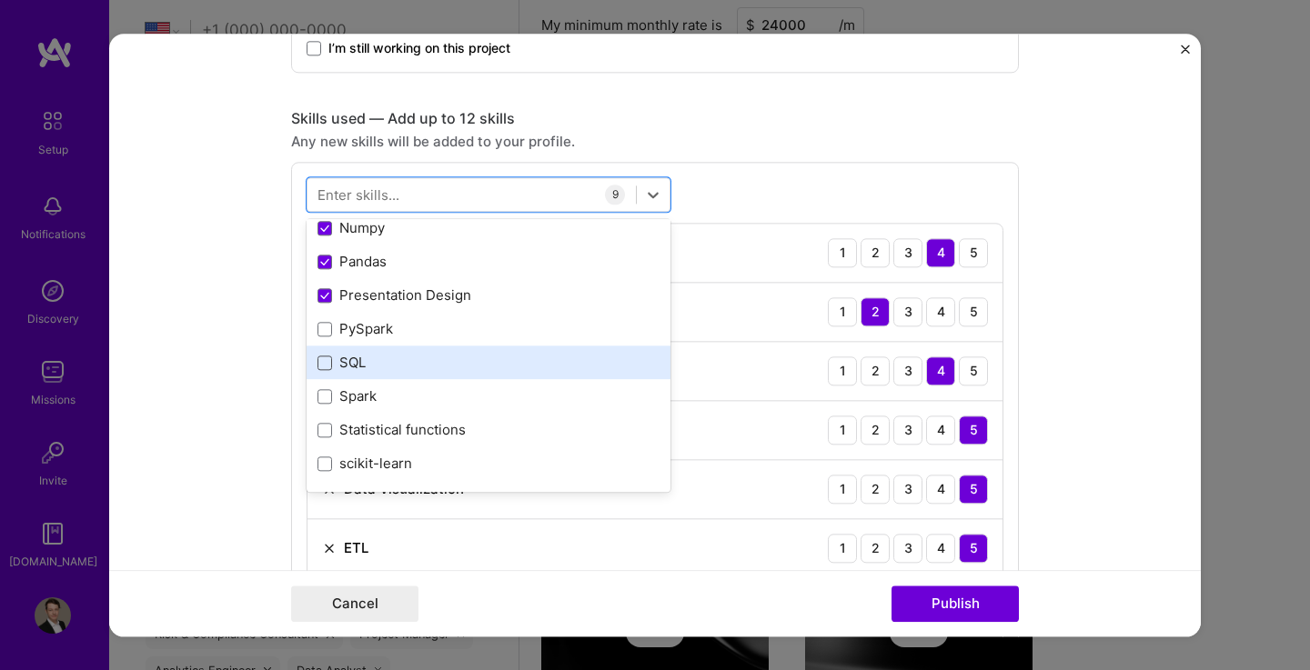
click at [318, 369] on span at bounding box center [324, 363] width 15 height 15
click at [0, 0] on input "checkbox" at bounding box center [0, 0] width 0 height 0
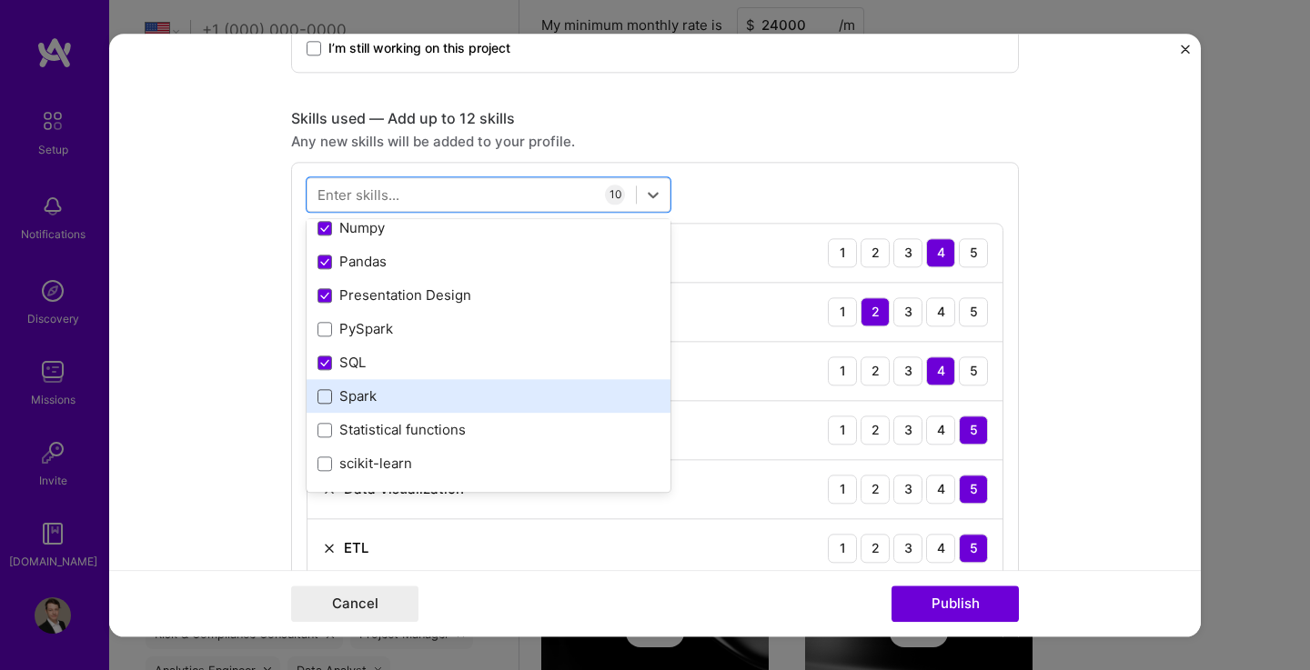
click at [317, 402] on span at bounding box center [324, 396] width 15 height 15
click at [0, 0] on input "checkbox" at bounding box center [0, 0] width 0 height 0
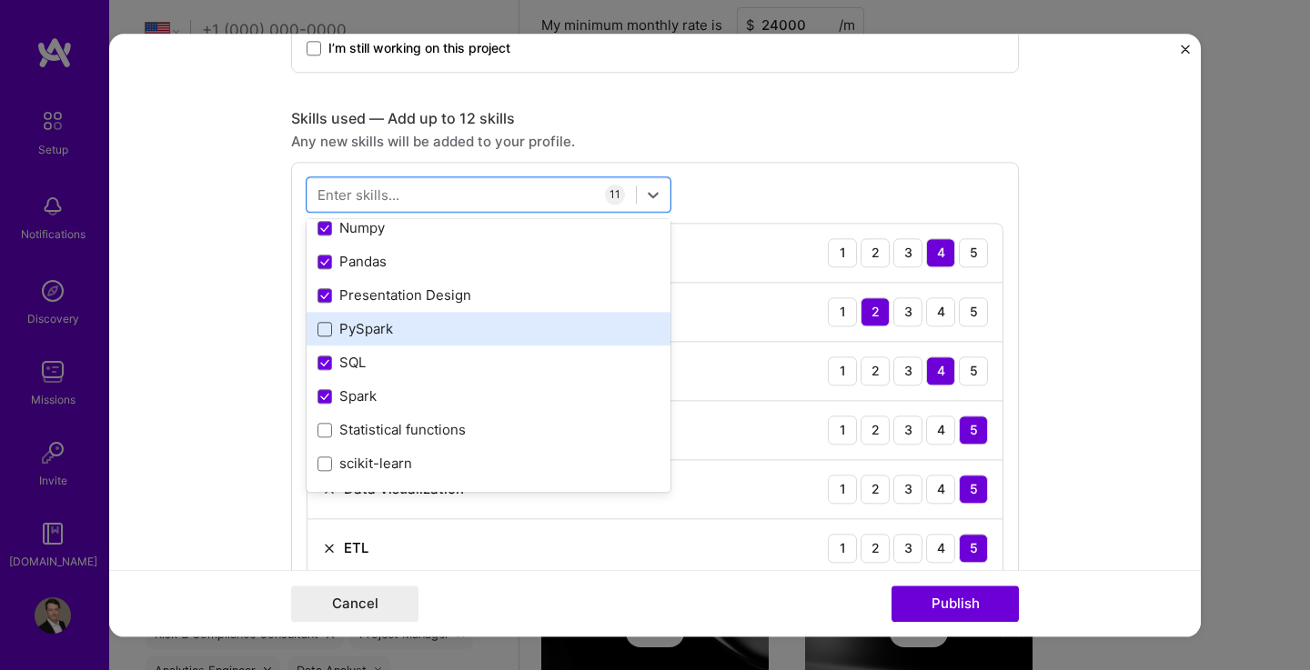
click at [322, 331] on span at bounding box center [324, 329] width 15 height 15
click at [0, 0] on input "checkbox" at bounding box center [0, 0] width 0 height 0
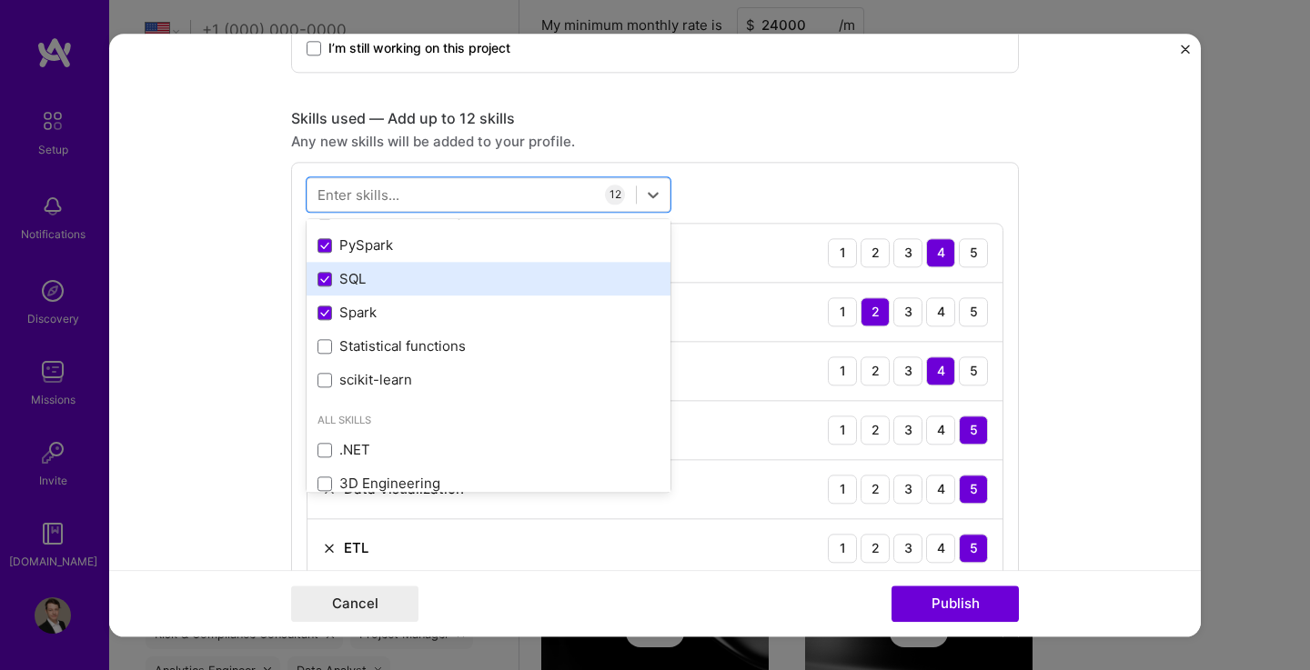
scroll to position [601, 0]
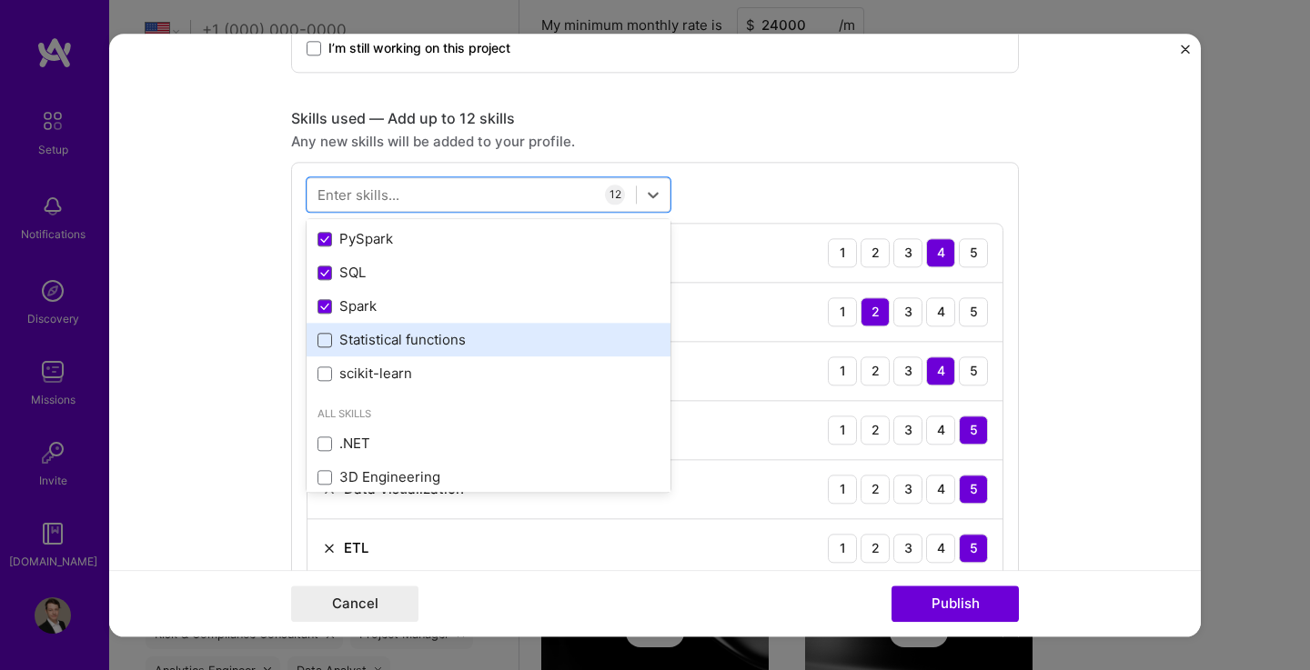
click at [322, 337] on span at bounding box center [324, 340] width 15 height 15
click at [0, 0] on input "checkbox" at bounding box center [0, 0] width 0 height 0
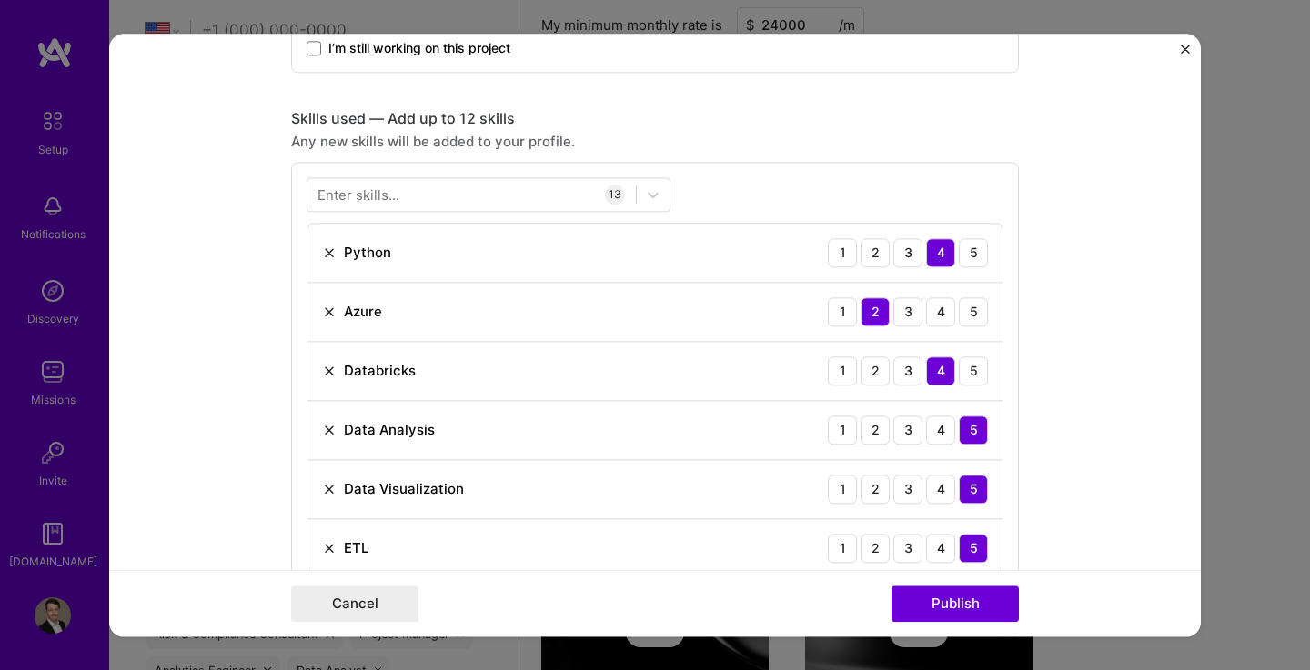
click at [1069, 252] on form "Project title Databricks Model on Azure. Company [PERSON_NAME]. Project industr…" at bounding box center [654, 335] width 1091 height 603
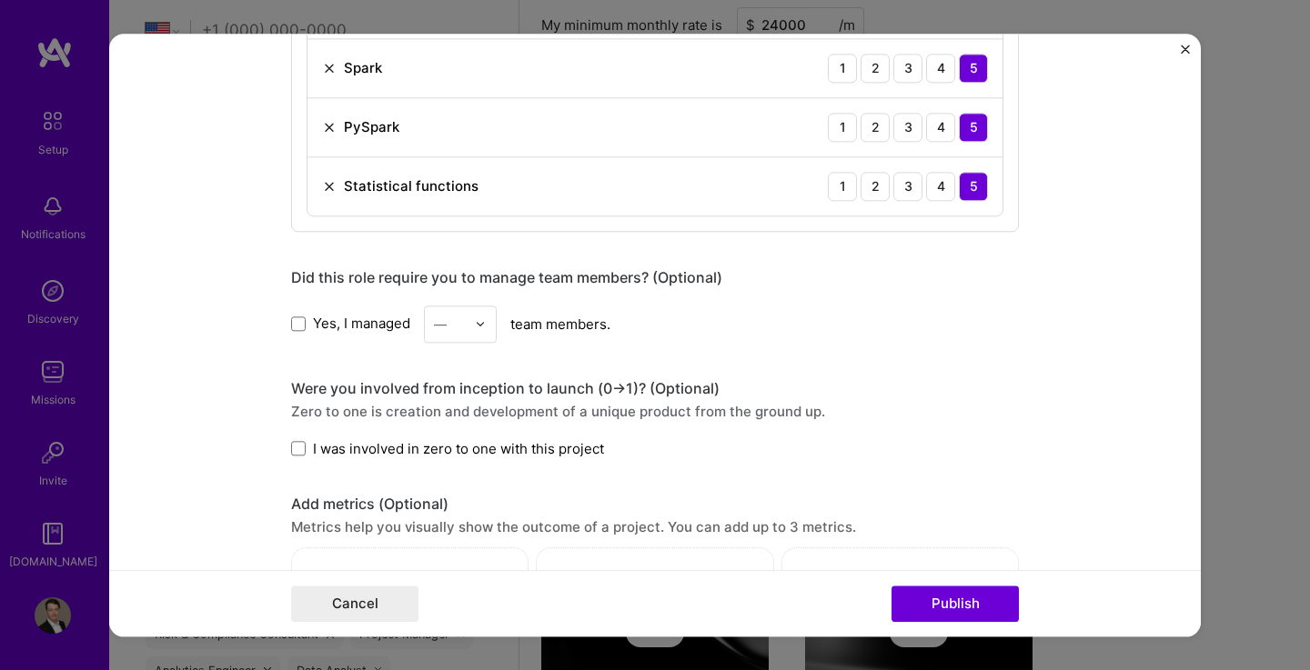
scroll to position [1593, 0]
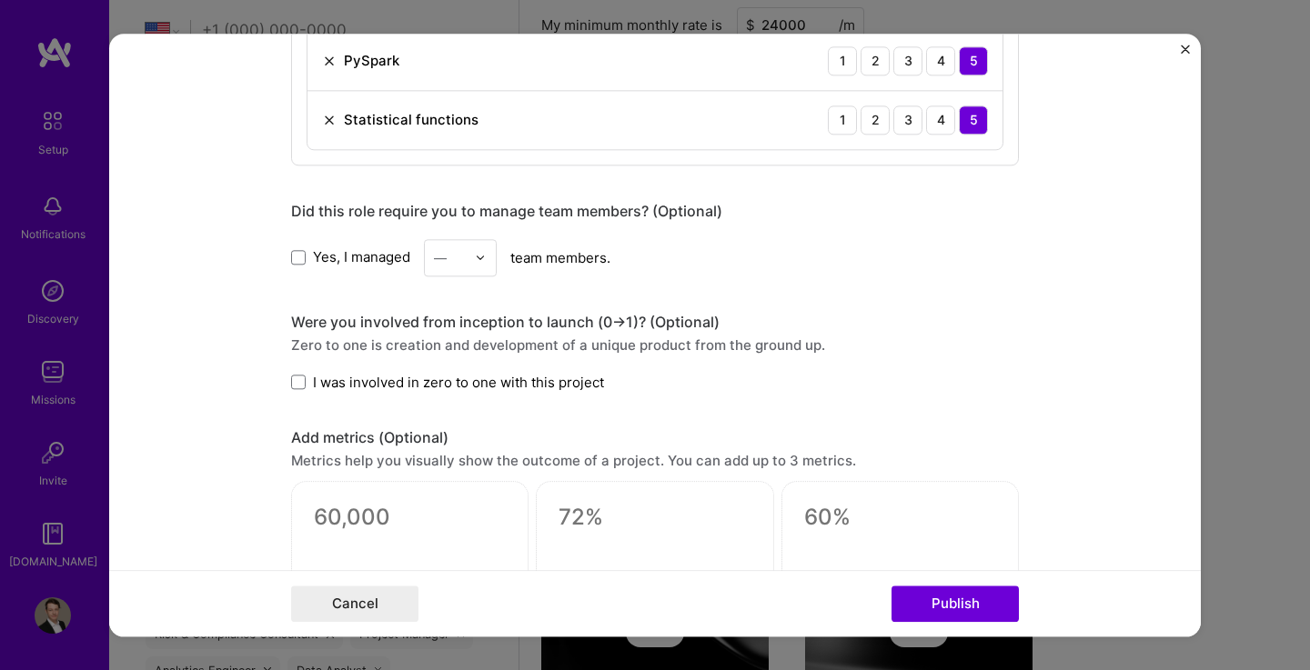
click at [298, 384] on label "I was involved in zero to one with this project" at bounding box center [447, 382] width 313 height 19
click at [0, 0] on input "I was involved in zero to one with this project" at bounding box center [0, 0] width 0 height 0
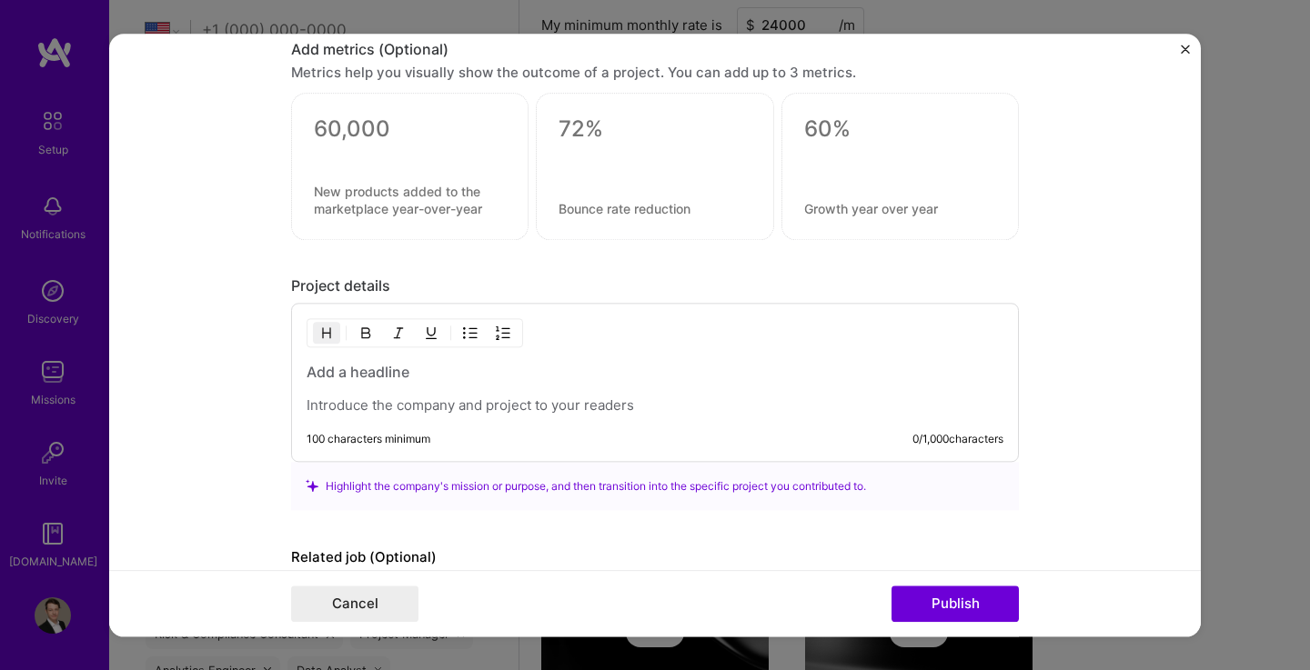
scroll to position [1981, 0]
click at [396, 374] on h3 at bounding box center [654, 373] width 697 height 20
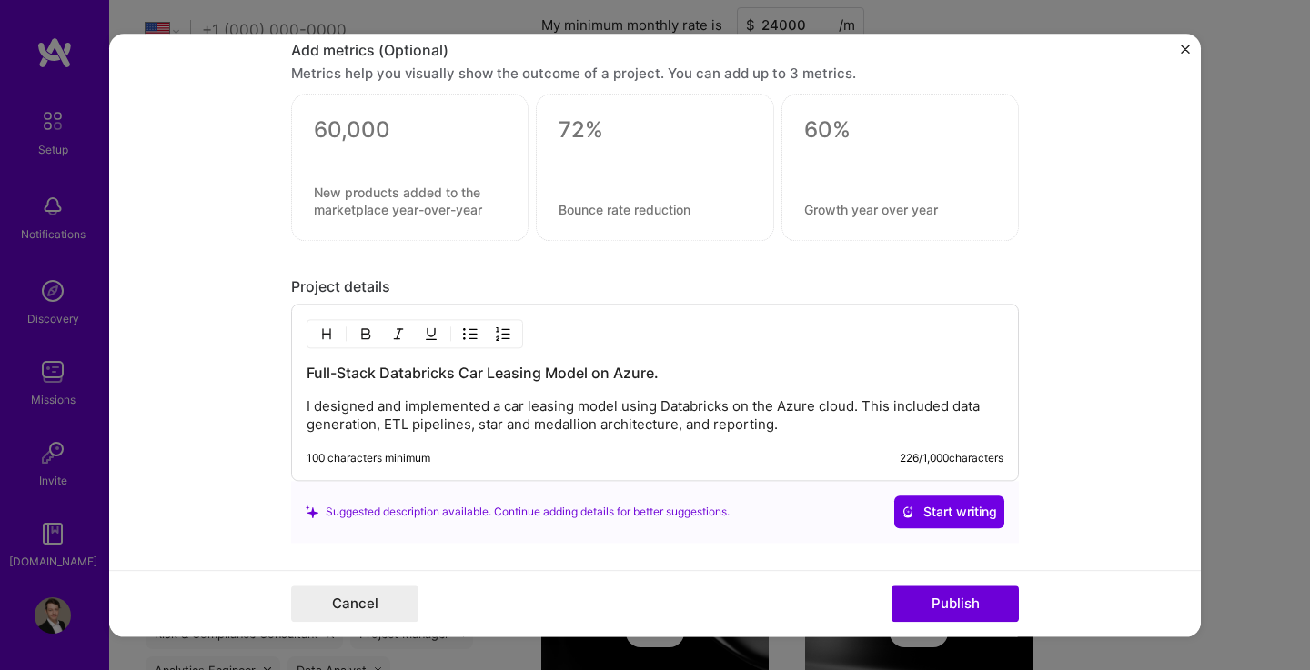
scroll to position [2118, 0]
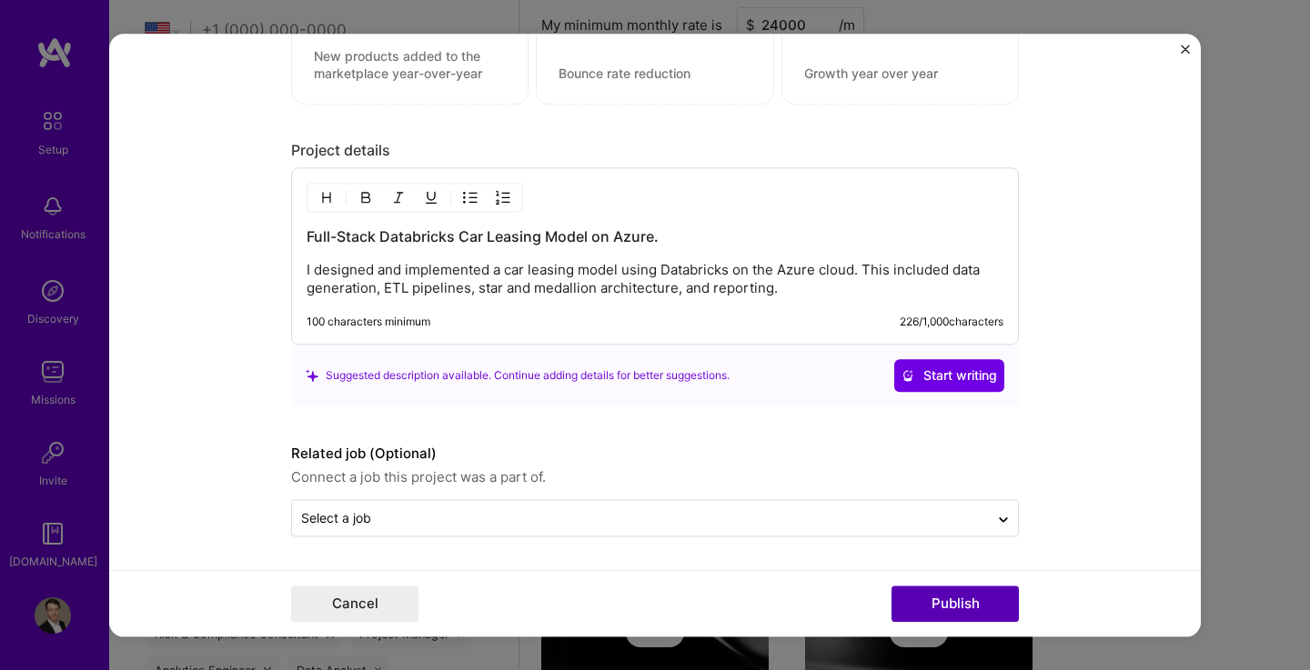
click at [949, 612] on button "Publish" at bounding box center [954, 604] width 127 height 36
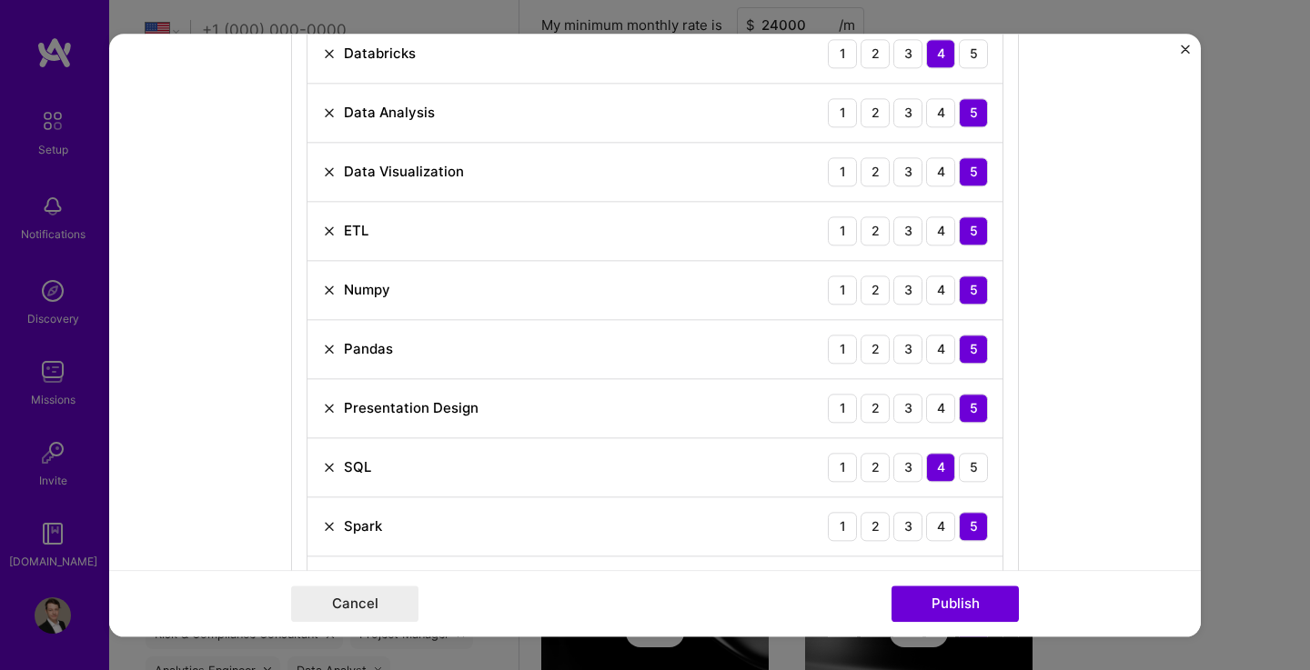
scroll to position [1066, 0]
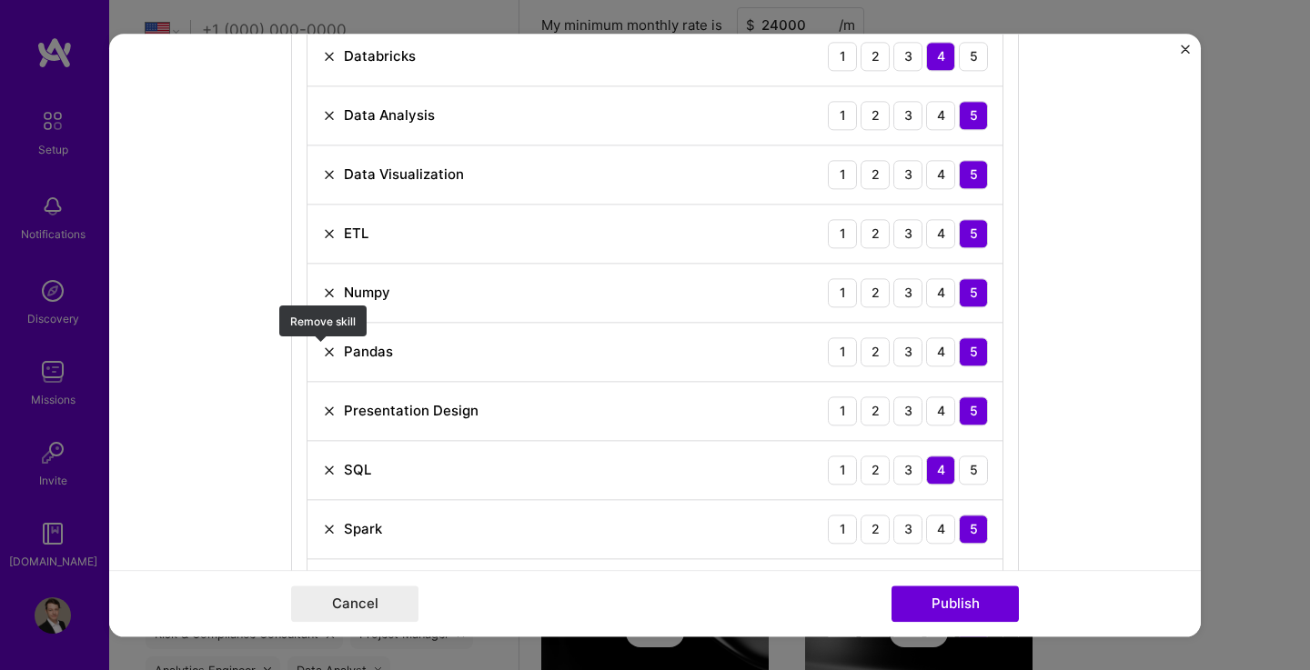
click at [326, 353] on img at bounding box center [329, 352] width 15 height 15
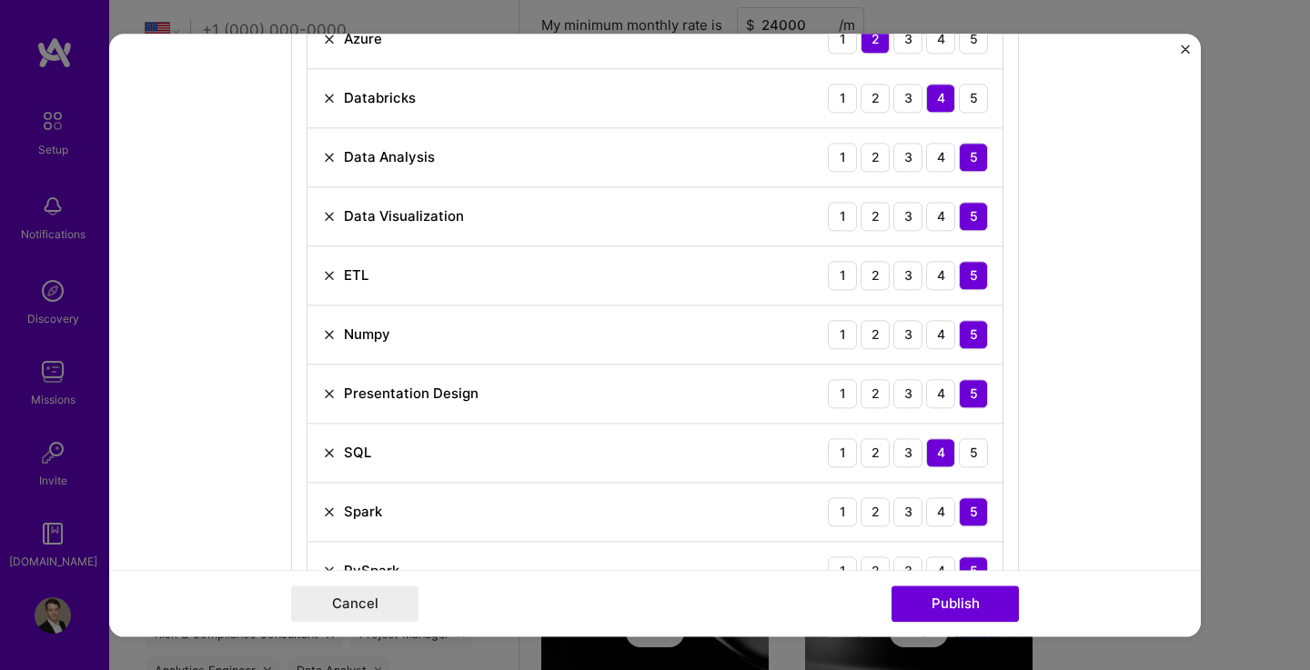
scroll to position [1001, 0]
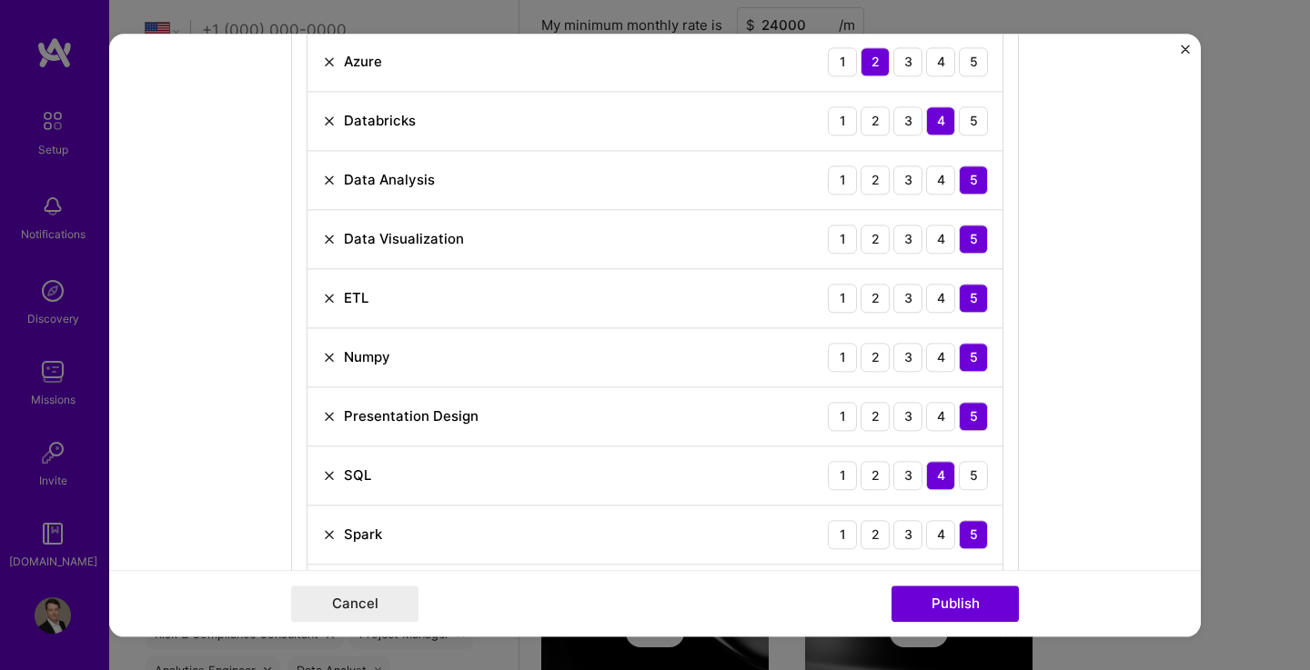
click at [322, 355] on img at bounding box center [329, 357] width 15 height 15
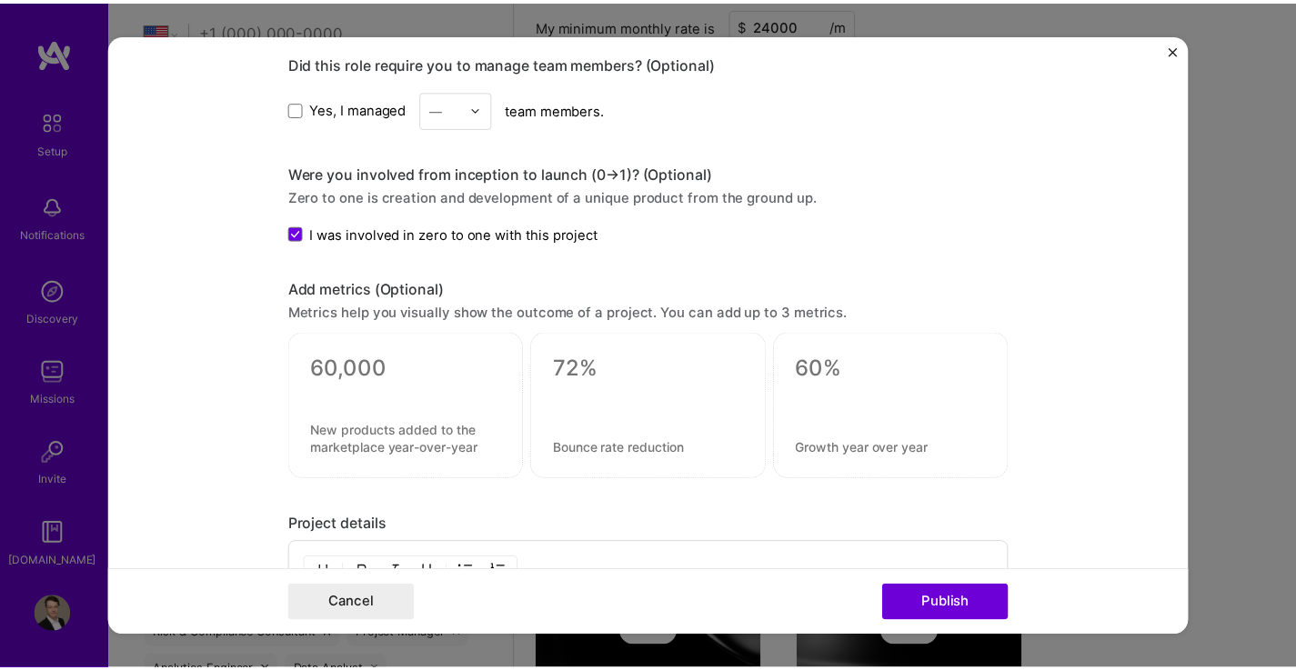
scroll to position [1894, 0]
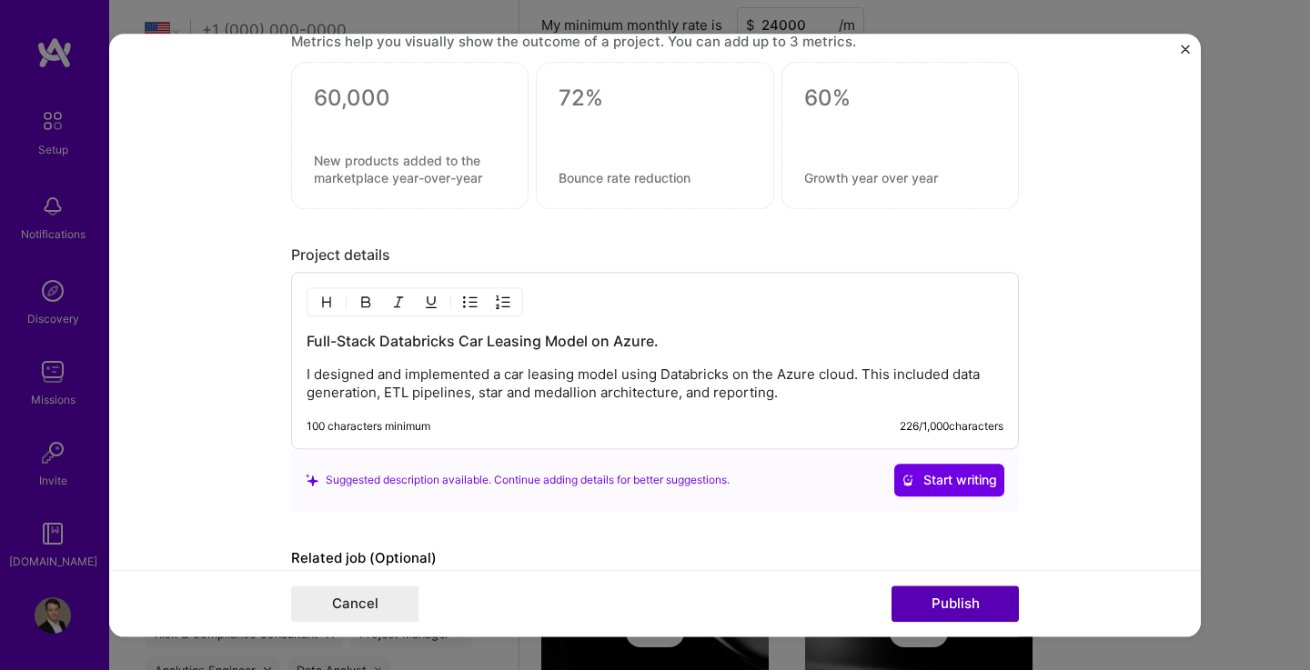
click at [949, 613] on button "Publish" at bounding box center [954, 604] width 127 height 36
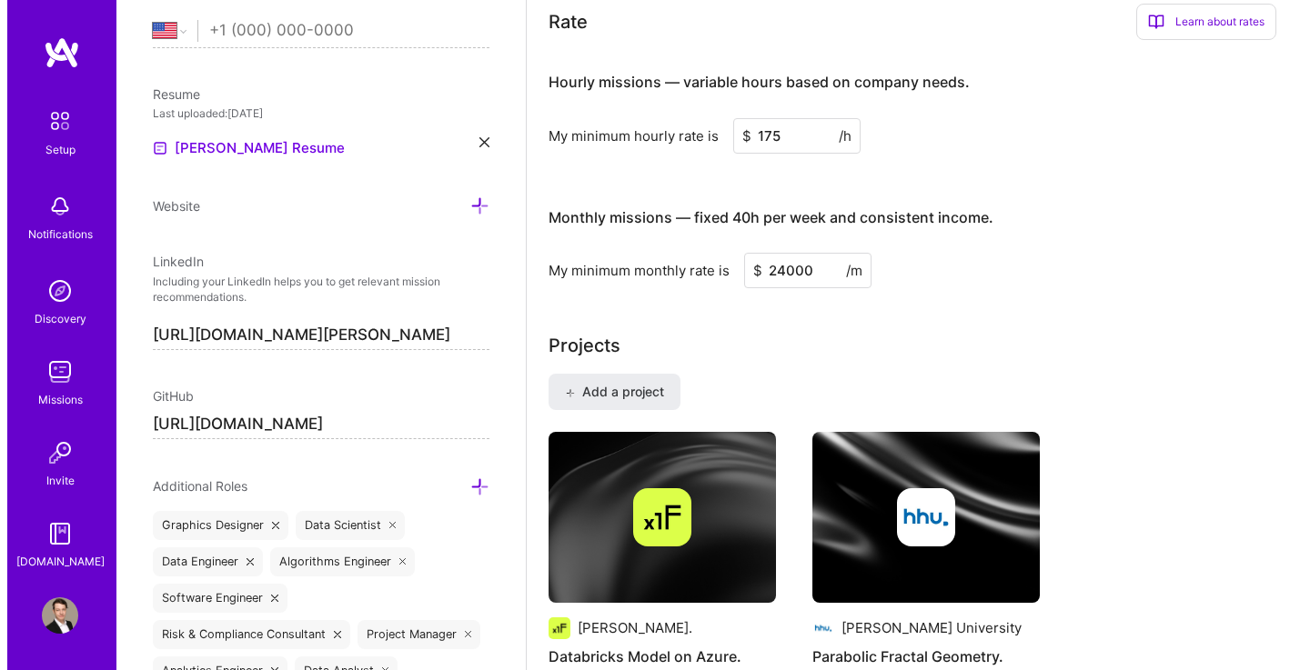
scroll to position [993, 0]
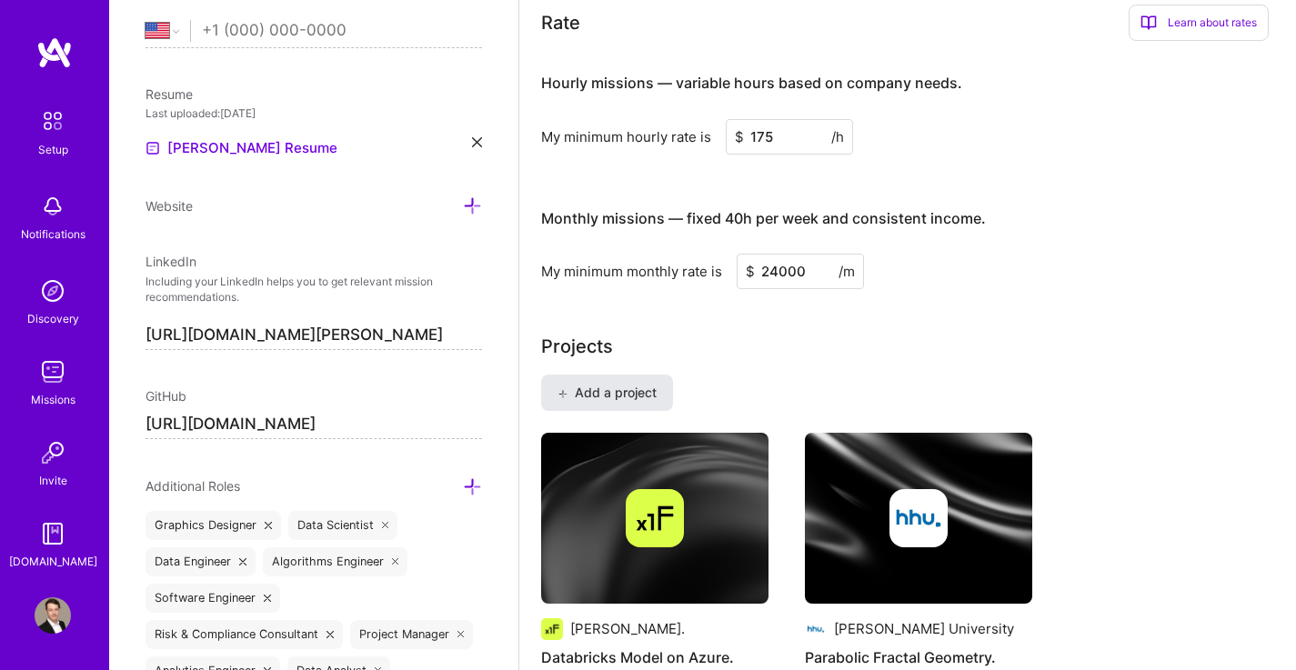
click at [650, 384] on span "Add a project" at bounding box center [606, 393] width 99 height 18
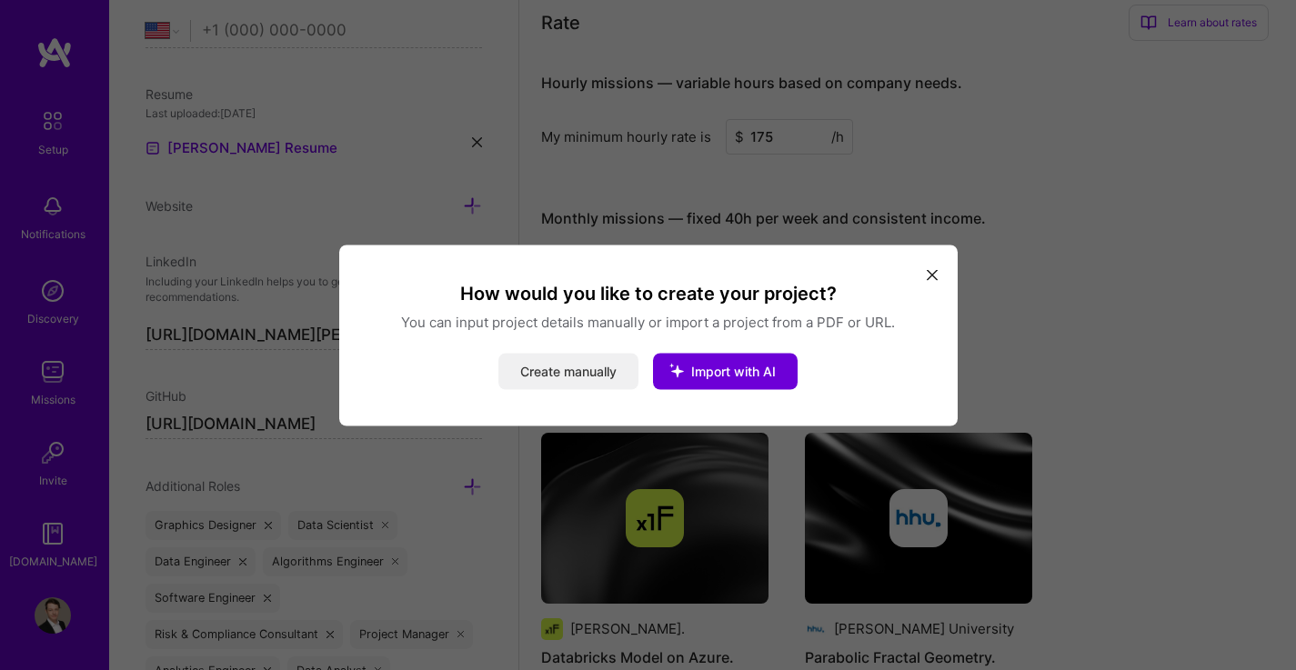
click at [598, 372] on button "Create manually" at bounding box center [568, 371] width 140 height 36
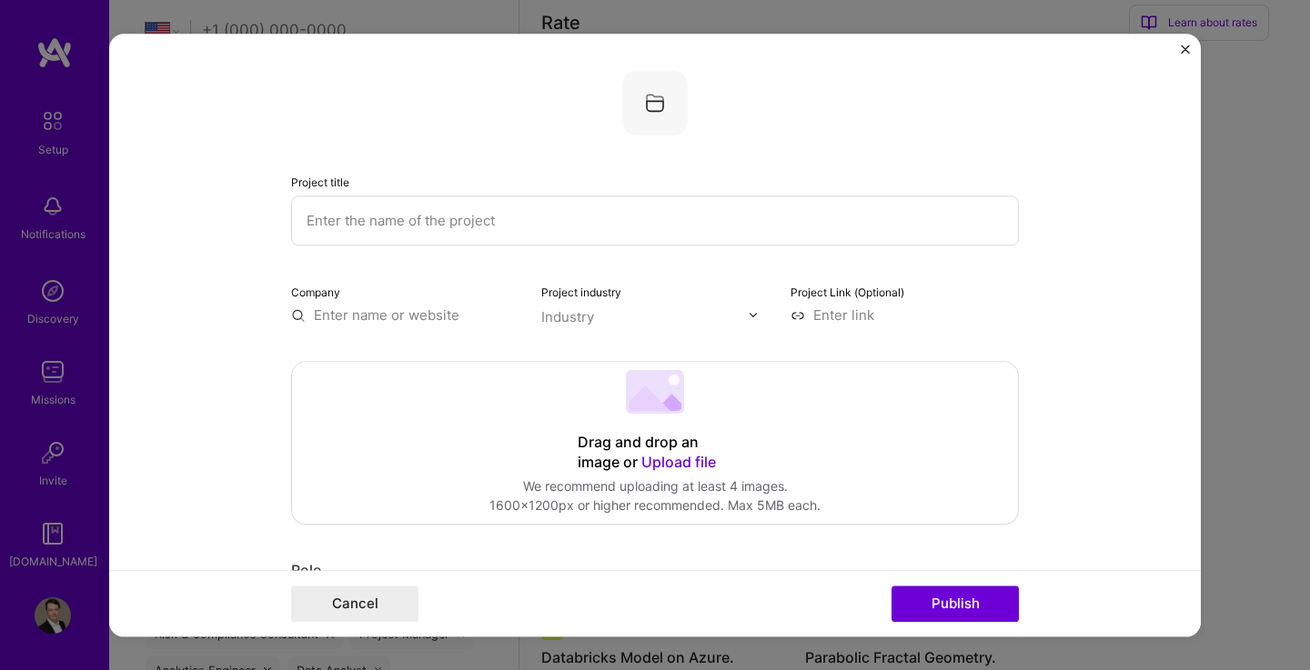
click at [474, 217] on input "text" at bounding box center [655, 221] width 728 height 50
click at [300, 221] on input "Request Automation with Copilot." at bounding box center [655, 221] width 728 height 50
click at [569, 221] on input "Copilot Request Automation with Copilot." at bounding box center [655, 221] width 728 height 50
type input "Copilot Request Automation."
click at [430, 314] on input "text" at bounding box center [405, 315] width 228 height 19
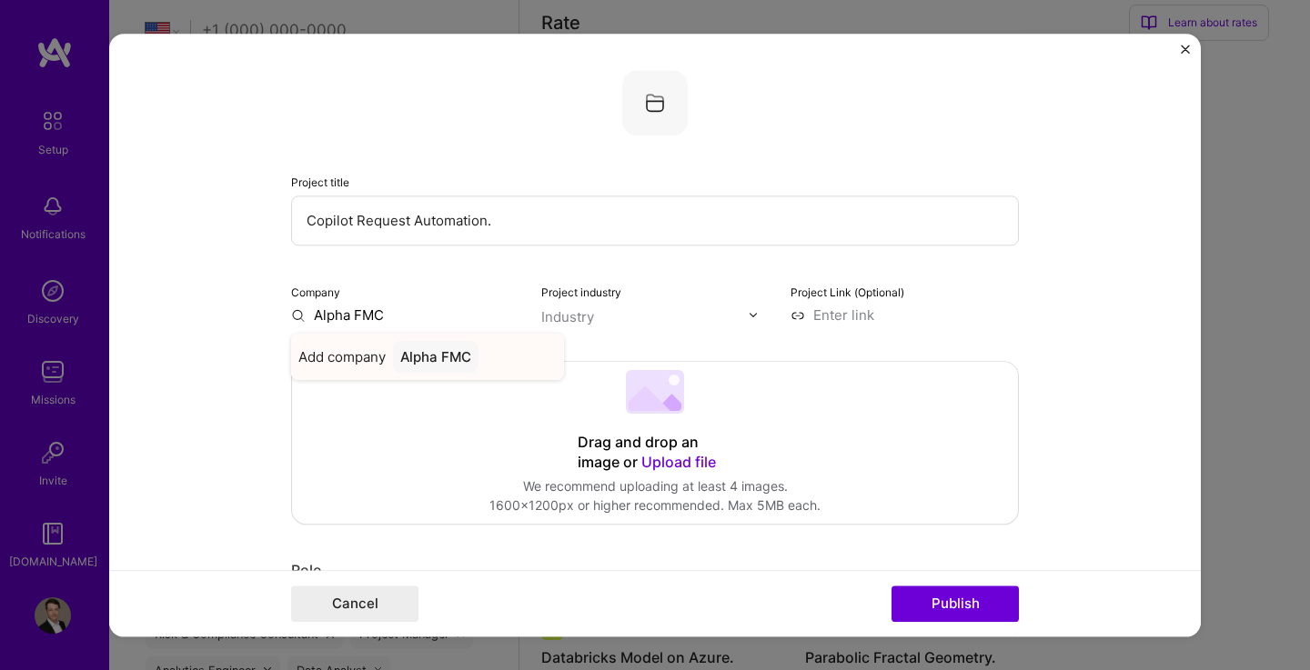
type input "Alpha FMC"
click at [444, 357] on div "Alpha FMC" at bounding box center [435, 357] width 85 height 32
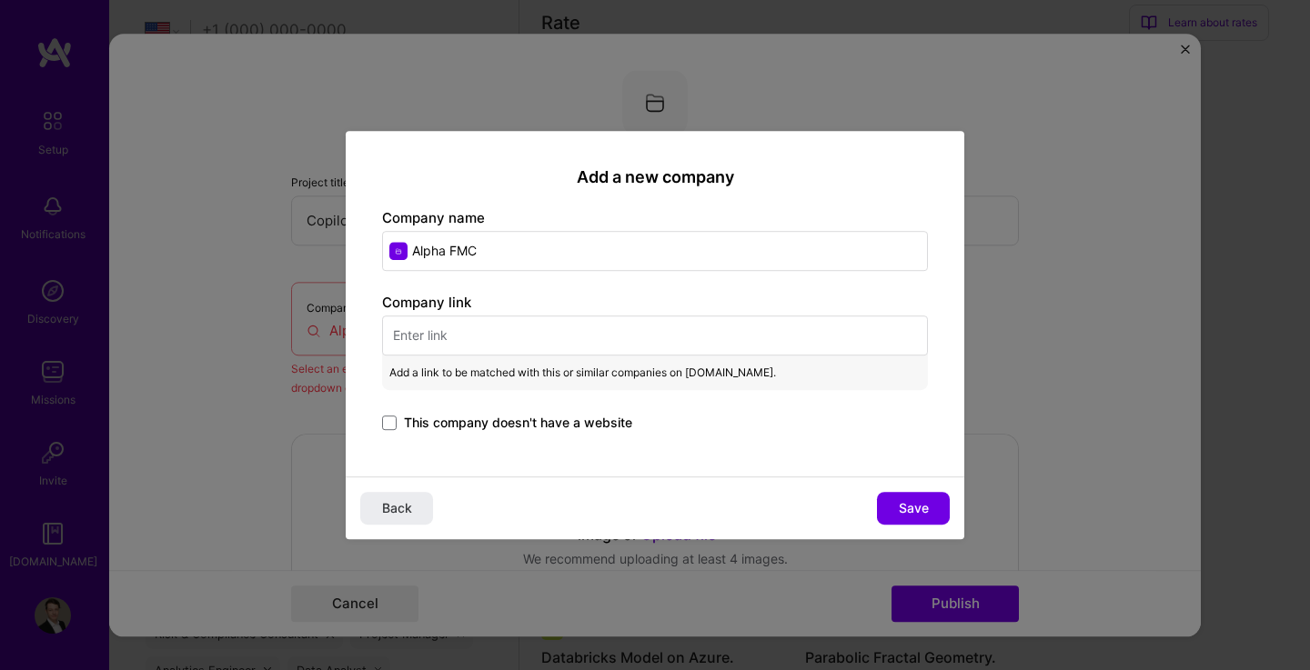
click at [449, 352] on input "text" at bounding box center [655, 336] width 546 height 40
paste input "[URL][DOMAIN_NAME]"
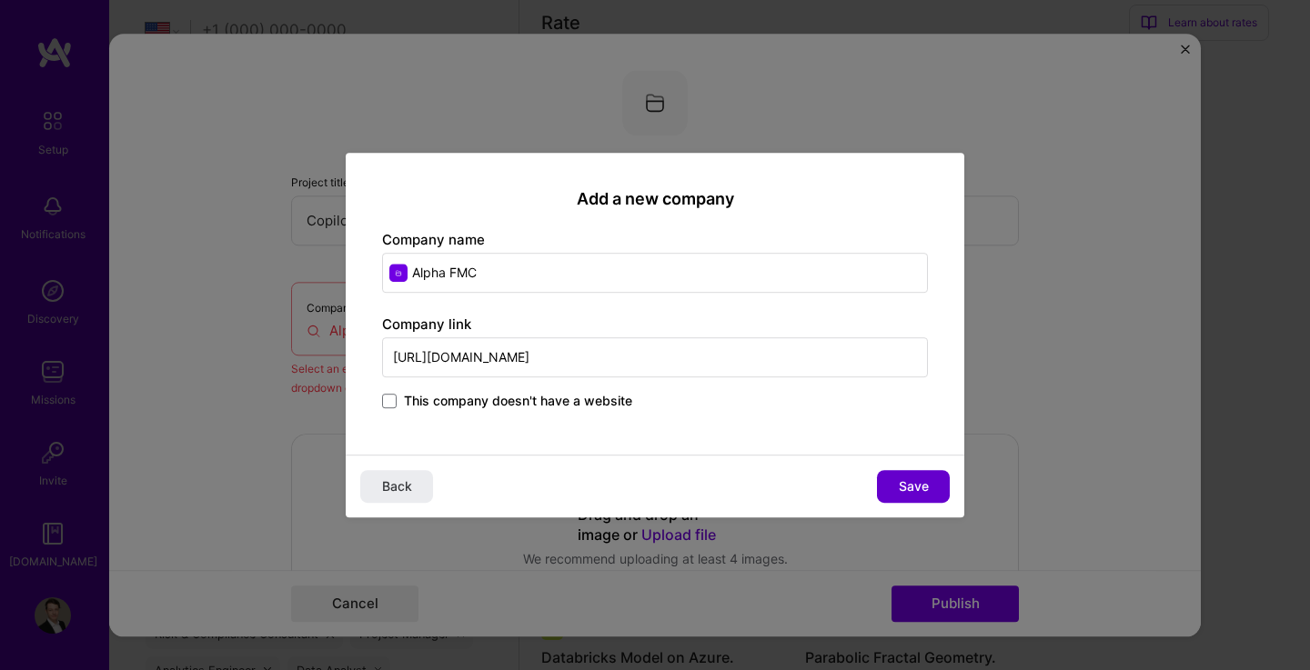
type input "[URL][DOMAIN_NAME]"
click at [897, 484] on button "Save" at bounding box center [913, 486] width 73 height 33
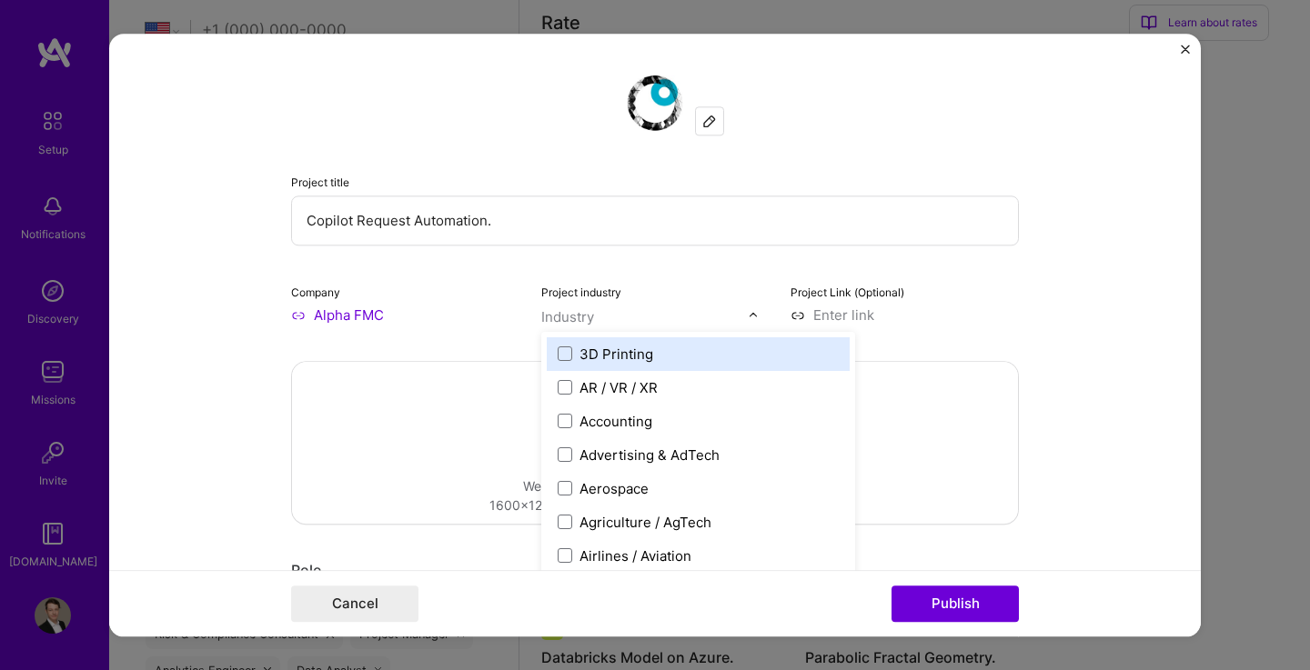
click at [640, 318] on input "text" at bounding box center [644, 316] width 207 height 19
type input "fin"
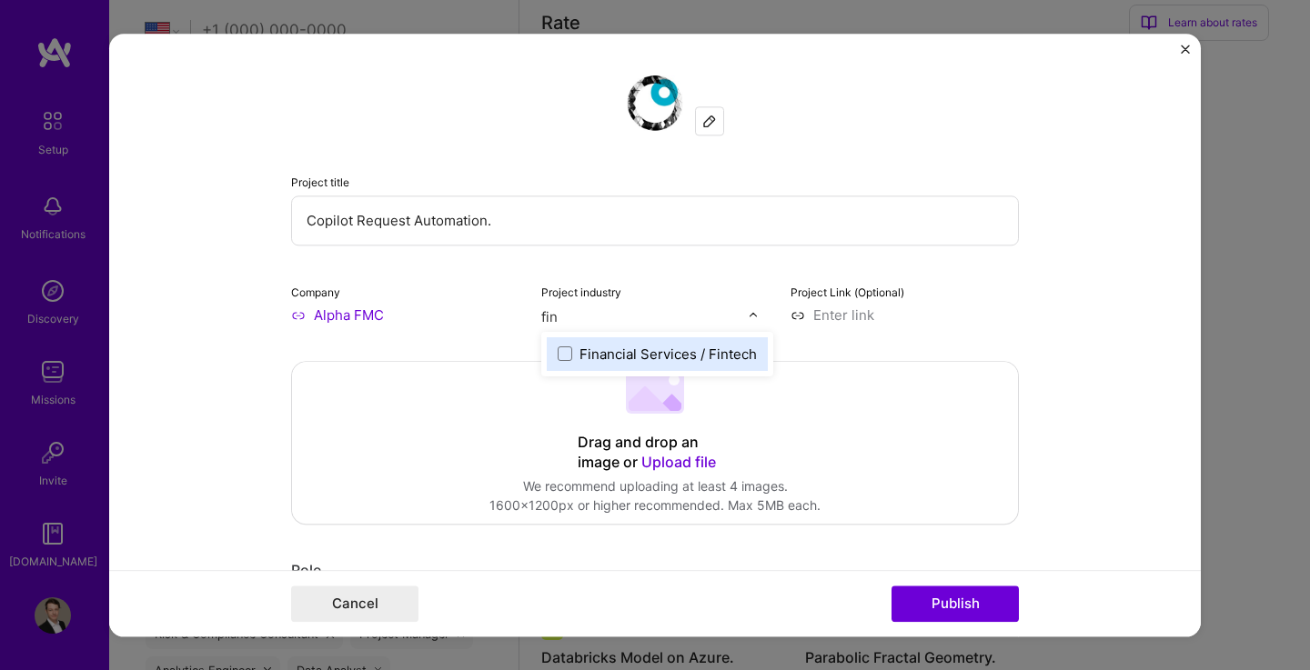
click at [644, 351] on div "Financial Services / Fintech" at bounding box center [667, 354] width 177 height 19
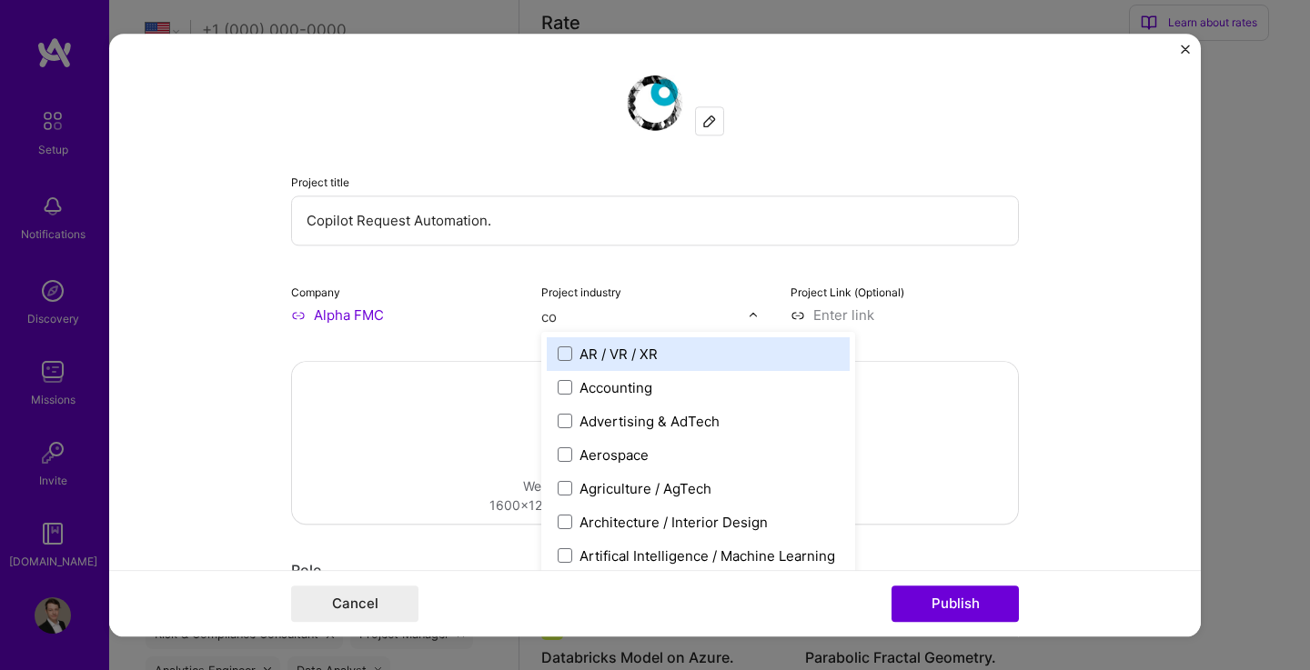
type input "con"
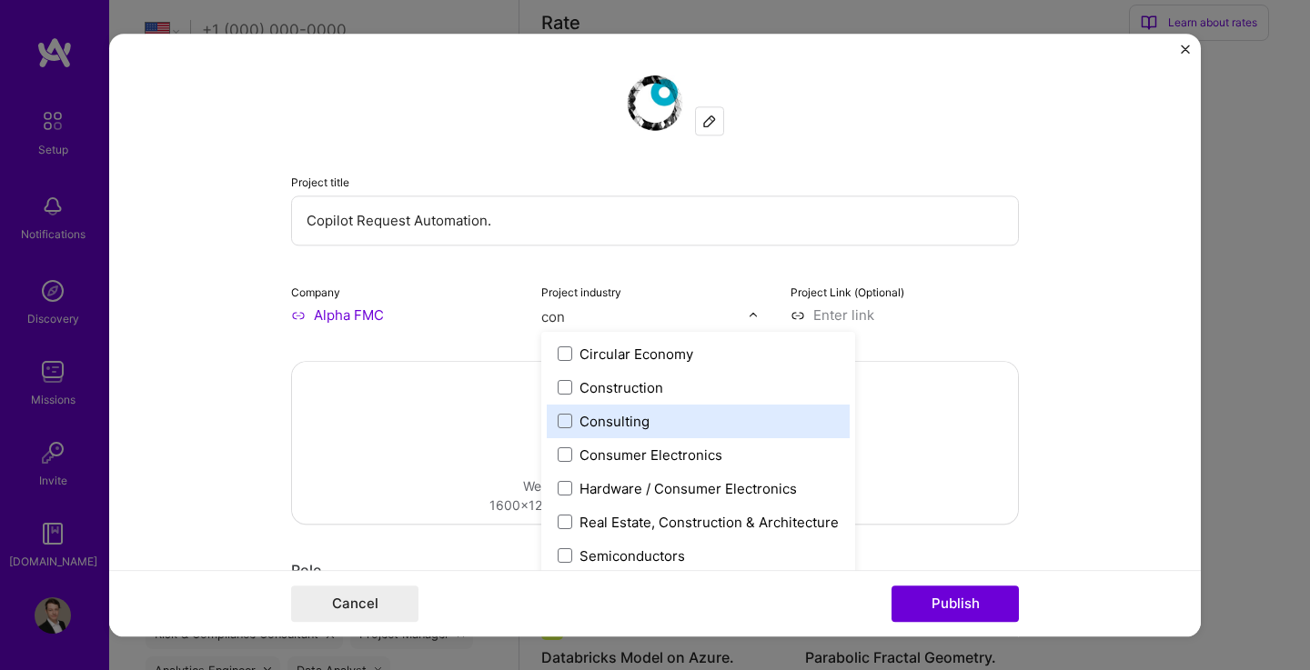
click at [623, 423] on div "Consulting" at bounding box center [614, 421] width 70 height 19
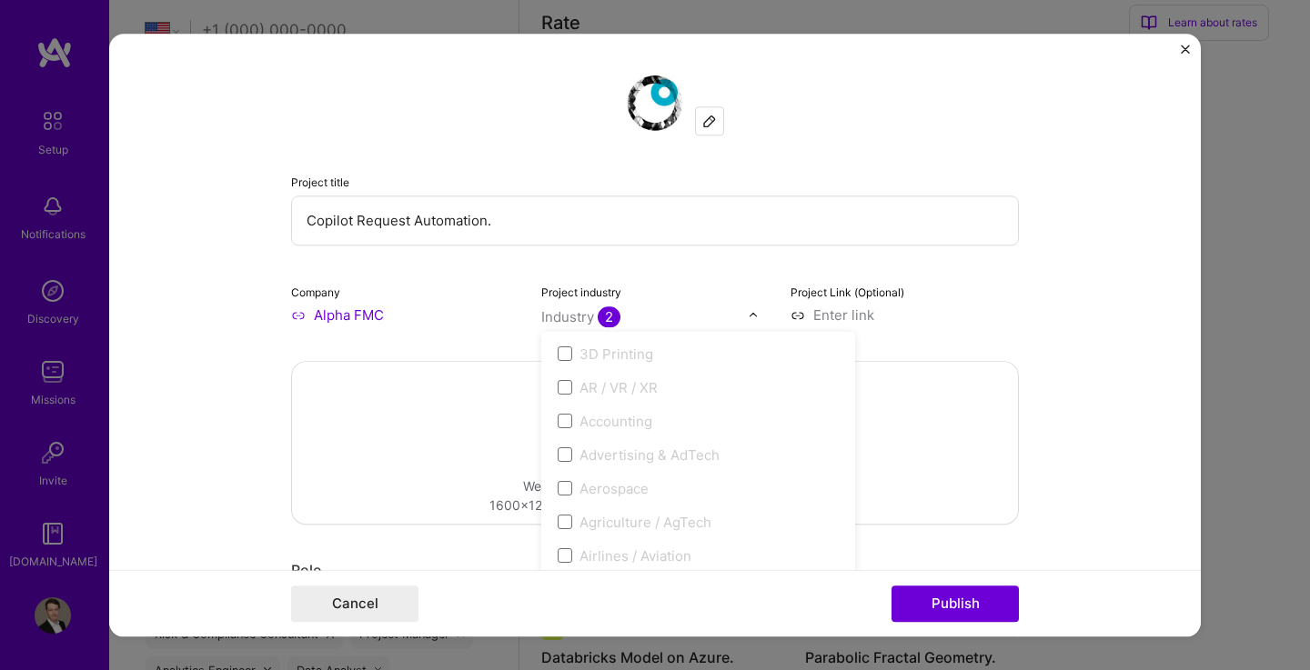
click at [1074, 374] on form "Project title Copilot Request Automation. Company Alpha FMC Project industry op…" at bounding box center [654, 335] width 1091 height 603
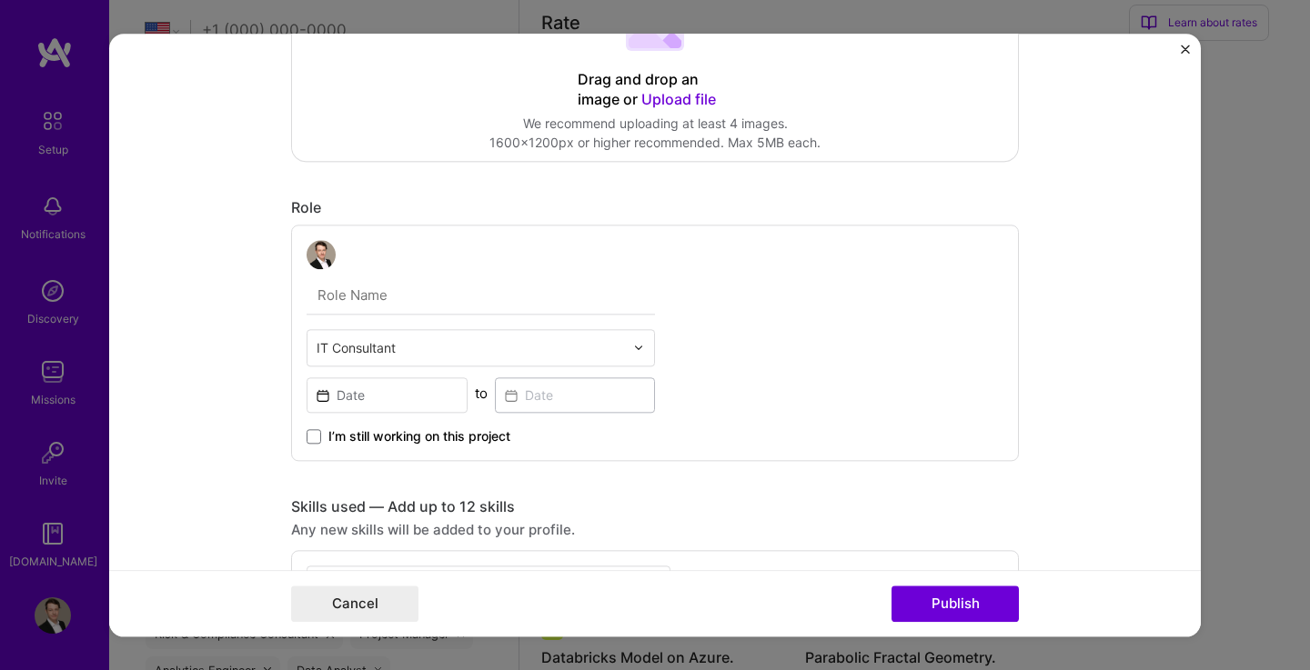
scroll to position [364, 0]
click at [395, 395] on input at bounding box center [386, 394] width 161 height 35
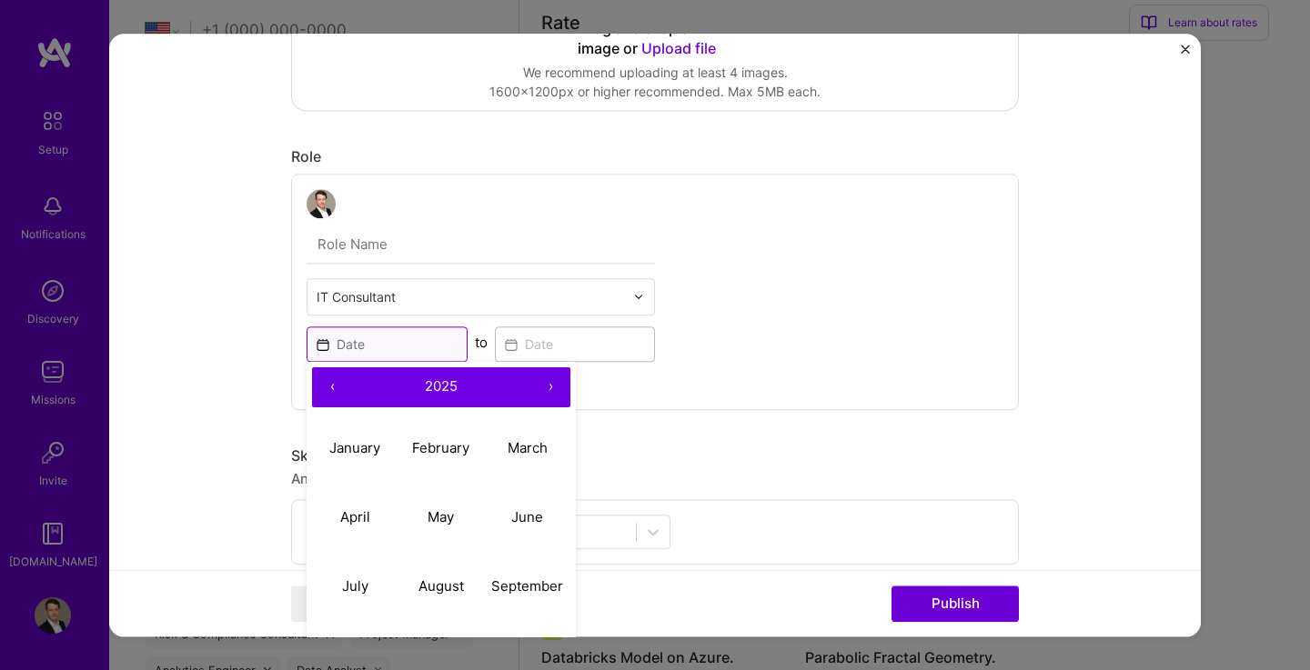
scroll to position [415, 0]
click at [319, 384] on button "‹" at bounding box center [332, 387] width 40 height 40
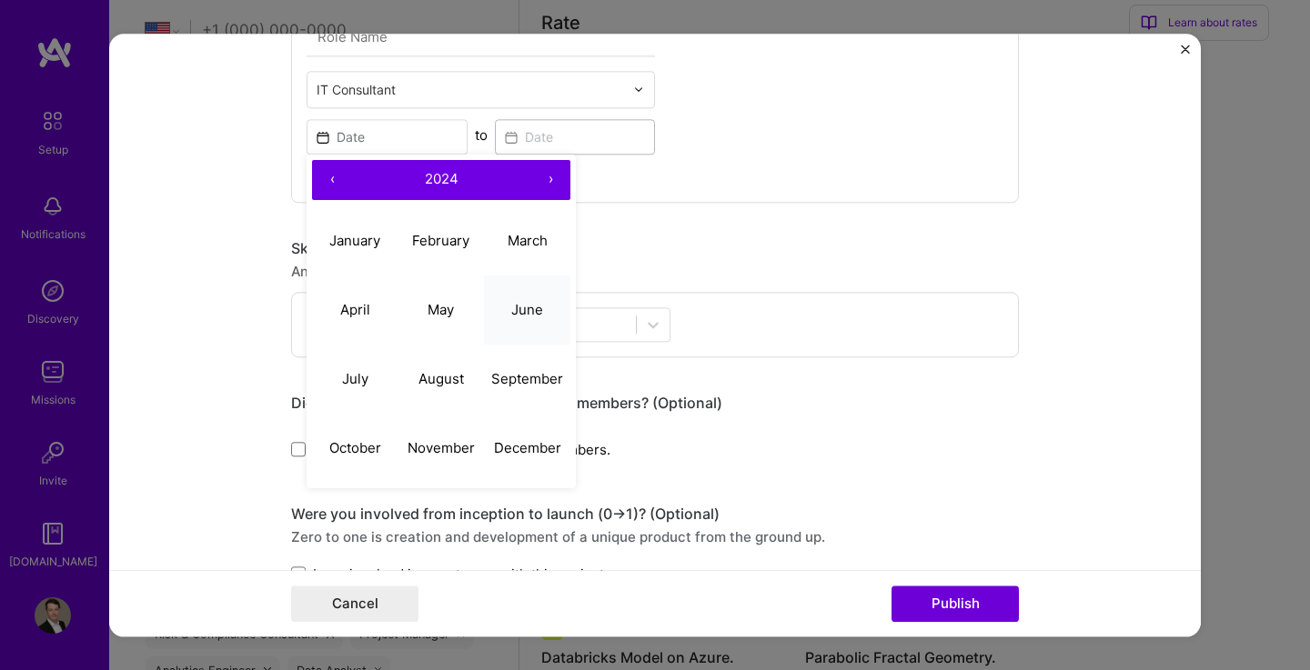
scroll to position [621, 0]
click at [509, 454] on abbr "December" at bounding box center [527, 447] width 67 height 17
type input "[DATE]"
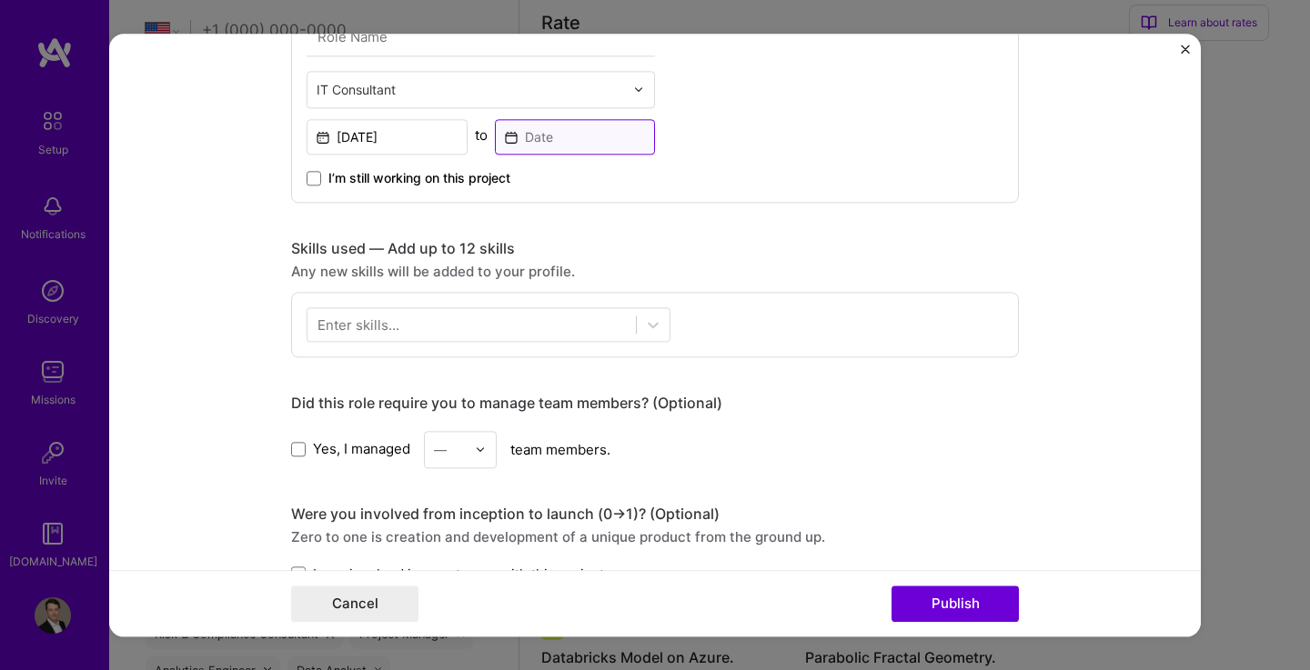
click at [543, 137] on input at bounding box center [575, 136] width 161 height 35
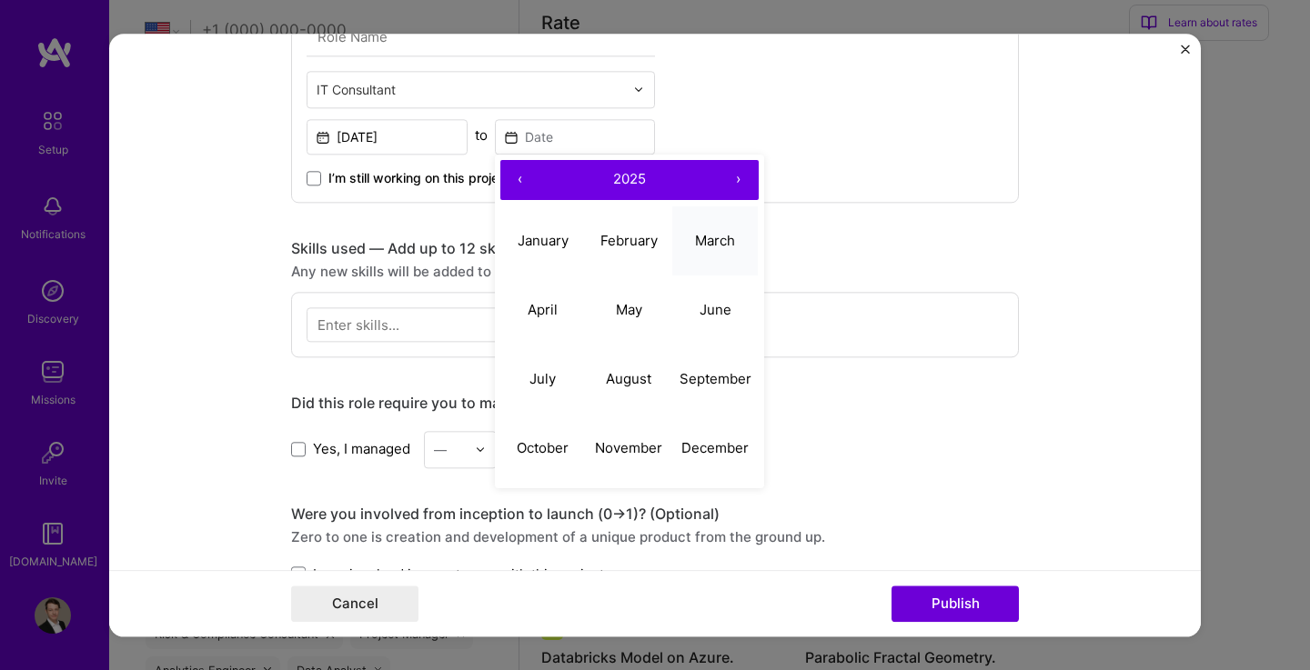
click at [695, 241] on abbr "March" at bounding box center [715, 240] width 40 height 17
type input "[DATE]"
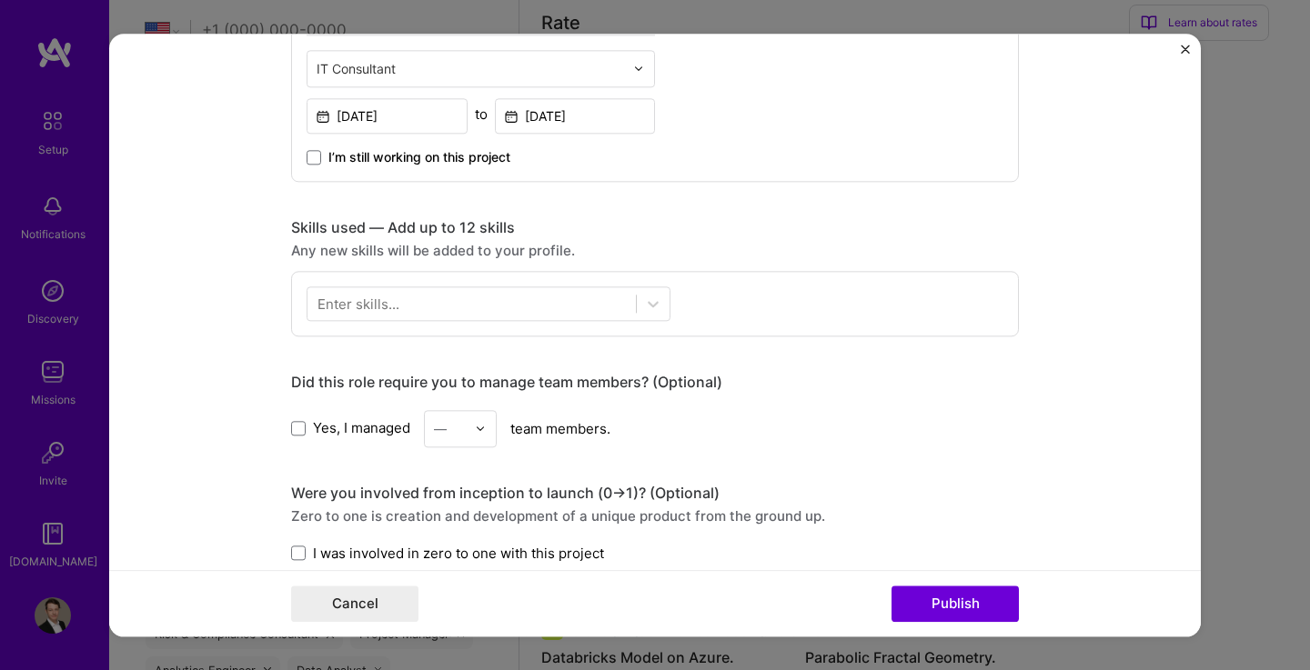
scroll to position [644, 0]
click at [637, 299] on div at bounding box center [653, 302] width 33 height 33
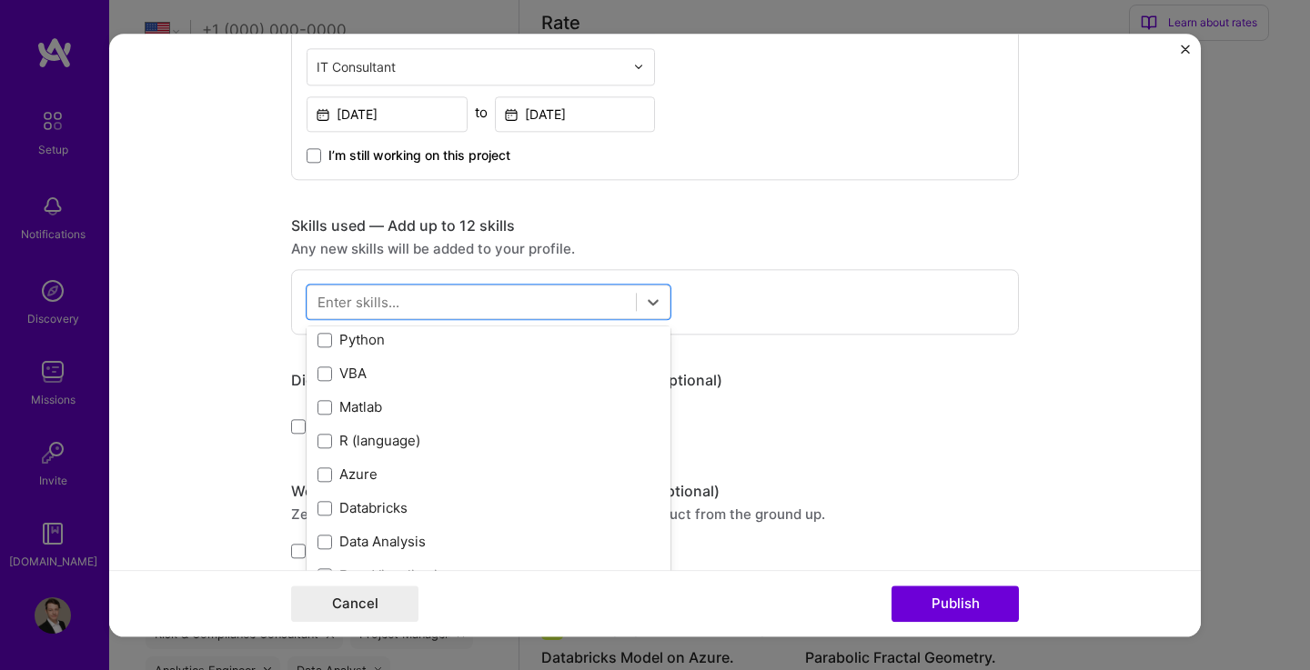
scroll to position [36, 0]
click at [323, 340] on span at bounding box center [324, 339] width 15 height 15
click at [0, 0] on input "checkbox" at bounding box center [0, 0] width 0 height 0
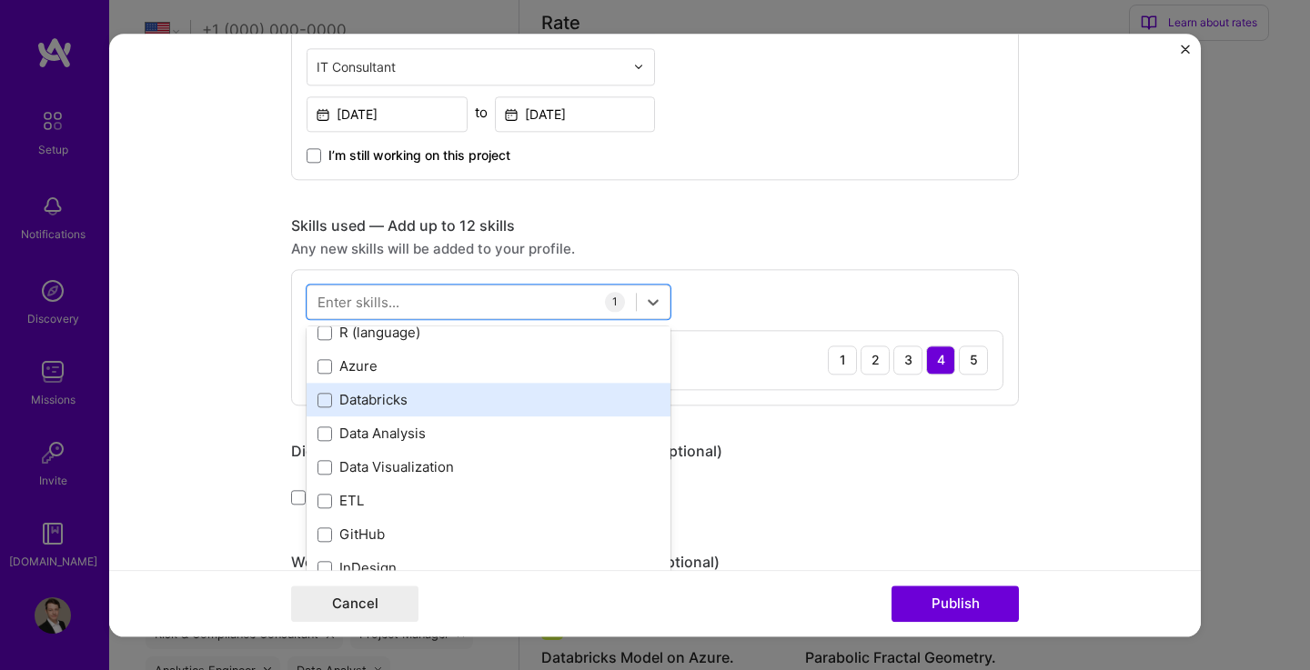
scroll to position [145, 0]
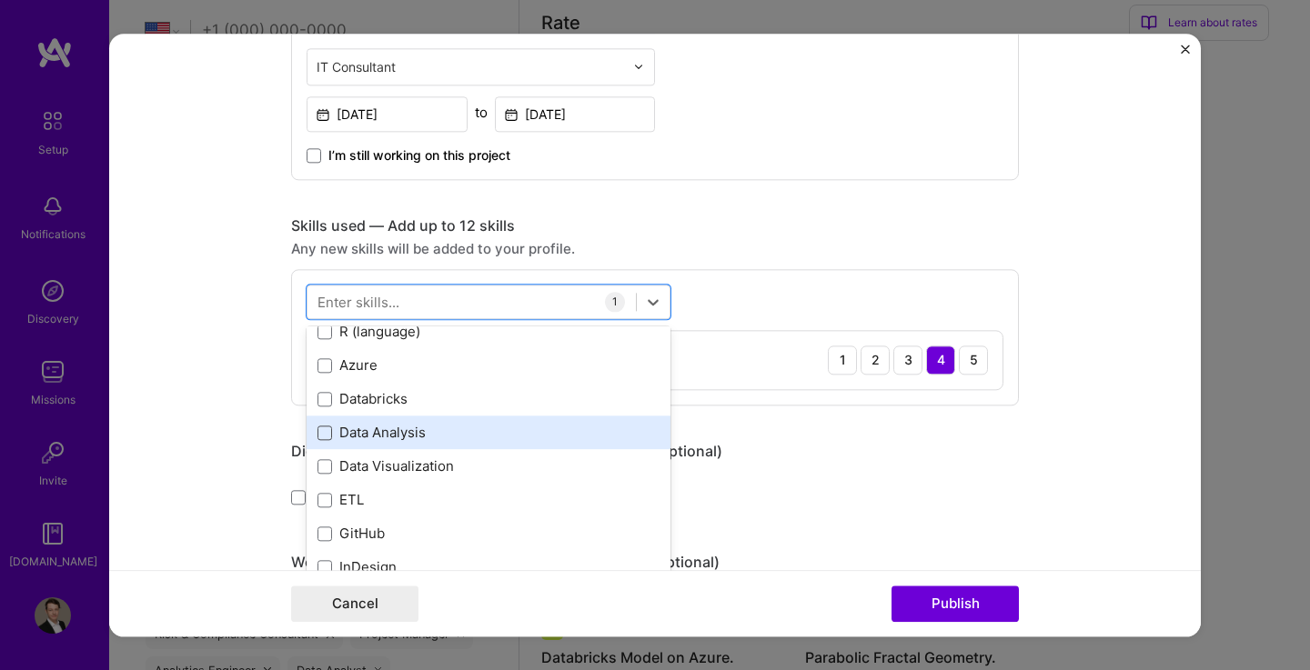
click at [321, 437] on span at bounding box center [324, 433] width 15 height 15
click at [0, 0] on input "checkbox" at bounding box center [0, 0] width 0 height 0
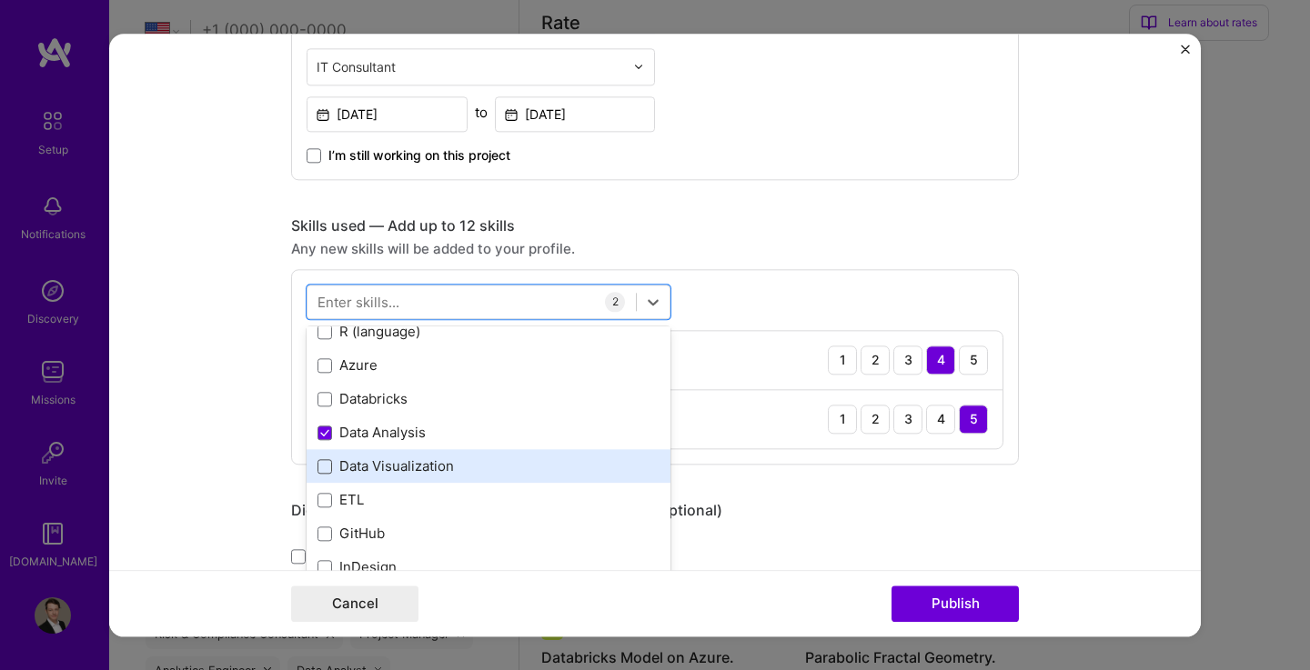
click at [317, 471] on span at bounding box center [324, 466] width 15 height 15
click at [0, 0] on input "checkbox" at bounding box center [0, 0] width 0 height 0
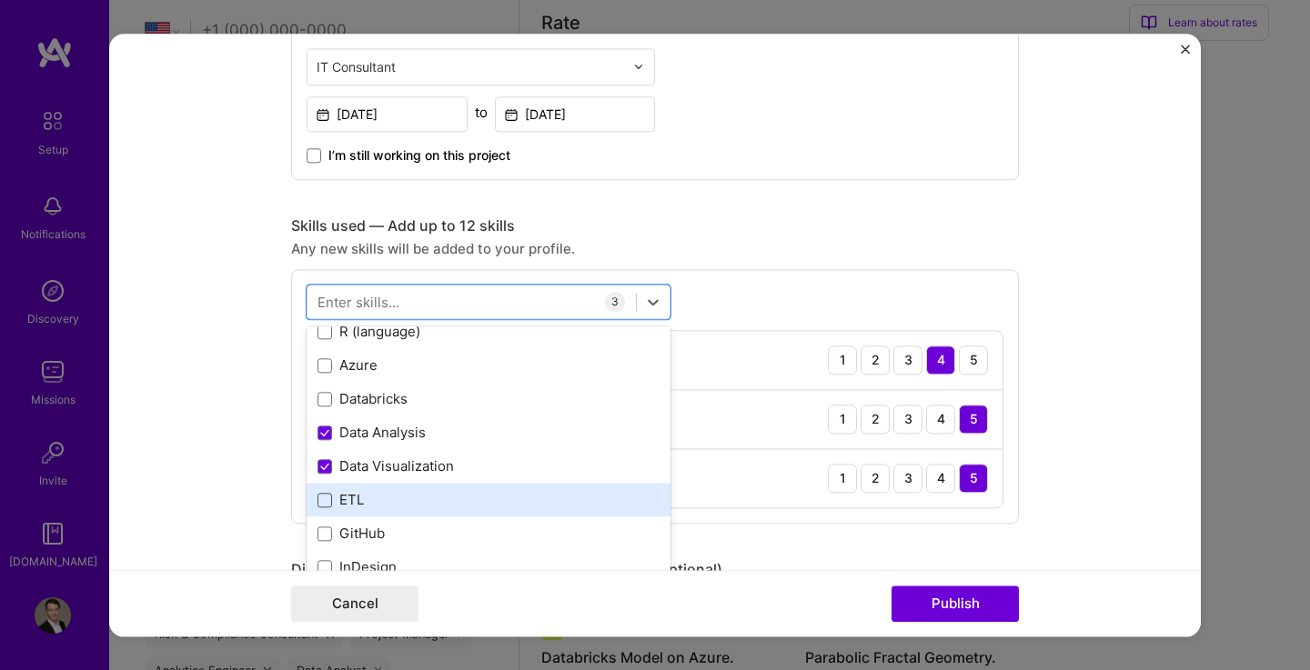
click at [317, 496] on span at bounding box center [324, 500] width 15 height 15
click at [0, 0] on input "checkbox" at bounding box center [0, 0] width 0 height 0
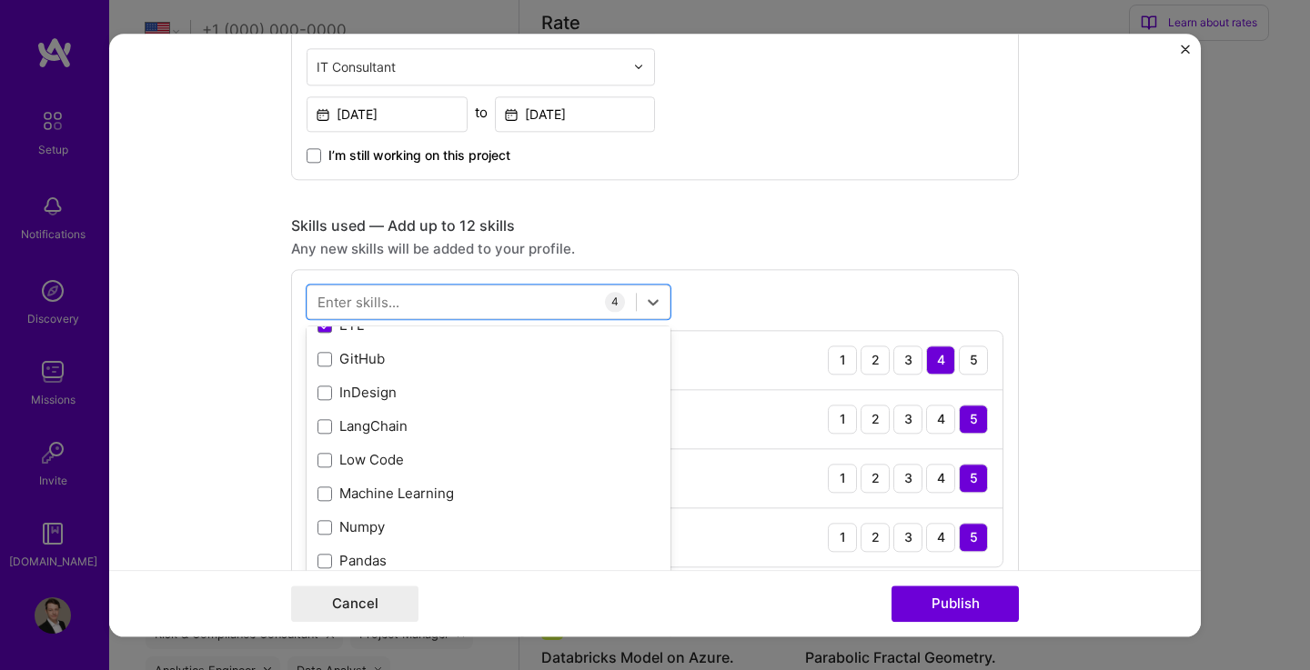
scroll to position [320, 0]
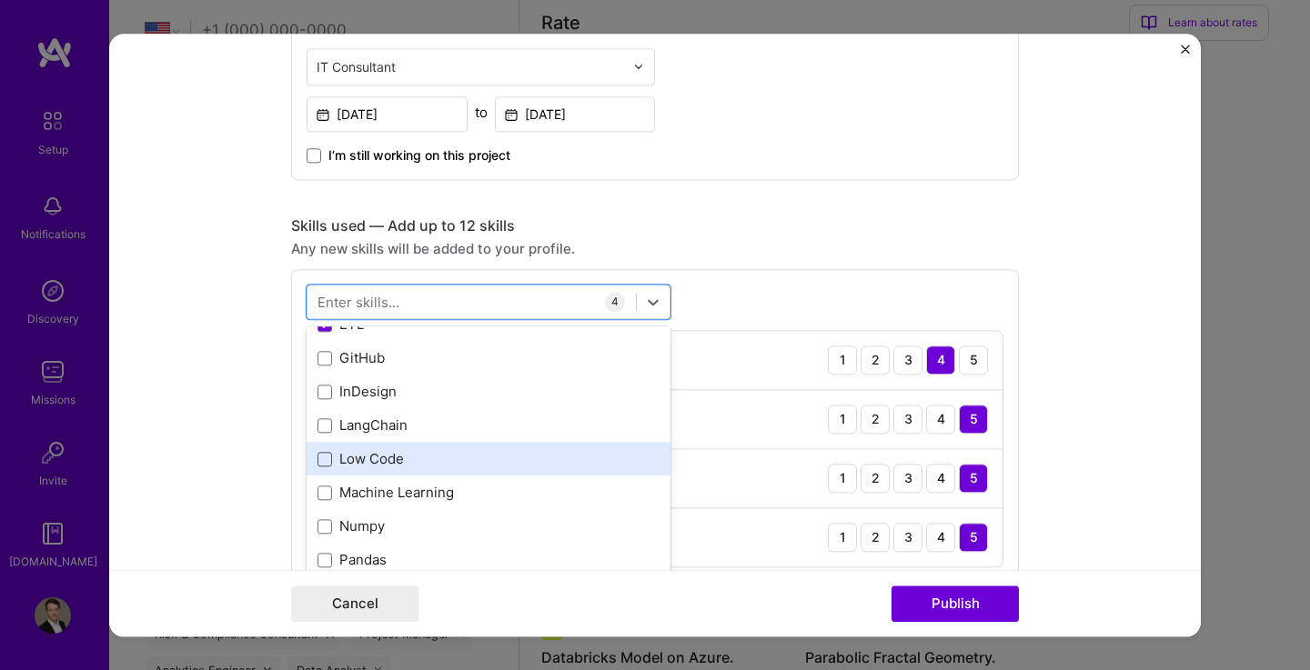
click at [319, 462] on span at bounding box center [324, 459] width 15 height 15
click at [0, 0] on input "checkbox" at bounding box center [0, 0] width 0 height 0
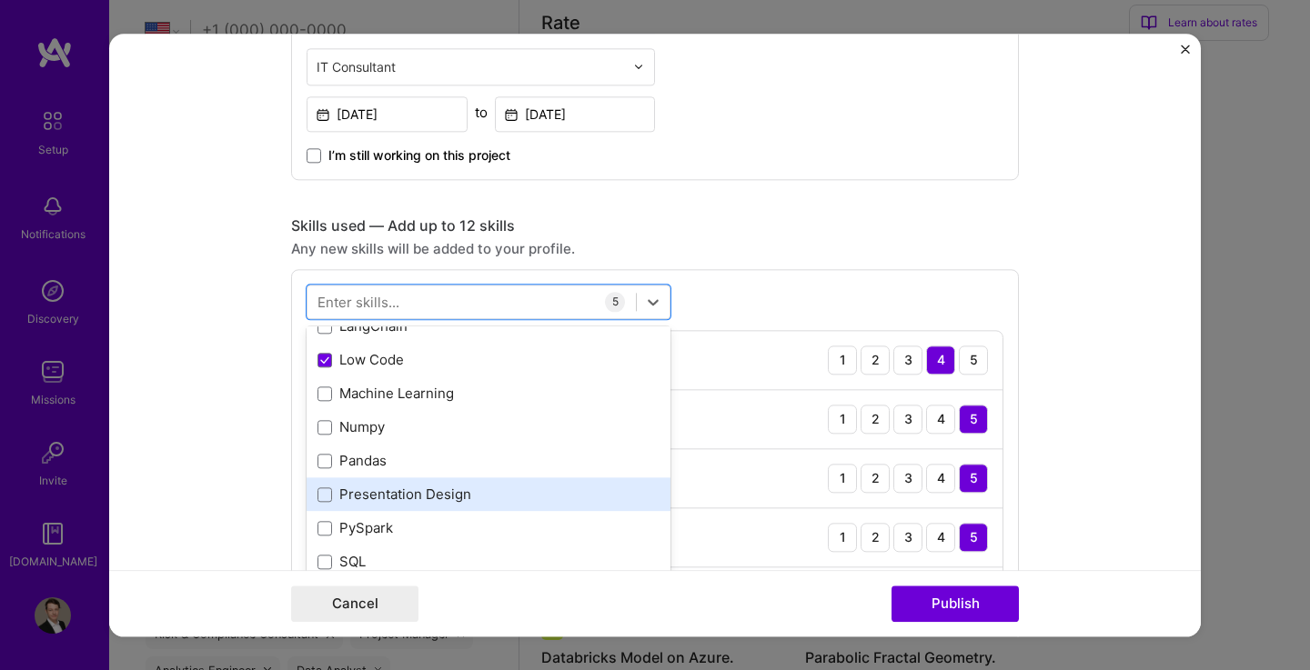
scroll to position [460, 0]
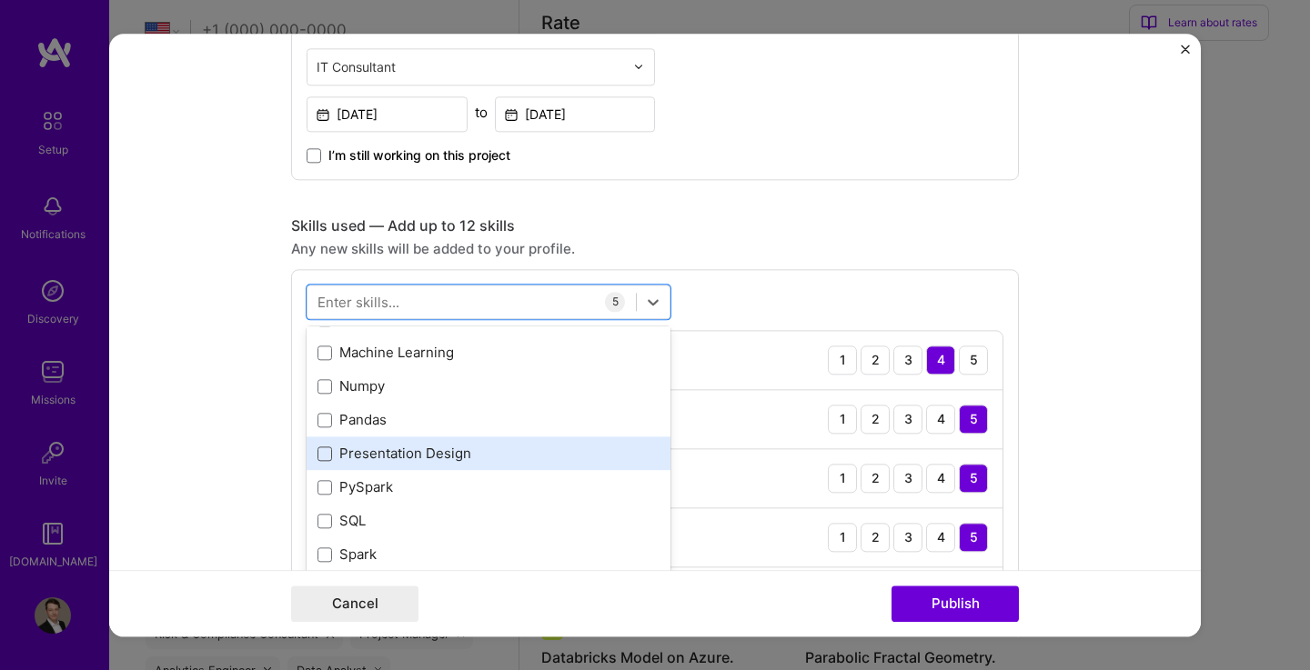
click at [322, 456] on span at bounding box center [324, 454] width 15 height 15
click at [0, 0] on input "checkbox" at bounding box center [0, 0] width 0 height 0
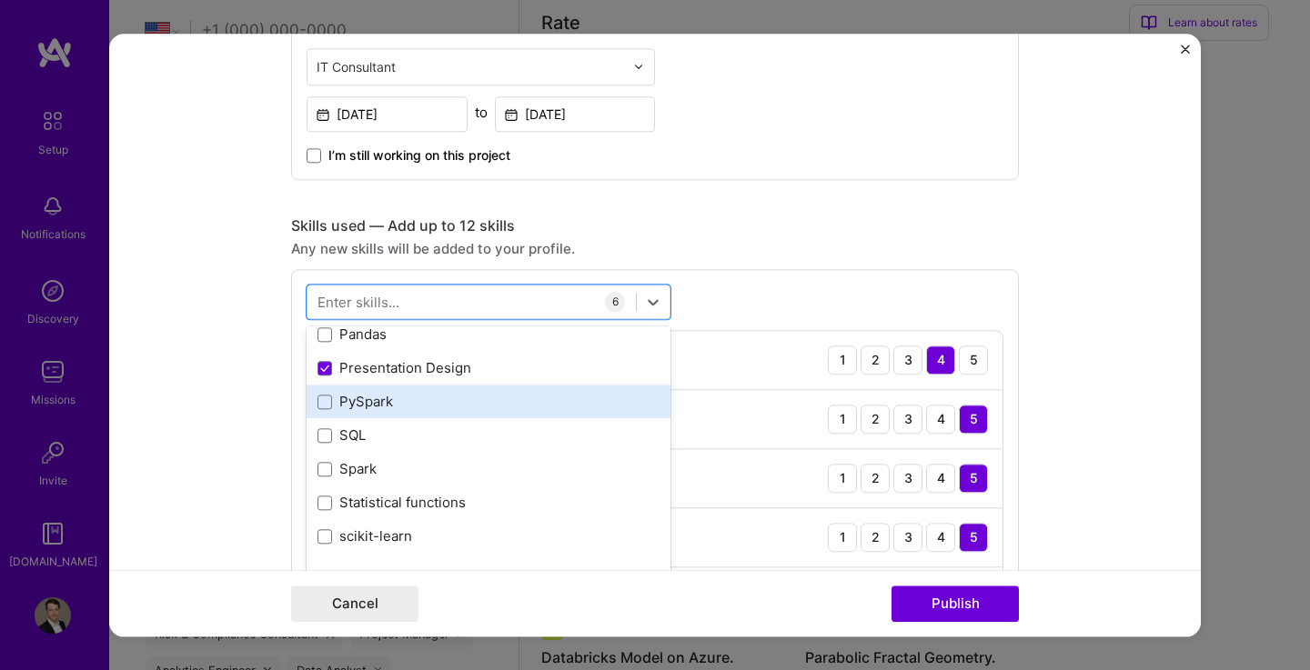
scroll to position [550, 0]
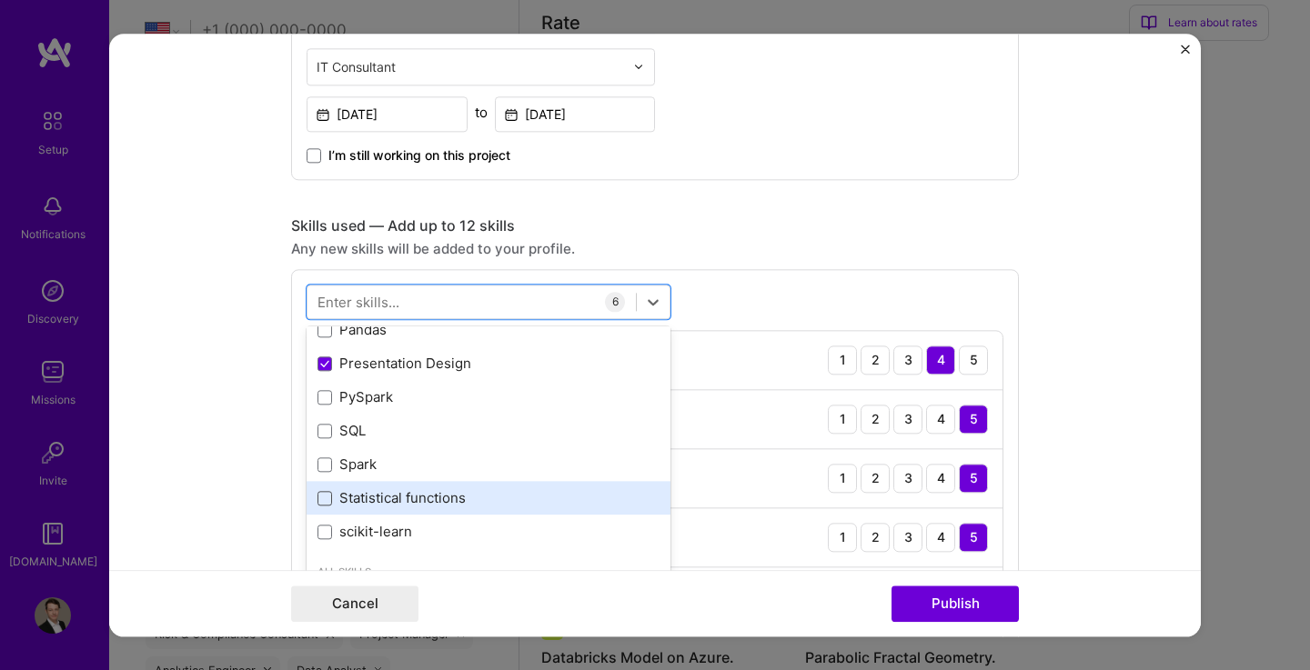
click at [317, 497] on span at bounding box center [324, 498] width 15 height 15
click at [0, 0] on input "checkbox" at bounding box center [0, 0] width 0 height 0
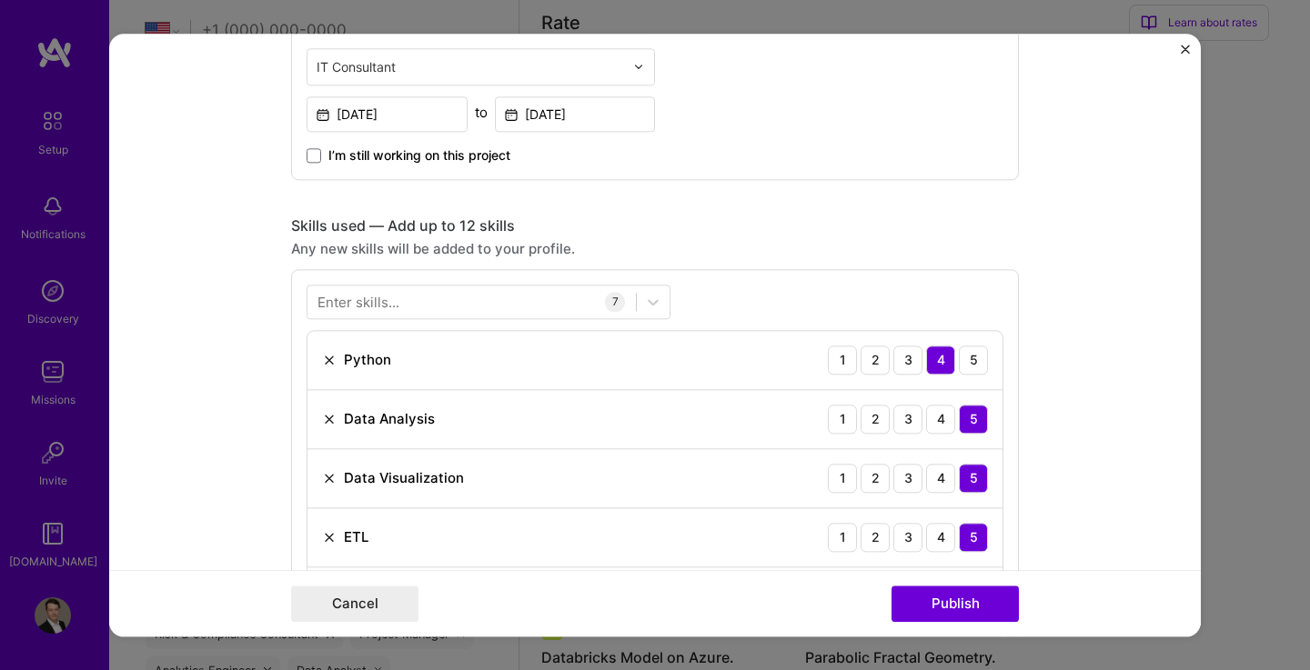
click at [1076, 393] on form "Project title Copilot Request Automation. Company Alpha FMC Project industry In…" at bounding box center [654, 335] width 1091 height 603
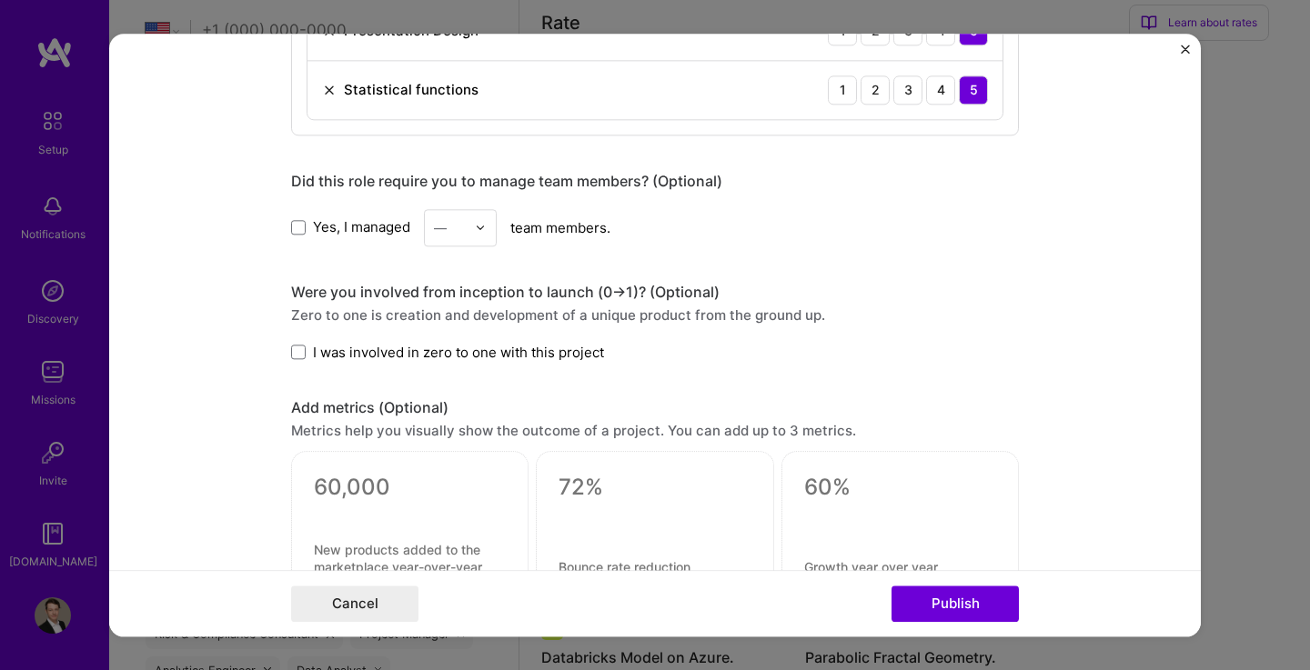
scroll to position [1270, 0]
click at [295, 348] on span at bounding box center [298, 352] width 15 height 15
click at [0, 0] on input "I was involved in zero to one with this project" at bounding box center [0, 0] width 0 height 0
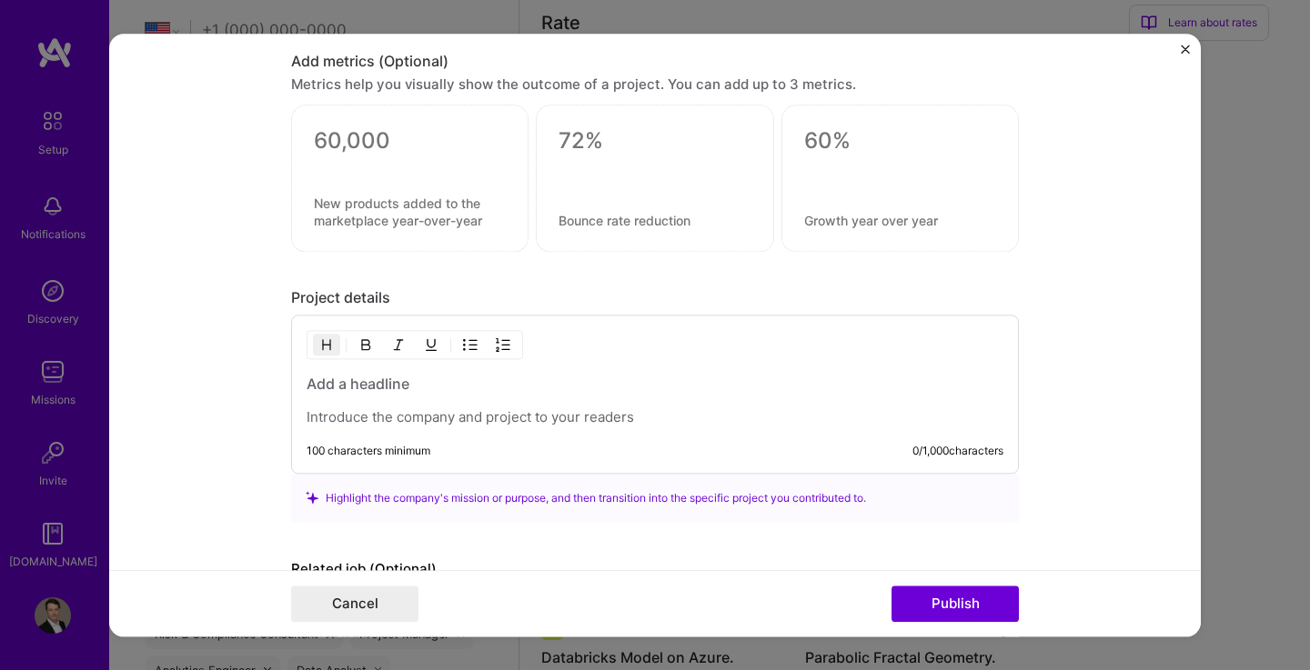
scroll to position [1620, 0]
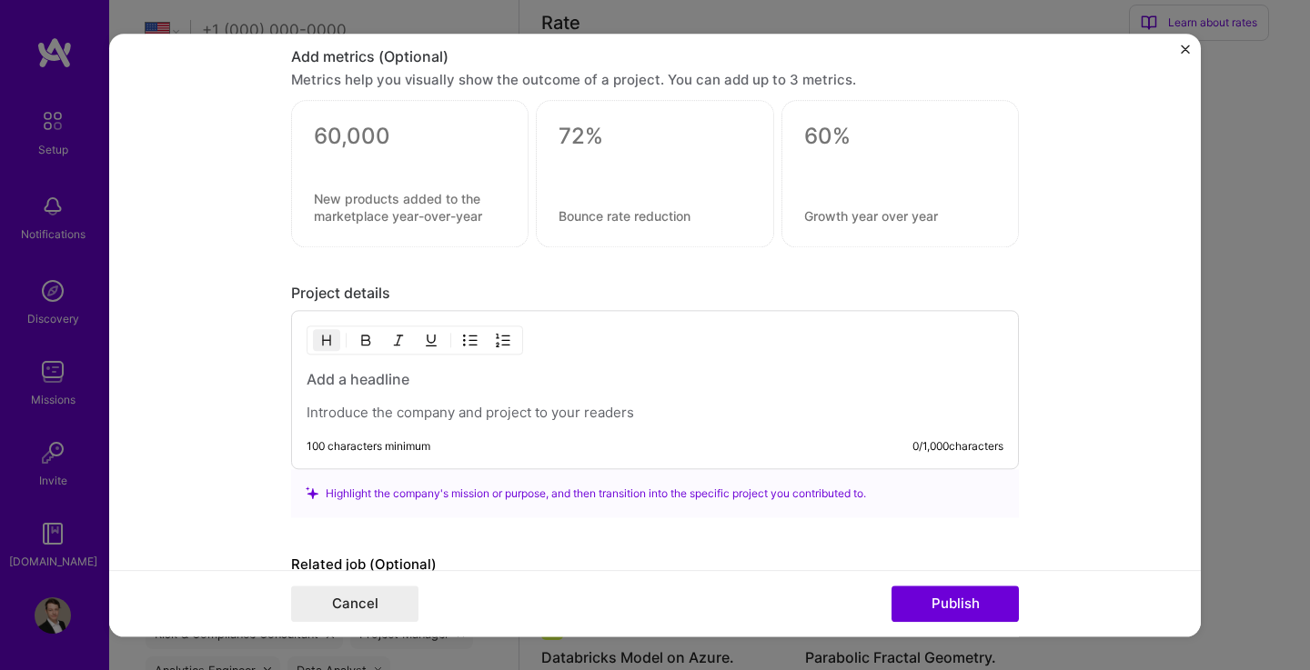
click at [395, 384] on h3 at bounding box center [654, 379] width 697 height 20
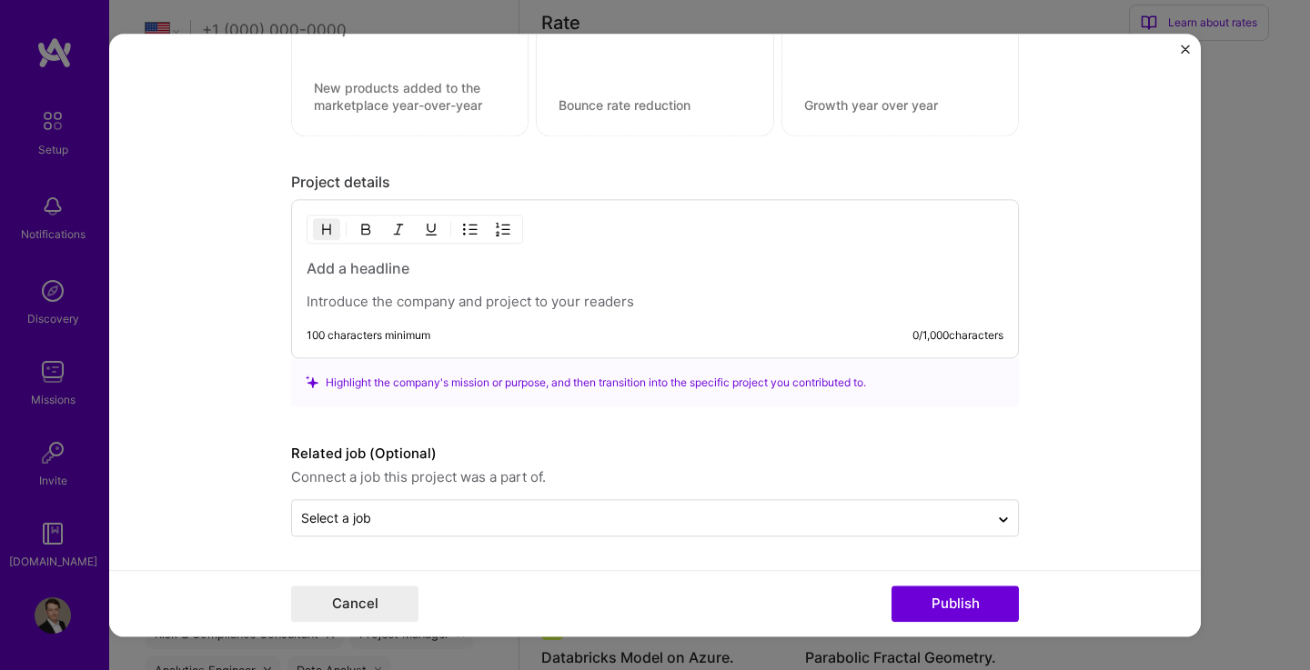
scroll to position [1731, 0]
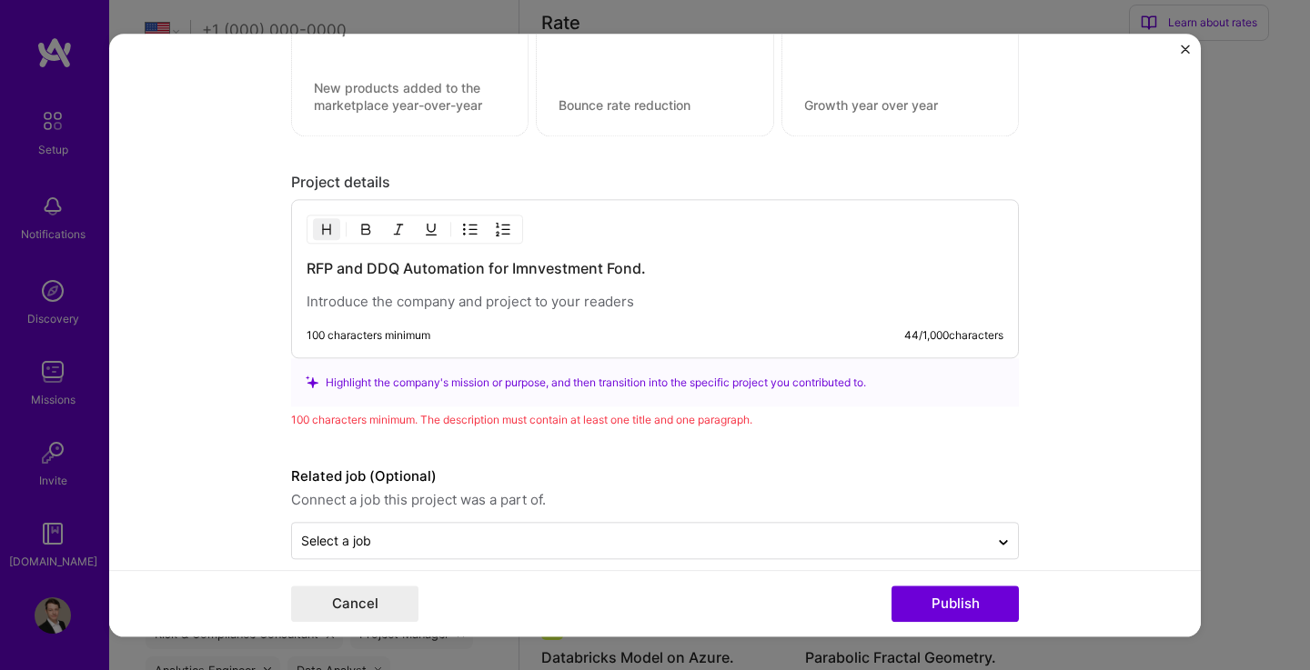
click at [520, 269] on h3 "RFP and DDQ Automation for Imnvestment Fond." at bounding box center [654, 268] width 697 height 20
click at [503, 270] on h3 "RFP and DDQ Automation for Investment Fond." at bounding box center [654, 268] width 697 height 20
click at [492, 305] on p at bounding box center [654, 302] width 697 height 18
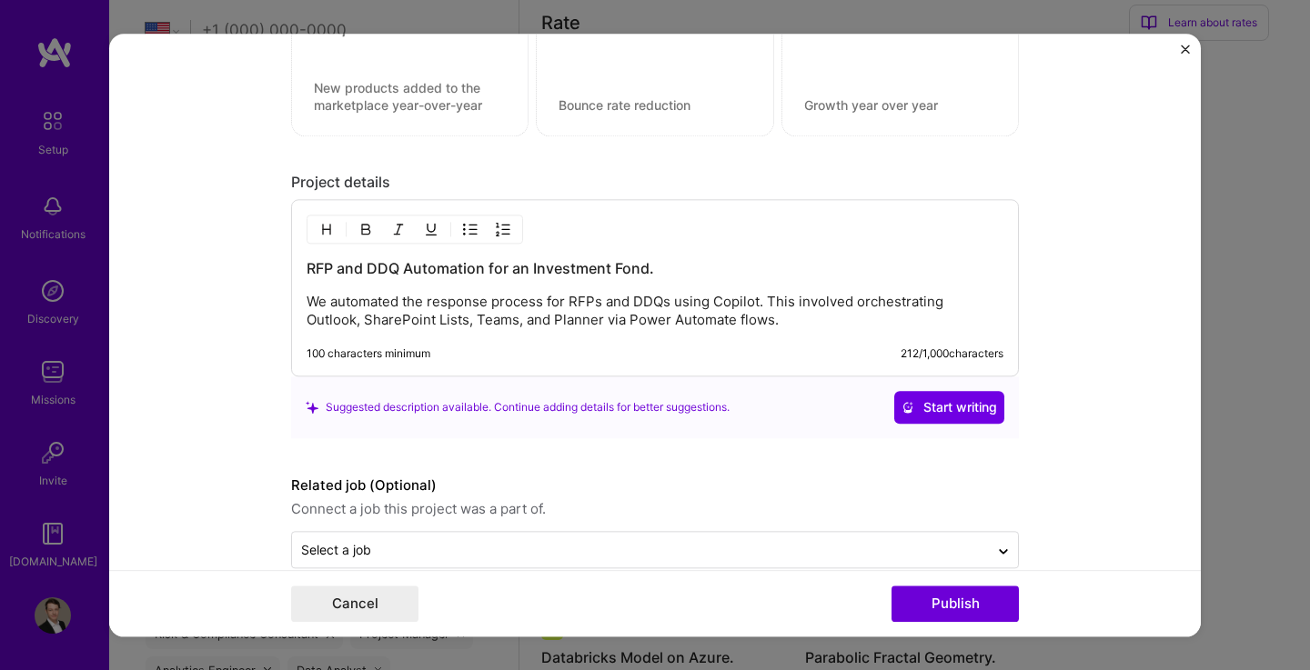
click at [662, 306] on p "We automated the response process for RFPs and DDQs using Copilot. This involve…" at bounding box center [654, 311] width 697 height 36
click at [940, 331] on div "RFP and DDQ Automation for an Investment Fond. We automated the response proces…" at bounding box center [655, 287] width 728 height 177
click at [888, 304] on p "We automated the response process for RFPs and DDQs of a Swiss investment fond …" at bounding box center [654, 311] width 697 height 36
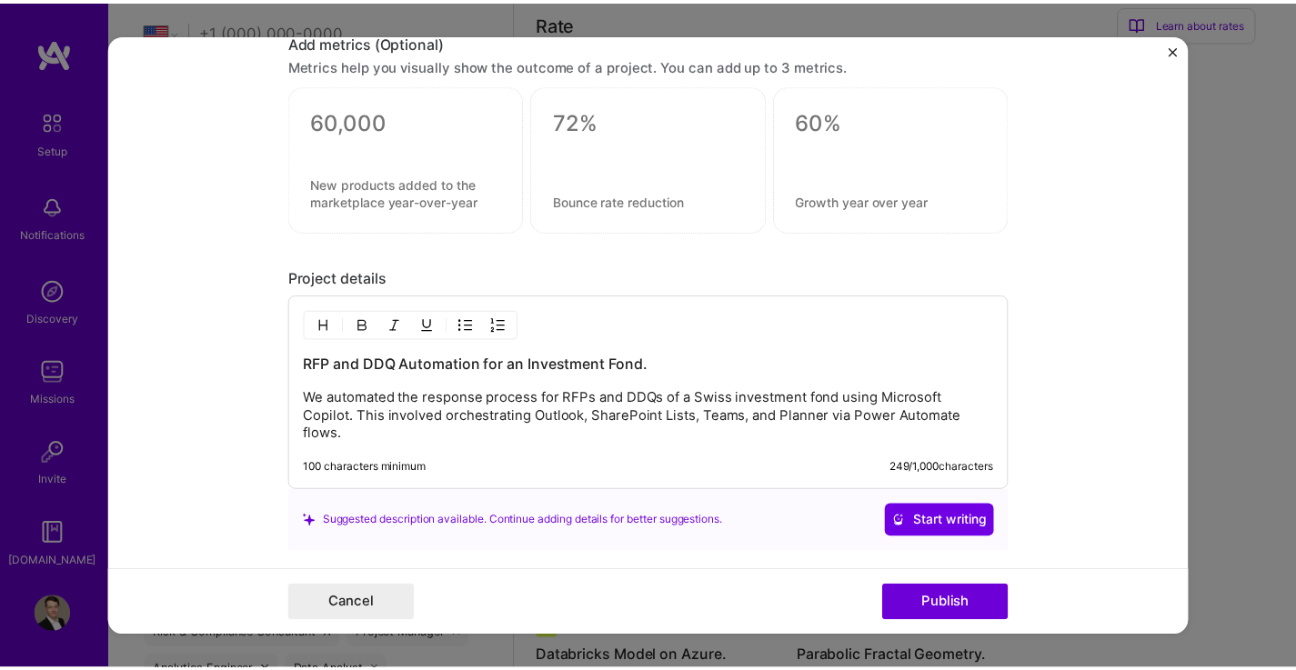
scroll to position [1782, 0]
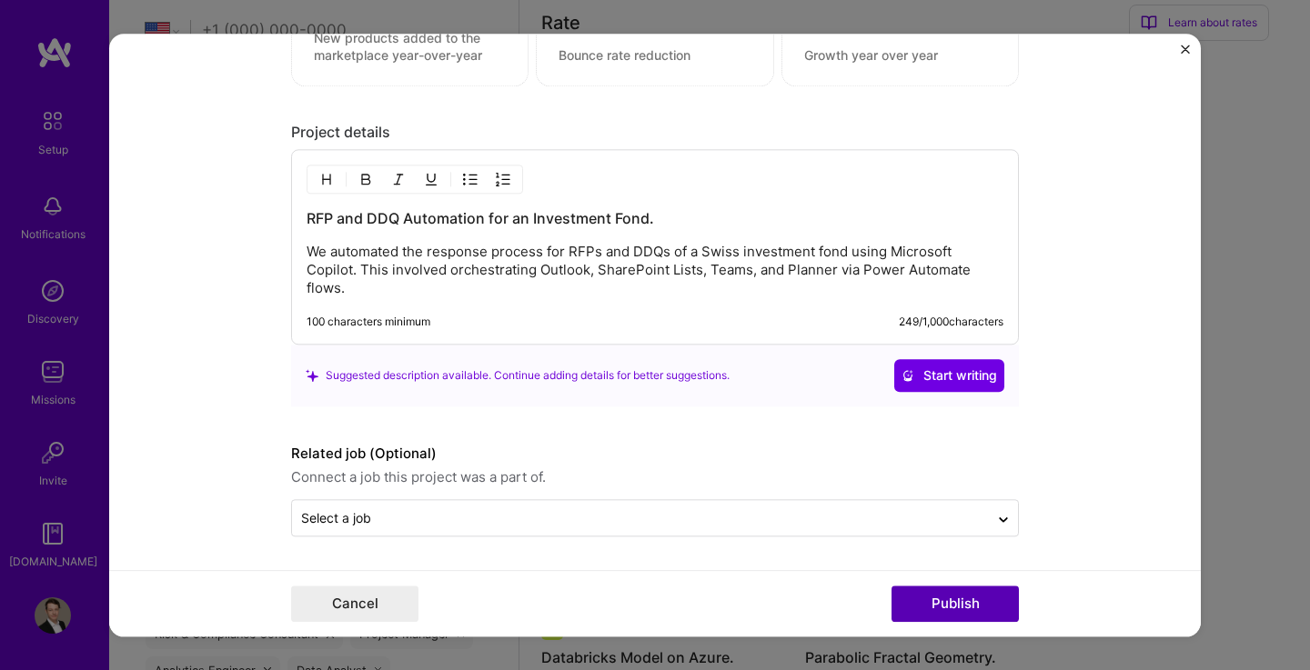
click at [954, 604] on button "Publish" at bounding box center [954, 604] width 127 height 36
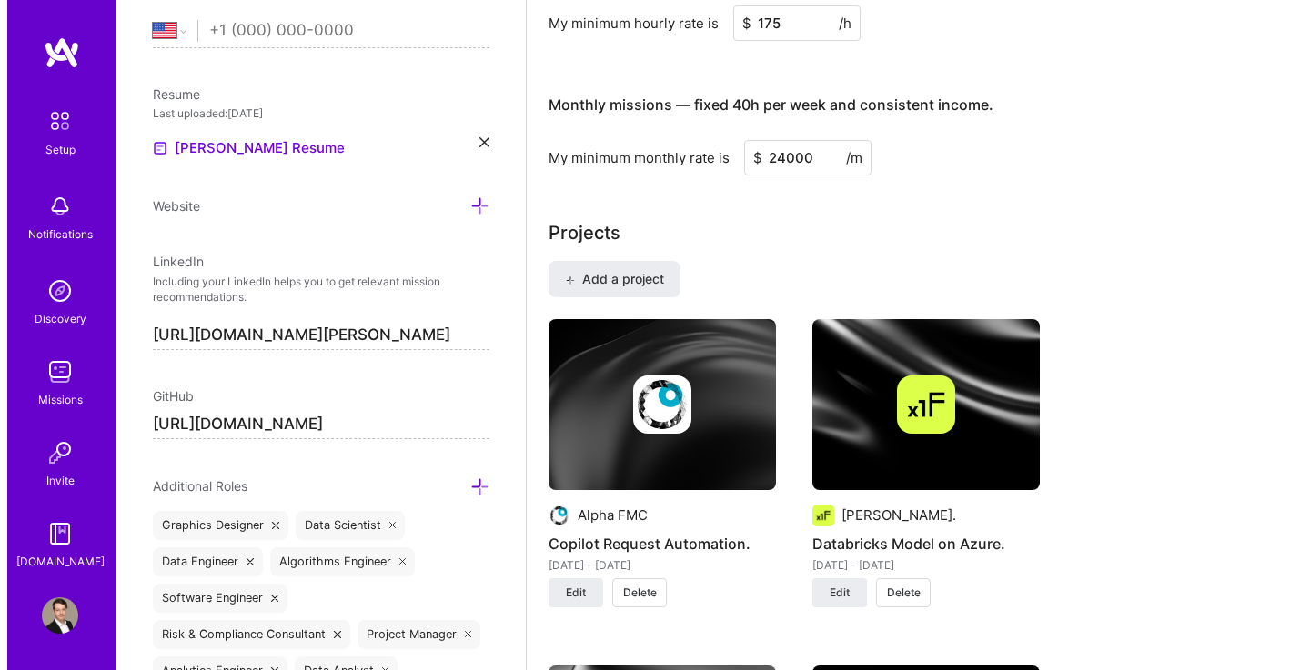
scroll to position [1100, 0]
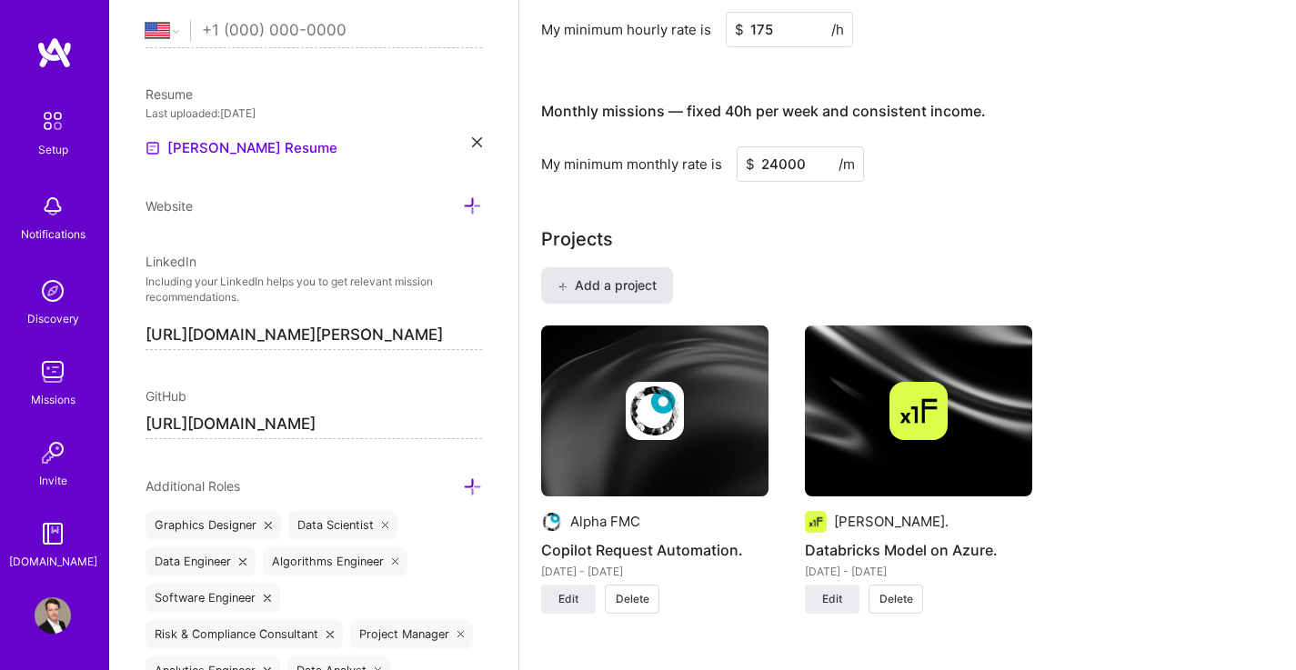
click at [648, 276] on span "Add a project" at bounding box center [606, 285] width 99 height 18
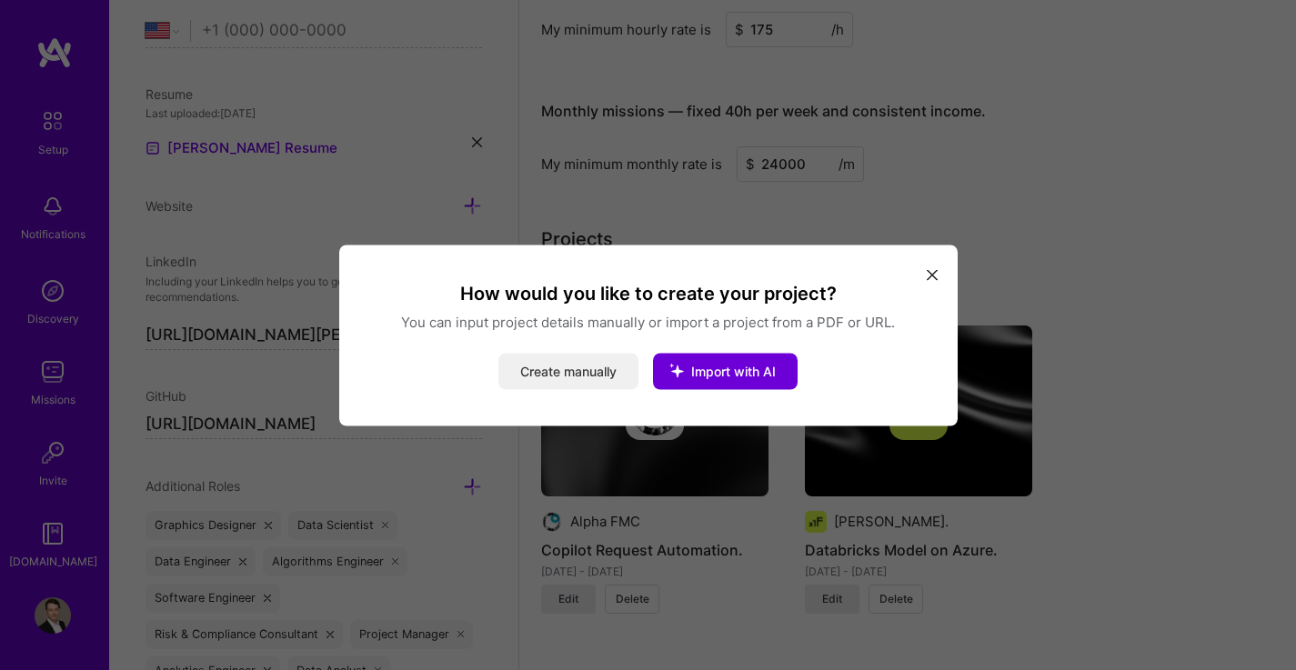
click at [606, 360] on button "Create manually" at bounding box center [568, 371] width 140 height 36
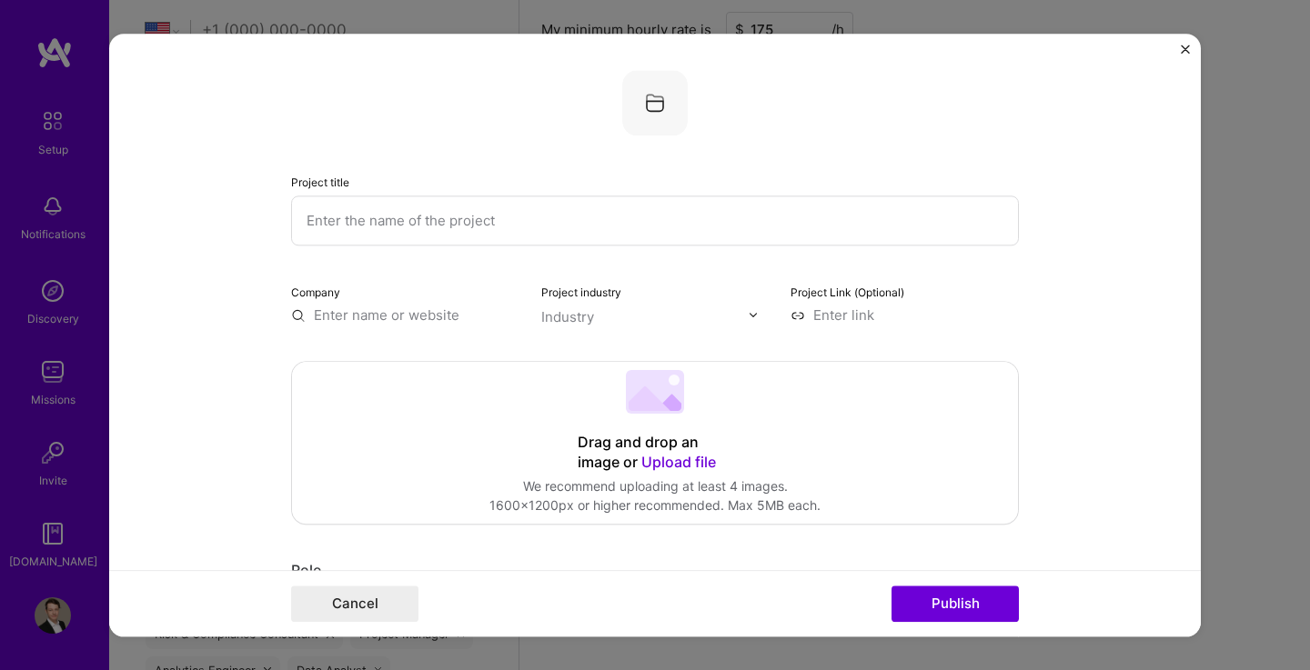
click at [472, 224] on input "text" at bounding box center [655, 221] width 728 height 50
click at [511, 214] on input "text" at bounding box center [655, 221] width 728 height 50
click at [300, 218] on input "Target Operating Model" at bounding box center [655, 221] width 728 height 50
click at [485, 221] on input "Target Operating Model" at bounding box center [655, 221] width 728 height 50
click at [301, 219] on input "Target Operating Model" at bounding box center [655, 221] width 728 height 50
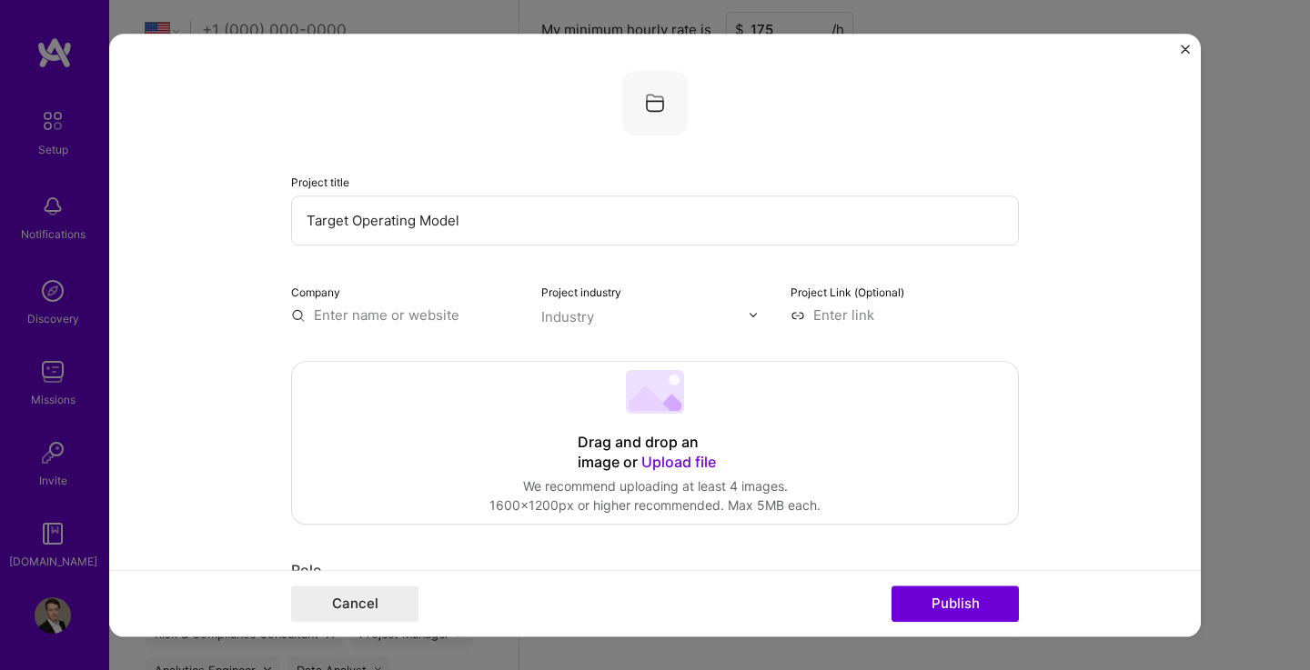
click at [452, 150] on div "Project title Target Operating Model Company Project industry Industry Project …" at bounding box center [655, 197] width 728 height 255
click at [490, 206] on input "Target Operating Model" at bounding box center [655, 221] width 728 height 50
click at [410, 221] on input "Target Operating Model" at bounding box center [655, 221] width 728 height 50
drag, startPoint x: 409, startPoint y: 222, endPoint x: 227, endPoint y: 213, distance: 182.1
click at [227, 213] on form "Project title Target Operating Model Company Project industry Industry Project …" at bounding box center [654, 335] width 1091 height 603
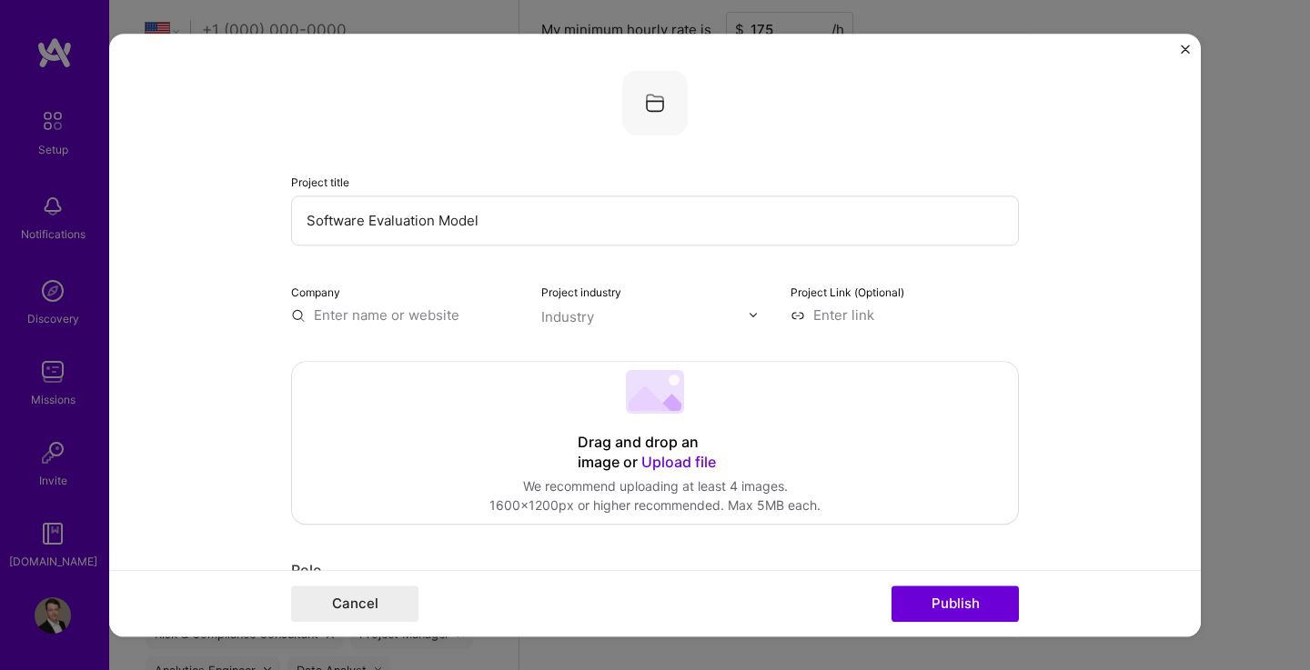
click at [534, 217] on input "Software Evaluation Model" at bounding box center [655, 221] width 728 height 50
type input "Software Evaluation Model ([PERSON_NAME])."
click at [450, 316] on input "text" at bounding box center [405, 315] width 228 height 19
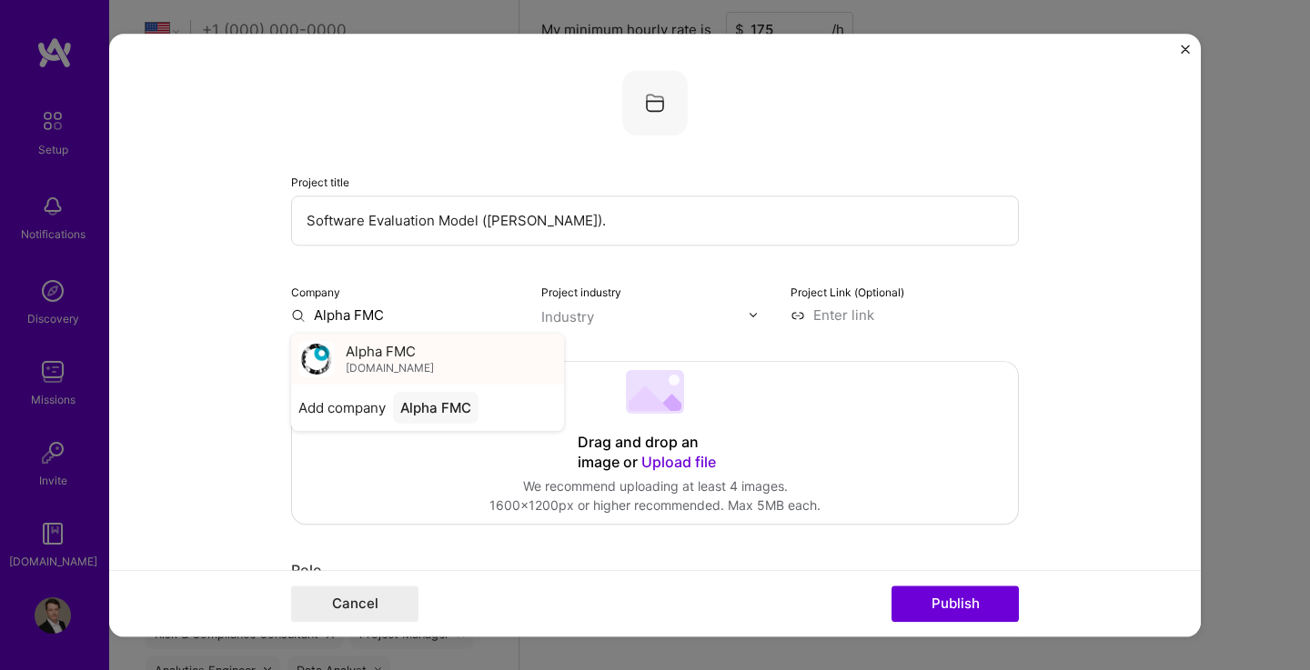
type input "Alpha FMC"
click at [410, 363] on span "[DOMAIN_NAME]" at bounding box center [390, 368] width 88 height 15
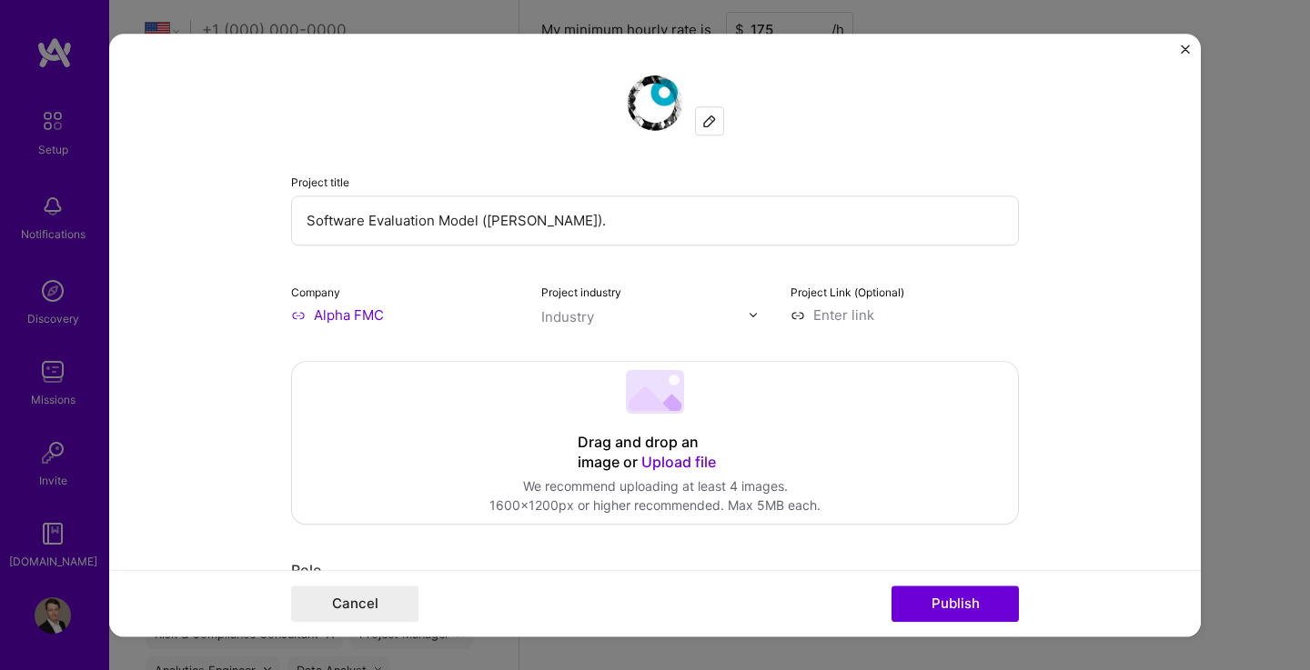
click at [655, 319] on input "text" at bounding box center [644, 316] width 207 height 19
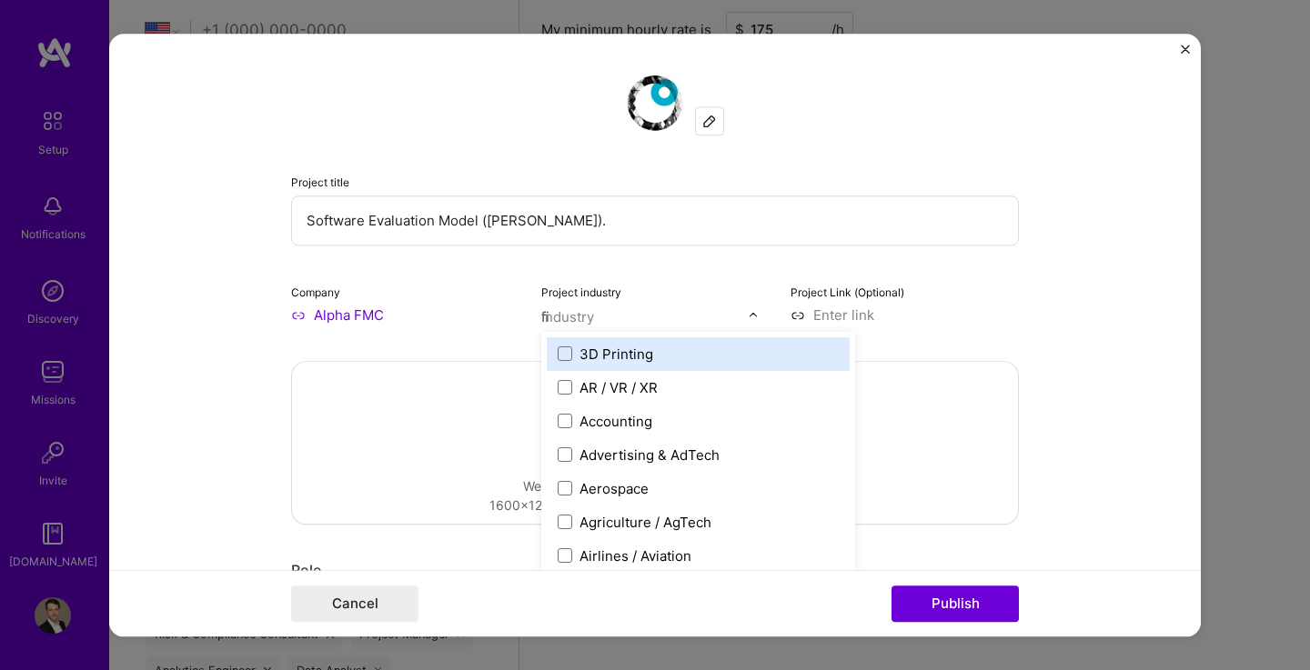
type input "fin"
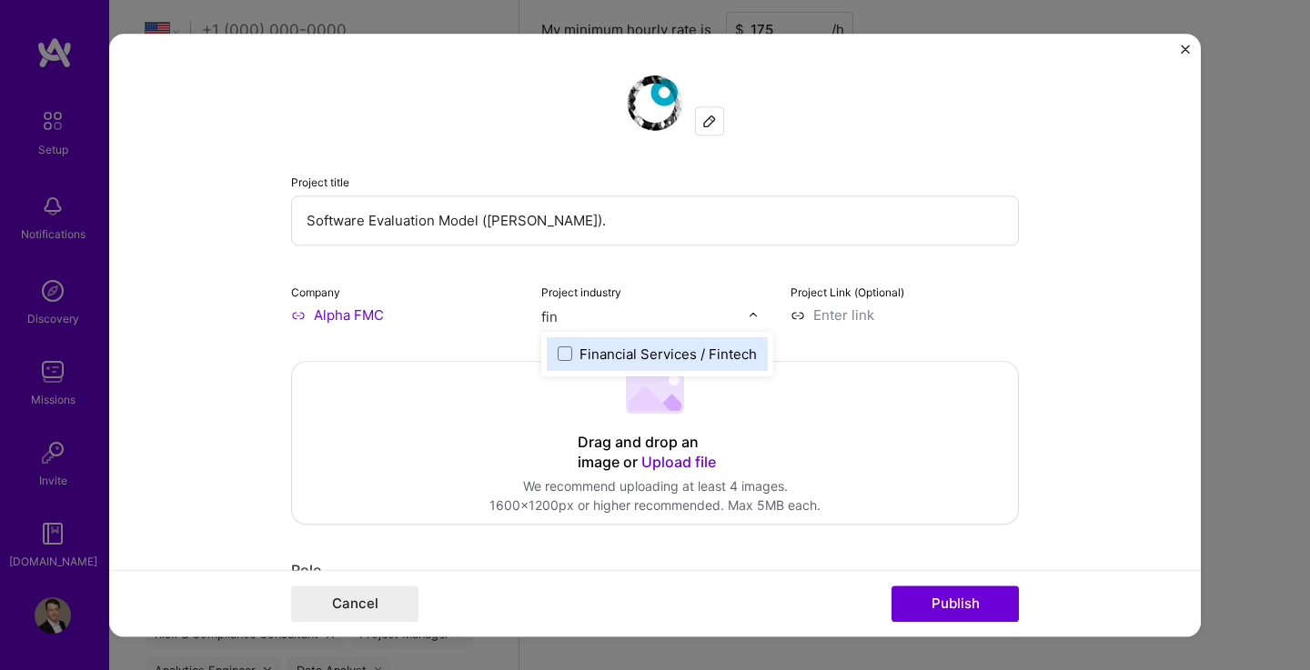
click at [653, 351] on div "Financial Services / Fintech" at bounding box center [667, 354] width 177 height 19
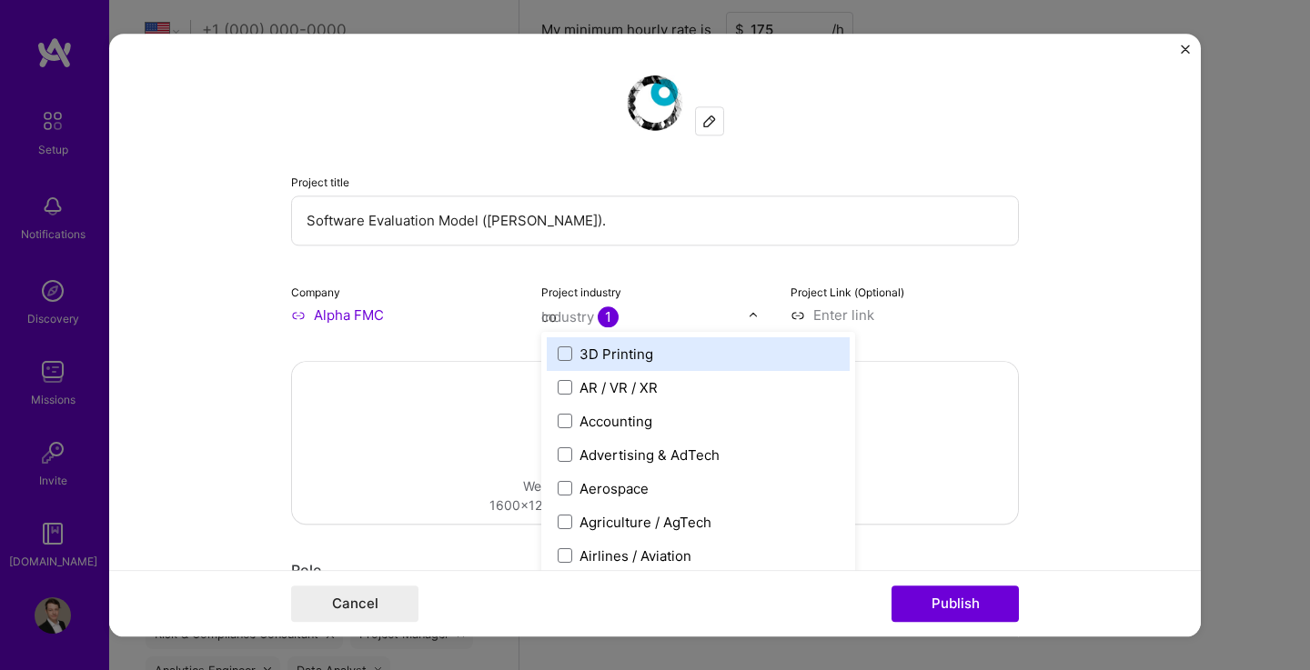
type input "con"
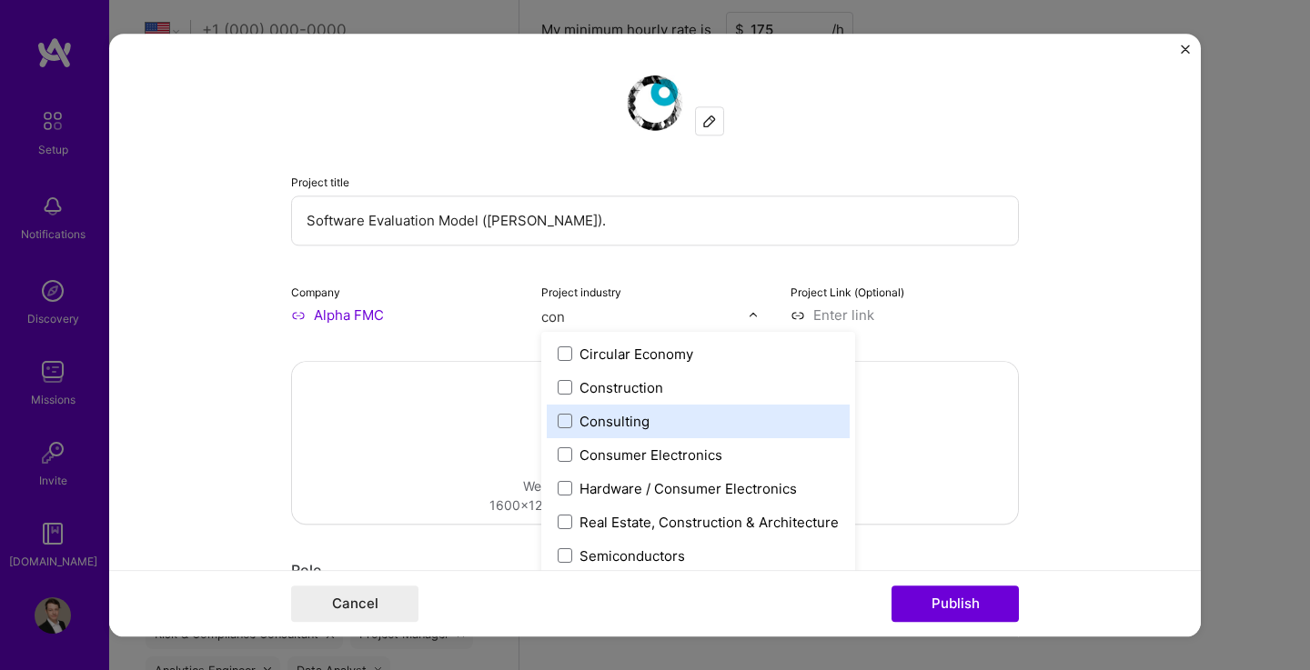
click at [647, 421] on label "Consulting" at bounding box center [697, 421] width 281 height 19
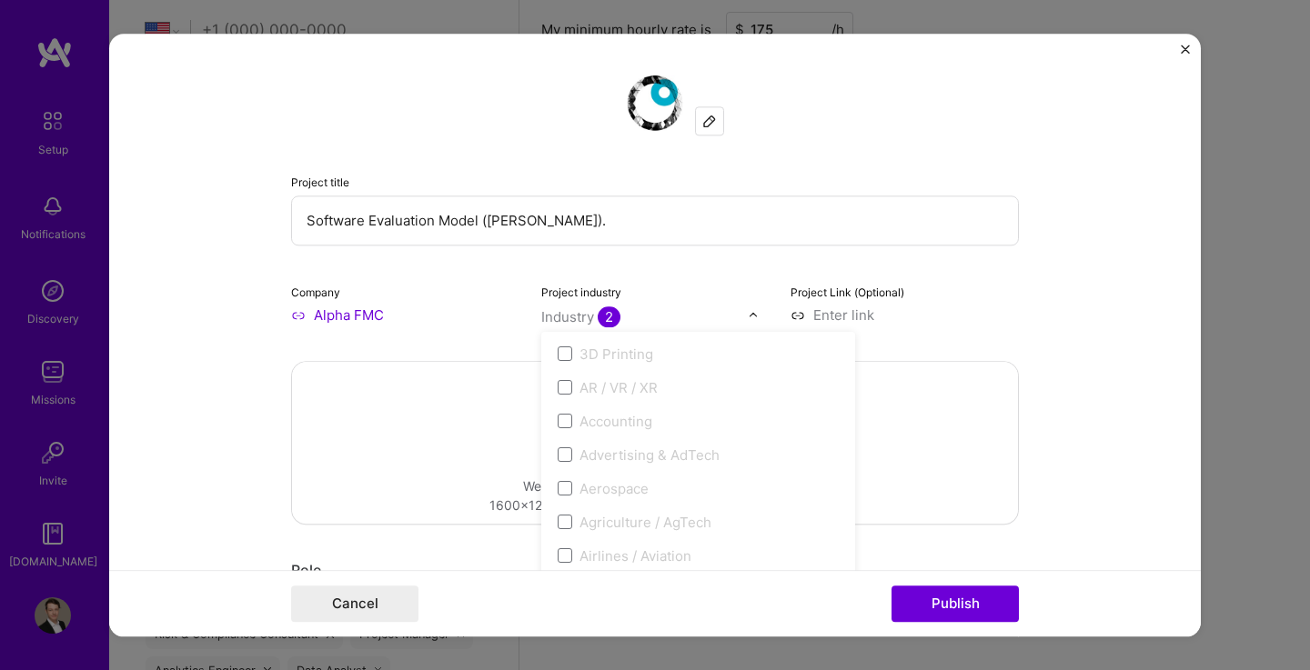
click at [1058, 283] on form "Project title Software Evaluation Model ([PERSON_NAME]). Company Alpha FMC Proj…" at bounding box center [654, 335] width 1091 height 603
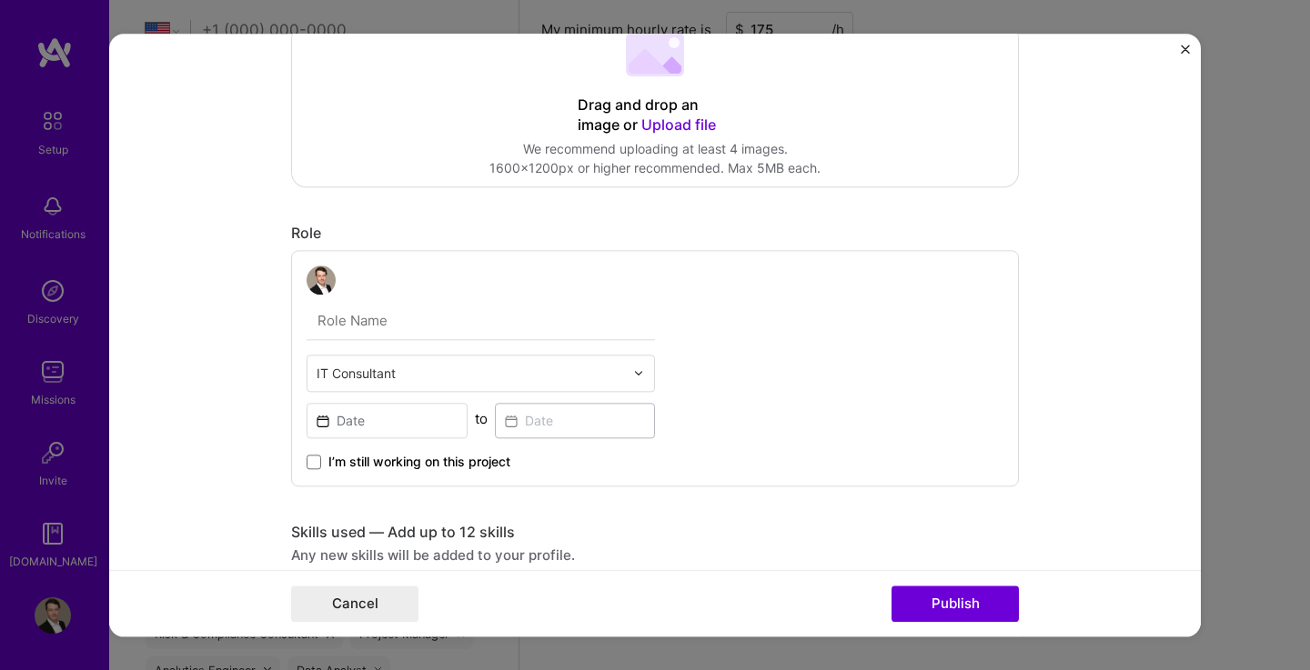
scroll to position [338, 0]
click at [398, 418] on input at bounding box center [386, 419] width 161 height 35
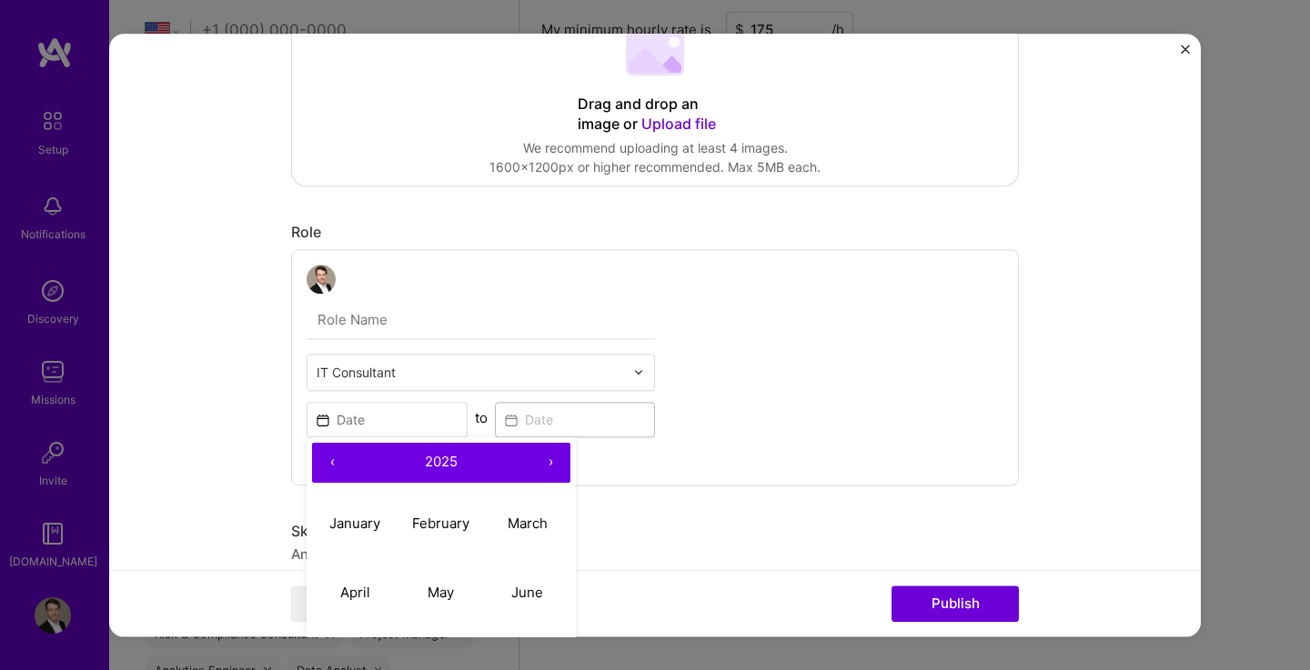
click at [326, 466] on button "‹" at bounding box center [332, 463] width 40 height 40
click at [545, 465] on button "›" at bounding box center [550, 463] width 40 height 40
click at [522, 525] on abbr "March" at bounding box center [527, 523] width 40 height 17
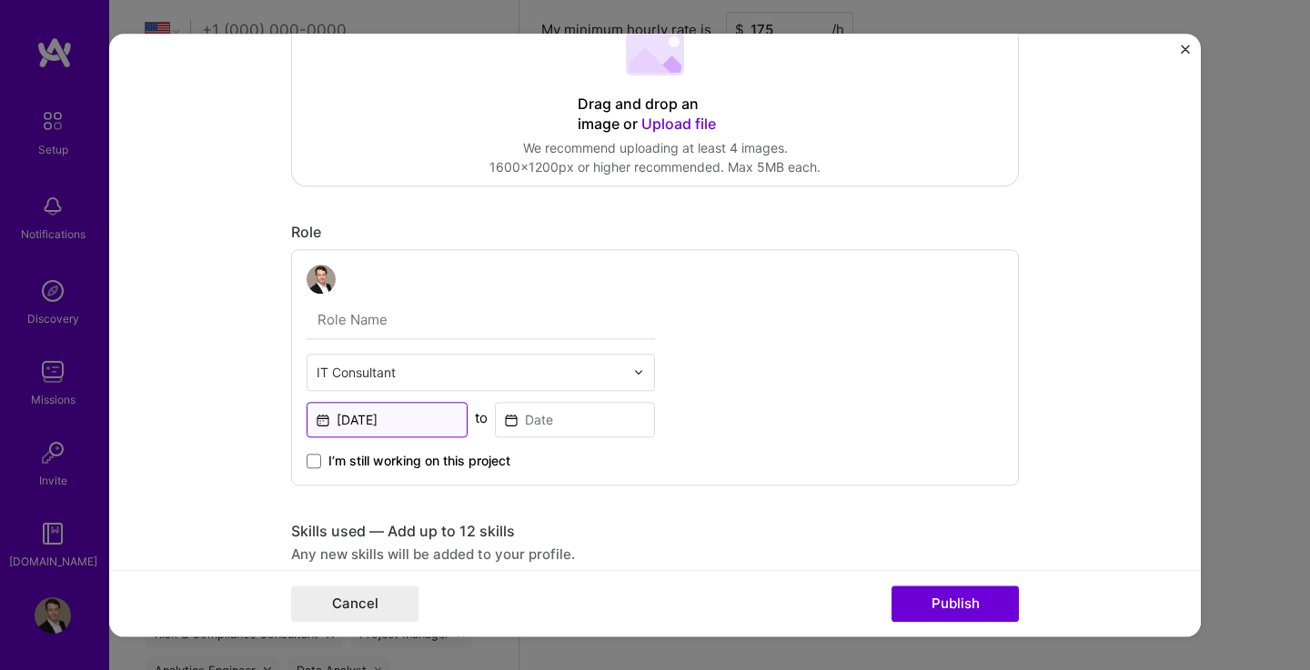
click at [423, 427] on input "[DATE]" at bounding box center [386, 419] width 161 height 35
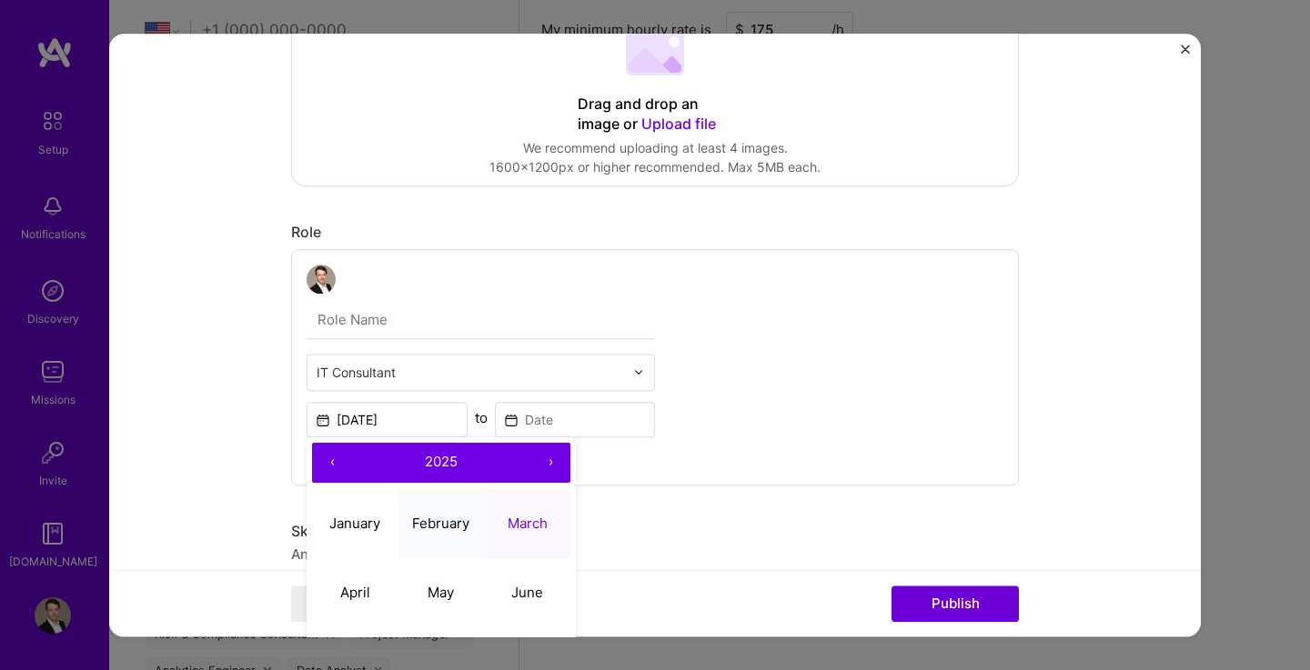
click at [444, 529] on abbr "February" at bounding box center [440, 523] width 57 height 17
type input "[DATE]"
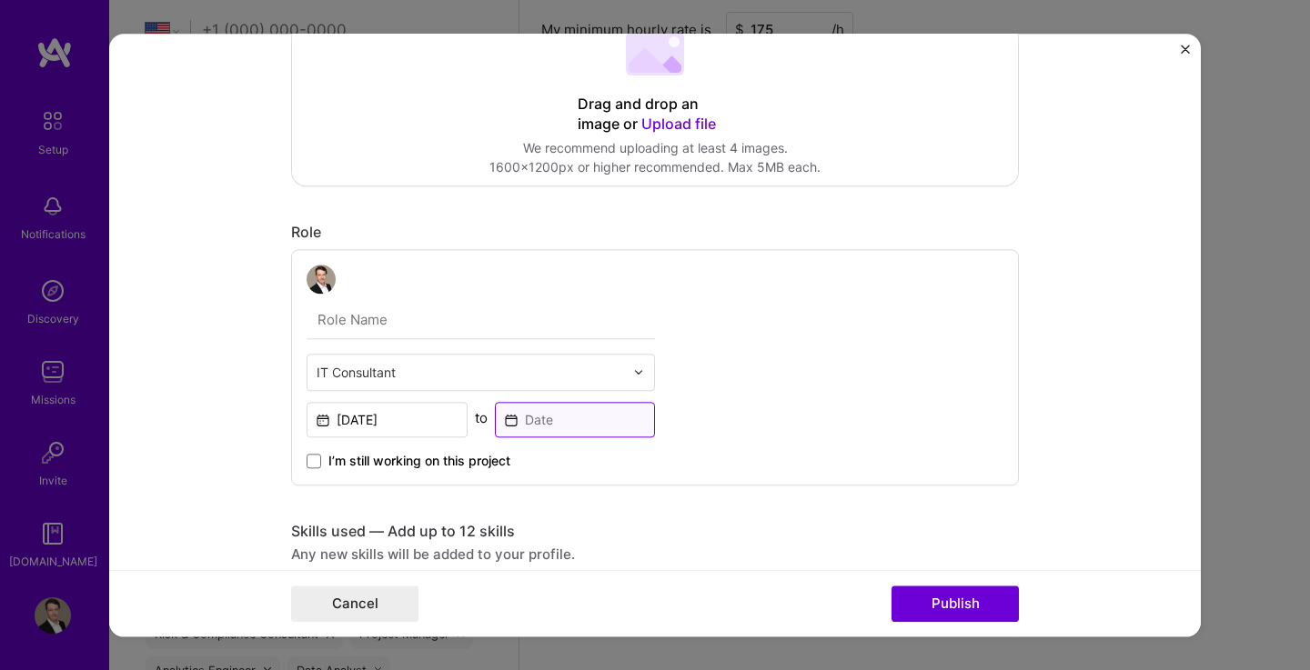
click at [555, 420] on input at bounding box center [575, 419] width 161 height 35
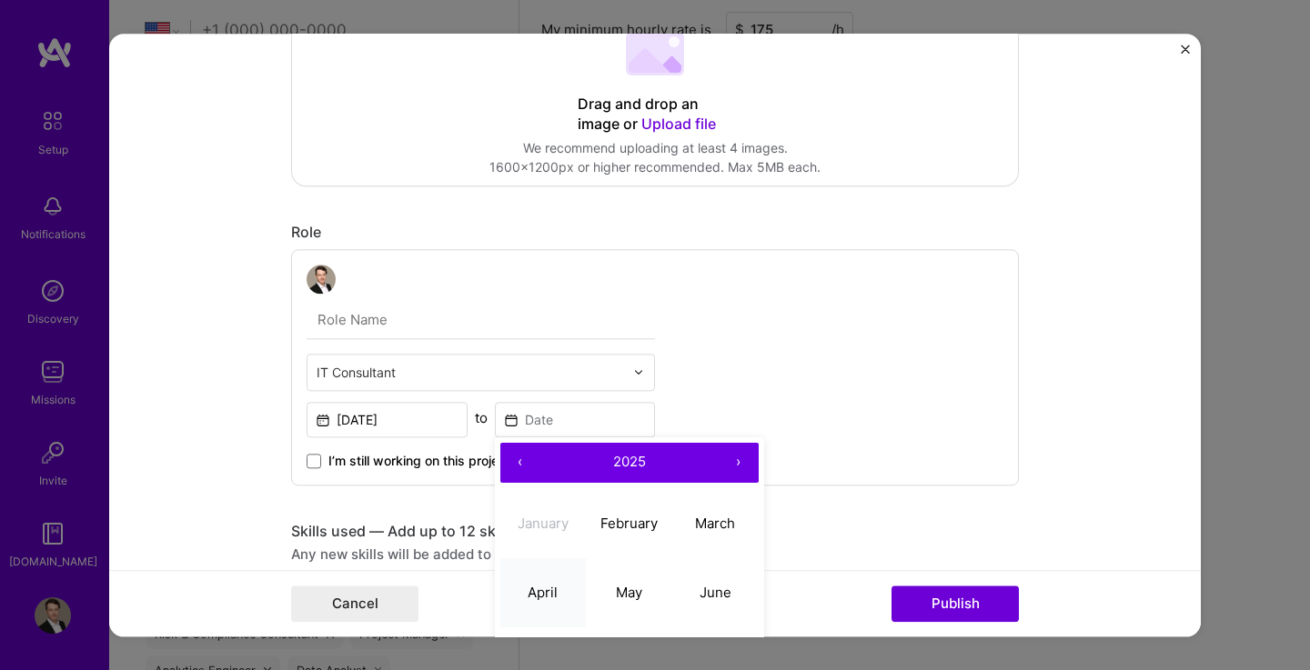
click at [529, 606] on button "April" at bounding box center [543, 592] width 86 height 69
type input "[DATE]"
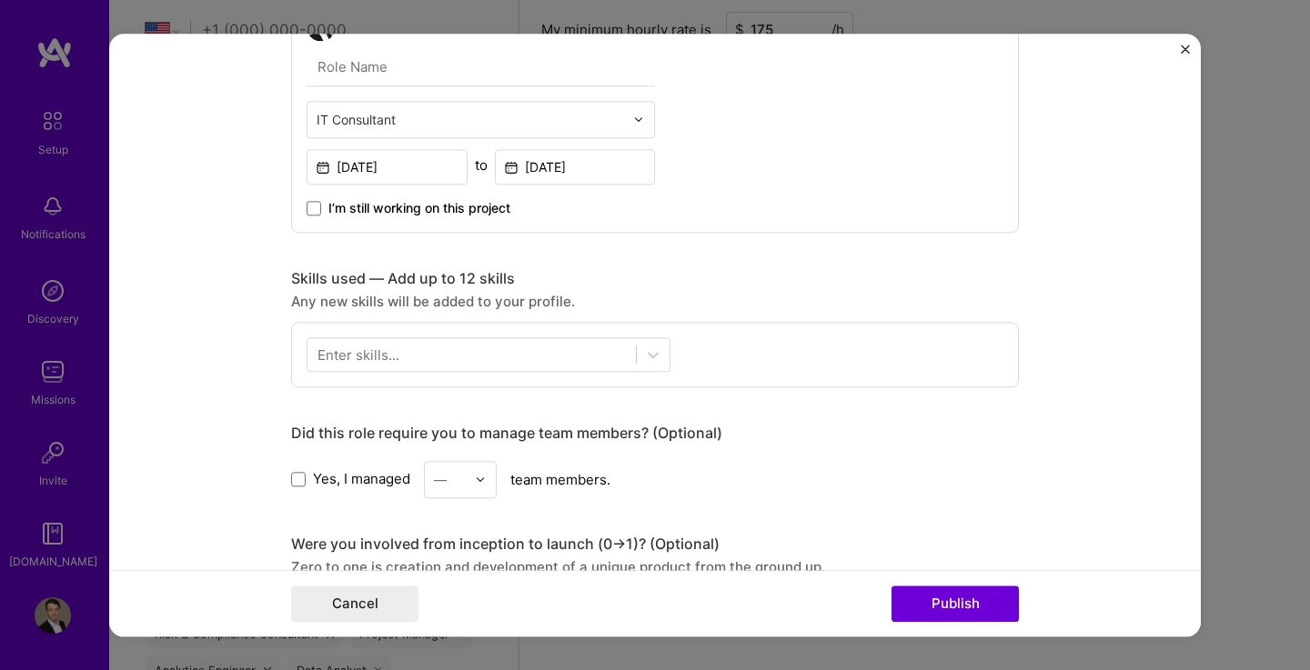
scroll to position [589, 0]
click at [594, 357] on div at bounding box center [471, 356] width 328 height 30
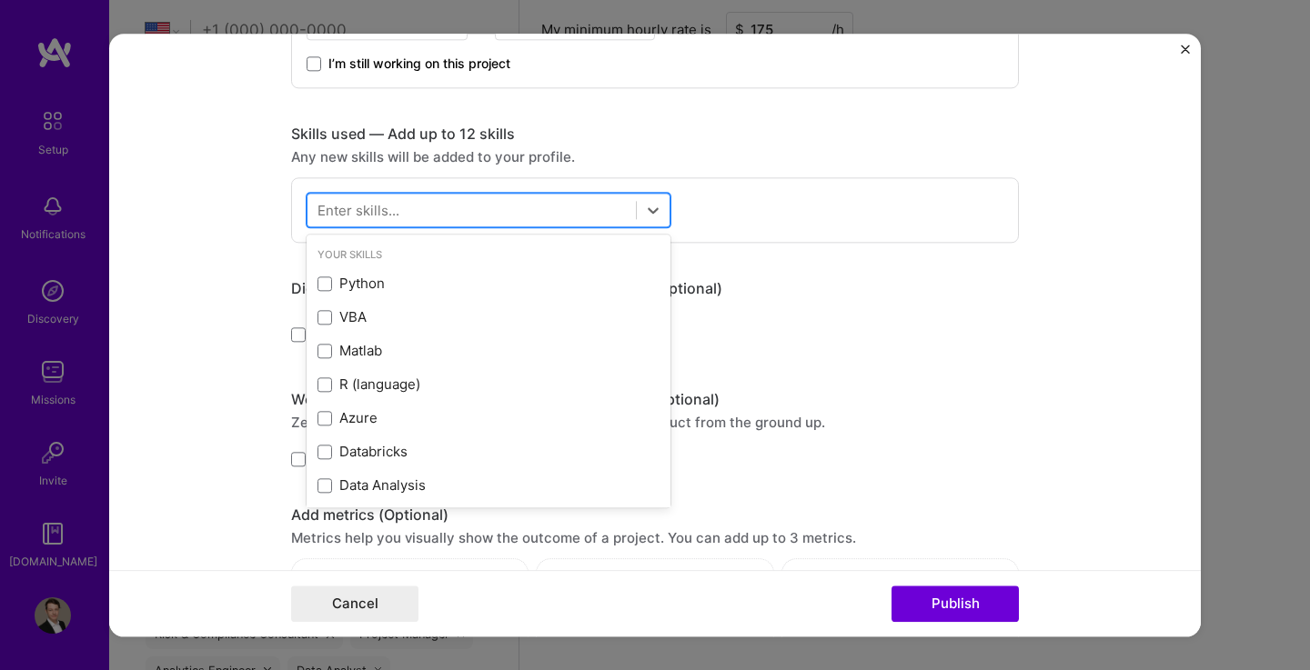
scroll to position [736, 0]
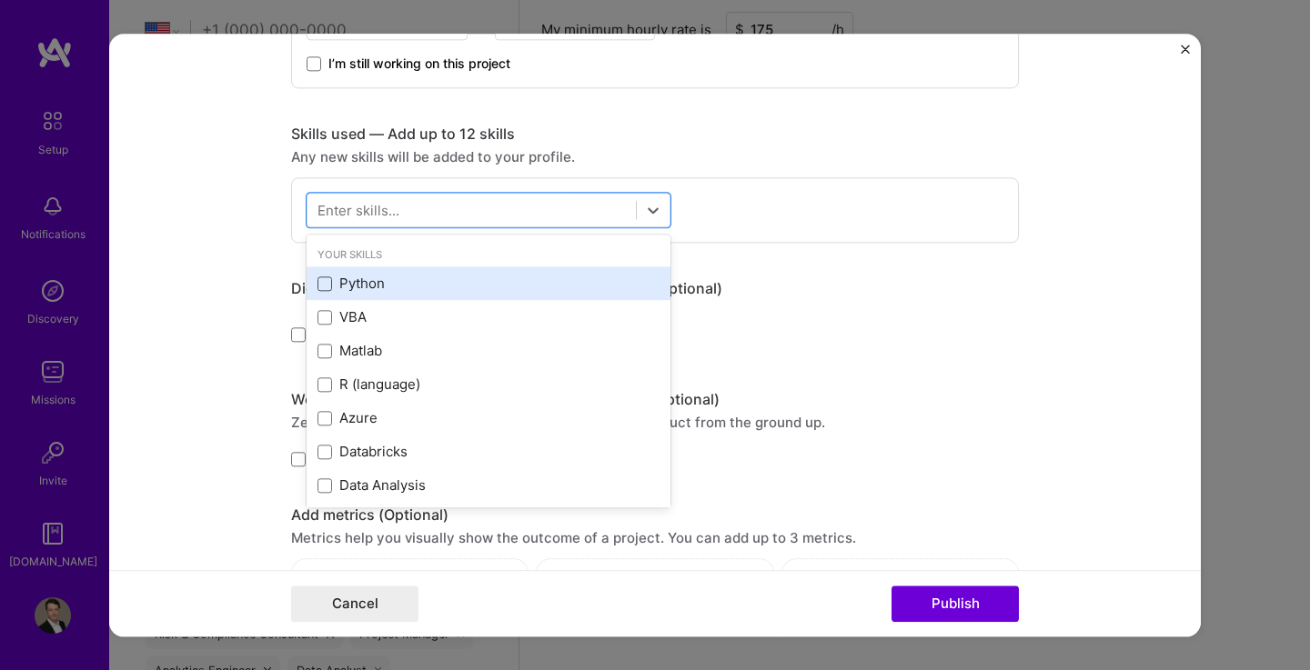
click at [320, 286] on span at bounding box center [324, 283] width 15 height 15
click at [0, 0] on input "checkbox" at bounding box center [0, 0] width 0 height 0
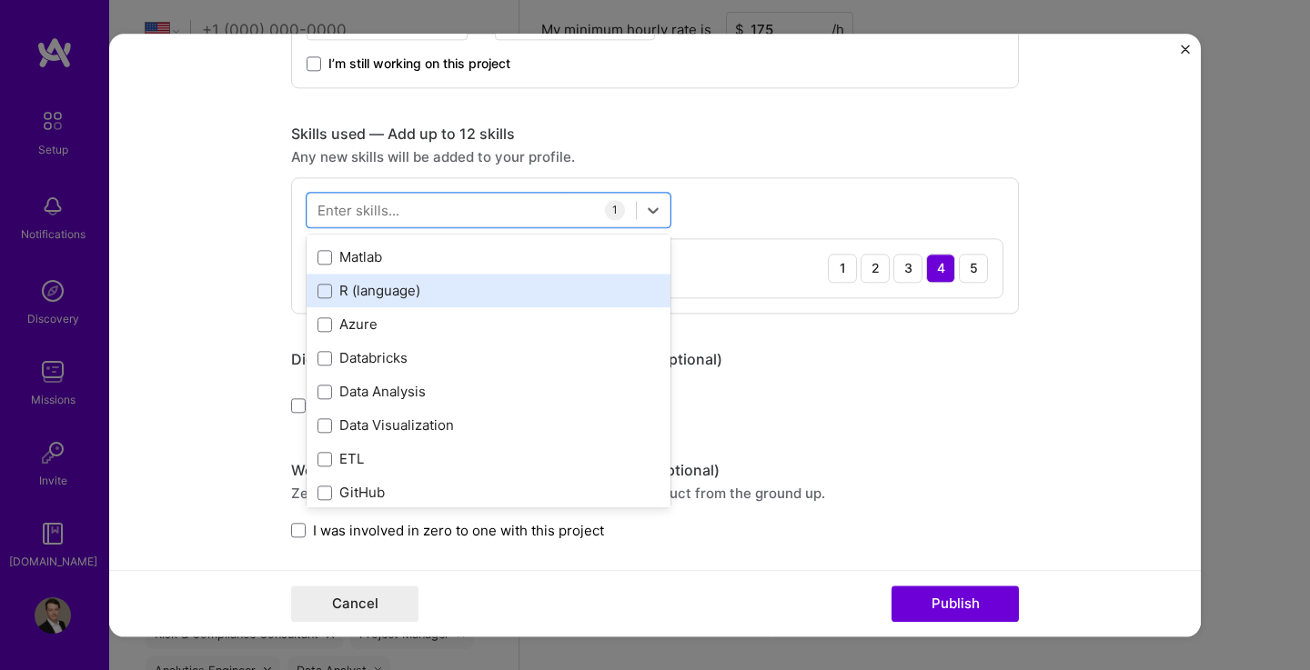
scroll to position [97, 0]
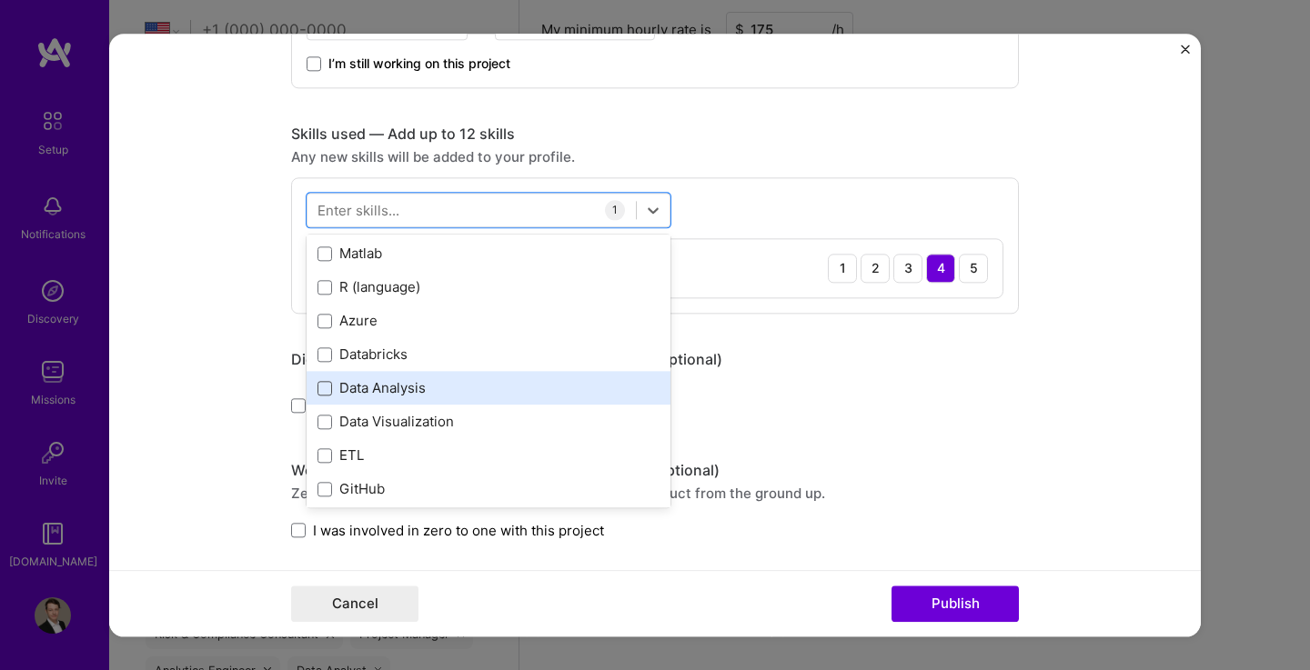
click at [321, 390] on span at bounding box center [324, 388] width 15 height 15
click at [0, 0] on input "checkbox" at bounding box center [0, 0] width 0 height 0
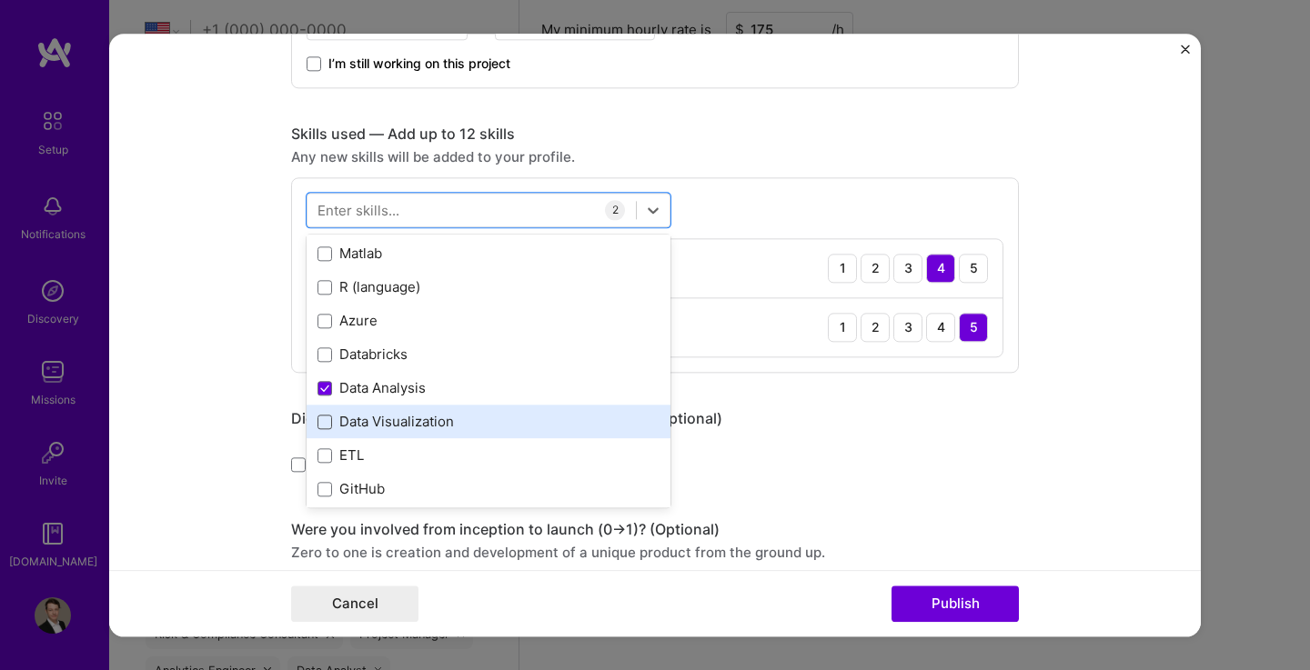
click at [321, 422] on span at bounding box center [324, 422] width 15 height 15
click at [0, 0] on input "checkbox" at bounding box center [0, 0] width 0 height 0
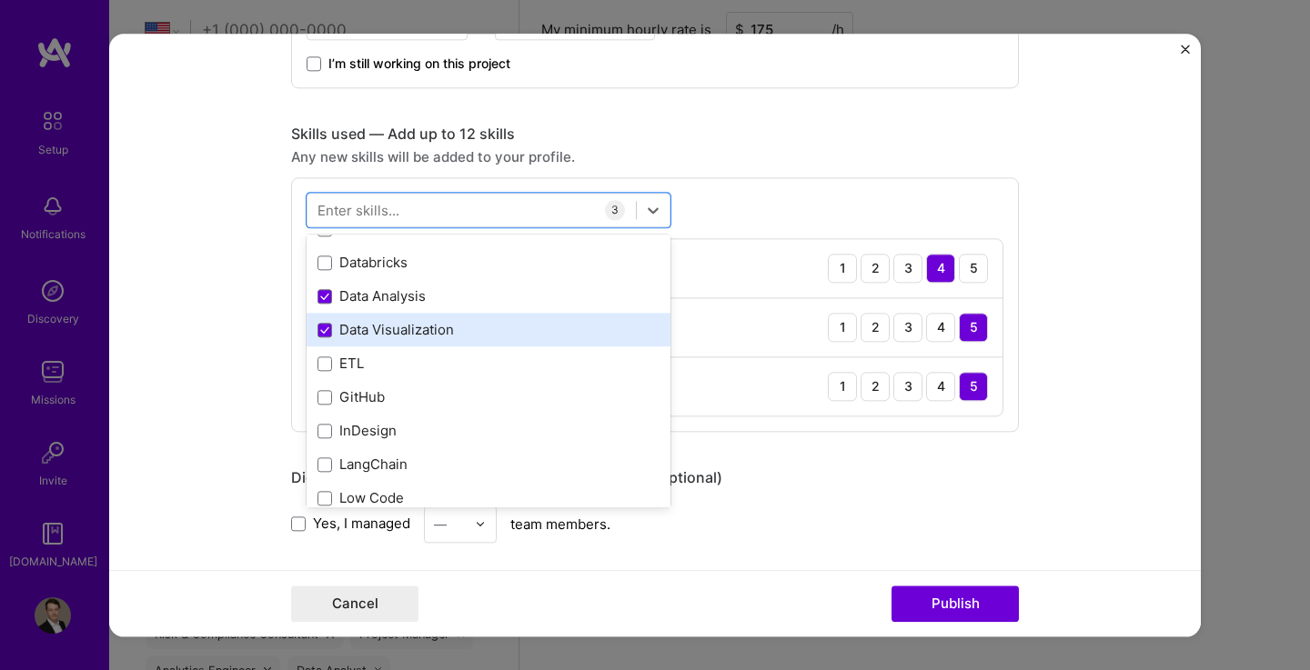
scroll to position [191, 0]
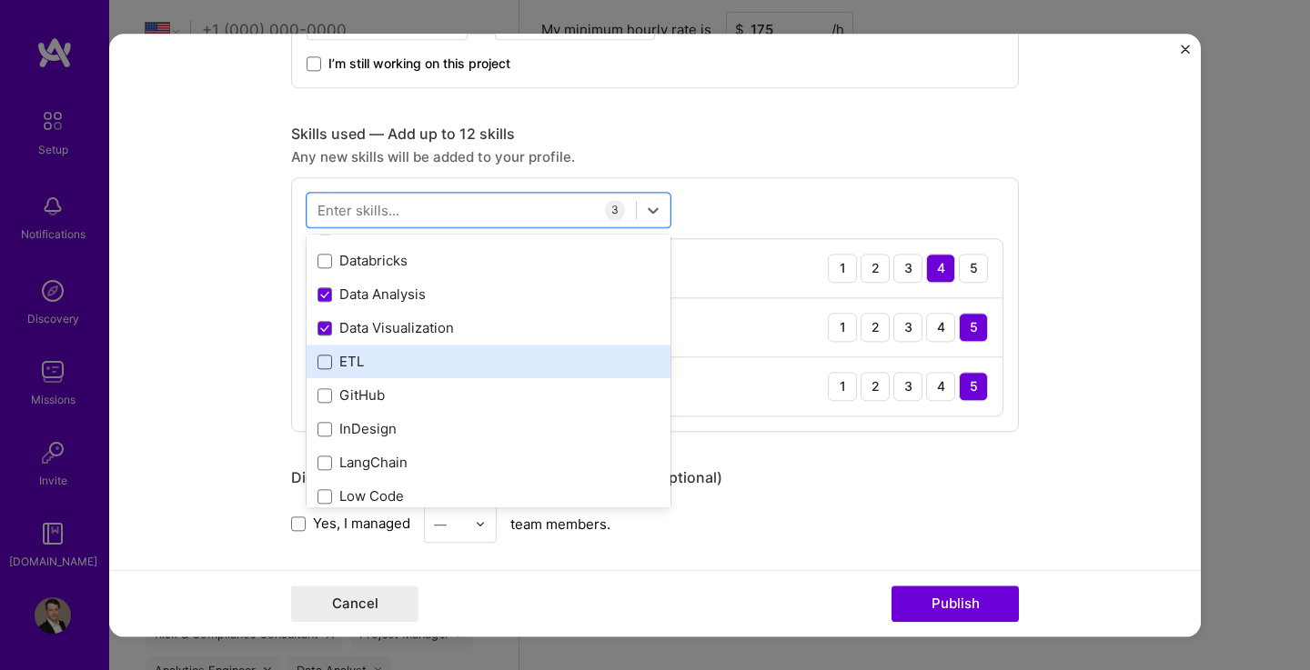
click at [317, 363] on span at bounding box center [324, 362] width 15 height 15
click at [0, 0] on input "checkbox" at bounding box center [0, 0] width 0 height 0
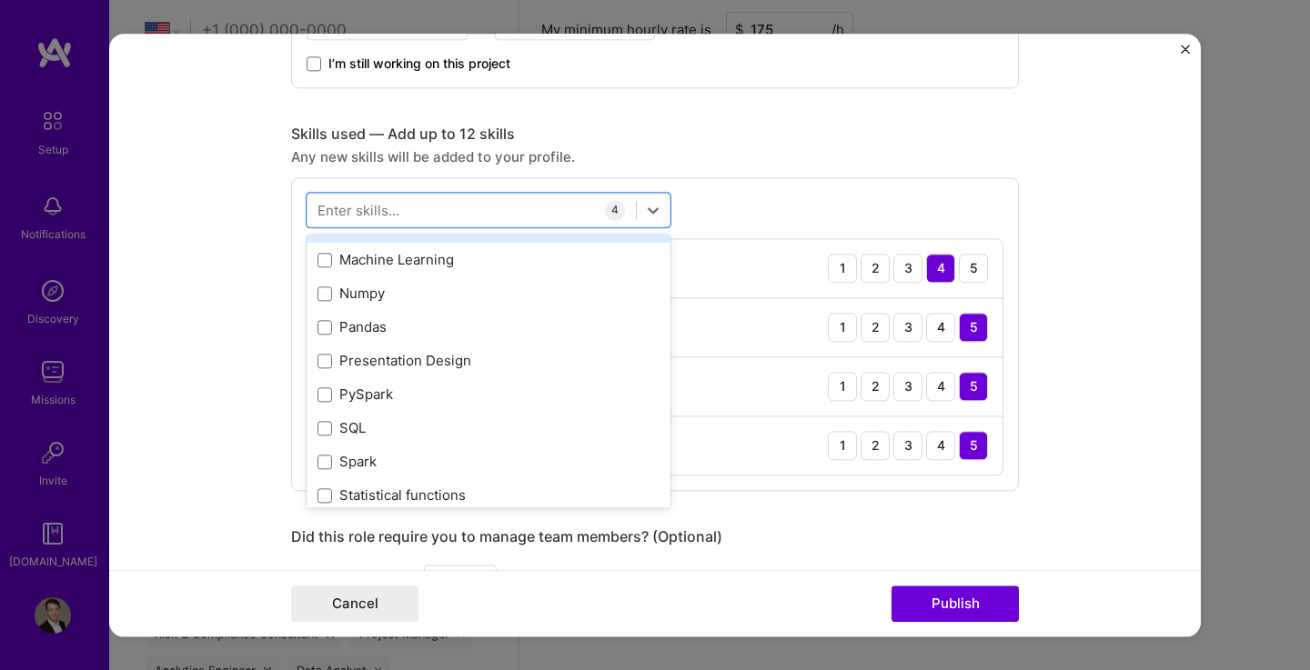
scroll to position [462, 0]
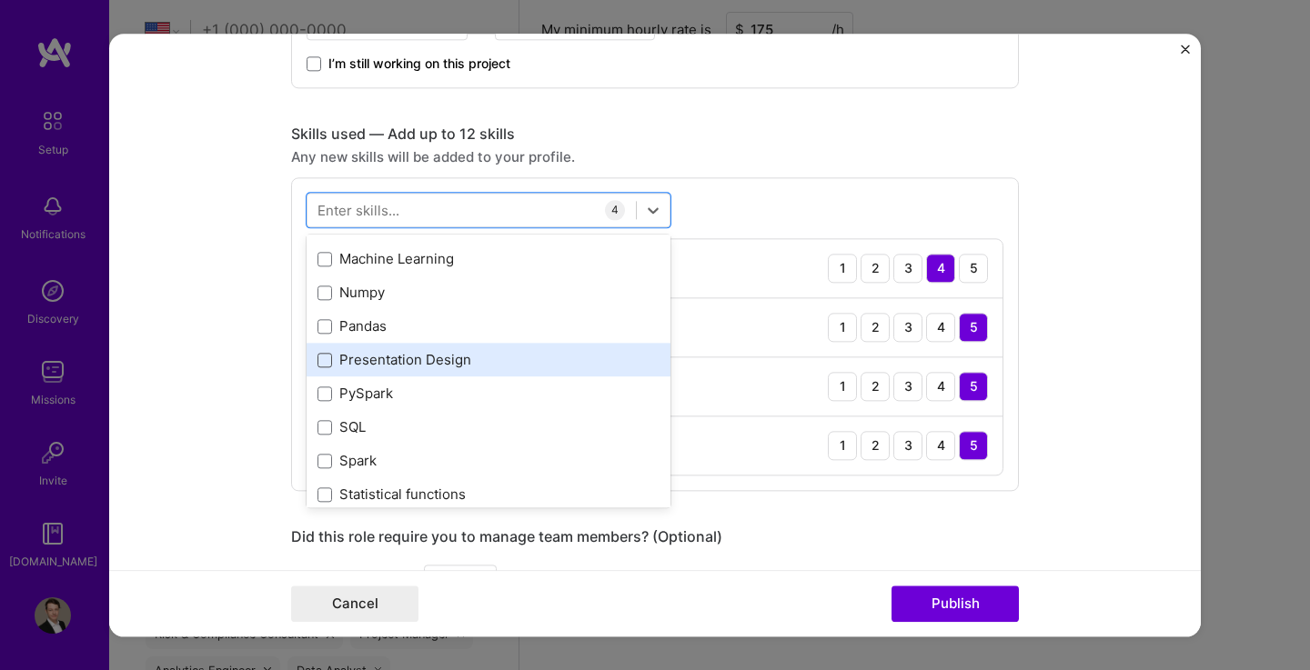
click at [317, 362] on span at bounding box center [324, 360] width 15 height 15
click at [0, 0] on input "checkbox" at bounding box center [0, 0] width 0 height 0
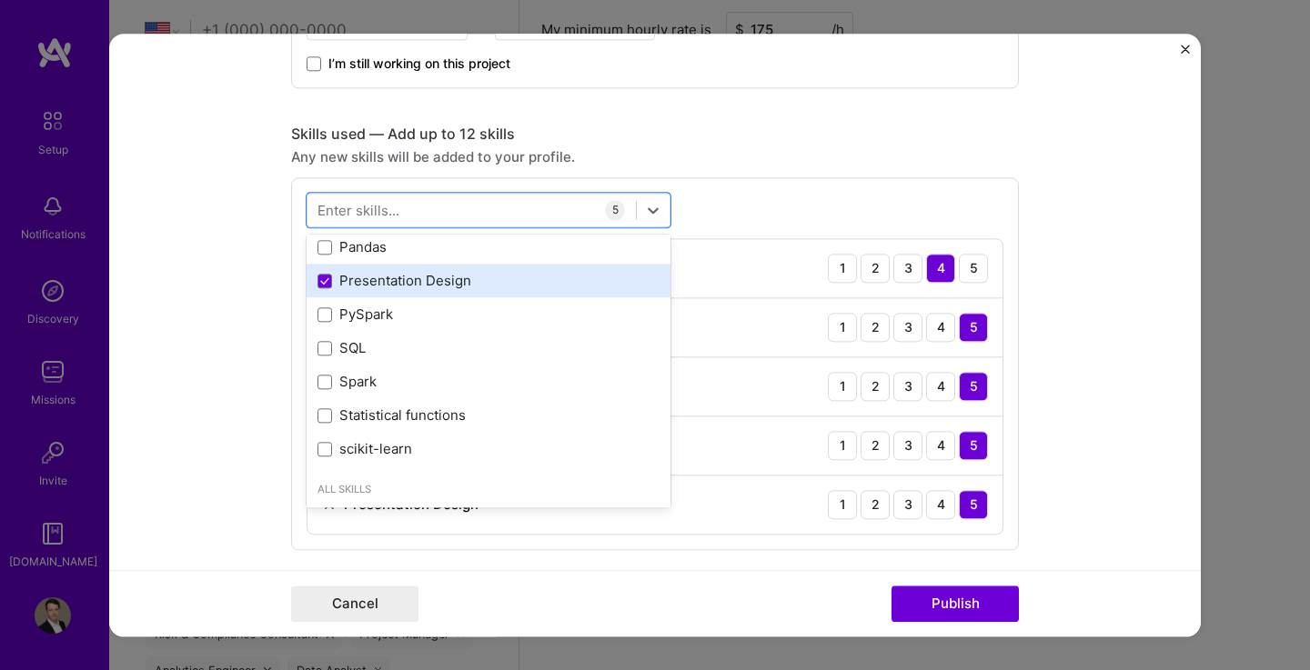
scroll to position [542, 0]
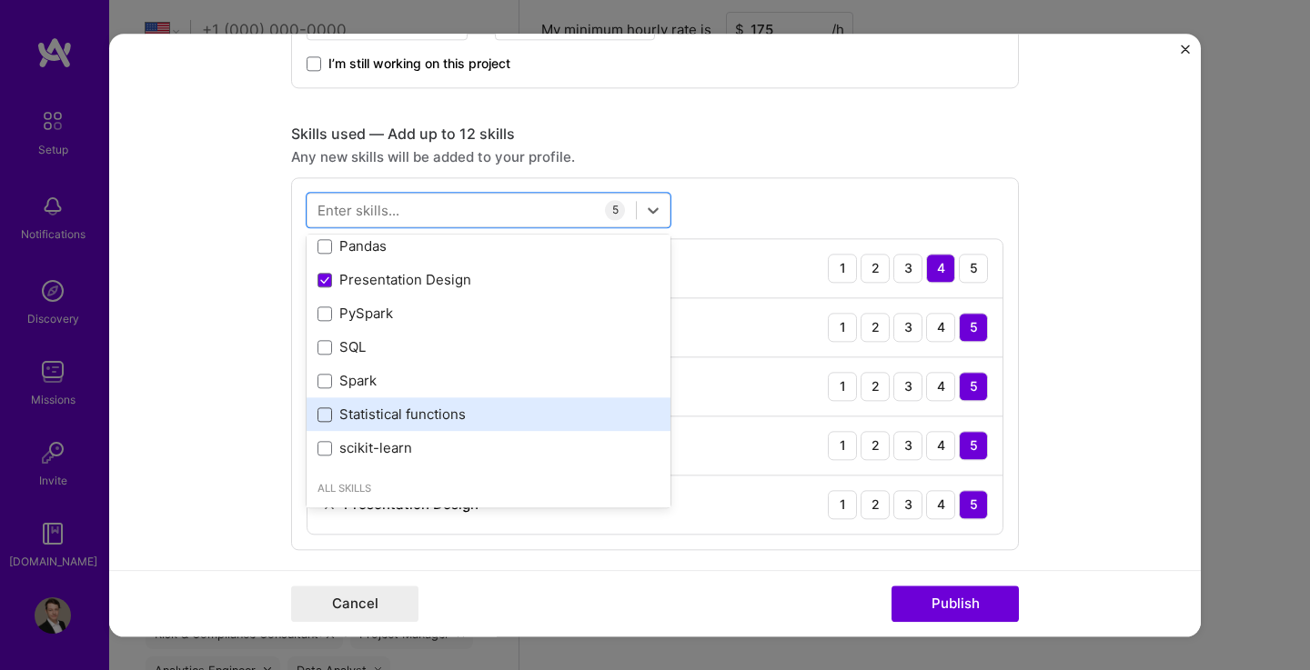
click at [317, 417] on span at bounding box center [324, 414] width 15 height 15
click at [0, 0] on input "checkbox" at bounding box center [0, 0] width 0 height 0
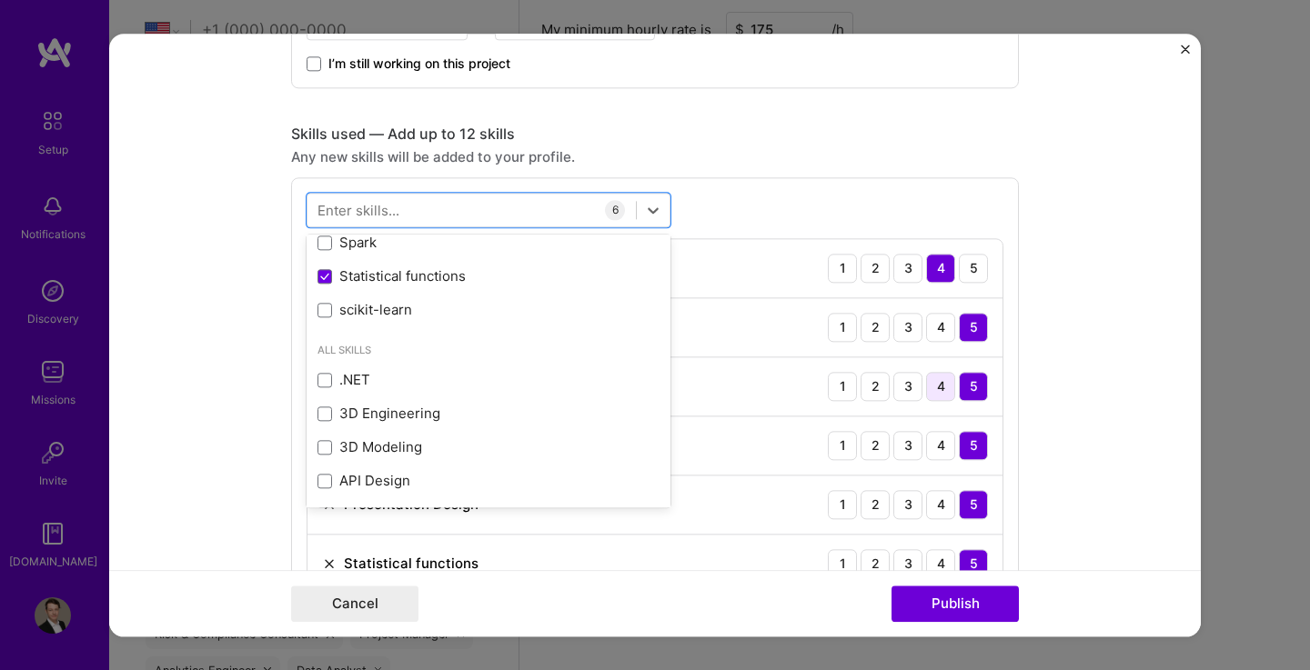
scroll to position [681, 0]
click at [1122, 374] on form "Project title Software Evaluation Model ([PERSON_NAME]). Company Alpha FMC Proj…" at bounding box center [654, 335] width 1091 height 603
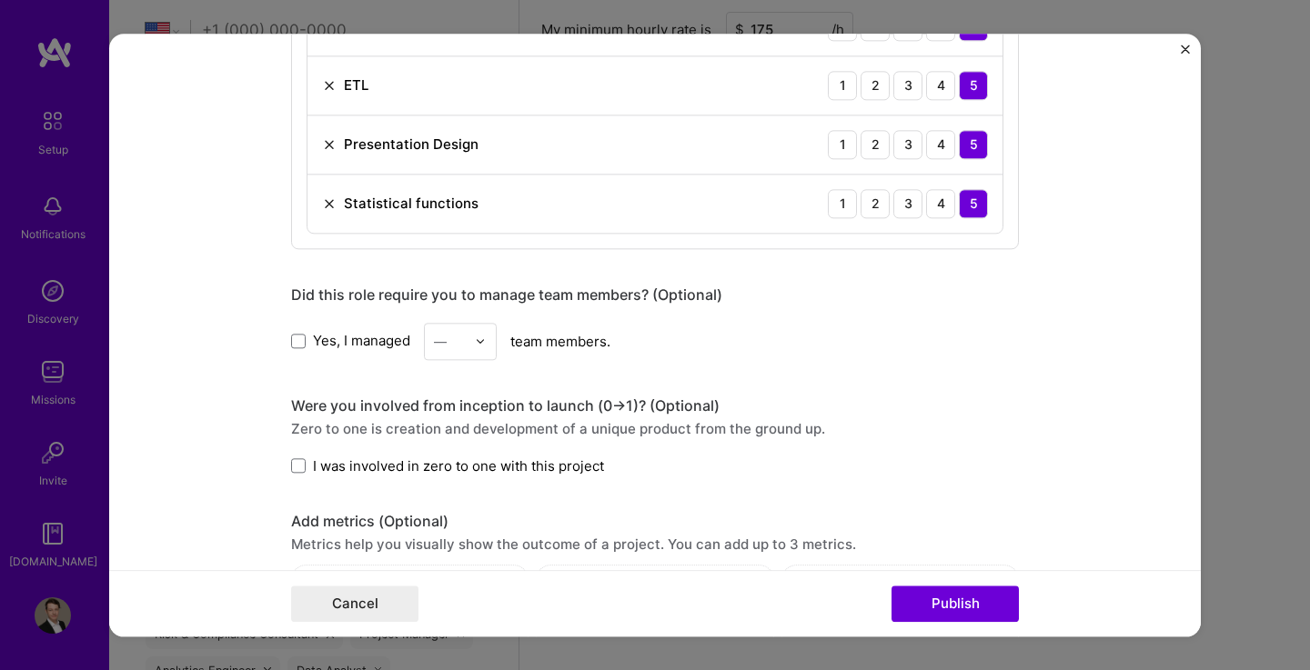
scroll to position [1097, 0]
click at [292, 467] on span at bounding box center [298, 465] width 15 height 15
click at [0, 0] on input "I was involved in zero to one with this project" at bounding box center [0, 0] width 0 height 0
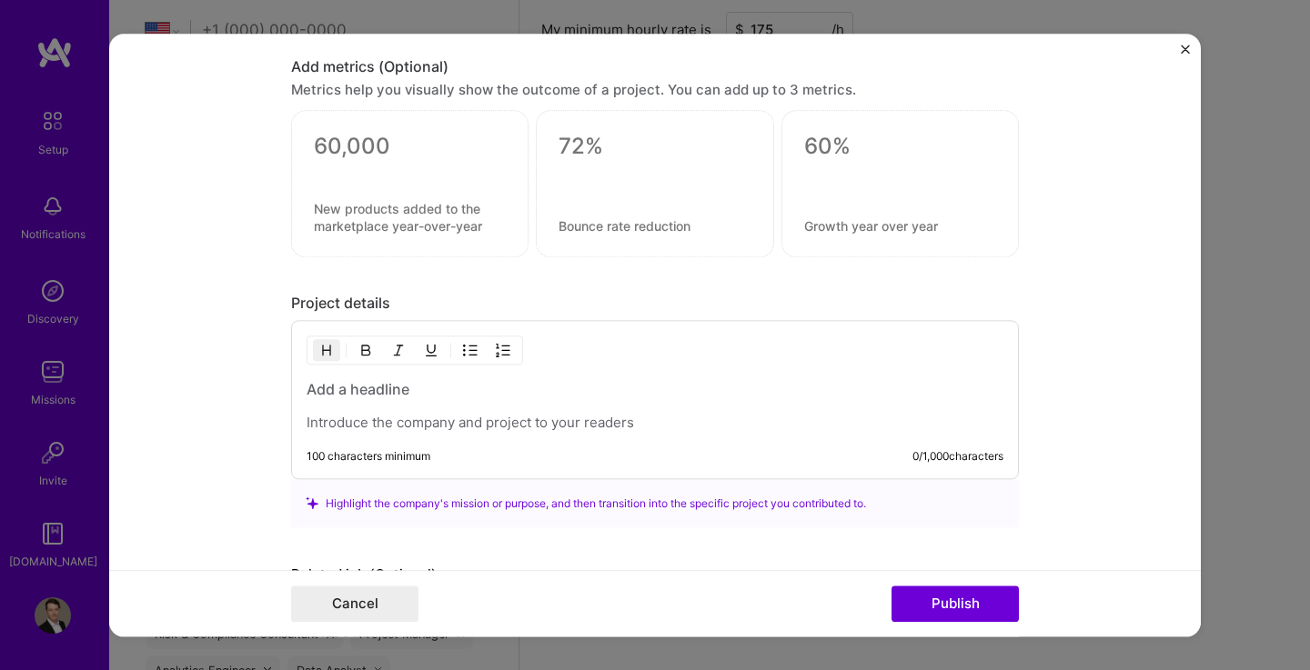
scroll to position [1626, 0]
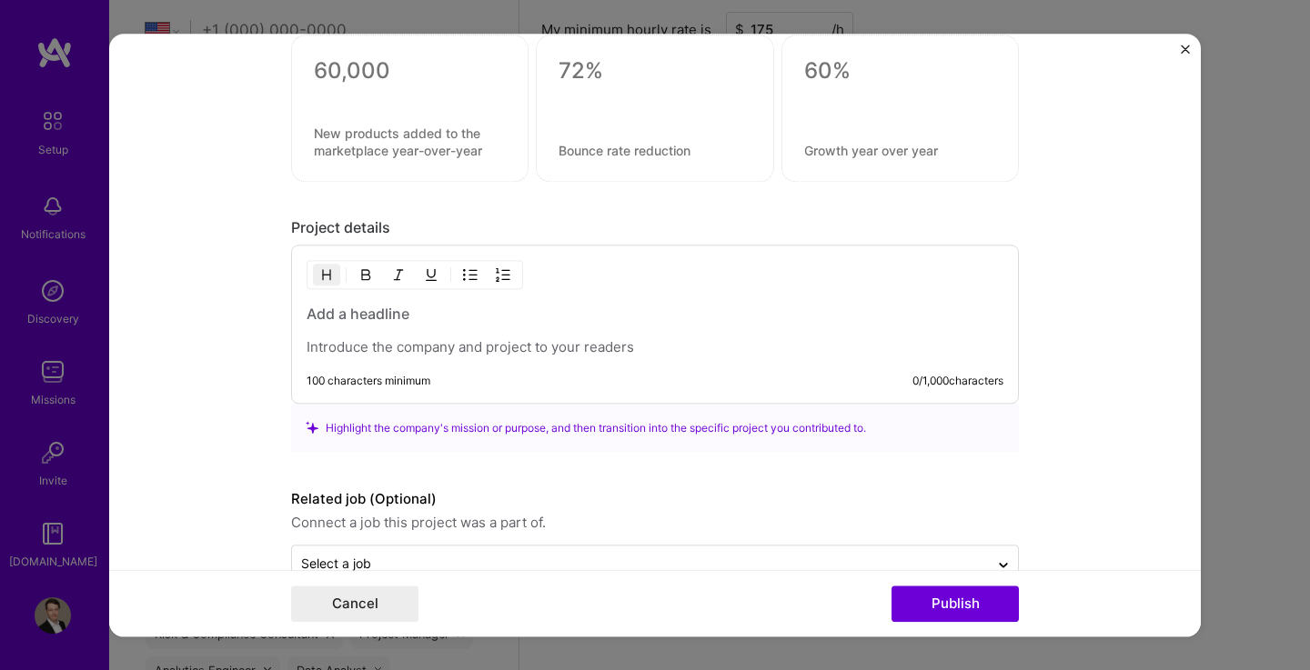
click at [407, 318] on h3 at bounding box center [654, 314] width 697 height 20
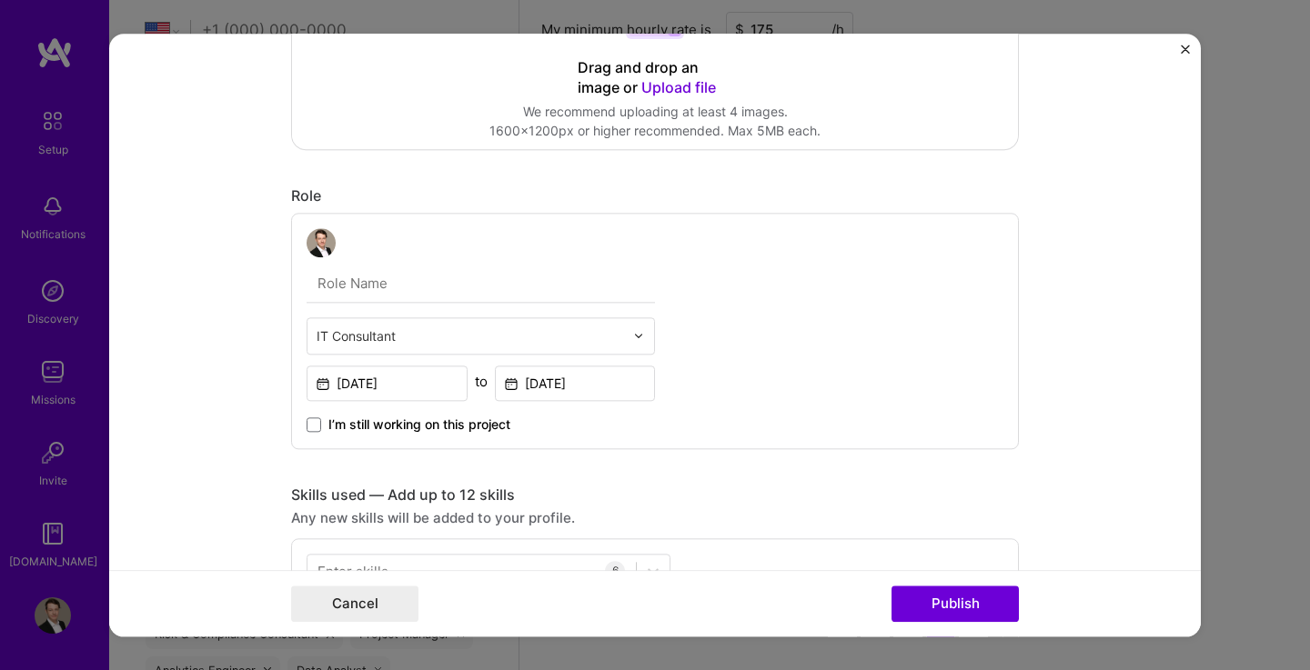
scroll to position [0, 0]
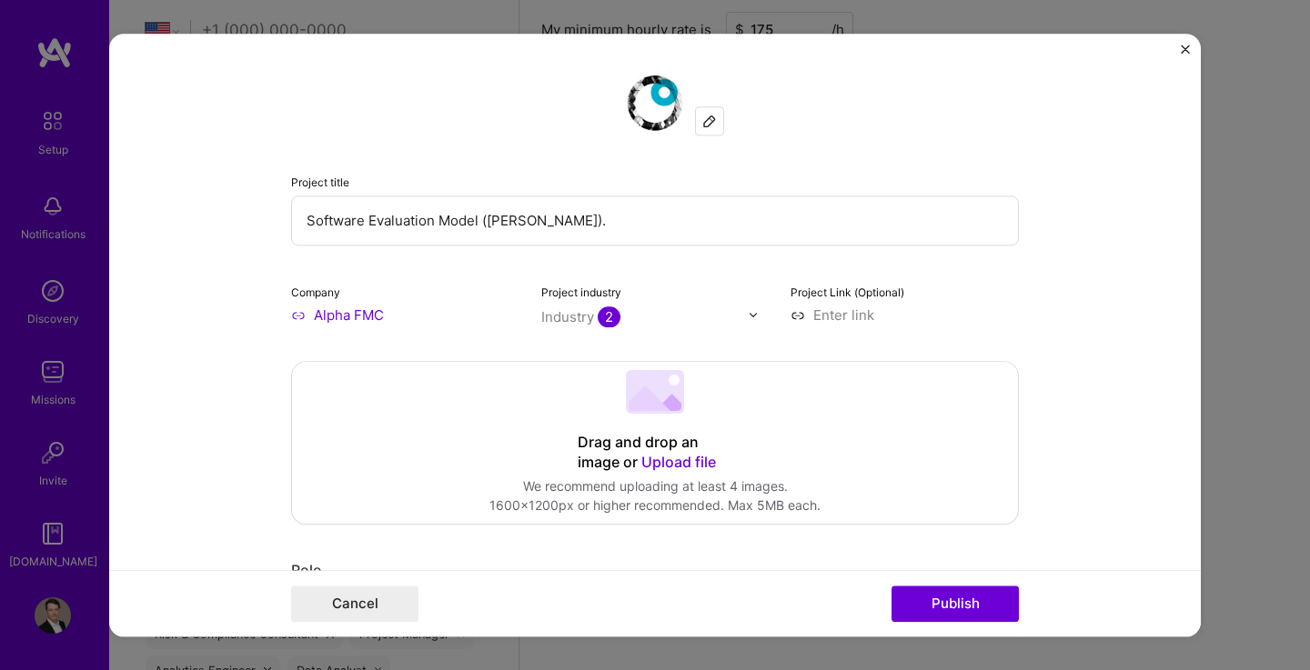
click at [527, 220] on input "Software Evaluation Model ([PERSON_NAME])." at bounding box center [655, 221] width 728 height 50
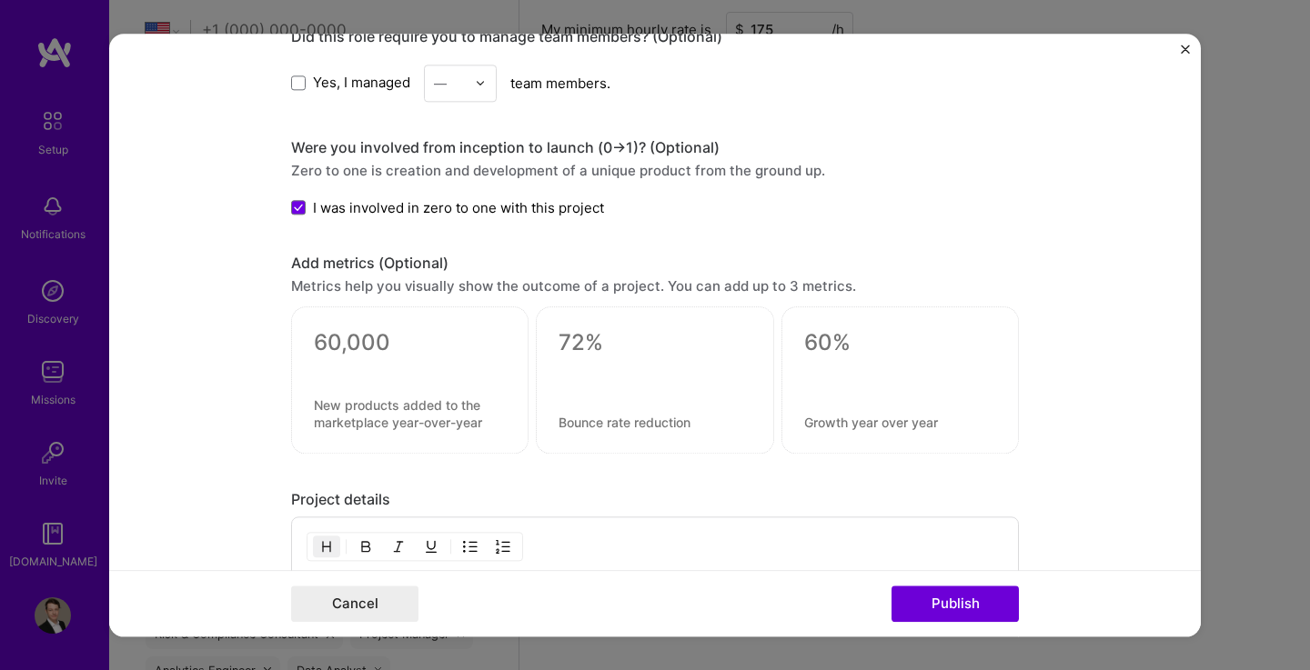
scroll to position [1509, 0]
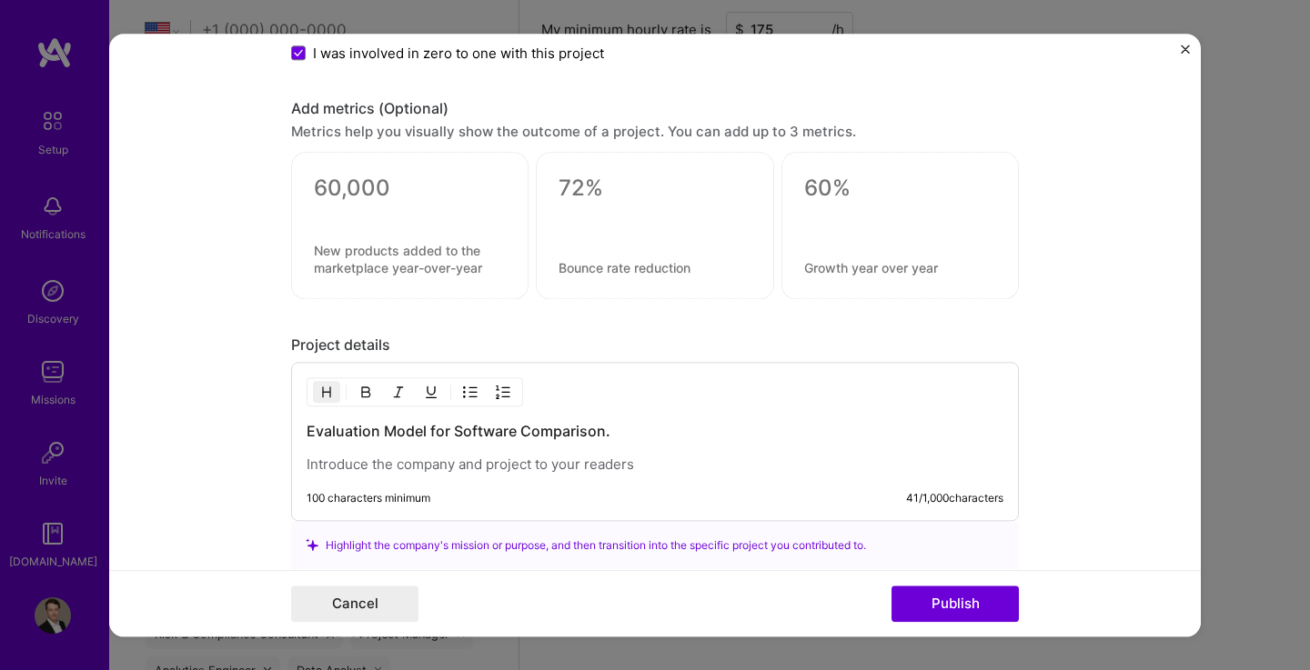
type input "Software Evaluation Model."
click at [538, 467] on p at bounding box center [654, 465] width 697 height 18
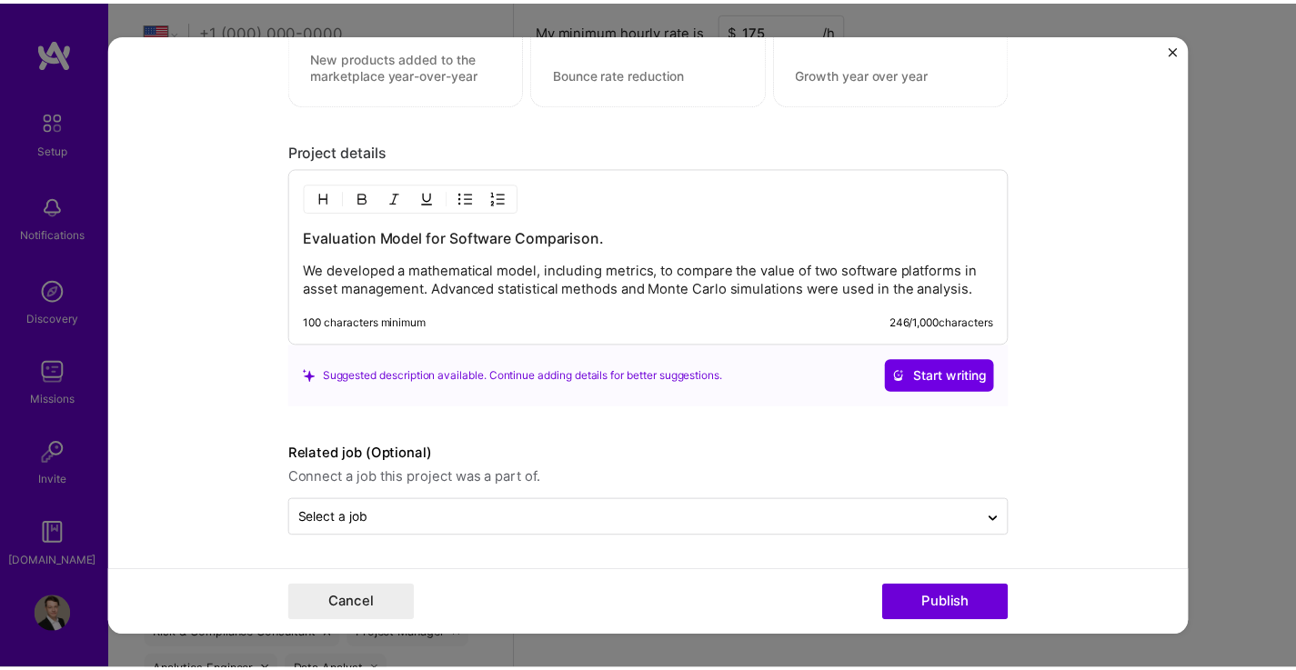
scroll to position [1704, 0]
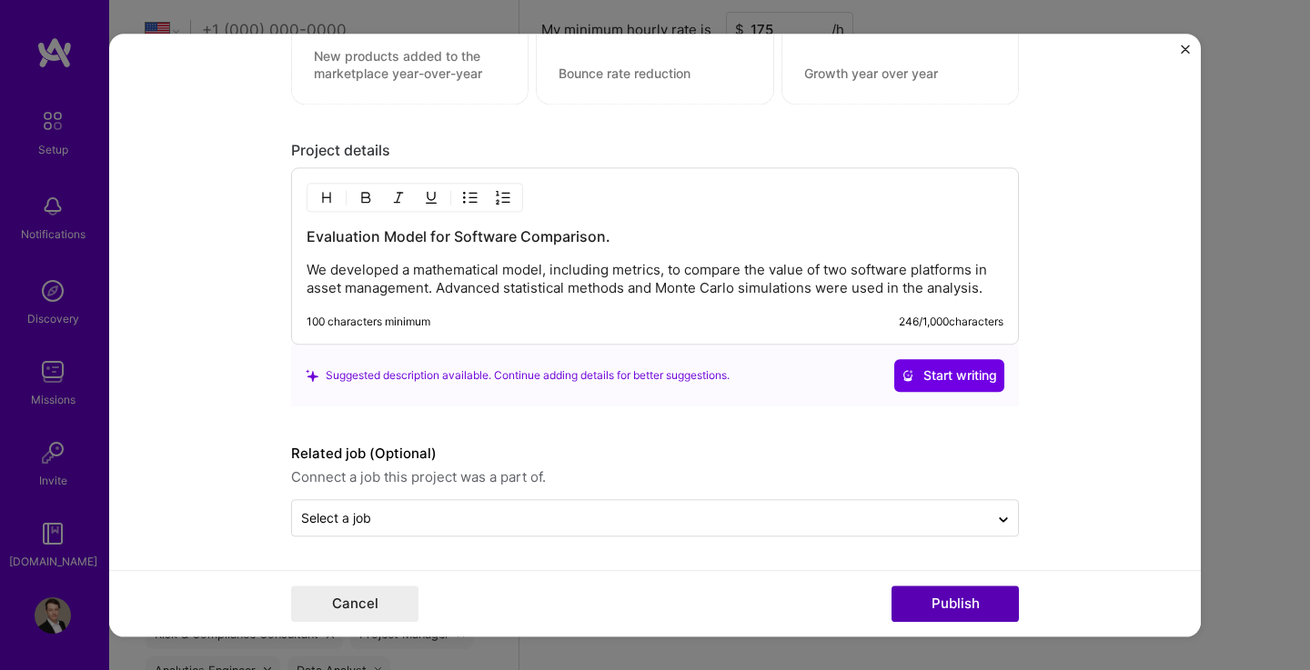
click at [923, 603] on button "Publish" at bounding box center [954, 604] width 127 height 36
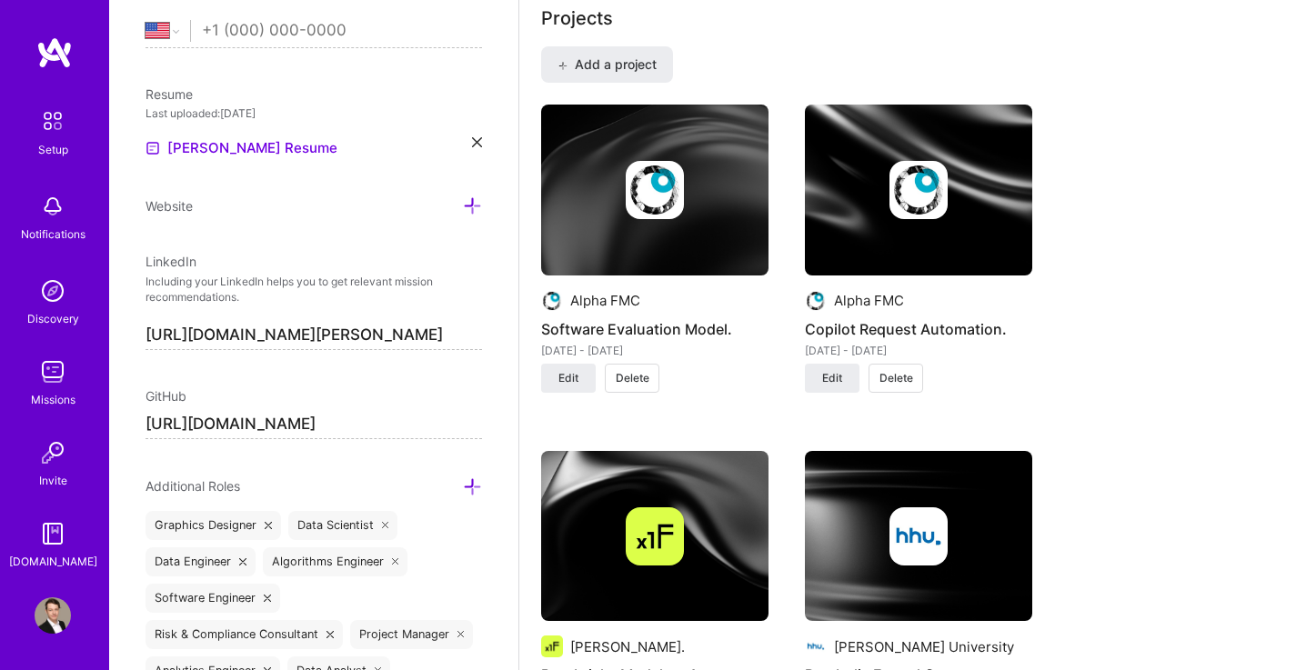
scroll to position [1322, 0]
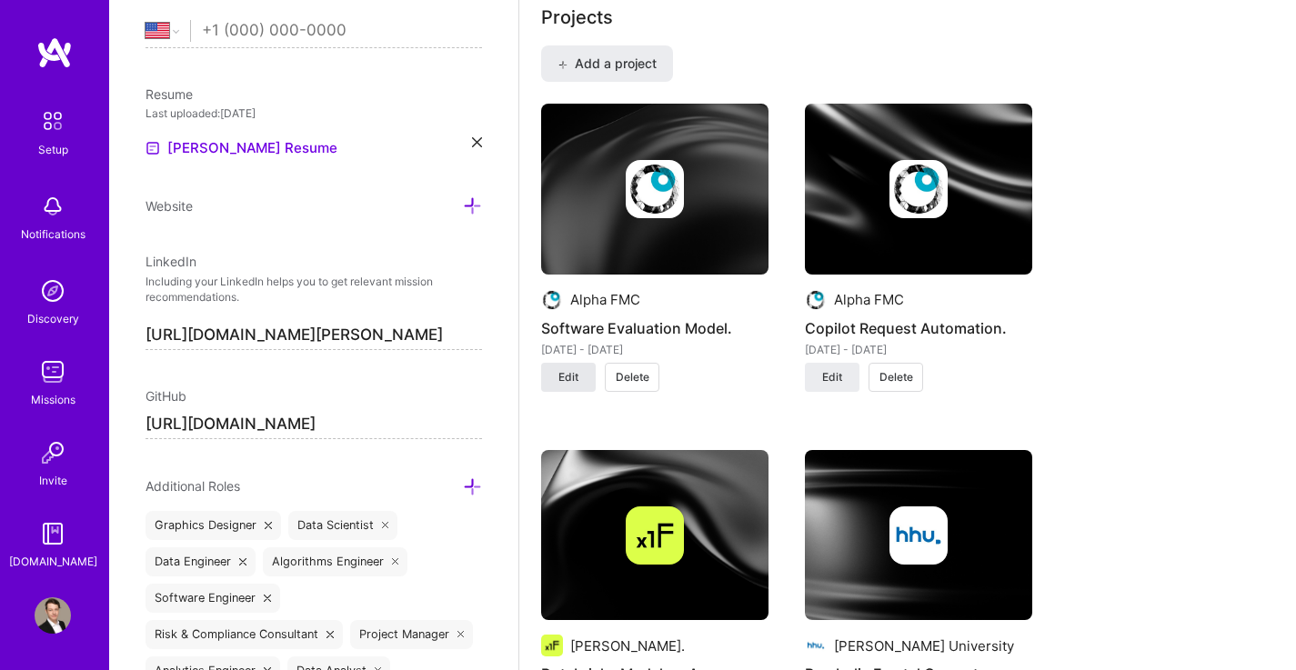
click at [580, 363] on button "Edit" at bounding box center [568, 377] width 55 height 29
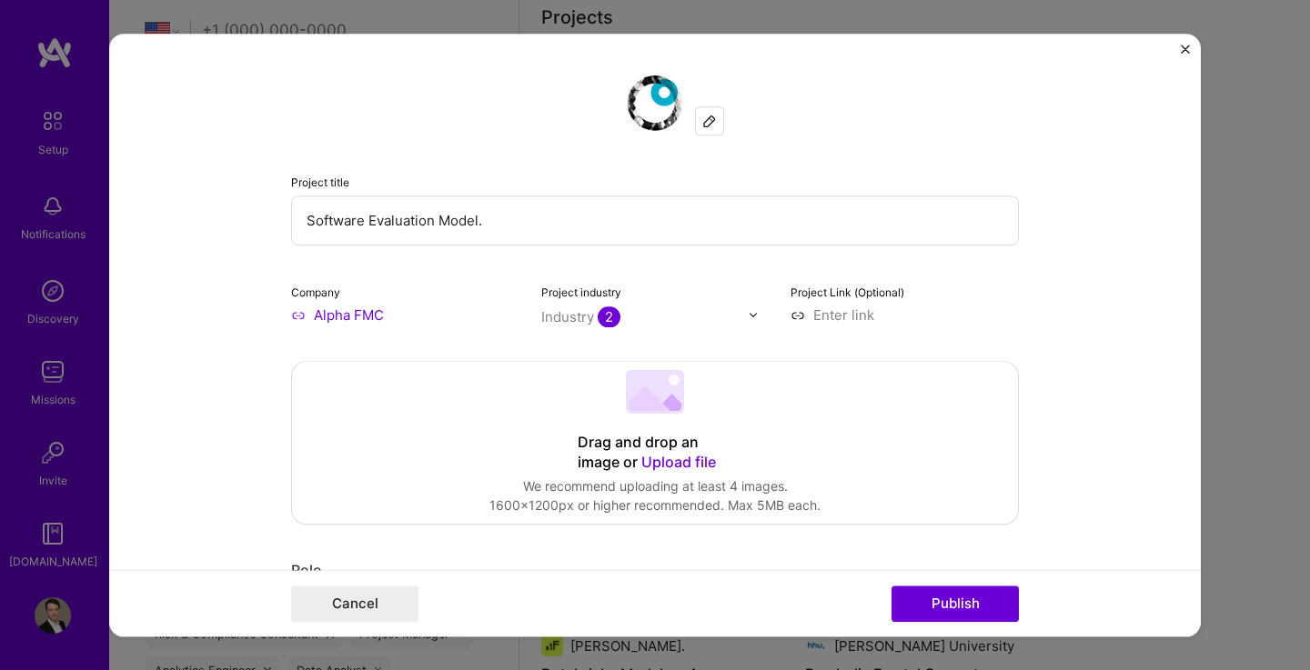
click at [378, 224] on input "Software Evaluation Model." at bounding box center [655, 221] width 728 height 50
type input "Software Valuation Model."
click at [930, 597] on button "Publish" at bounding box center [954, 604] width 127 height 36
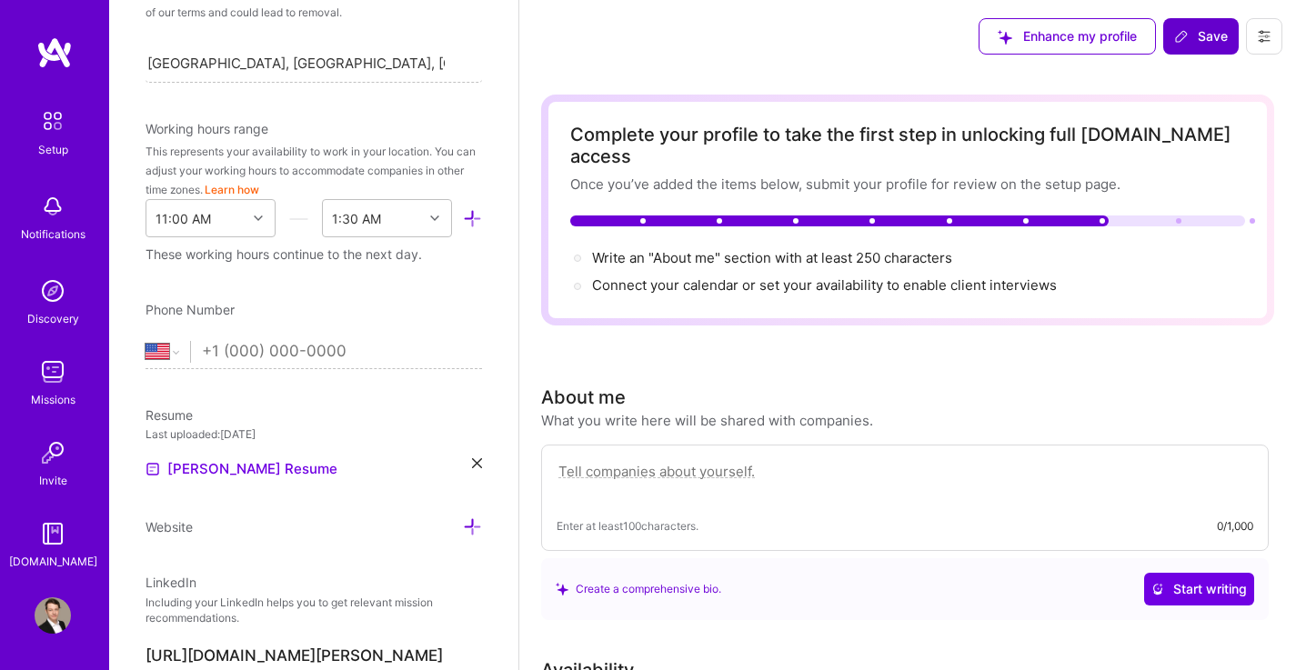
scroll to position [436, 0]
click at [250, 344] on input "tel" at bounding box center [342, 351] width 280 height 53
type input "[PHONE_NUMBER]"
select select "DE"
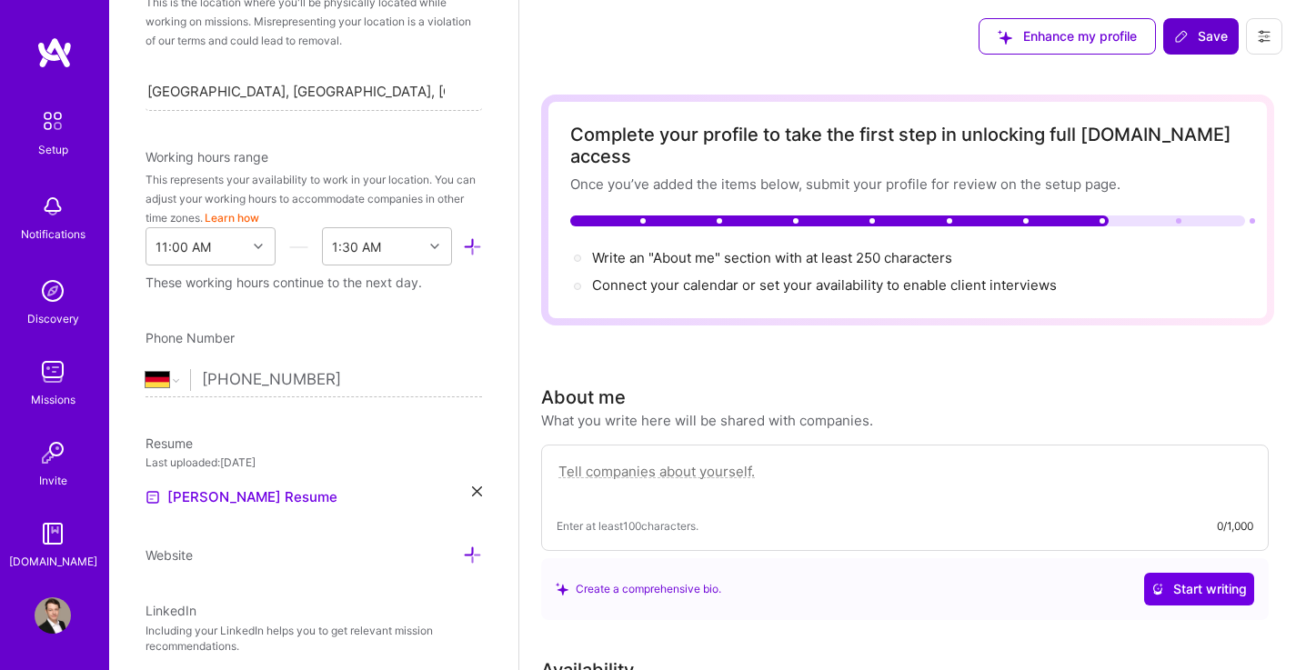
scroll to position [0, 0]
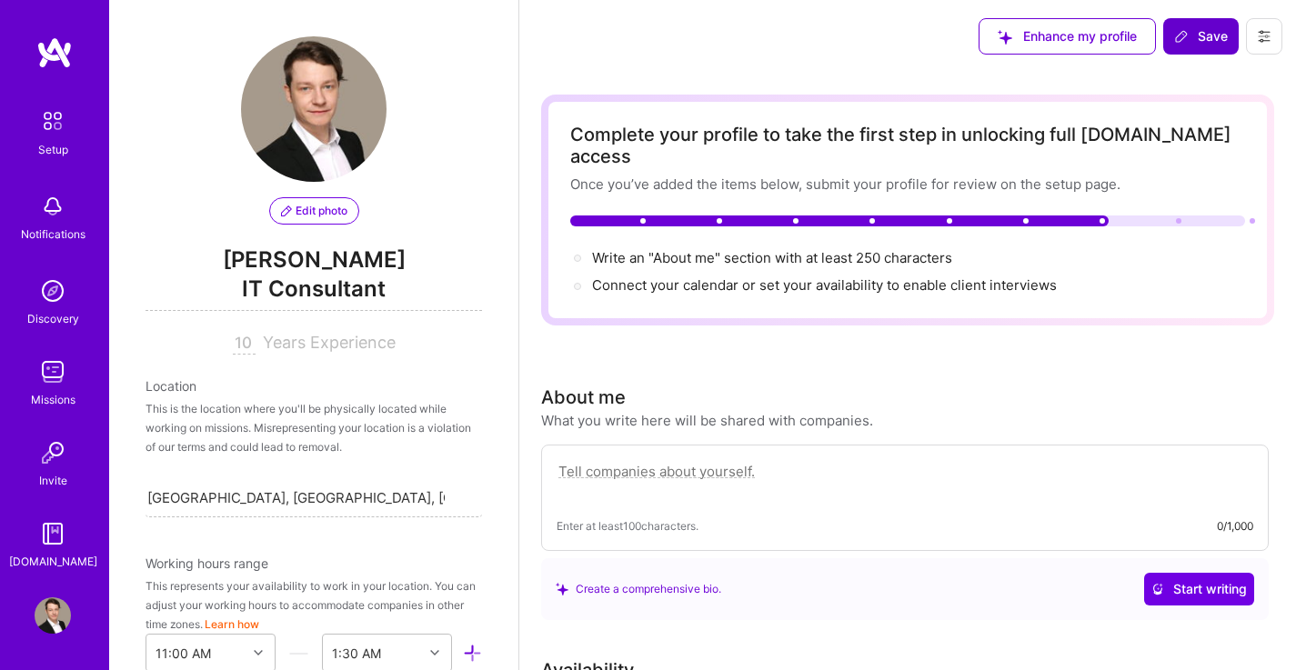
click at [1202, 40] on span "Save" at bounding box center [1201, 36] width 54 height 18
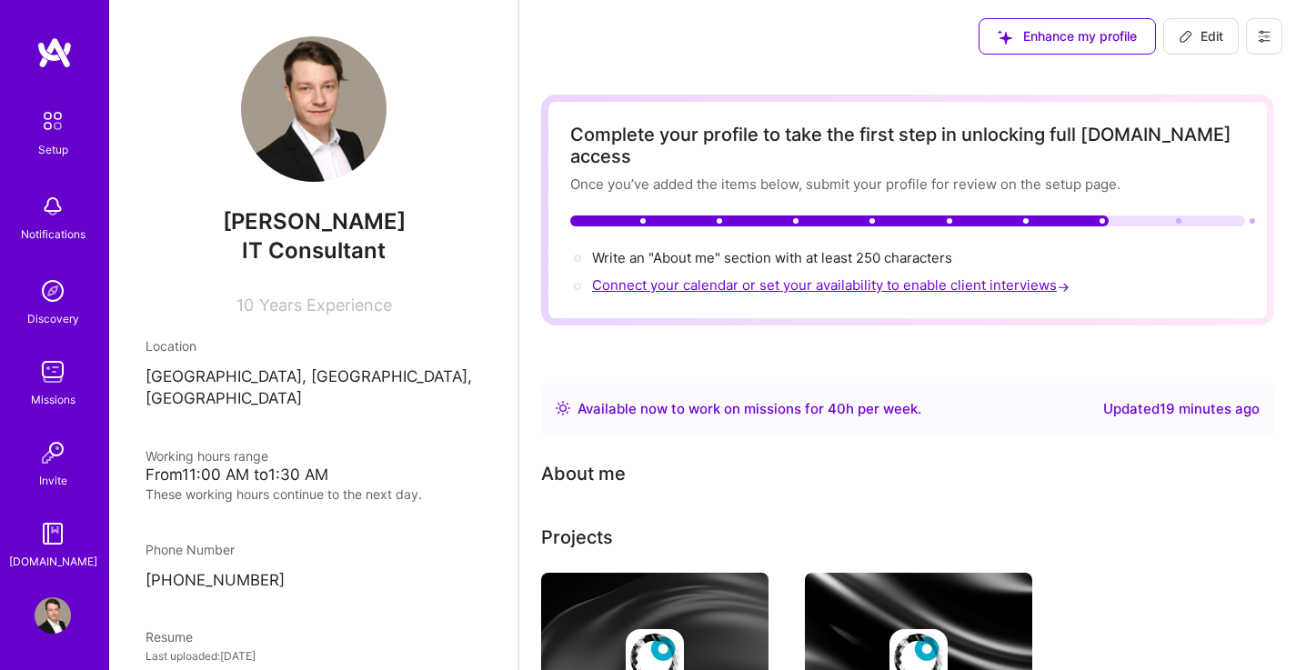
click at [929, 276] on span "Connect your calendar or set your availability to enable client interviews →" at bounding box center [832, 284] width 481 height 17
select select "Right Now"
select select "DE"
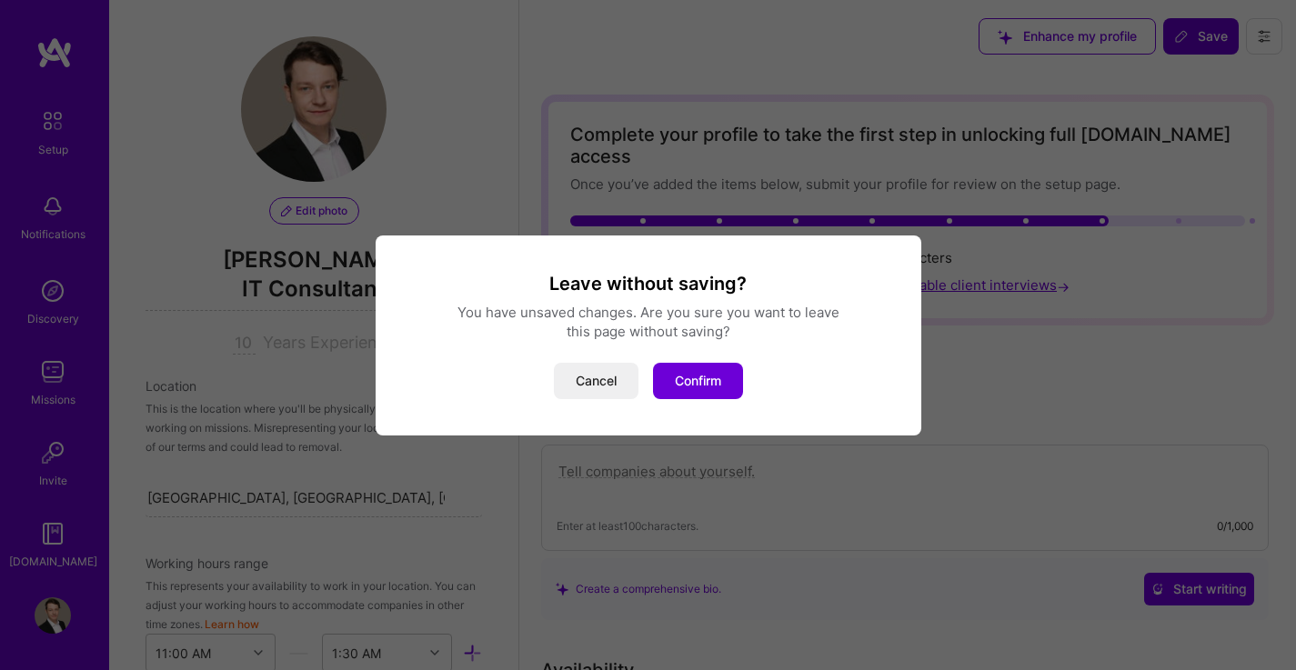
scroll to position [756, 0]
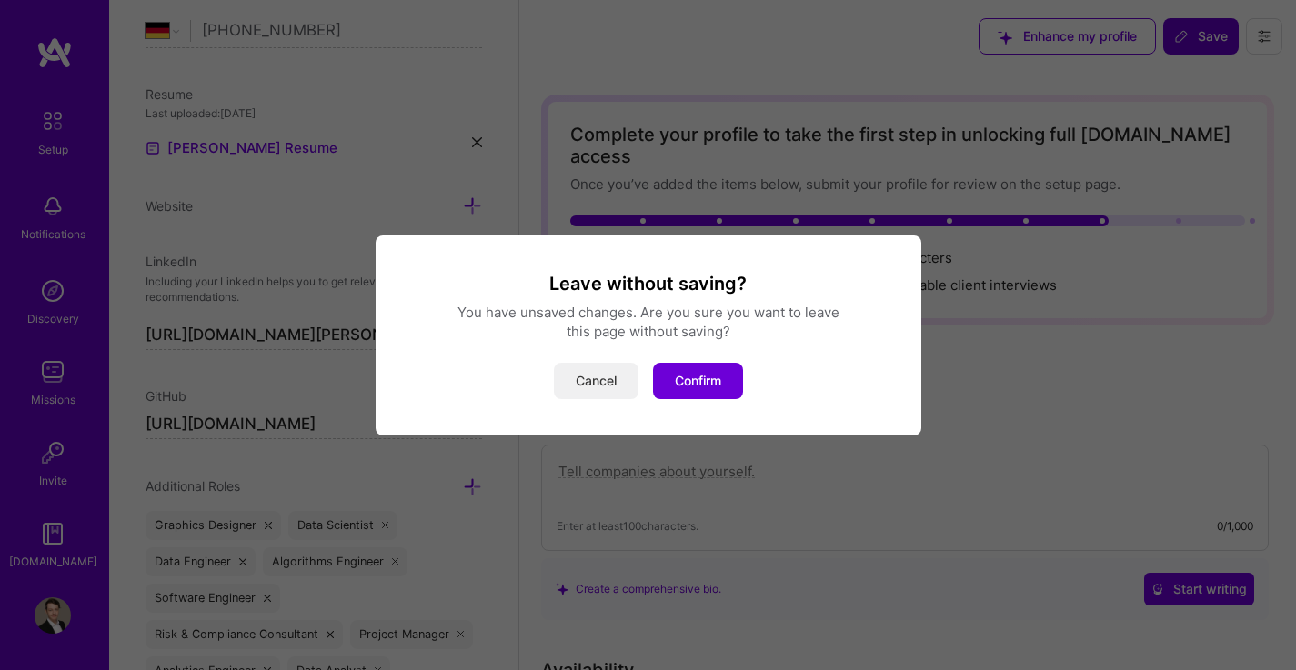
click at [625, 377] on button "Cancel" at bounding box center [596, 381] width 85 height 36
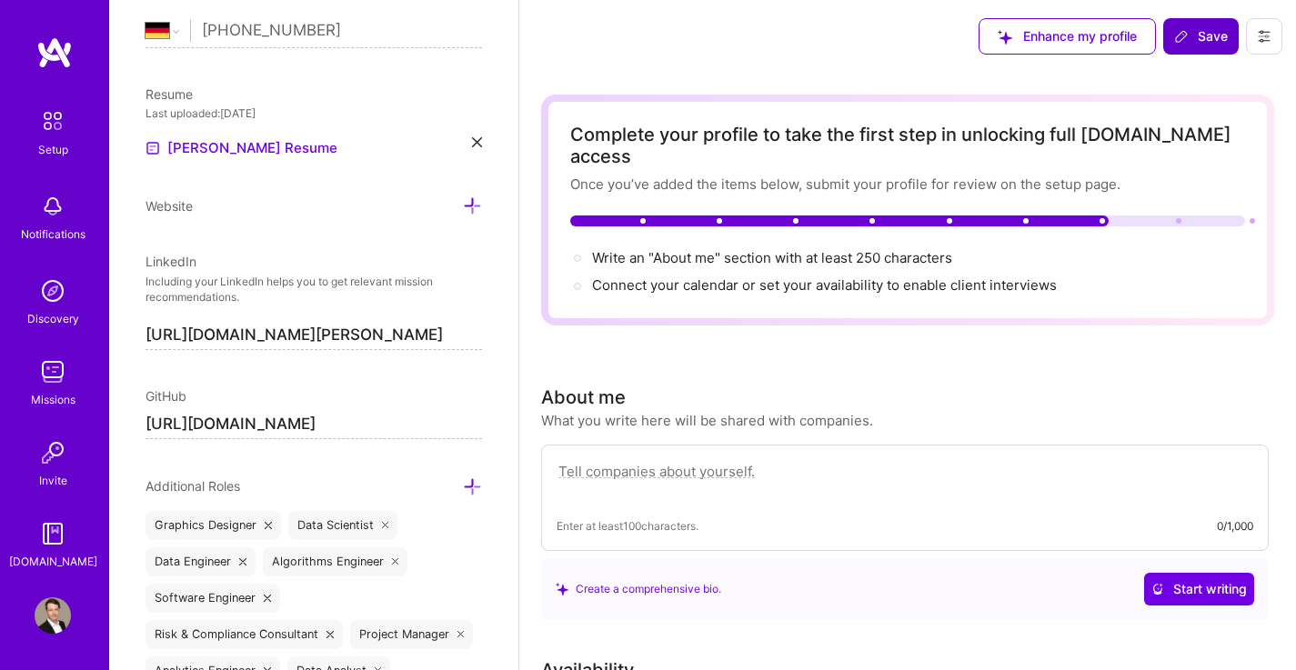
click at [721, 460] on textarea at bounding box center [905, 481] width 697 height 42
click at [1209, 580] on span "Start writing" at bounding box center [1198, 589] width 95 height 18
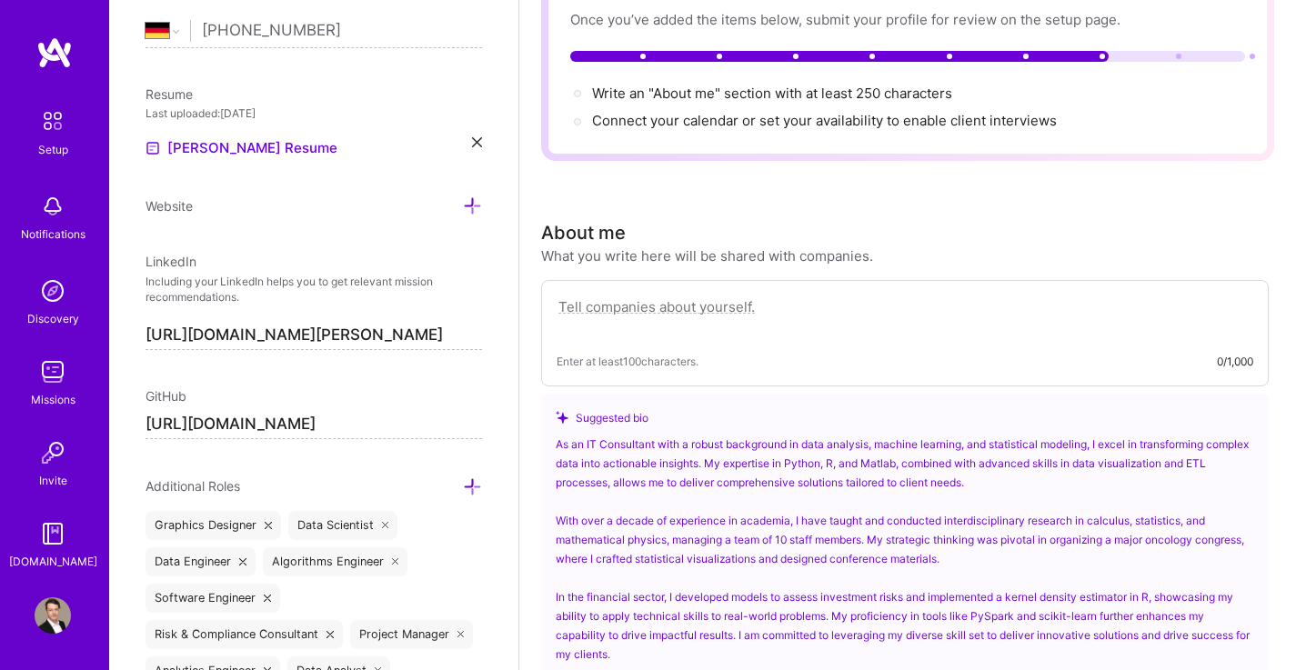
scroll to position [196, 0]
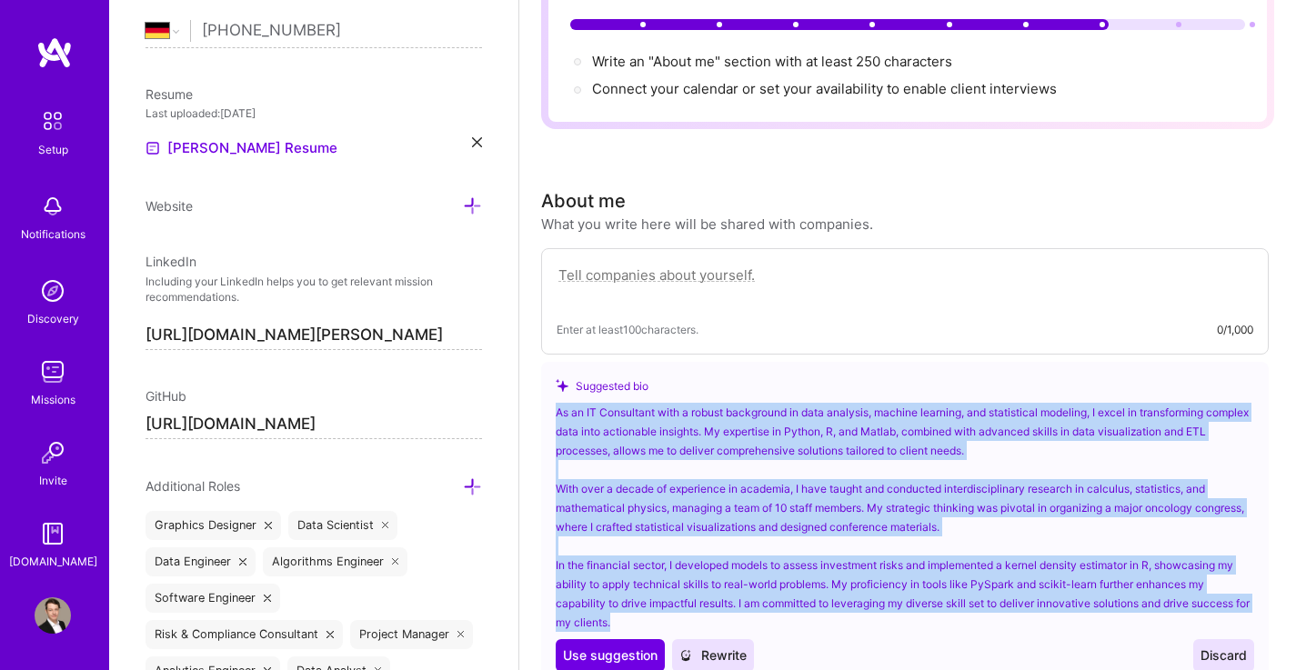
drag, startPoint x: 558, startPoint y: 390, endPoint x: 667, endPoint y: 592, distance: 229.1
click at [667, 592] on div "As an IT Consultant with a robust background in data analysis, machine learning…" at bounding box center [905, 517] width 698 height 229
copy div "As an IT Consultant with a robust background in data analysis, machine learning…"
click at [651, 647] on span "Use suggestion" at bounding box center [610, 656] width 95 height 18
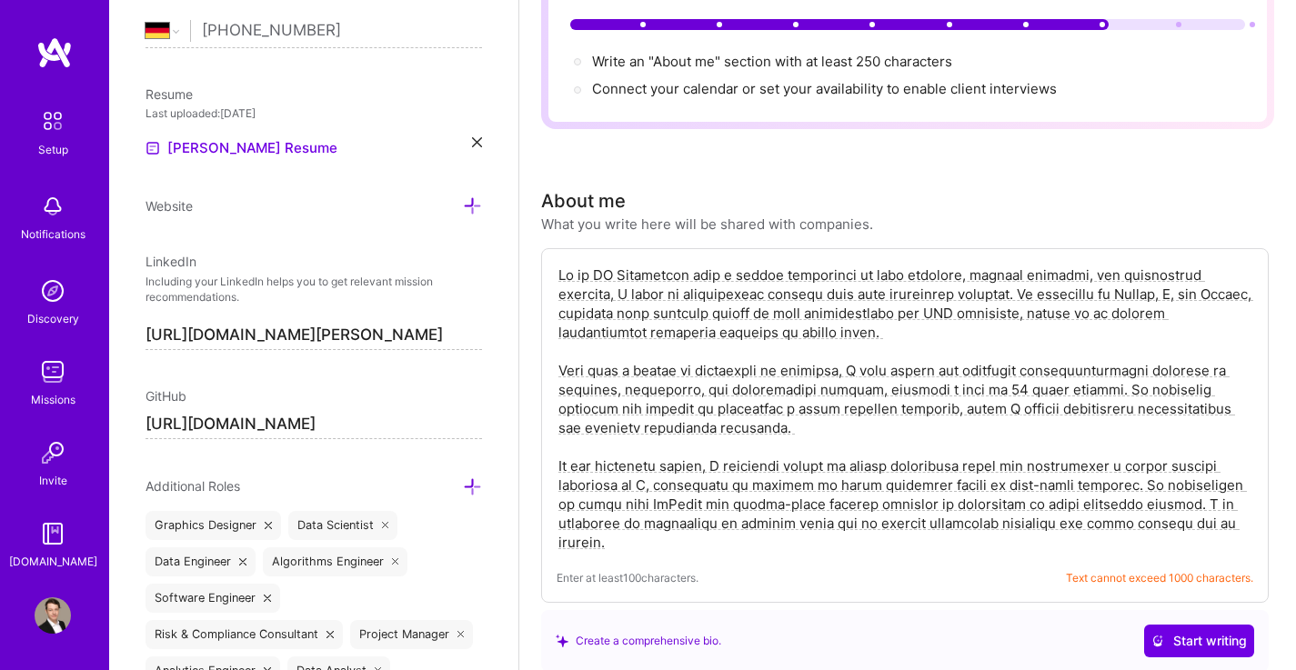
click at [1203, 502] on textarea at bounding box center [905, 409] width 697 height 290
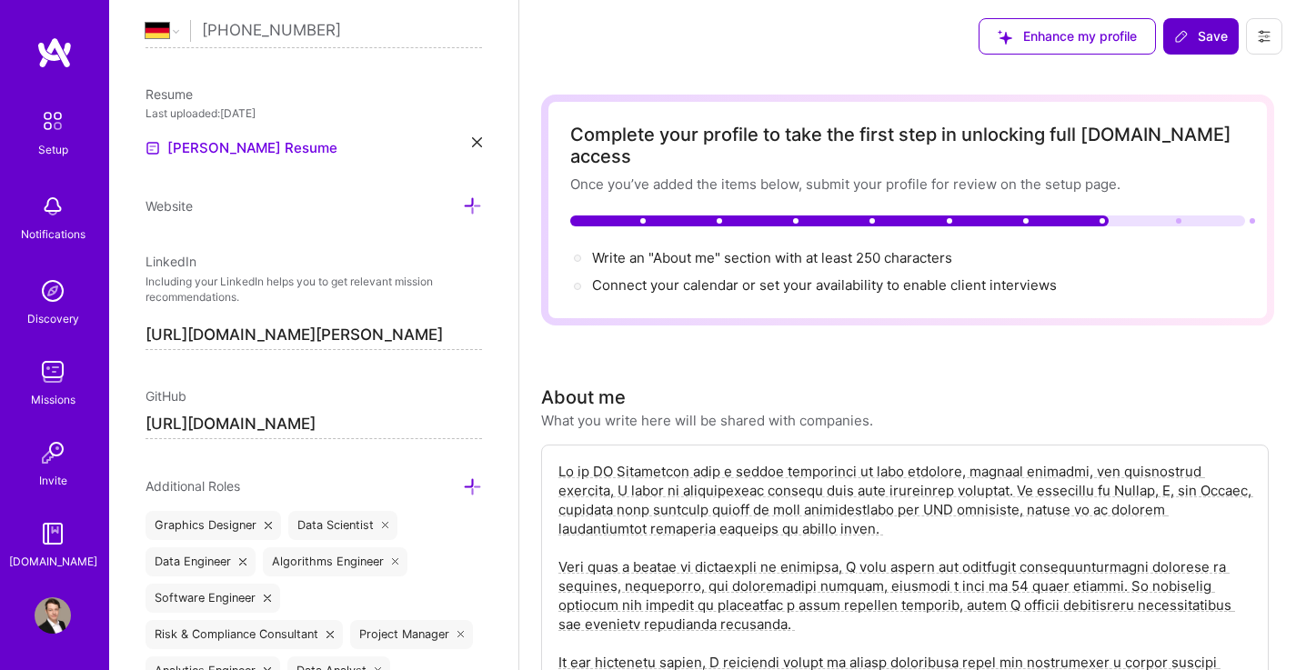
scroll to position [1, 0]
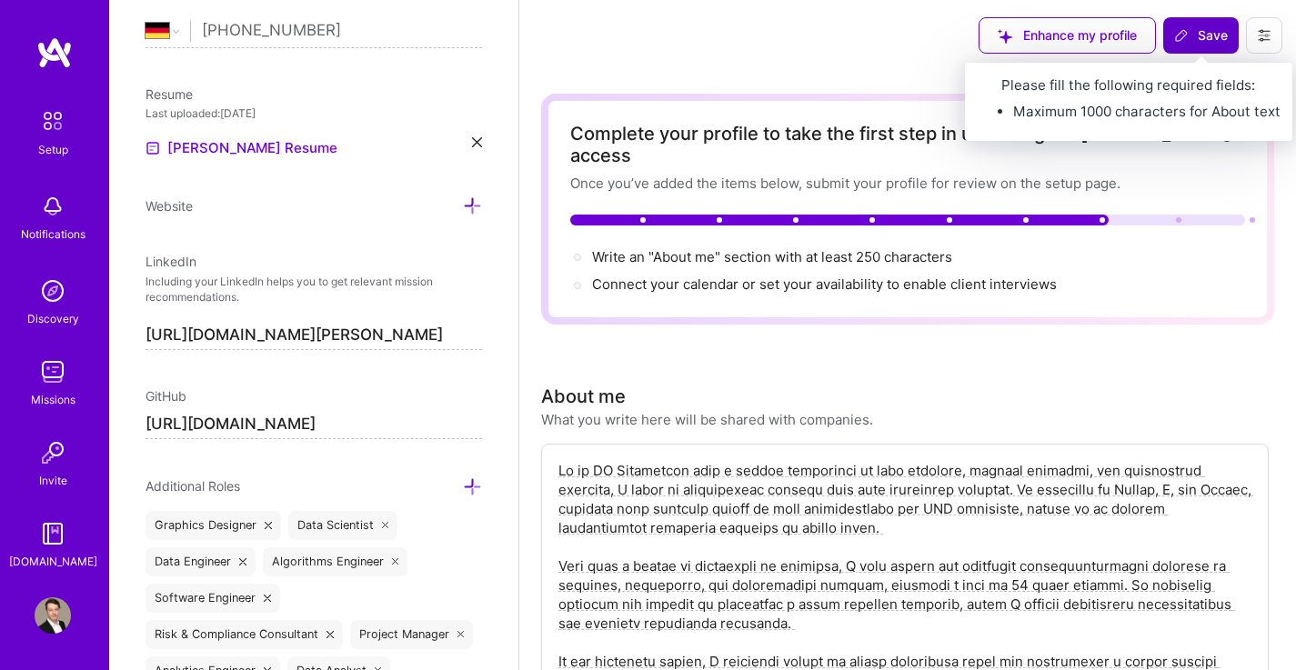
click at [1176, 35] on icon at bounding box center [1181, 35] width 15 height 15
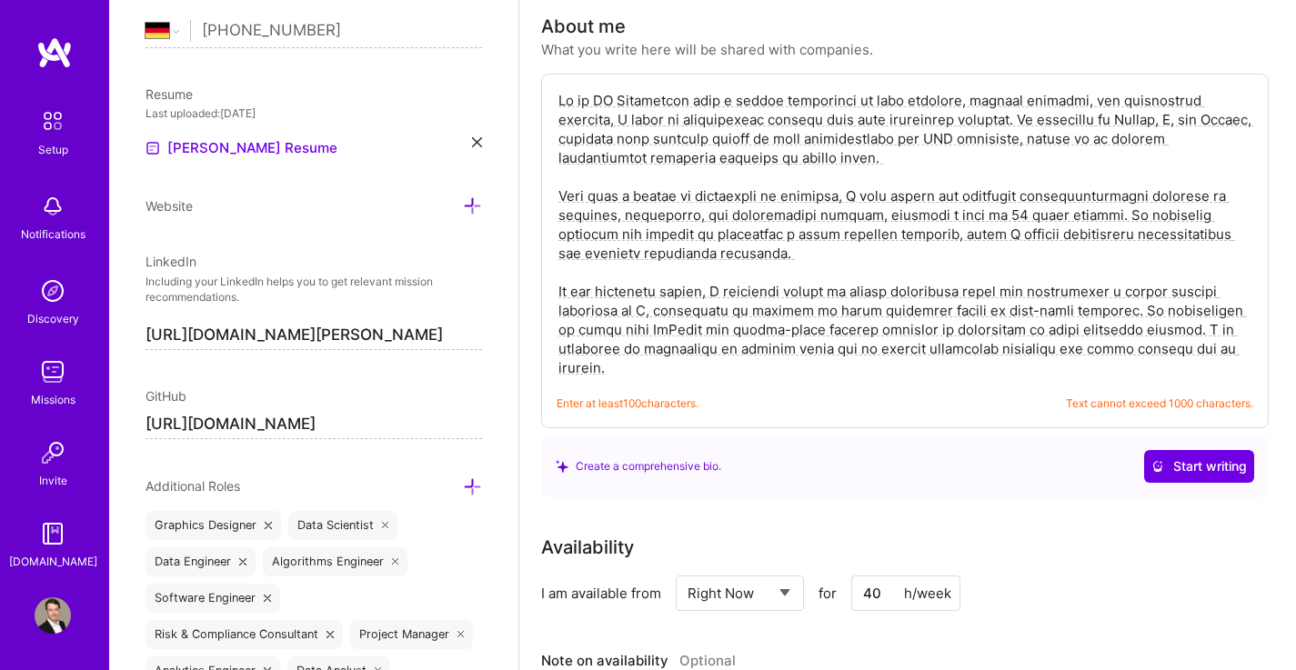
scroll to position [385, 0]
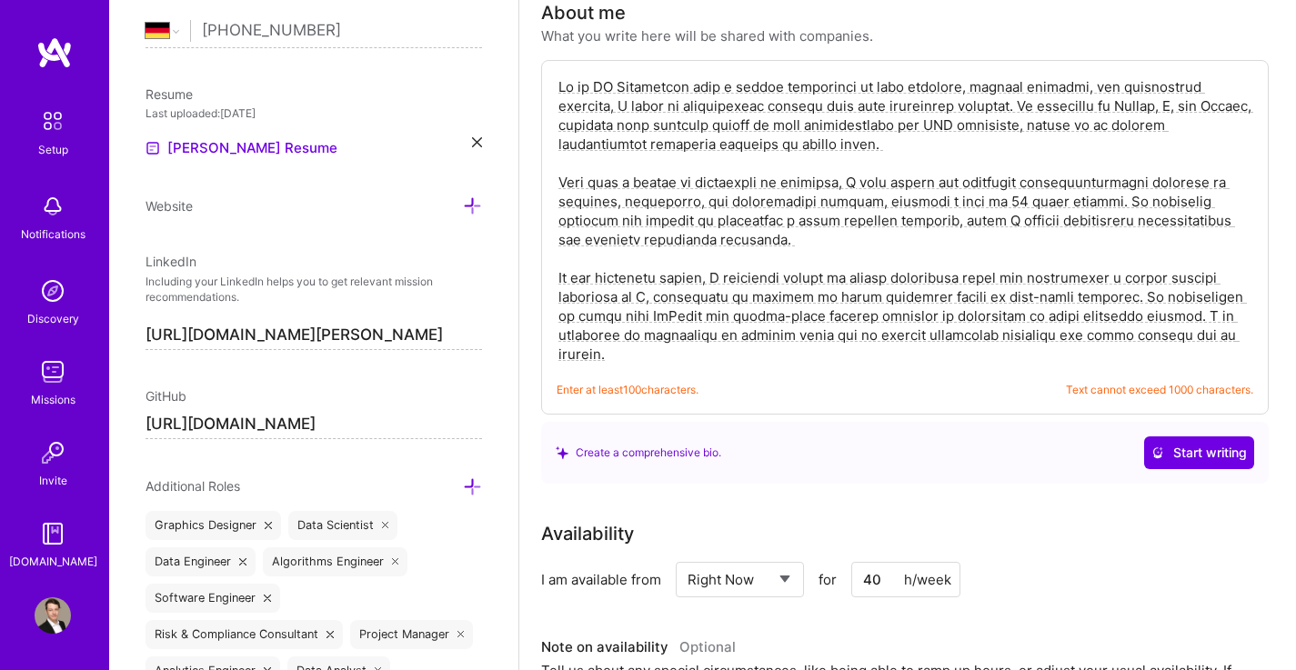
click at [1181, 316] on textarea at bounding box center [905, 220] width 697 height 290
click at [1190, 85] on textarea at bounding box center [905, 220] width 697 height 290
click at [1210, 75] on textarea at bounding box center [905, 220] width 697 height 290
drag, startPoint x: 1202, startPoint y: 318, endPoint x: 922, endPoint y: 243, distance: 290.1
click at [922, 243] on textarea at bounding box center [905, 220] width 697 height 290
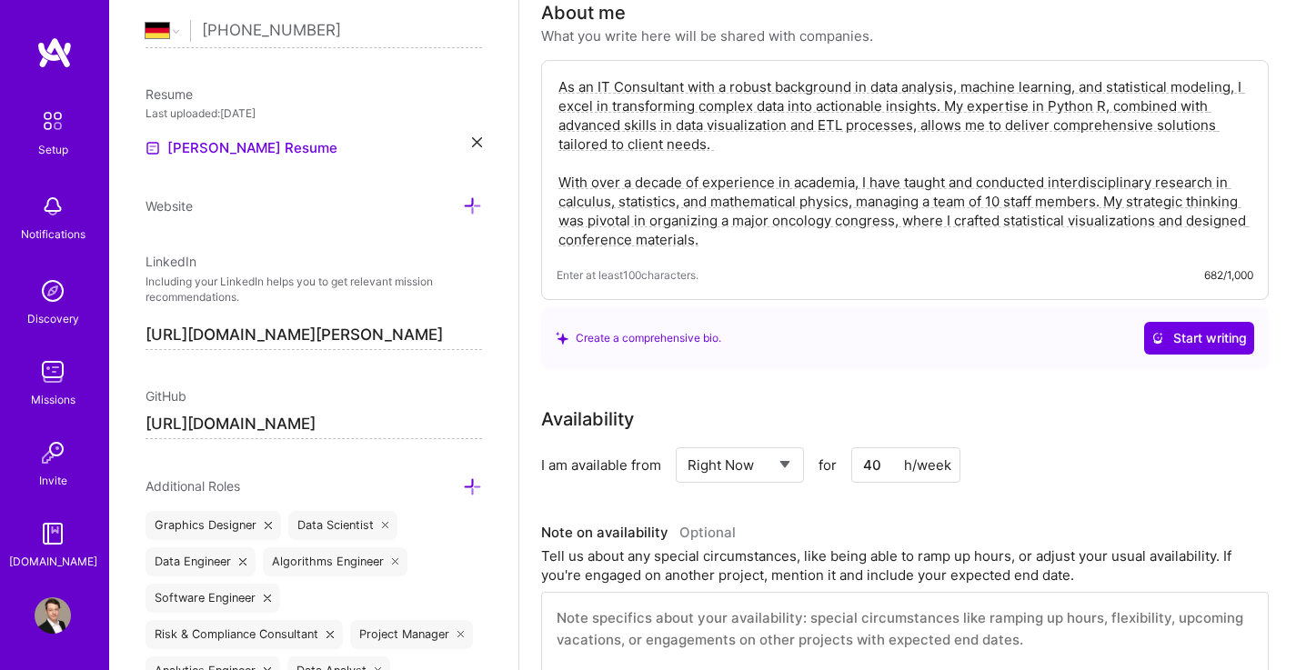
click at [561, 75] on textarea "As an IT Consultant with a robust background in data analysis, machine learning…" at bounding box center [905, 163] width 697 height 176
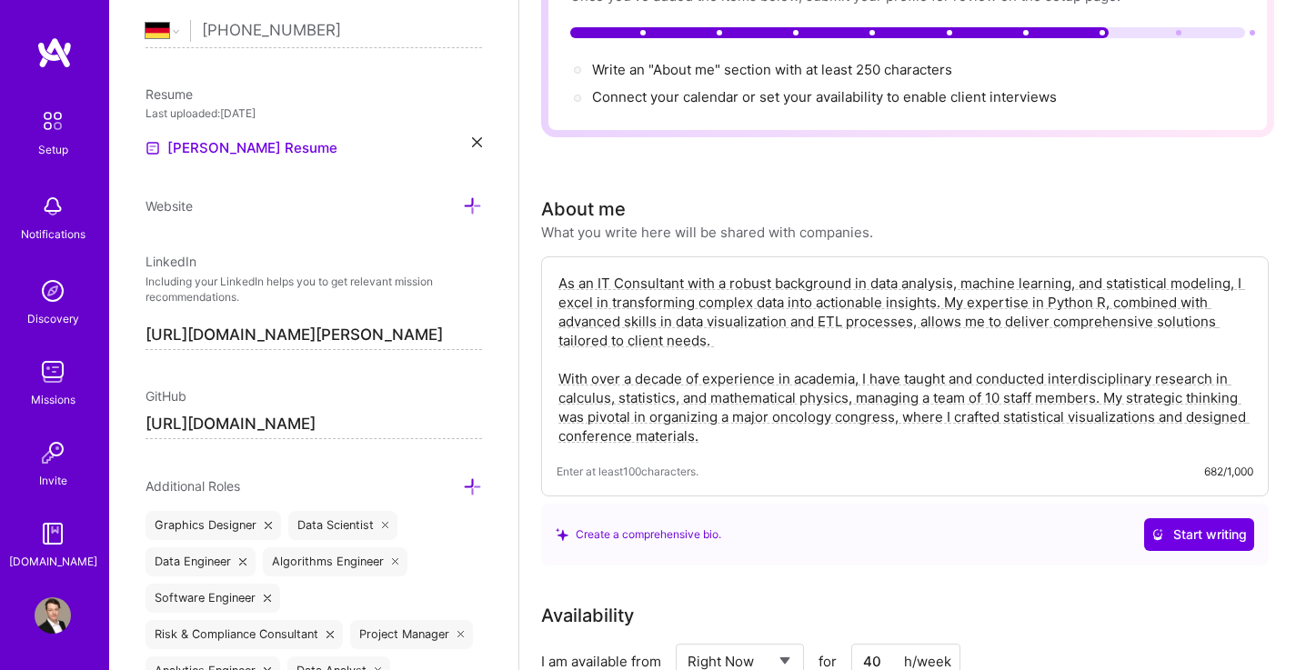
scroll to position [182, 0]
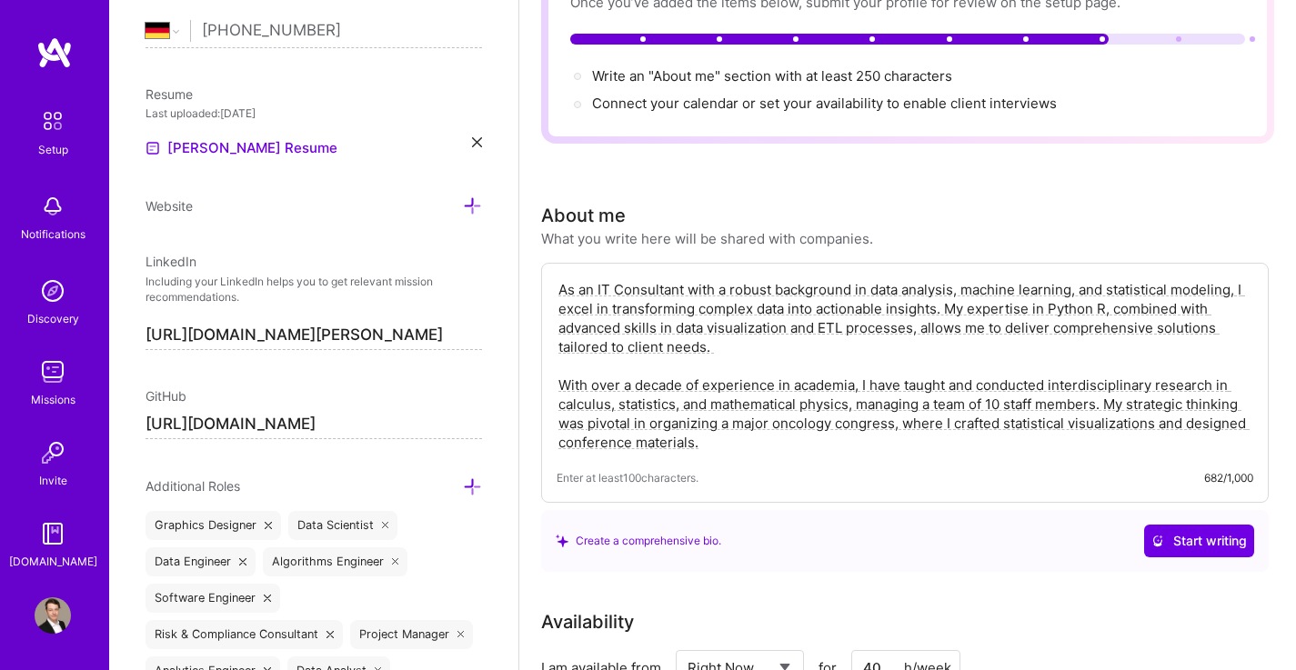
click at [687, 278] on textarea "As an IT Consultant with a robust background in data analysis, machine learning…" at bounding box center [905, 366] width 697 height 176
click at [715, 278] on textarea "As an IT Consultant with a Dr. in Mathematics with a robust background in data …" at bounding box center [905, 366] width 697 height 176
click at [596, 278] on textarea "As an IT Consultant and Dr. in Mathematics with a robust background in data ana…" at bounding box center [905, 366] width 697 height 176
click at [577, 278] on textarea "As an IT Consultant and Dr. in Mathematics with a robust background in data ana…" at bounding box center [905, 366] width 697 height 176
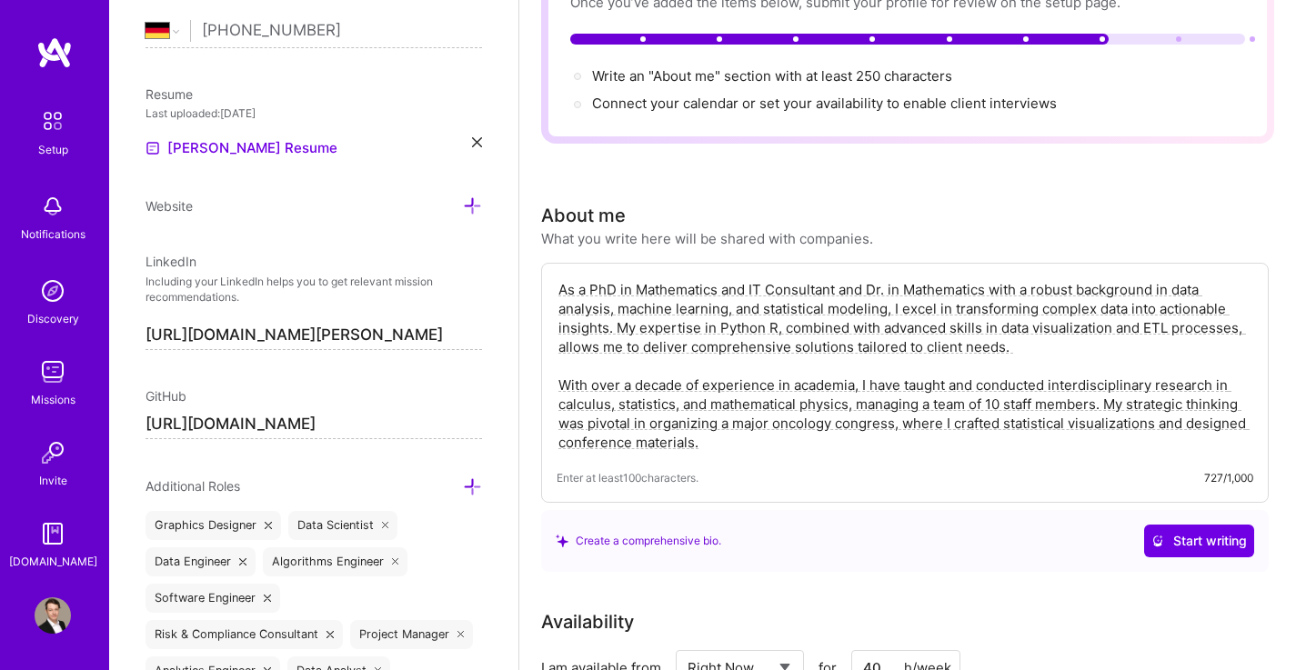
click at [990, 278] on textarea "As a PhD in Mathematics and IT Consultant and Dr. in Mathematics with a robust …" at bounding box center [905, 366] width 697 height 176
click at [1005, 316] on textarea "As a PhD in Mathematics and IT Consultant with a robust background in data anal…" at bounding box center [905, 366] width 697 height 176
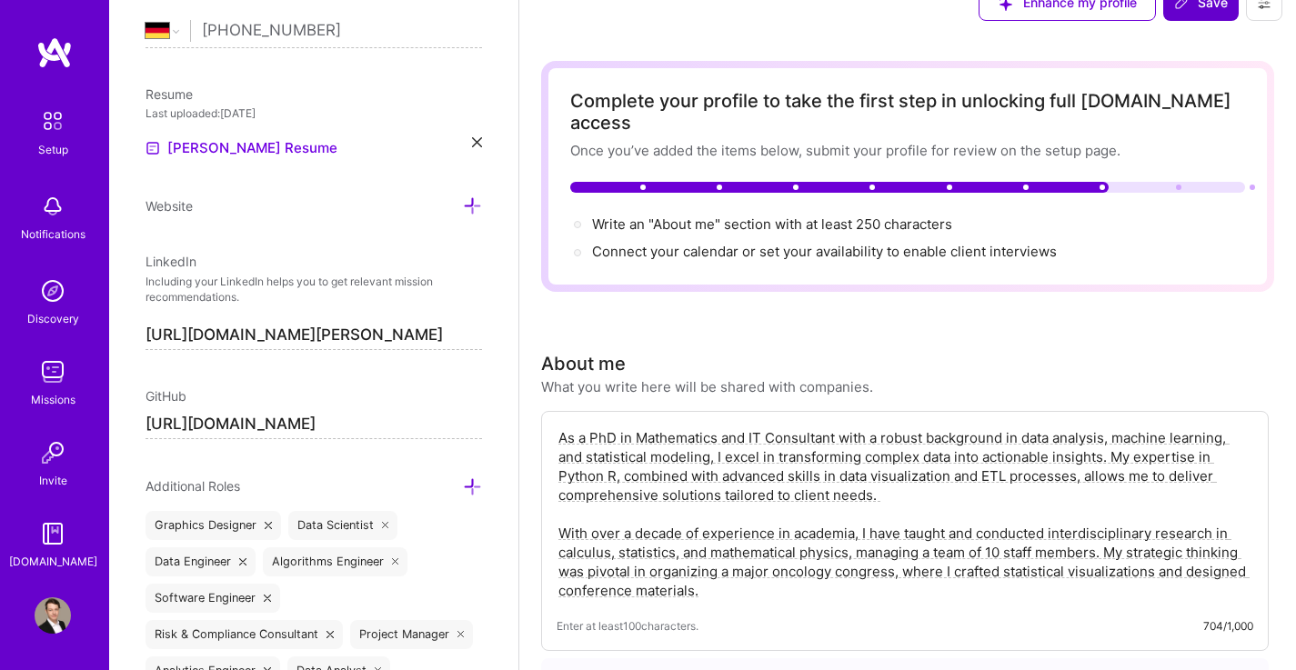
scroll to position [0, 0]
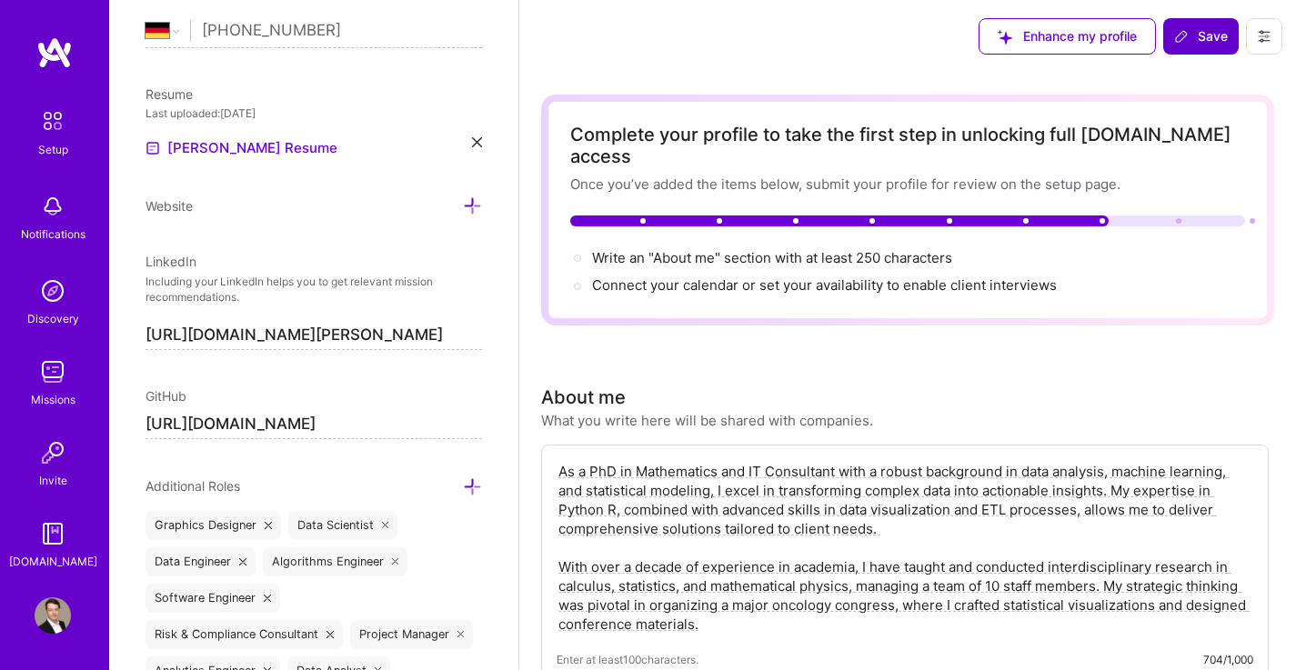
type textarea "As a PhD in Mathematics and IT Consultant with a robust background in data anal…"
click at [1199, 34] on span "Save" at bounding box center [1201, 36] width 54 height 18
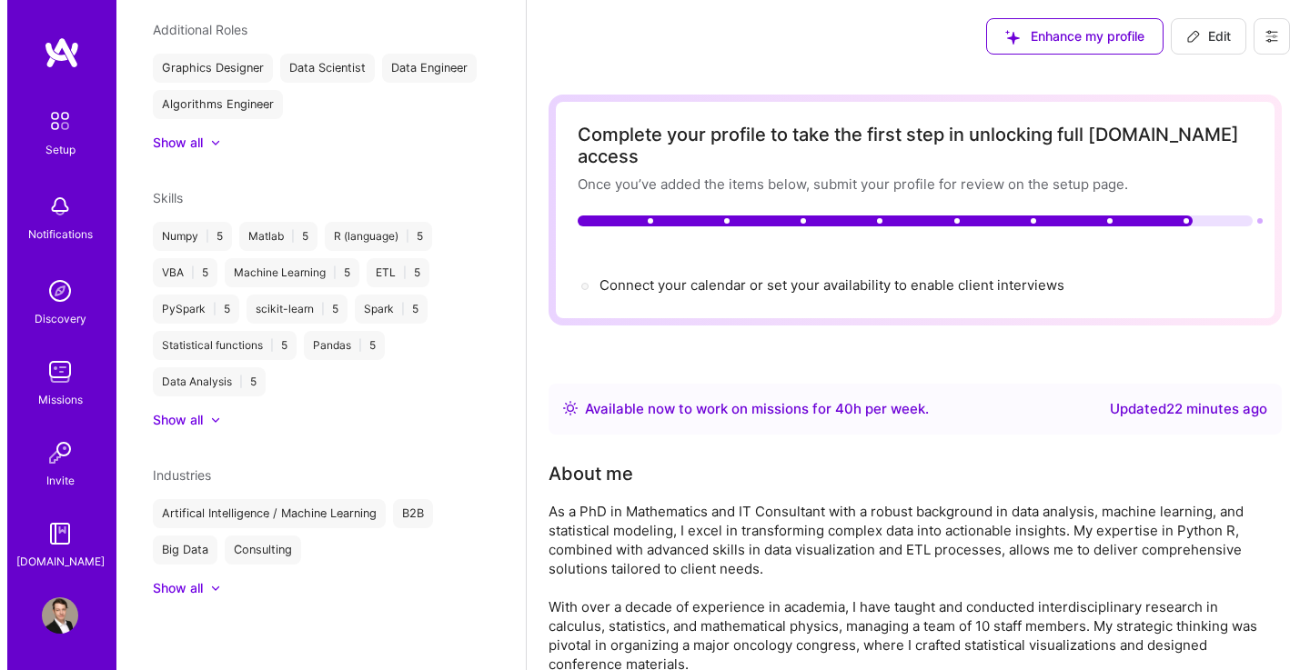
scroll to position [560, 0]
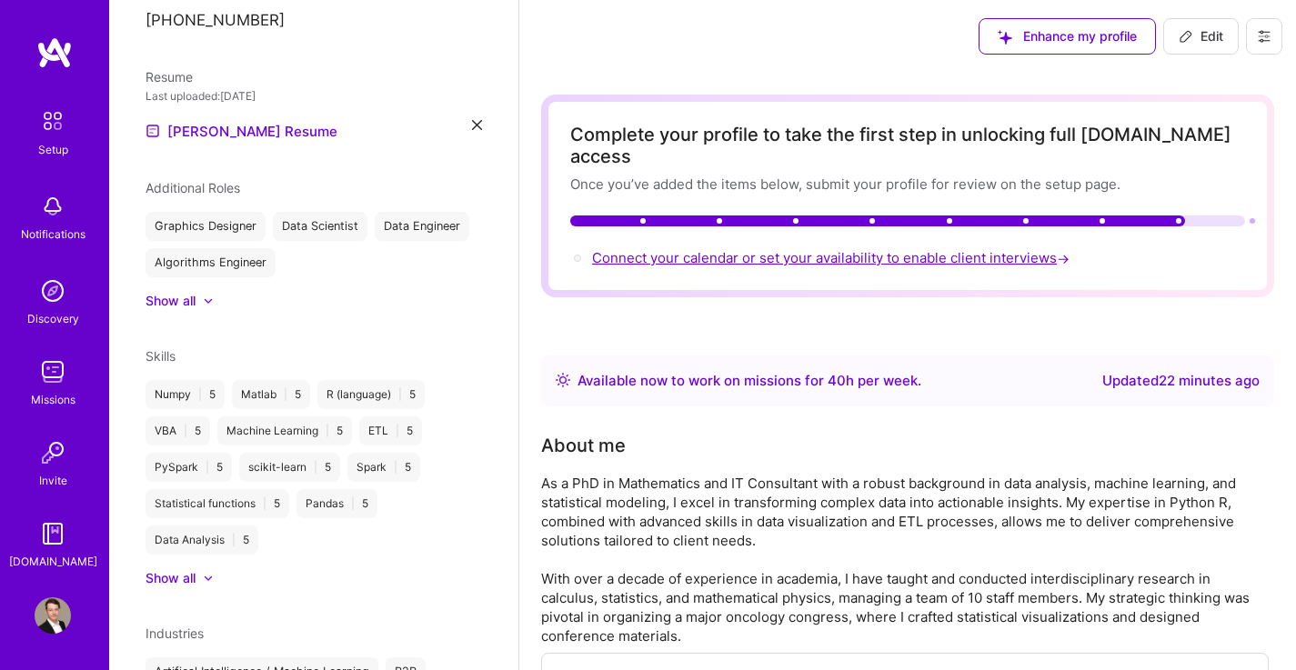
click at [911, 249] on span "Connect your calendar or set your availability to enable client interviews →" at bounding box center [832, 257] width 481 height 17
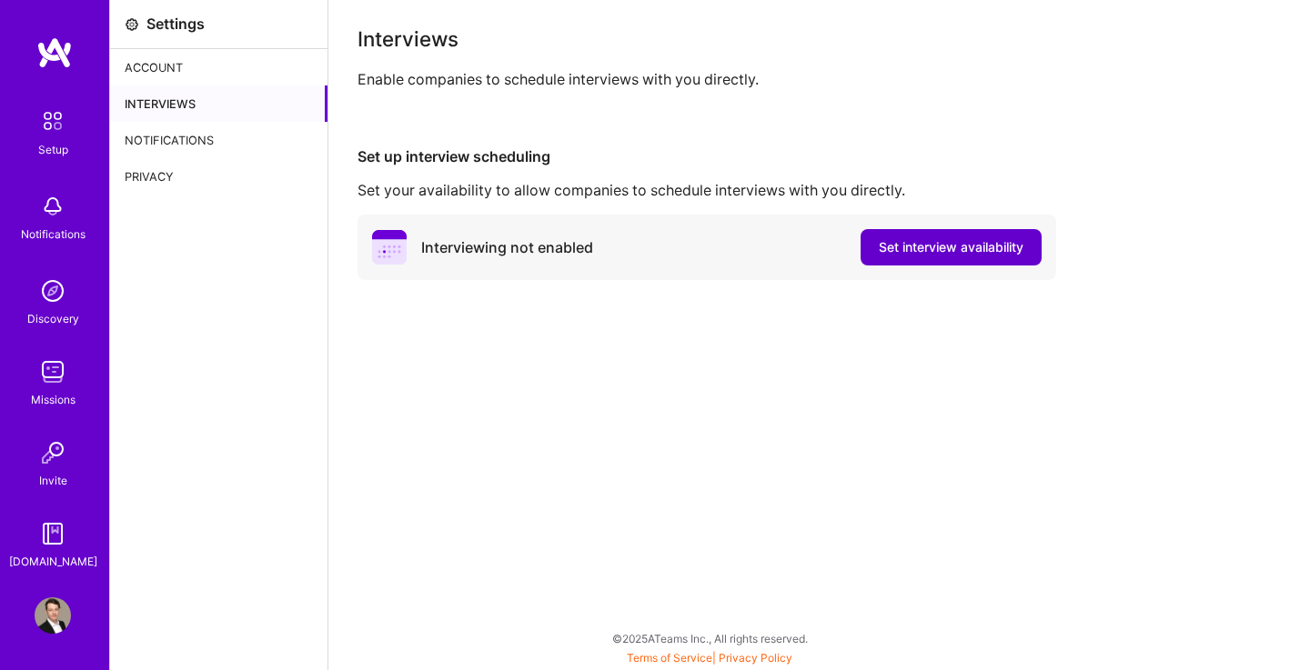
click at [957, 248] on span "Set interview availability" at bounding box center [951, 247] width 145 height 18
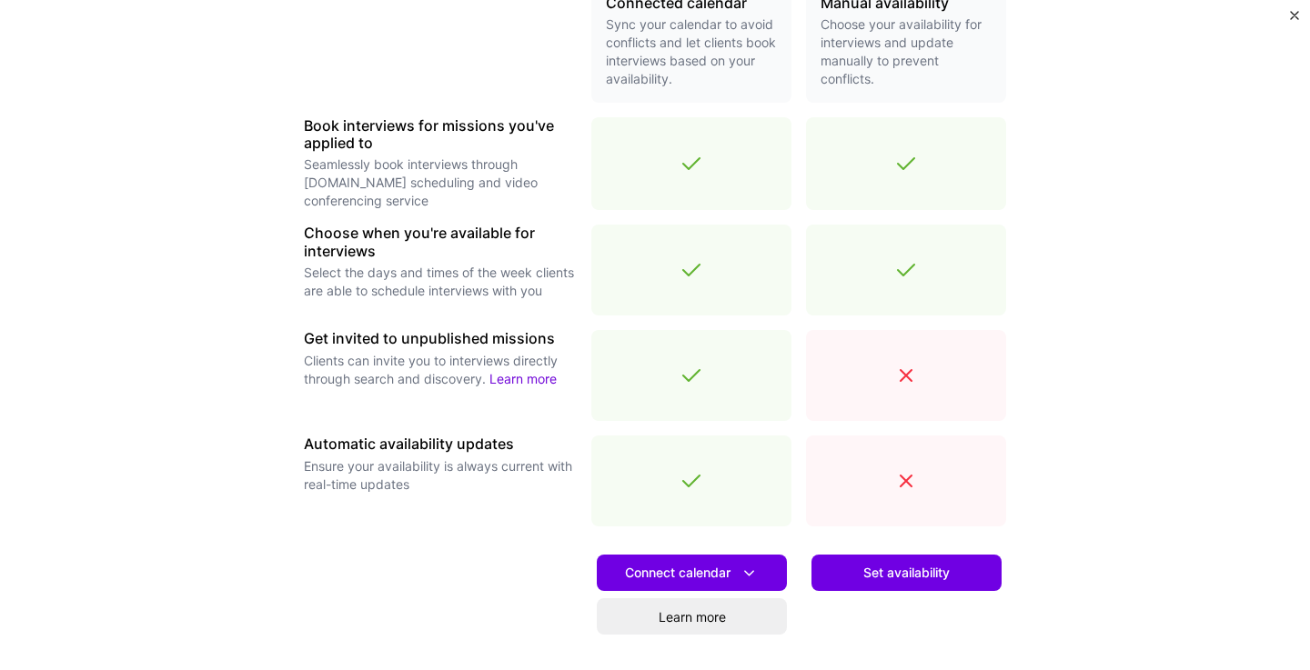
scroll to position [604, 0]
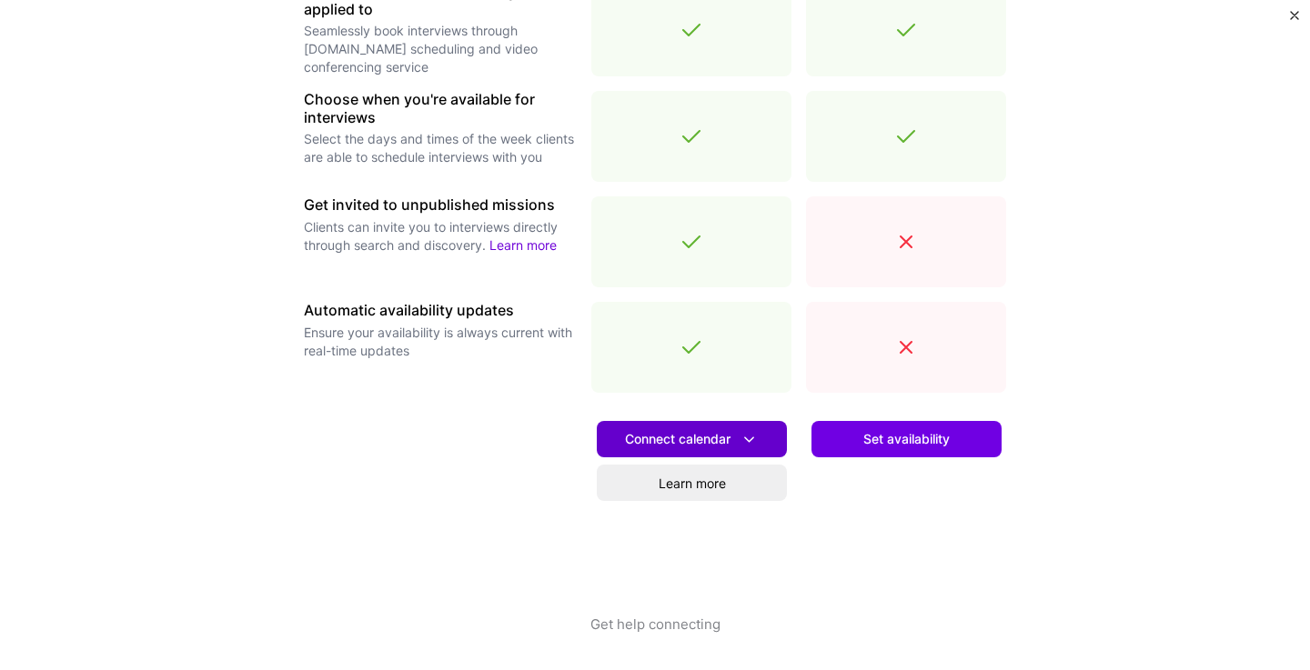
click at [755, 440] on button "Connect calendar" at bounding box center [692, 439] width 190 height 36
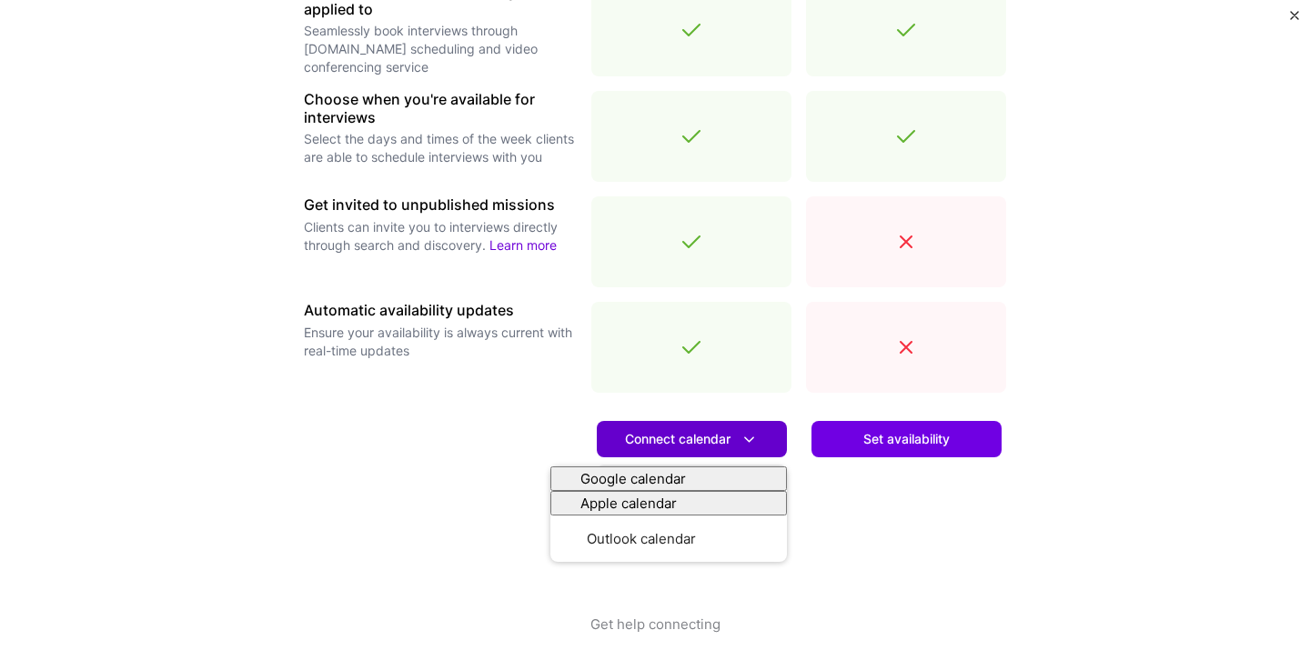
click at [768, 433] on button "Connect calendar" at bounding box center [692, 439] width 190 height 36
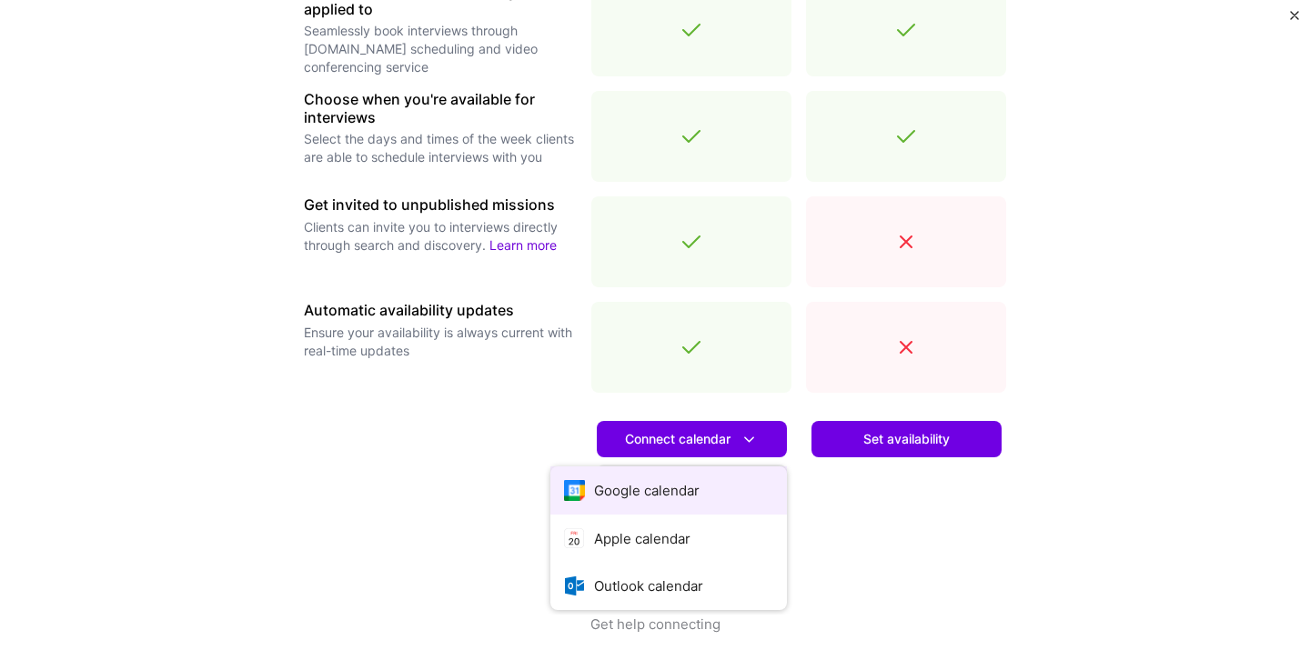
click at [733, 491] on button "Google calendar" at bounding box center [668, 491] width 236 height 48
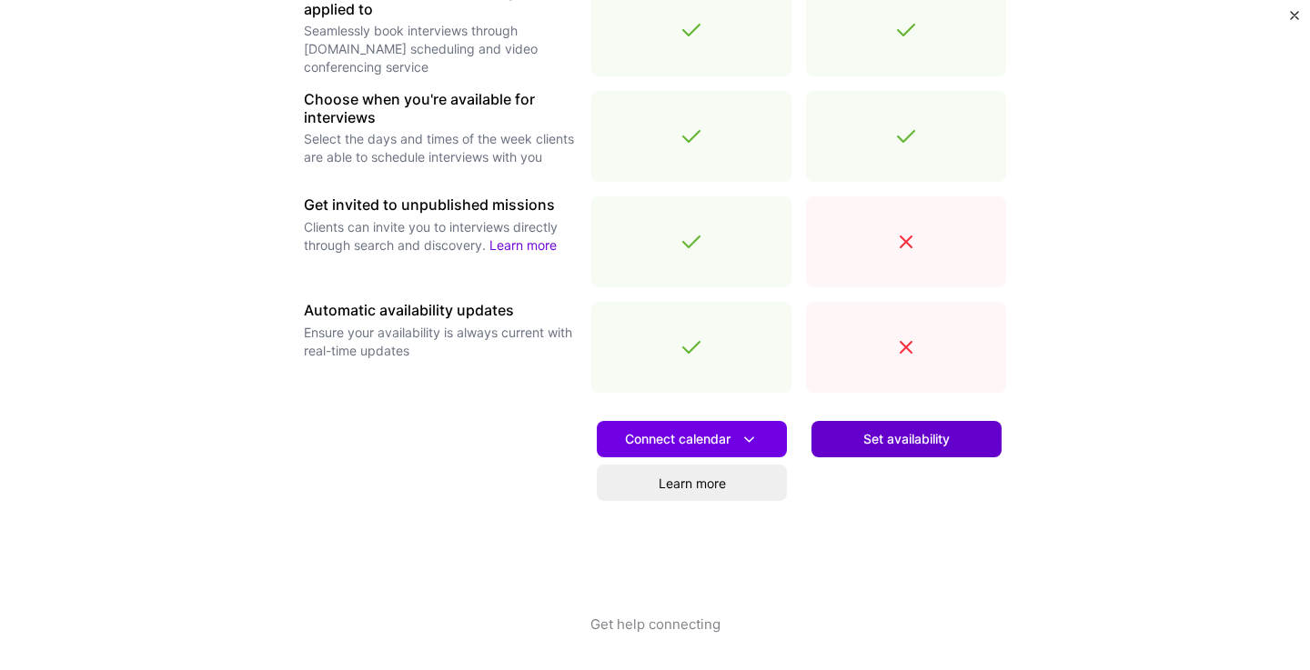
click at [905, 435] on span "Set availability" at bounding box center [906, 439] width 86 height 18
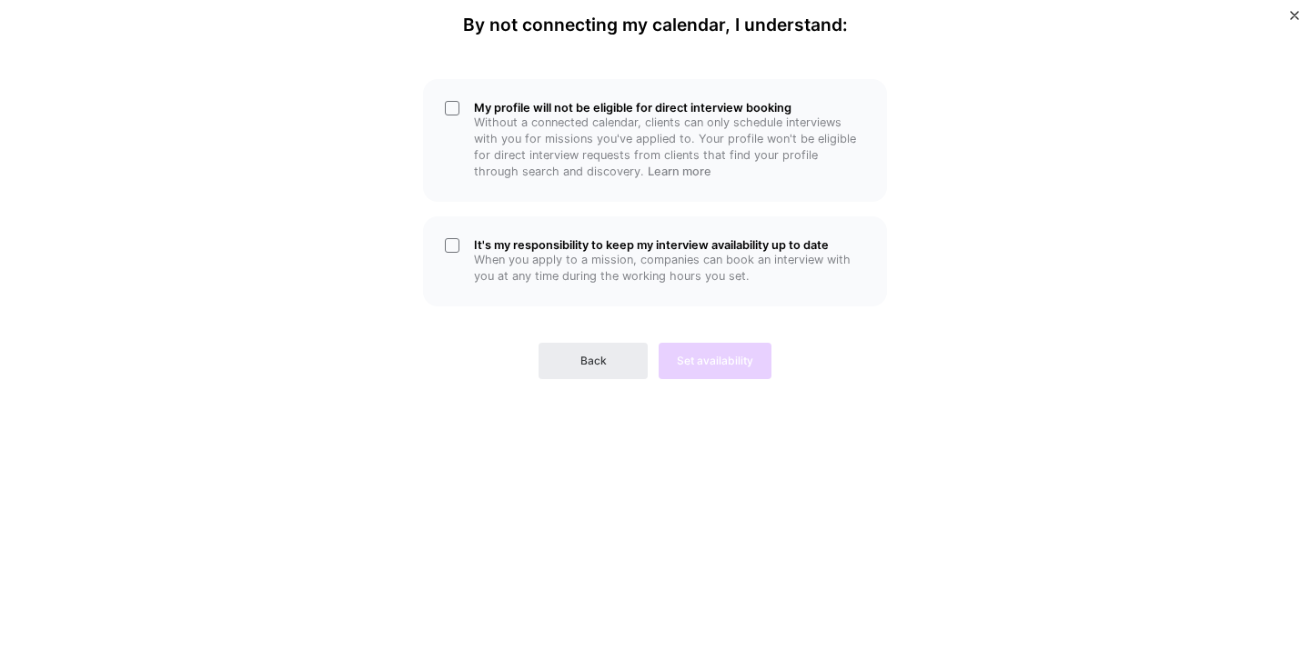
scroll to position [0, 0]
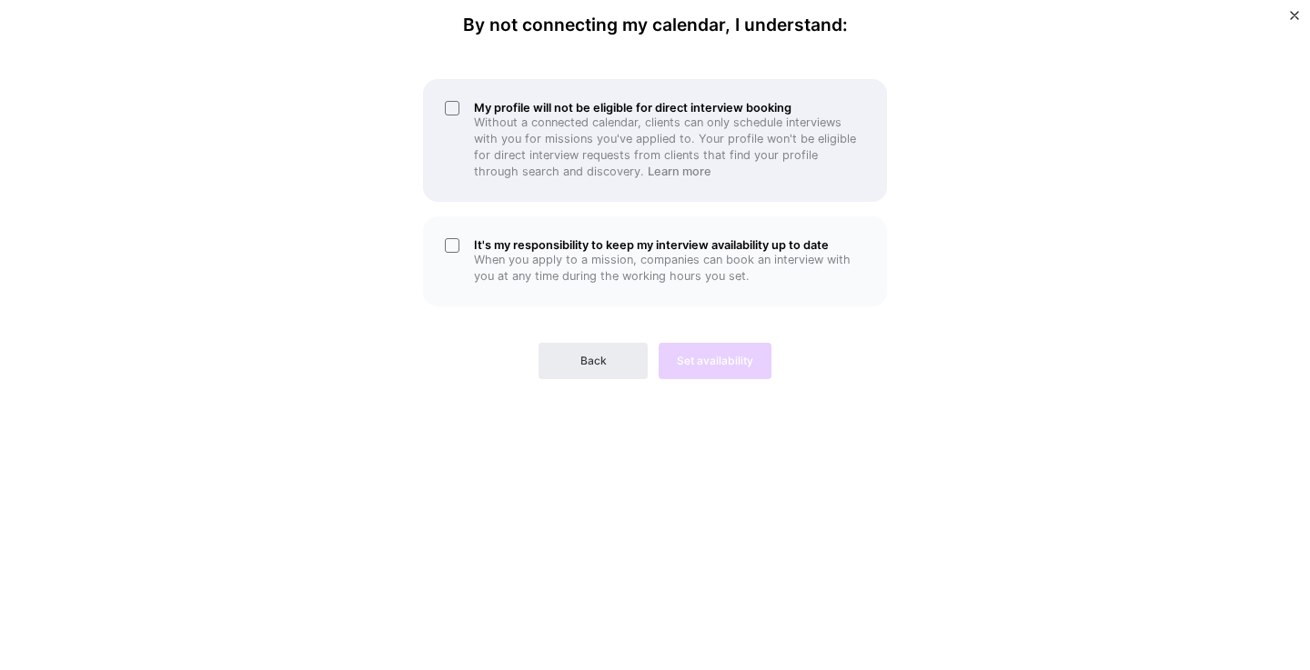
click at [450, 108] on div "My profile will not be eligible for direct interview booking Without a connecte…" at bounding box center [655, 140] width 464 height 123
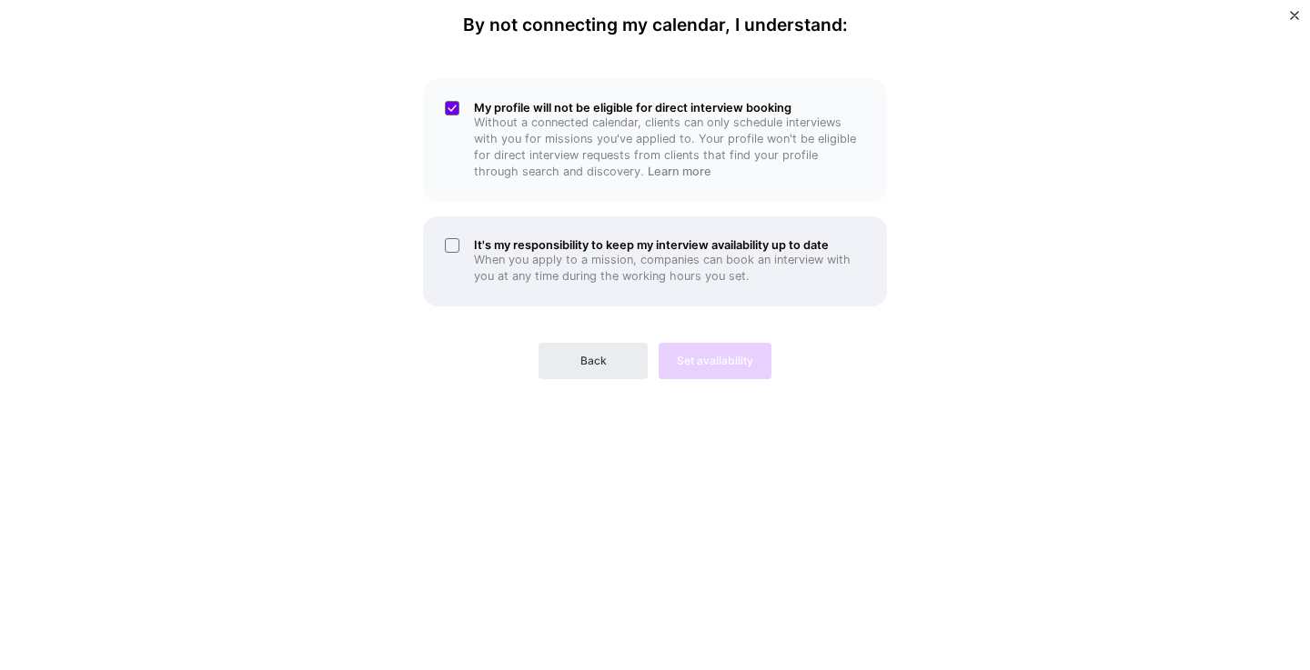
click at [451, 246] on div "It's my responsibility to keep my interview availability up to date When you ap…" at bounding box center [655, 261] width 464 height 90
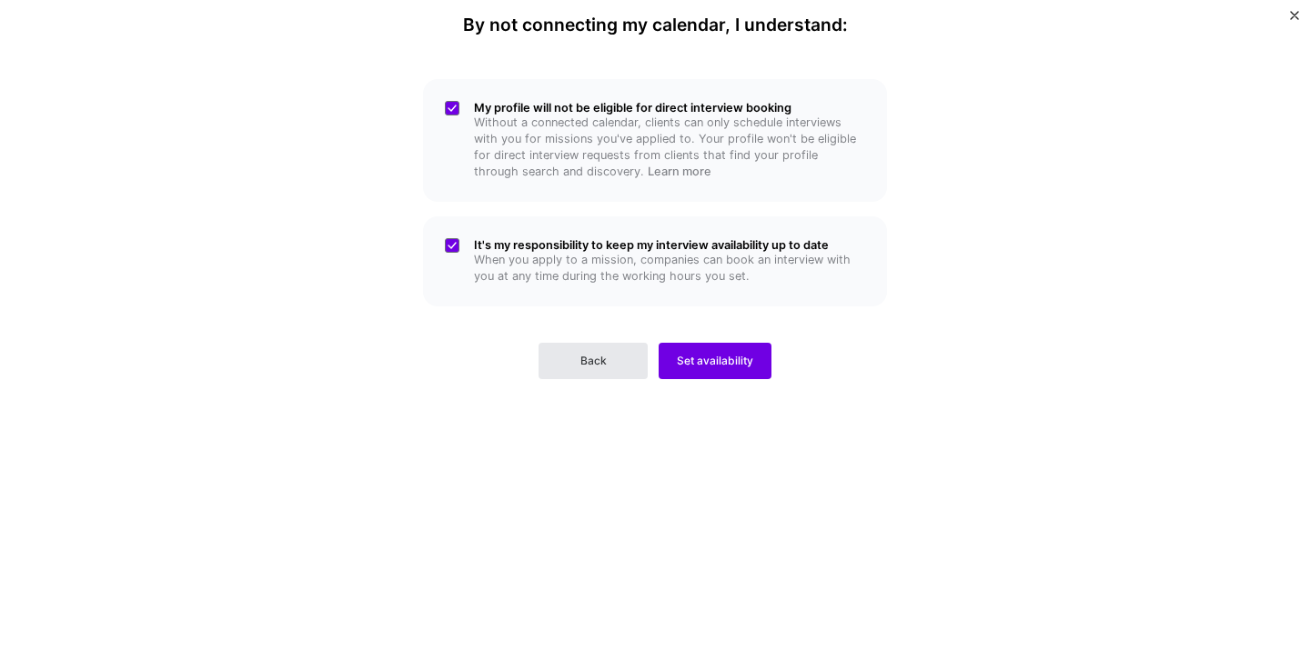
click at [625, 366] on button "Back" at bounding box center [592, 361] width 109 height 36
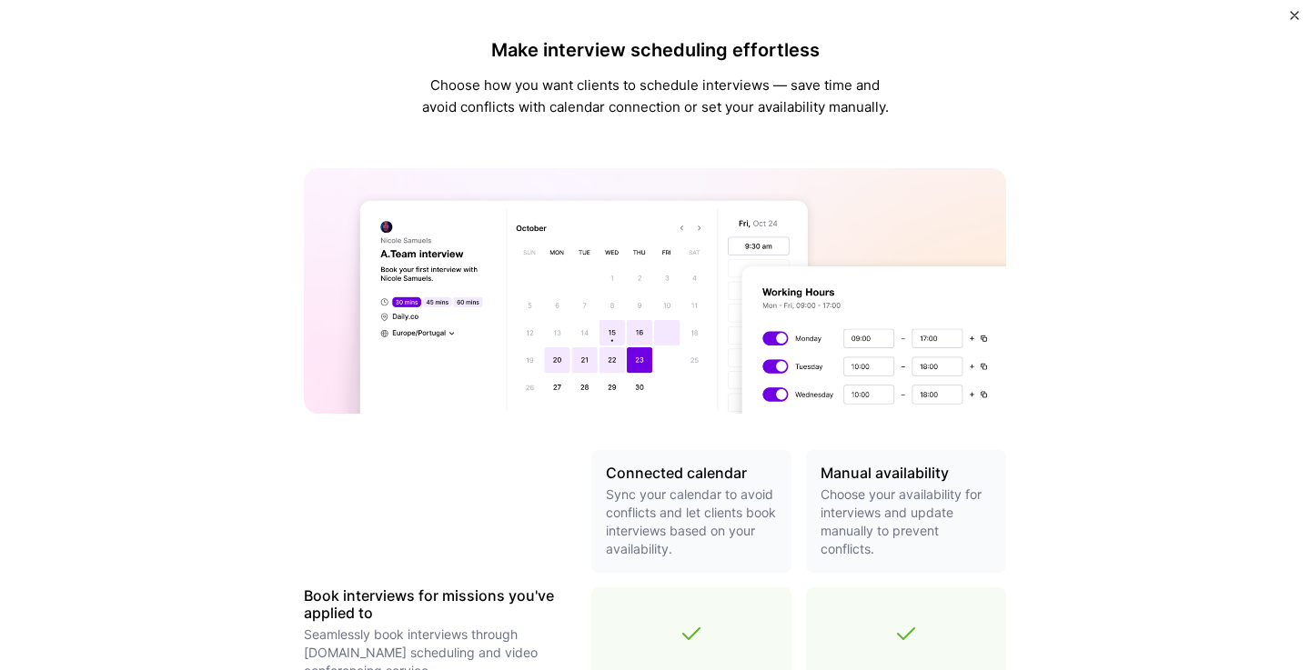
scroll to position [604, 0]
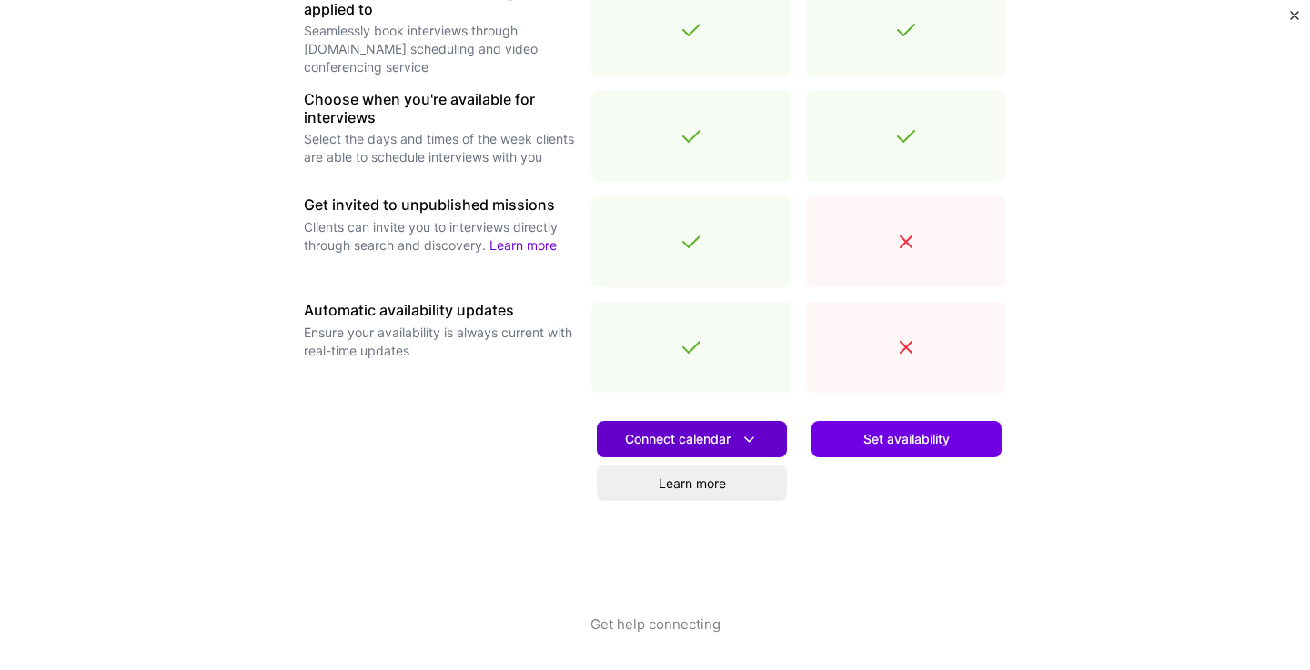
click at [725, 443] on span "Connect calendar" at bounding box center [692, 439] width 134 height 19
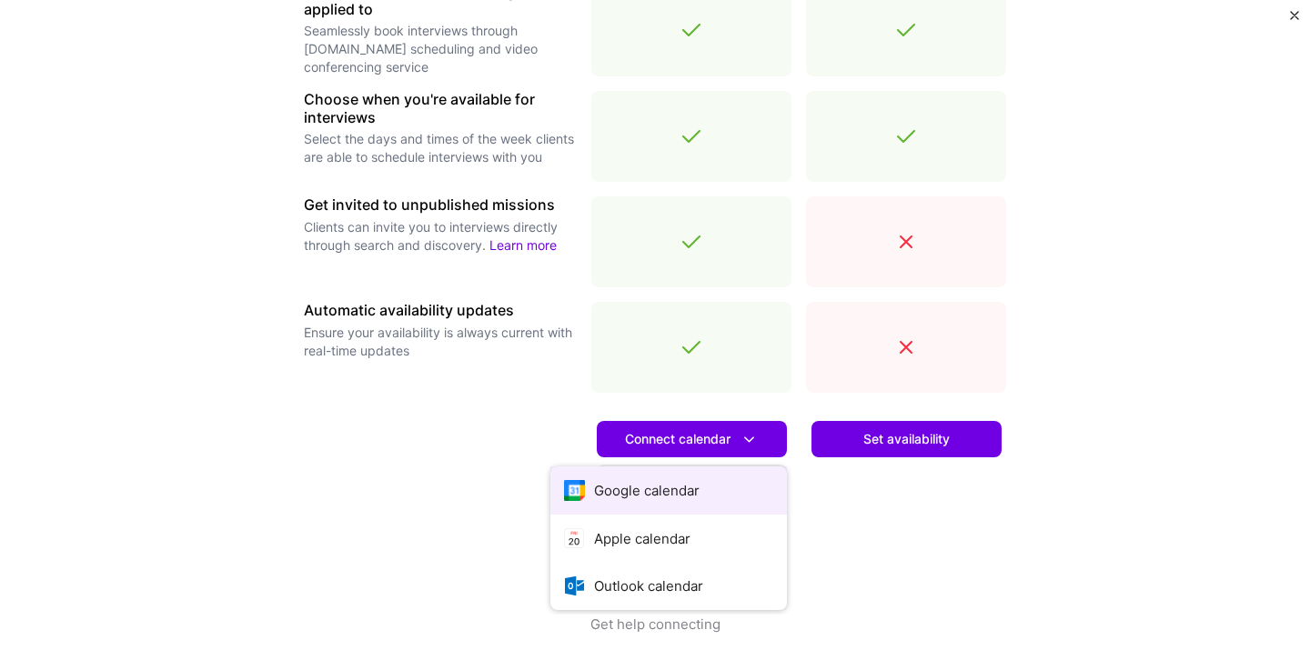
click at [679, 488] on button "Google calendar" at bounding box center [668, 491] width 236 height 48
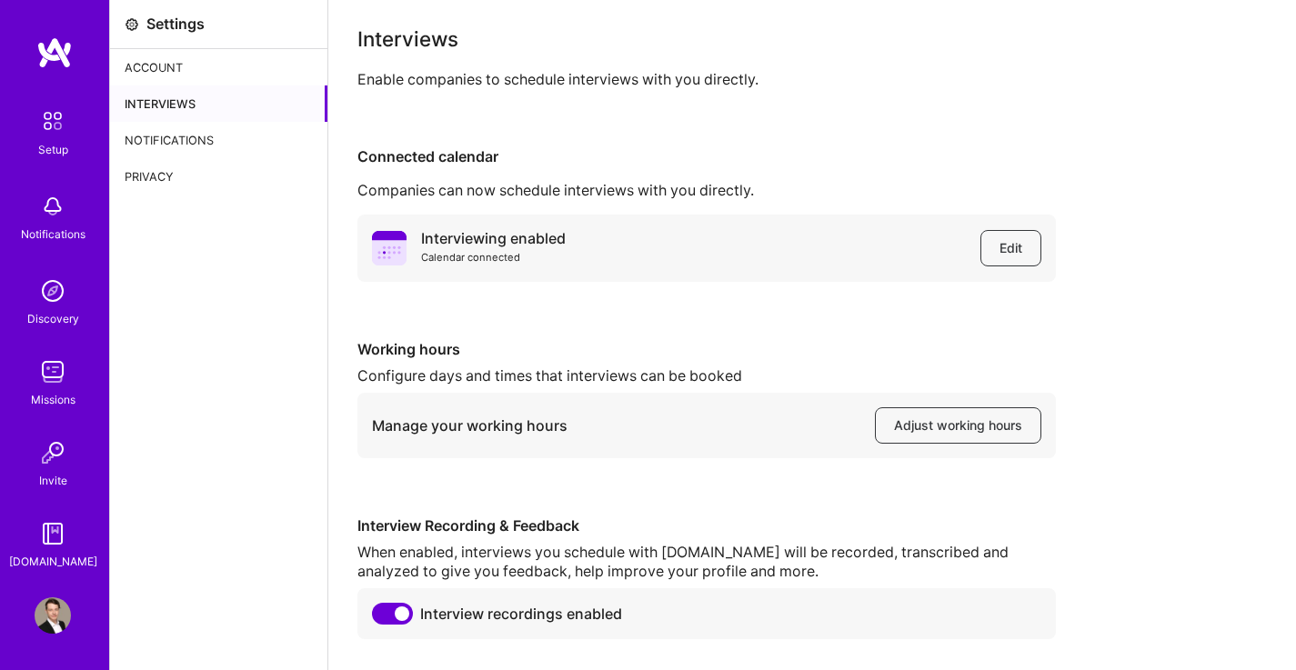
click at [762, 322] on div "Interviewing enabled Calendar connected Edit Working hours Configure days and t…" at bounding box center [811, 427] width 909 height 425
click at [1016, 247] on span "Edit" at bounding box center [1010, 248] width 23 height 18
click at [919, 419] on span "Adjust working hours" at bounding box center [958, 426] width 128 height 18
click at [224, 63] on div "Account" at bounding box center [218, 67] width 217 height 36
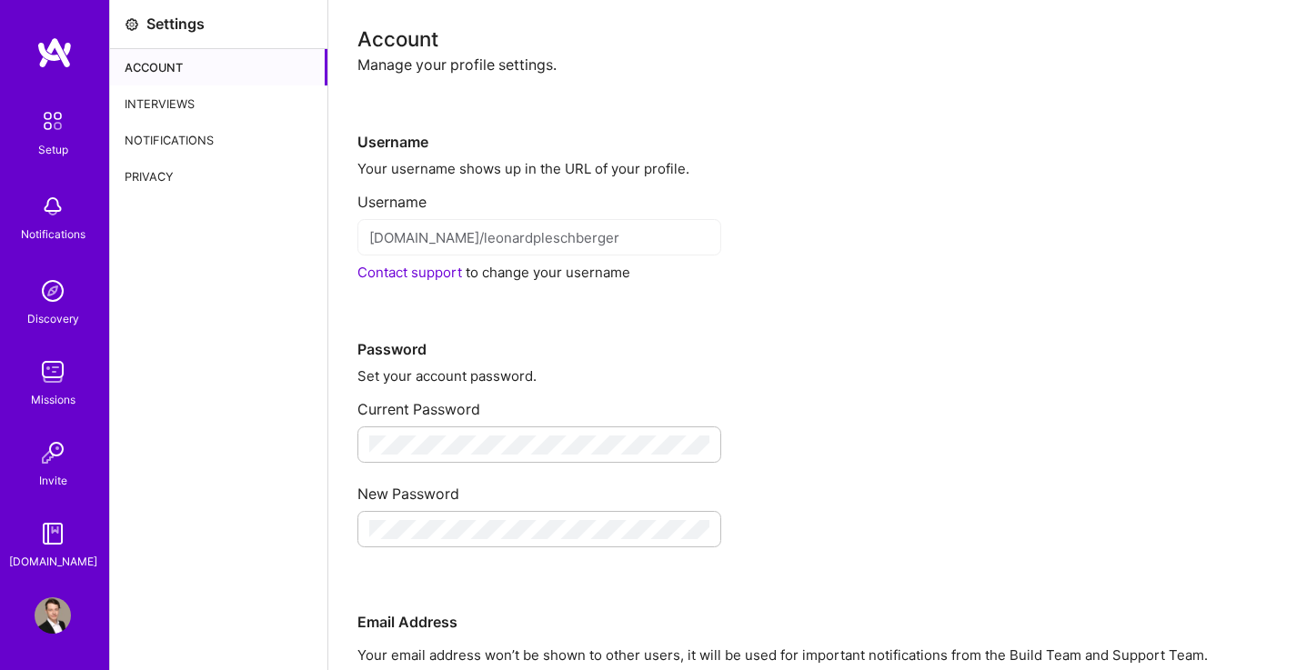
click at [240, 102] on div "Interviews" at bounding box center [218, 103] width 217 height 36
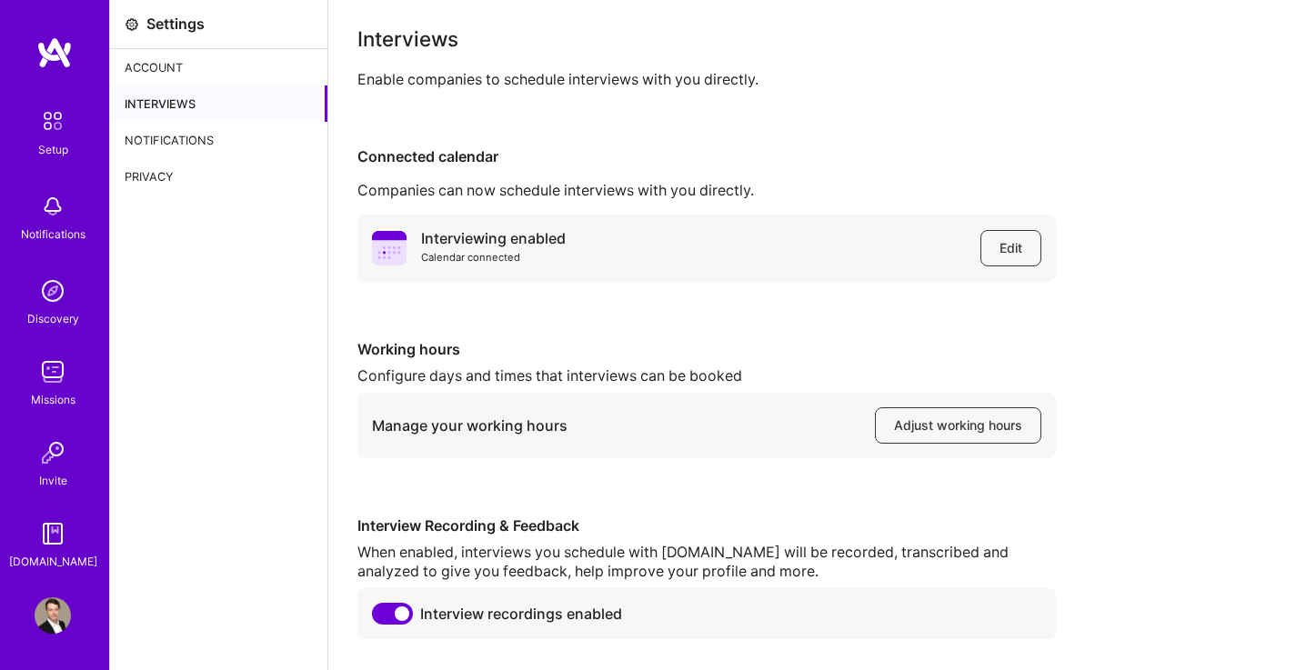
click at [207, 141] on div "Notifications" at bounding box center [218, 140] width 217 height 36
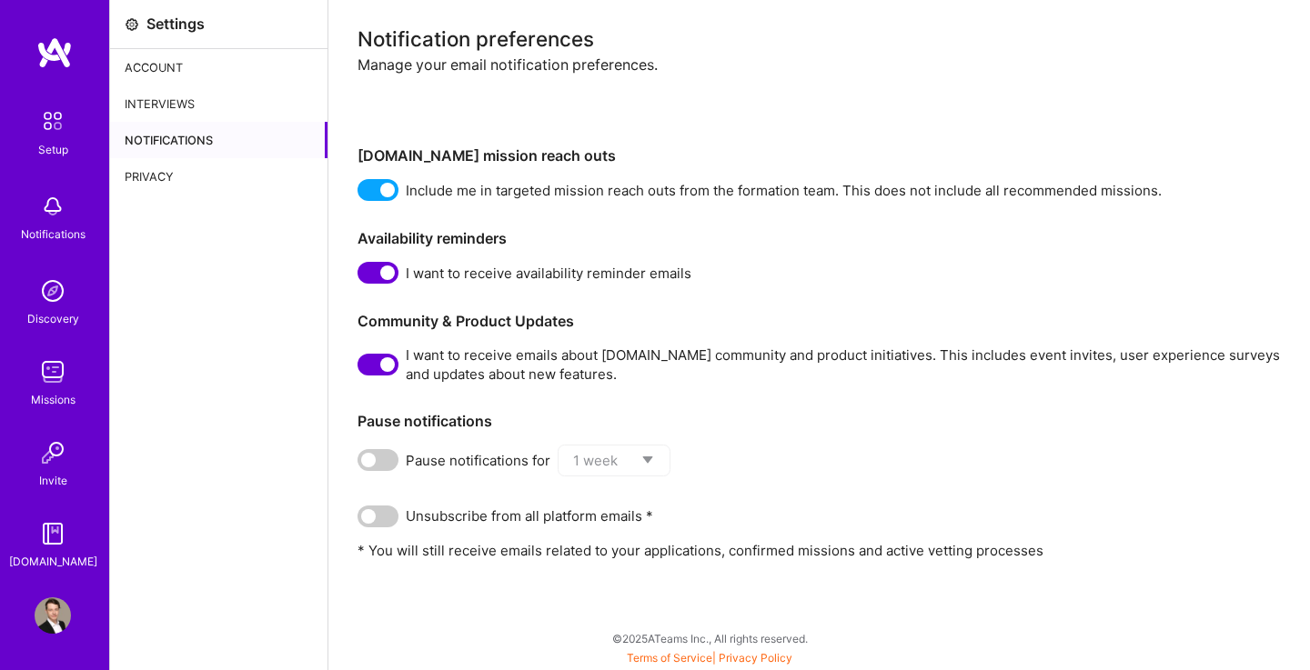
click at [229, 176] on div "Privacy" at bounding box center [218, 176] width 217 height 36
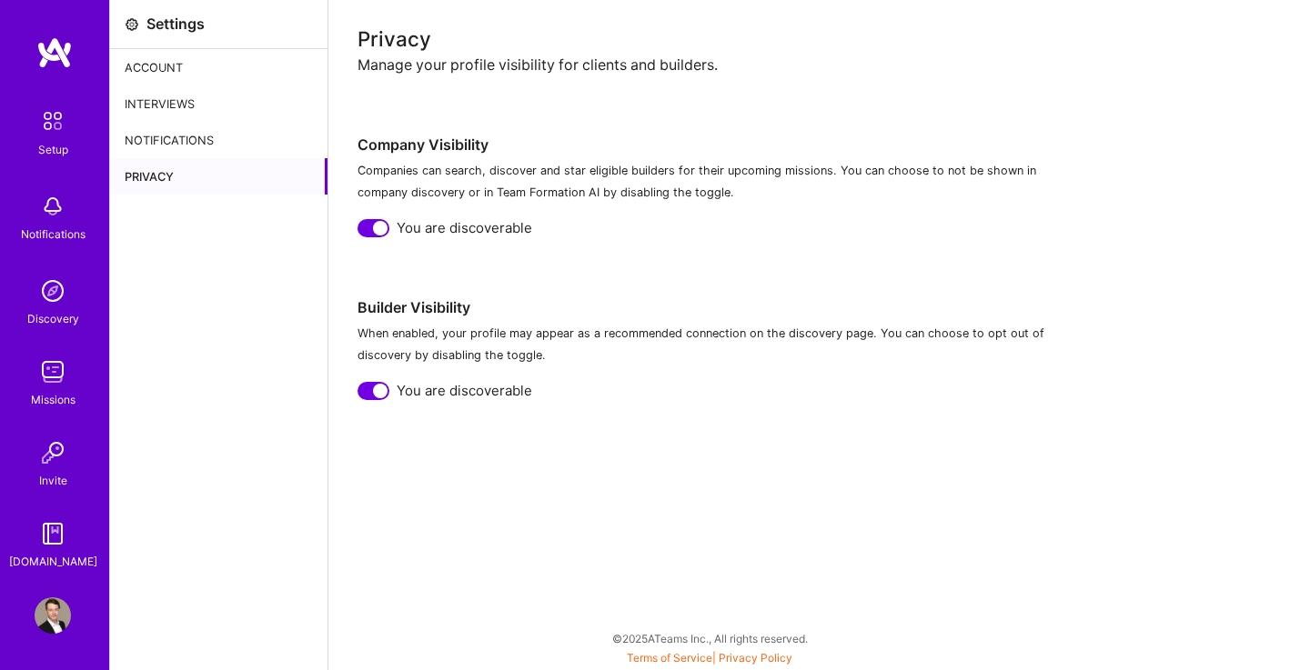
click at [52, 131] on img at bounding box center [53, 121] width 38 height 38
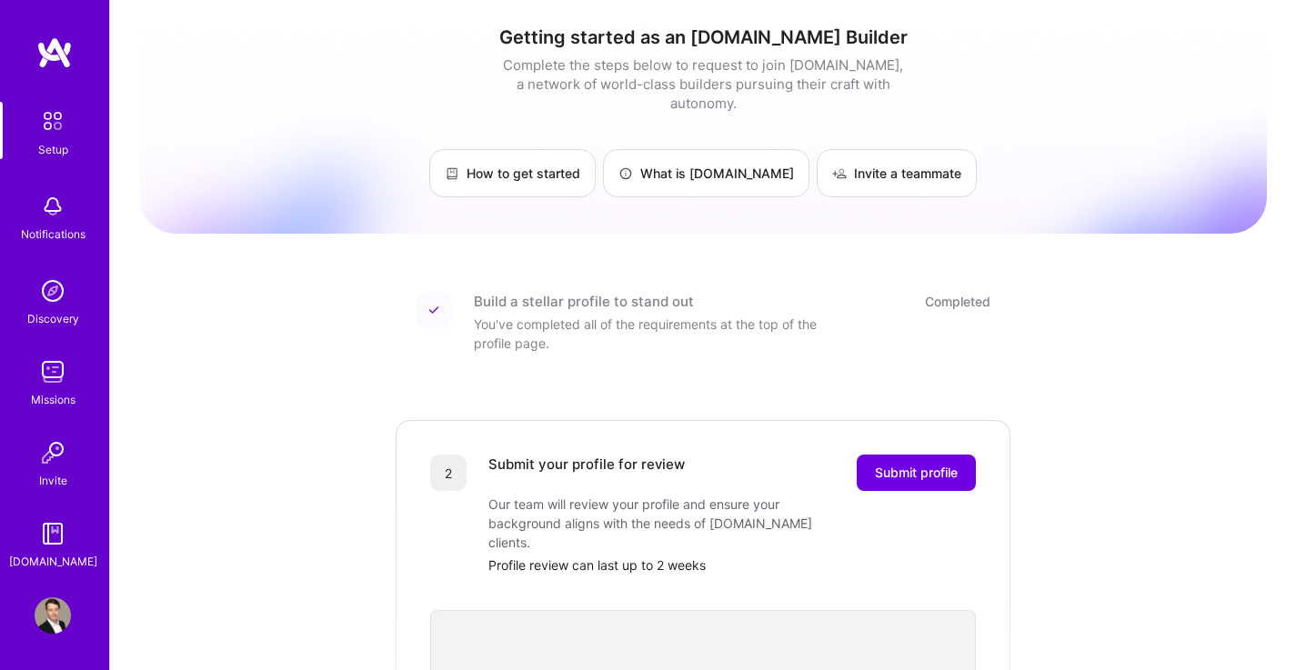
scroll to position [3, 0]
click at [931, 463] on span "Submit profile" at bounding box center [916, 472] width 83 height 18
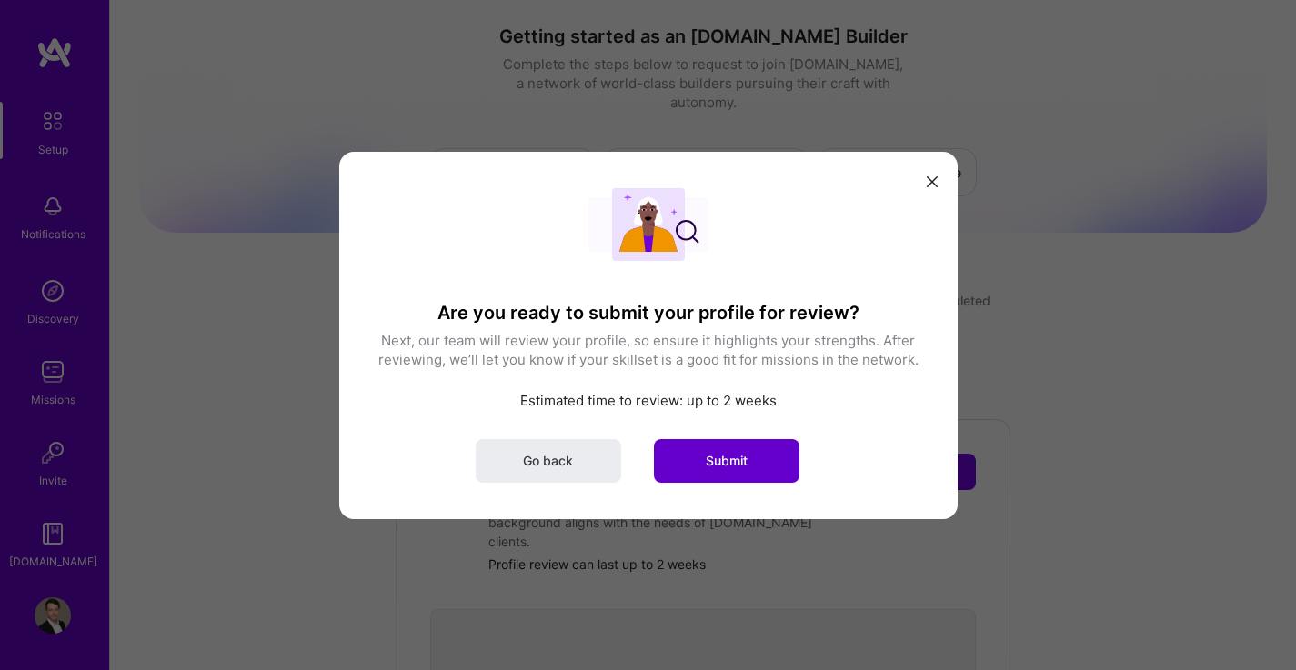
click at [745, 456] on span "Submit" at bounding box center [727, 460] width 42 height 18
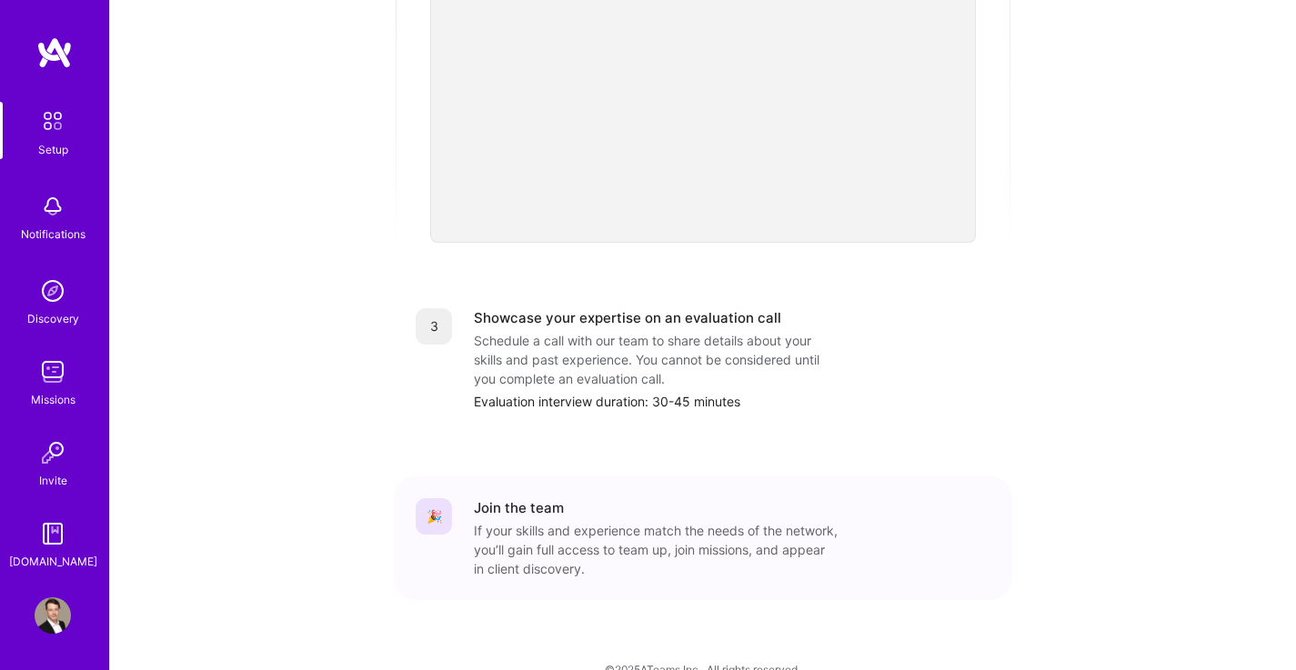
scroll to position [652, 0]
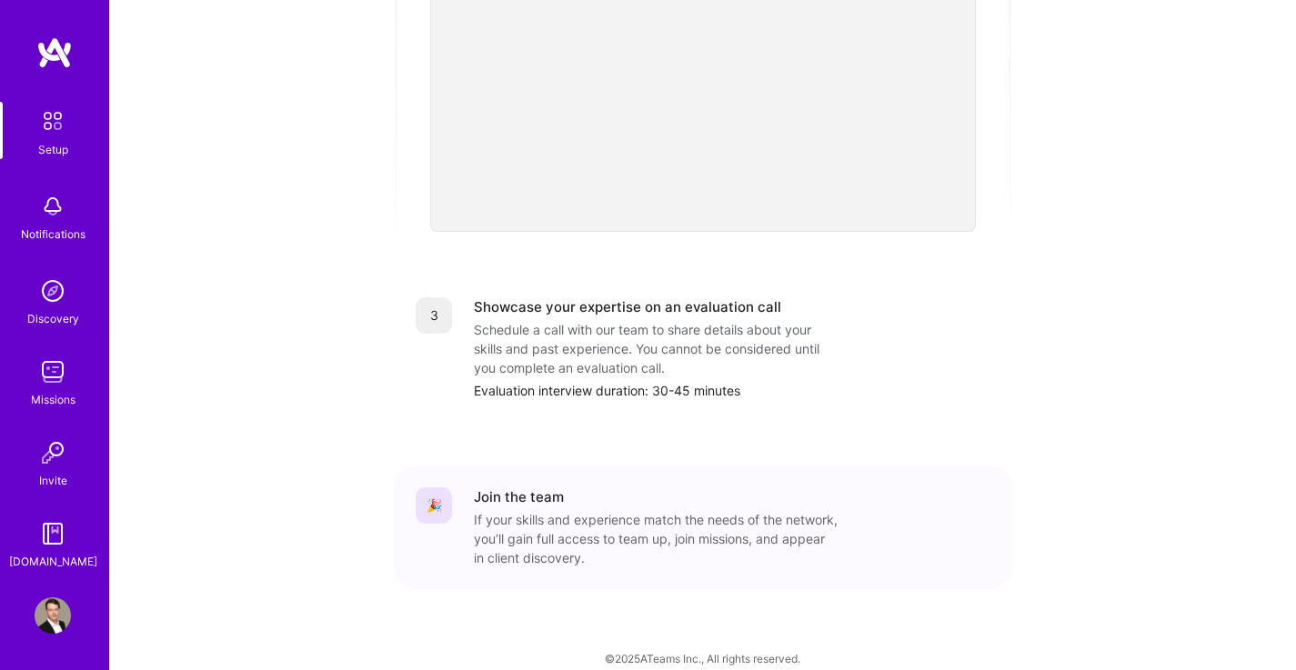
click at [60, 212] on img at bounding box center [53, 206] width 36 height 36
click at [55, 212] on div "Setup Notifications Discovery Missions Invite [DOMAIN_NAME]" at bounding box center [54, 336] width 109 height 469
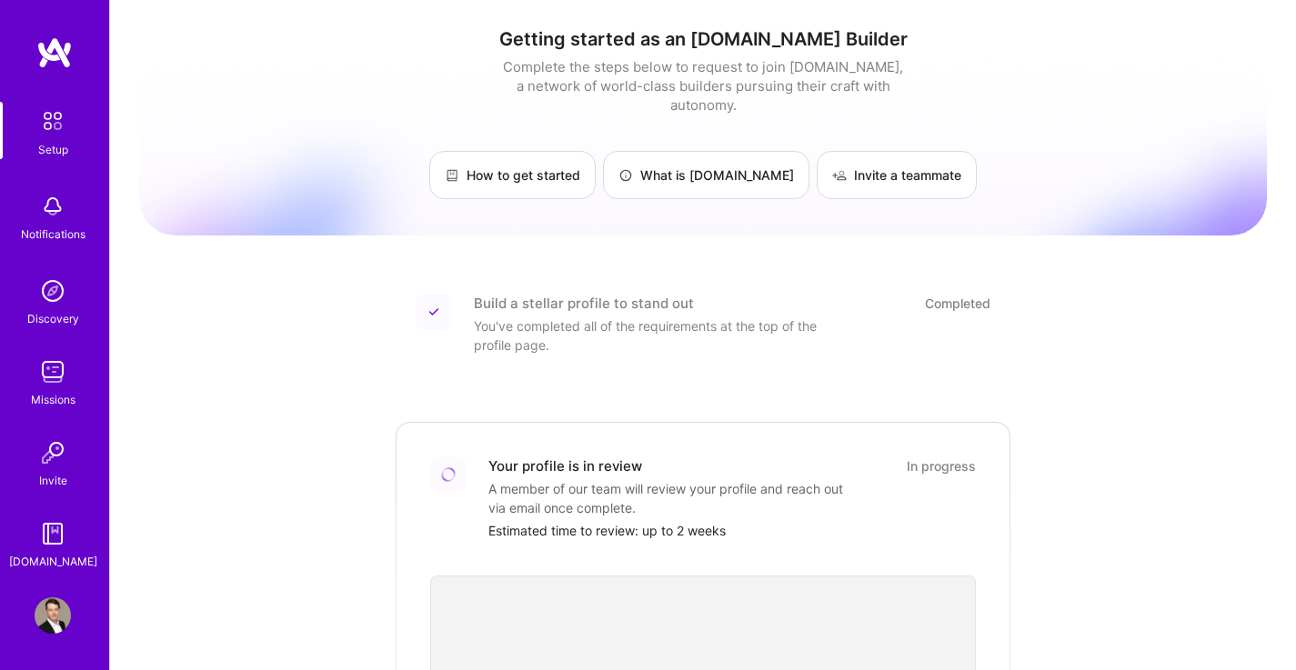
scroll to position [2, 0]
click at [38, 132] on img at bounding box center [53, 121] width 38 height 38
click at [54, 297] on img at bounding box center [53, 291] width 36 height 36
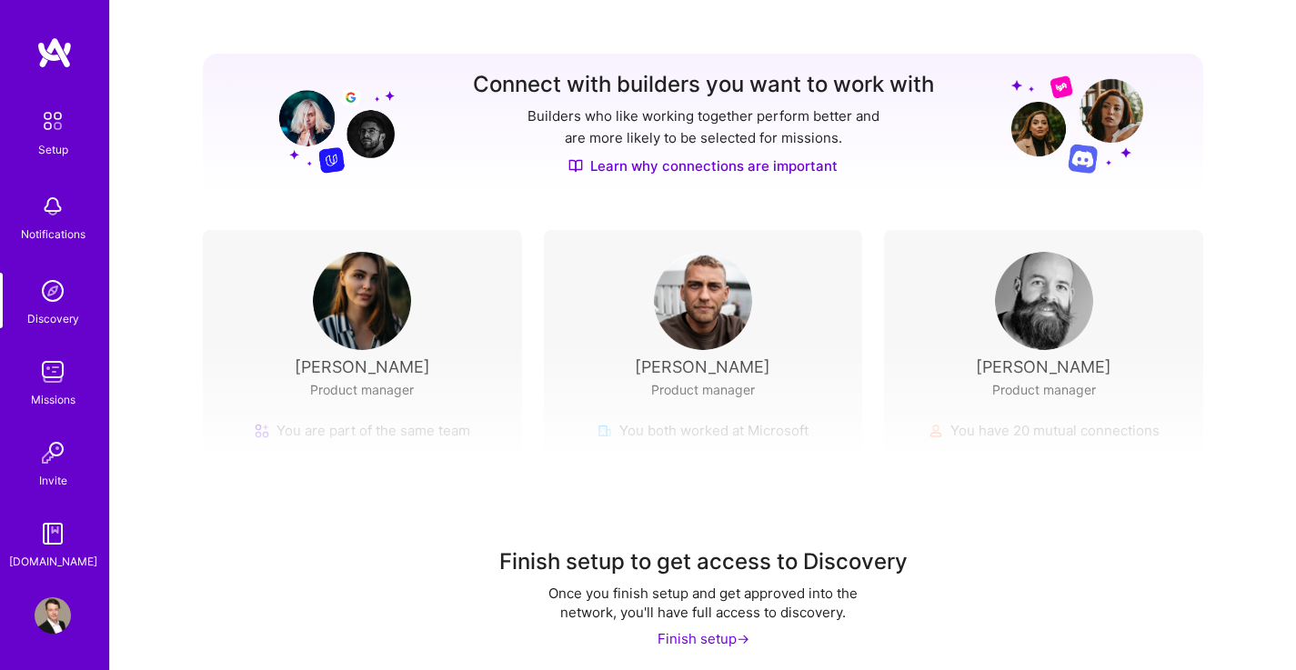
scroll to position [199, 0]
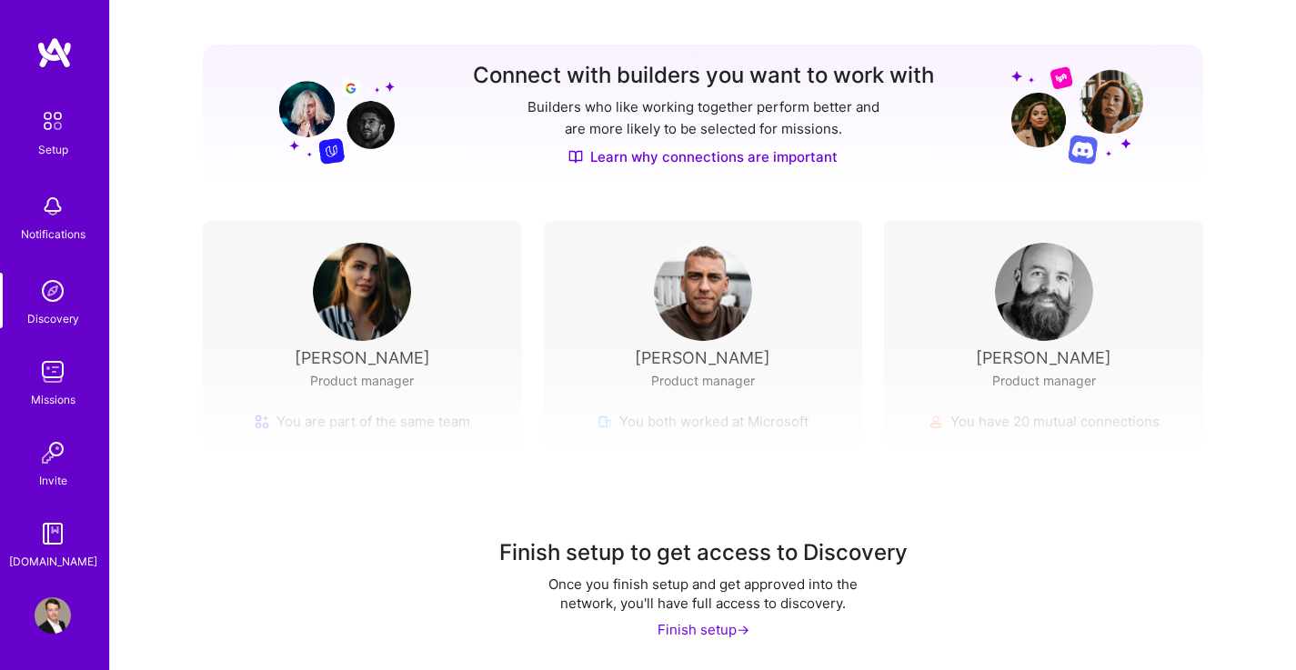
click at [68, 383] on img at bounding box center [53, 372] width 36 height 36
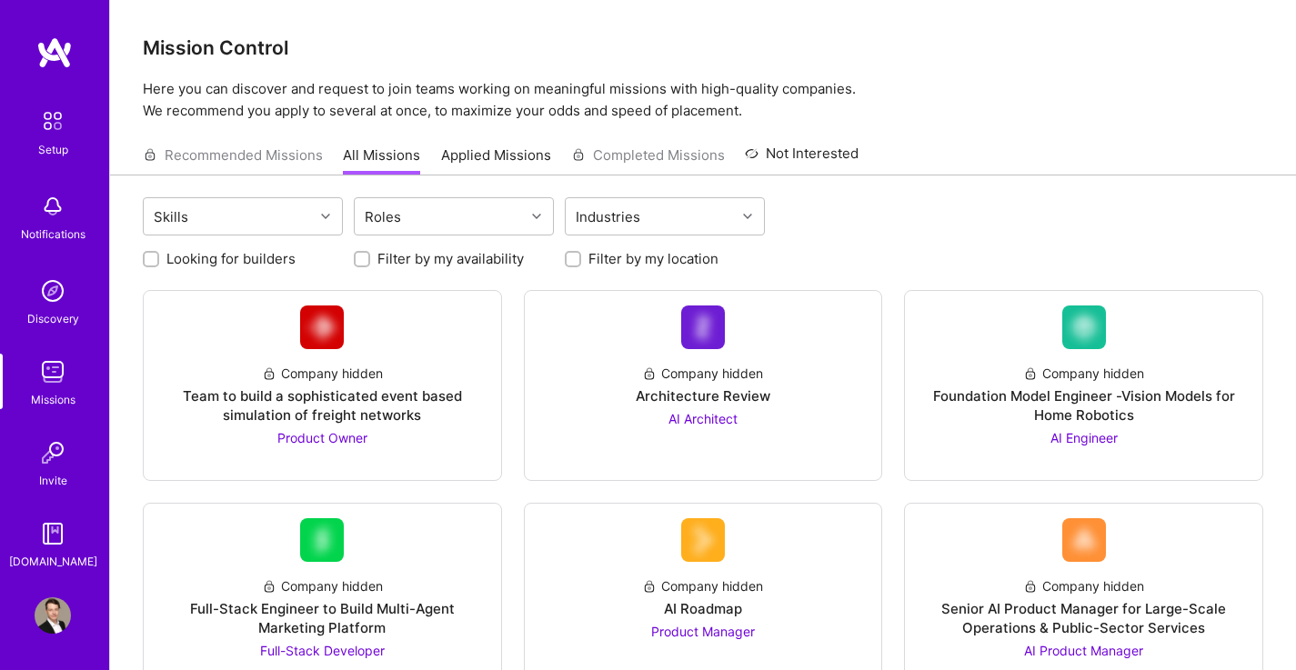
click at [48, 612] on img at bounding box center [53, 615] width 36 height 36
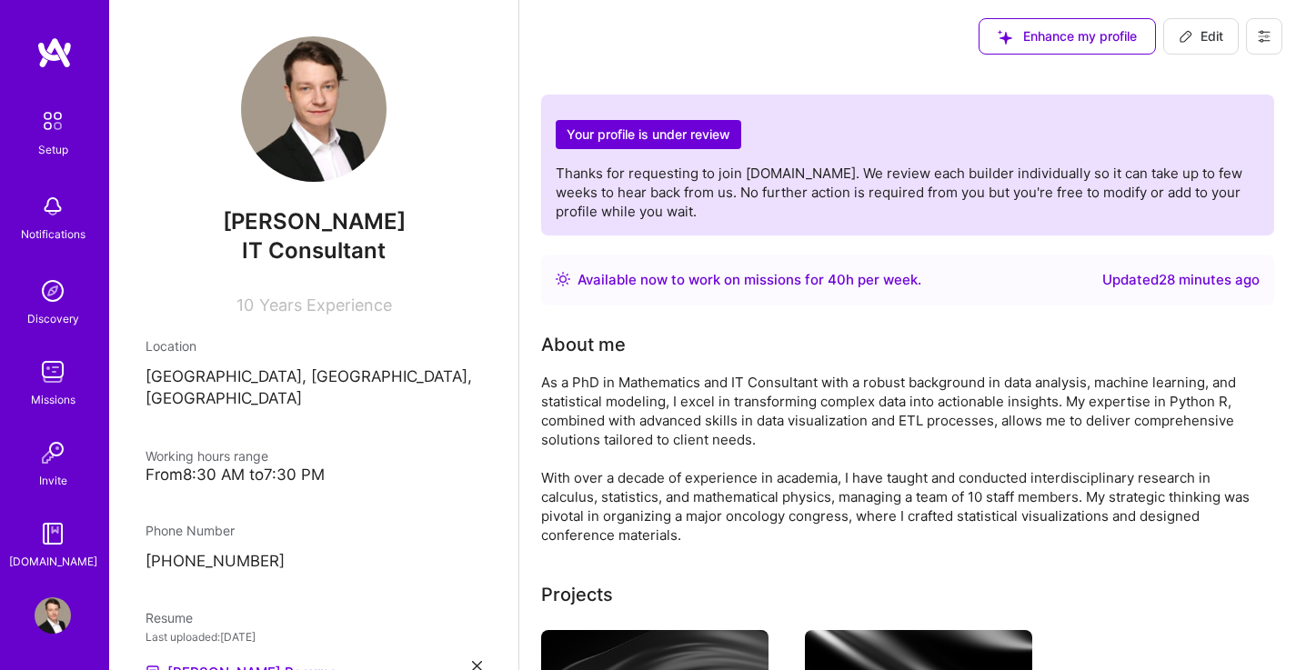
click at [1253, 37] on button at bounding box center [1264, 36] width 36 height 36
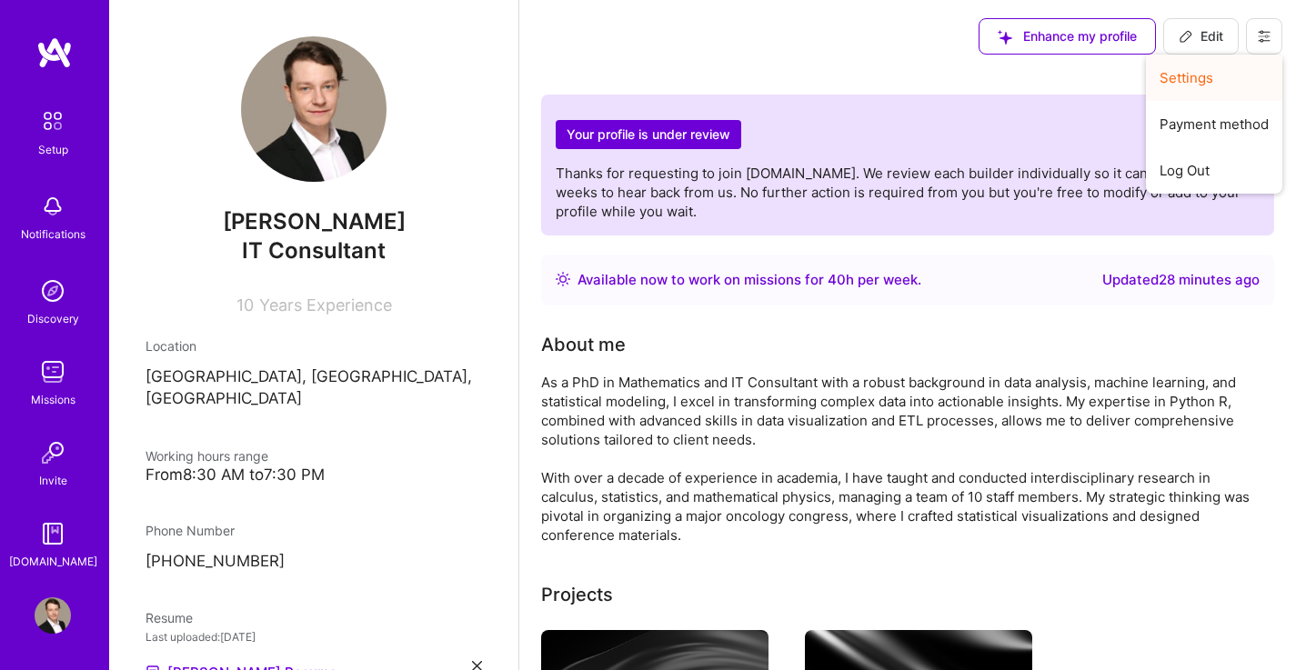
click at [1205, 83] on button "Settings" at bounding box center [1214, 78] width 136 height 46
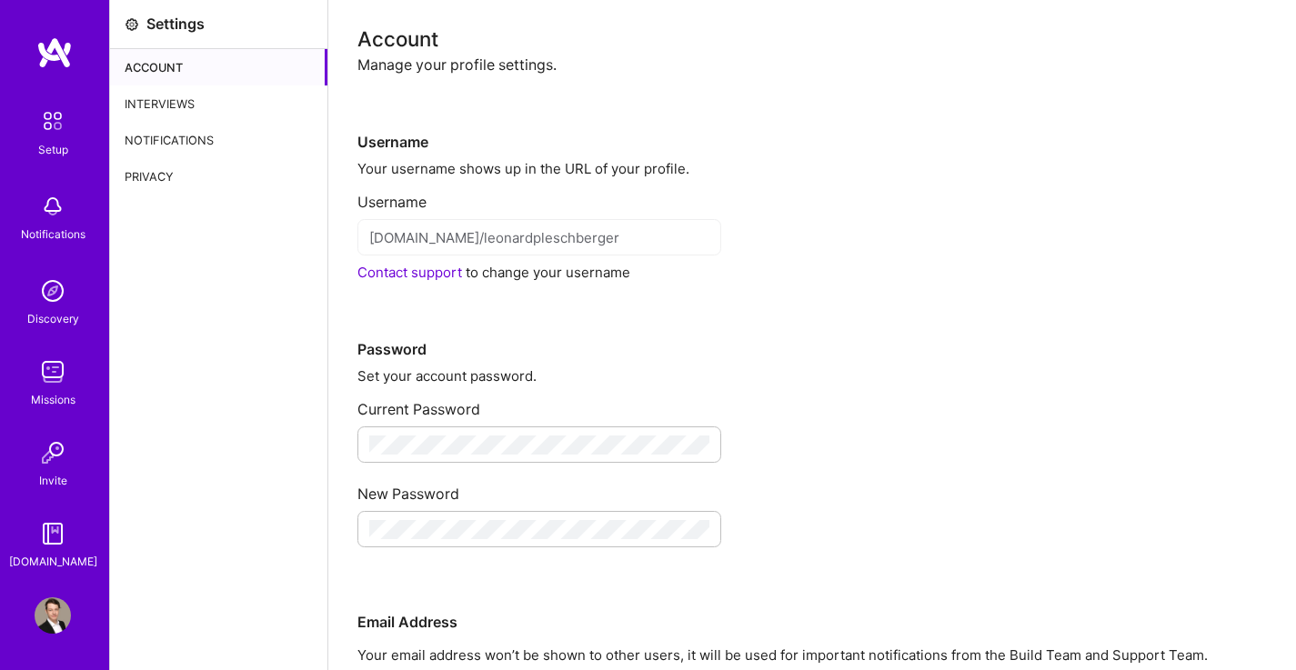
scroll to position [1, 0]
drag, startPoint x: 100, startPoint y: 4, endPoint x: 901, endPoint y: 200, distance: 824.9
click at [901, 200] on div "Username" at bounding box center [811, 194] width 909 height 34
